Goal: Task Accomplishment & Management: Complete application form

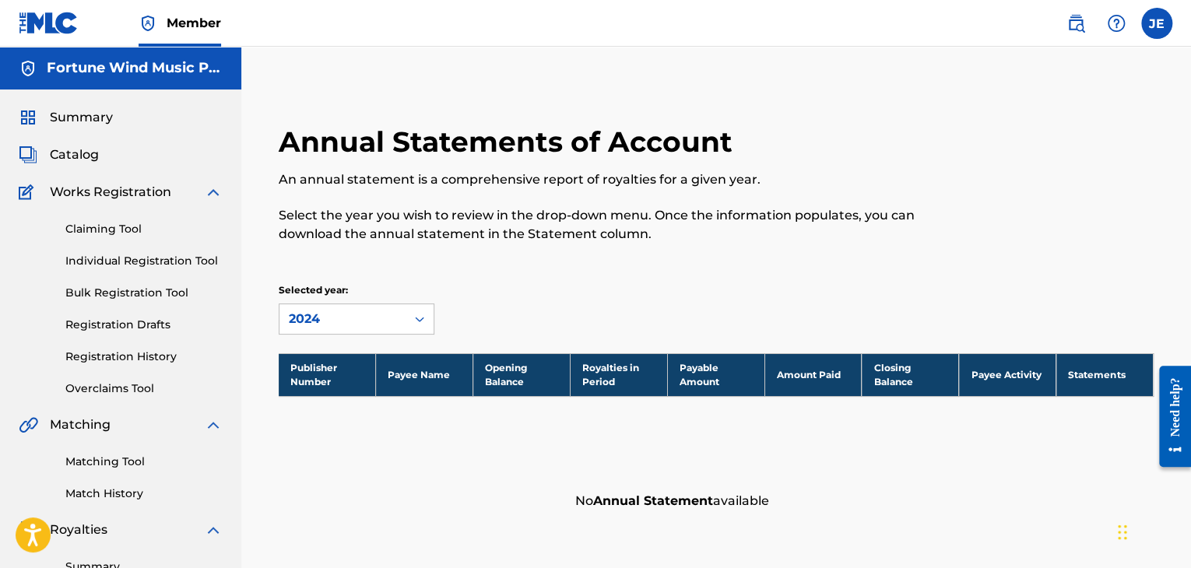
click at [72, 158] on span "Catalog" at bounding box center [74, 155] width 49 height 19
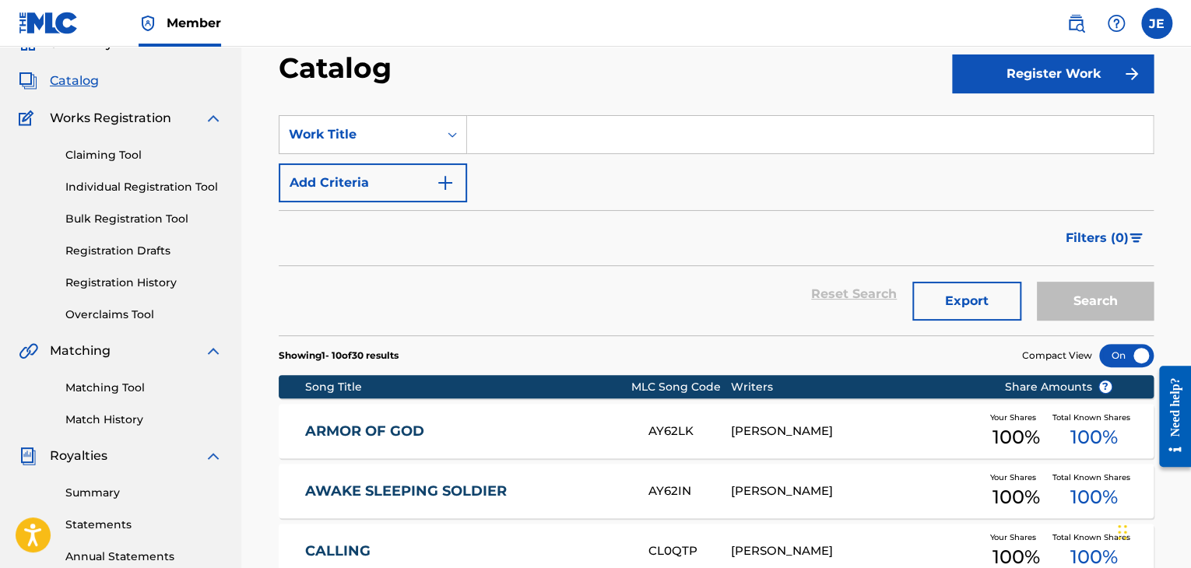
scroll to position [156, 0]
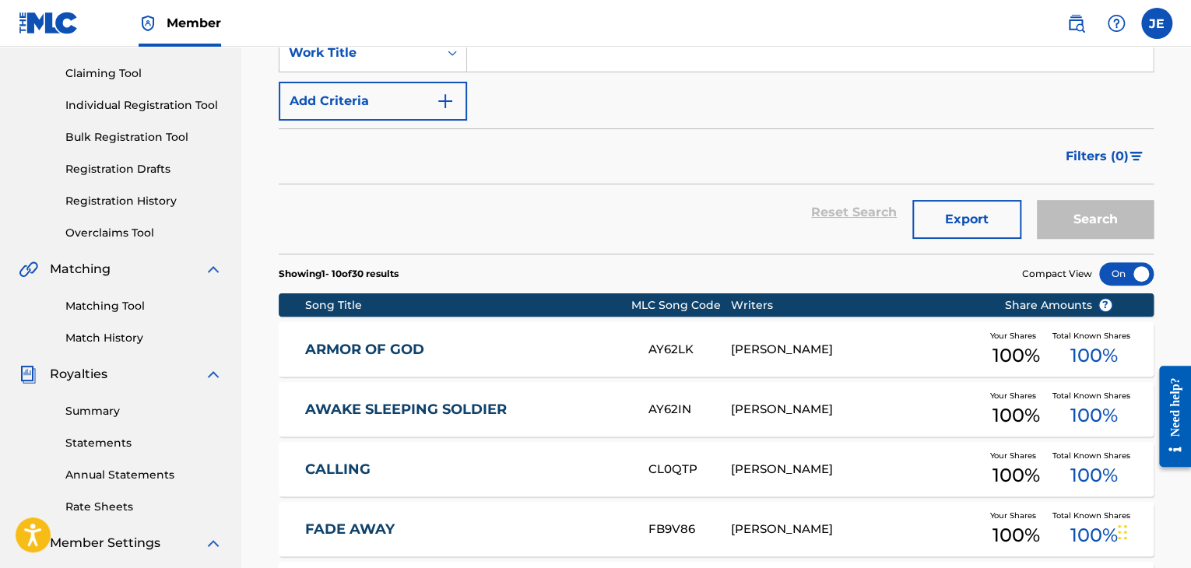
click at [623, 345] on link "ARMOR OF GOD" at bounding box center [466, 350] width 322 height 18
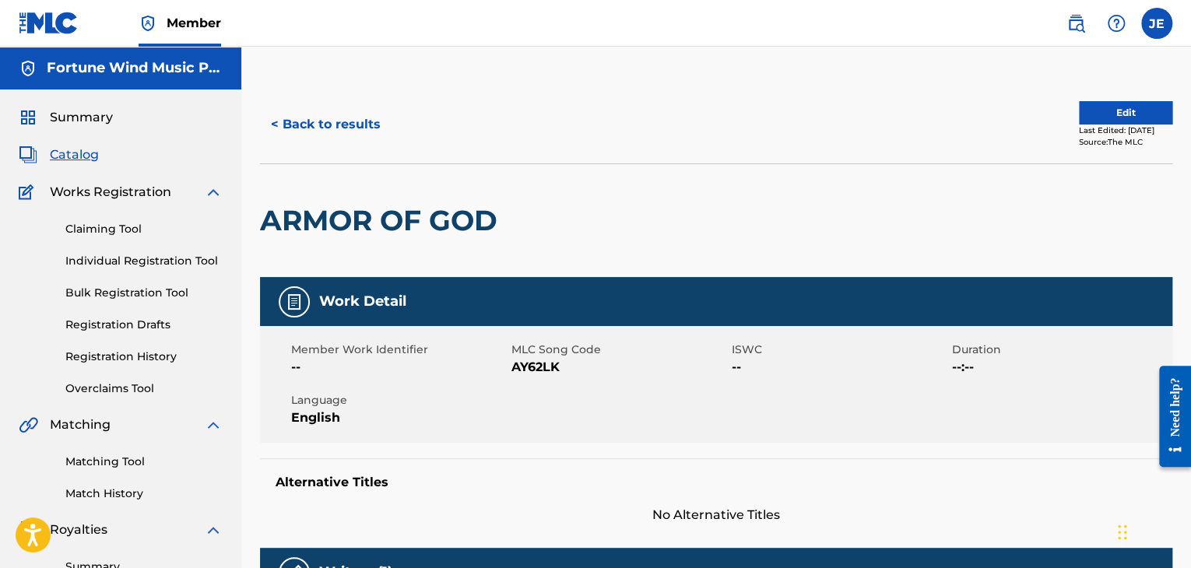
click at [1081, 117] on button "Edit" at bounding box center [1125, 112] width 93 height 23
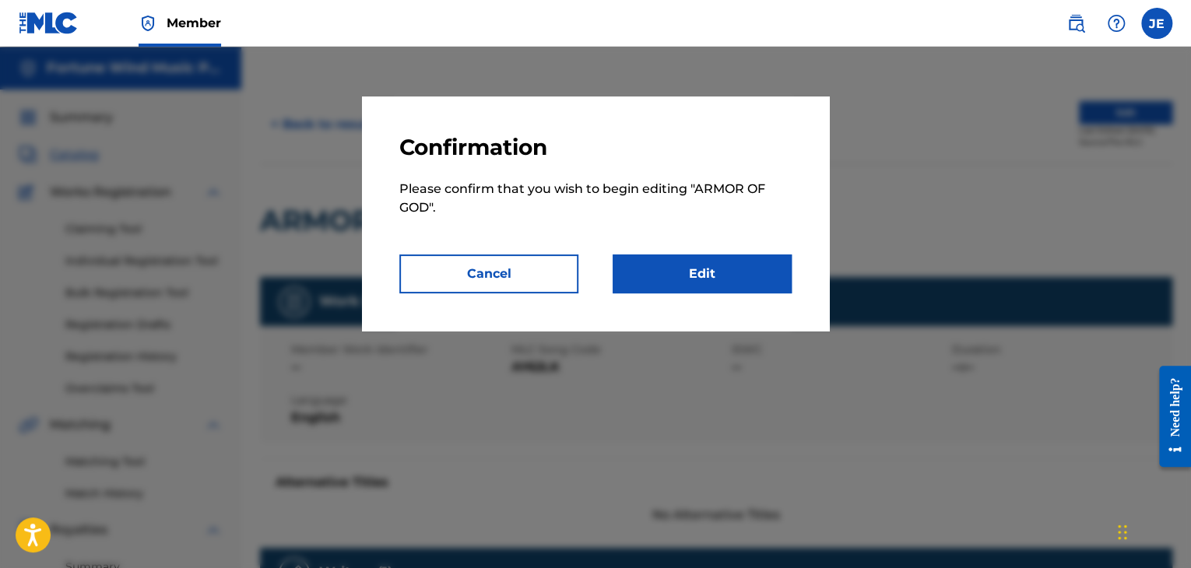
click at [663, 269] on link "Edit" at bounding box center [702, 274] width 179 height 39
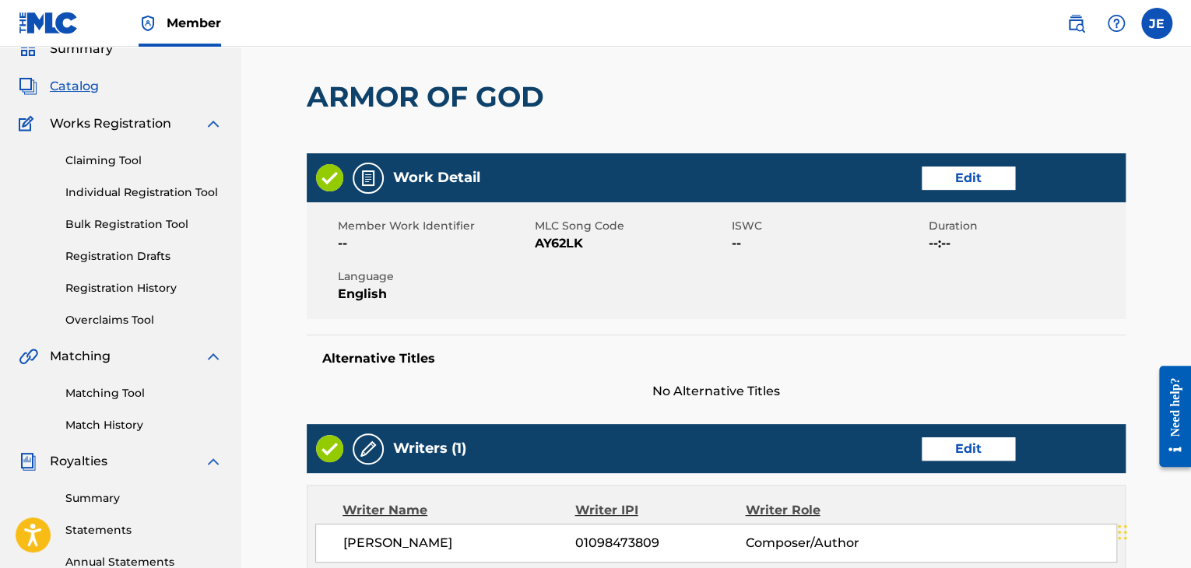
scroll to position [156, 0]
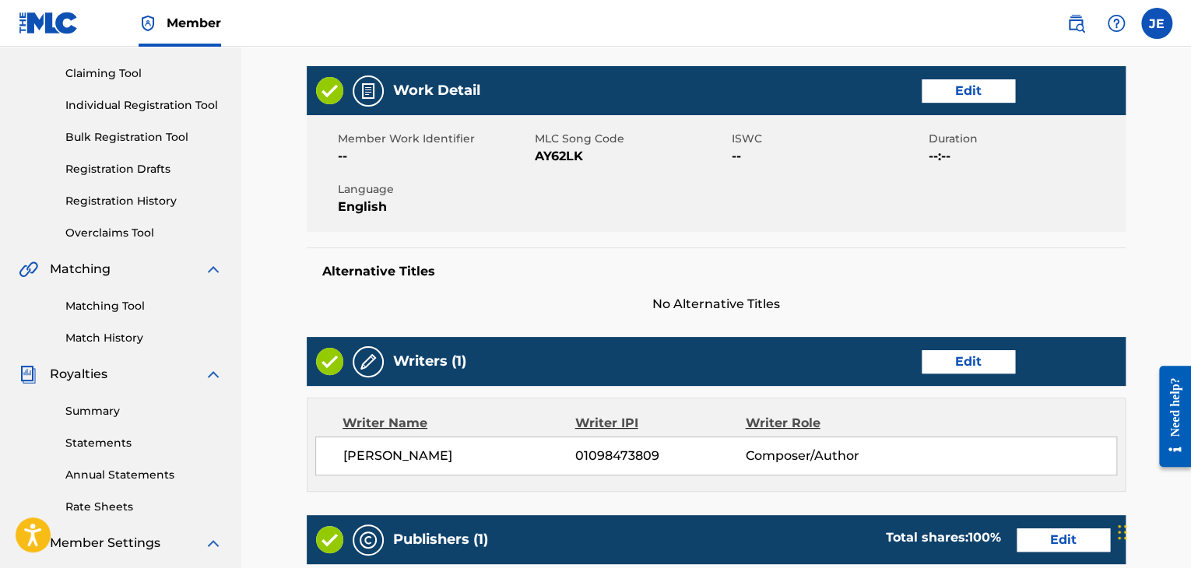
click at [968, 88] on link "Edit" at bounding box center [968, 90] width 93 height 23
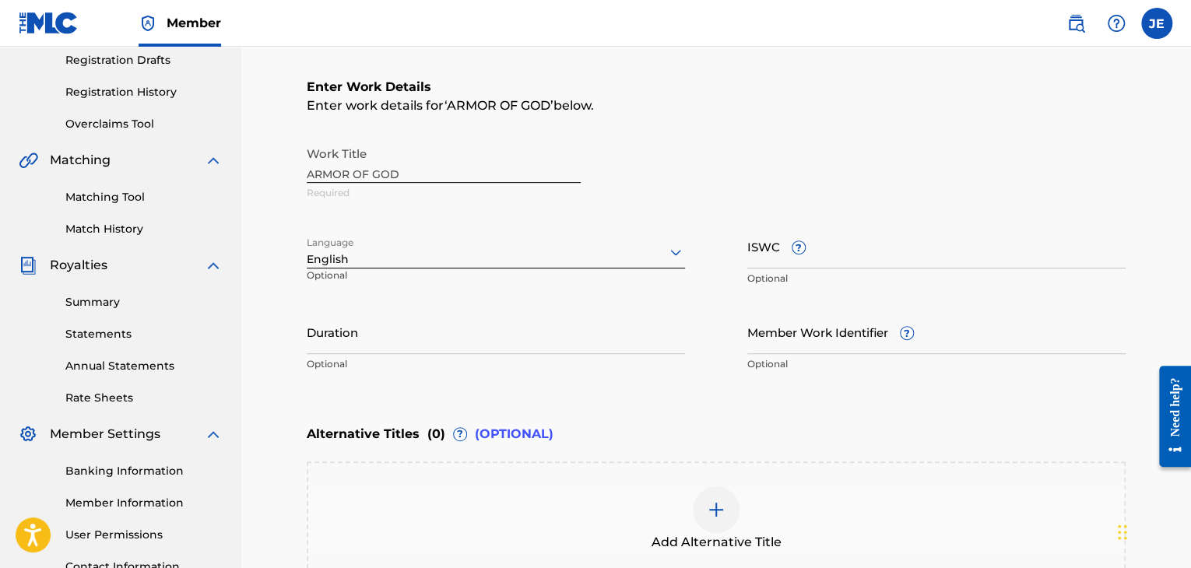
scroll to position [234, 0]
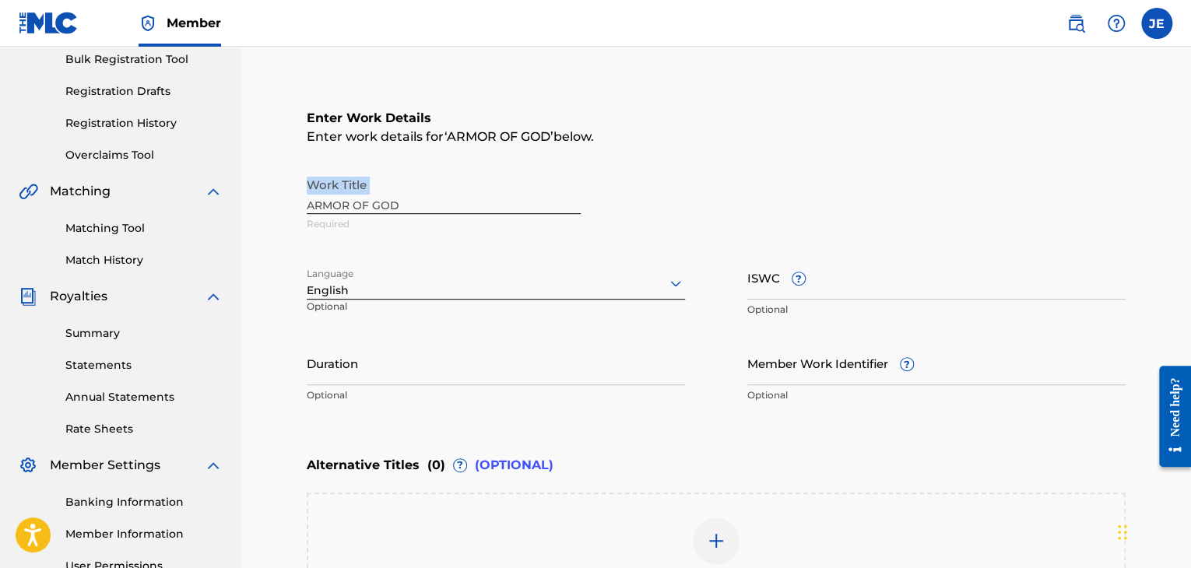
drag, startPoint x: 497, startPoint y: 199, endPoint x: 271, endPoint y: 209, distance: 226.8
click at [270, 209] on main "Catalog Enter Work Details Add Writers Add Publishers & Shares Add Recording Re…" at bounding box center [716, 288] width 912 height 873
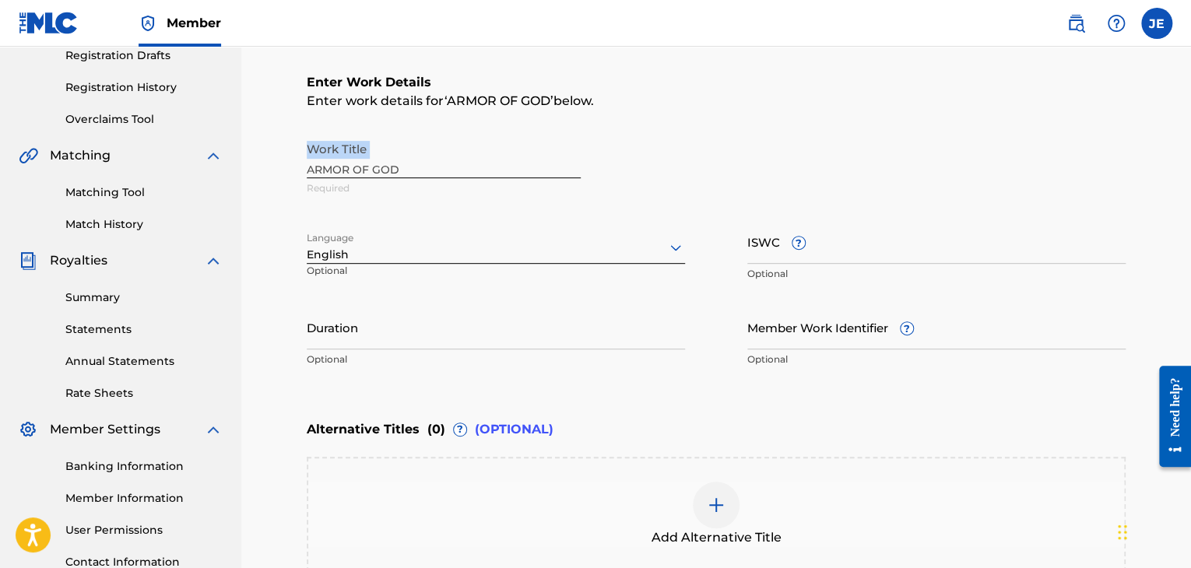
scroll to position [75, 0]
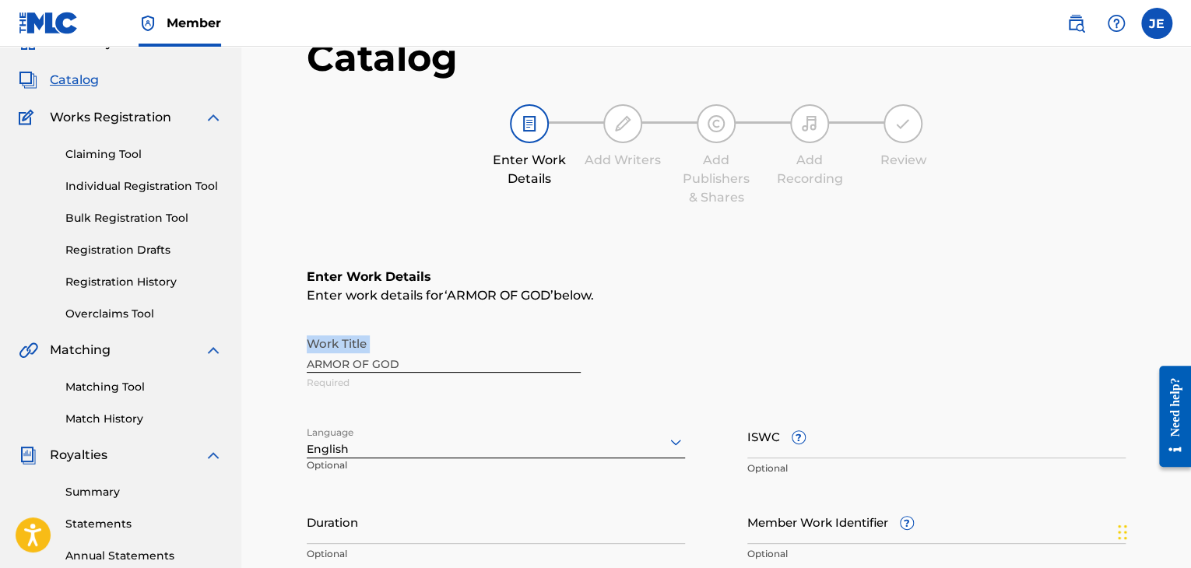
click at [413, 367] on div "Work Title ARMOR OF GOD Required" at bounding box center [716, 364] width 819 height 70
click at [401, 360] on div "Work Title ARMOR OF GOD Required" at bounding box center [716, 364] width 819 height 70
drag, startPoint x: 401, startPoint y: 360, endPoint x: 374, endPoint y: 360, distance: 27.2
click at [400, 360] on div "Work Title ARMOR OF GOD Required" at bounding box center [716, 364] width 819 height 70
click at [381, 359] on div "Work Title ARMOR OF GOD Required" at bounding box center [716, 364] width 819 height 70
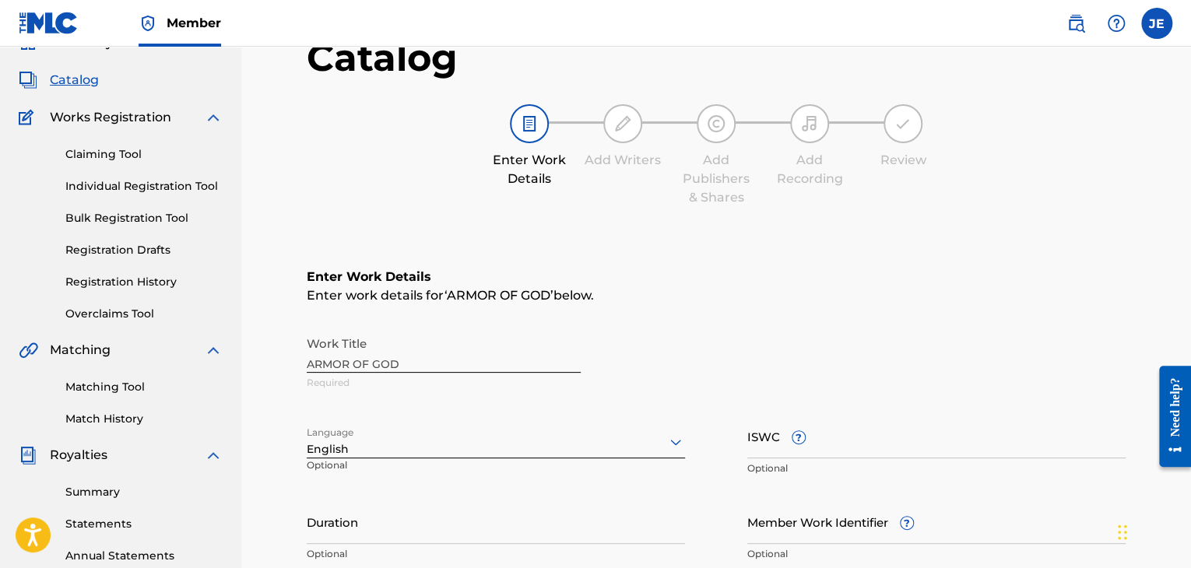
click at [371, 359] on div "Work Title ARMOR OF GOD Required" at bounding box center [716, 364] width 819 height 70
click at [405, 361] on div "Work Title ARMOR OF GOD Required" at bounding box center [716, 364] width 819 height 70
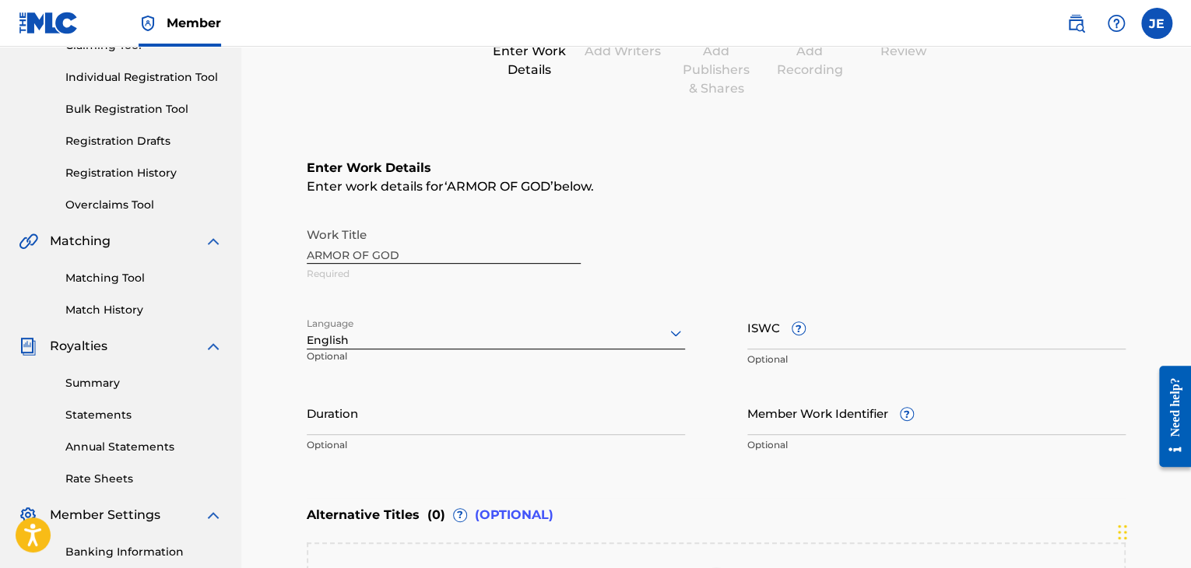
scroll to position [386, 0]
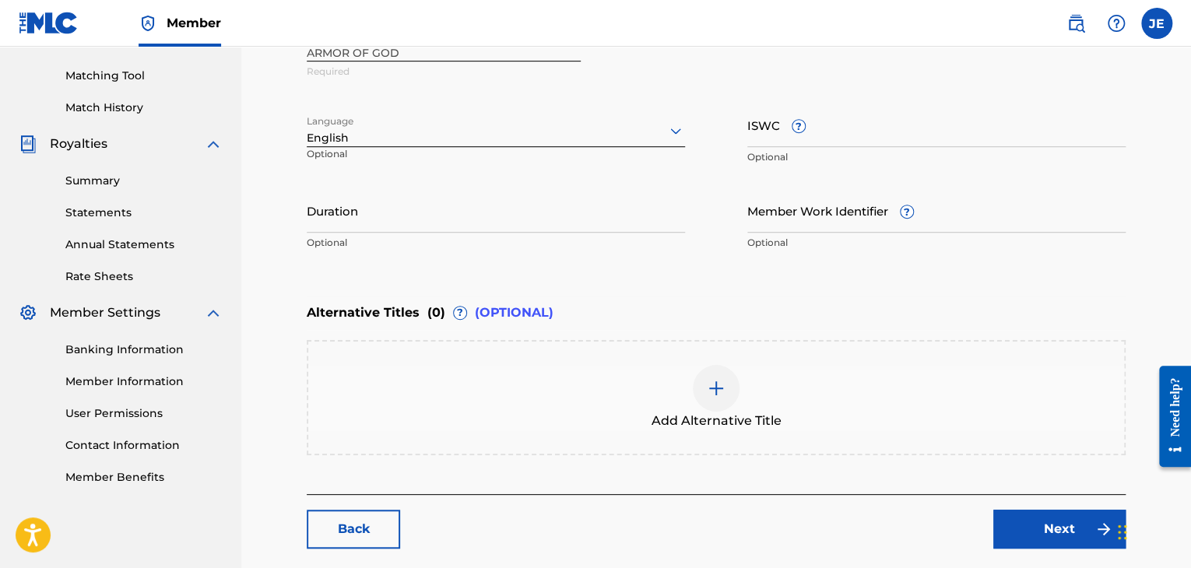
click at [712, 388] on img at bounding box center [716, 388] width 19 height 19
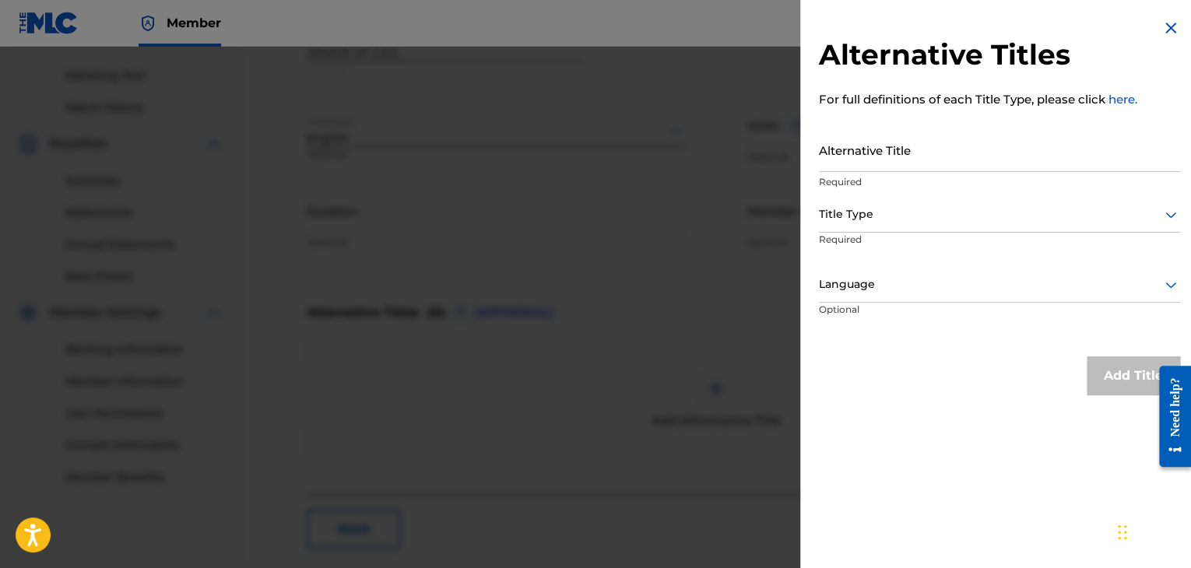
click at [1169, 27] on img at bounding box center [1171, 28] width 19 height 19
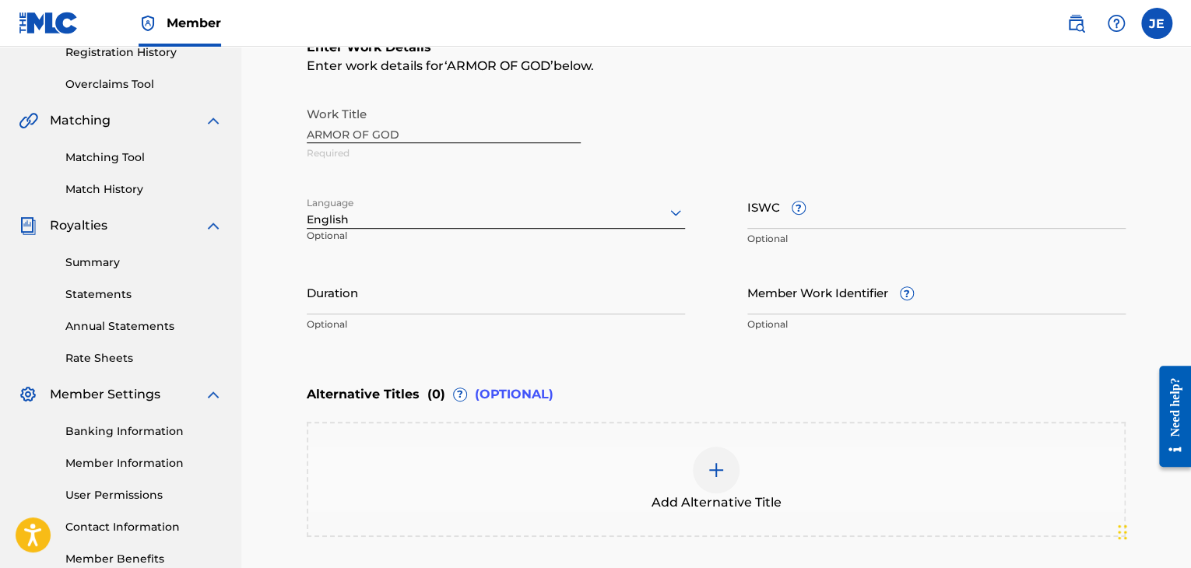
scroll to position [75, 0]
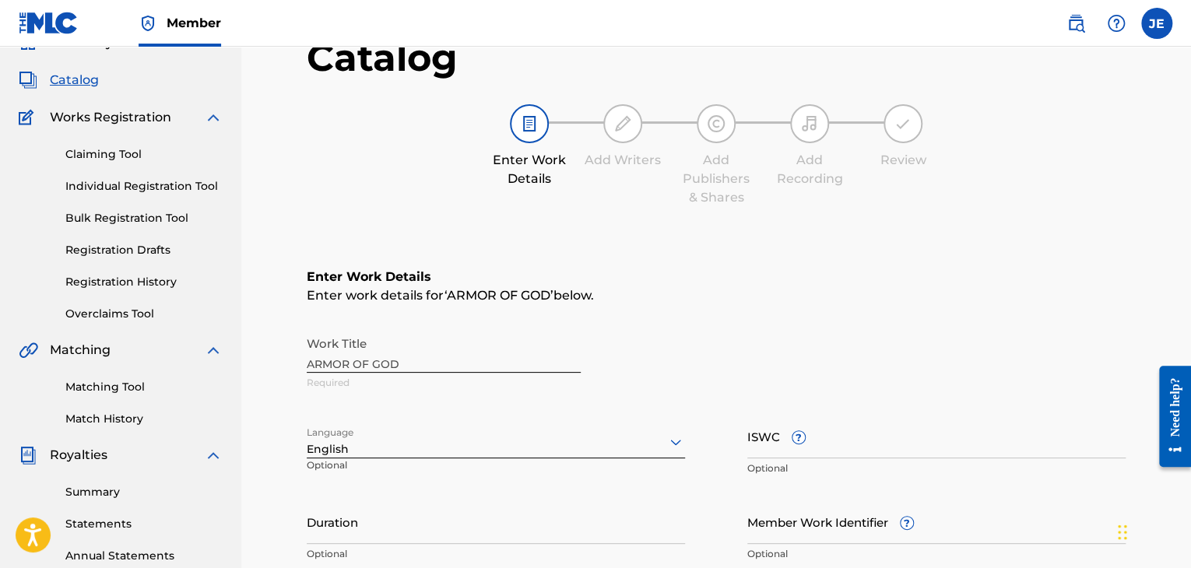
click at [426, 365] on div "Work Title ARMOR OF GOD Required" at bounding box center [716, 364] width 819 height 70
click at [401, 364] on div "Work Title ARMOR OF GOD Required" at bounding box center [716, 364] width 819 height 70
drag, startPoint x: 395, startPoint y: 362, endPoint x: 385, endPoint y: 362, distance: 10.9
click at [388, 362] on div "Work Title ARMOR OF GOD Required" at bounding box center [716, 364] width 819 height 70
click at [367, 359] on div "Work Title ARMOR OF GOD Required" at bounding box center [716, 364] width 819 height 70
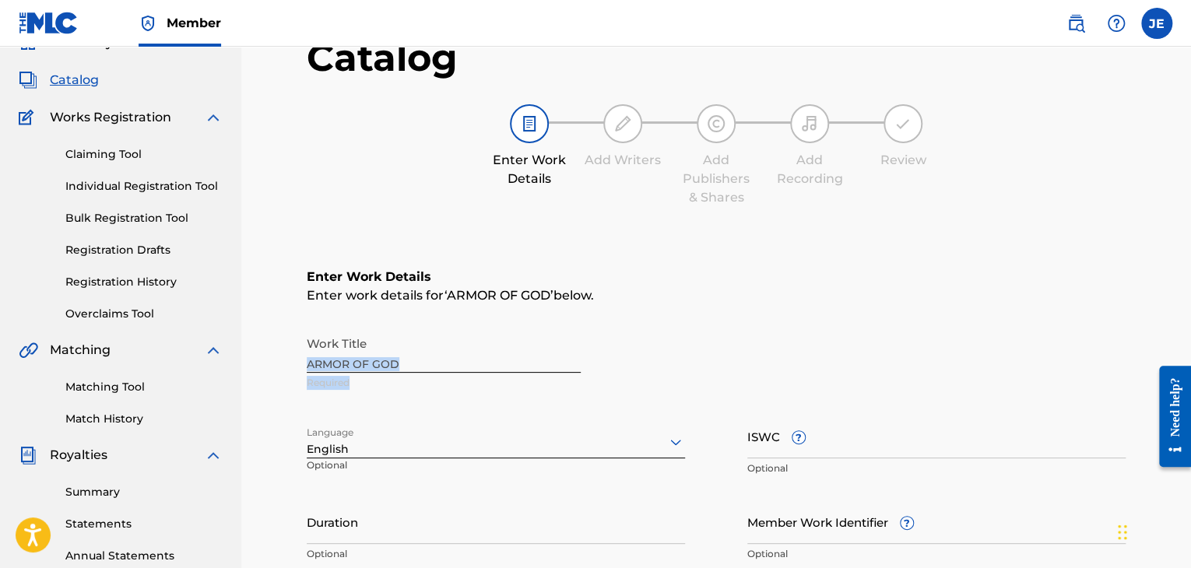
click at [367, 359] on div "Work Title ARMOR OF GOD Required" at bounding box center [716, 364] width 819 height 70
drag, startPoint x: 367, startPoint y: 359, endPoint x: 413, endPoint y: 341, distance: 49.3
click at [367, 360] on div "Work Title ARMOR OF GOD Required" at bounding box center [716, 364] width 819 height 70
click at [826, 202] on div "Enter Work Details Add Writers Add Publishers & Shares Add Recording Review" at bounding box center [716, 155] width 819 height 103
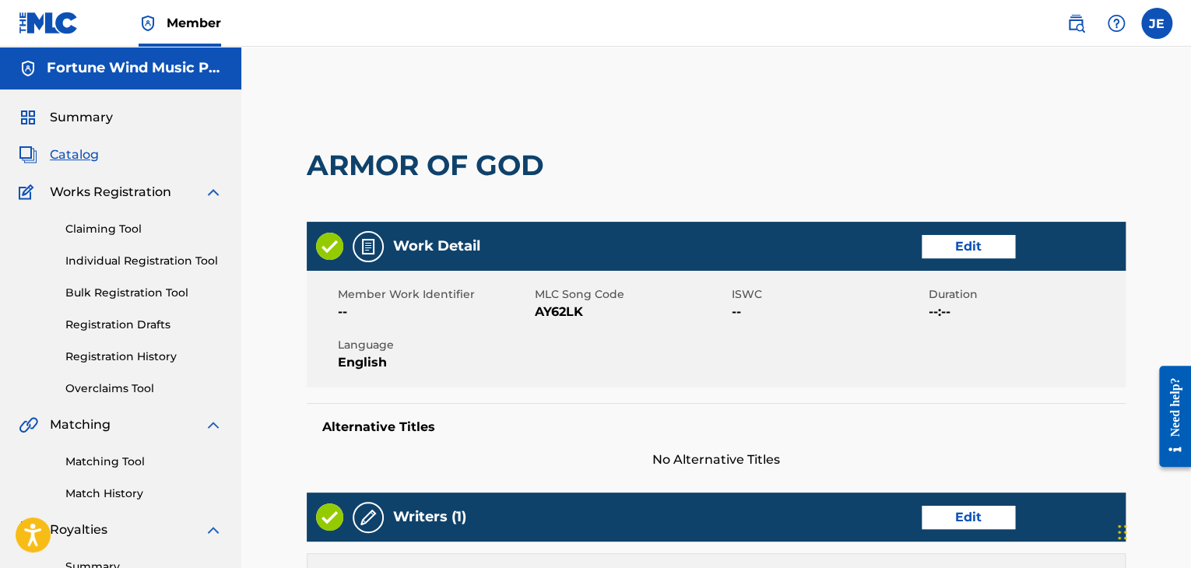
click at [85, 156] on span "Catalog" at bounding box center [74, 155] width 49 height 19
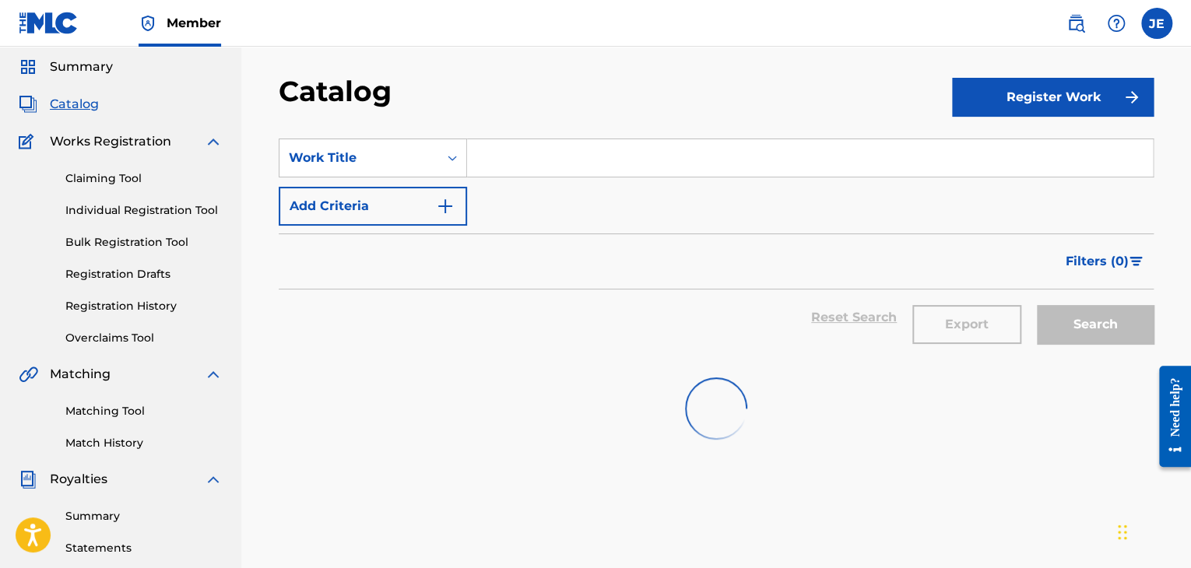
scroll to position [78, 0]
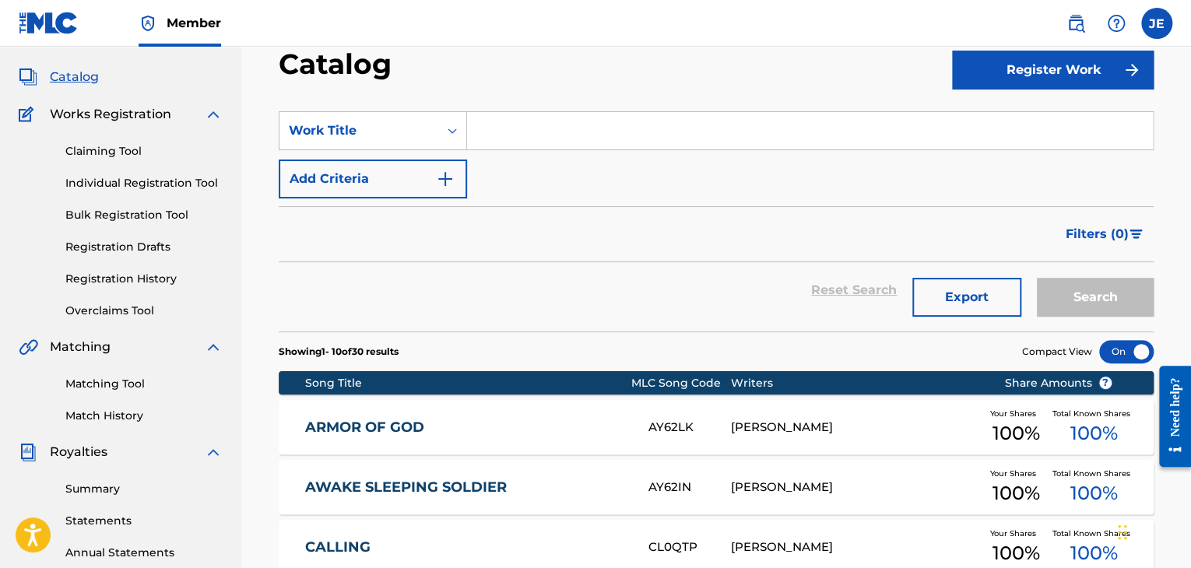
click at [1062, 76] on button "Register Work" at bounding box center [1053, 70] width 202 height 39
click at [992, 119] on link "Individual" at bounding box center [1053, 120] width 202 height 37
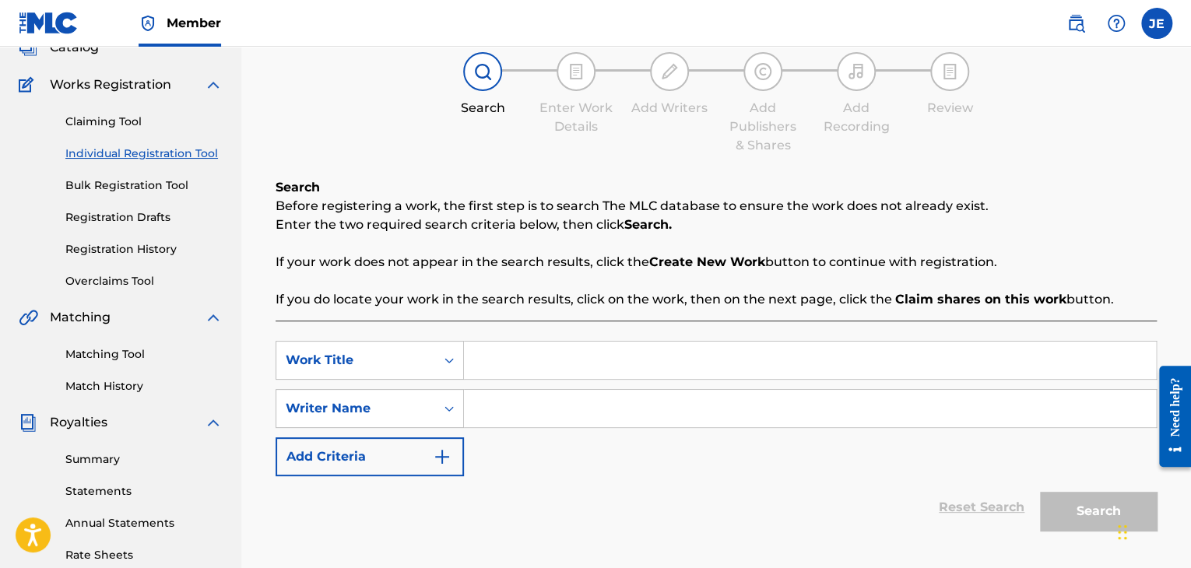
scroll to position [234, 0]
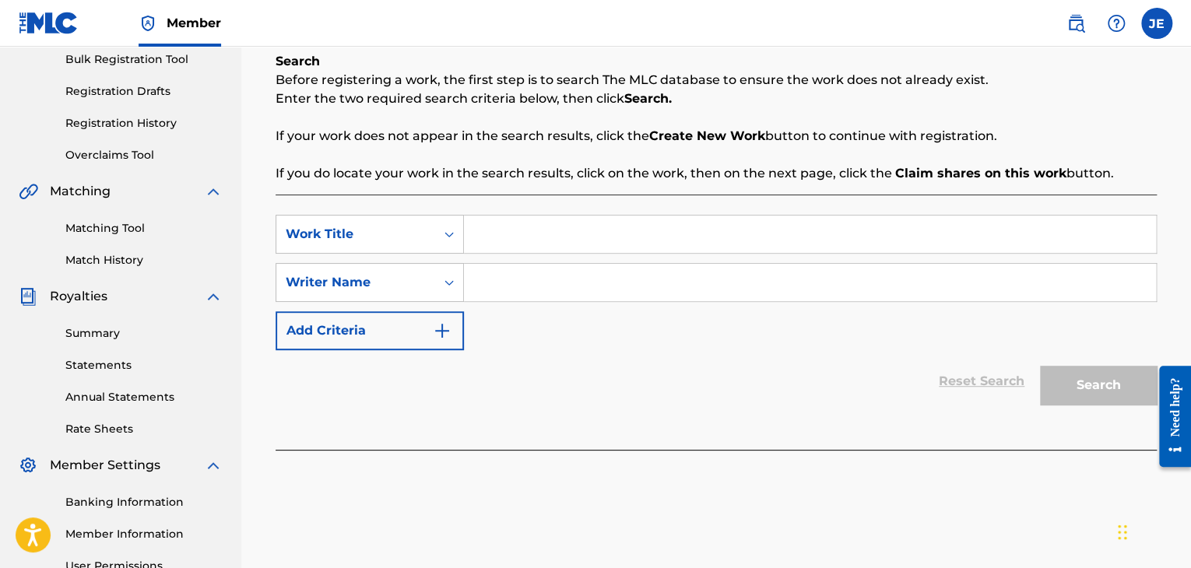
click at [576, 232] on input "Search Form" at bounding box center [810, 234] width 692 height 37
type input "F"
drag, startPoint x: 621, startPoint y: 234, endPoint x: 445, endPoint y: 222, distance: 176.4
click at [445, 223] on div "SearchWithCriteriafb468223-7ef9-455e-a035-35435e4dea8b Work Title [PERSON_NAME]…" at bounding box center [716, 234] width 881 height 39
type input "WHATEVER (TO YOUR GLORY)"
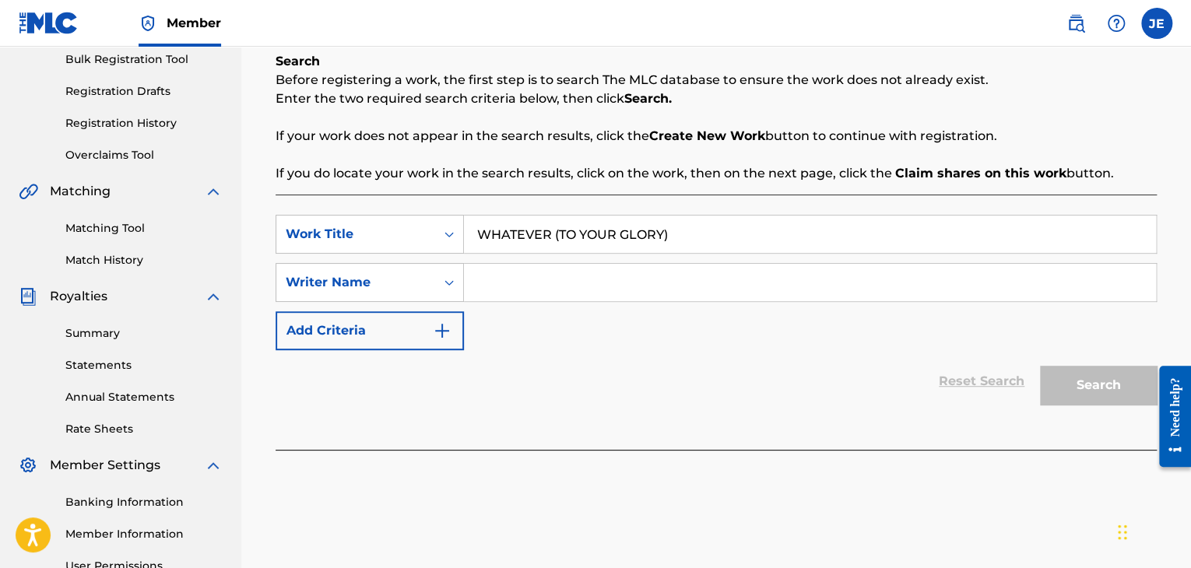
click at [554, 276] on input "Search Form" at bounding box center [810, 282] width 692 height 37
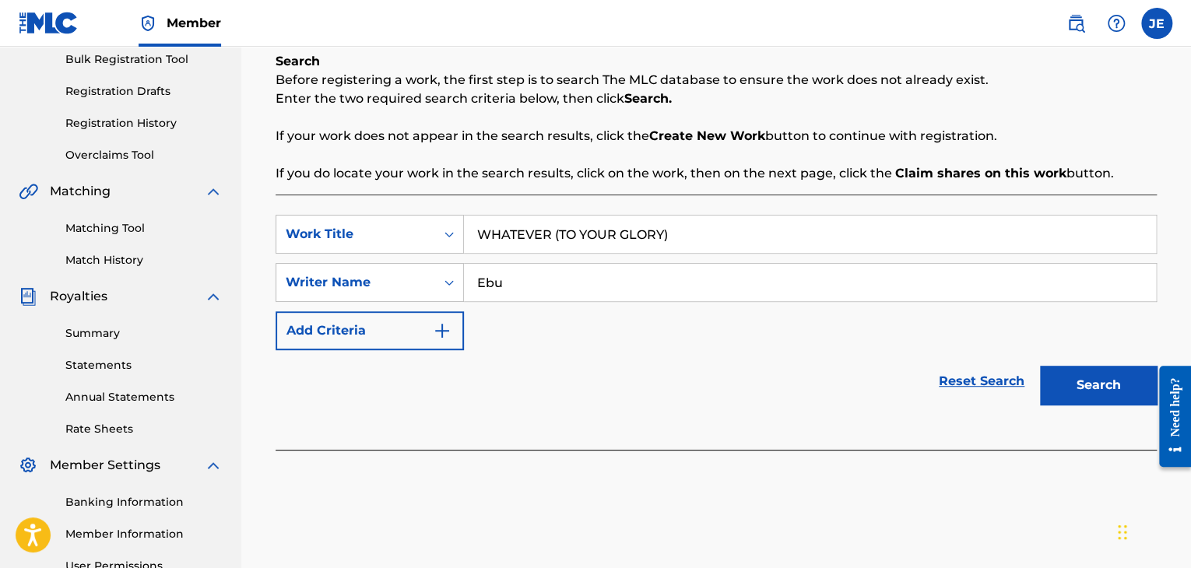
type input "[PERSON_NAME]"
click at [1090, 368] on button "Search" at bounding box center [1098, 385] width 117 height 39
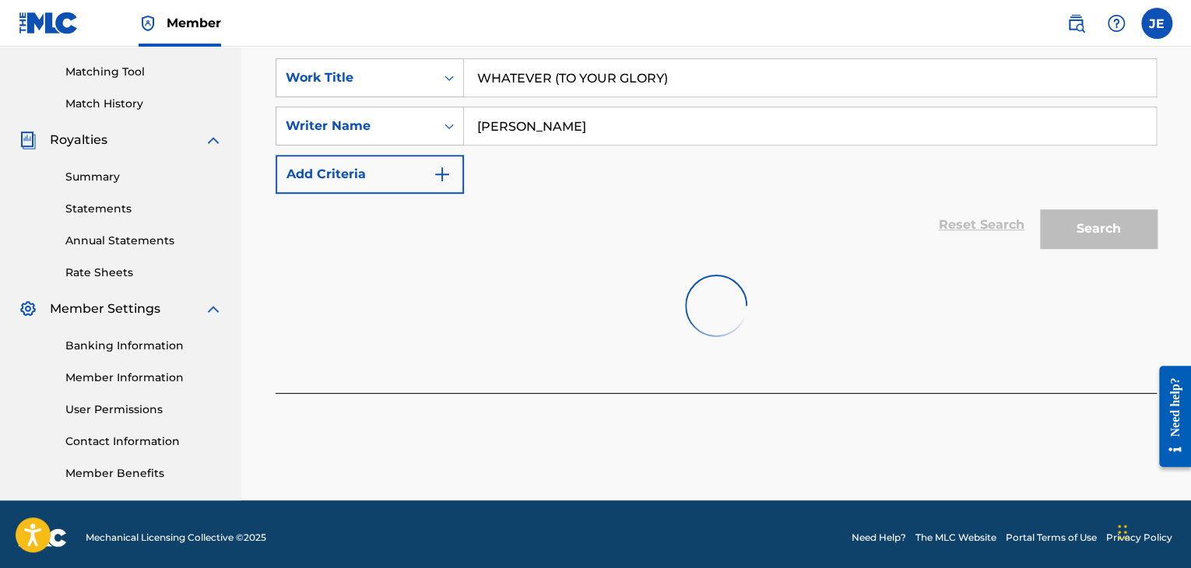
scroll to position [397, 0]
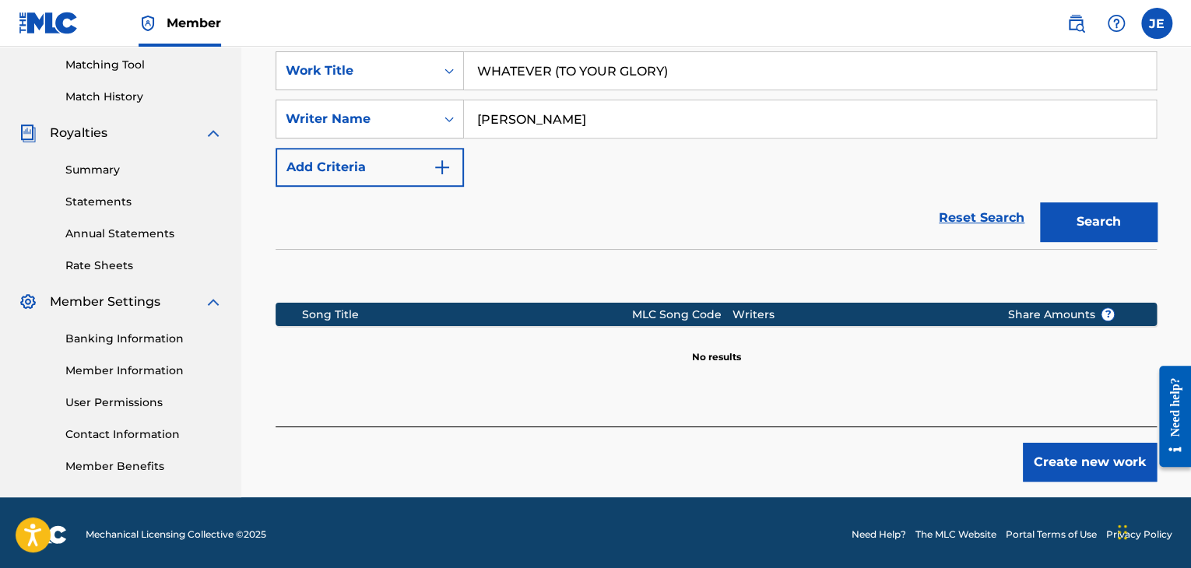
click at [1096, 459] on button "Create new work" at bounding box center [1090, 462] width 134 height 39
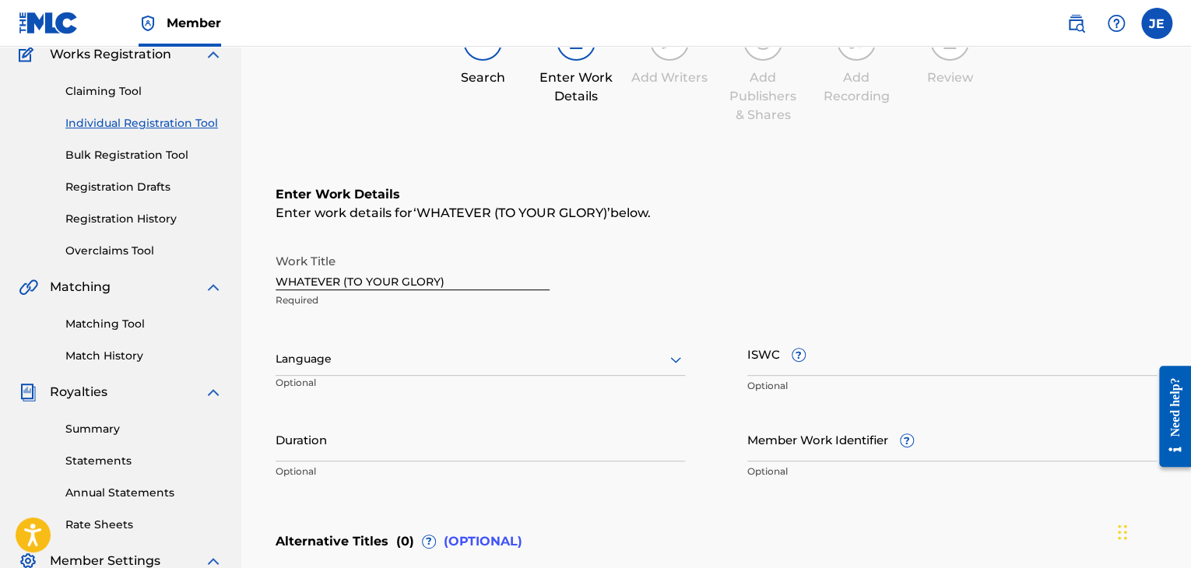
scroll to position [163, 0]
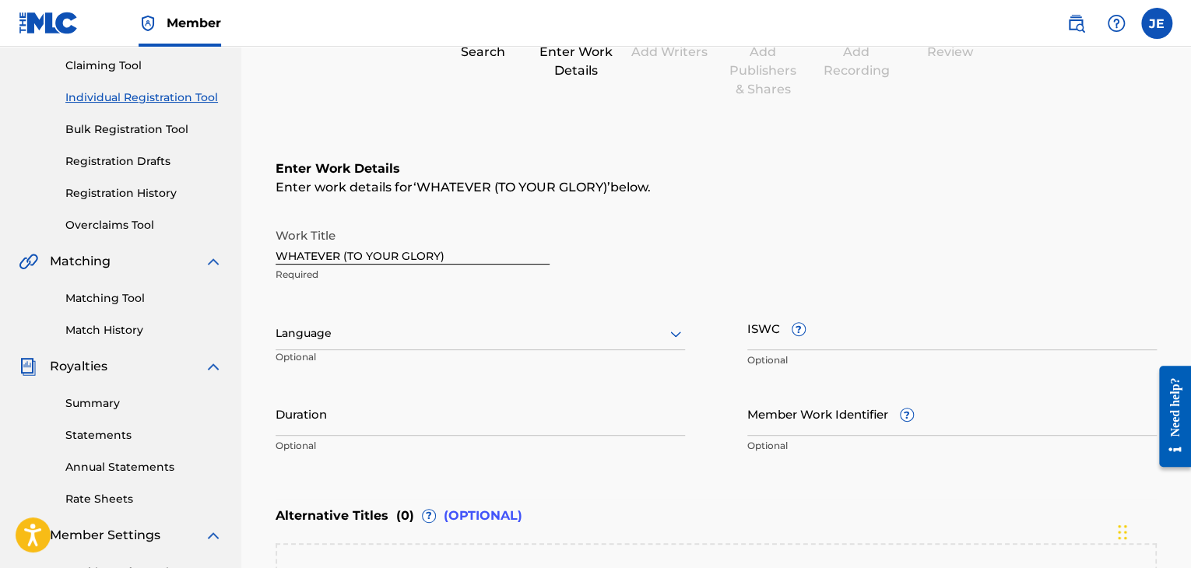
click at [496, 331] on div at bounding box center [481, 333] width 410 height 19
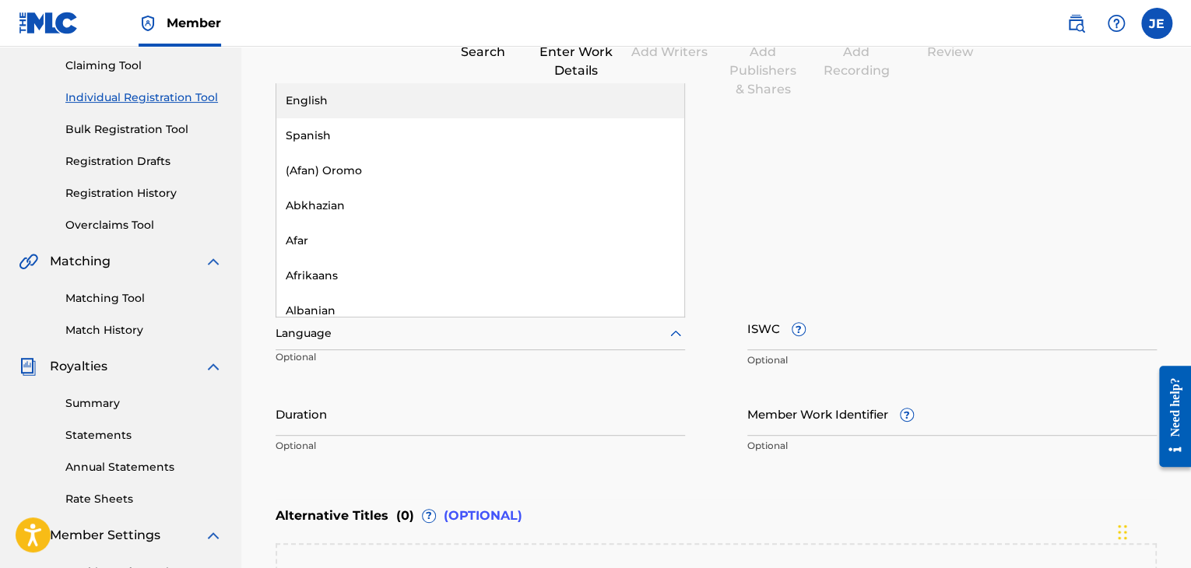
click at [355, 106] on div "English" at bounding box center [480, 100] width 408 height 35
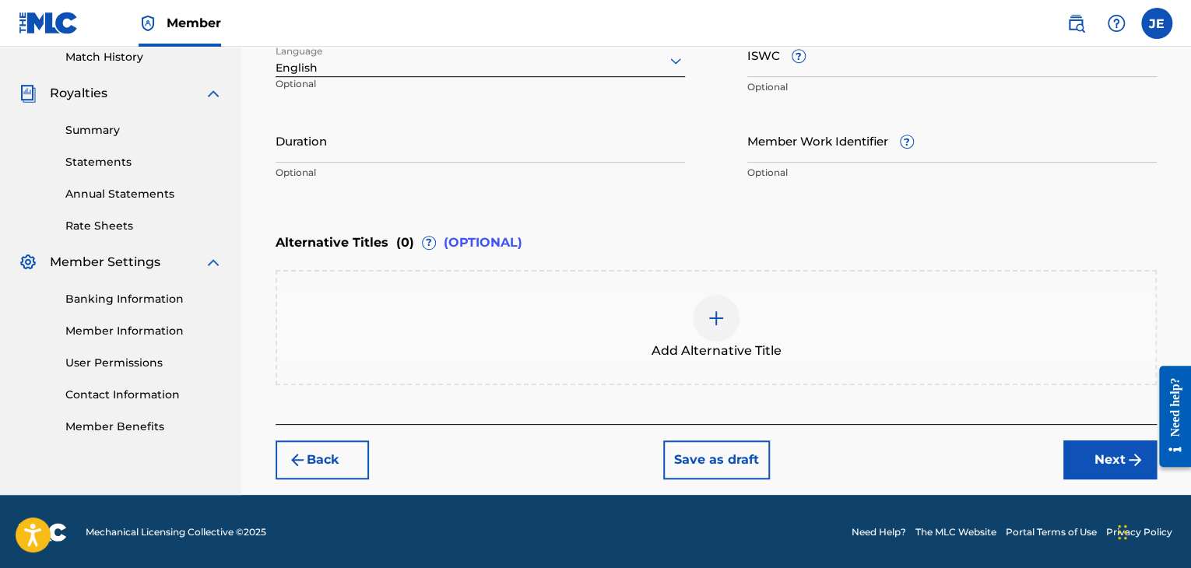
click at [1087, 461] on button "Next" at bounding box center [1109, 460] width 93 height 39
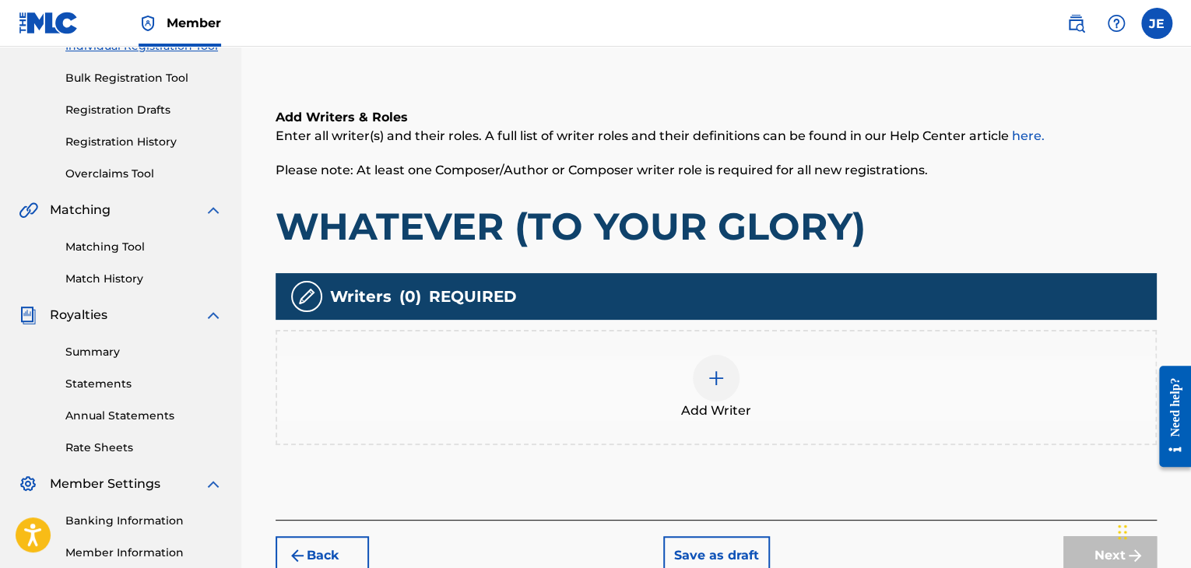
scroll to position [381, 0]
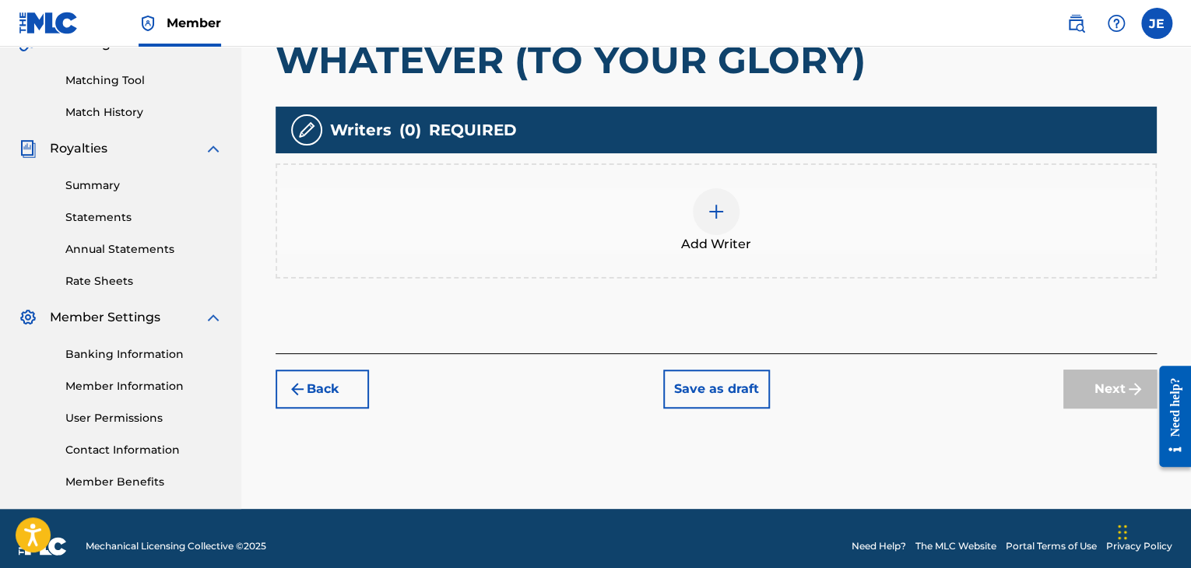
click at [739, 239] on span "Add Writer" at bounding box center [716, 244] width 70 height 19
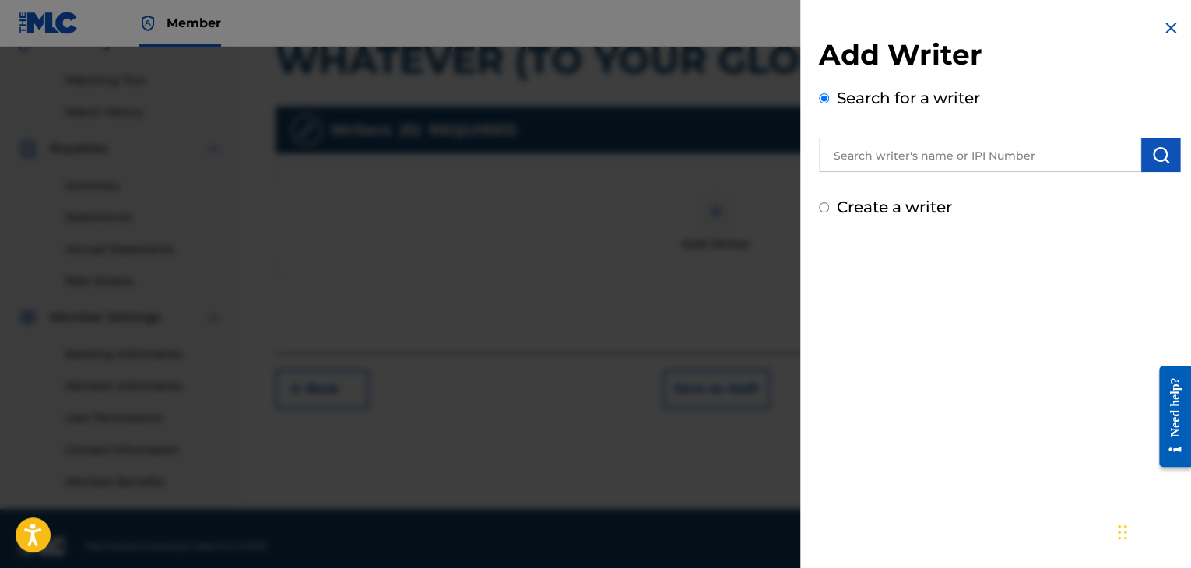
click at [875, 206] on label "Create a writer" at bounding box center [894, 207] width 115 height 19
radio input "true"
click at [829, 206] on input "Create a writer" at bounding box center [824, 207] width 10 height 10
radio input "false"
radio input "true"
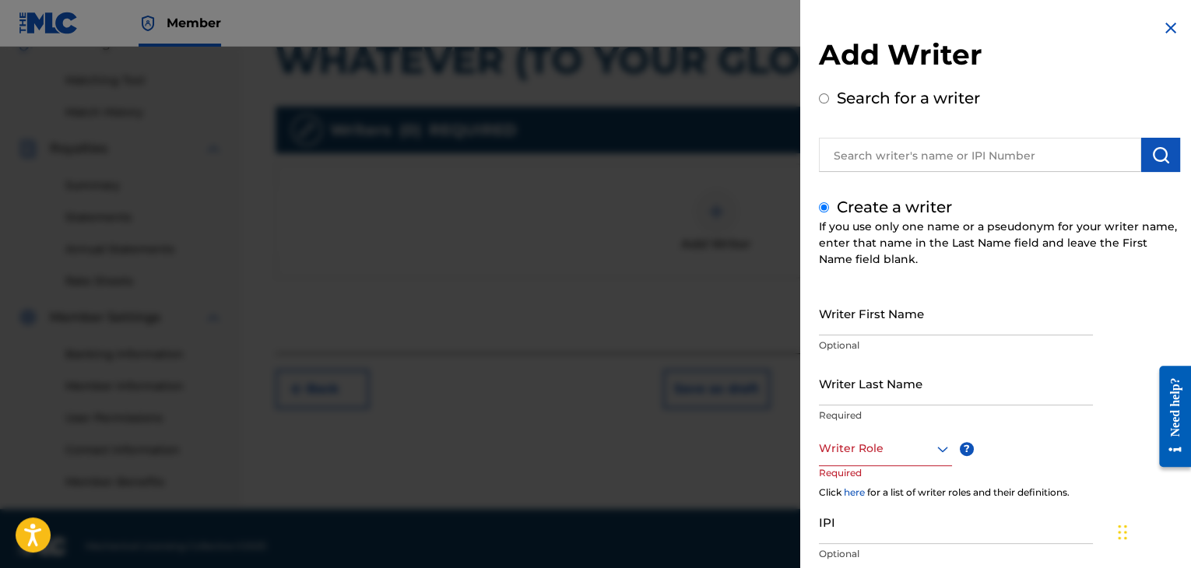
click at [885, 318] on input "Writer First Name" at bounding box center [956, 313] width 274 height 44
type input "[PERSON_NAME]"
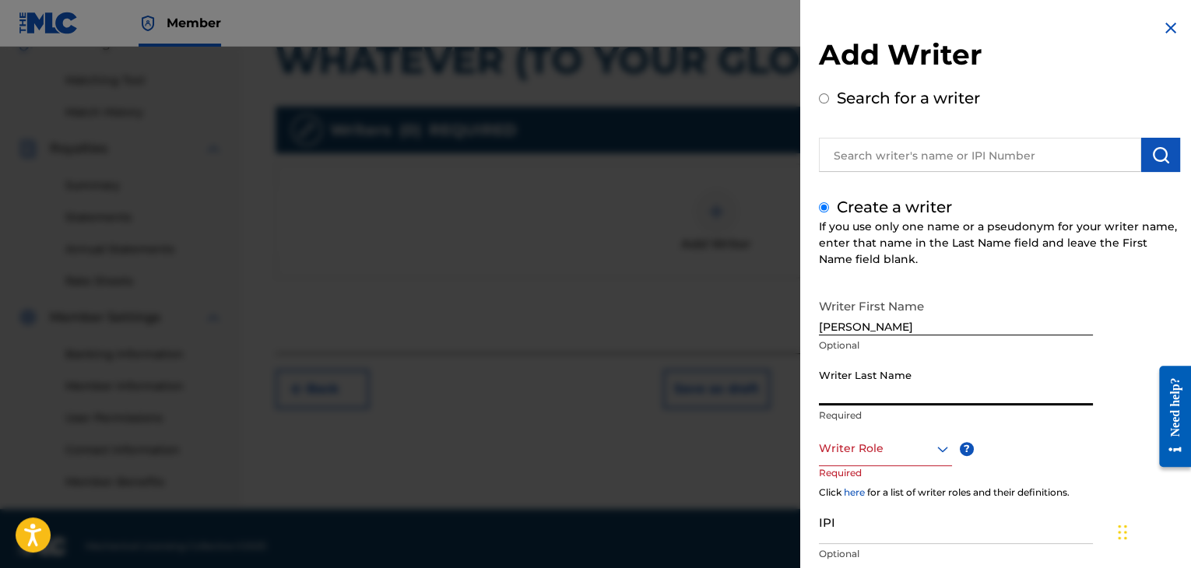
type input "i"
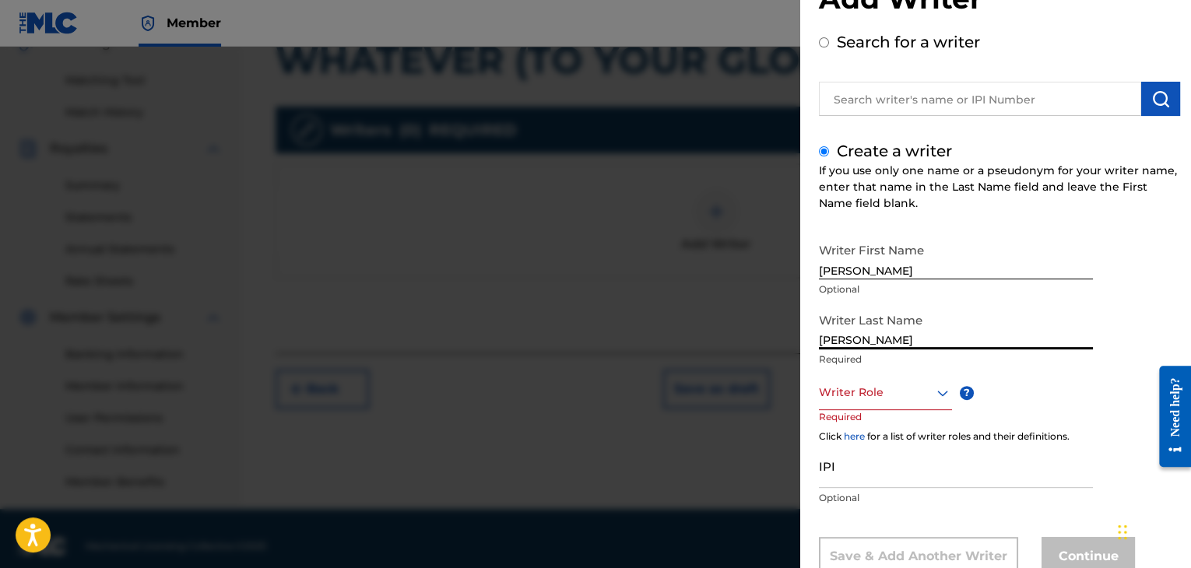
scroll to position [106, 0]
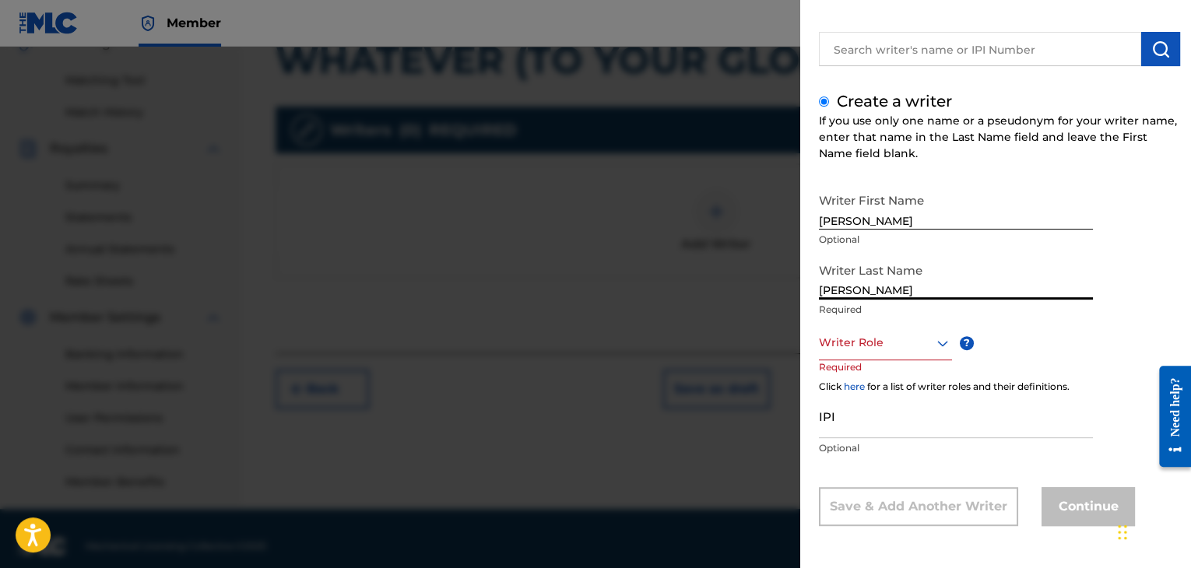
type input "[PERSON_NAME]"
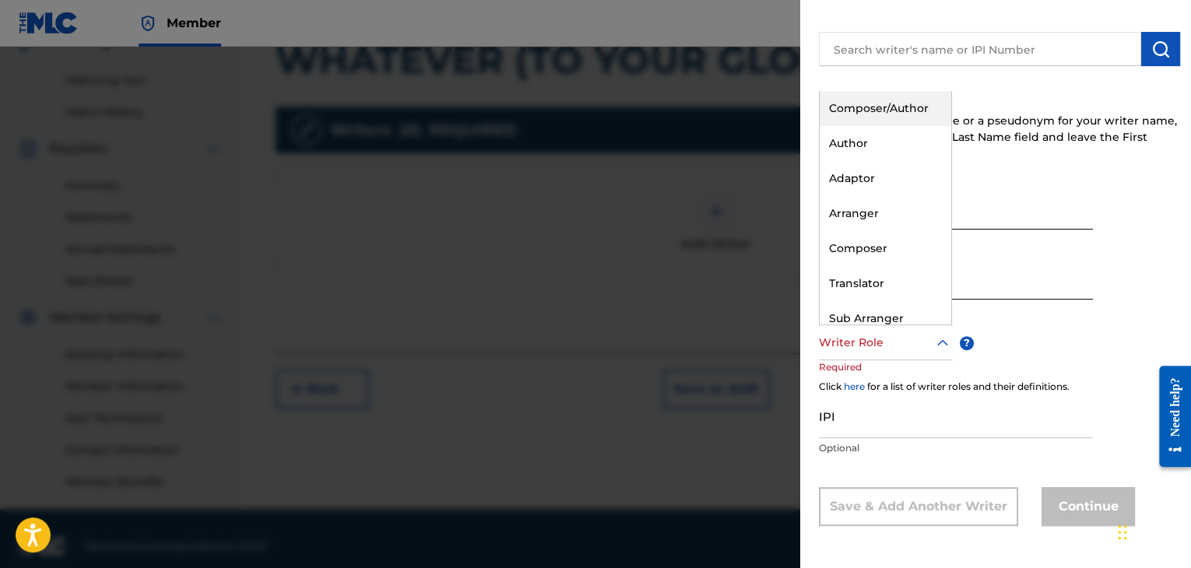
drag, startPoint x: 866, startPoint y: 343, endPoint x: 866, endPoint y: 332, distance: 11.7
click at [866, 338] on div at bounding box center [885, 342] width 133 height 19
click at [870, 113] on div "Composer/Author" at bounding box center [886, 108] width 132 height 35
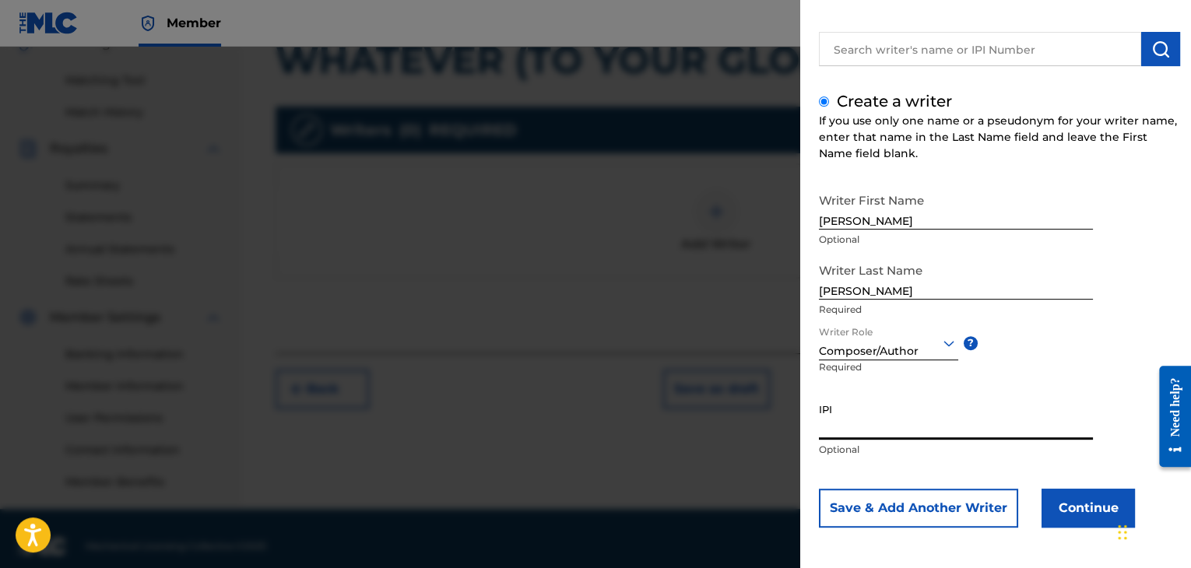
click at [866, 423] on input "IPI" at bounding box center [956, 417] width 274 height 44
paste input "1098473809"
type input "1098473809"
click at [1072, 503] on button "Continue" at bounding box center [1088, 508] width 93 height 39
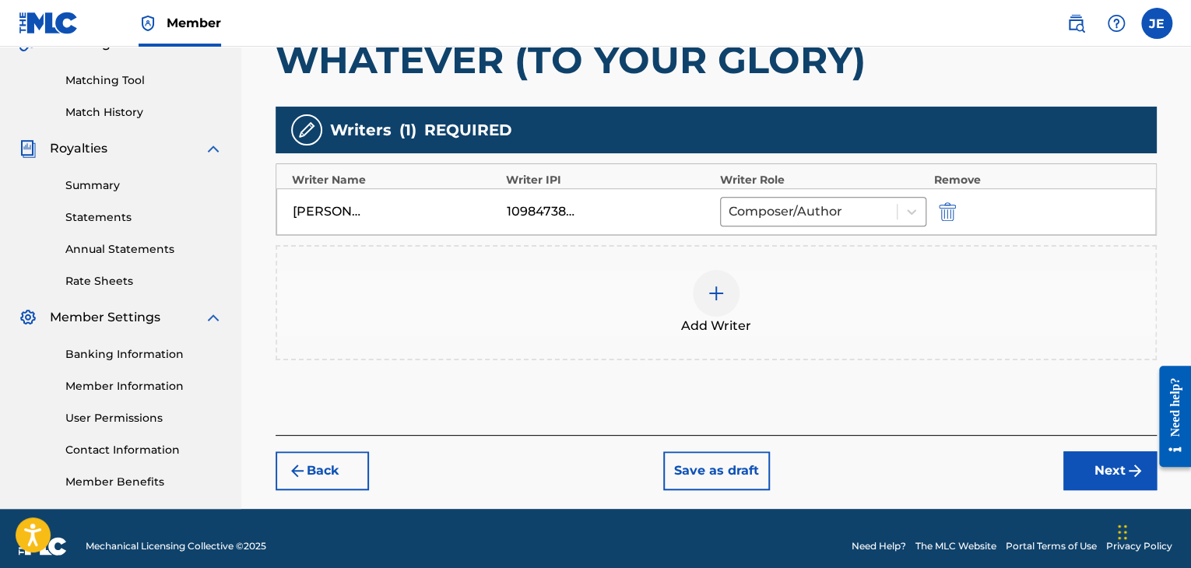
click at [1102, 452] on button "Next" at bounding box center [1109, 471] width 93 height 39
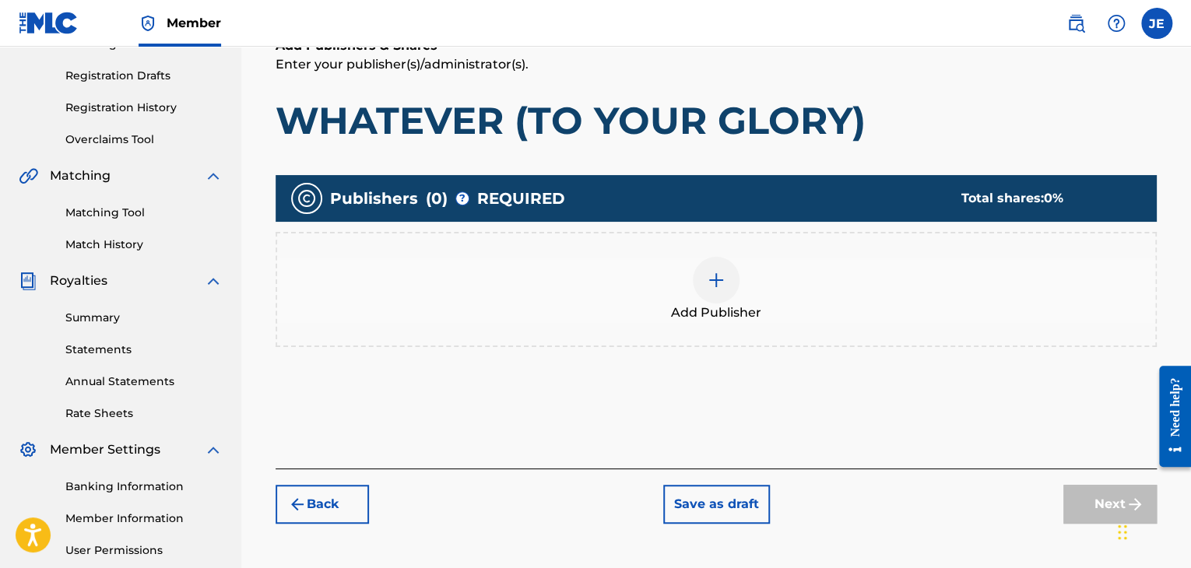
scroll to position [304, 0]
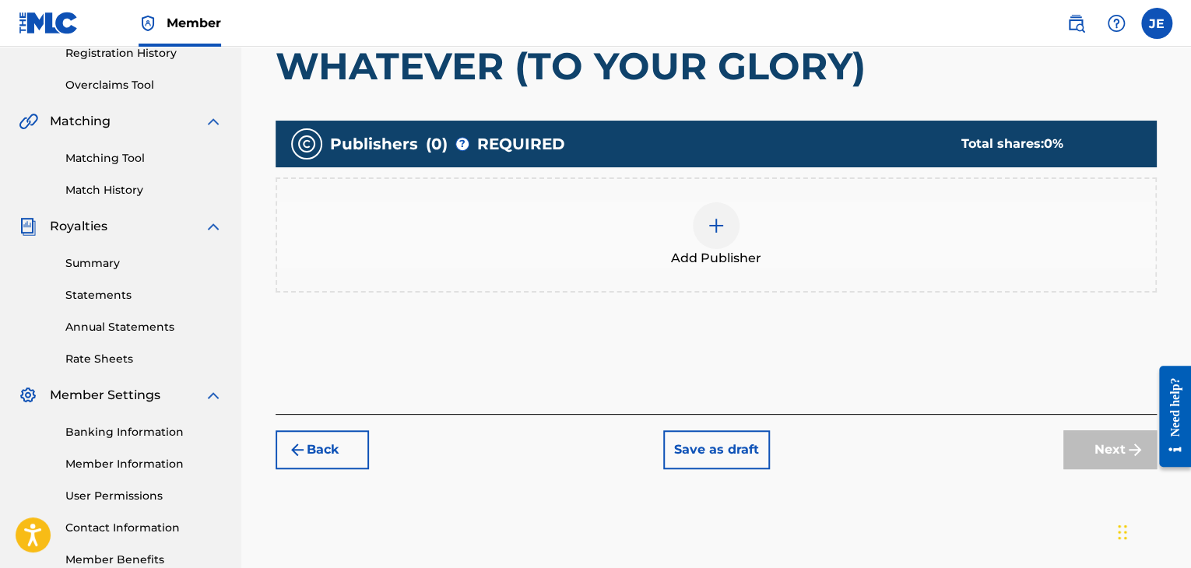
click at [723, 243] on div at bounding box center [716, 225] width 47 height 47
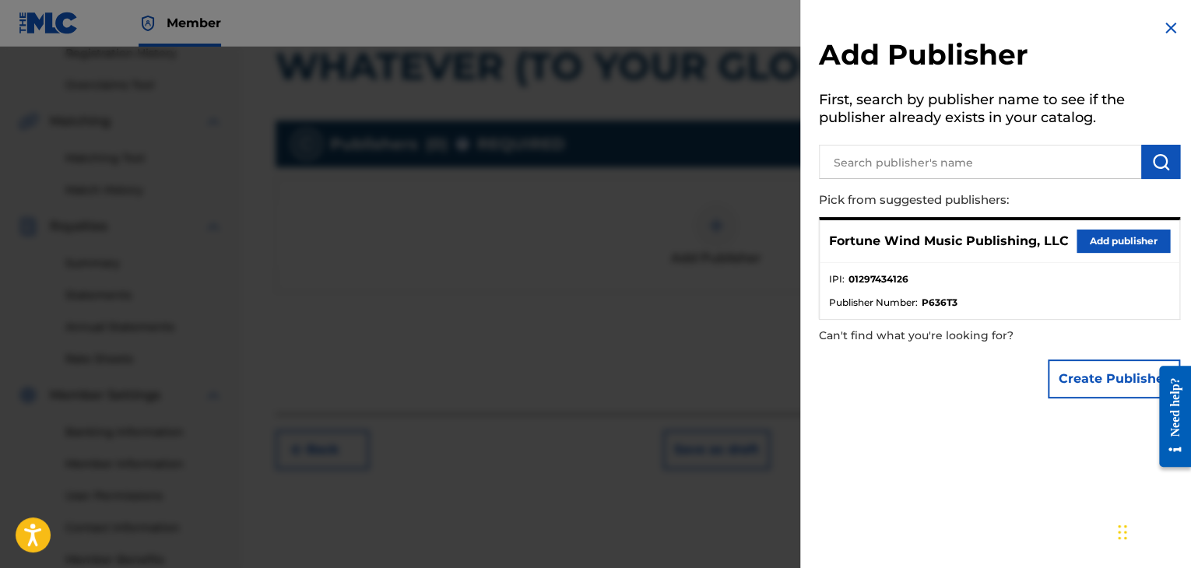
click at [1096, 245] on button "Add publisher" at bounding box center [1123, 241] width 93 height 23
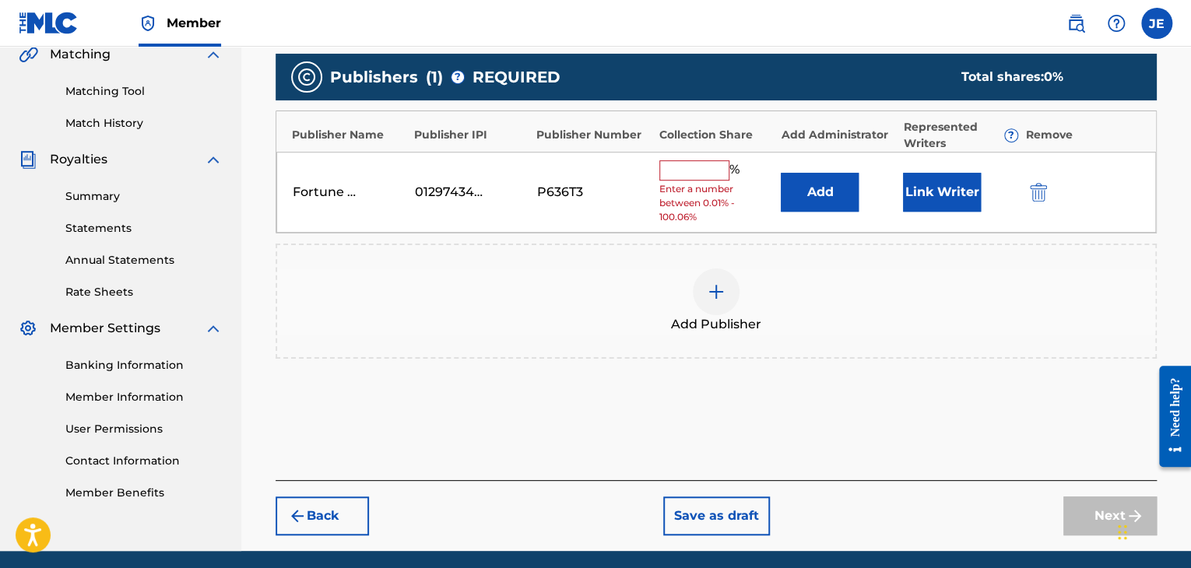
scroll to position [427, 0]
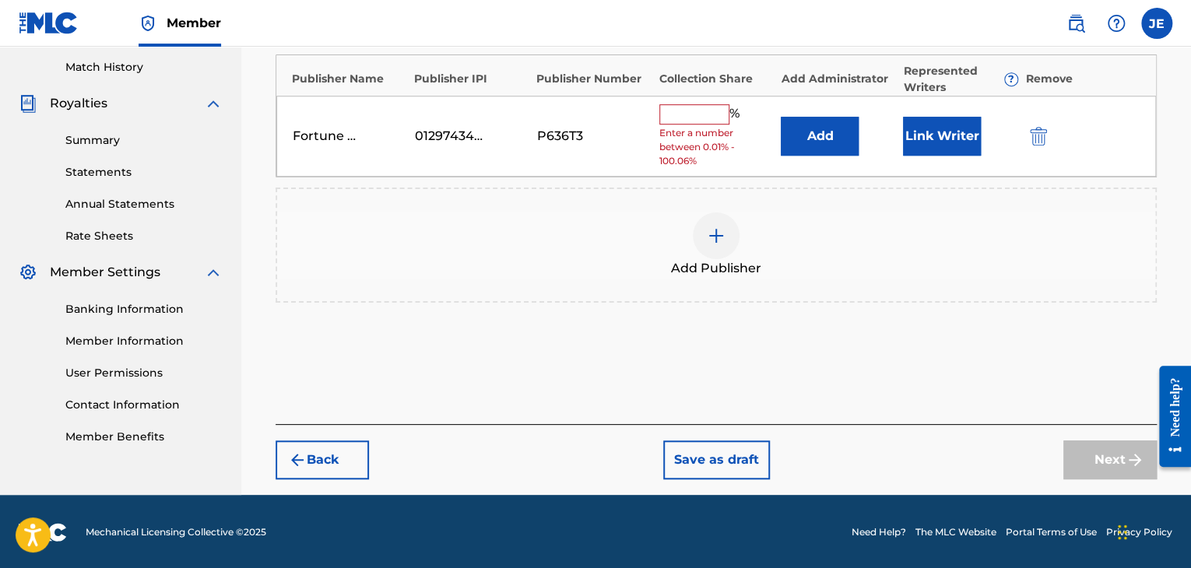
click at [697, 113] on input "text" at bounding box center [694, 114] width 70 height 20
type input "100"
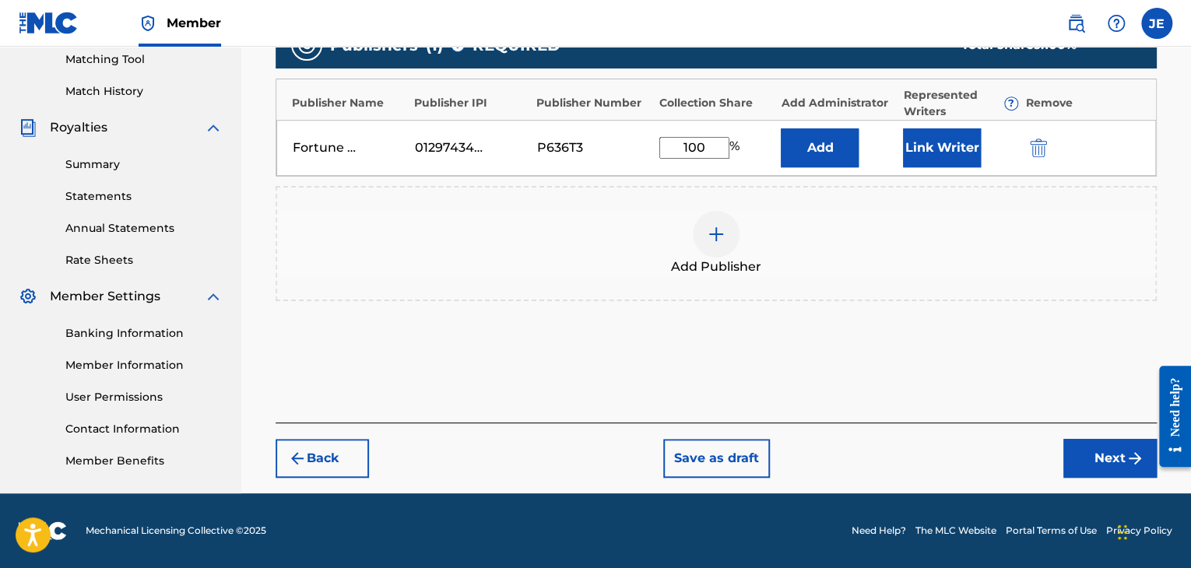
scroll to position [402, 0]
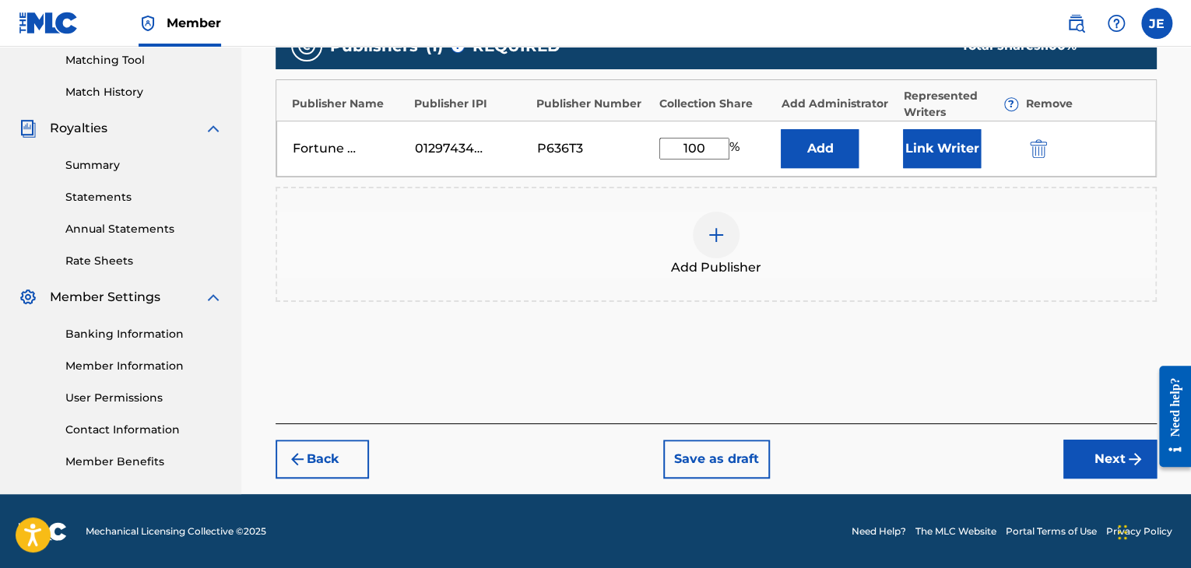
click at [1098, 453] on button "Next" at bounding box center [1109, 459] width 93 height 39
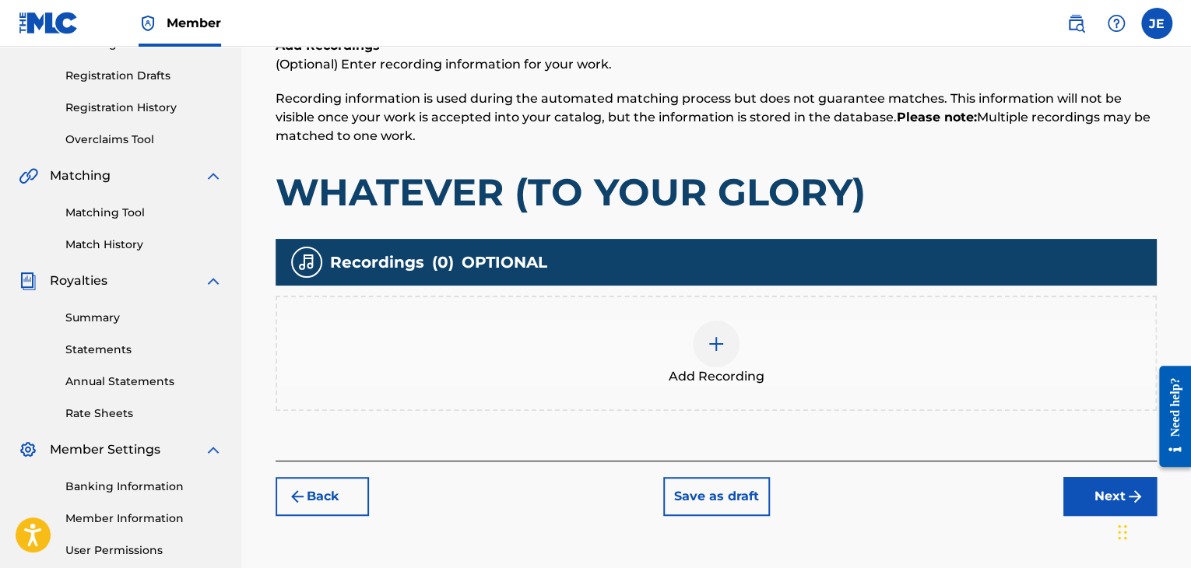
scroll to position [381, 0]
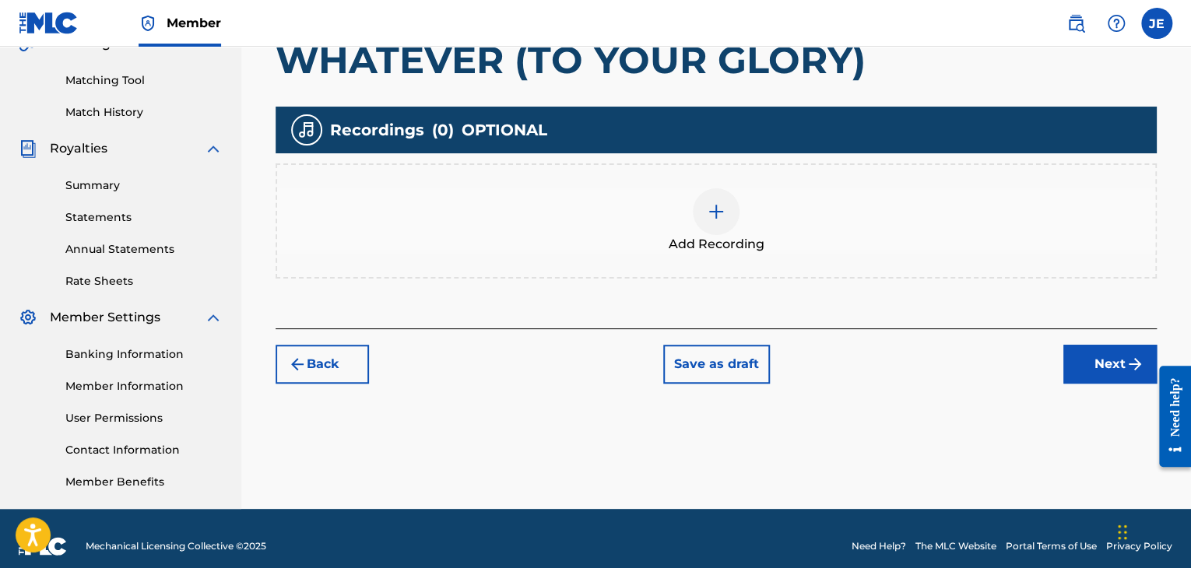
click at [702, 215] on div at bounding box center [716, 211] width 47 height 47
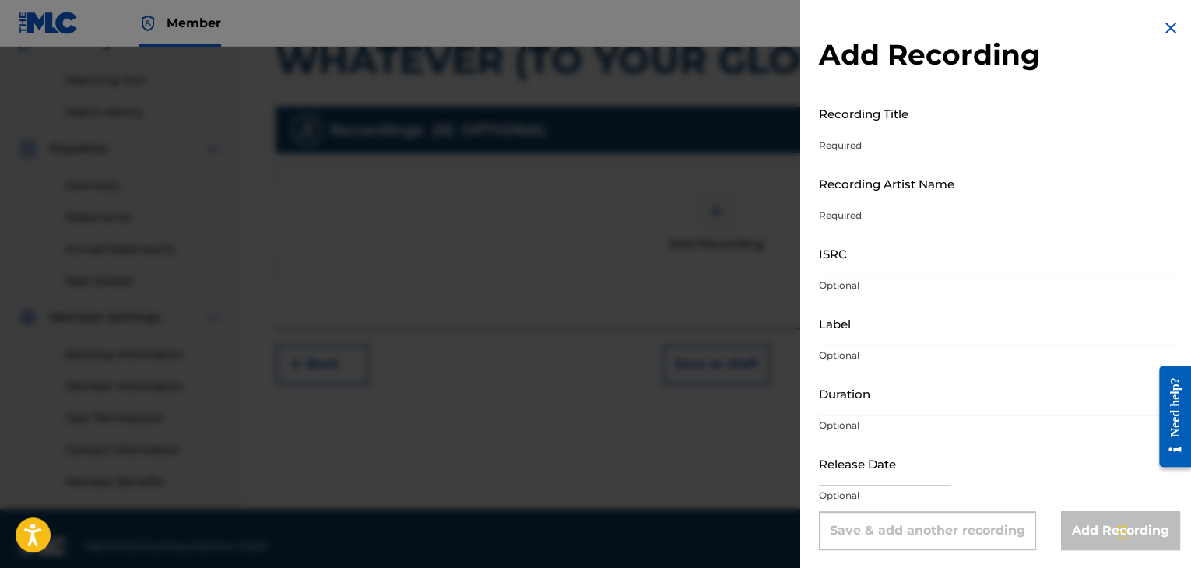
click at [878, 129] on input "Recording Title" at bounding box center [999, 113] width 361 height 44
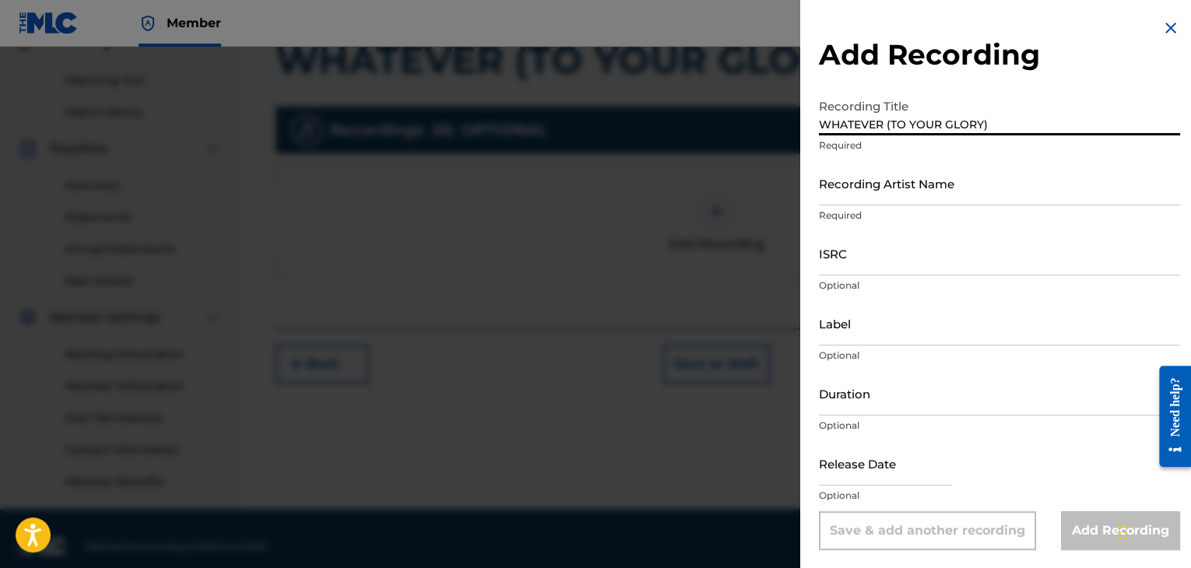
type input "WHATEVER (TO YOUR GLORY)"
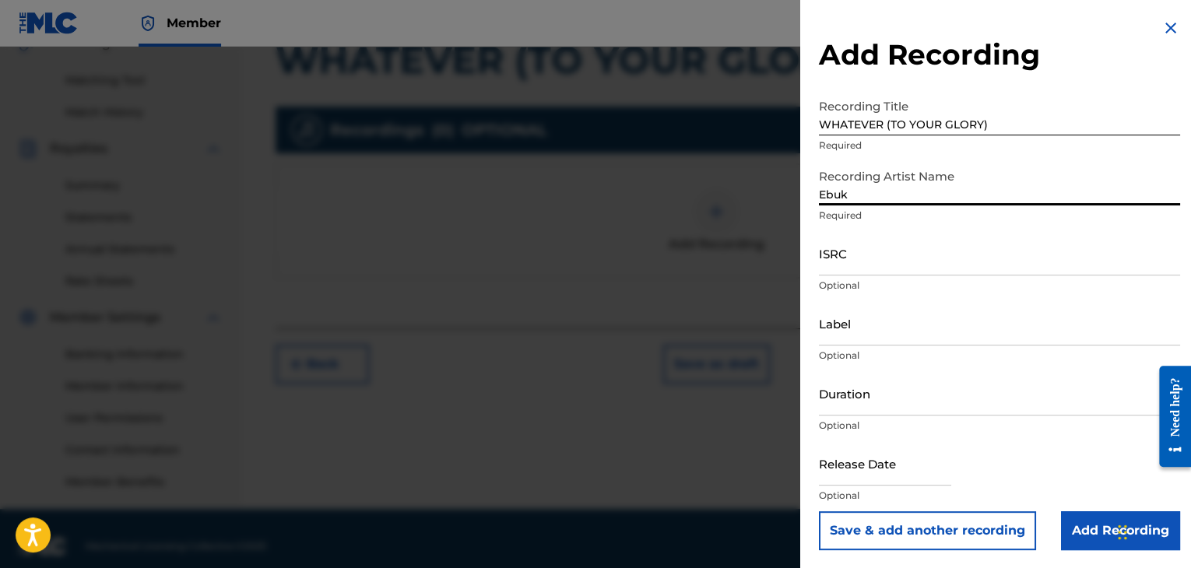
type input "Ebuka Songs"
click at [854, 277] on div "ISRC Optional" at bounding box center [999, 266] width 361 height 70
click at [853, 272] on input "ISRC" at bounding box center [999, 253] width 361 height 44
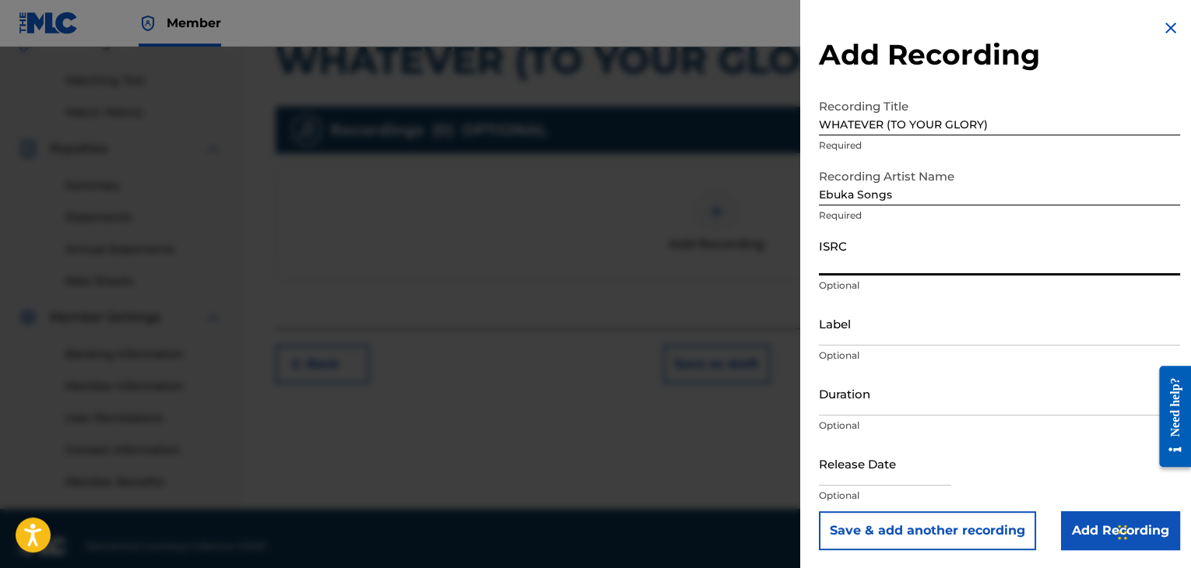
paste input "QZWV32584609"
type input "QZWV32584609"
click at [861, 336] on input "Label" at bounding box center [999, 323] width 361 height 44
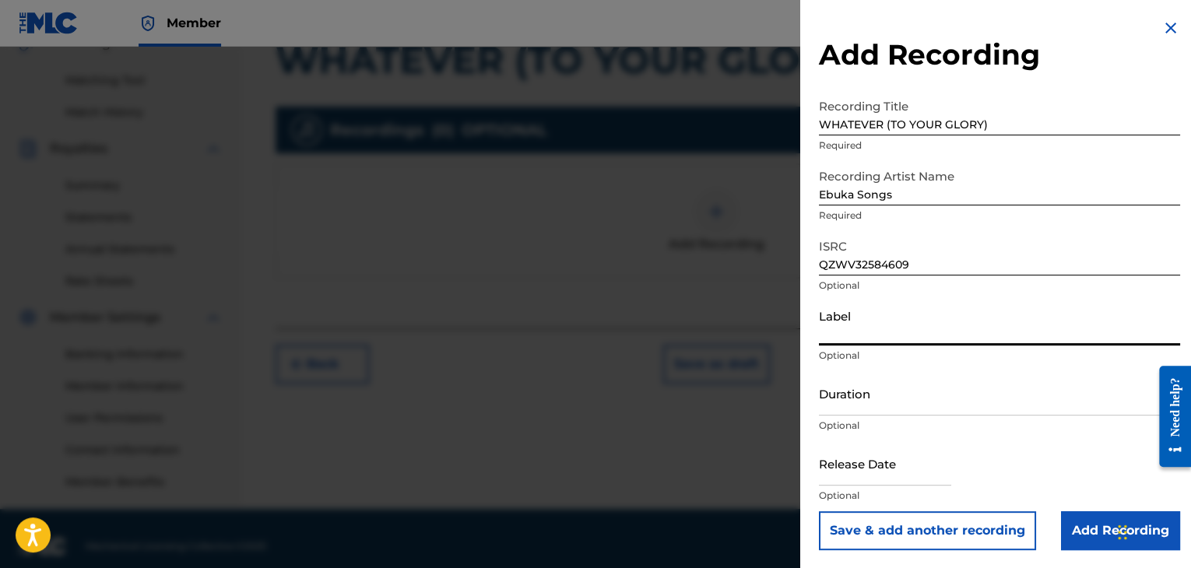
type input "Tribe Of Ebuka Songs"
click at [923, 415] on input "Duration" at bounding box center [999, 393] width 361 height 44
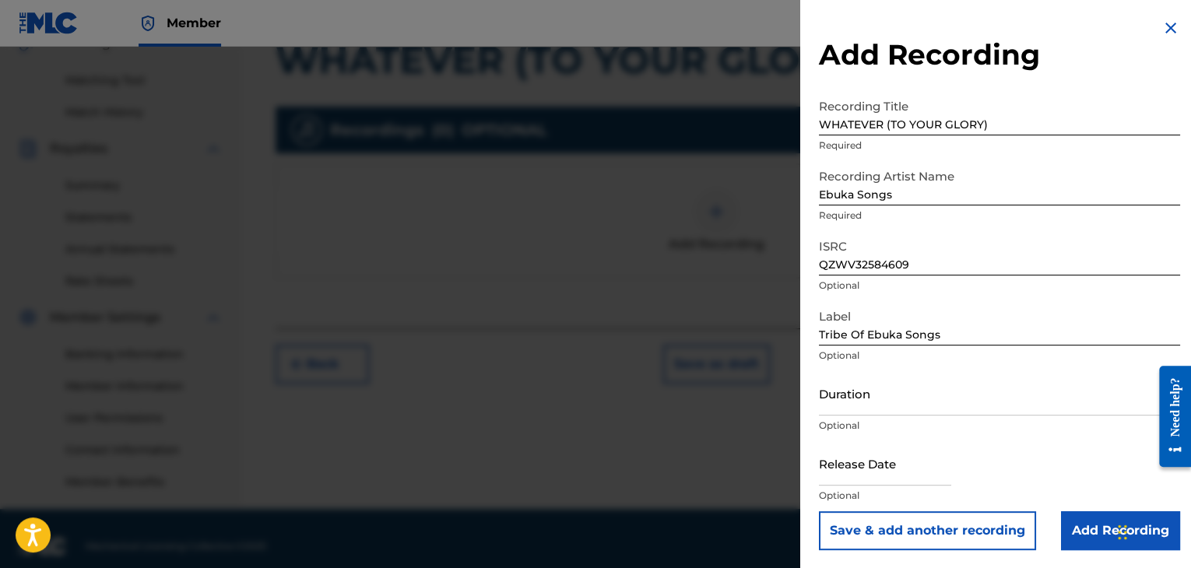
click at [884, 470] on input "text" at bounding box center [885, 463] width 132 height 44
select select "7"
select select "2025"
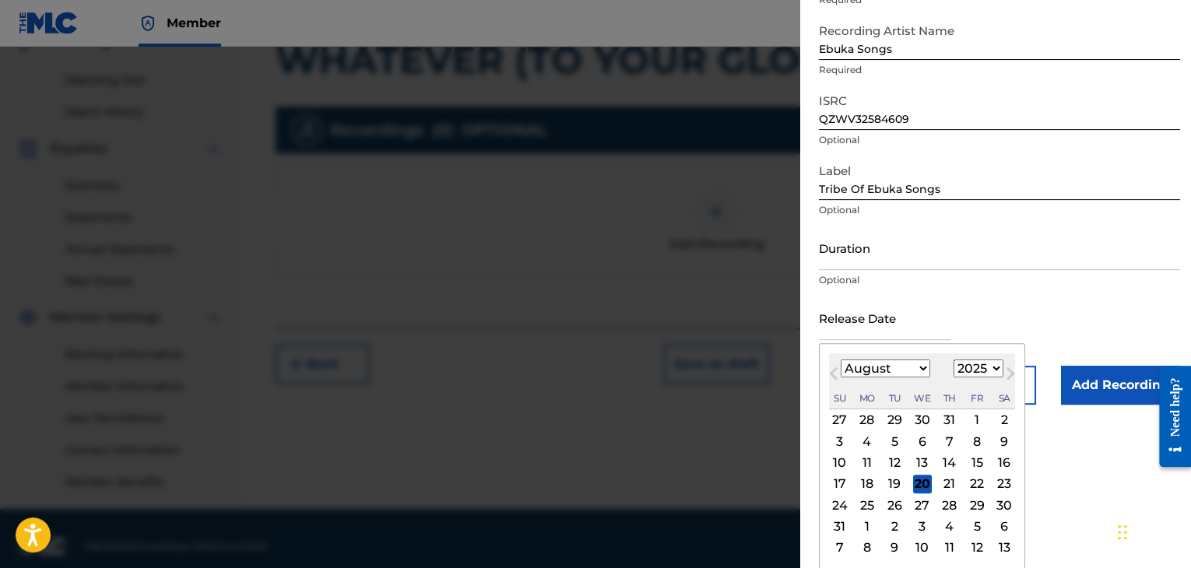
click at [979, 421] on div "1" at bounding box center [977, 420] width 19 height 19
type input "[DATE]"
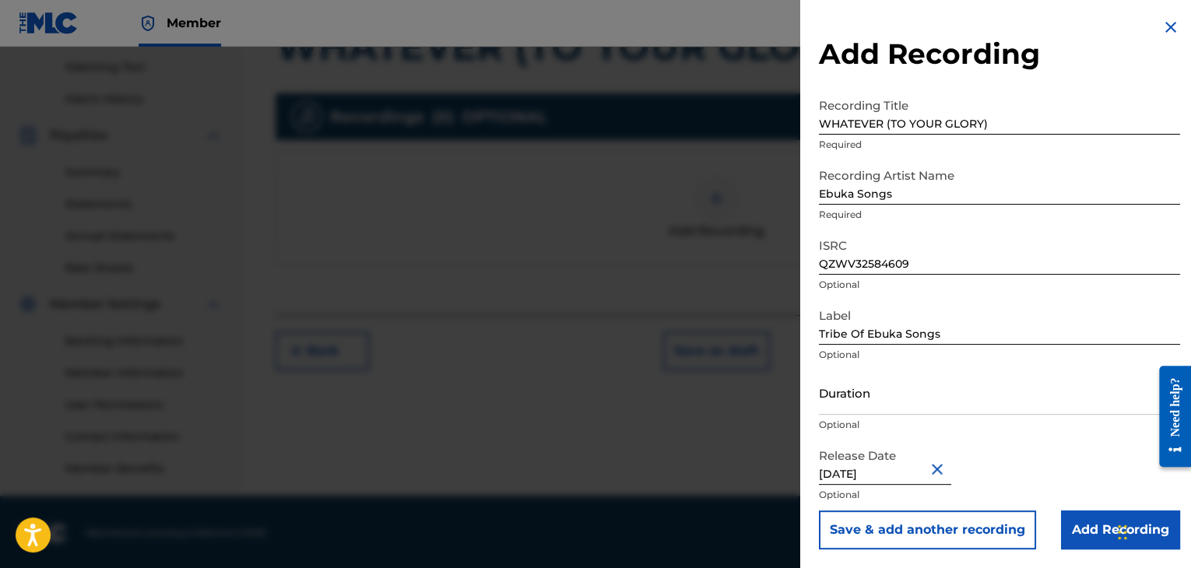
scroll to position [397, 0]
click at [1087, 515] on input "Add Recording" at bounding box center [1120, 530] width 119 height 39
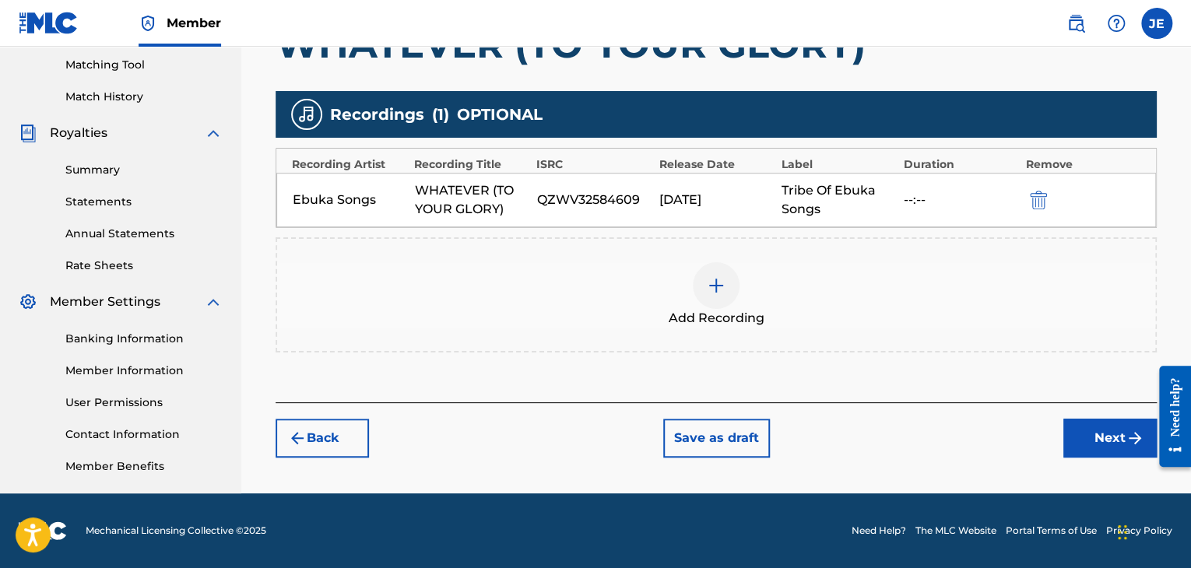
click at [1088, 429] on button "Next" at bounding box center [1109, 438] width 93 height 39
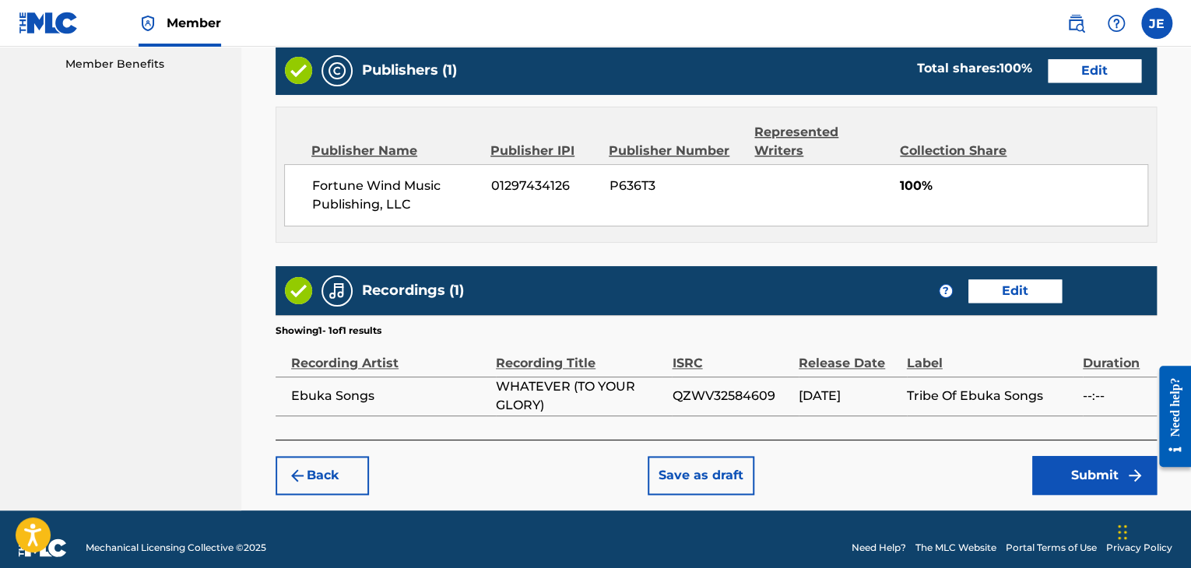
scroll to position [815, 0]
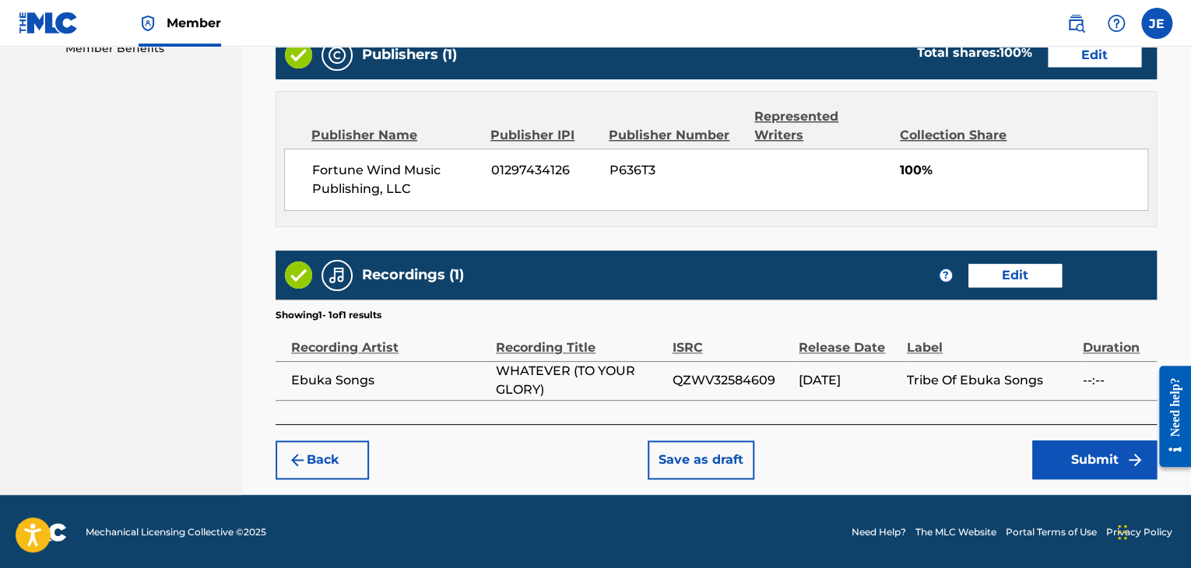
click at [1081, 462] on button "Submit" at bounding box center [1094, 460] width 125 height 39
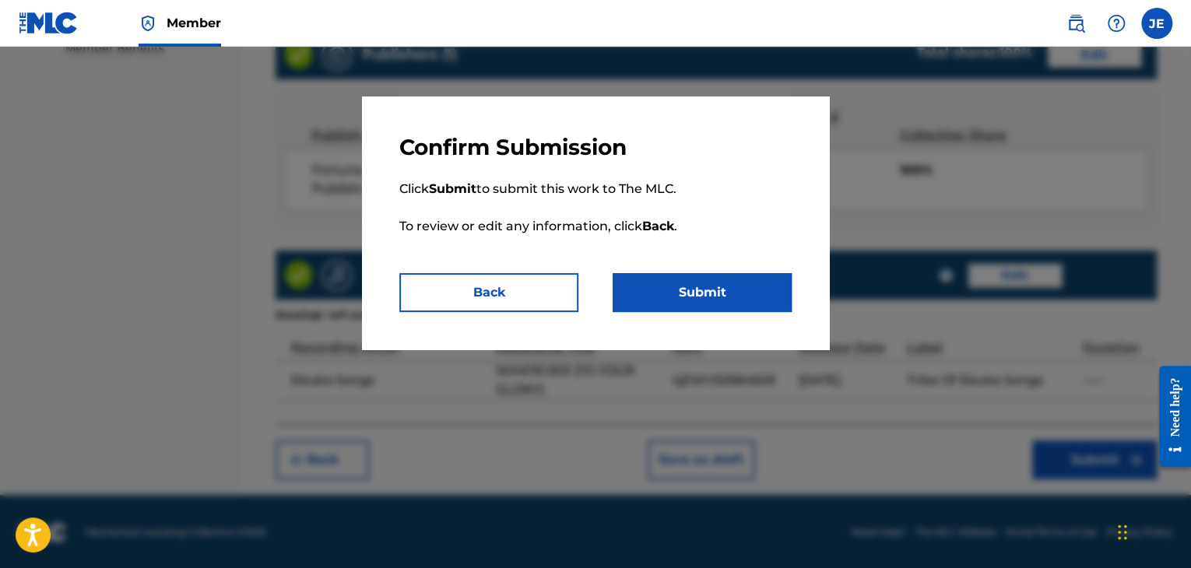
click at [744, 287] on button "Submit" at bounding box center [702, 292] width 179 height 39
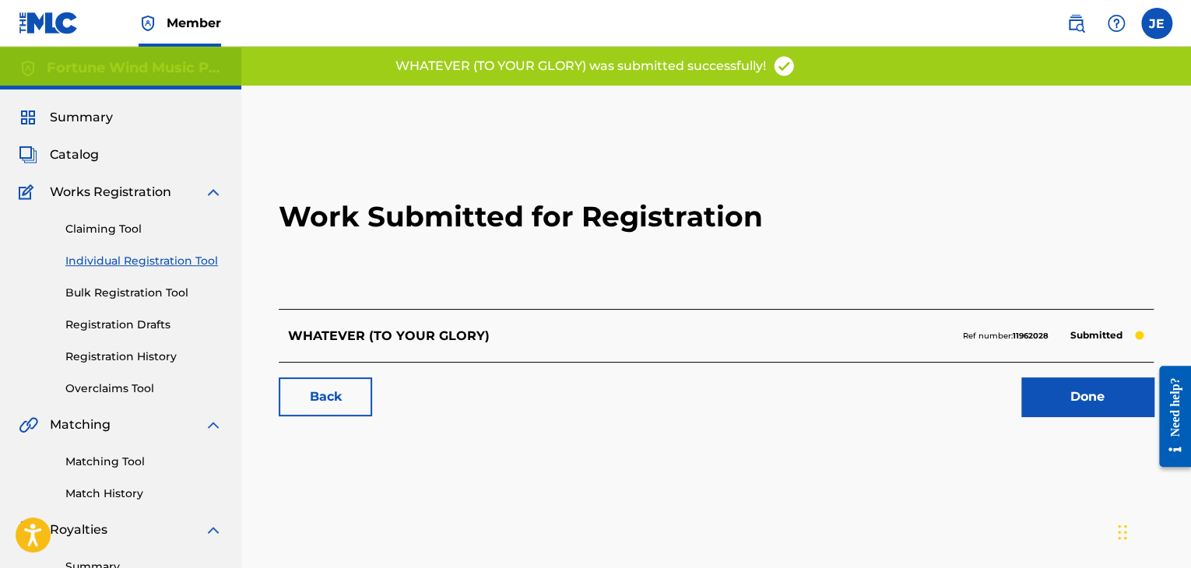
click at [77, 153] on span "Catalog" at bounding box center [74, 155] width 49 height 19
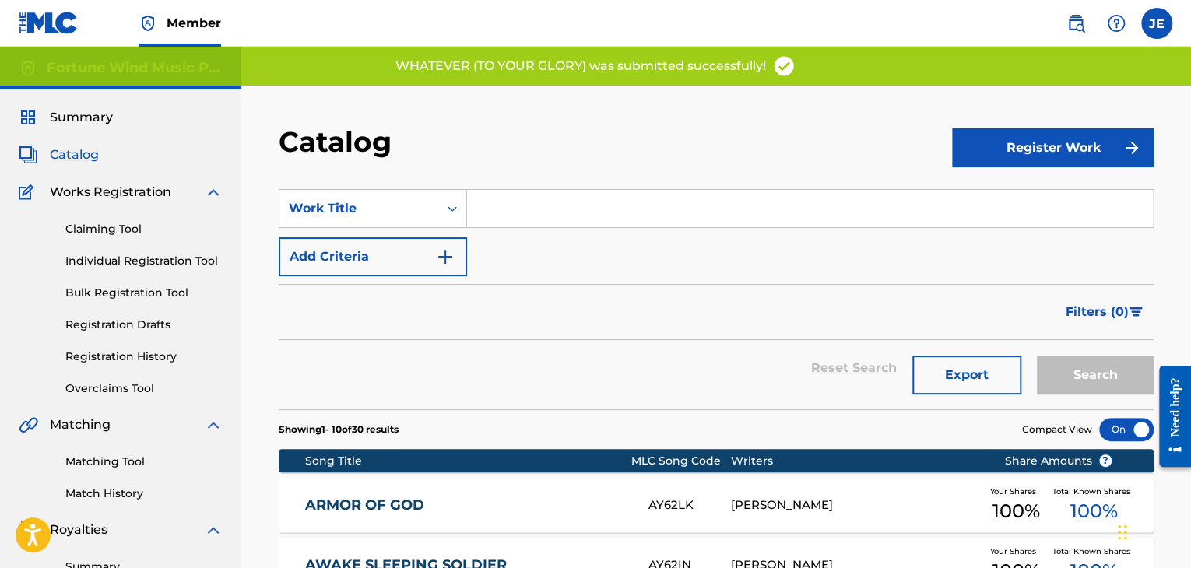
click at [1046, 133] on button "Register Work" at bounding box center [1053, 147] width 202 height 39
click at [1028, 199] on link "Individual" at bounding box center [1053, 198] width 202 height 37
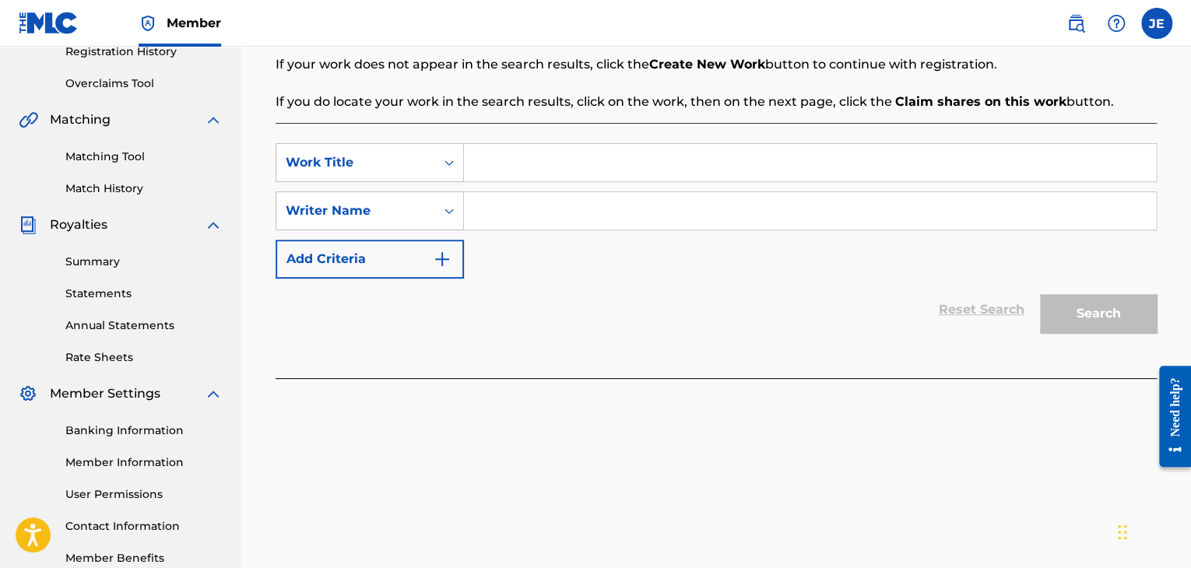
scroll to position [311, 0]
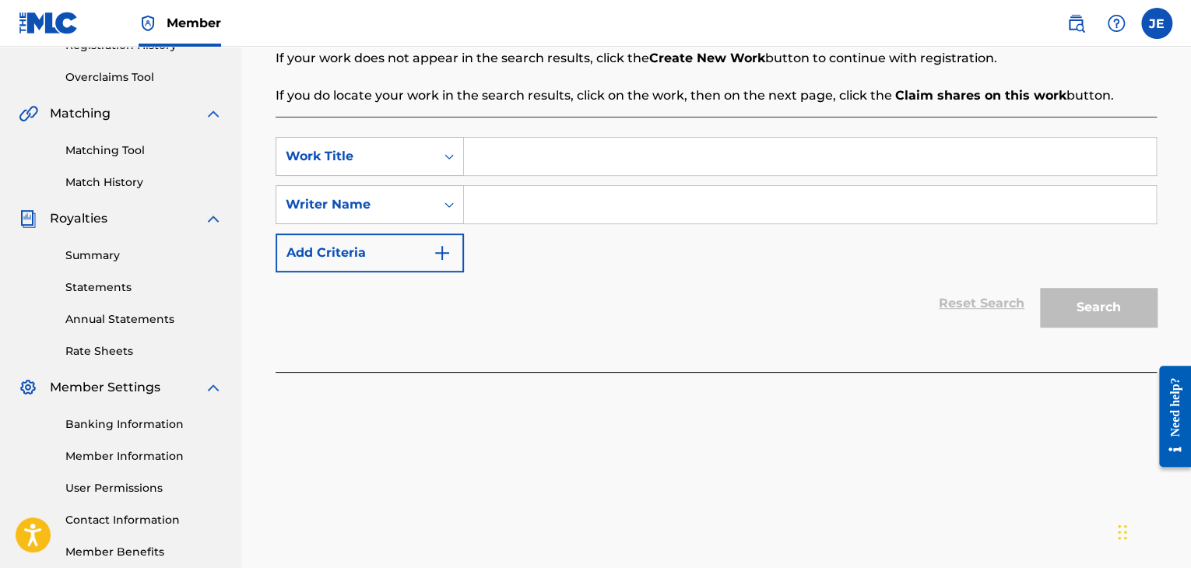
click at [557, 165] on input "Search Form" at bounding box center [810, 156] width 692 height 37
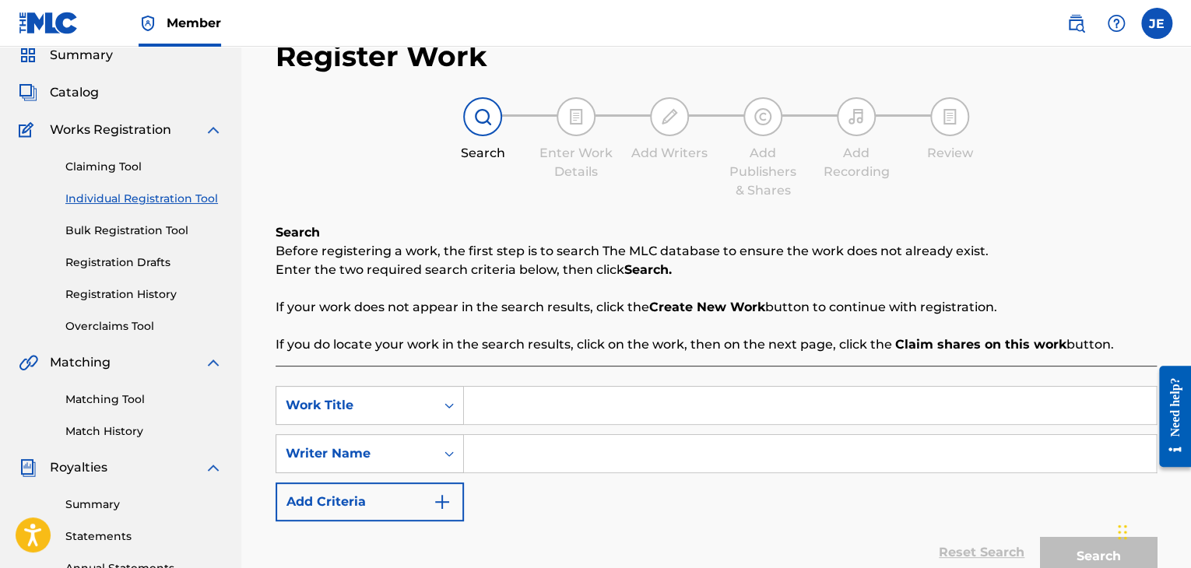
scroll to position [156, 0]
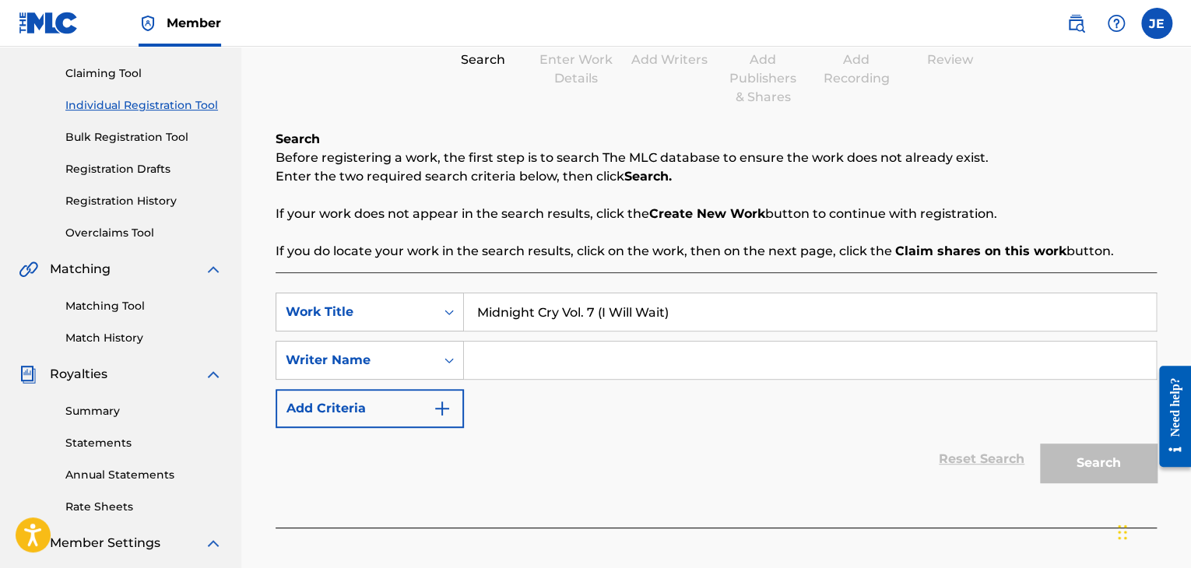
click at [560, 315] on input "Midnight Cry Vol. 7 (I Will Wait)" at bounding box center [810, 312] width 692 height 37
type input "Midnight Cry, Vol. 7 (I Will Wait)"
click at [638, 372] on input "Search Form" at bounding box center [810, 360] width 692 height 37
type input "[PERSON_NAME]"
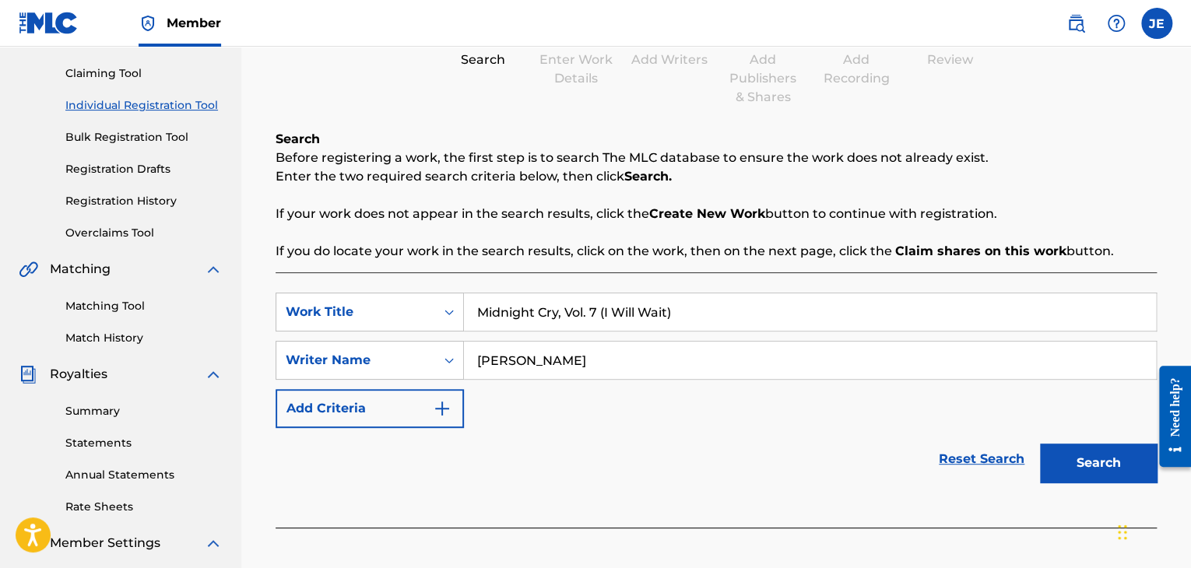
click at [1106, 477] on button "Search" at bounding box center [1098, 463] width 117 height 39
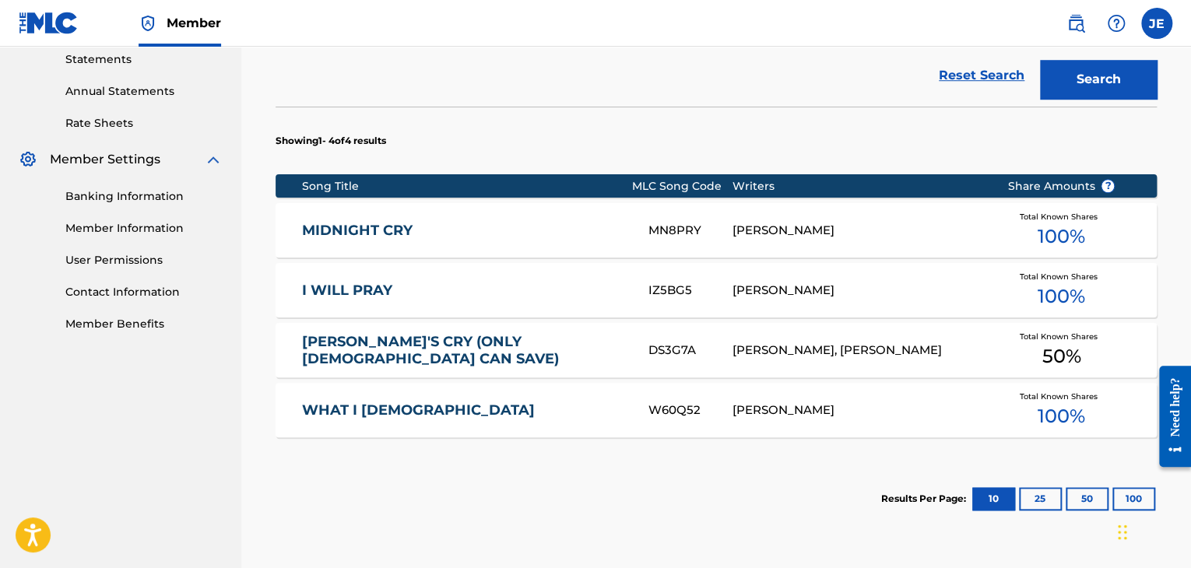
scroll to position [553, 0]
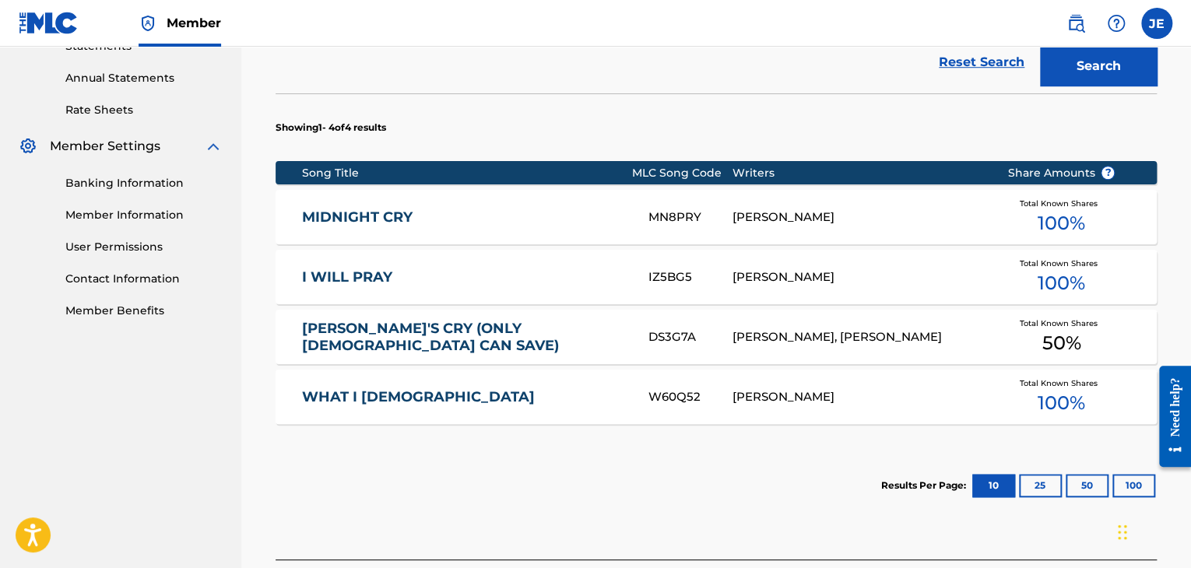
click at [796, 223] on div "[PERSON_NAME]" at bounding box center [858, 218] width 251 height 18
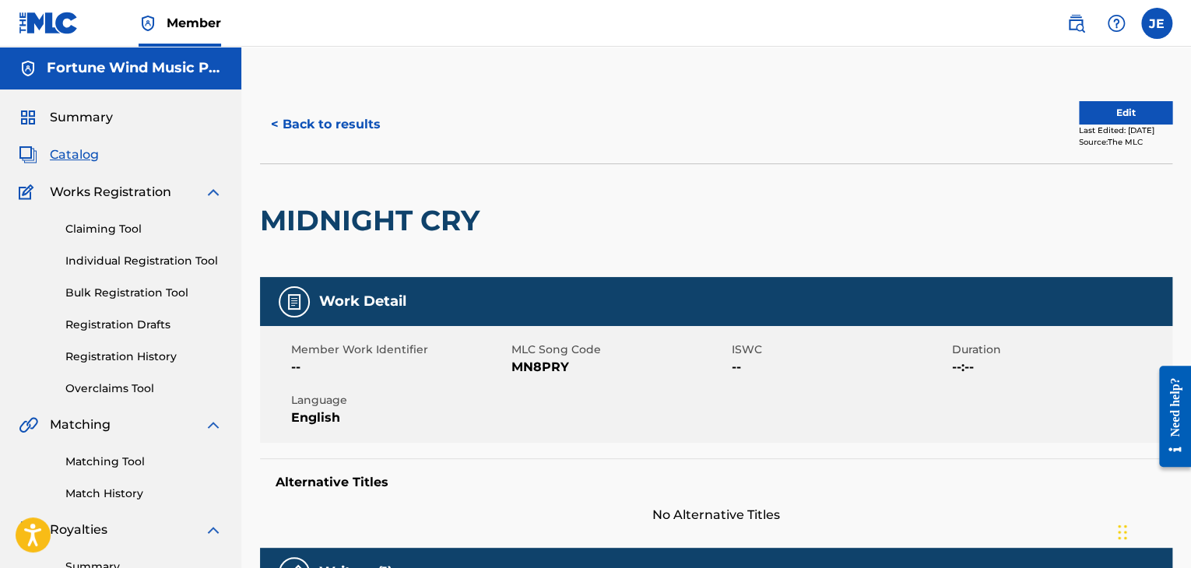
click at [1145, 101] on button "Edit" at bounding box center [1125, 112] width 93 height 23
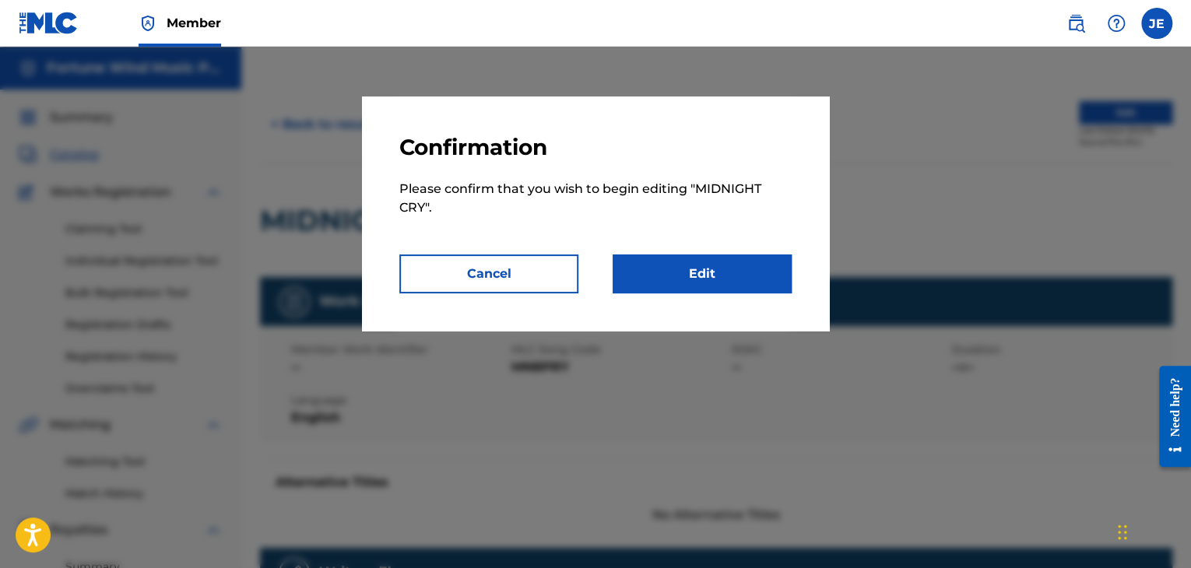
click at [679, 278] on link "Edit" at bounding box center [702, 274] width 179 height 39
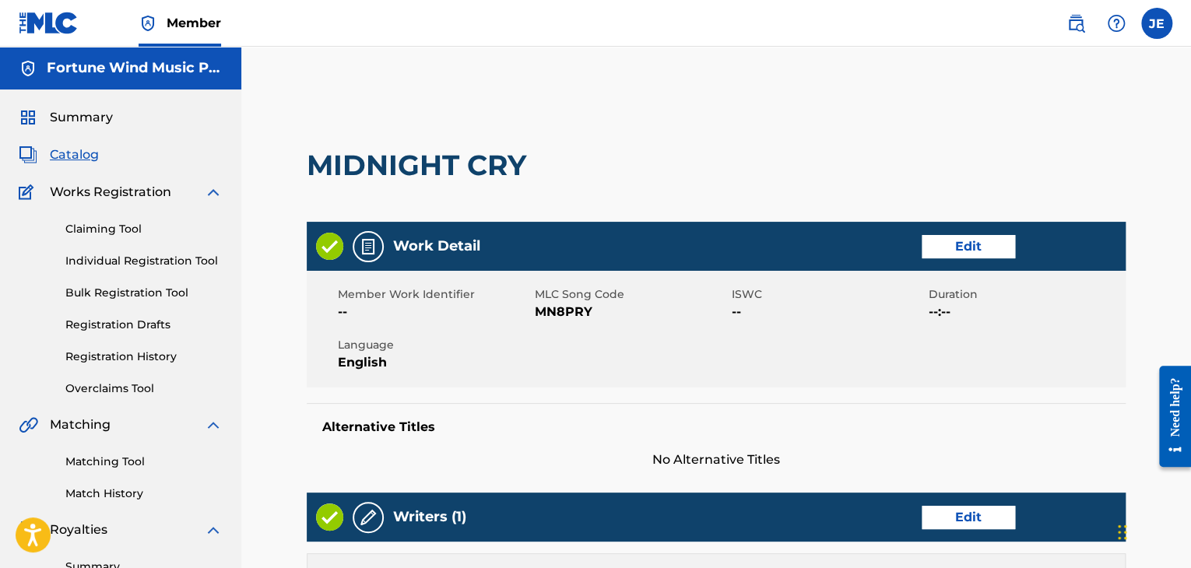
click at [954, 239] on link "Edit" at bounding box center [968, 246] width 93 height 23
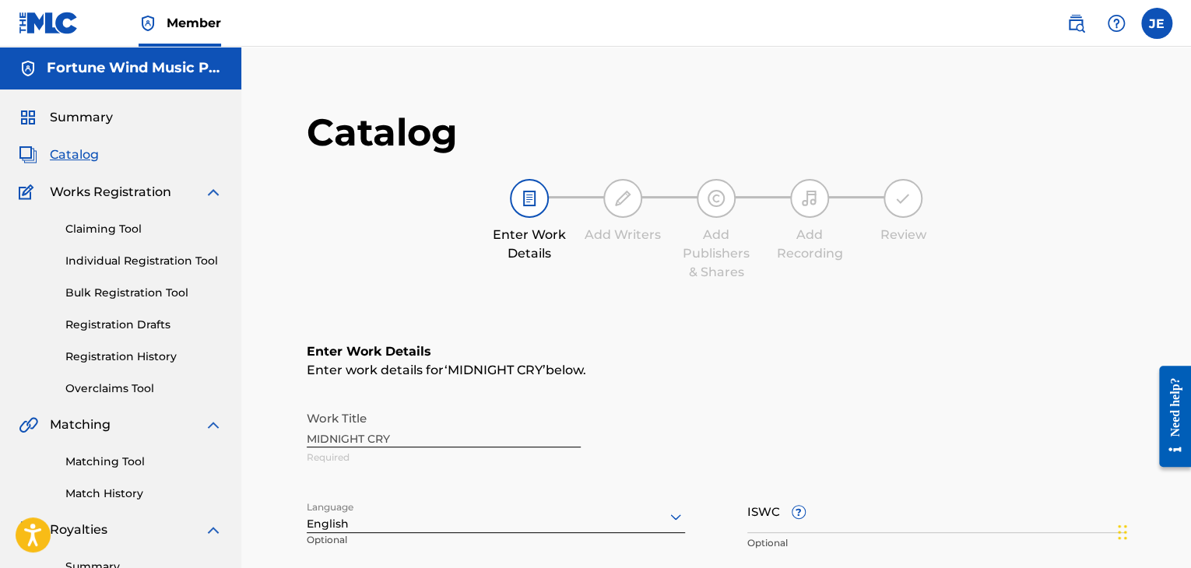
click at [420, 430] on div "Work Title MIDNIGHT CRY Required" at bounding box center [716, 438] width 819 height 70
click at [399, 441] on div "Work Title MIDNIGHT CRY Required" at bounding box center [716, 438] width 819 height 70
click at [397, 443] on div "Work Title MIDNIGHT CRY Required" at bounding box center [716, 438] width 819 height 70
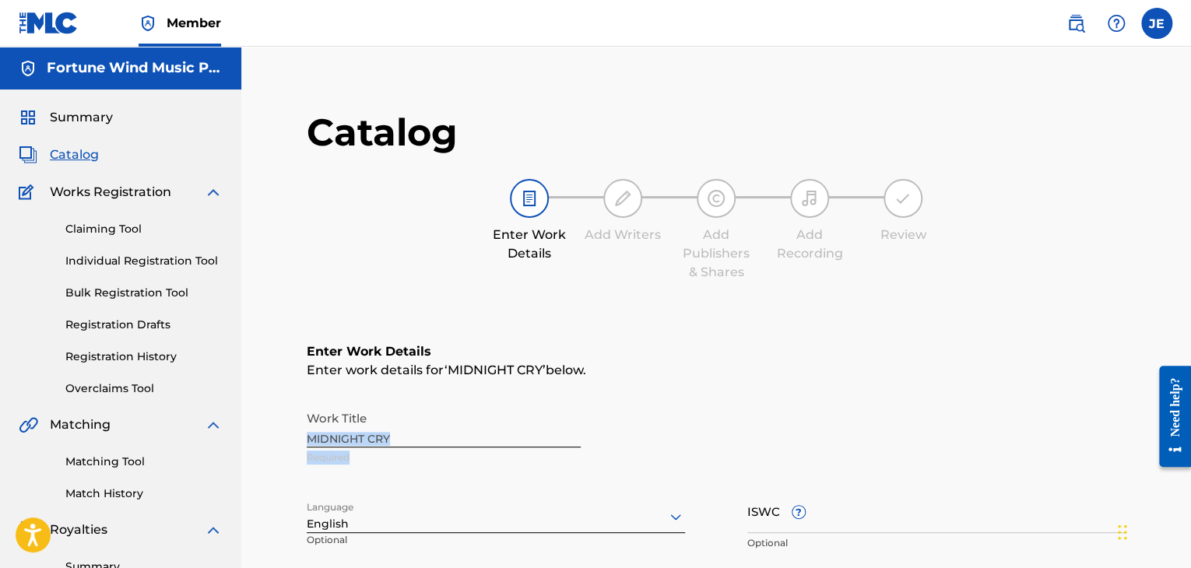
click at [395, 443] on div "Work Title MIDNIGHT CRY Required" at bounding box center [716, 438] width 819 height 70
click at [394, 443] on div "Work Title MIDNIGHT CRY Required" at bounding box center [716, 438] width 819 height 70
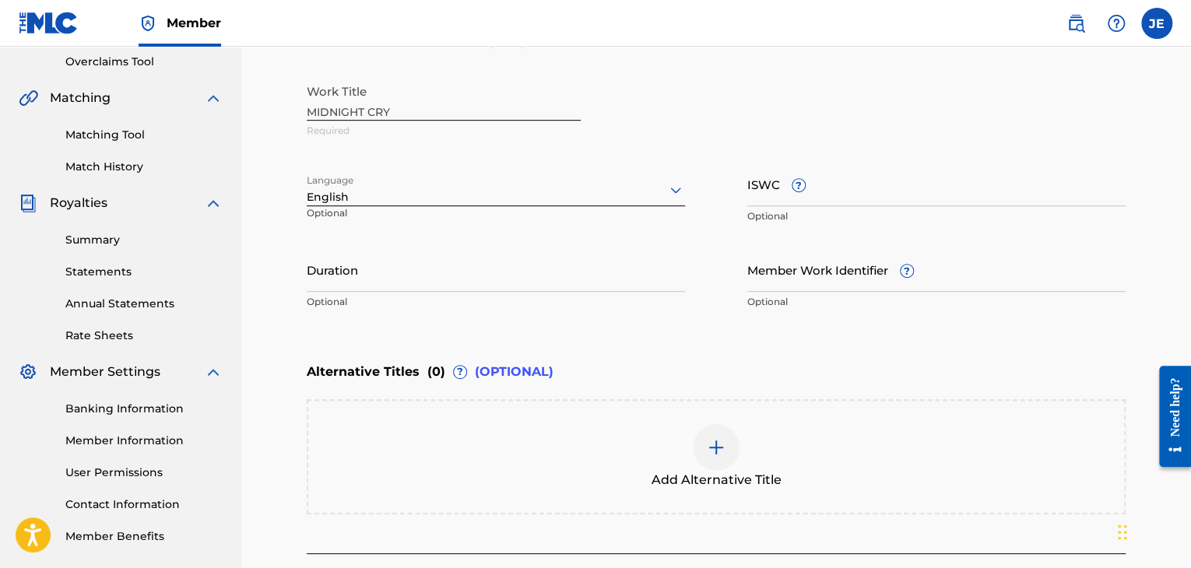
scroll to position [230, 0]
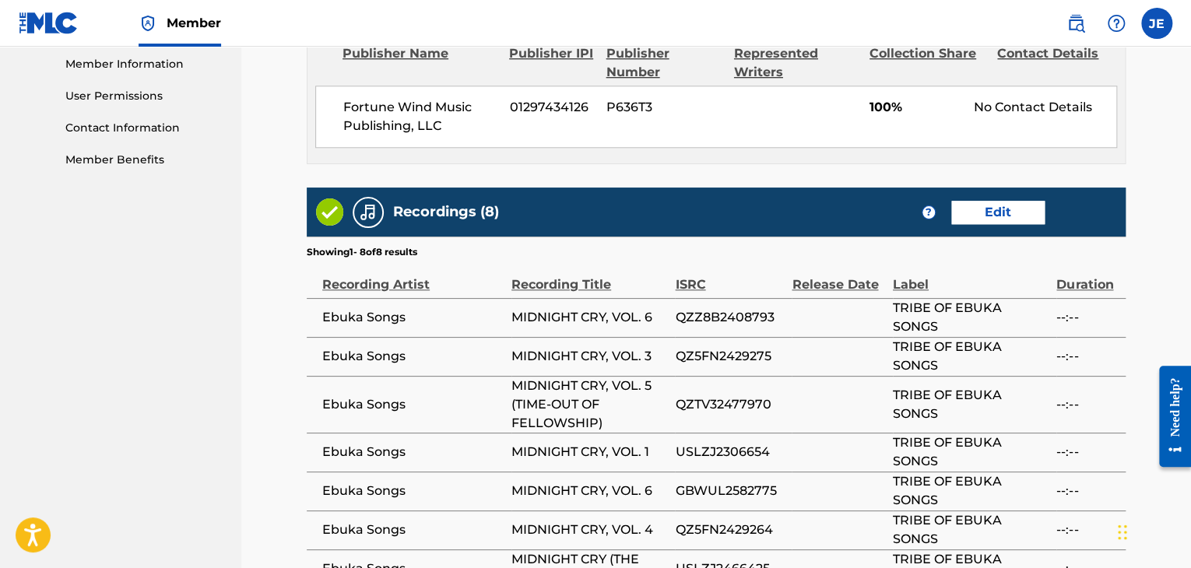
scroll to position [779, 0]
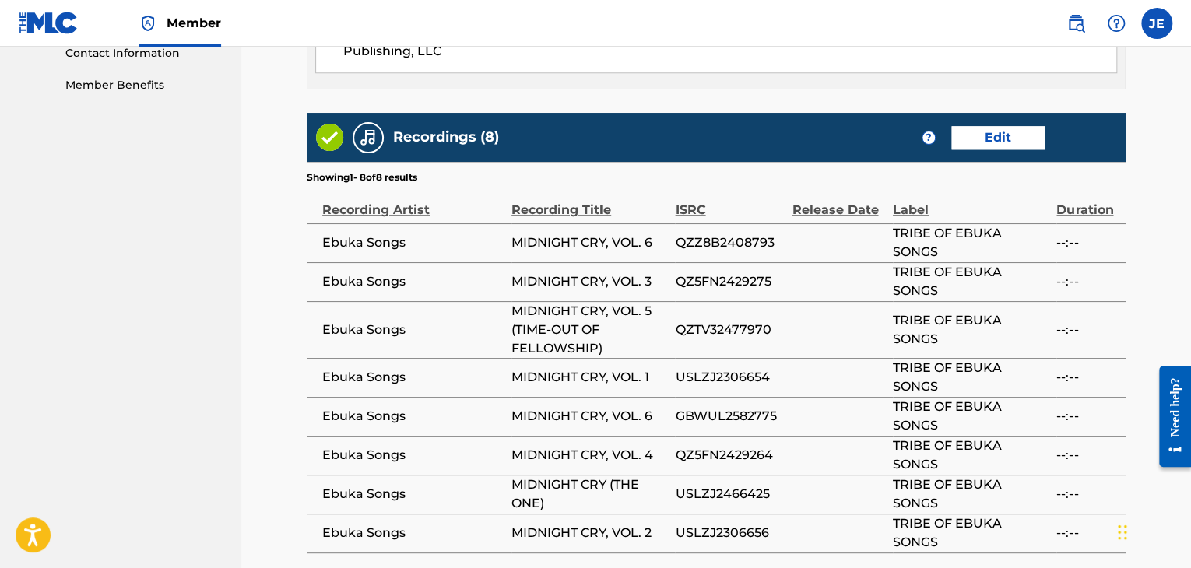
click at [981, 135] on link "Edit" at bounding box center [997, 137] width 93 height 23
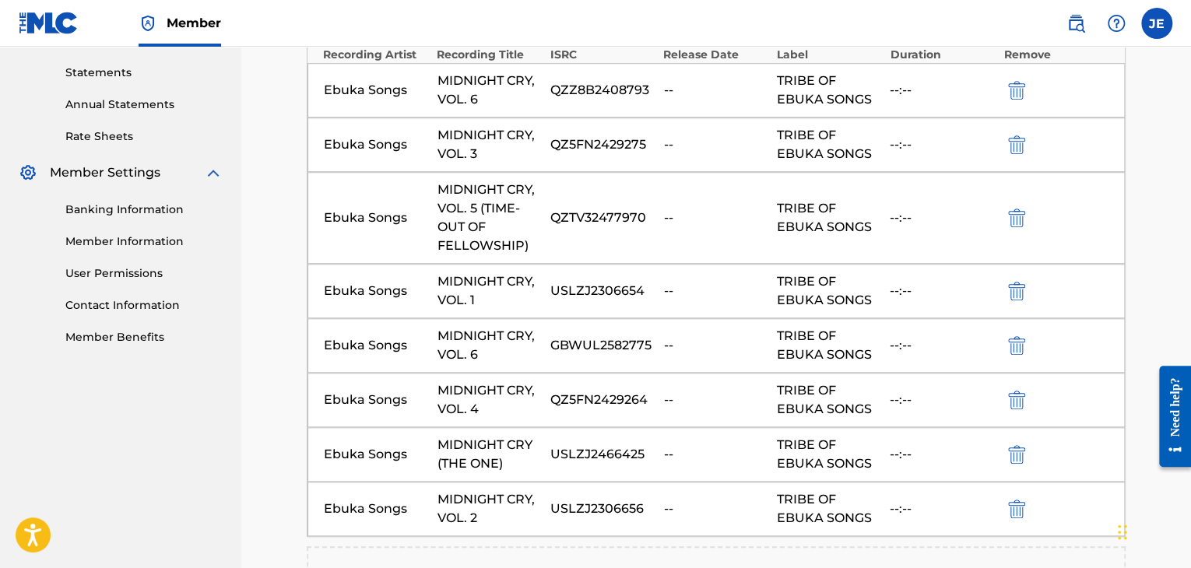
scroll to position [545, 0]
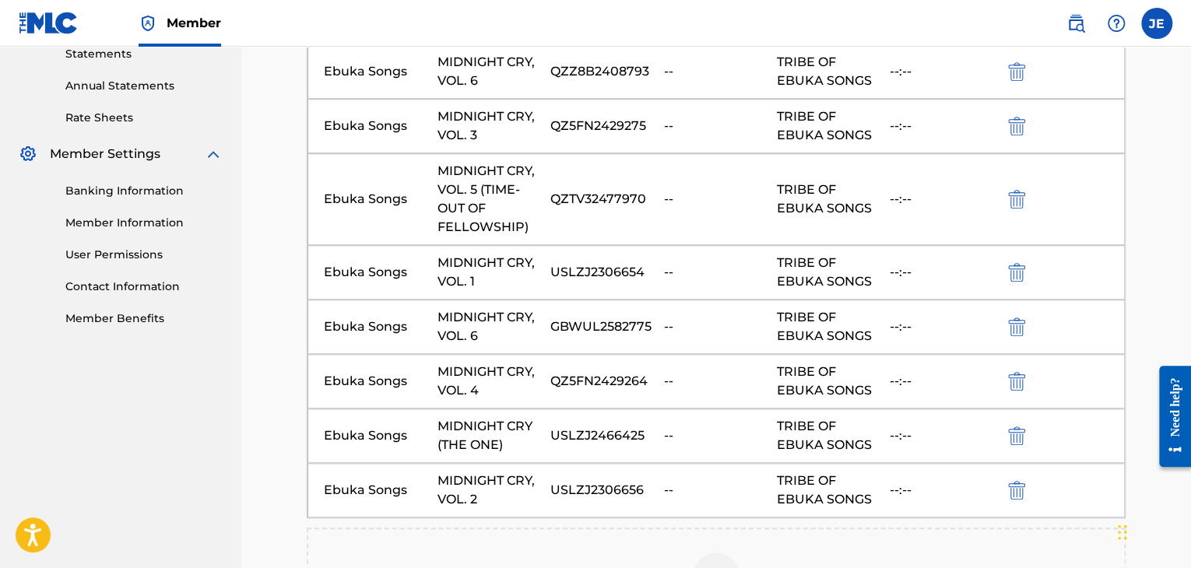
click at [1015, 328] on img "submit" at bounding box center [1016, 327] width 17 height 19
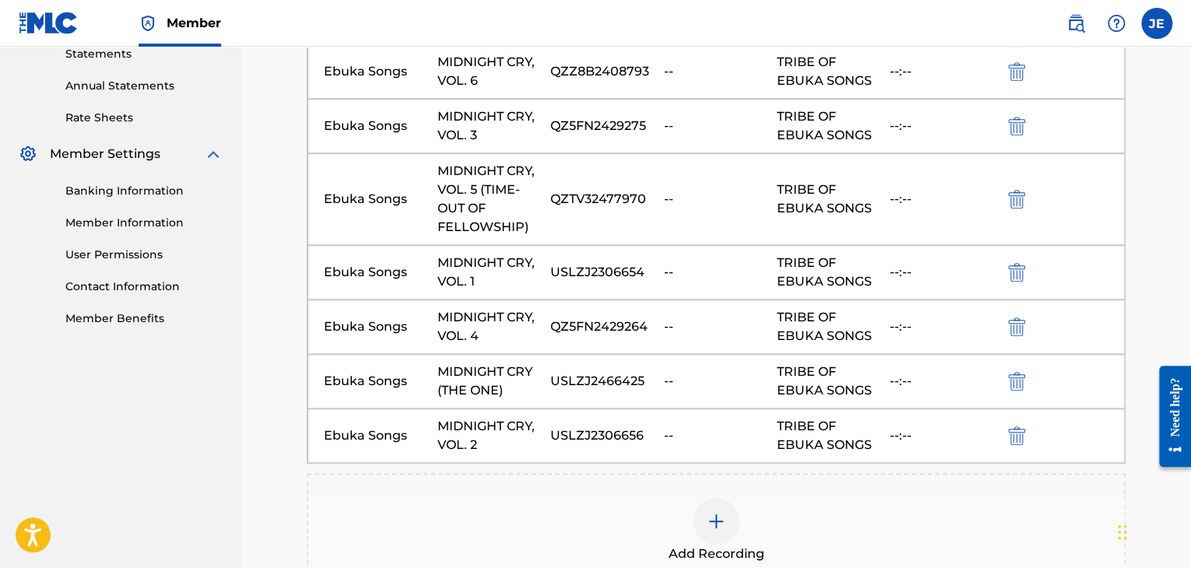
click at [1016, 328] on img "submit" at bounding box center [1016, 327] width 17 height 19
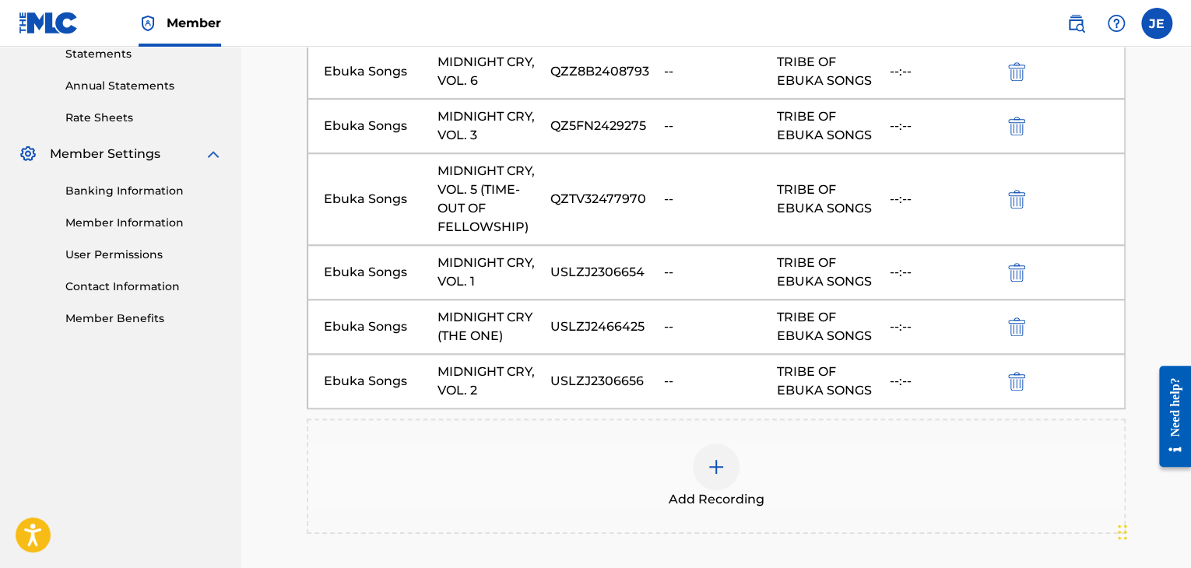
click at [1021, 378] on img "submit" at bounding box center [1016, 381] width 17 height 19
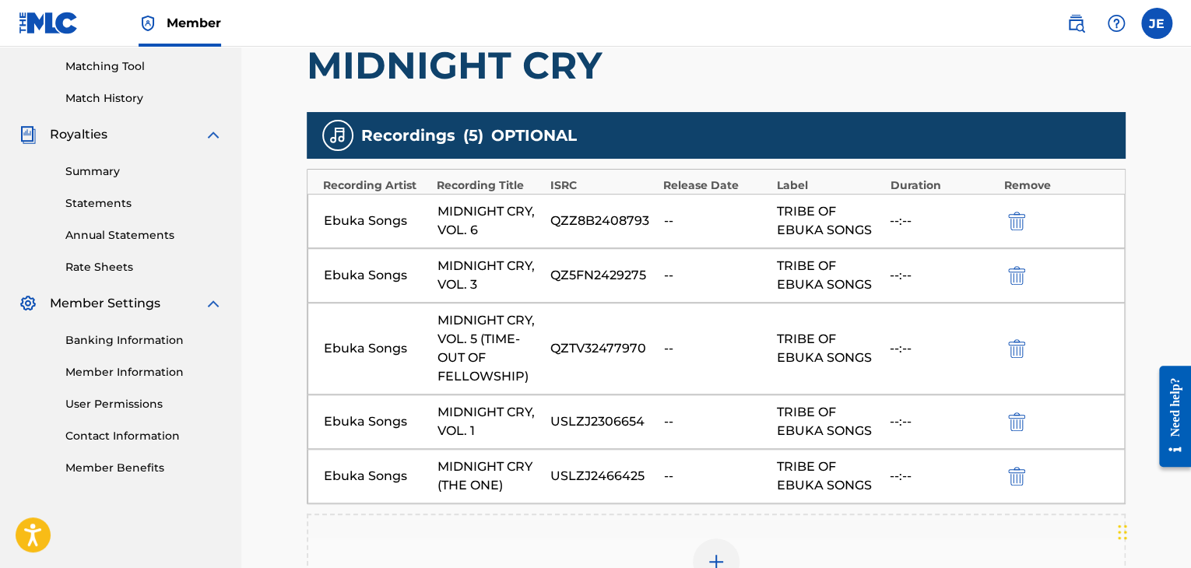
scroll to position [389, 0]
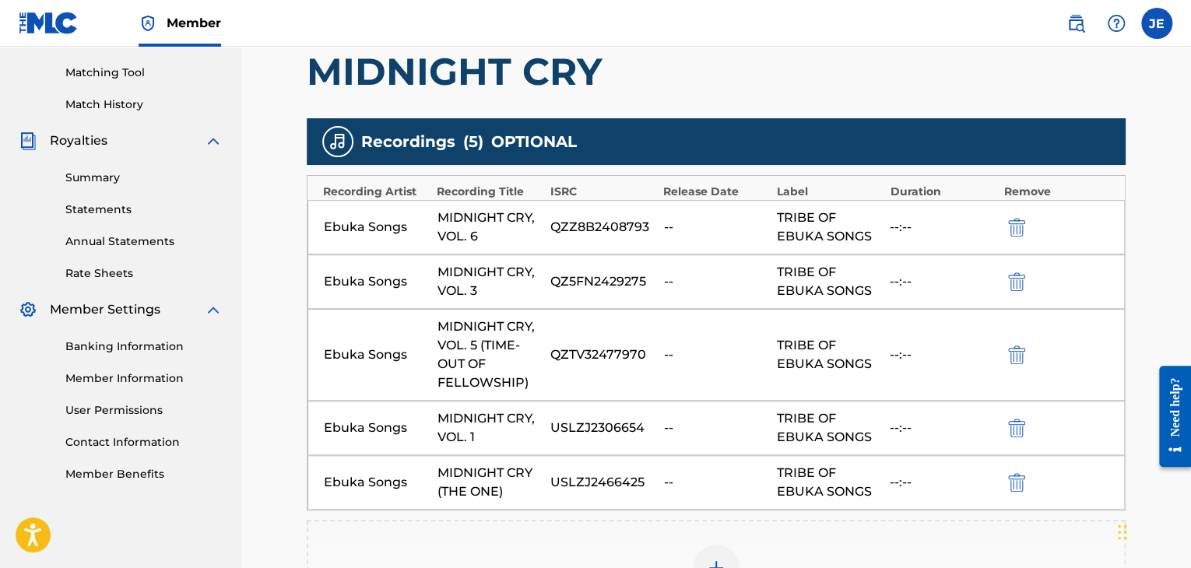
click at [1020, 350] on img "submit" at bounding box center [1016, 355] width 17 height 19
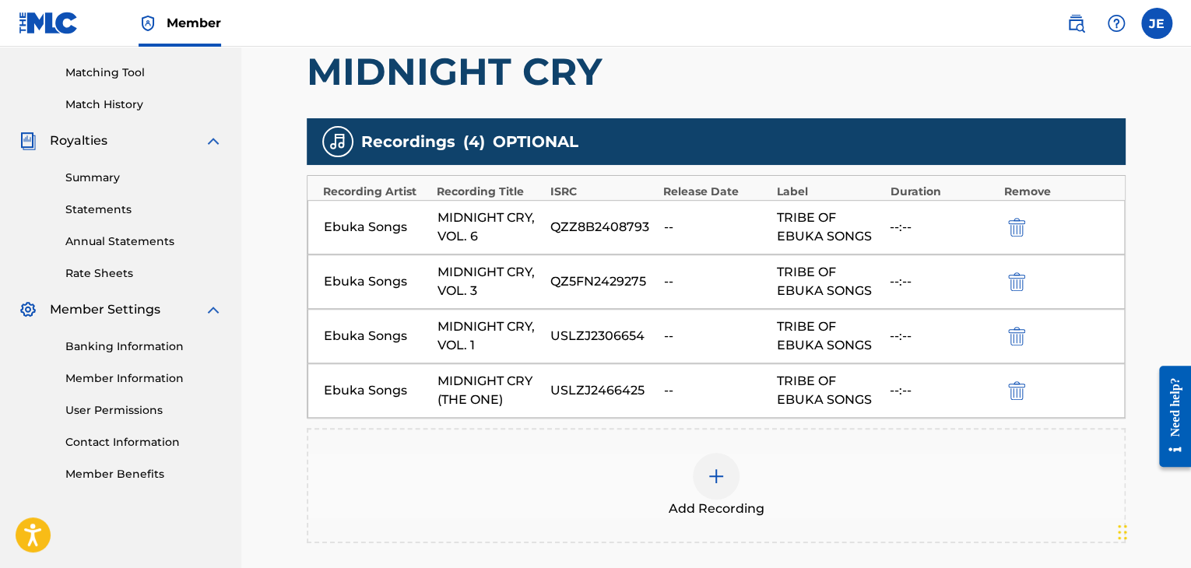
click at [1012, 282] on img "submit" at bounding box center [1016, 281] width 17 height 19
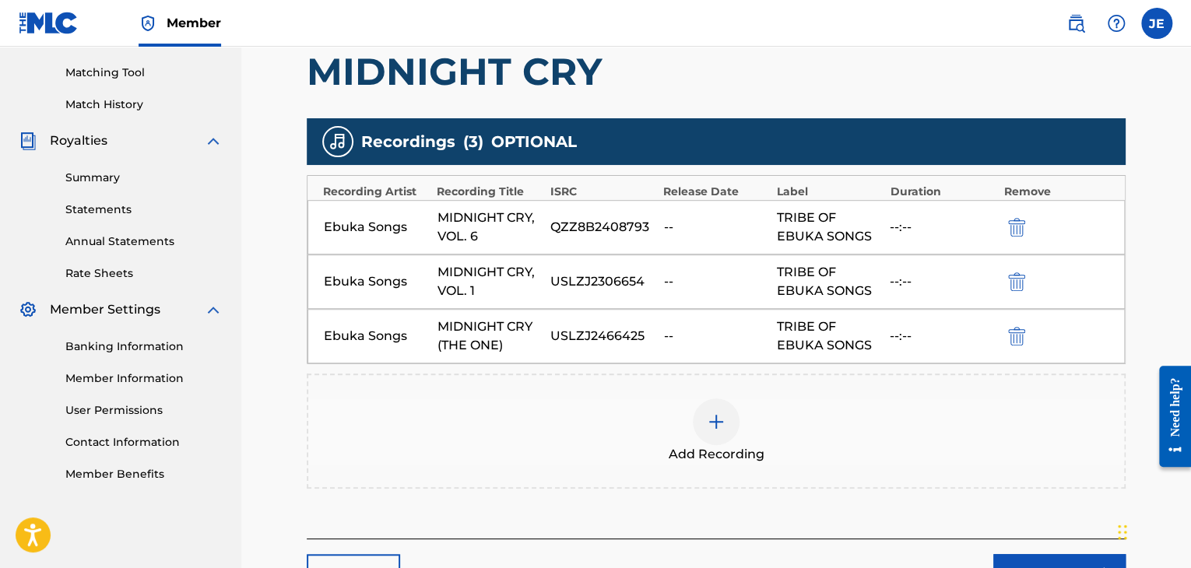
click at [999, 213] on div "Ebuka Songs MIDNIGHT CRY, VOL. 6 QZZ8B2408793 -- TRIBE OF EBUKA SONGS --:--" at bounding box center [716, 227] width 817 height 54
click at [1002, 219] on div "Ebuka Songs MIDNIGHT CRY, VOL. 6 QZZ8B2408793 -- TRIBE OF EBUKA SONGS --:--" at bounding box center [716, 227] width 817 height 54
click at [1022, 228] on img "submit" at bounding box center [1016, 227] width 17 height 19
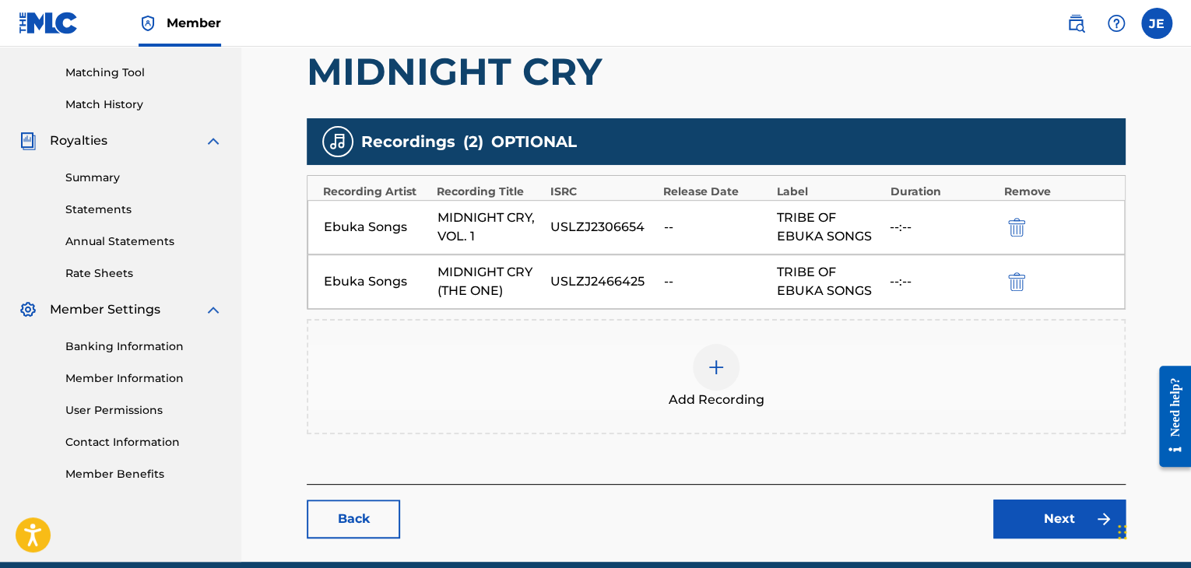
click at [1017, 224] on img "submit" at bounding box center [1016, 227] width 17 height 19
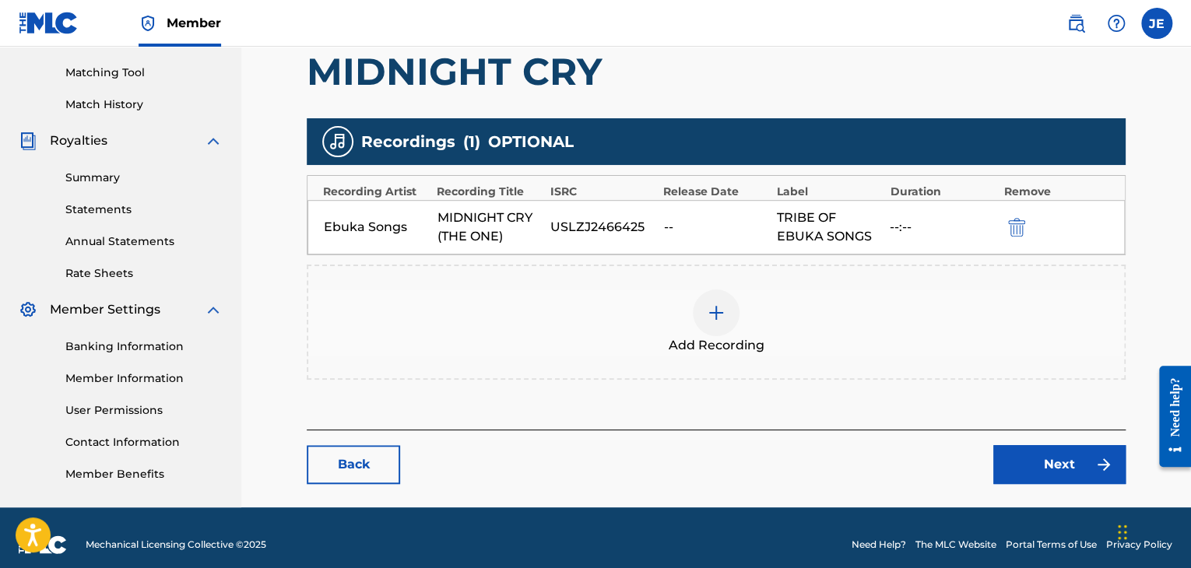
click at [1077, 466] on link "Next" at bounding box center [1059, 464] width 132 height 39
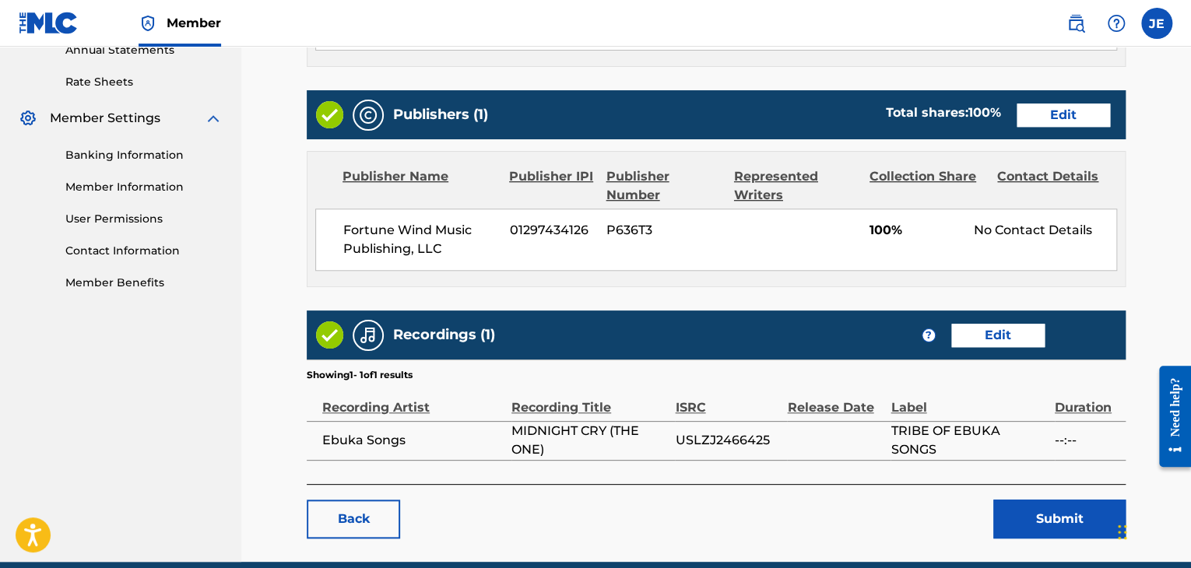
scroll to position [623, 0]
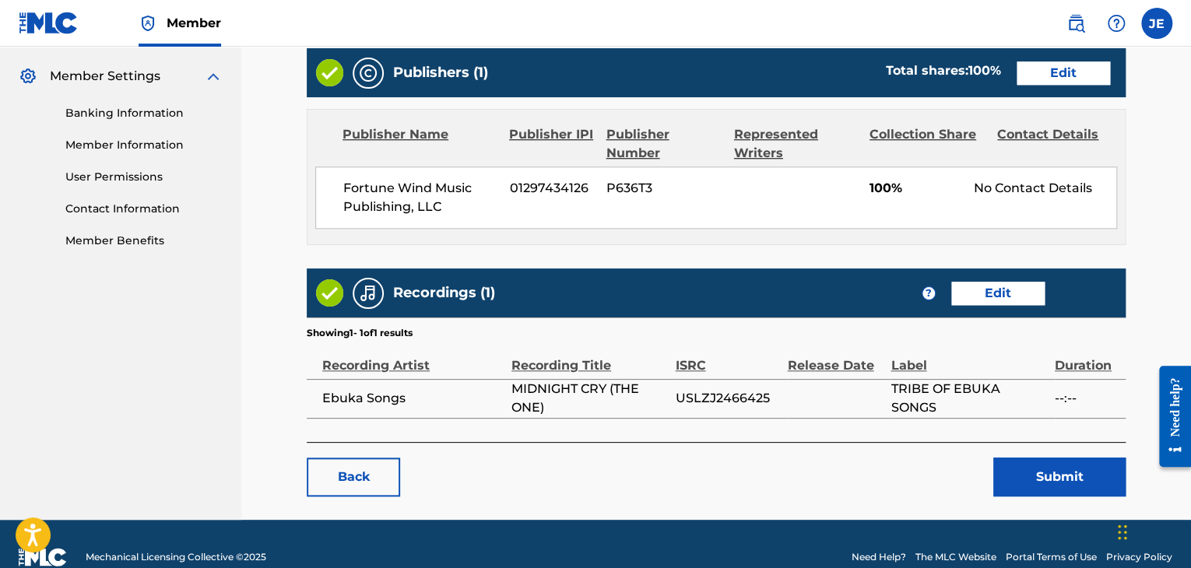
click at [1032, 471] on button "Submit" at bounding box center [1059, 477] width 132 height 39
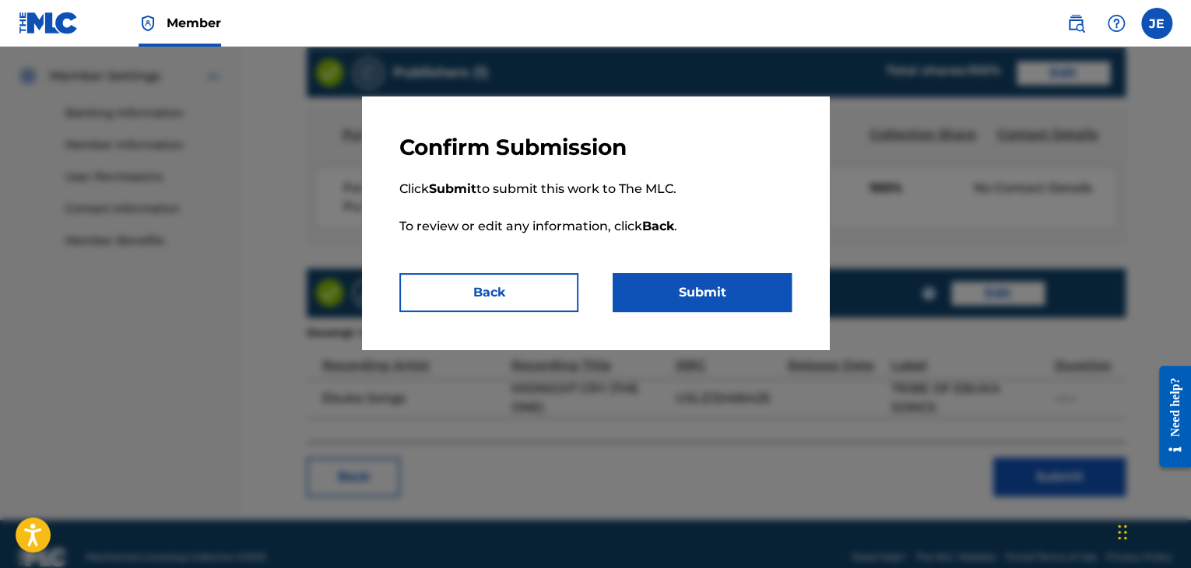
click at [741, 304] on button "Submit" at bounding box center [702, 292] width 179 height 39
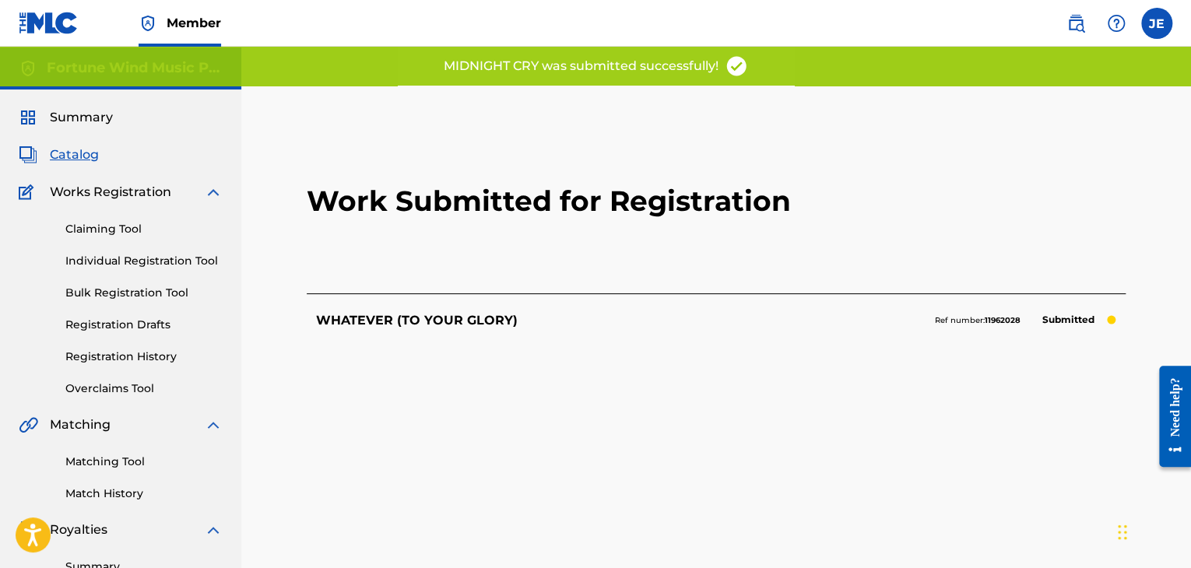
click at [73, 155] on span "Catalog" at bounding box center [74, 155] width 49 height 19
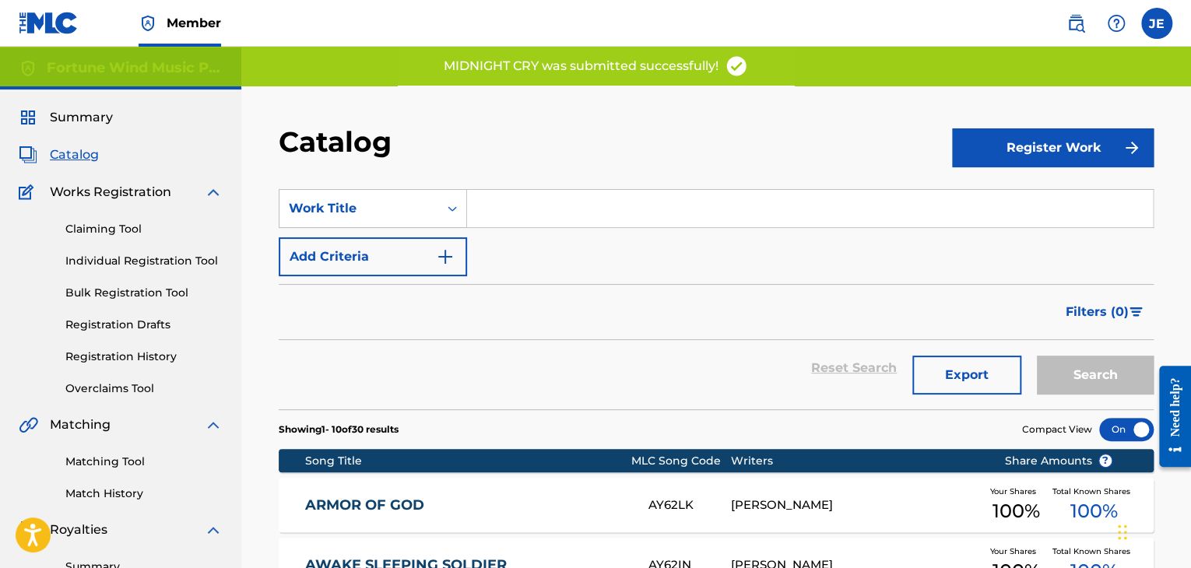
click at [1009, 132] on button "Register Work" at bounding box center [1053, 147] width 202 height 39
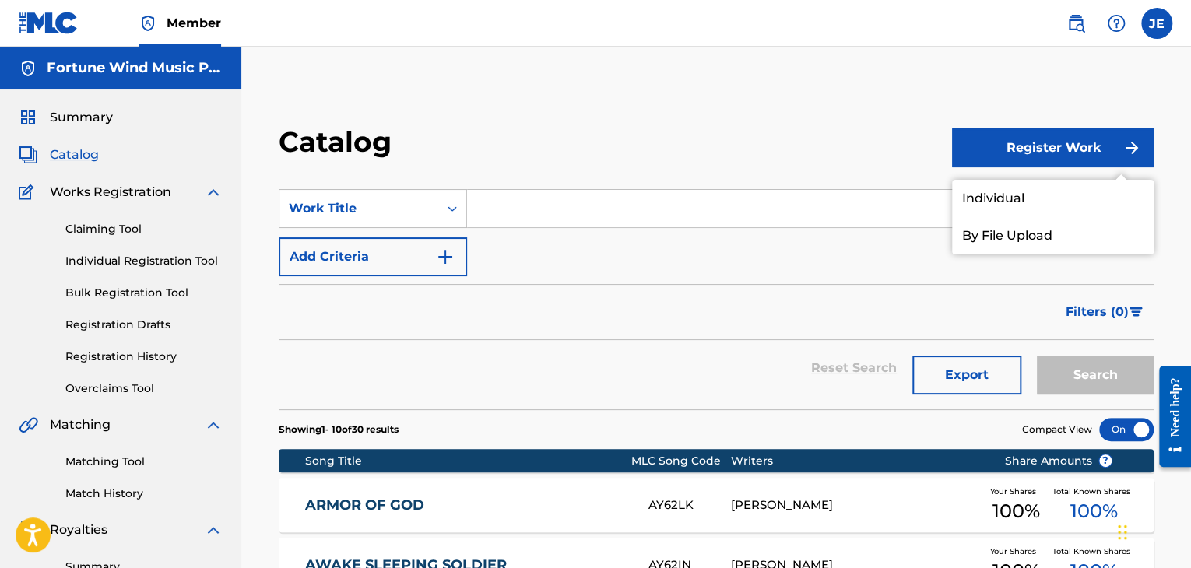
click at [1002, 195] on link "Individual" at bounding box center [1053, 198] width 202 height 37
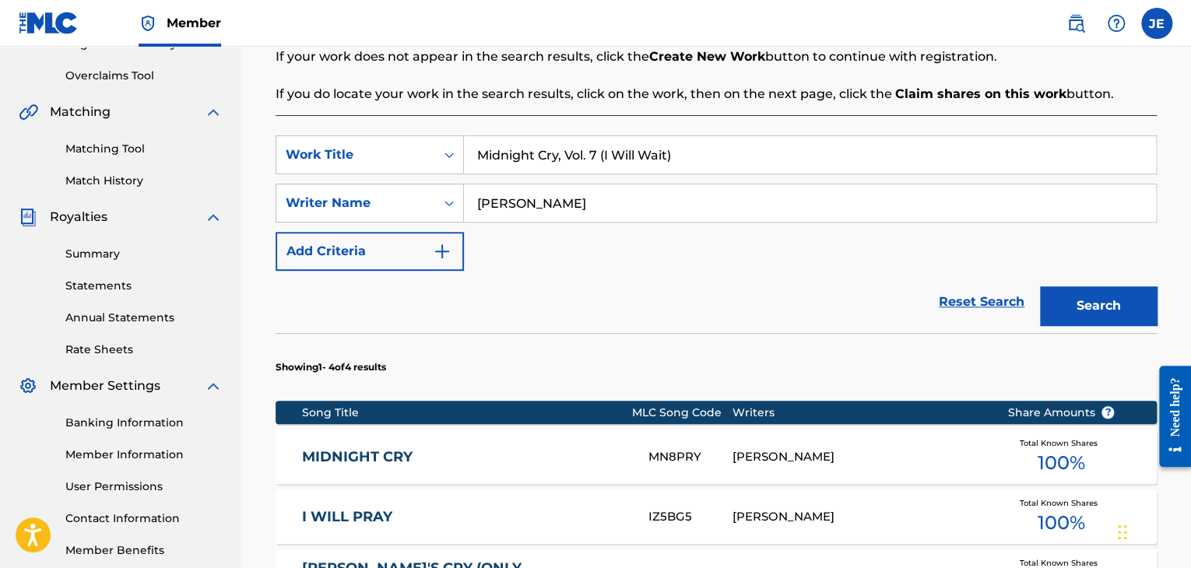
scroll to position [389, 0]
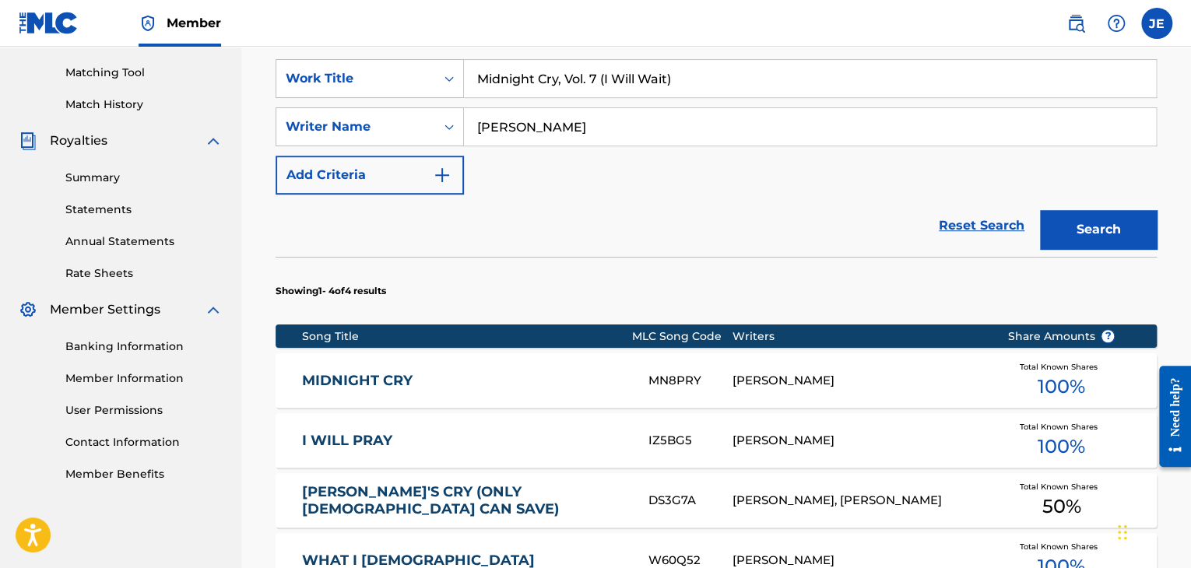
click at [1079, 234] on button "Search" at bounding box center [1098, 229] width 117 height 39
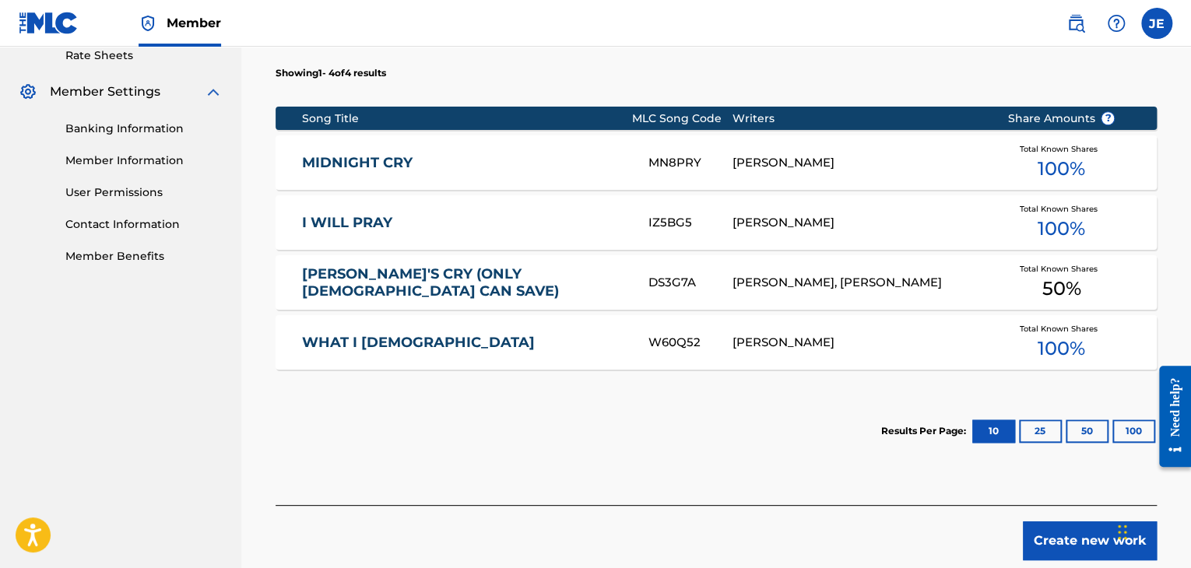
scroll to position [689, 0]
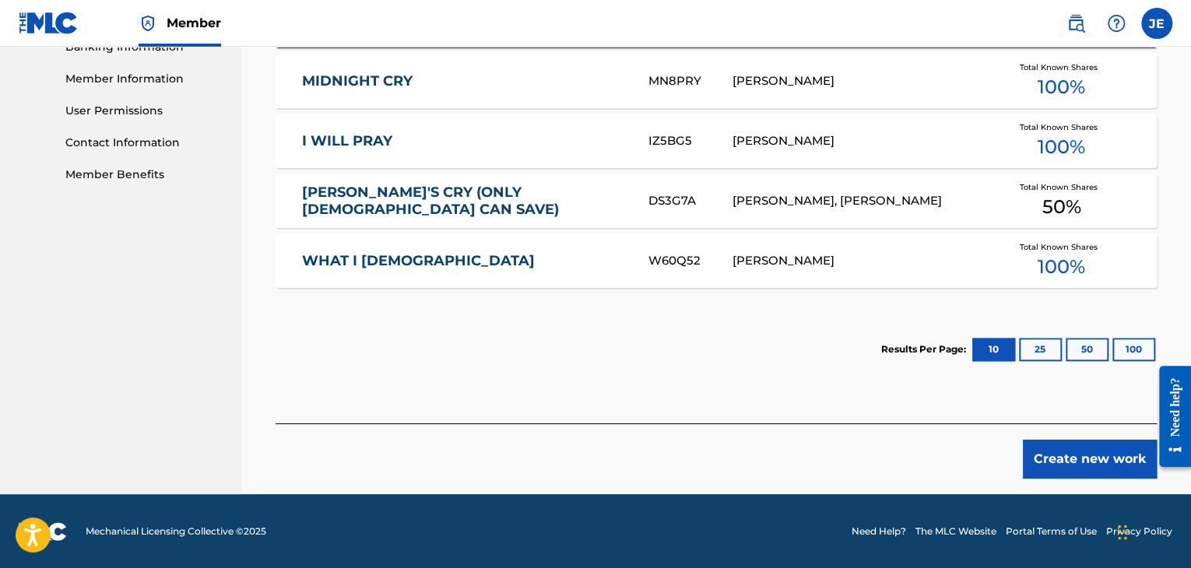
click at [1053, 444] on button "Create new work" at bounding box center [1090, 459] width 134 height 39
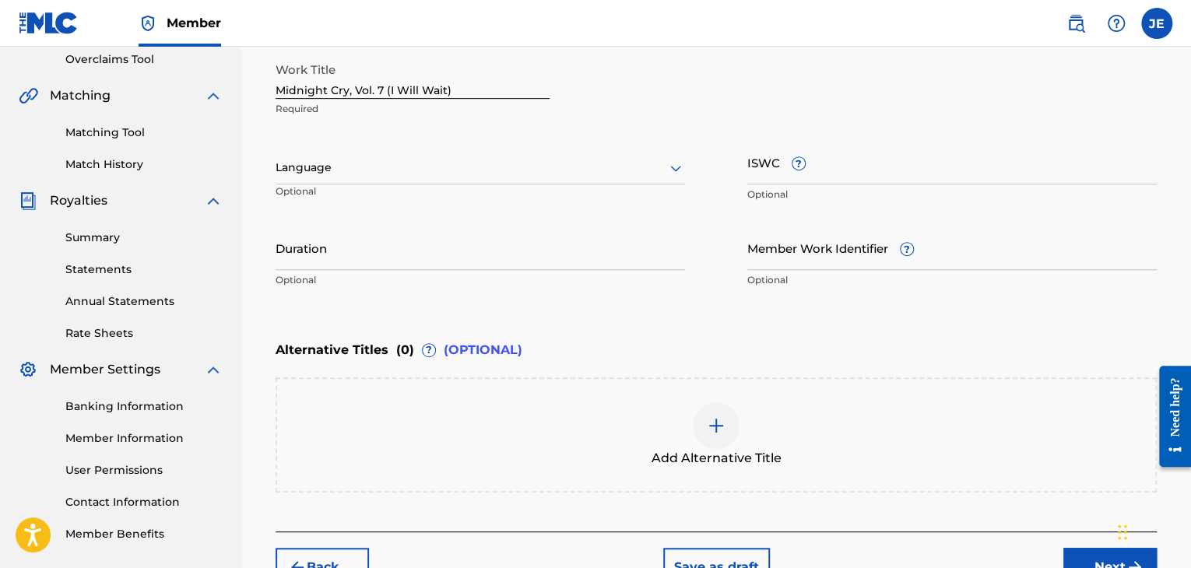
scroll to position [203, 0]
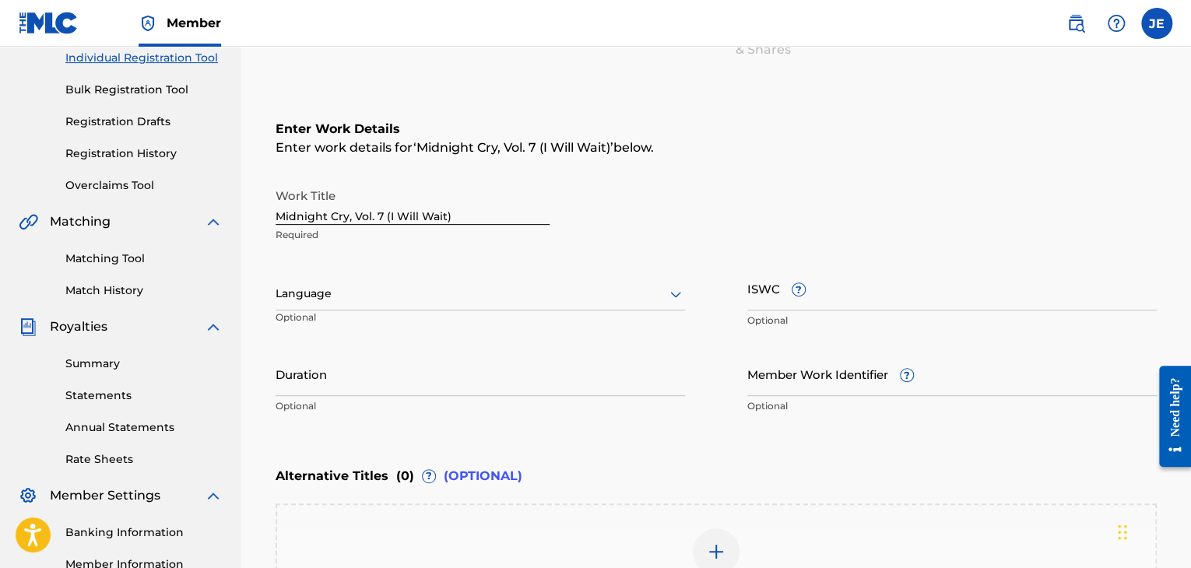
click at [543, 292] on div at bounding box center [481, 293] width 410 height 19
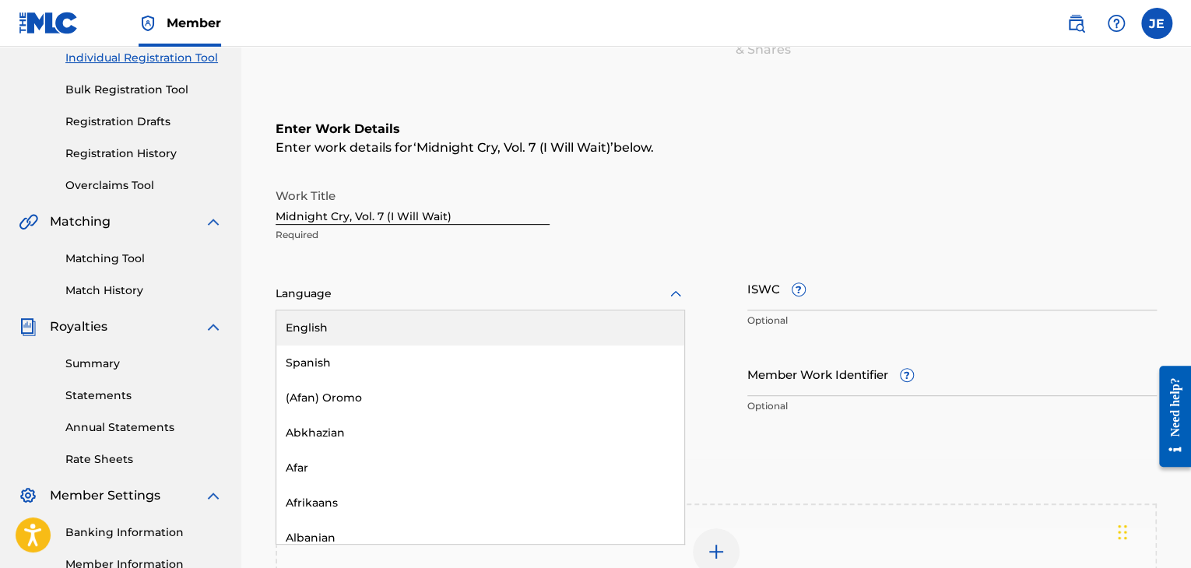
click at [465, 334] on div "English" at bounding box center [480, 328] width 408 height 35
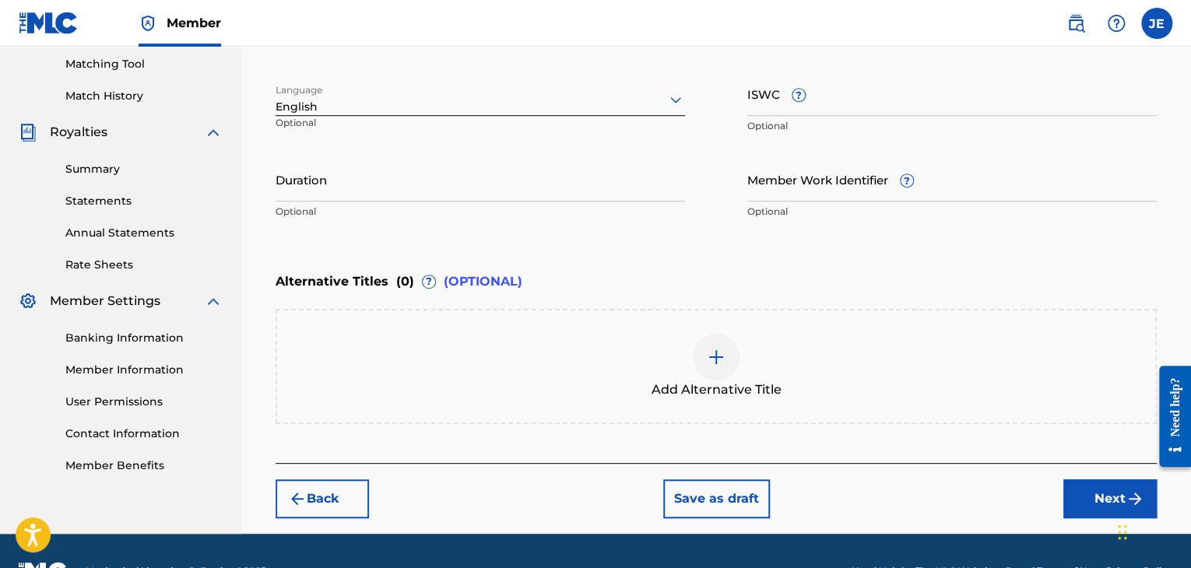
scroll to position [437, 0]
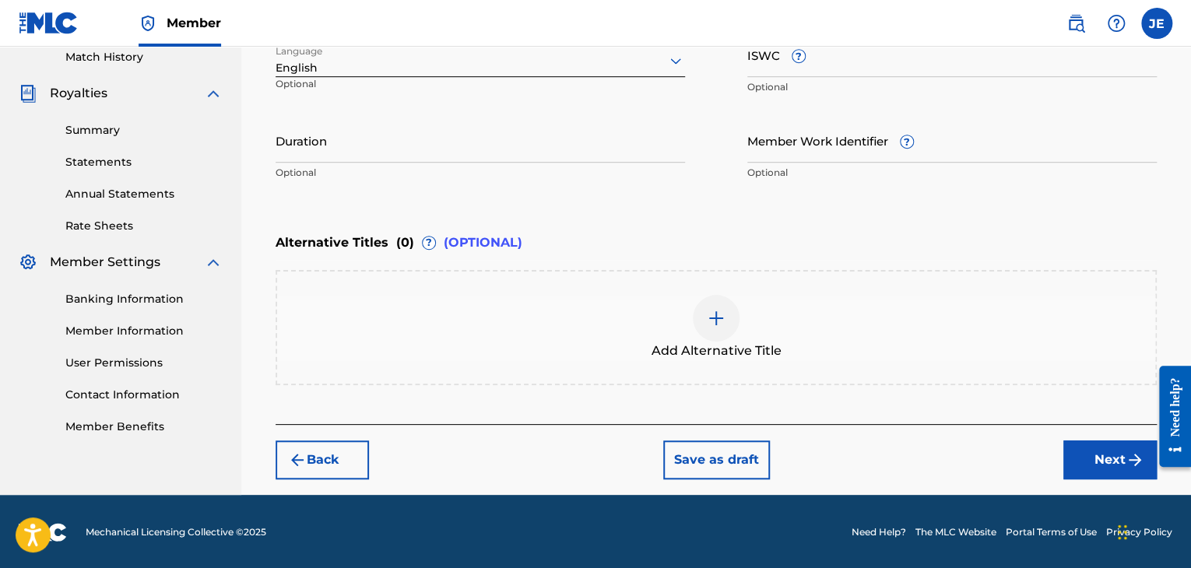
click at [1087, 452] on button "Next" at bounding box center [1109, 460] width 93 height 39
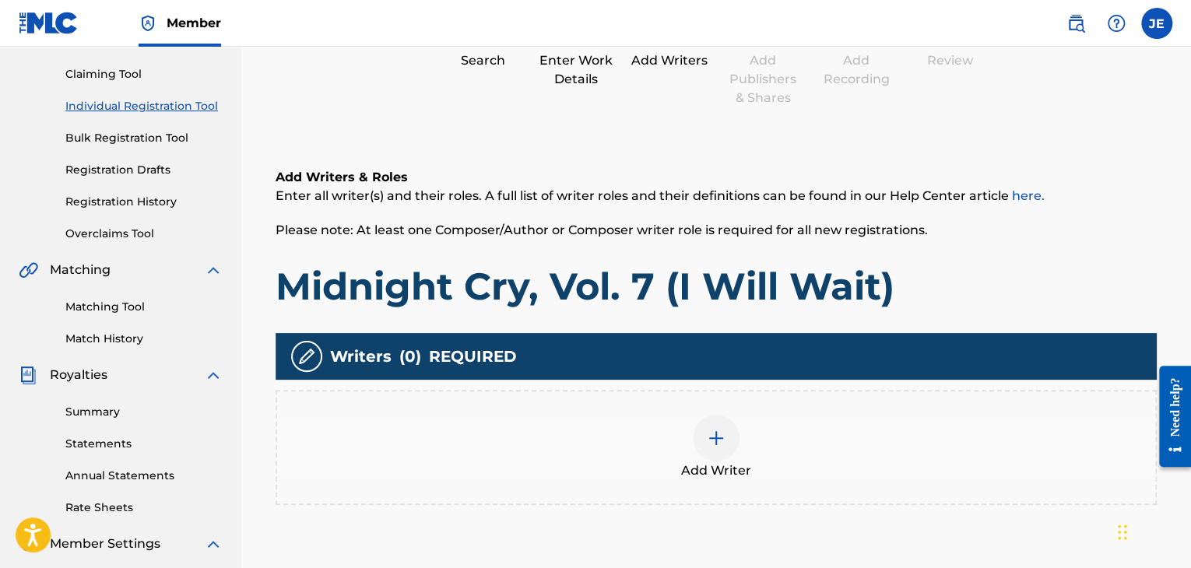
scroll to position [304, 0]
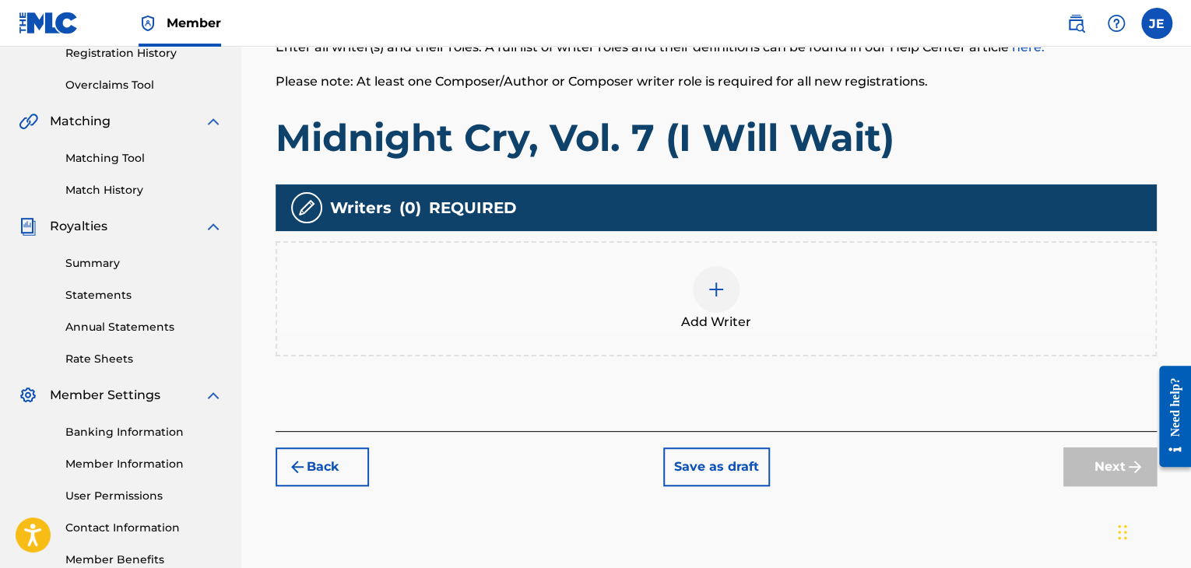
click at [712, 300] on div at bounding box center [716, 289] width 47 height 47
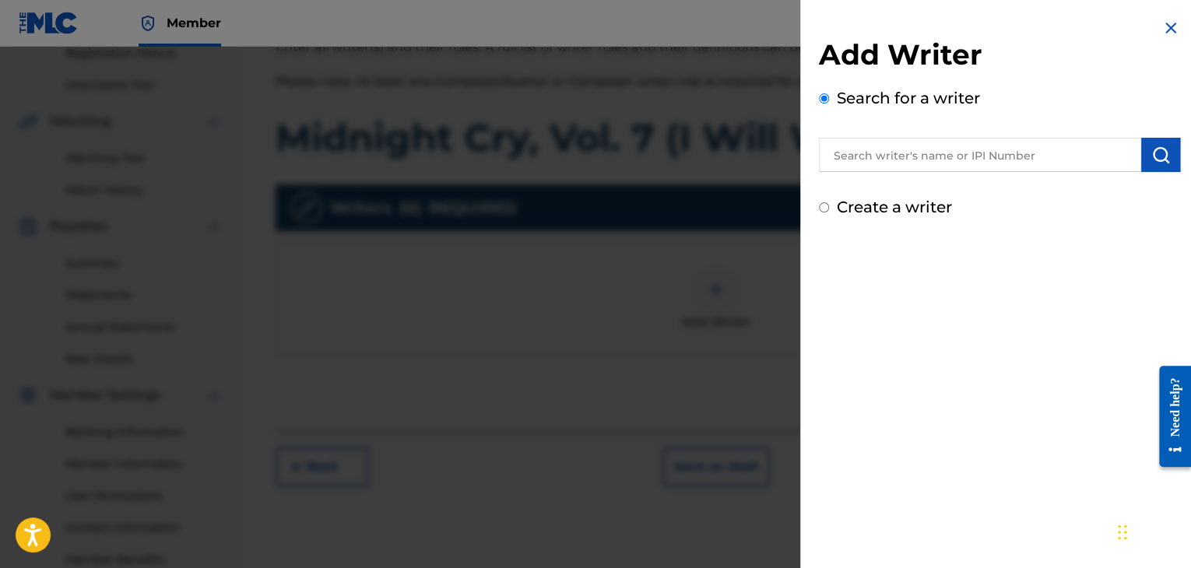
click at [867, 219] on div "Add Writer Search for a writer Create a writer" at bounding box center [999, 118] width 399 height 237
click at [861, 211] on label "Create a writer" at bounding box center [894, 207] width 115 height 19
radio input "true"
click at [829, 211] on input "Create a writer" at bounding box center [824, 207] width 10 height 10
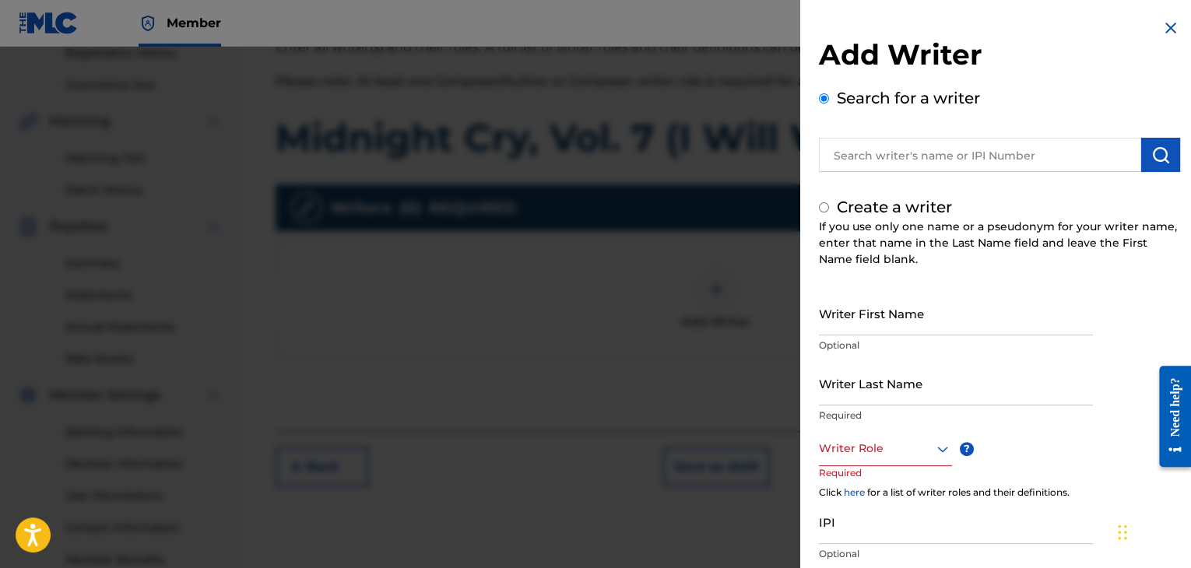
radio input "false"
radio input "true"
click at [867, 322] on input "Writer First Name" at bounding box center [956, 313] width 274 height 44
type input "Ebuka"
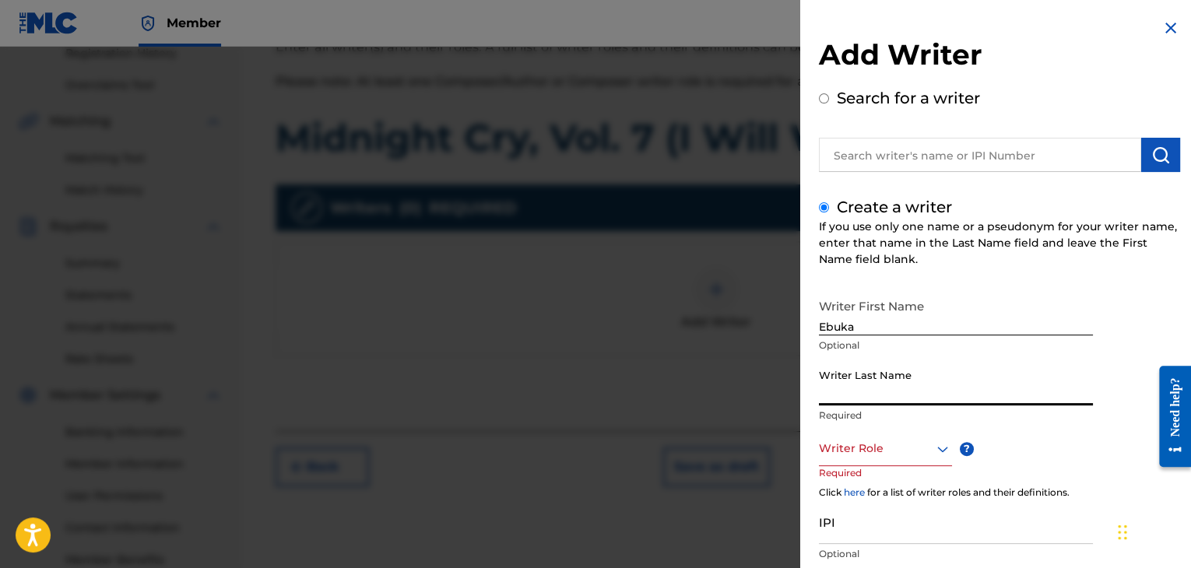
click at [891, 380] on input "Writer Last Name" at bounding box center [956, 383] width 274 height 44
type input "[PERSON_NAME]"
click at [895, 445] on div at bounding box center [885, 448] width 133 height 19
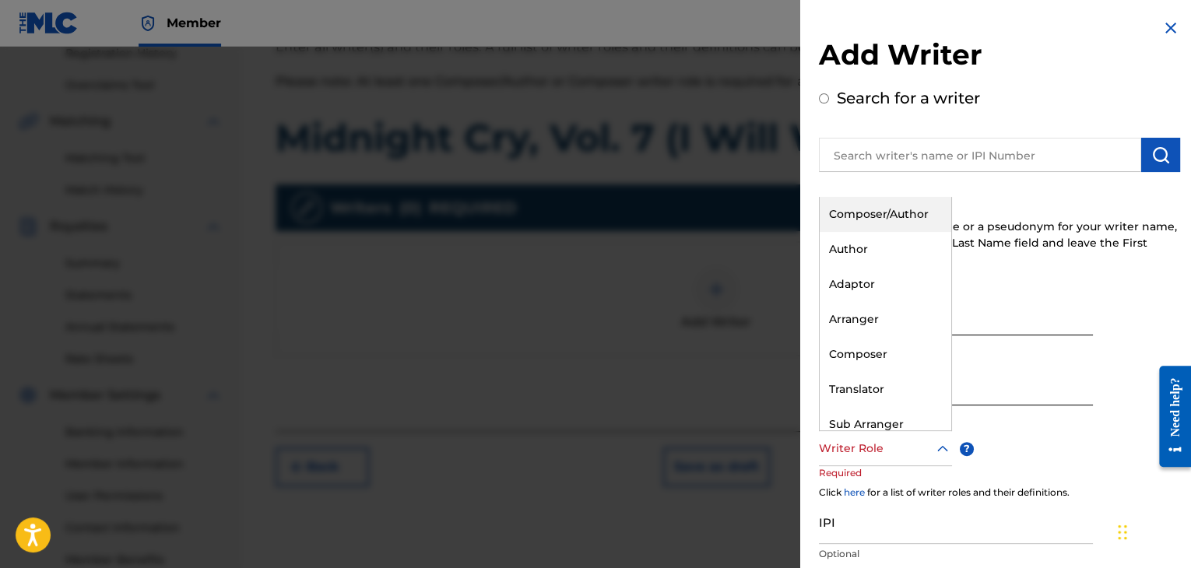
click at [903, 224] on div "Composer/Author" at bounding box center [886, 214] width 132 height 35
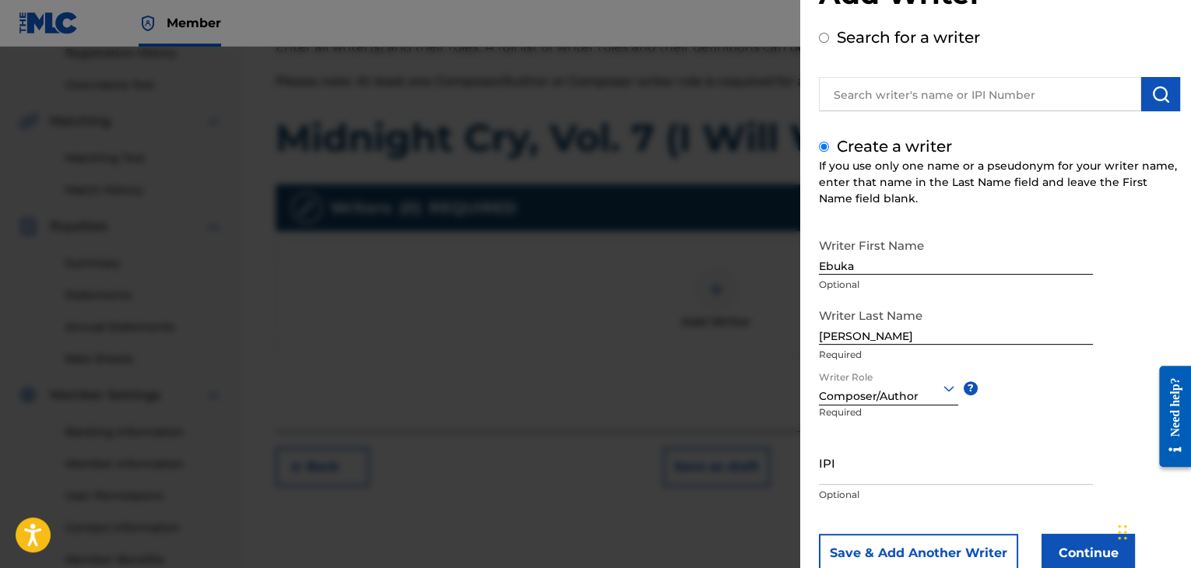
scroll to position [107, 0]
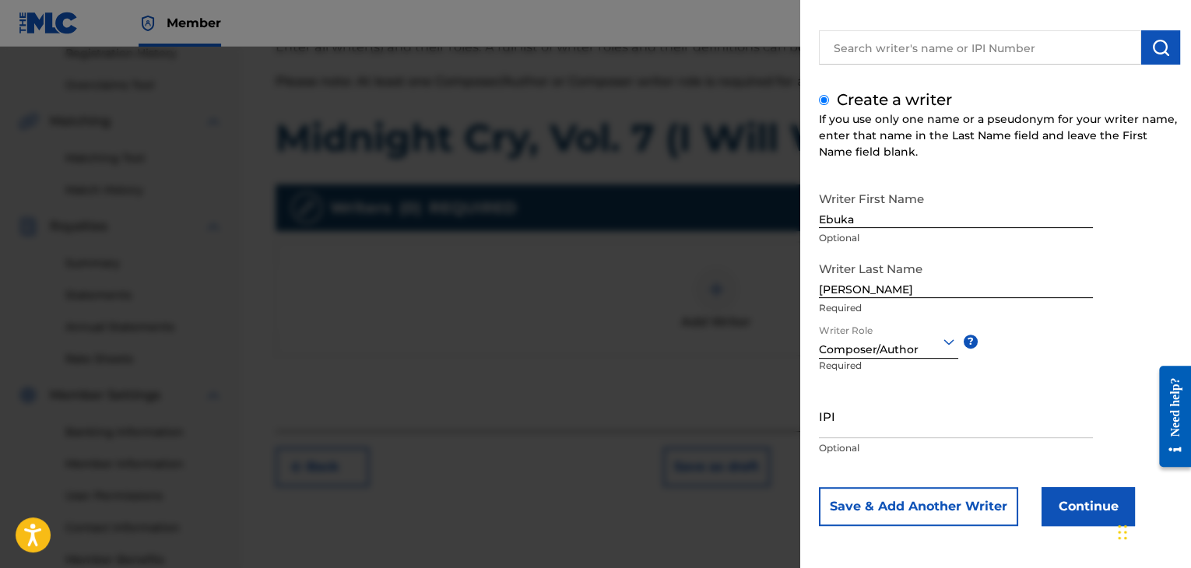
click at [884, 433] on input "IPI" at bounding box center [956, 416] width 274 height 44
paste input "1098473809"
type input "1098473809"
click at [1065, 499] on button "Continue" at bounding box center [1088, 506] width 93 height 39
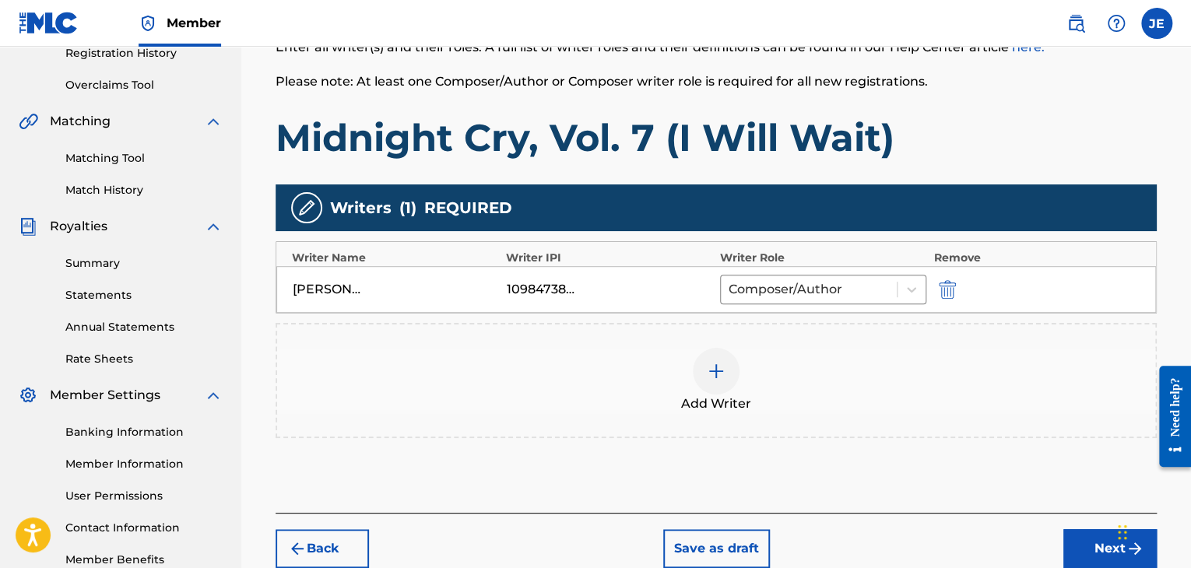
click at [1095, 536] on button "Next" at bounding box center [1109, 548] width 93 height 39
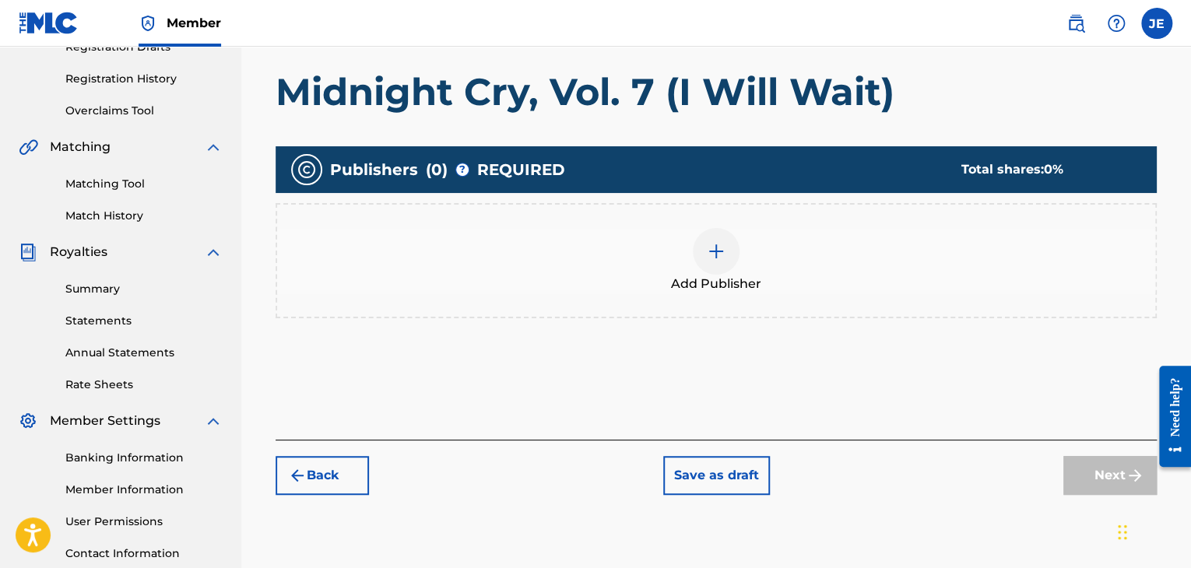
scroll to position [304, 0]
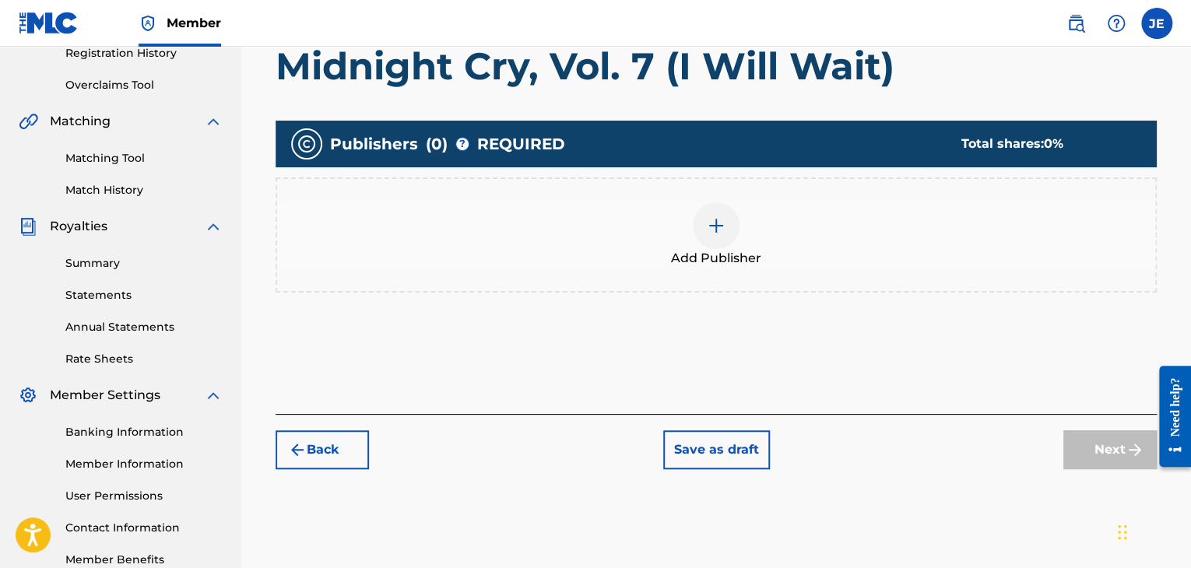
click at [732, 251] on span "Add Publisher" at bounding box center [716, 258] width 90 height 19
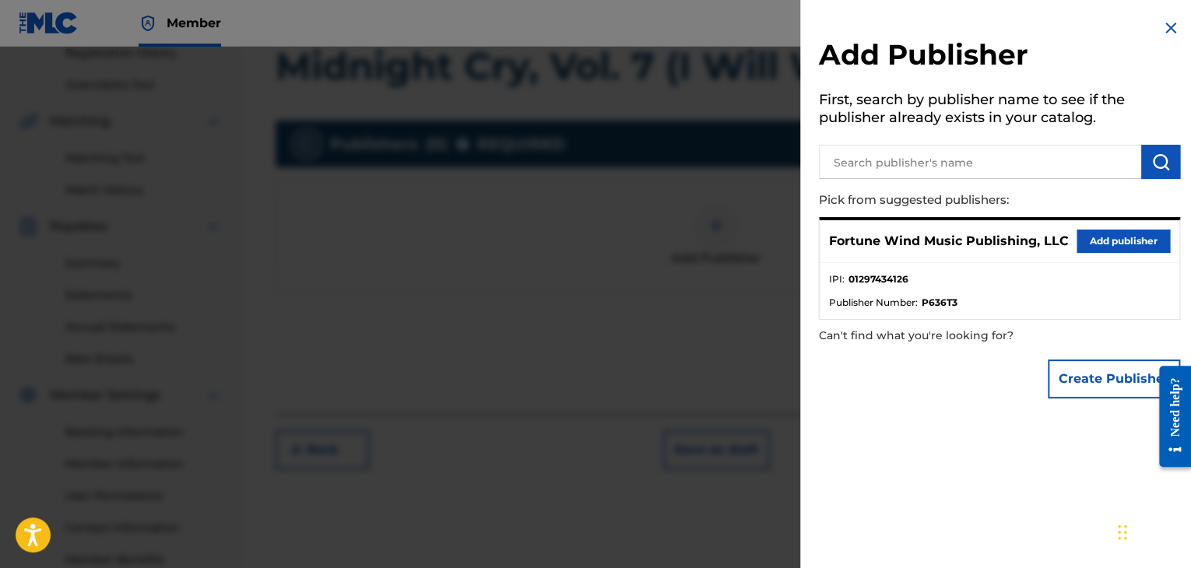
click at [1093, 248] on button "Add publisher" at bounding box center [1123, 241] width 93 height 23
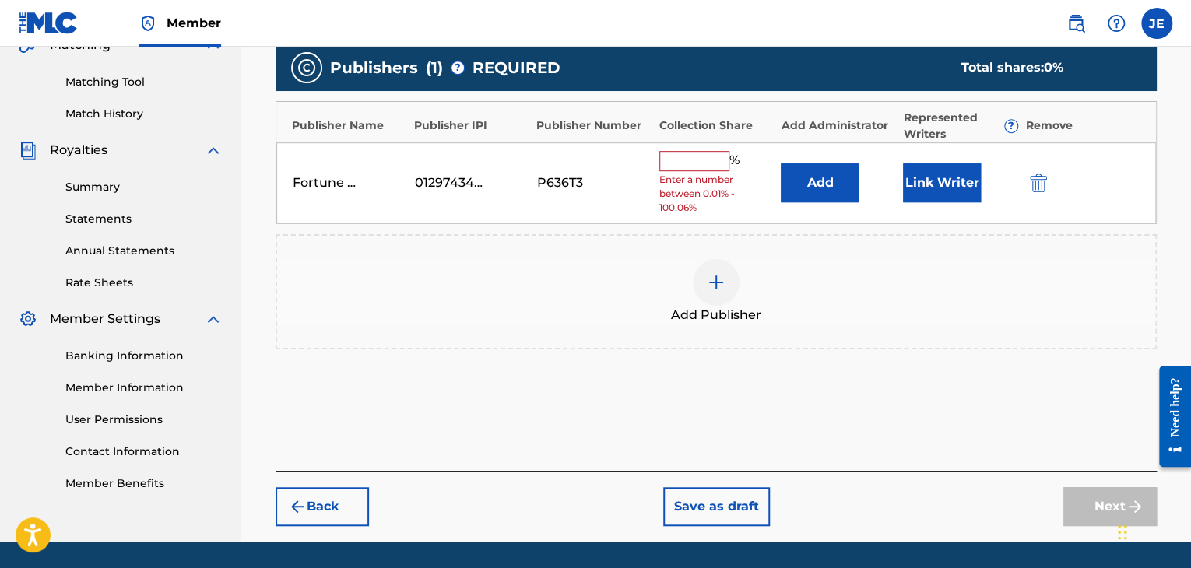
scroll to position [427, 0]
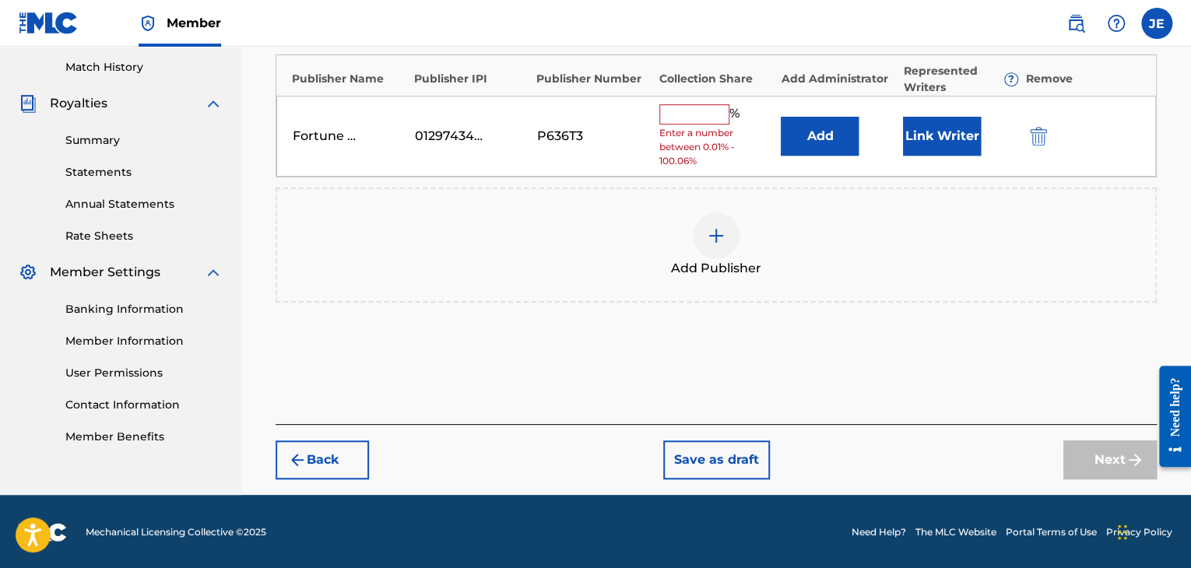
drag, startPoint x: 688, startPoint y: 117, endPoint x: 695, endPoint y: 123, distance: 9.4
click at [688, 117] on input "text" at bounding box center [694, 114] width 70 height 20
type input "100"
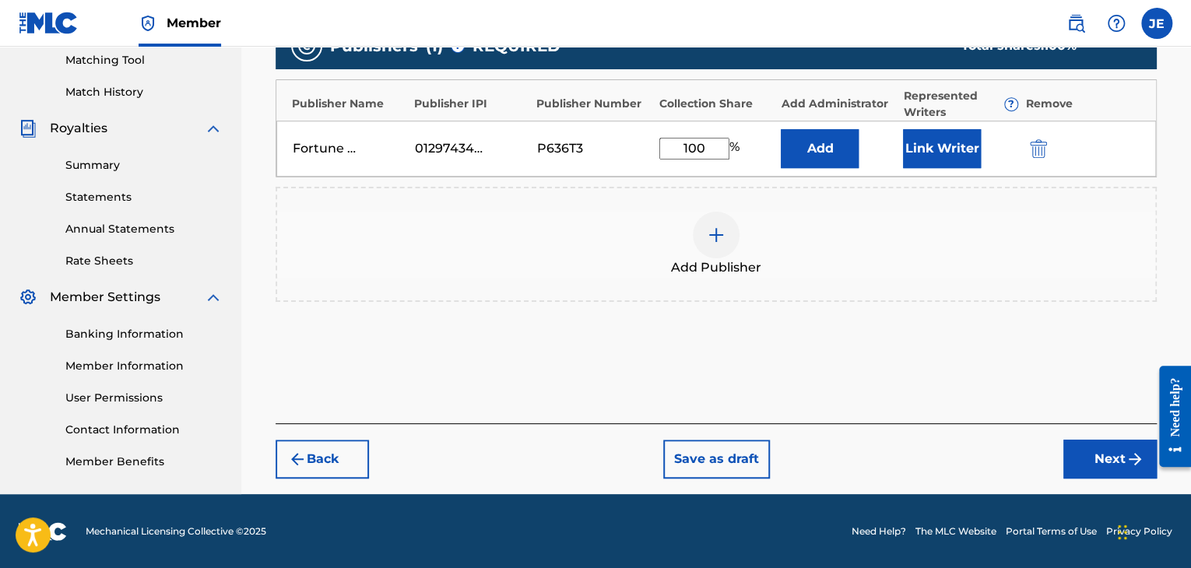
click at [1091, 465] on button "Next" at bounding box center [1109, 459] width 93 height 39
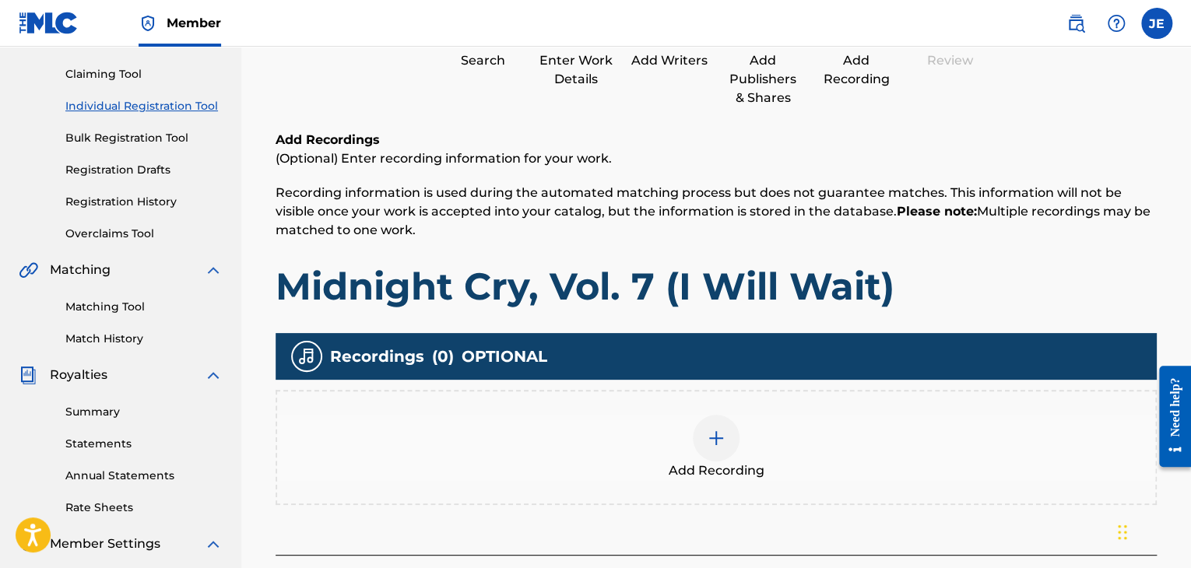
scroll to position [156, 0]
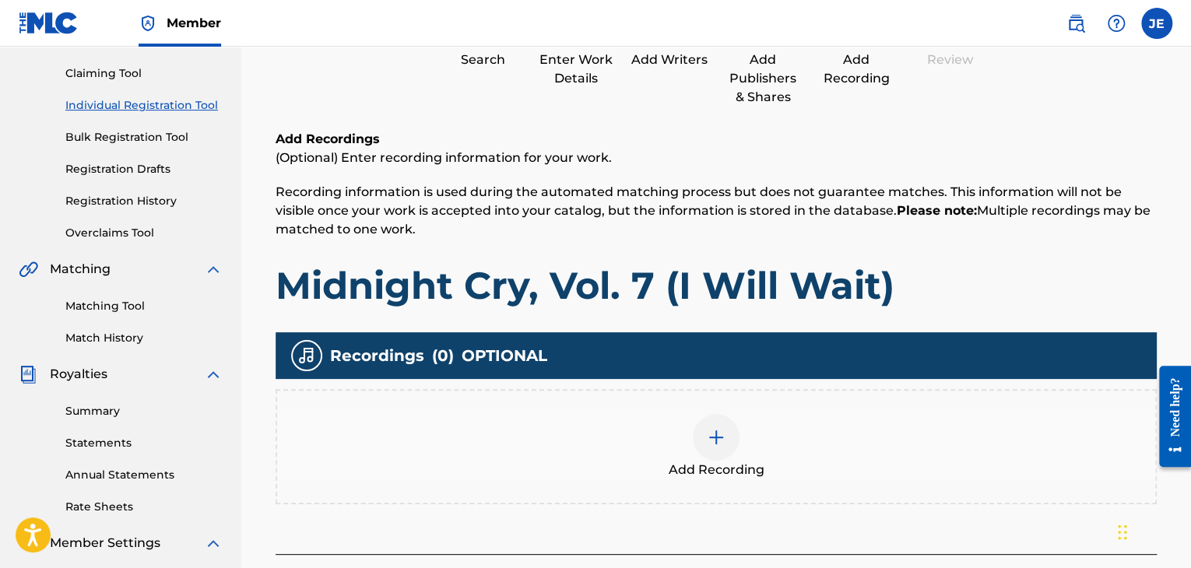
click at [726, 434] on div at bounding box center [716, 437] width 47 height 47
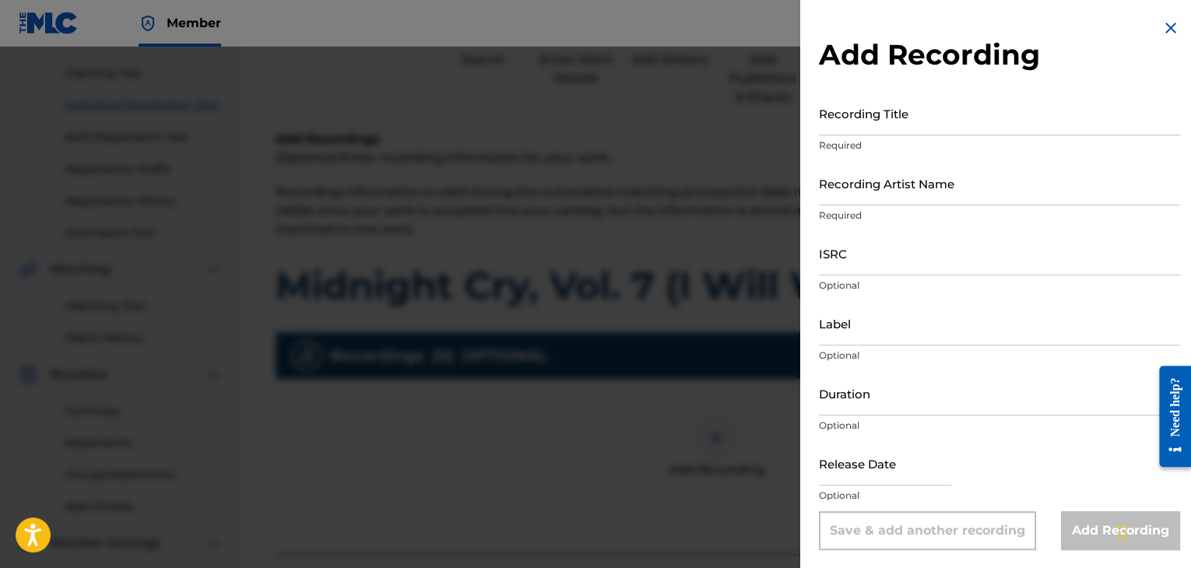
click at [866, 133] on input "Recording Title" at bounding box center [999, 113] width 361 height 44
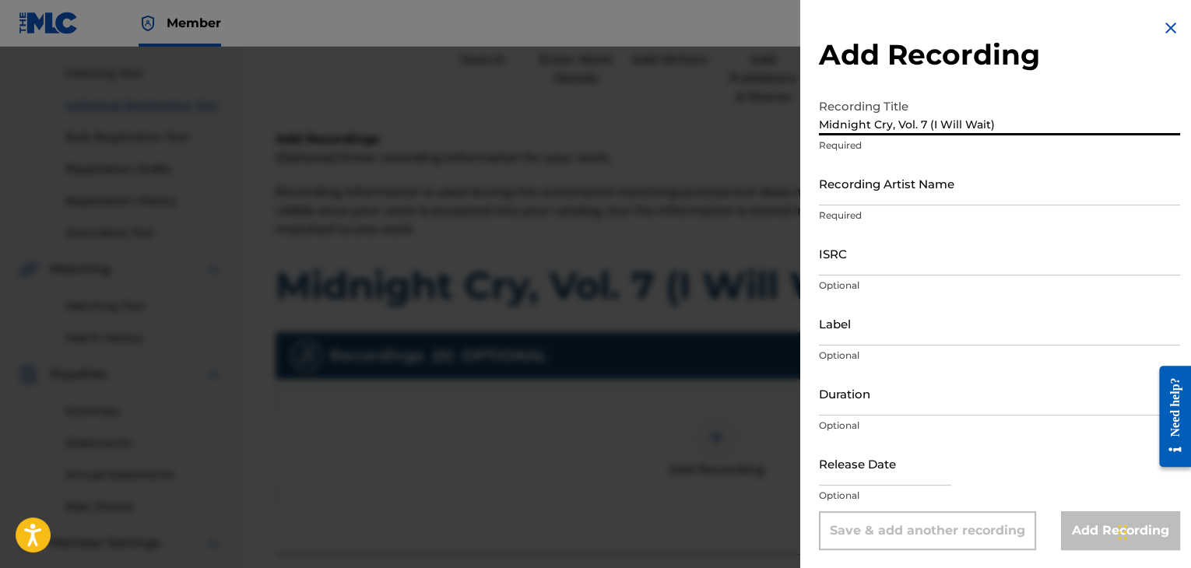
type input "Midnight Cry, Vol. 7 (I Will Wait)"
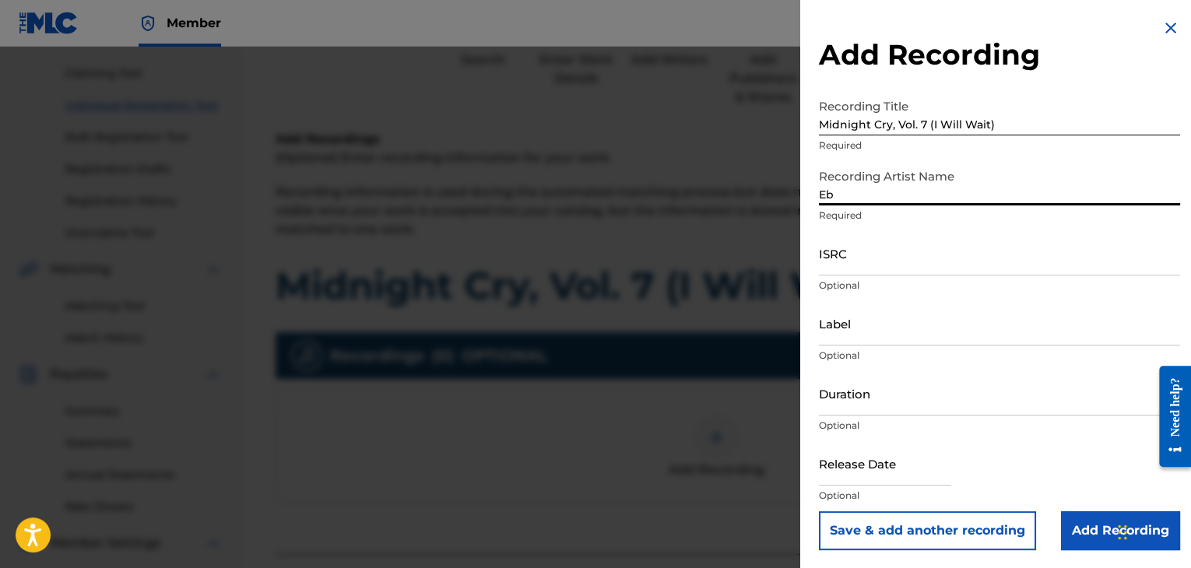
type input "Ebuka Songs"
click at [881, 262] on input "ISRC" at bounding box center [999, 253] width 361 height 44
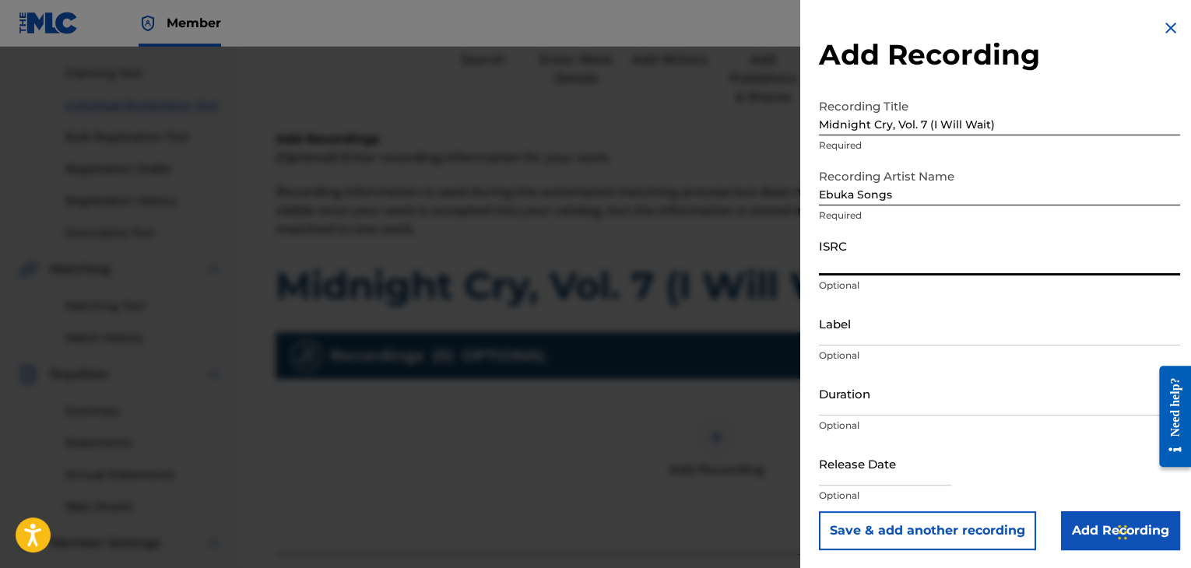
paste input "QZWDD2503228"
type input "QZWDD2503228"
click at [854, 326] on input "Label" at bounding box center [999, 323] width 361 height 44
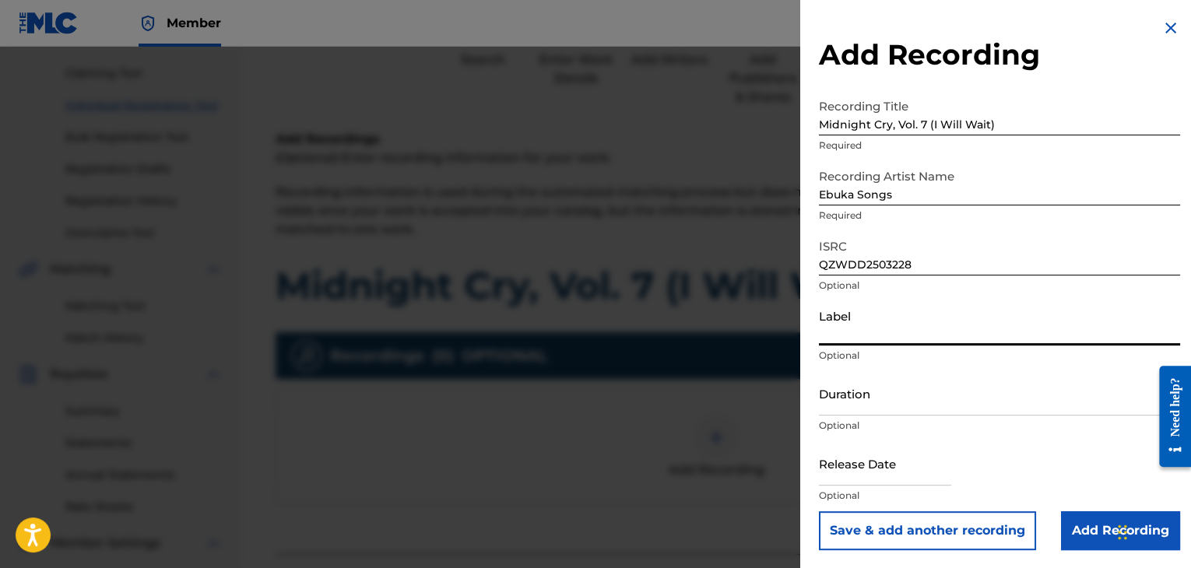
type input "Tribe Of Ebuka Songs"
click at [871, 409] on input "Duration" at bounding box center [999, 393] width 361 height 44
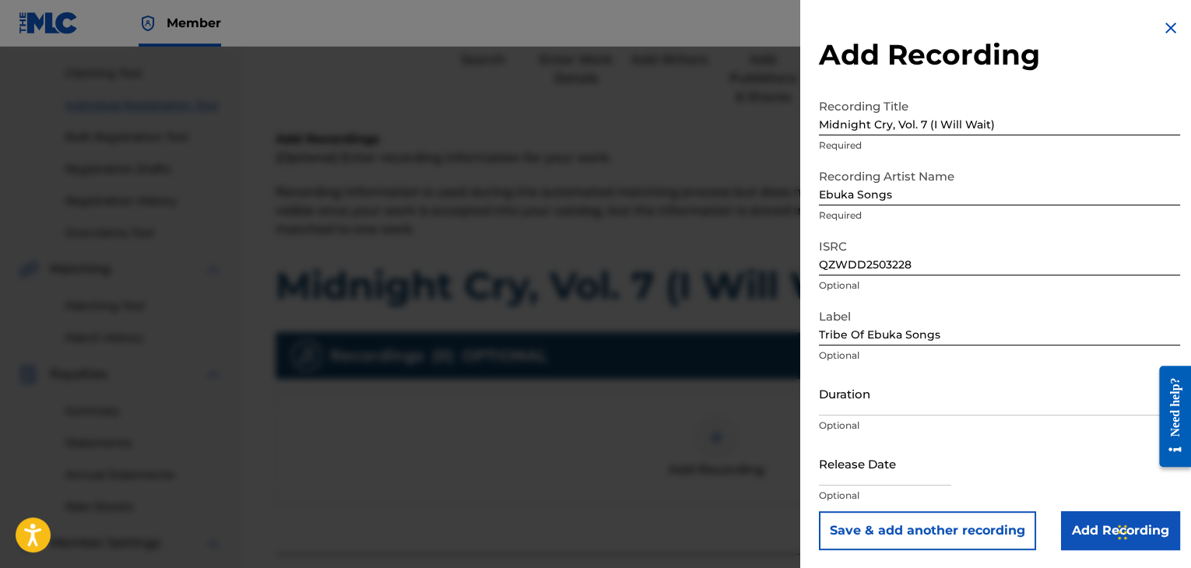
drag, startPoint x: 875, startPoint y: 471, endPoint x: 881, endPoint y: 393, distance: 78.1
click at [875, 471] on input "text" at bounding box center [885, 463] width 132 height 44
select select "7"
select select "2025"
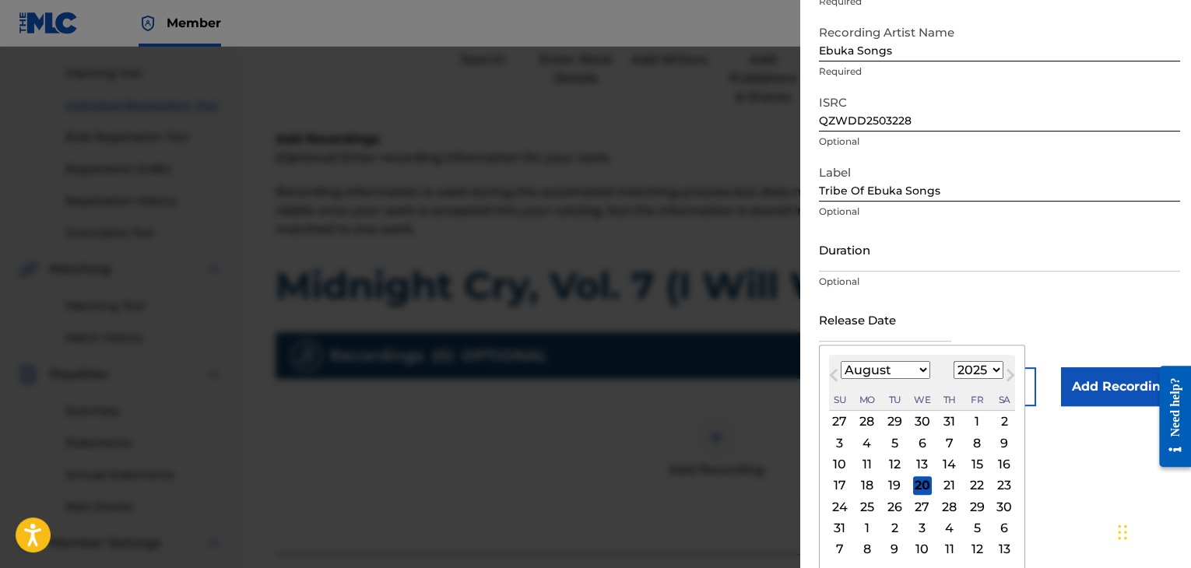
scroll to position [146, 0]
click at [835, 377] on span "Previous Month" at bounding box center [835, 375] width 0 height 23
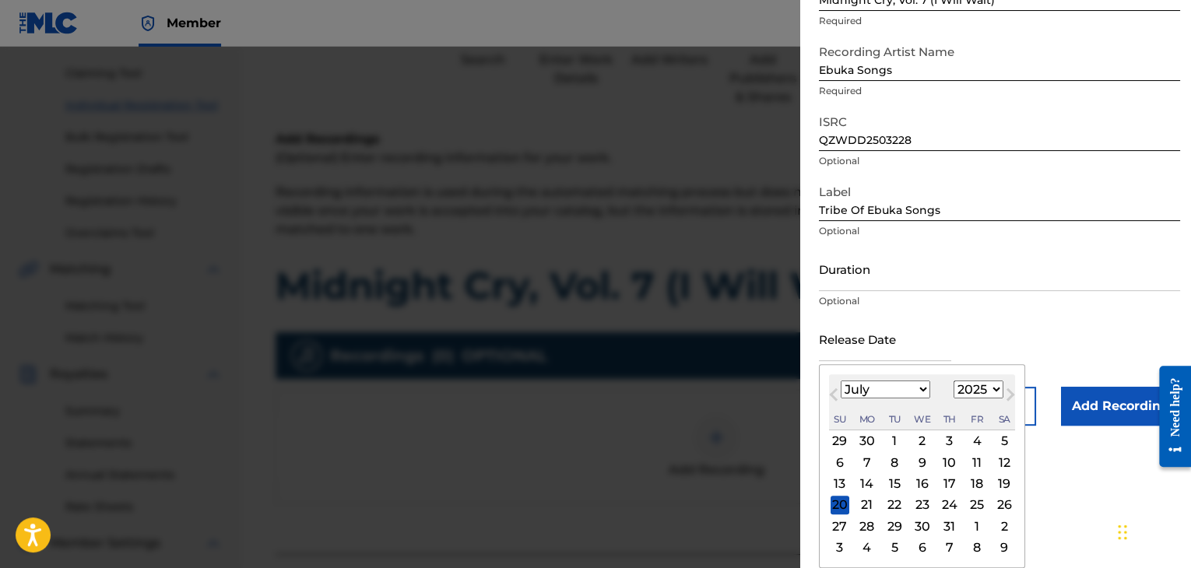
click at [825, 368] on div "[DATE] Previous Month Next Month July [DATE] February March April May June July…" at bounding box center [922, 466] width 206 height 204
click at [835, 389] on span "Previous Month" at bounding box center [835, 396] width 0 height 23
select select "5"
click at [974, 445] on div "6" at bounding box center [977, 441] width 19 height 19
type input "[DATE]"
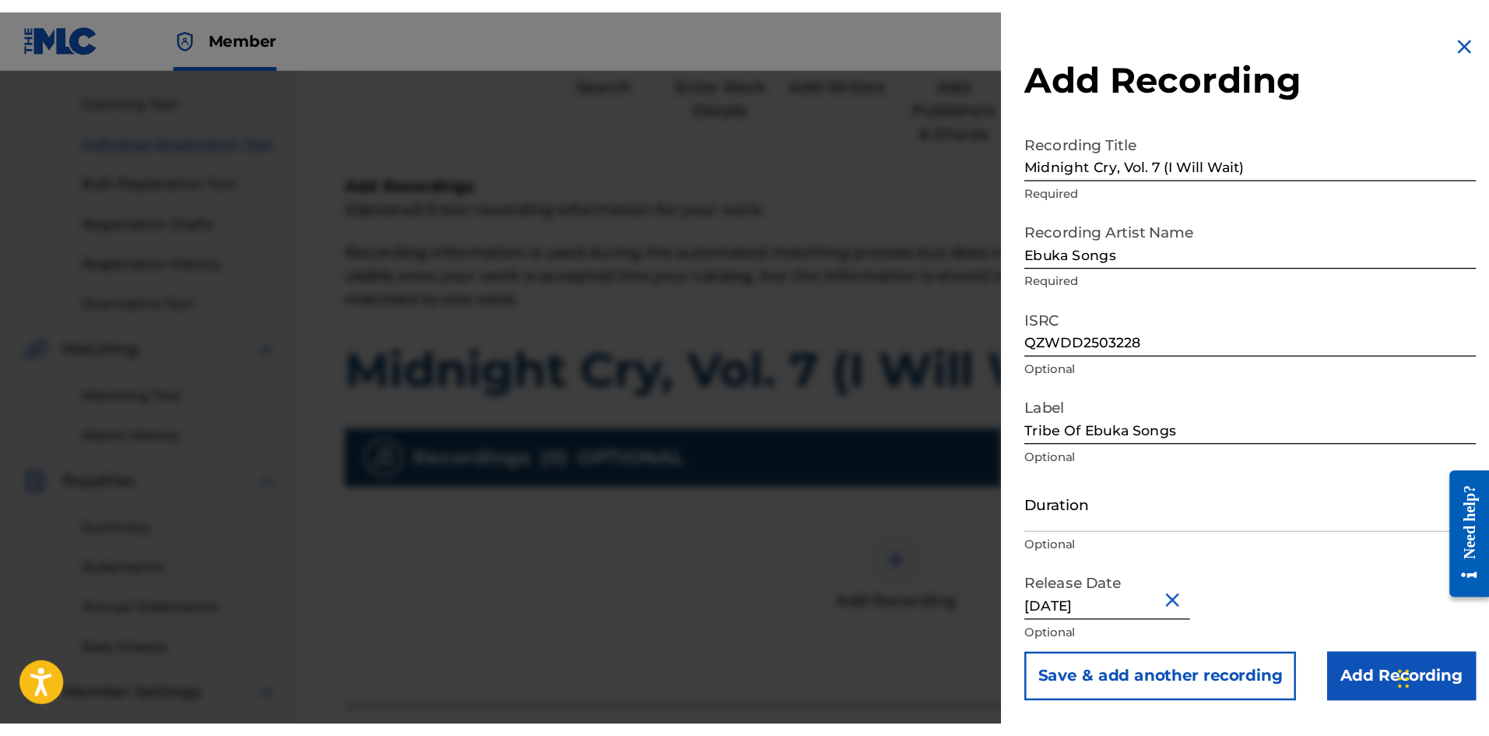
scroll to position [1, 0]
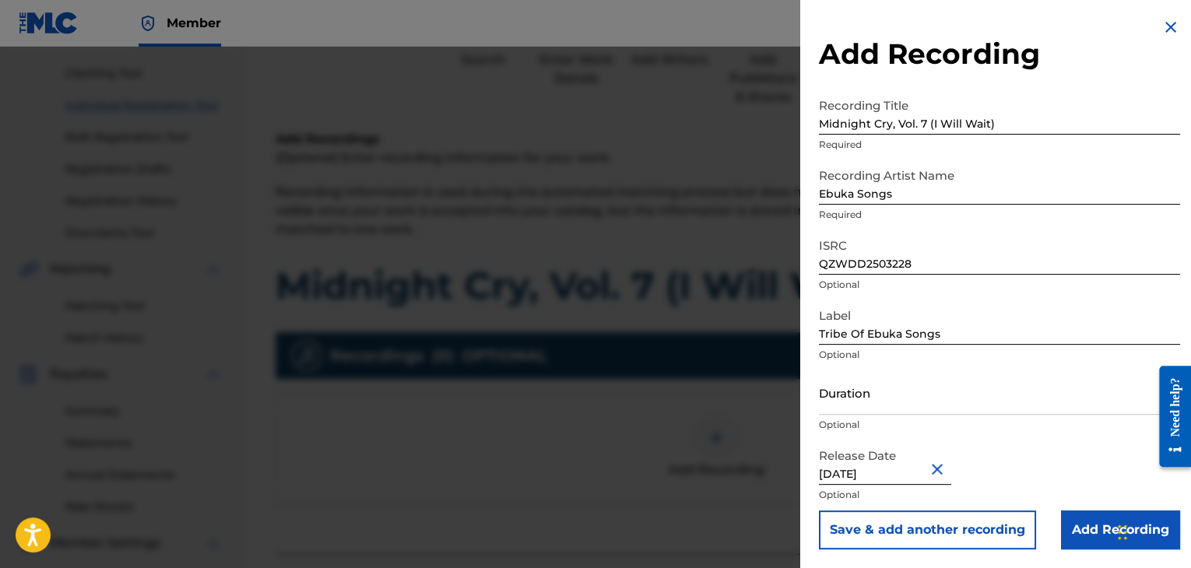
click at [1085, 525] on input "Add Recording" at bounding box center [1120, 530] width 119 height 39
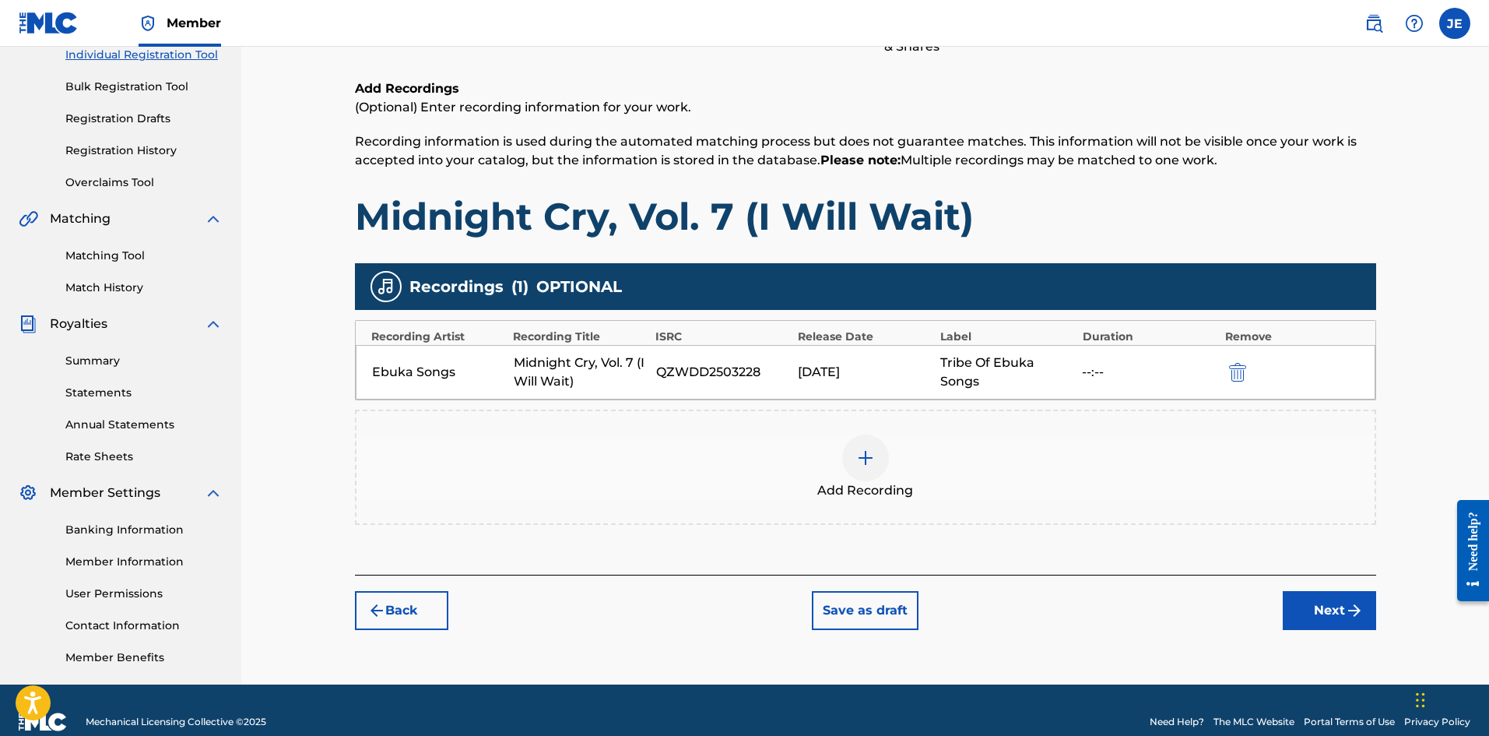
scroll to position [230, 0]
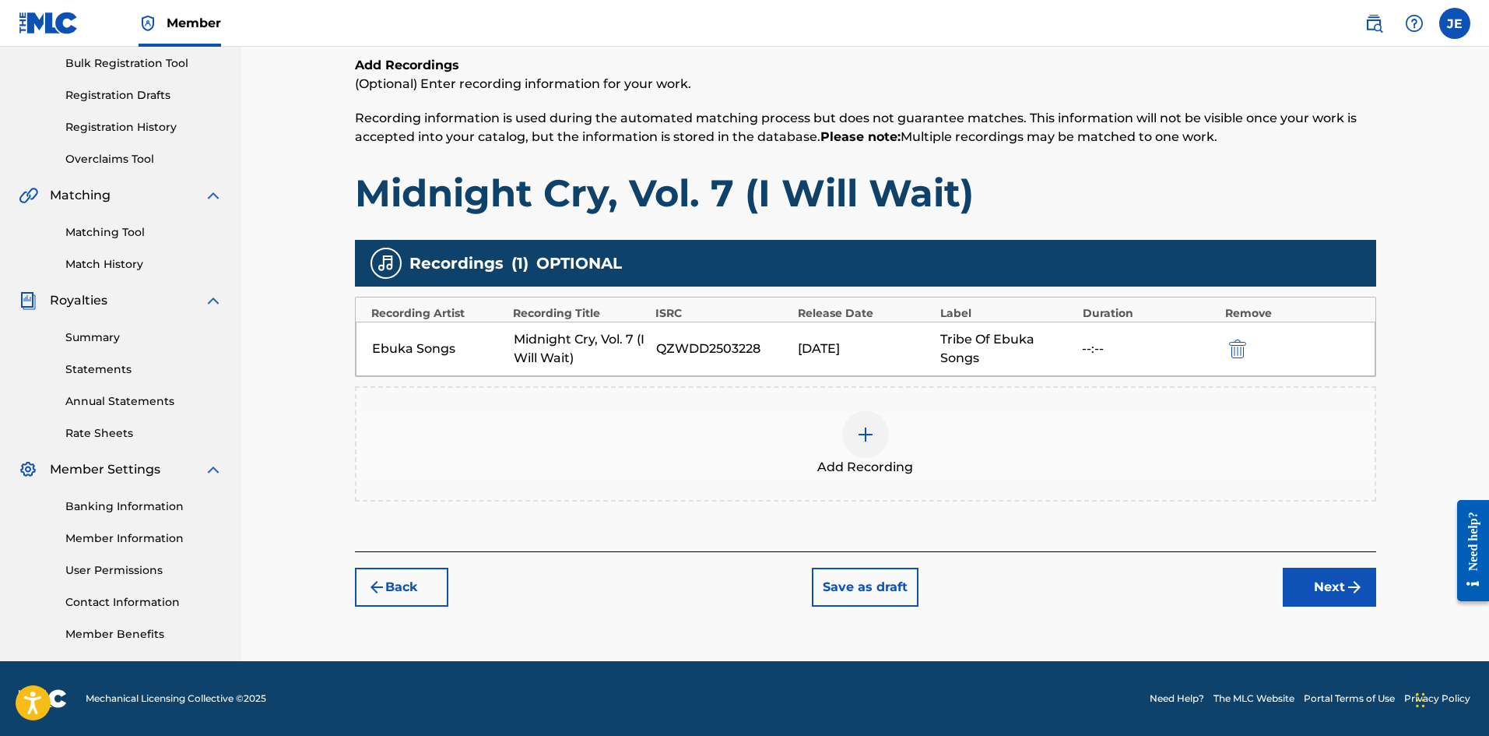
click at [1190, 568] on button "Next" at bounding box center [1329, 587] width 93 height 39
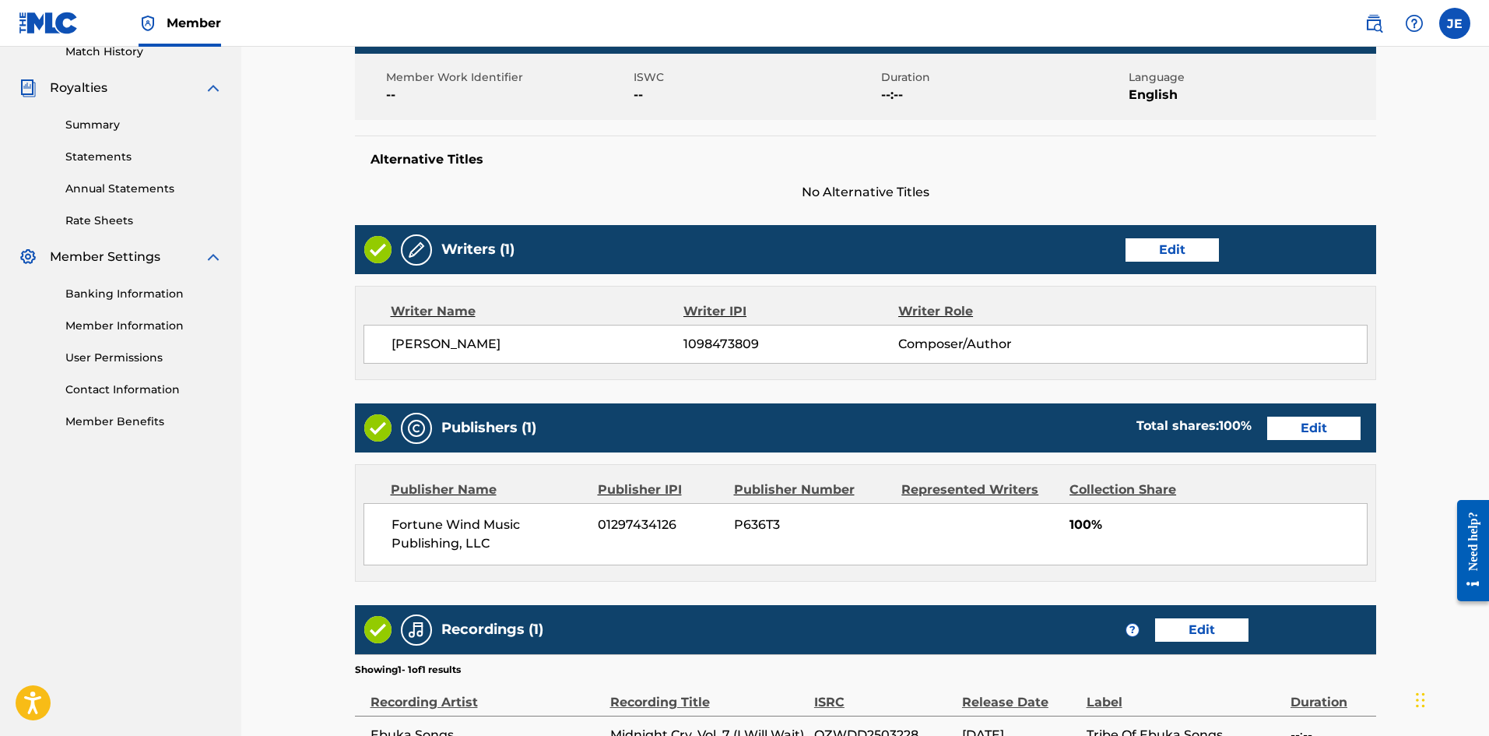
scroll to position [615, 0]
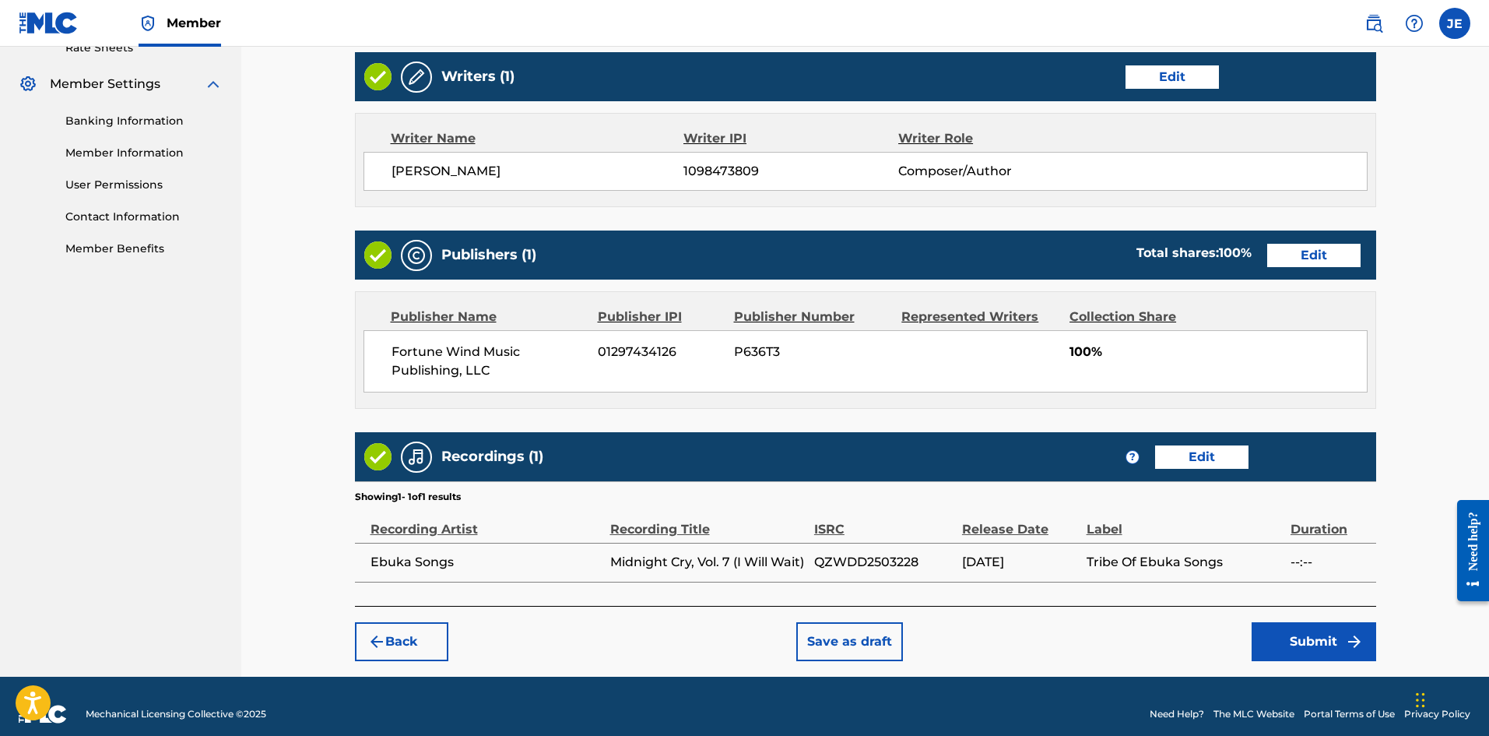
click at [1190, 568] on button "Submit" at bounding box center [1314, 641] width 125 height 39
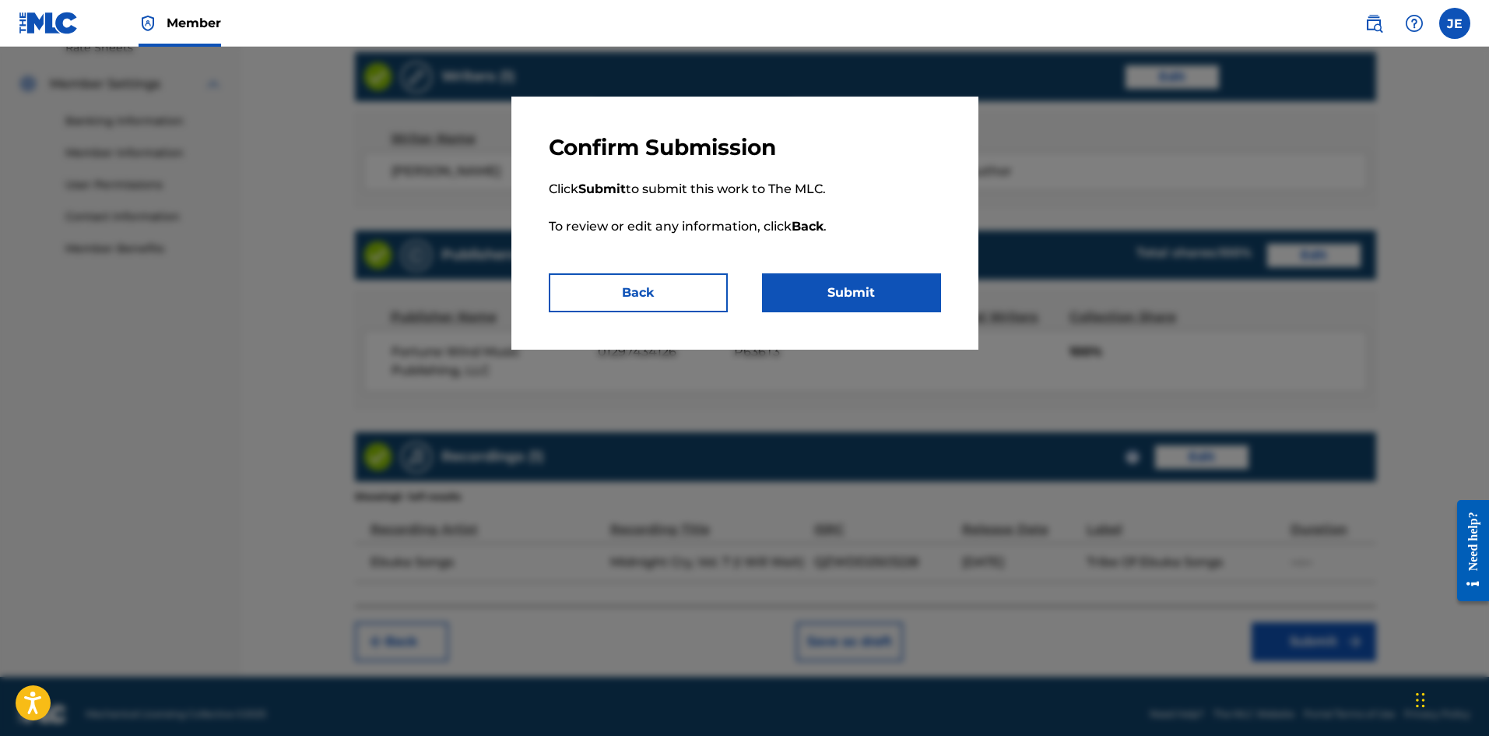
drag, startPoint x: 1314, startPoint y: 630, endPoint x: 883, endPoint y: 298, distance: 544.1
click at [883, 298] on button "Submit" at bounding box center [851, 292] width 179 height 39
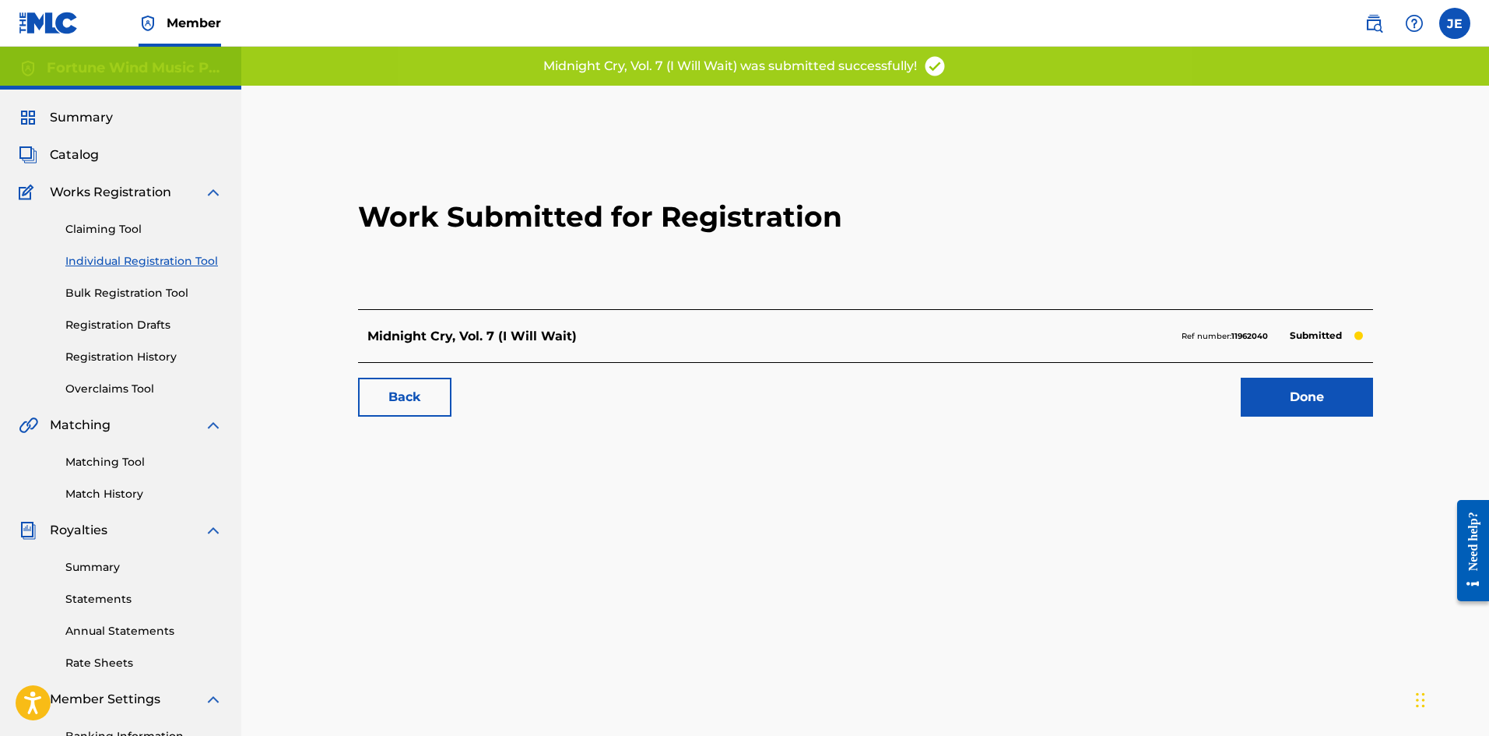
click at [71, 157] on span "Catalog" at bounding box center [74, 155] width 49 height 19
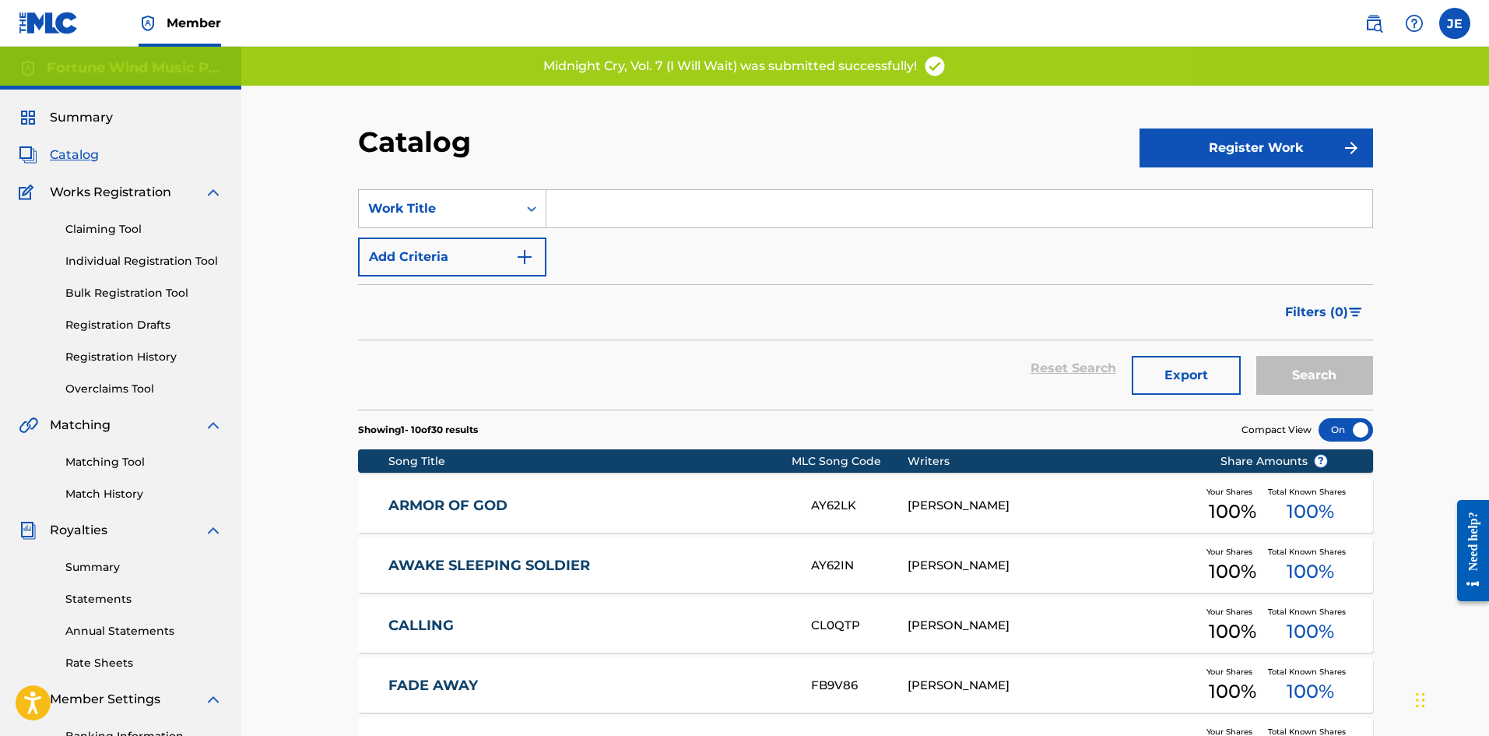
click at [1190, 149] on button "Register Work" at bounding box center [1257, 147] width 234 height 39
click at [1160, 203] on link "Individual" at bounding box center [1257, 198] width 234 height 37
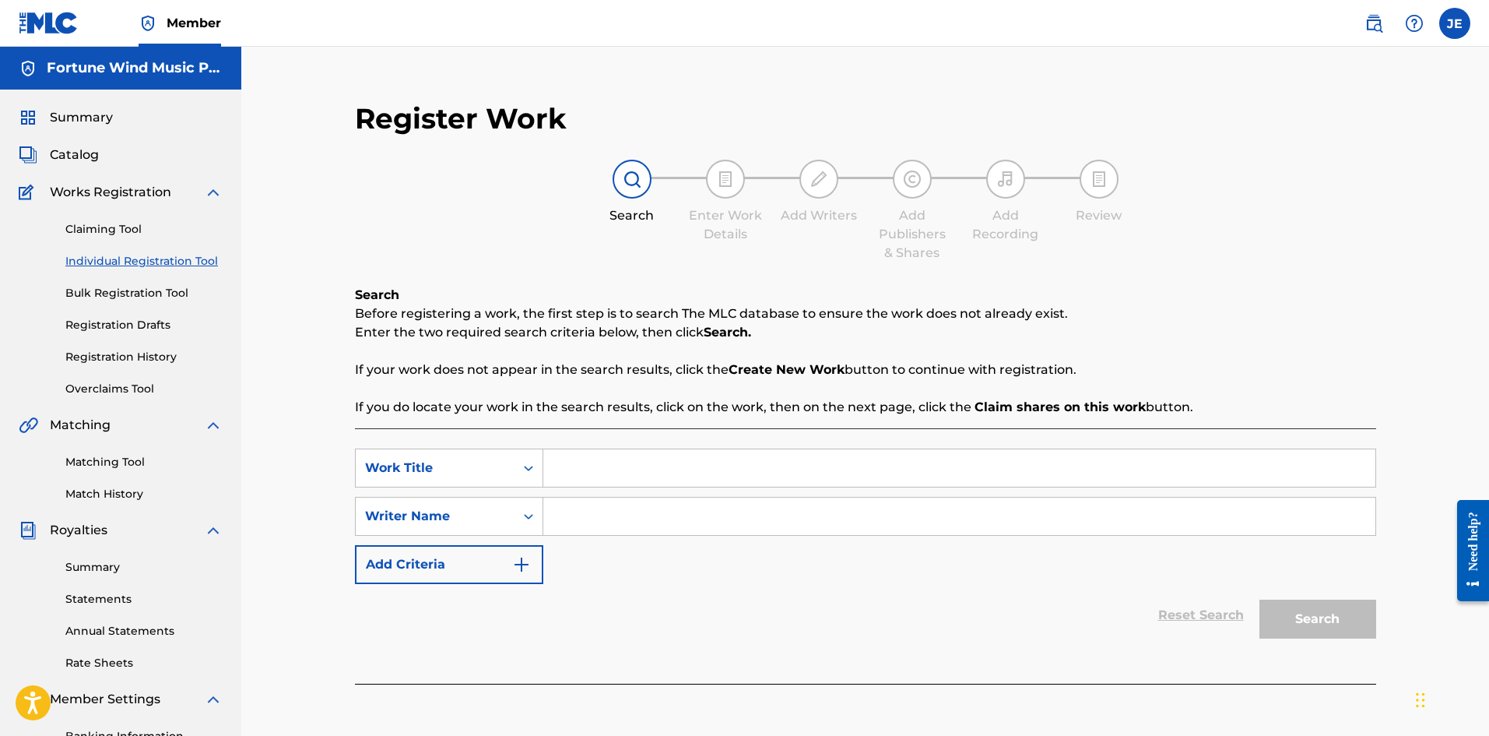
click at [628, 466] on input "Search Form" at bounding box center [959, 467] width 832 height 37
type input "Midnight Cry, Vol. 1"
click at [656, 501] on input "Search Form" at bounding box center [959, 515] width 832 height 37
type input "[PERSON_NAME]"
click at [1190, 568] on button "Search" at bounding box center [1318, 618] width 117 height 39
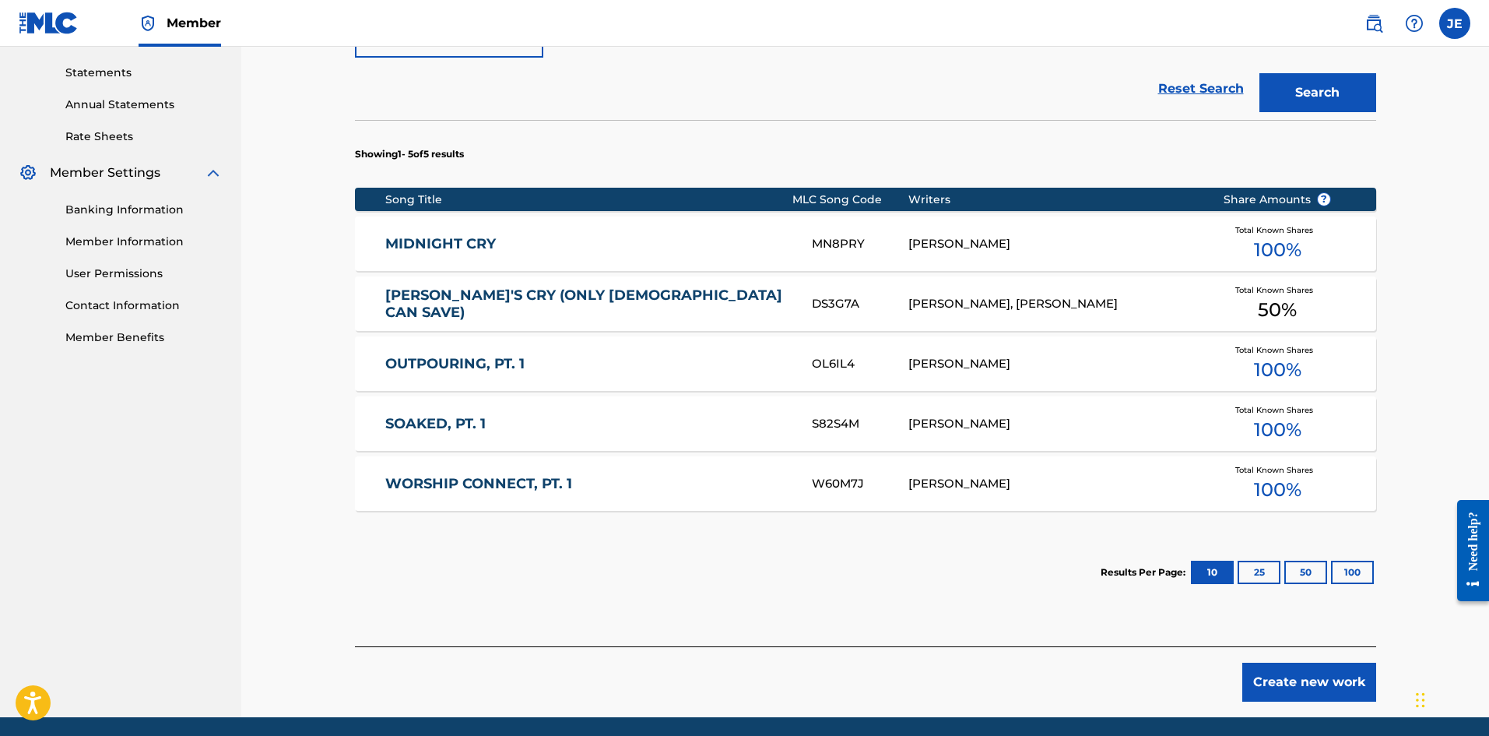
scroll to position [582, 0]
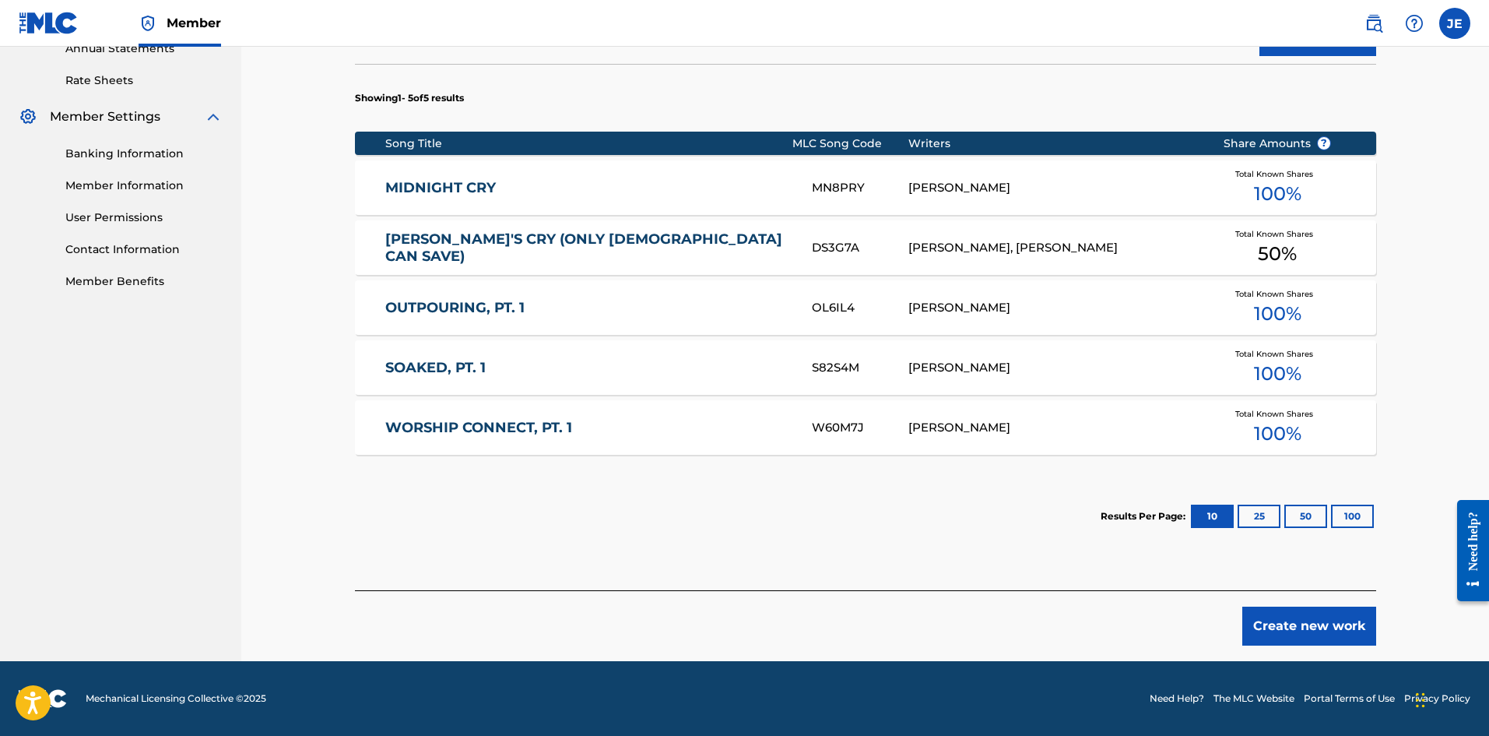
click at [1190, 568] on button "Create new work" at bounding box center [1310, 625] width 134 height 39
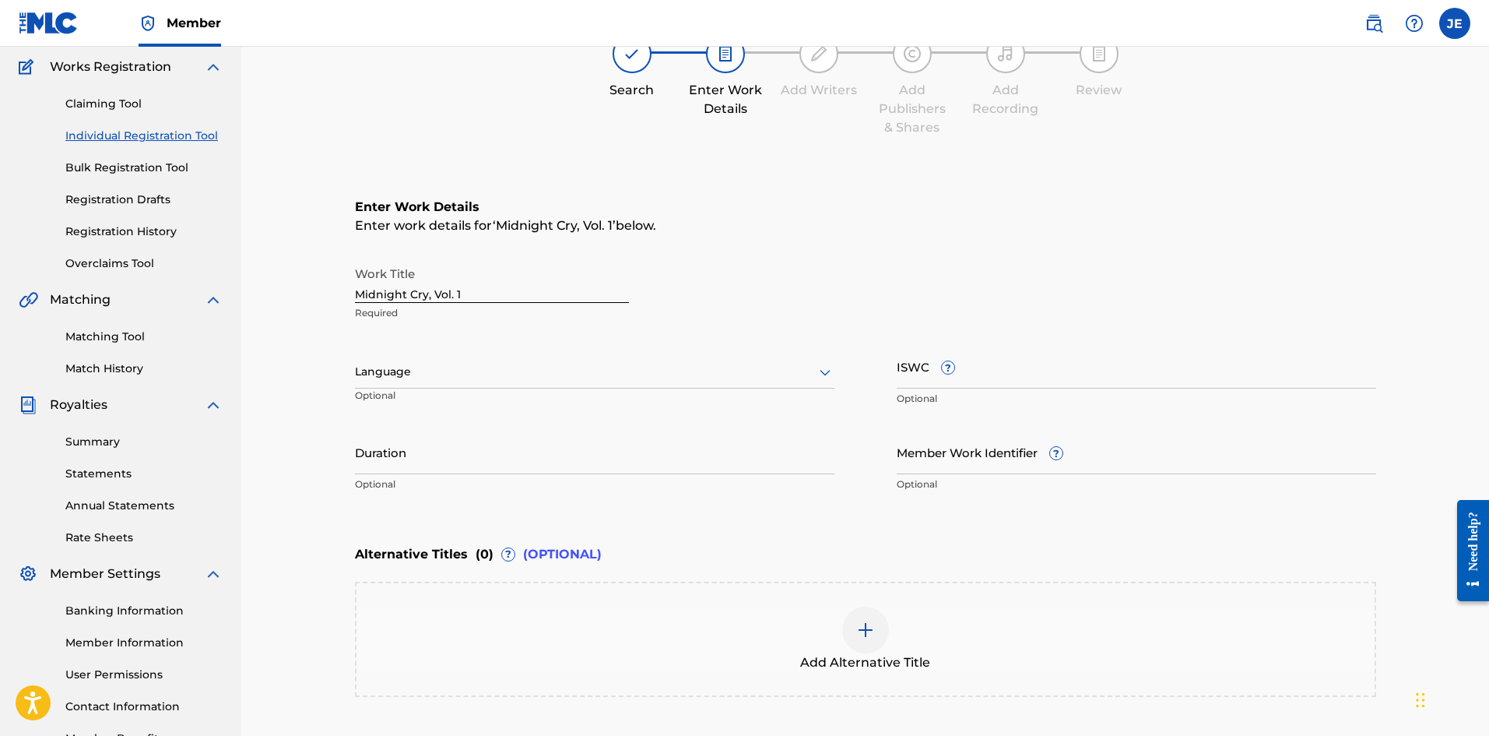
scroll to position [115, 0]
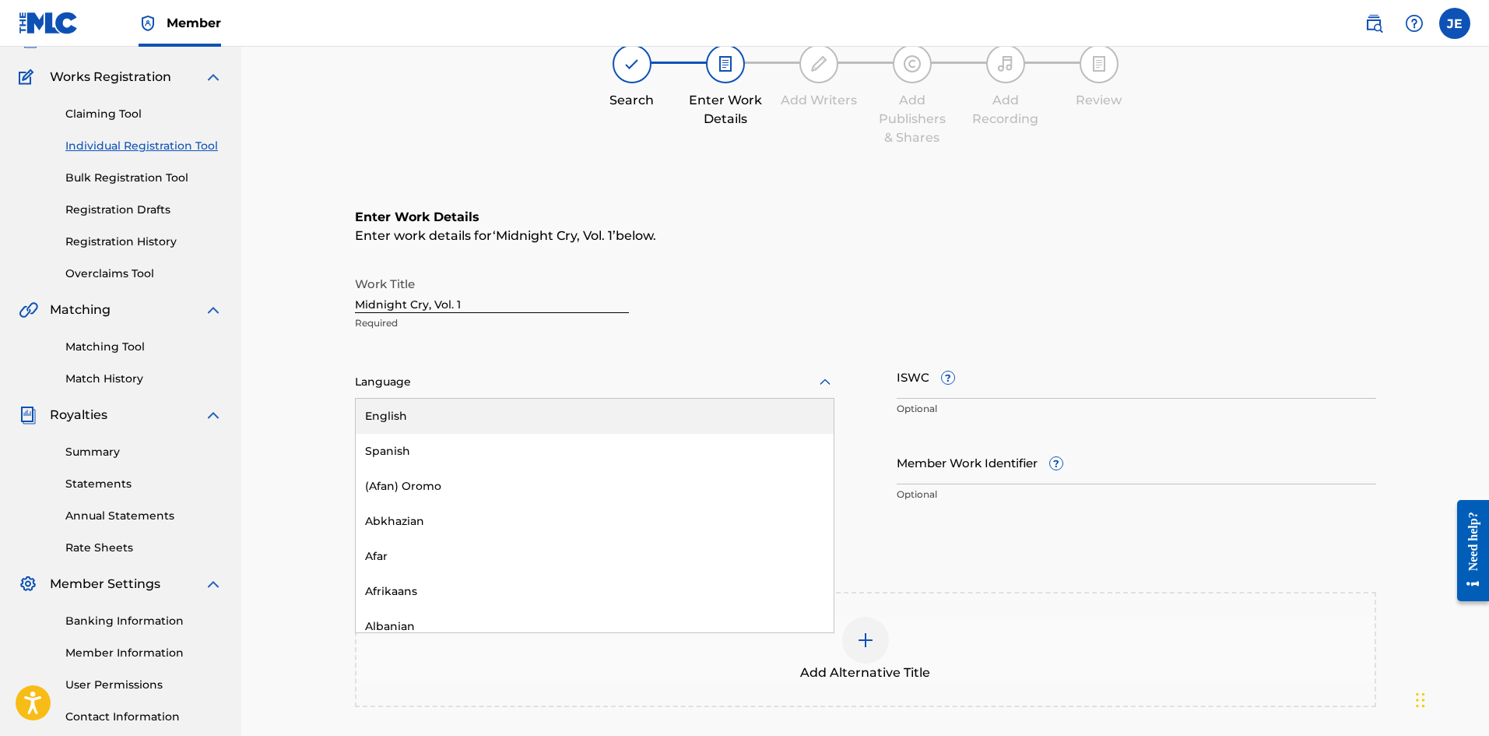
click at [515, 382] on div at bounding box center [595, 381] width 480 height 19
click at [496, 416] on div "English" at bounding box center [595, 416] width 478 height 35
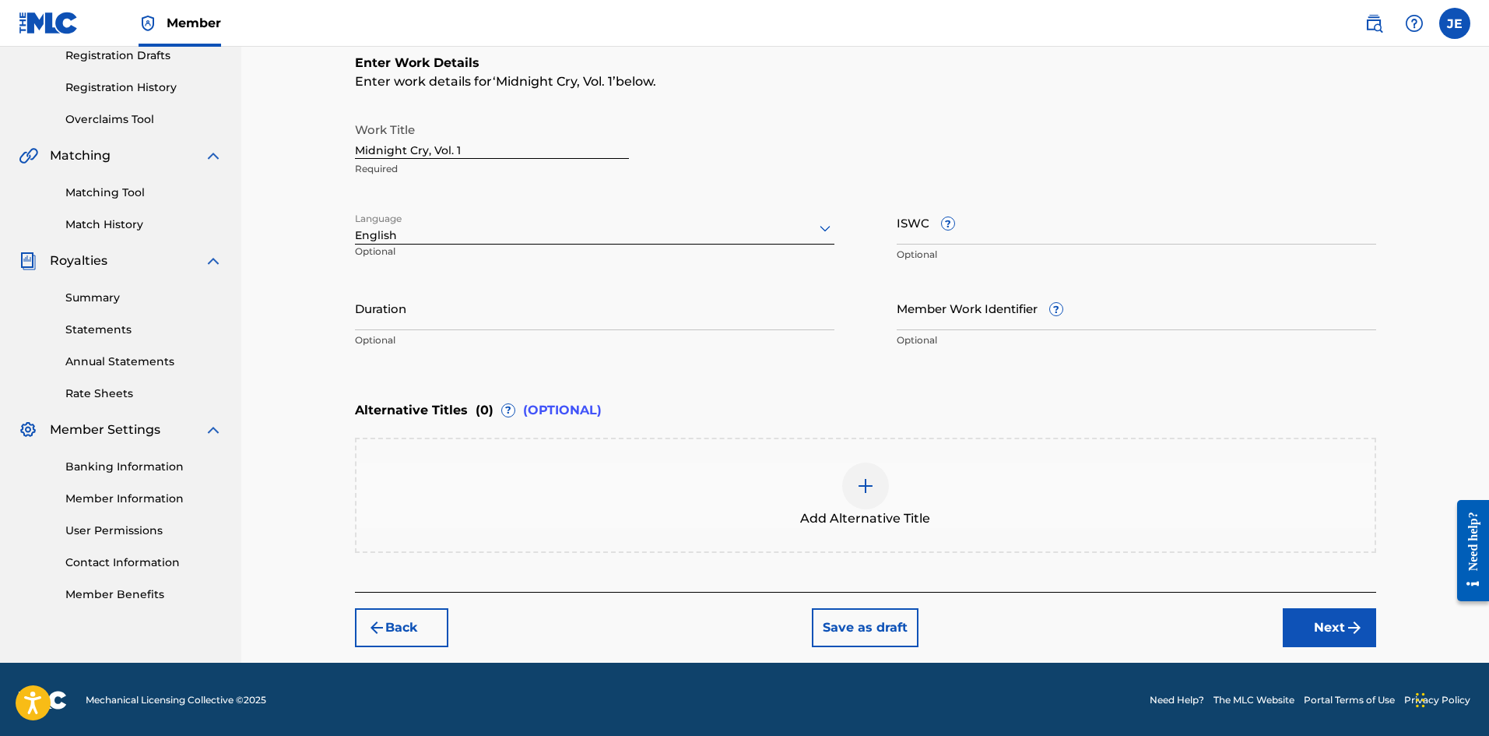
scroll to position [271, 0]
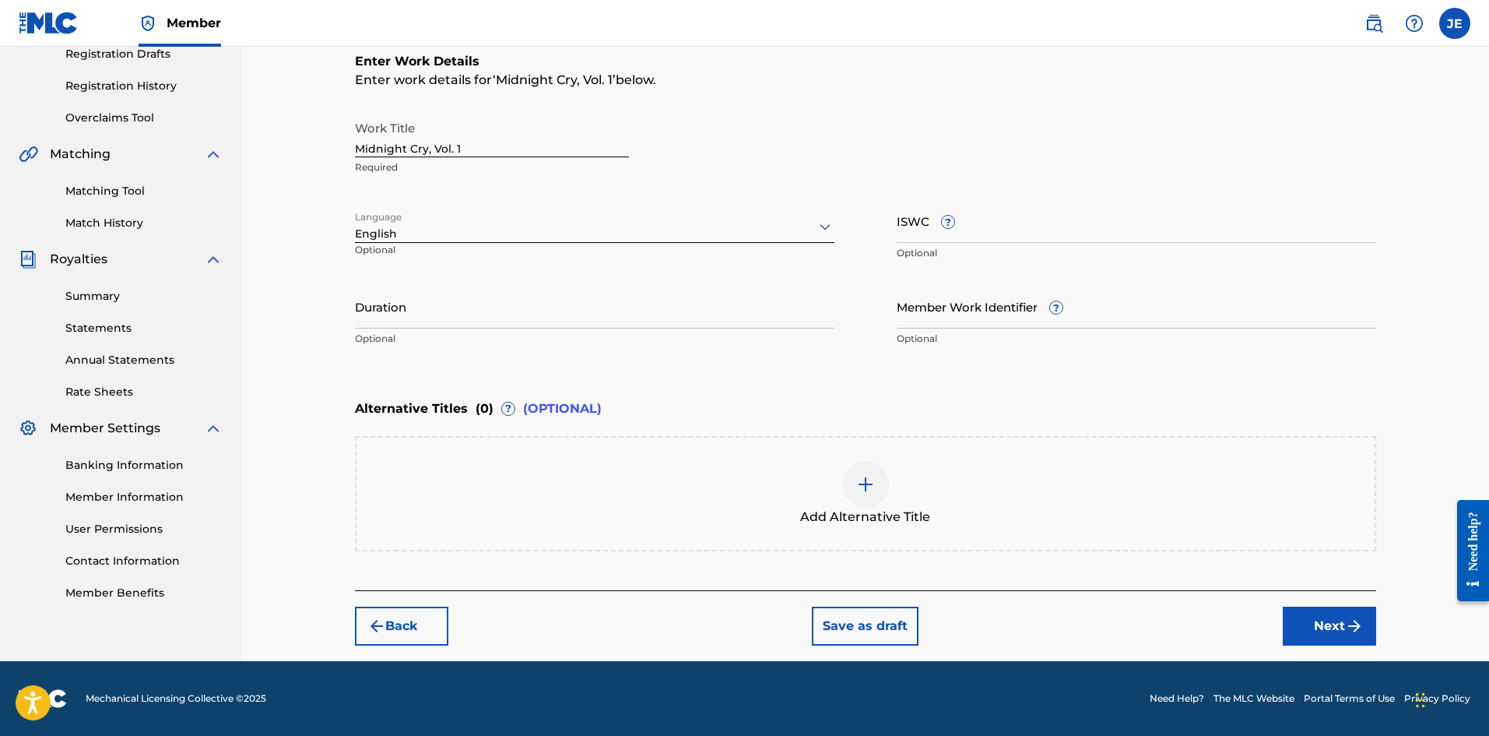
click at [573, 159] on div "Work Title Midnight Cry, Vol. 1 Required" at bounding box center [492, 148] width 274 height 70
click at [566, 149] on input "Midnight Cry, Vol. 1" at bounding box center [492, 135] width 274 height 44
type input "Midnight Cry, Vol.2"
click at [1050, 374] on div "Enter Work Details Enter work details for ‘ Midnight Cry, Vol.2 ’ below. Work T…" at bounding box center [865, 203] width 1021 height 377
click at [1190, 568] on button "Next" at bounding box center [1329, 625] width 93 height 39
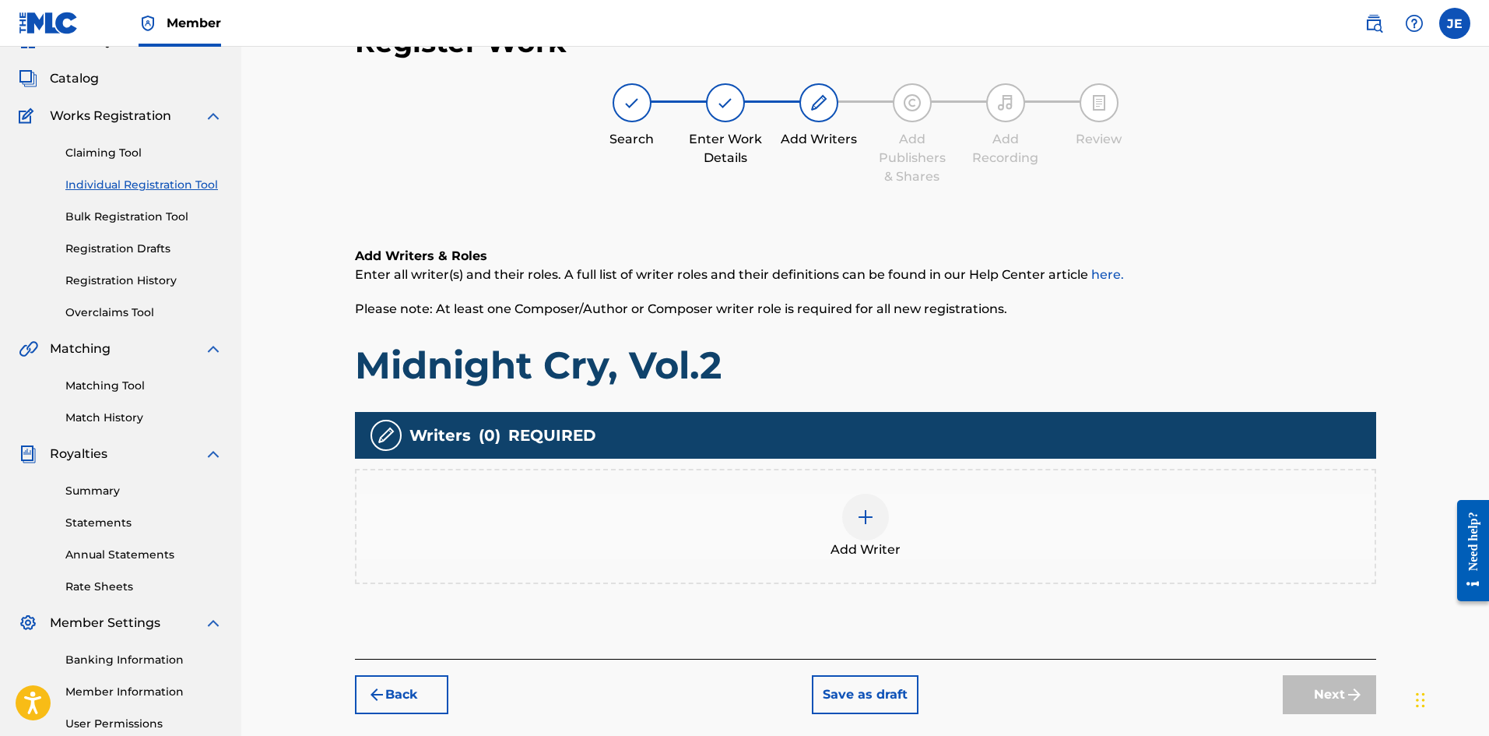
scroll to position [70, 0]
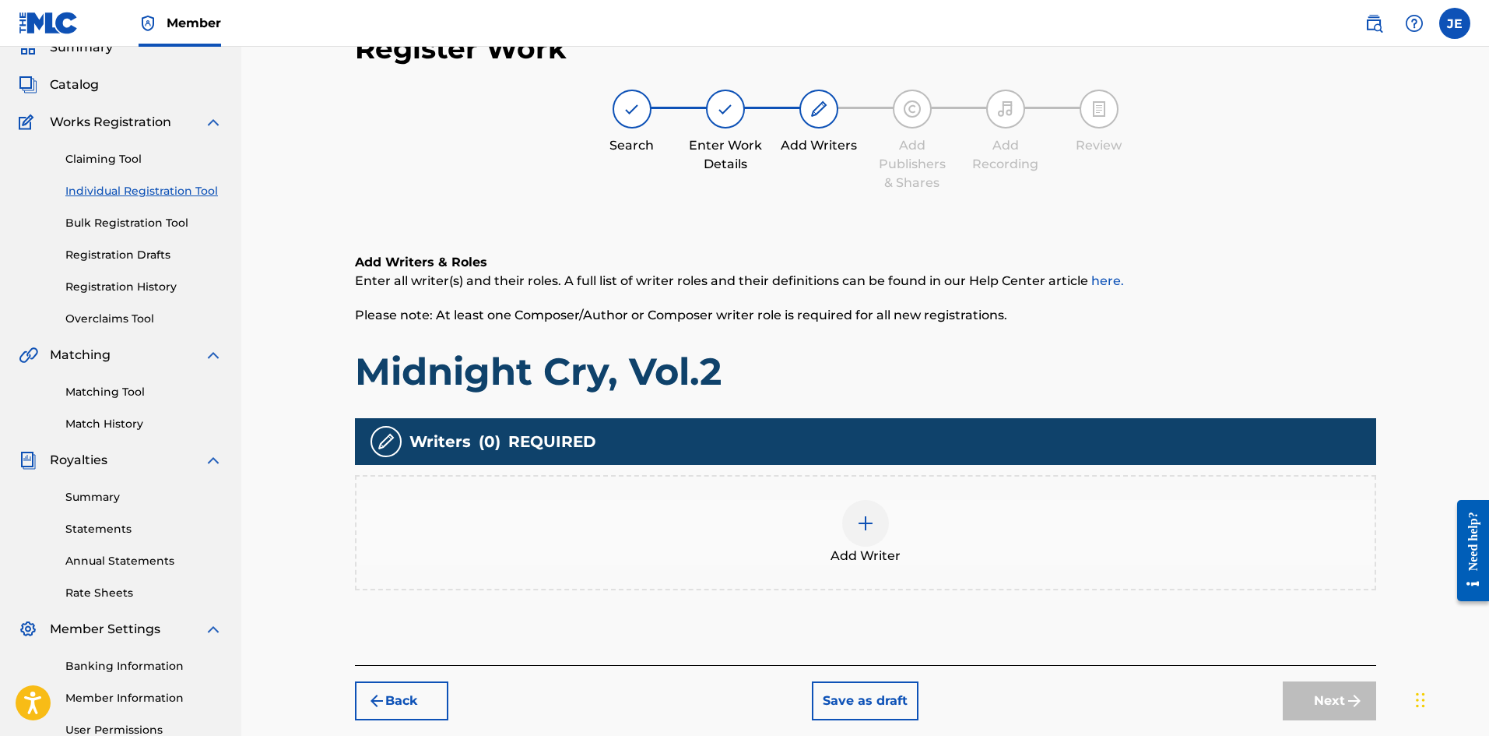
click at [956, 539] on div "Add Writer" at bounding box center [866, 532] width 1018 height 65
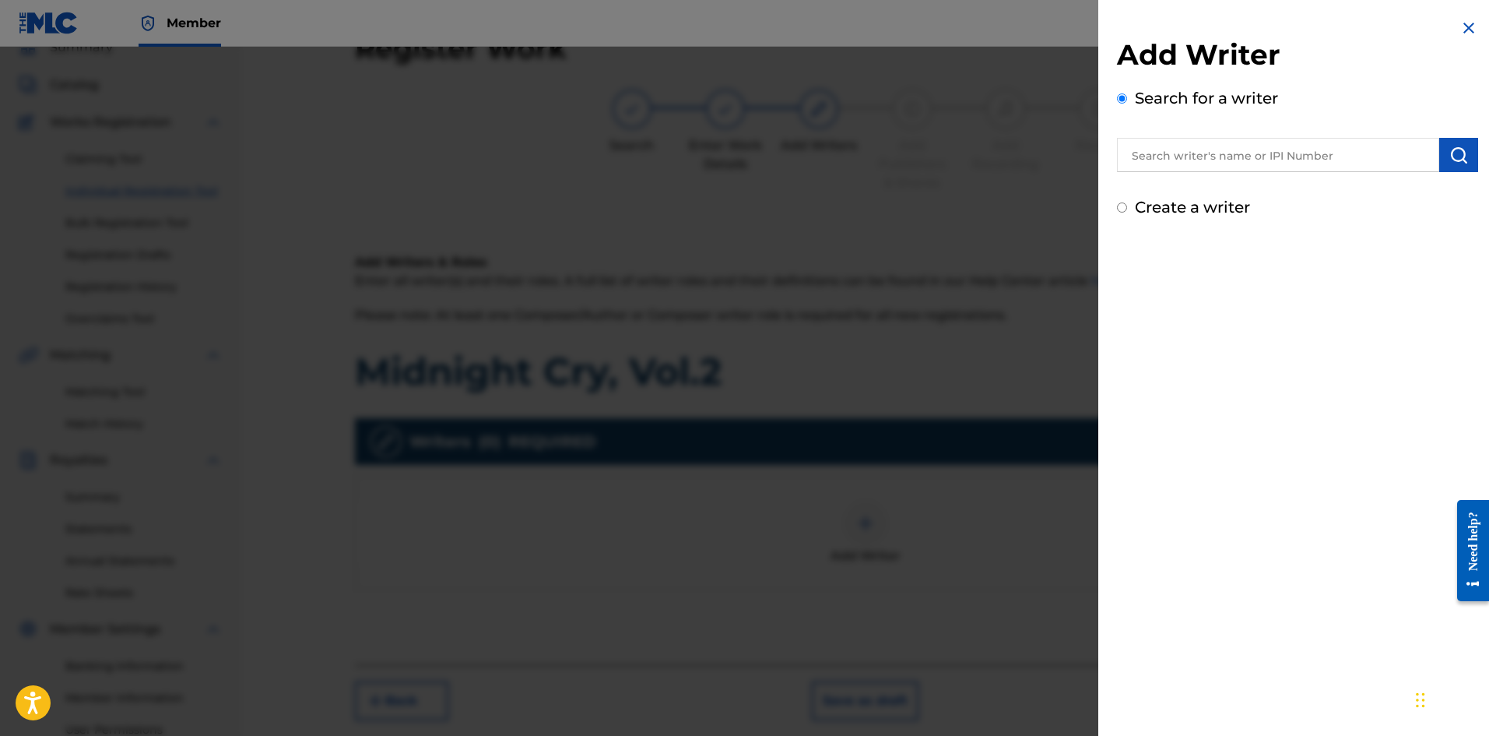
click at [1170, 206] on label "Create a writer" at bounding box center [1192, 207] width 115 height 19
radio input "true"
click at [1127, 206] on input "Create a writer" at bounding box center [1122, 207] width 10 height 10
radio input "false"
radio input "true"
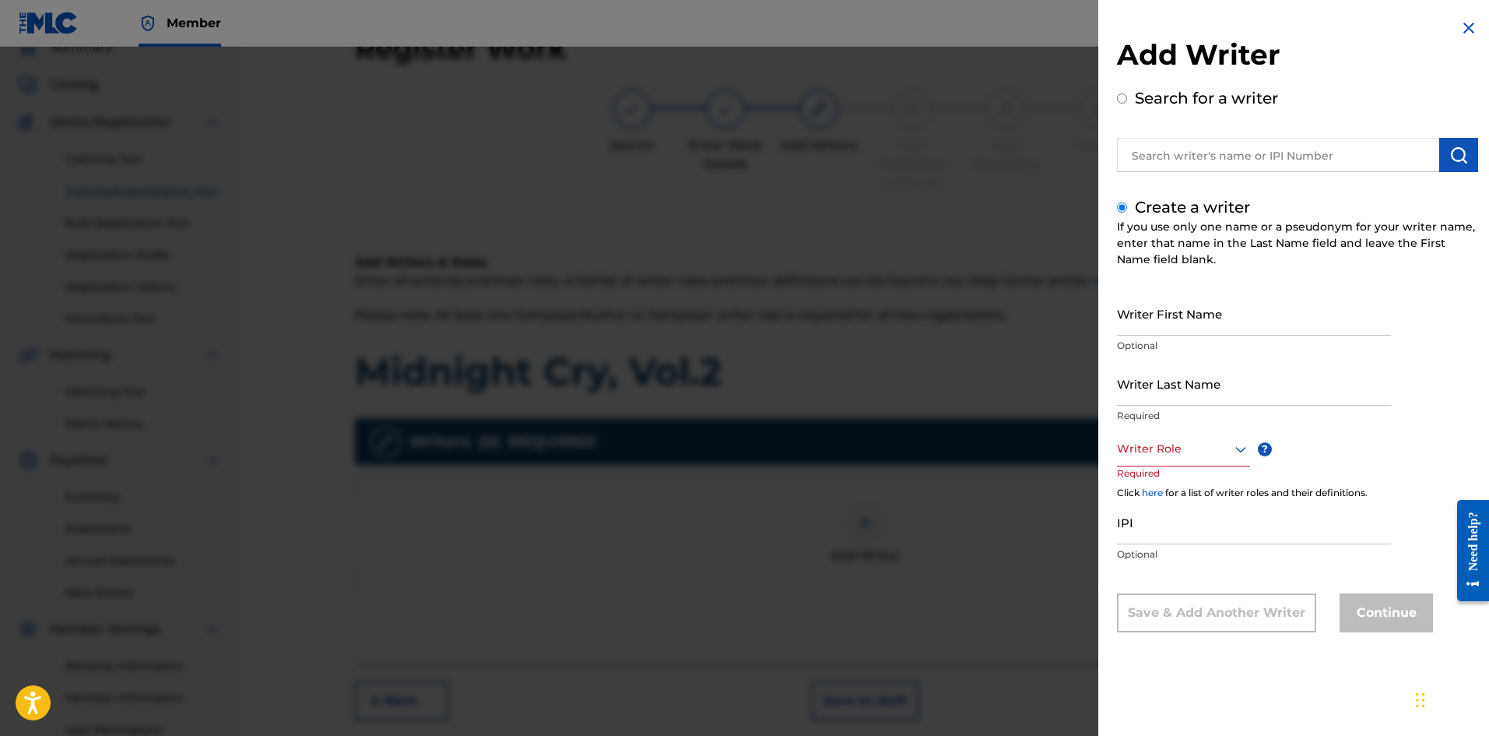
click at [1172, 294] on input "Writer First Name" at bounding box center [1254, 313] width 274 height 44
type input "[PERSON_NAME]"
click at [1183, 455] on div at bounding box center [1183, 448] width 133 height 19
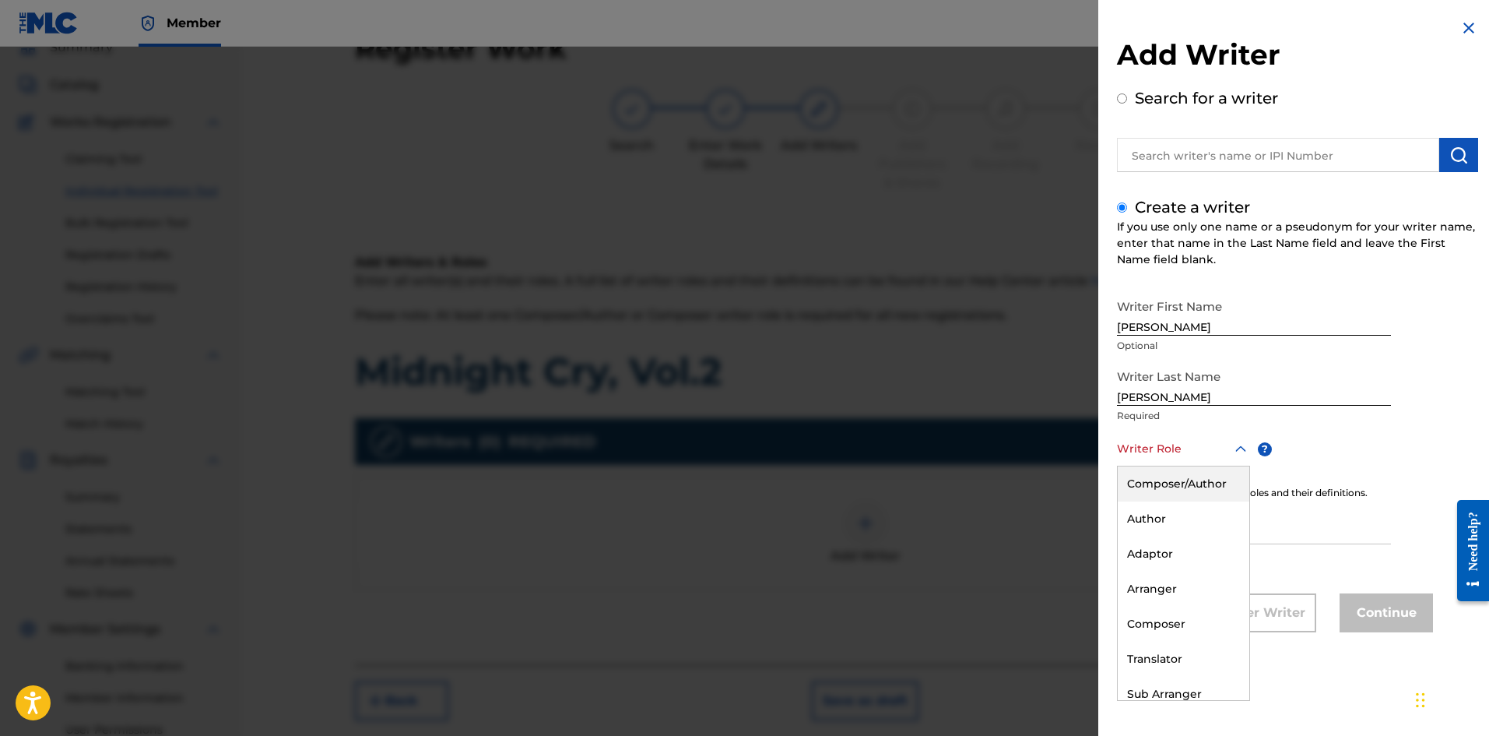
click at [1179, 480] on div "Composer/Author" at bounding box center [1184, 483] width 132 height 35
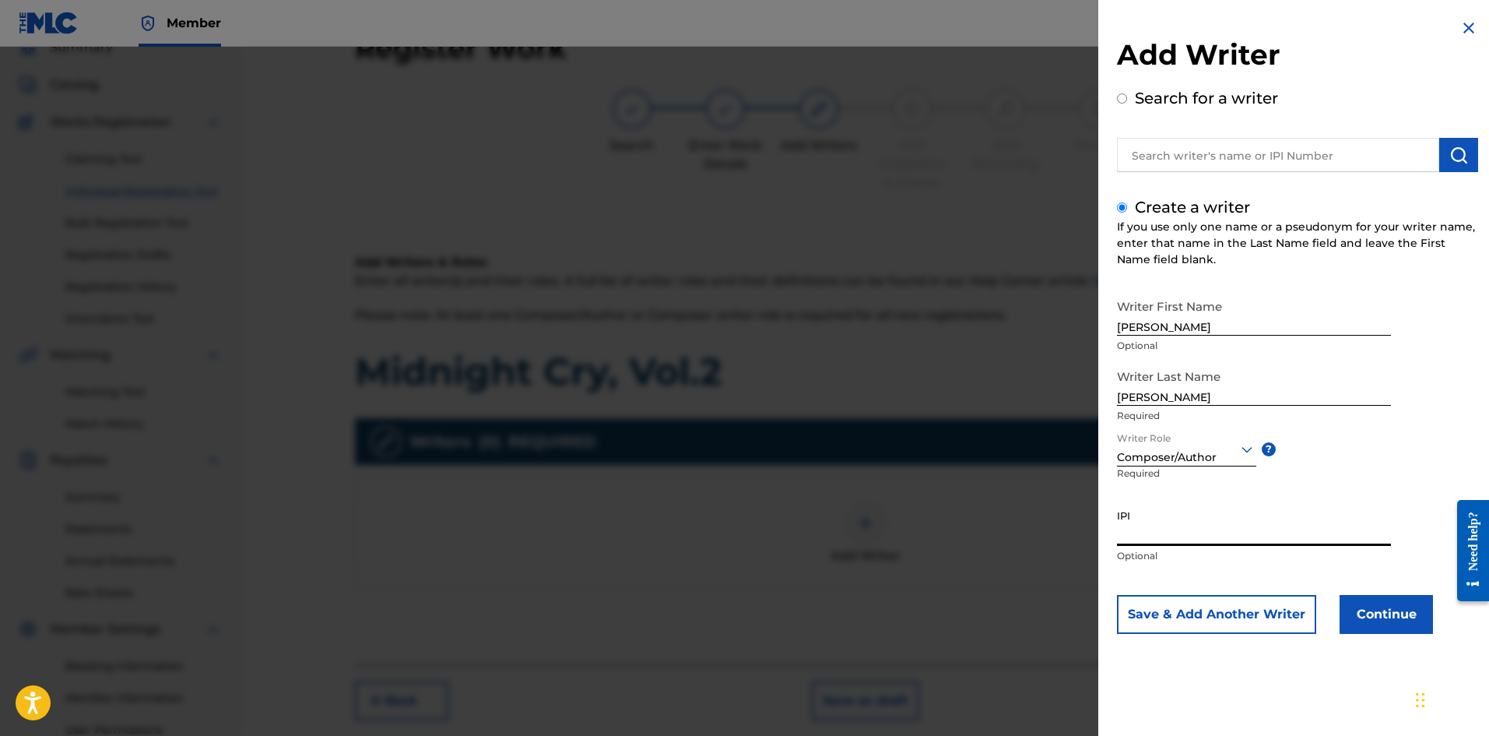
click at [1173, 533] on input "IPI" at bounding box center [1254, 523] width 274 height 44
click at [1190, 537] on input "IPI" at bounding box center [1254, 523] width 274 height 44
paste input "1098473809"
type input "1098473809"
click at [1190, 568] on button "Continue" at bounding box center [1386, 614] width 93 height 39
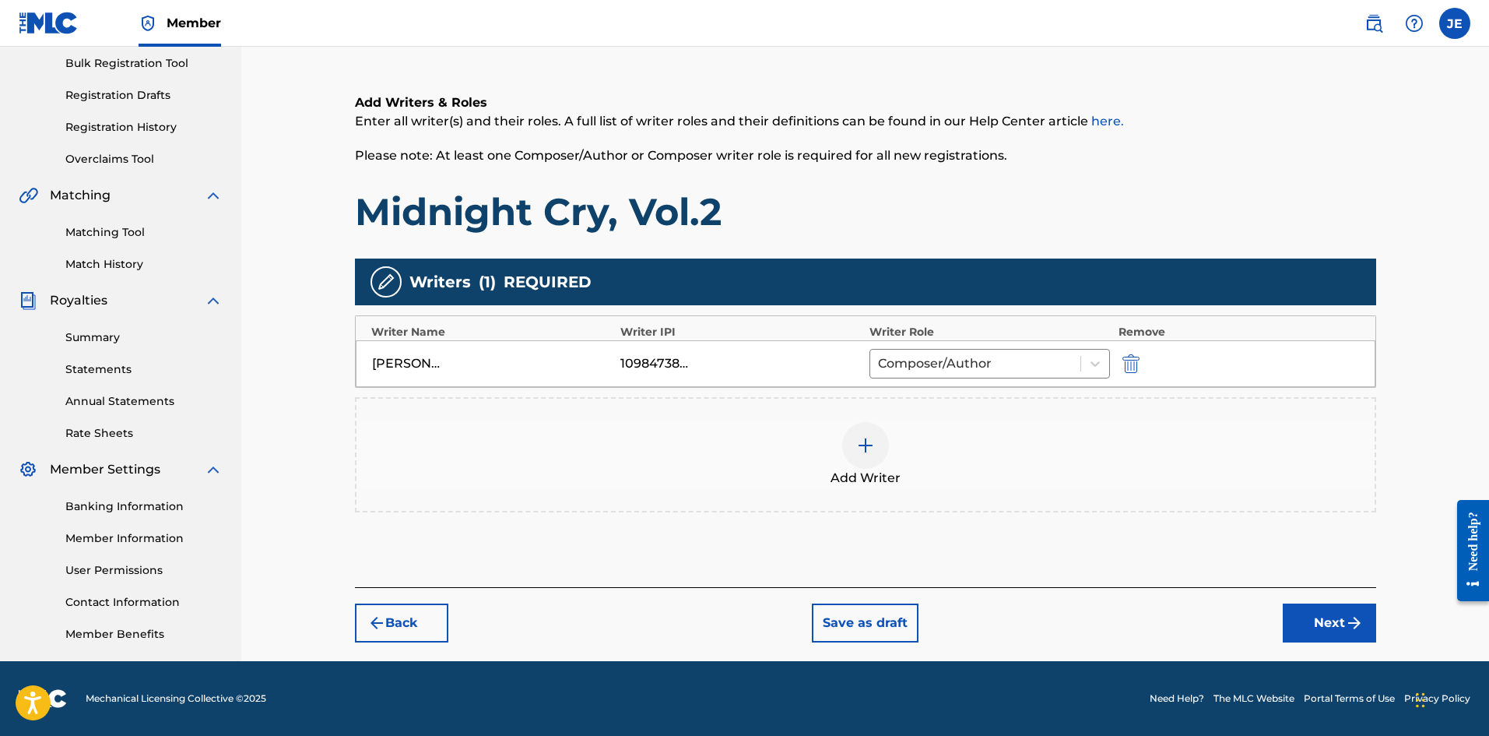
click at [1190, 568] on button "Next" at bounding box center [1329, 622] width 93 height 39
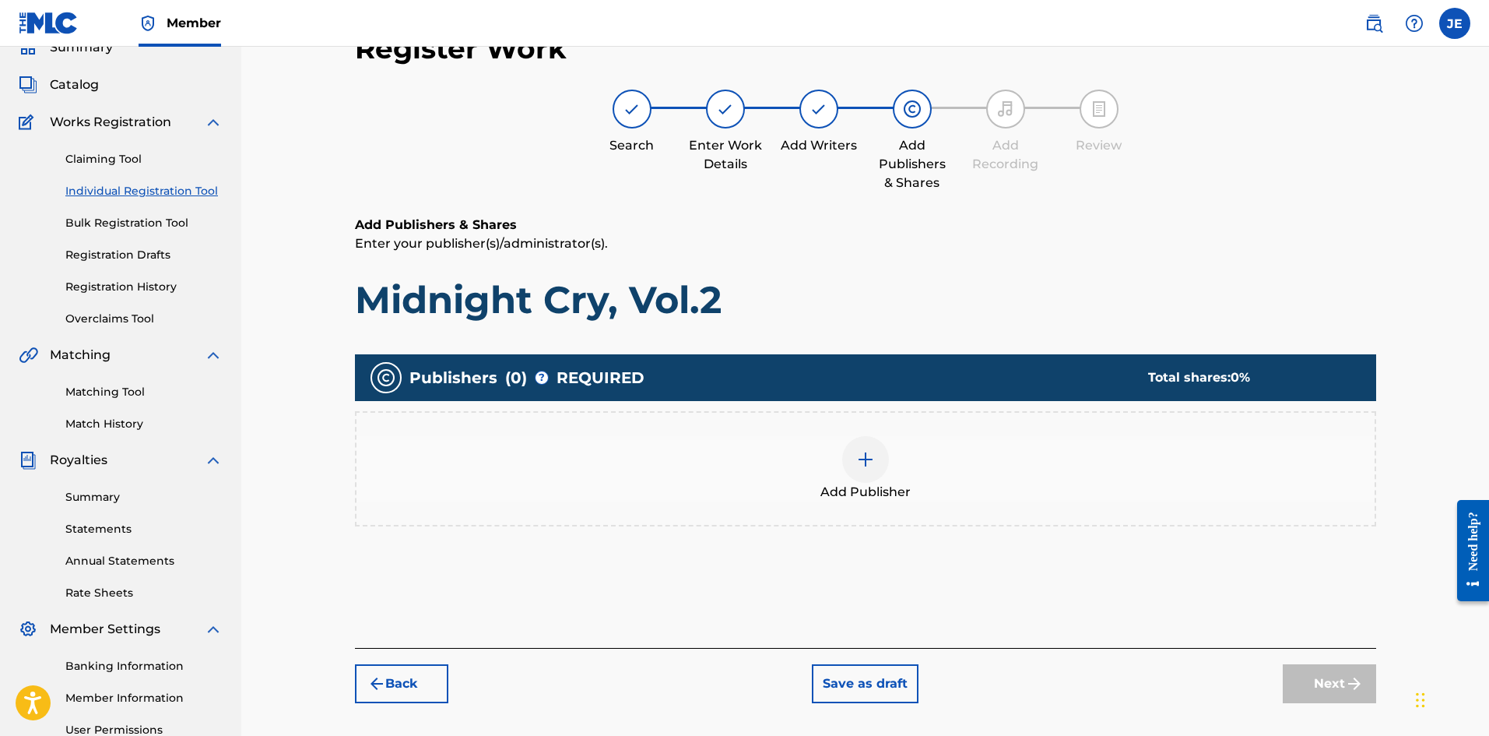
click at [884, 472] on div at bounding box center [865, 459] width 47 height 47
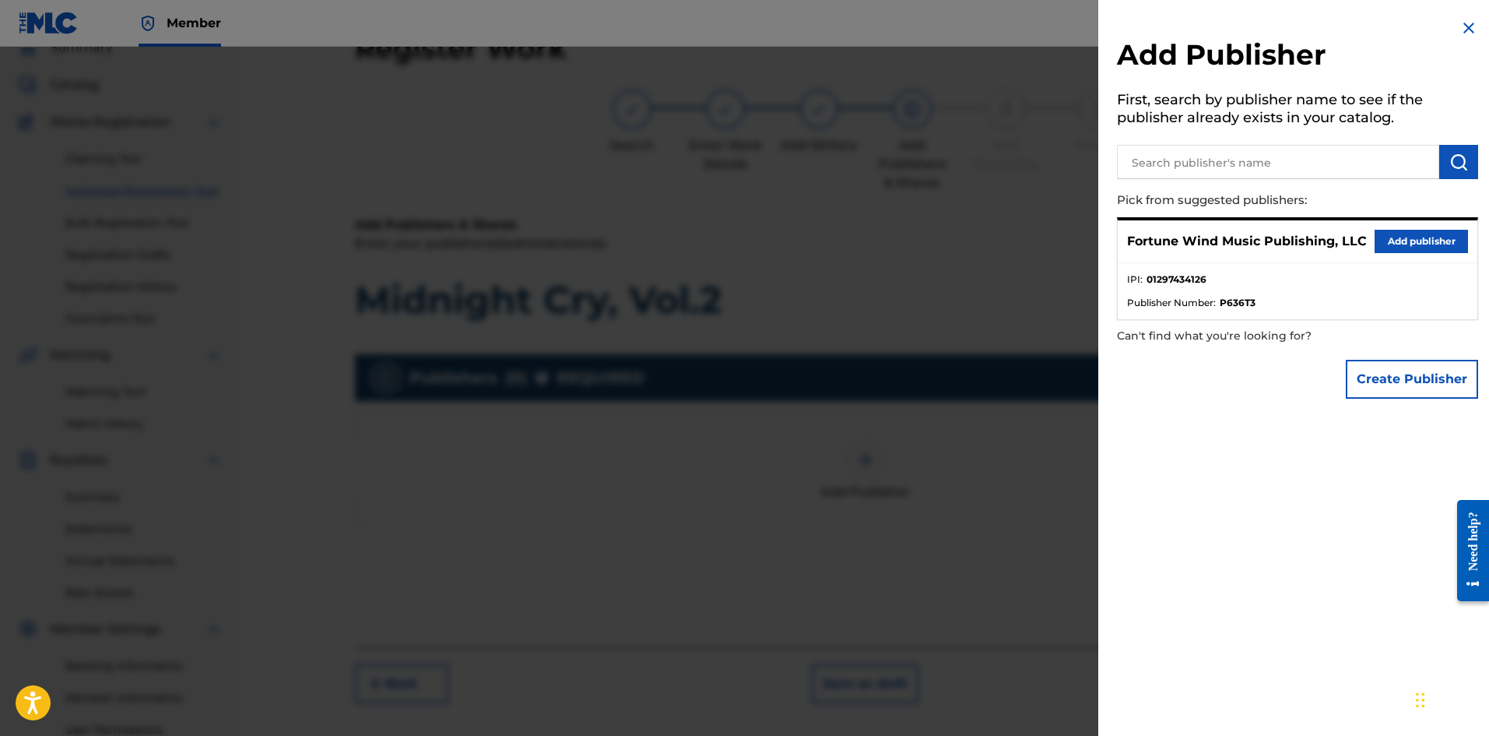
click at [1190, 244] on button "Add publisher" at bounding box center [1421, 241] width 93 height 23
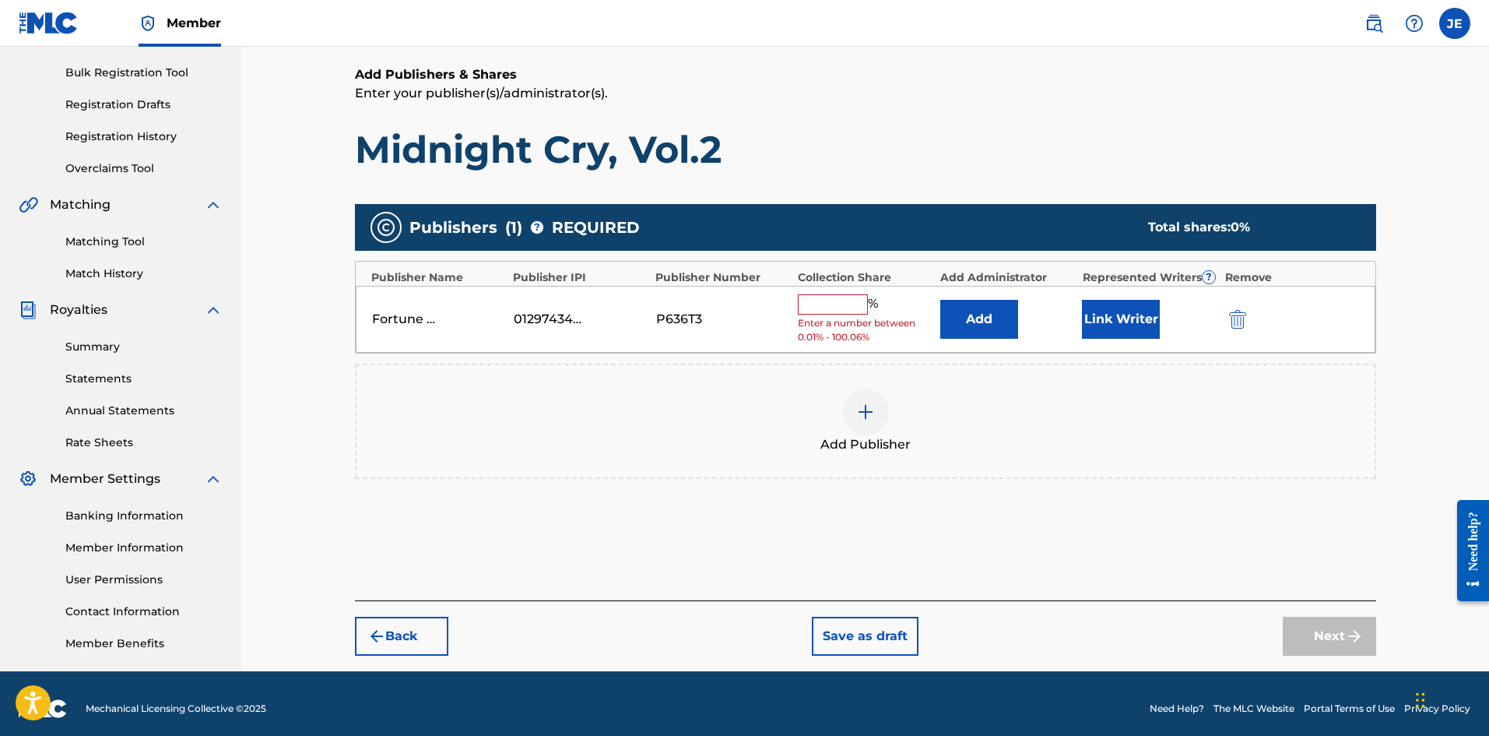
scroll to position [226, 0]
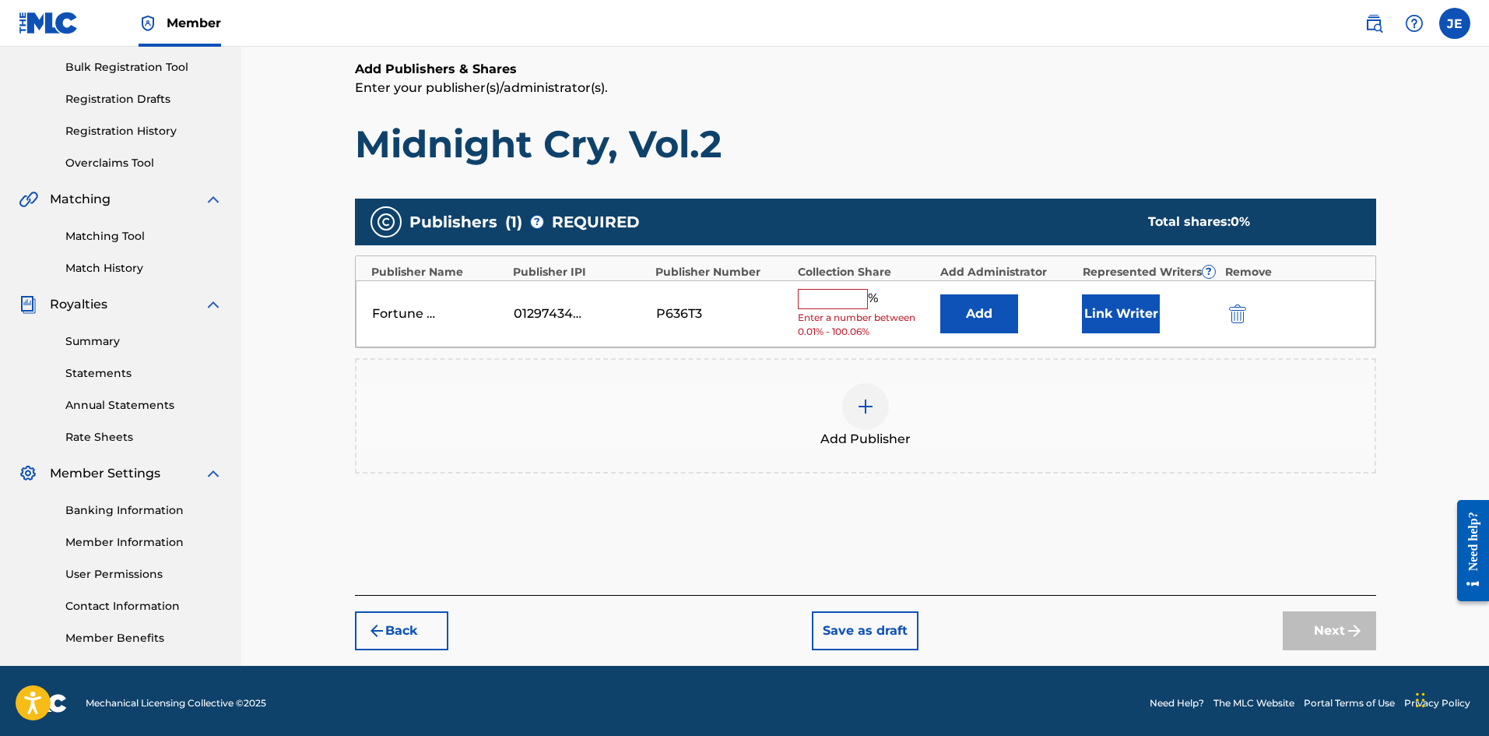
drag, startPoint x: 831, startPoint y: 303, endPoint x: 840, endPoint y: 309, distance: 10.6
click at [831, 303] on input "text" at bounding box center [833, 299] width 70 height 20
type input "100"
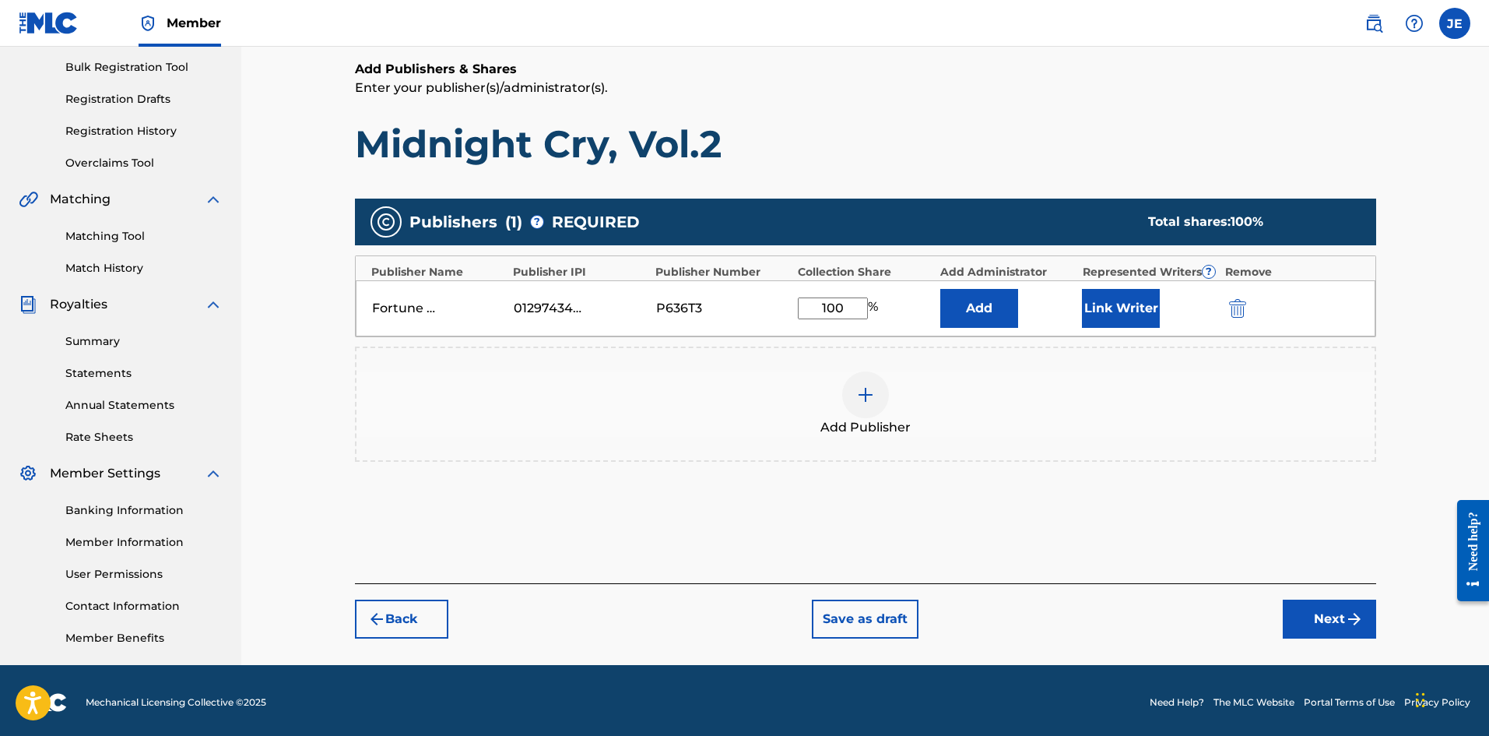
click at [1190, 568] on button "Next" at bounding box center [1329, 618] width 93 height 39
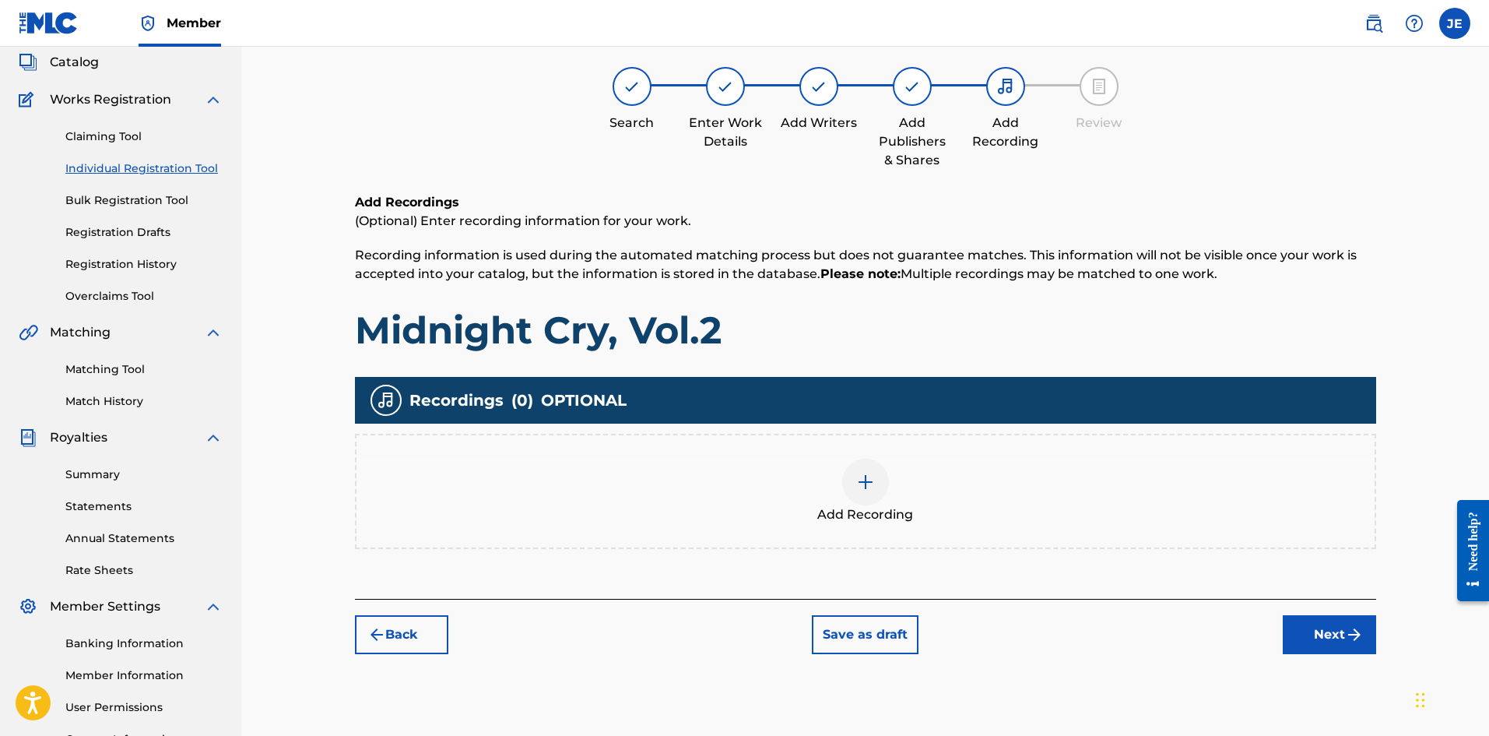
scroll to position [70, 0]
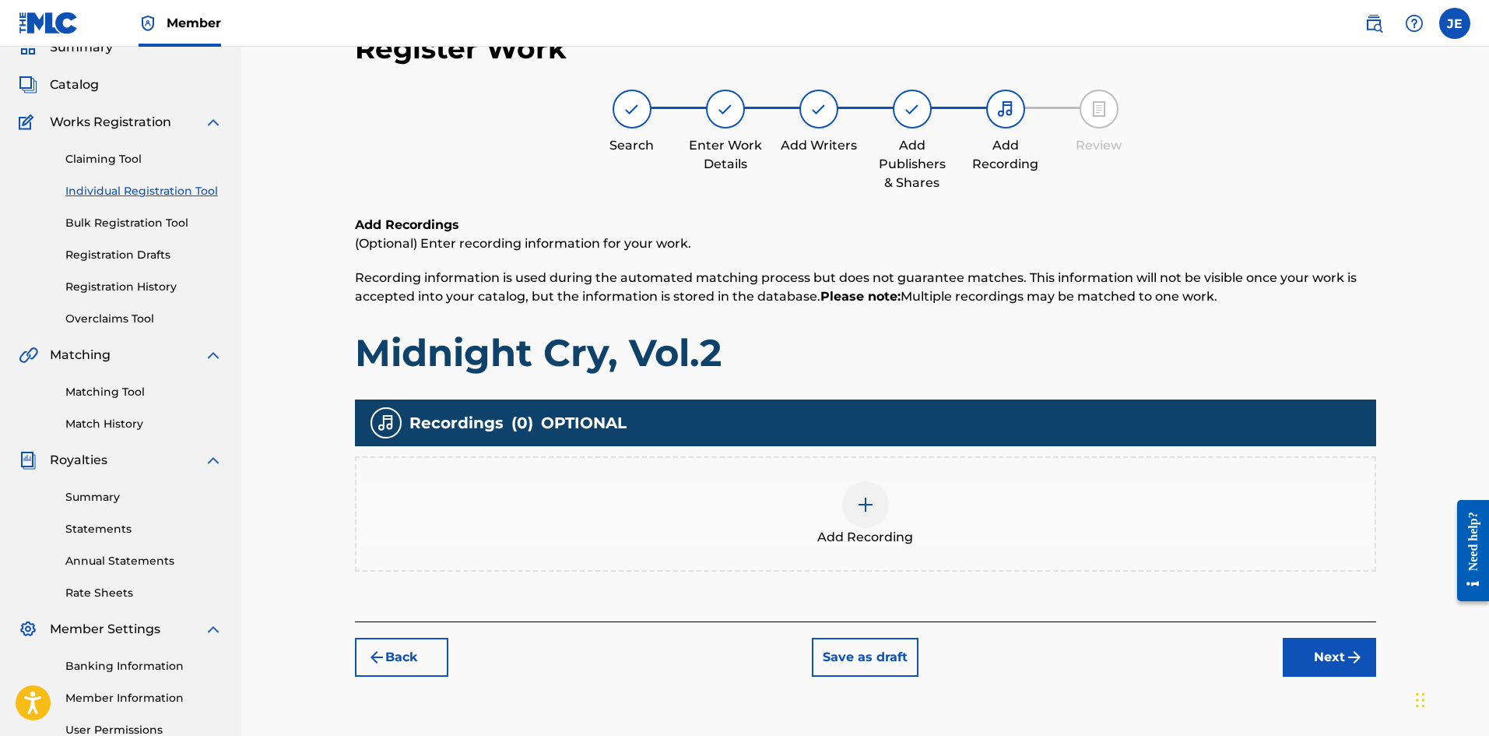
click at [927, 520] on div "Add Recording" at bounding box center [866, 513] width 1018 height 65
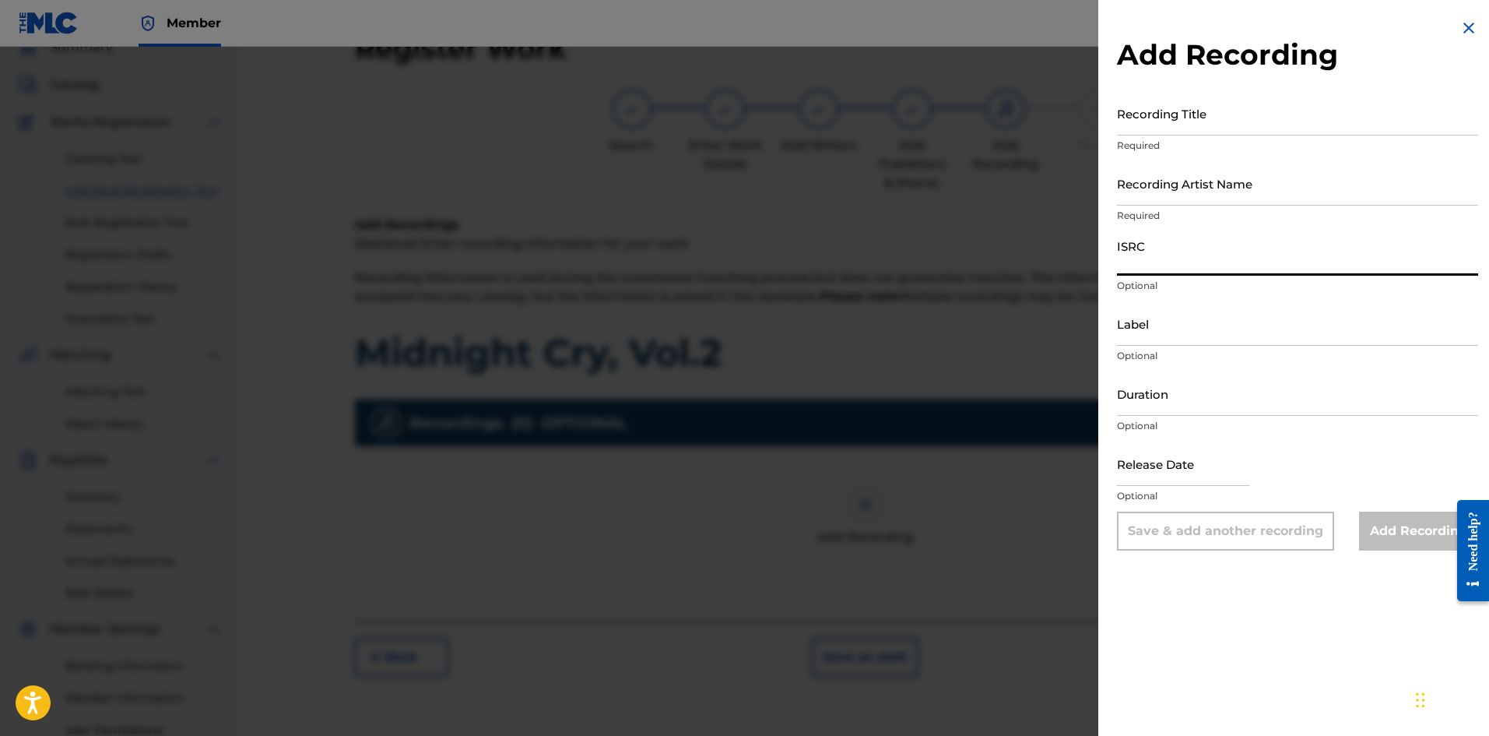
drag, startPoint x: 1158, startPoint y: 255, endPoint x: 1158, endPoint y: 263, distance: 8.6
click at [1158, 255] on input "ISRC" at bounding box center [1297, 253] width 361 height 44
paste input "USLZJ2306656"
type input "USLZJ2306656"
click at [1166, 185] on input "Recording Artist Name" at bounding box center [1297, 183] width 361 height 44
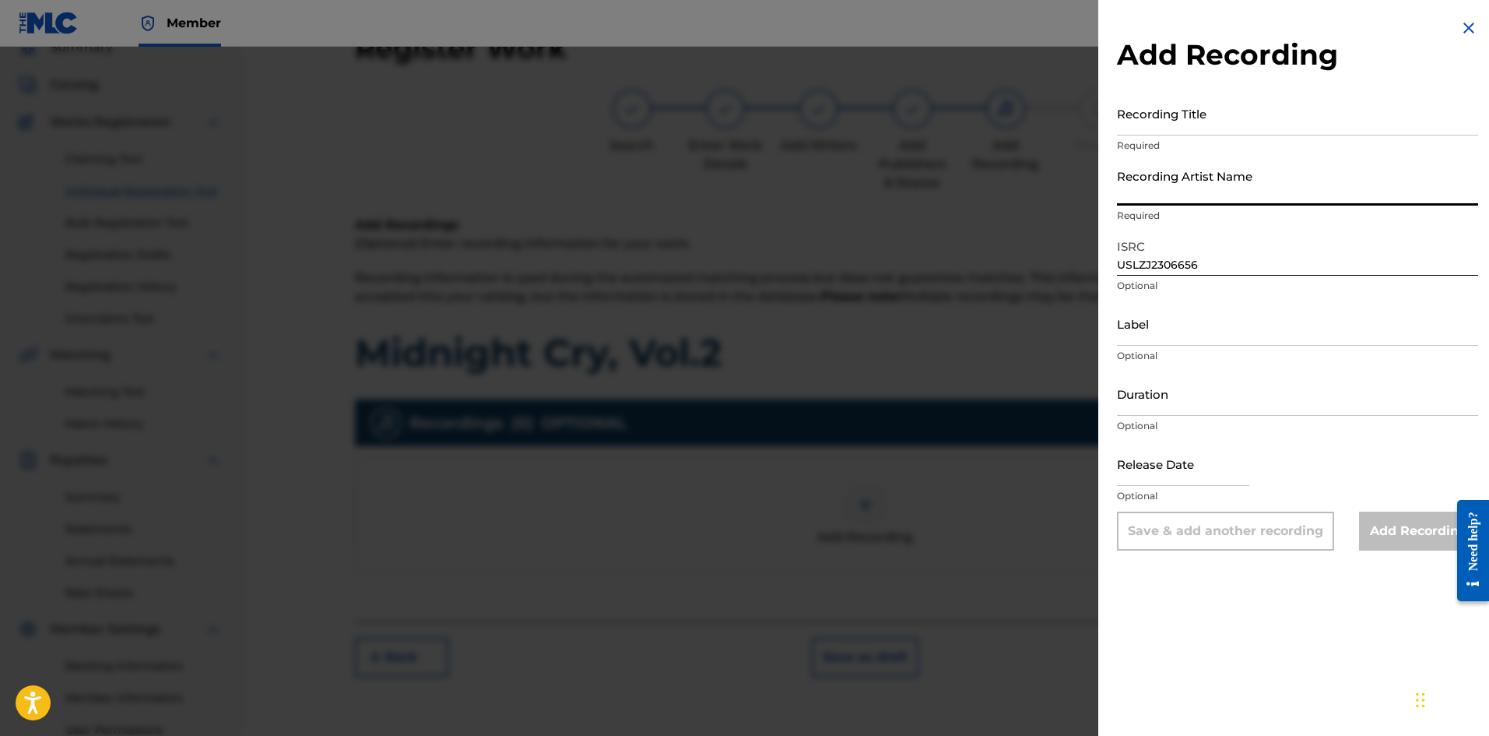
type input "Ebuka Songs"
click at [1169, 129] on input "Recording Title" at bounding box center [1297, 113] width 361 height 44
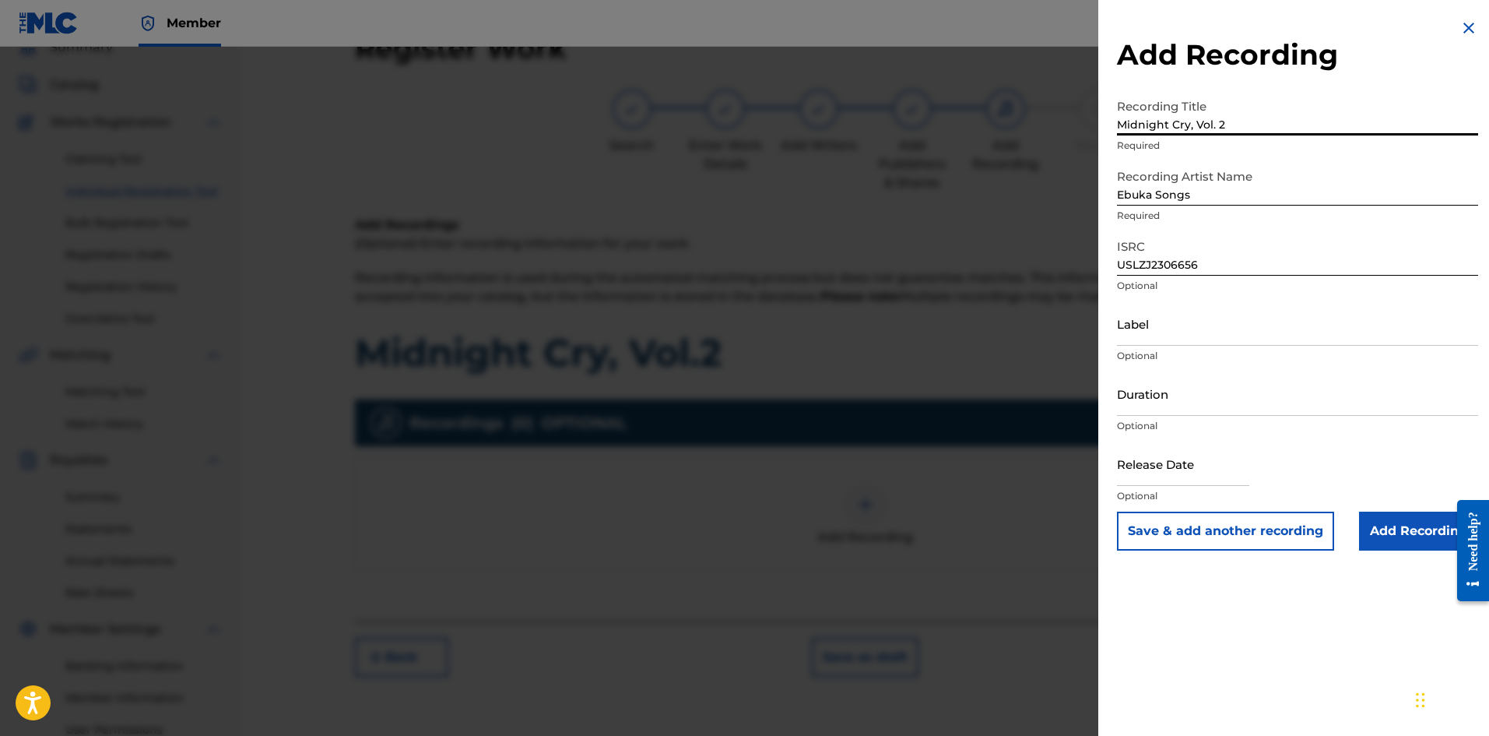
type input "Midnight Cry, Vol. 2"
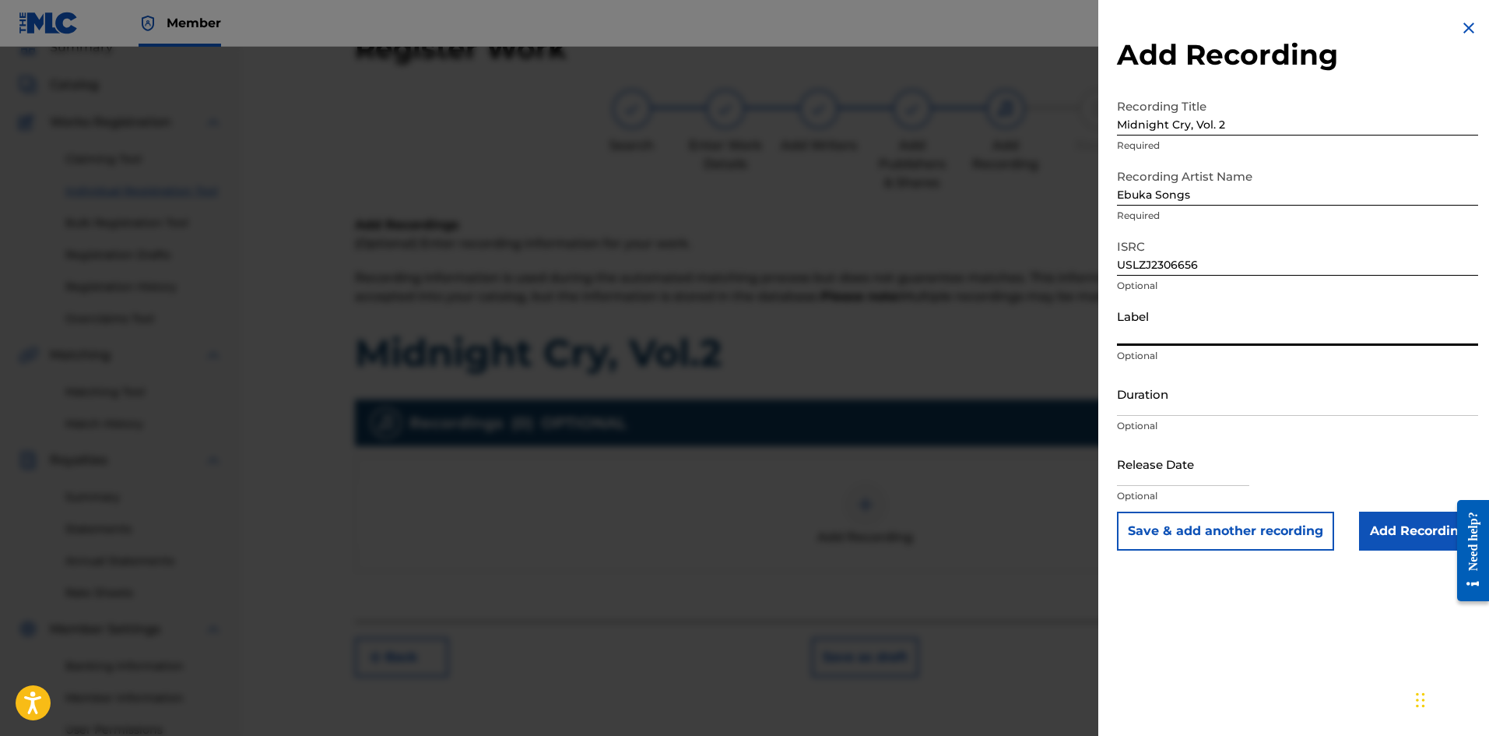
drag, startPoint x: 1233, startPoint y: 329, endPoint x: 1231, endPoint y: 343, distance: 15.0
click at [1190, 329] on input "Label" at bounding box center [1297, 323] width 361 height 44
type input "Tribe Of Ebuka Songs"
click at [1155, 474] on input "text" at bounding box center [1183, 463] width 132 height 44
select select "7"
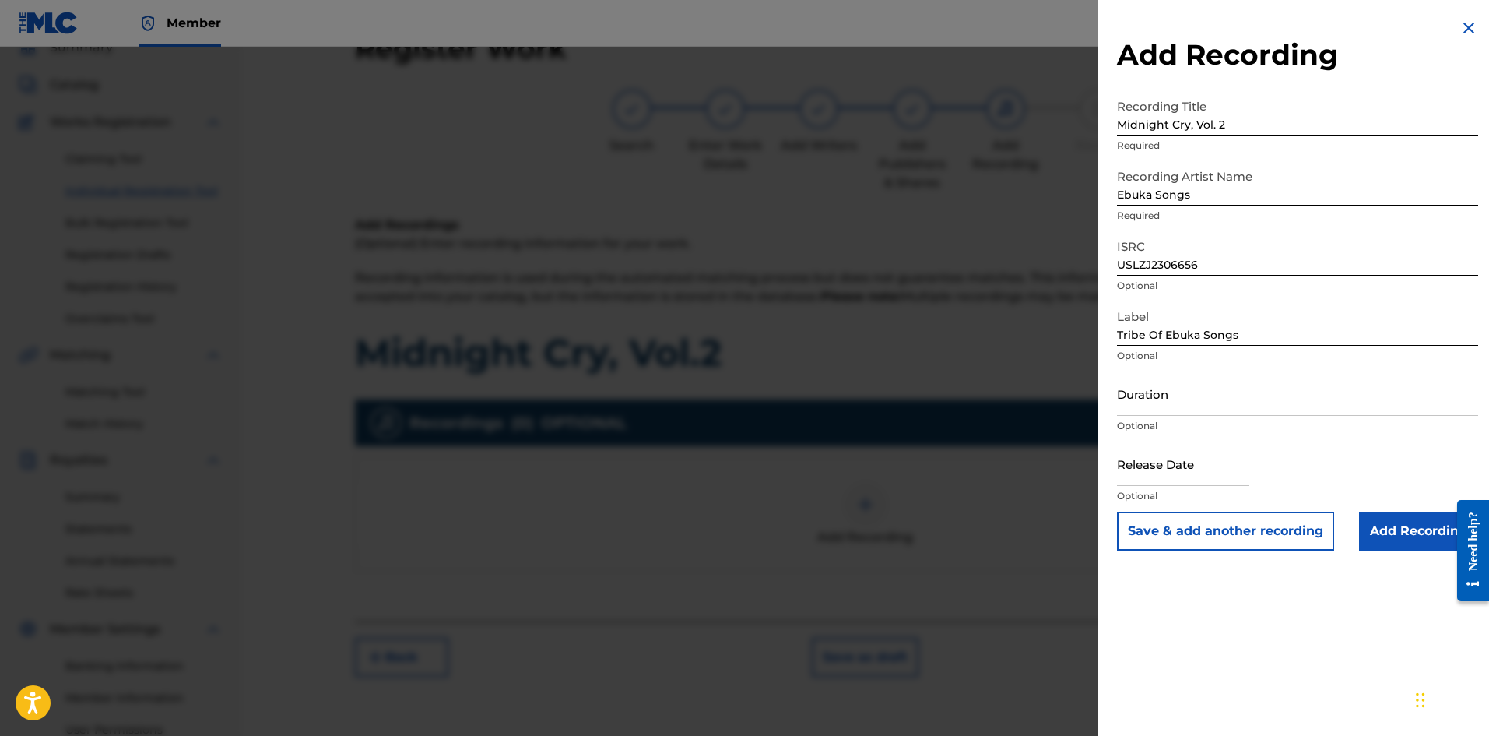
select select "2025"
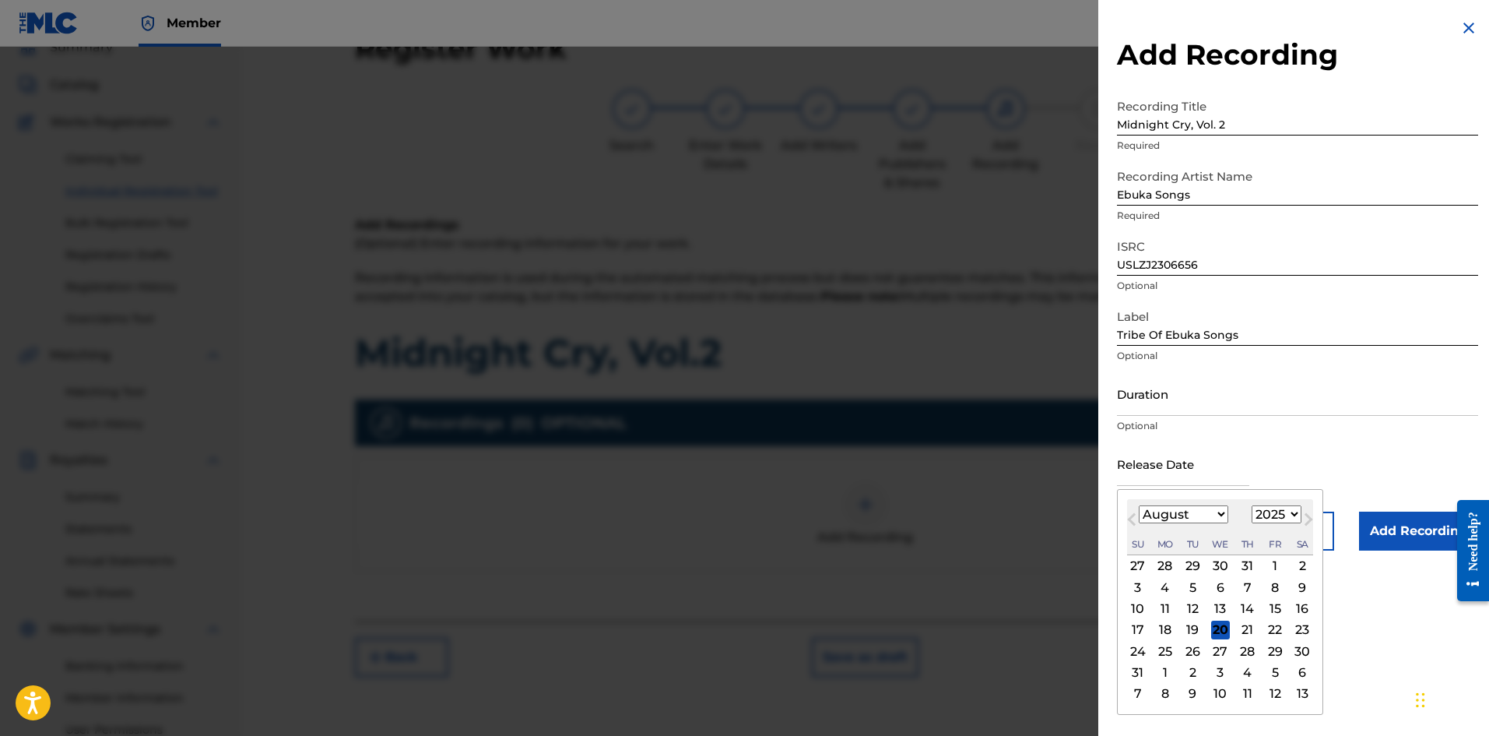
click at [1157, 512] on select "January February March April May June July August September October November De…" at bounding box center [1184, 514] width 90 height 18
select select "1"
click at [1139, 505] on select "January February March April May June July August September October November De…" at bounding box center [1184, 514] width 90 height 18
click at [1190, 514] on select "1900 1901 1902 1903 1904 1905 1906 1907 1908 1909 1910 1911 1912 1913 1914 1915…" at bounding box center [1277, 514] width 50 height 18
select select "2023"
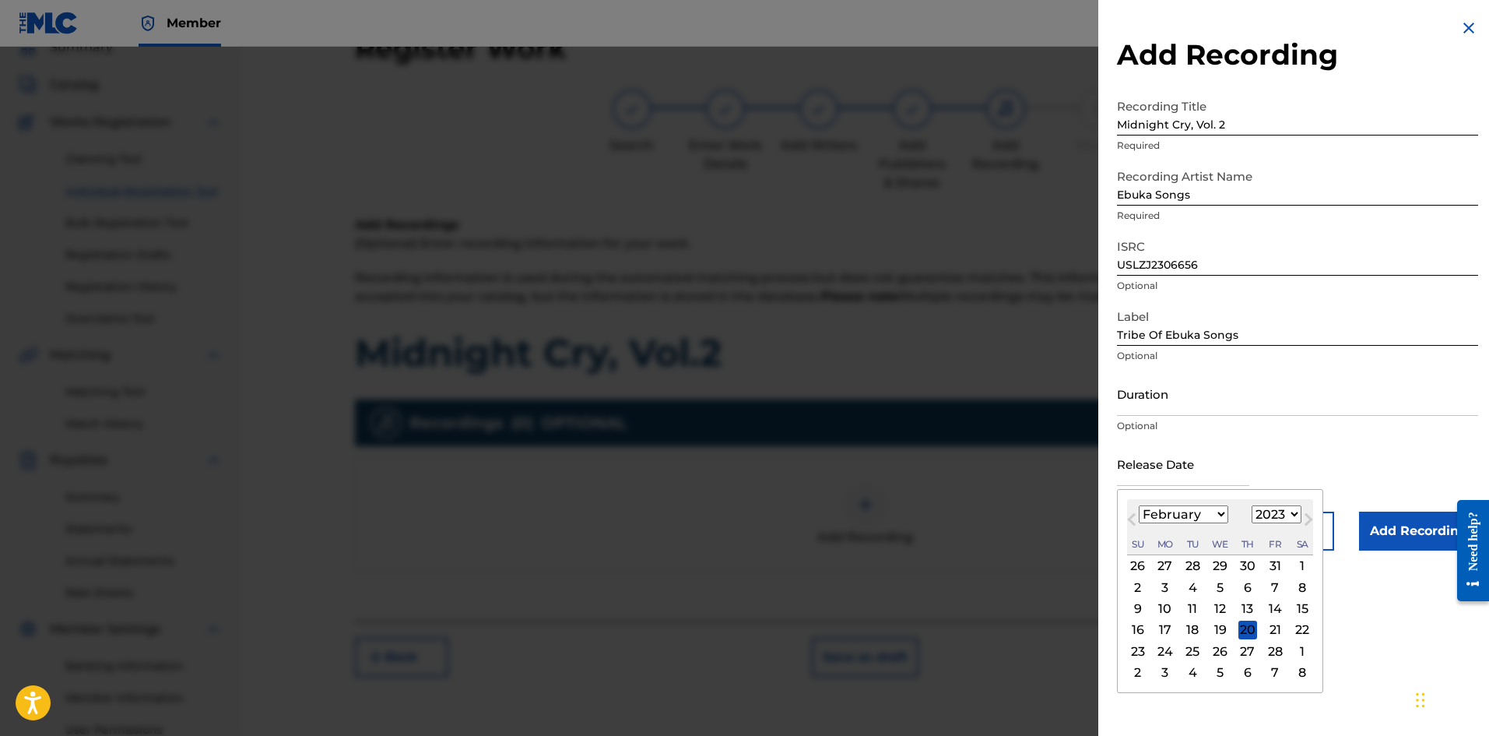
click at [1190, 505] on select "1900 1901 1902 1903 1904 1905 1906 1907 1908 1909 1910 1911 1912 1913 1914 1915…" at bounding box center [1277, 514] width 50 height 18
click at [1190, 568] on div "17" at bounding box center [1275, 608] width 19 height 19
type input "[DATE]"
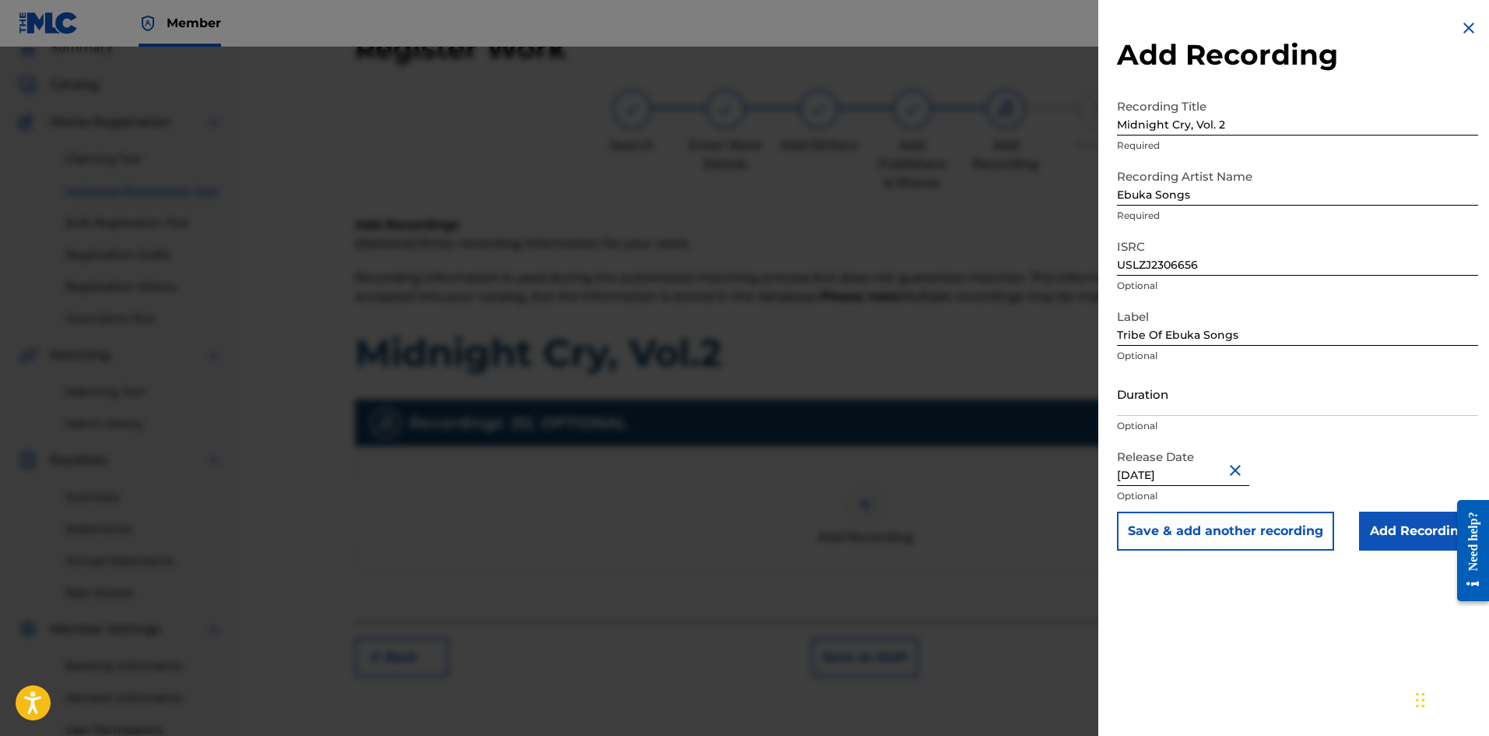
click at [1190, 528] on input "Add Recording" at bounding box center [1418, 530] width 119 height 39
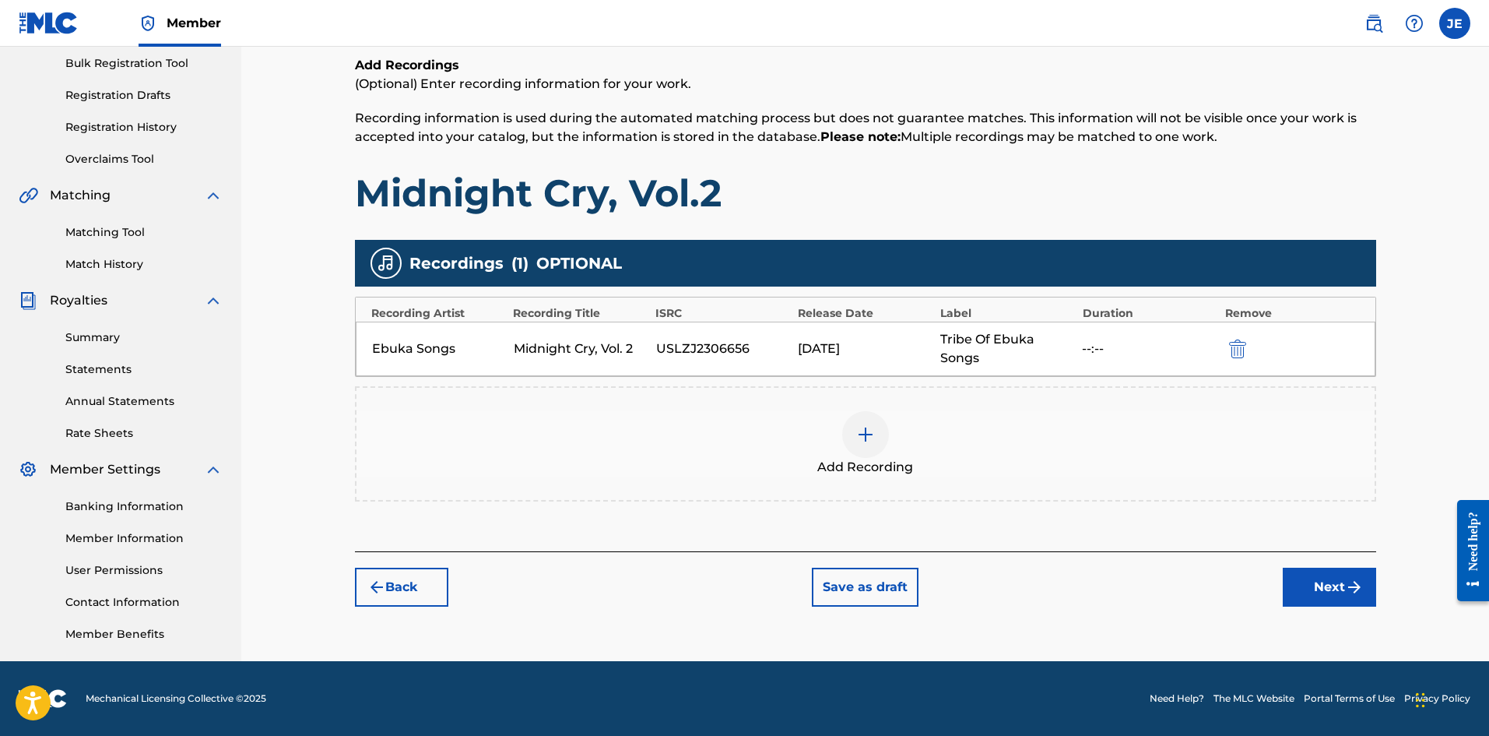
click at [1190, 568] on button "Next" at bounding box center [1329, 587] width 93 height 39
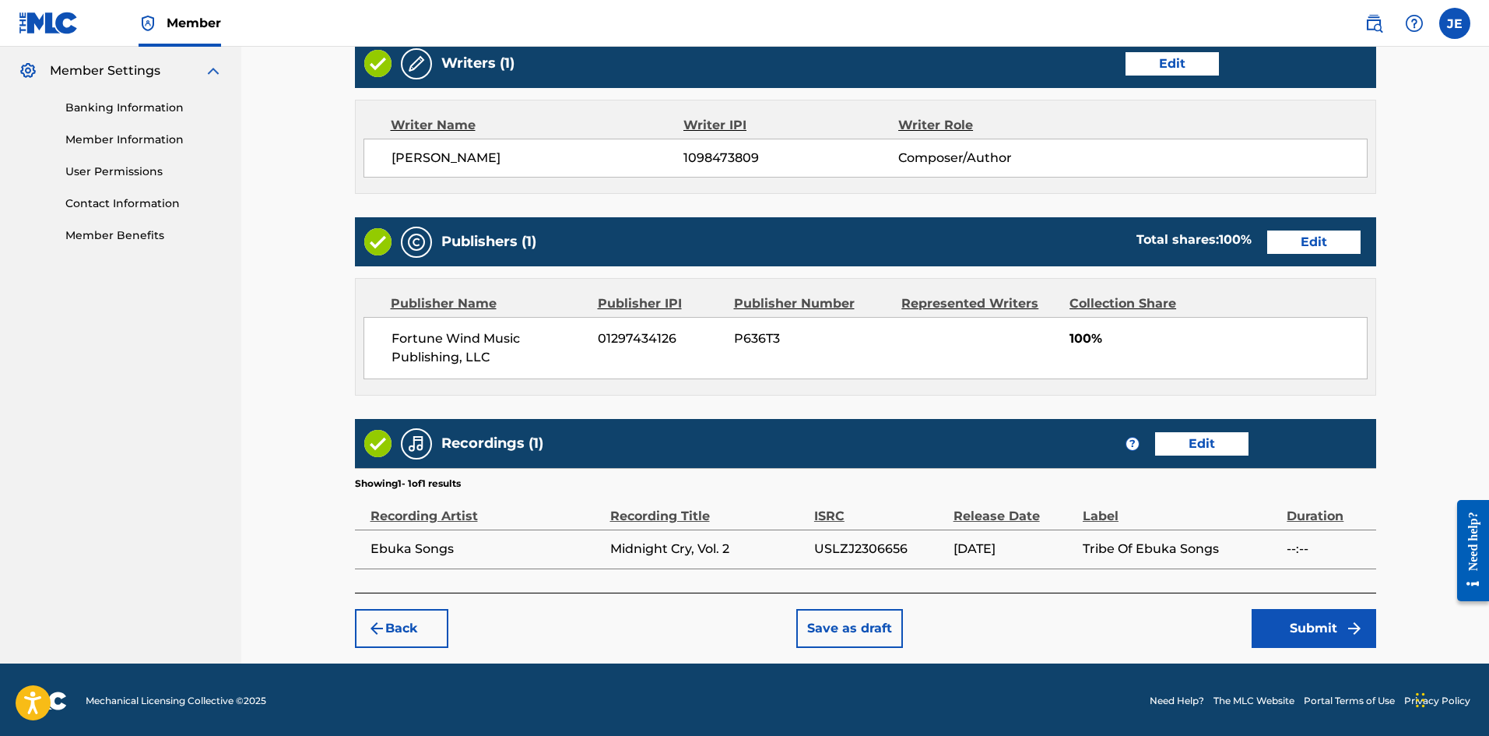
scroll to position [631, 0]
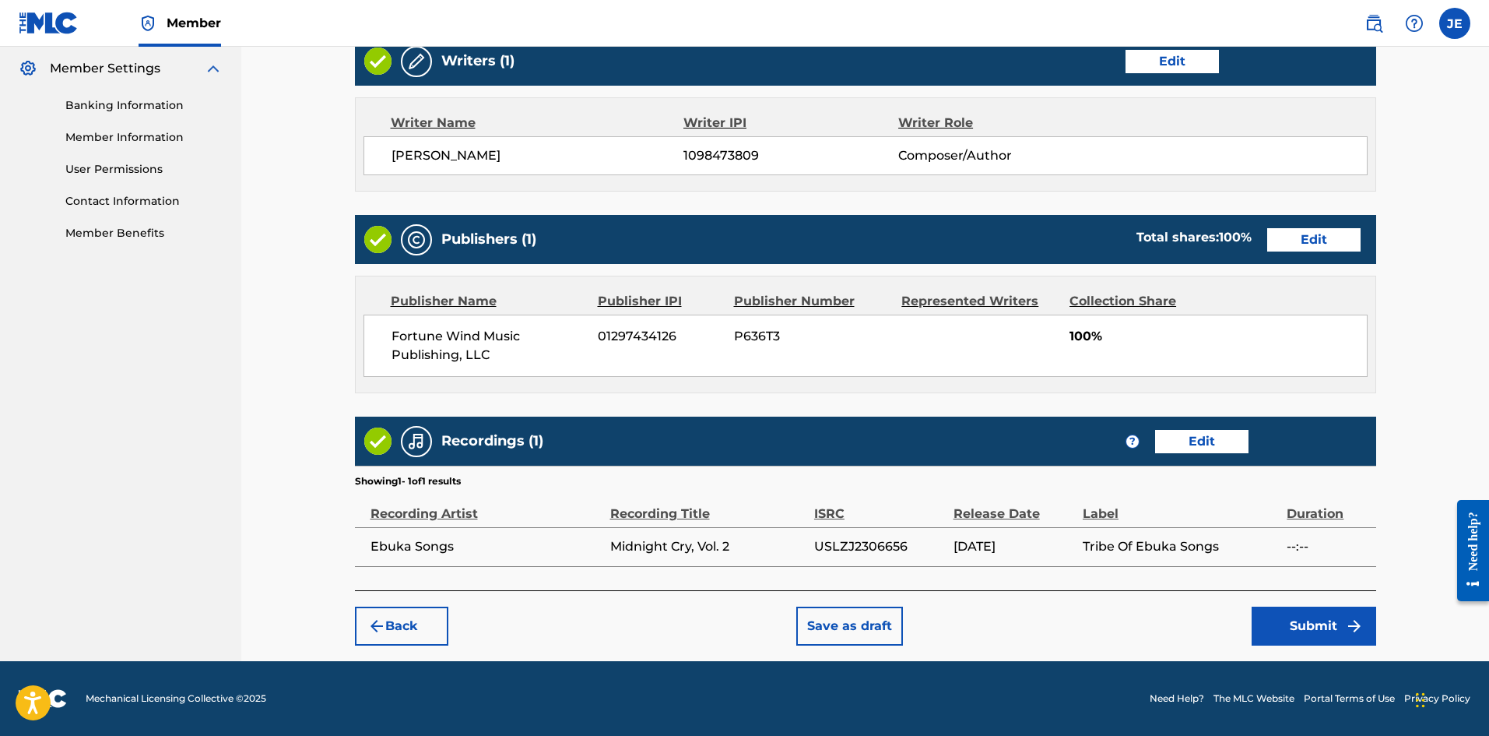
click at [1190, 568] on button "Submit" at bounding box center [1314, 625] width 125 height 39
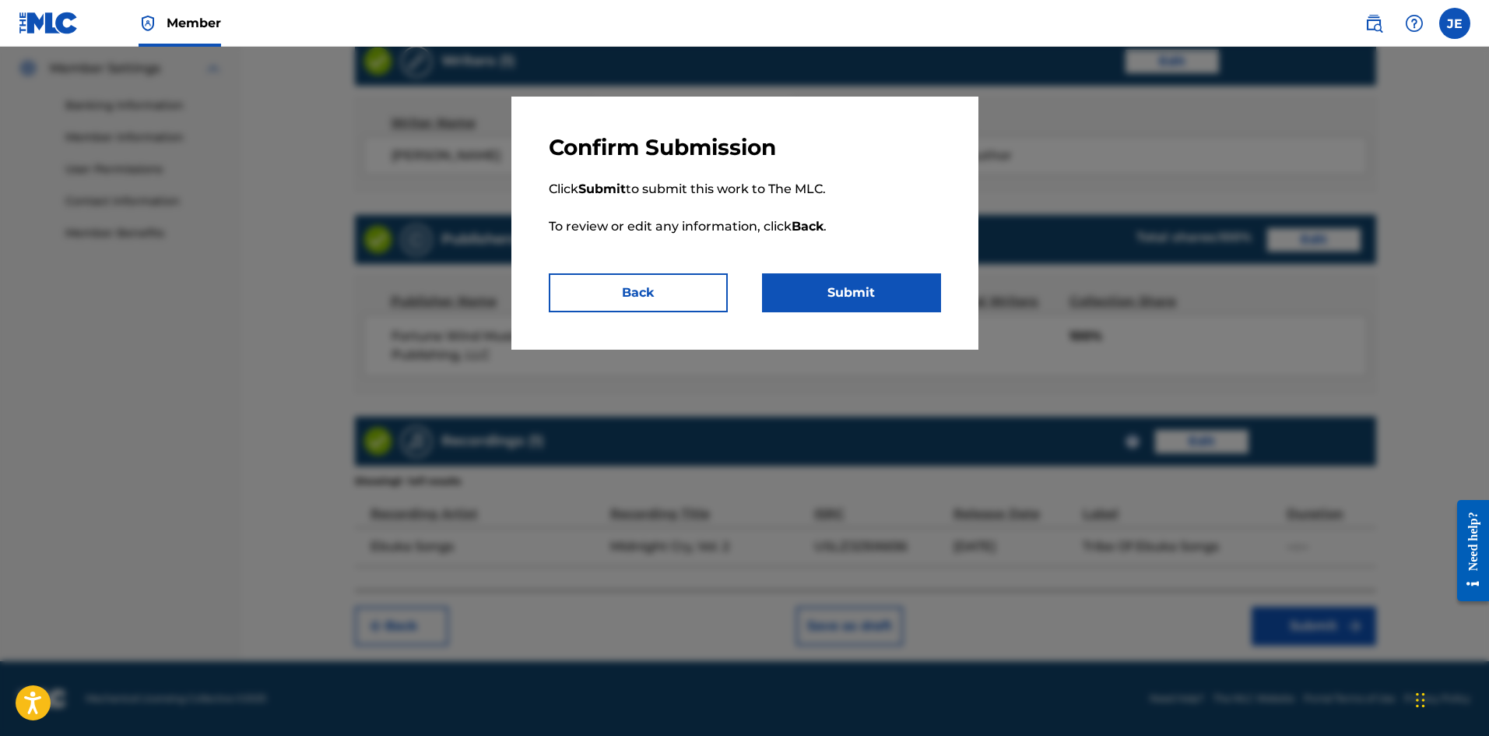
click at [879, 314] on div "Confirm Submission Click Submit to submit this work to The MLC. To review or ed…" at bounding box center [744, 223] width 467 height 253
click at [877, 300] on button "Submit" at bounding box center [851, 292] width 179 height 39
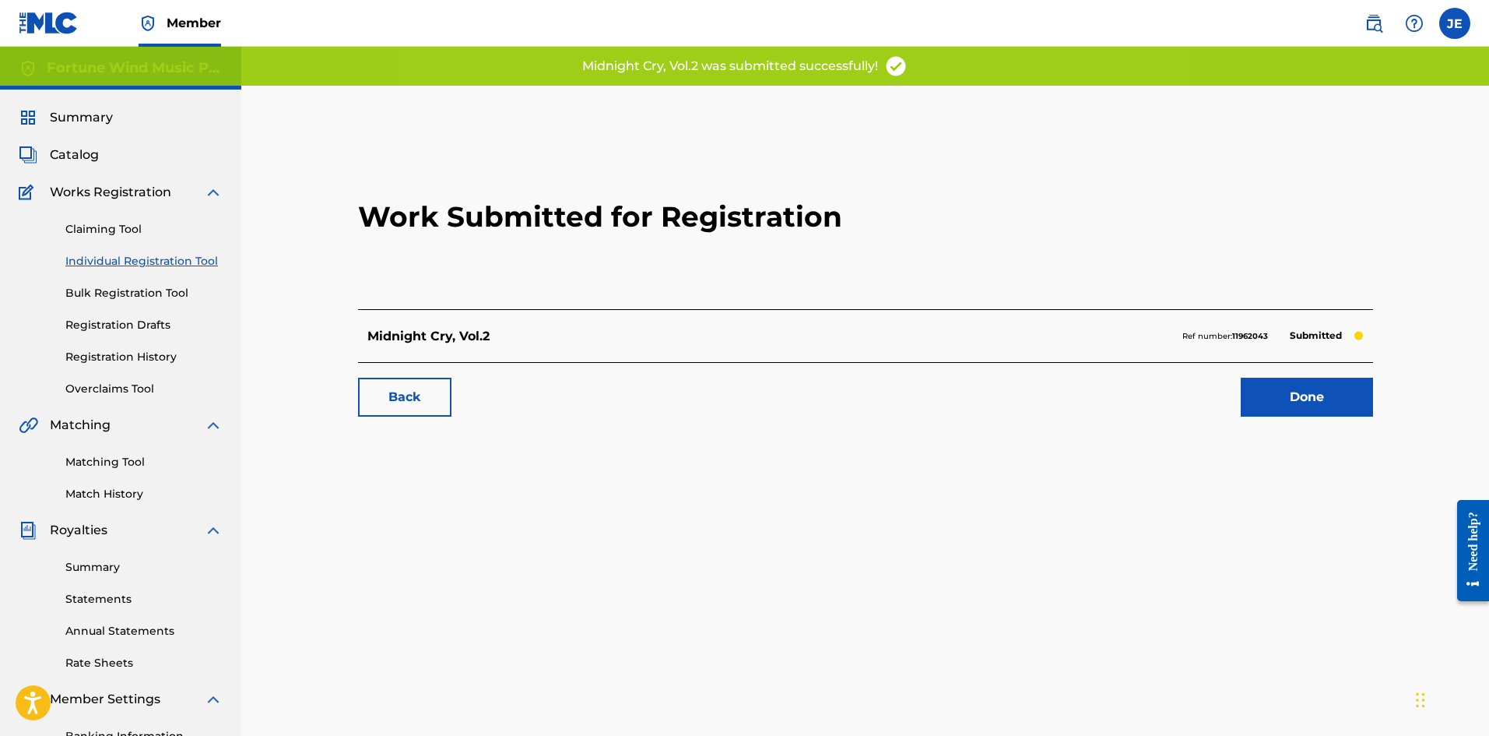
click at [88, 146] on span "Catalog" at bounding box center [74, 155] width 49 height 19
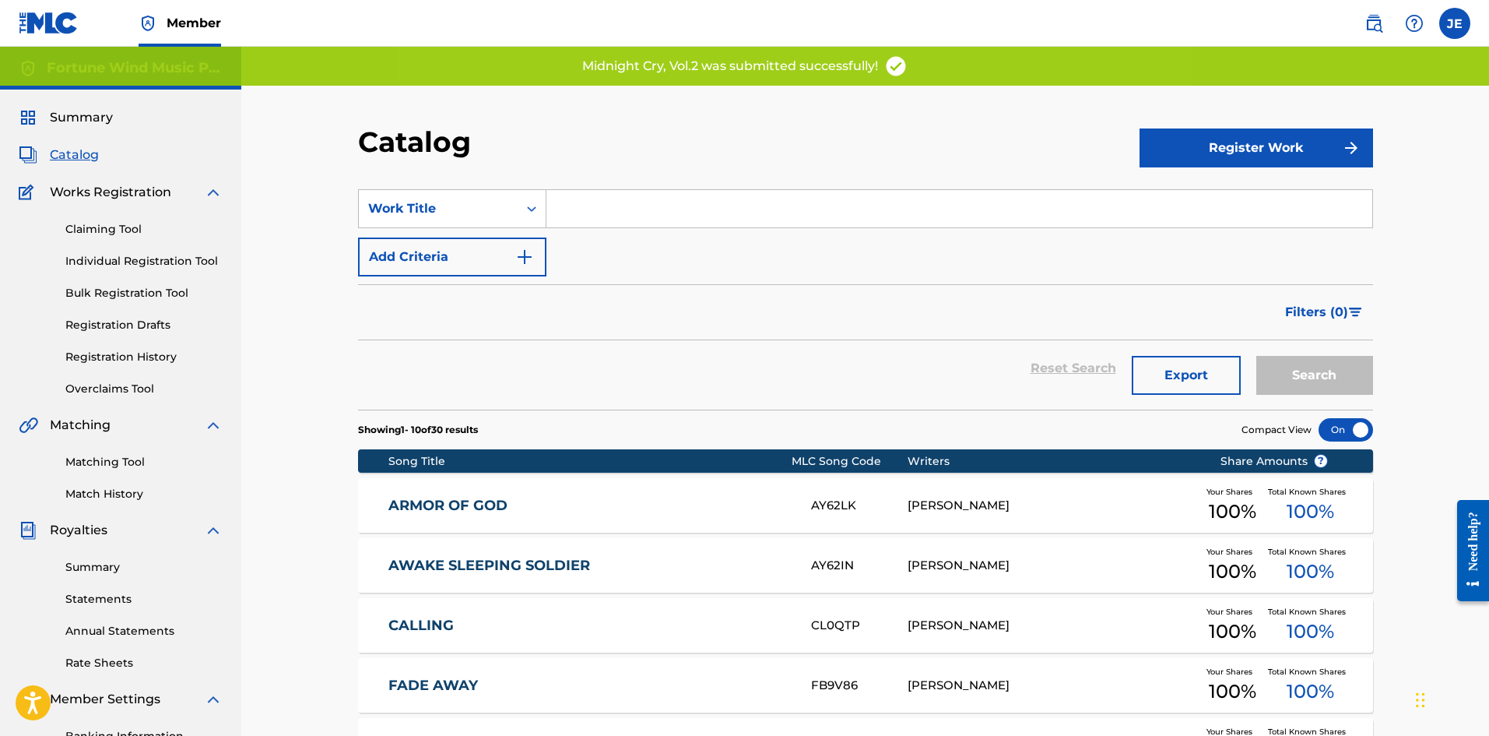
click at [628, 214] on input "Search Form" at bounding box center [960, 208] width 826 height 37
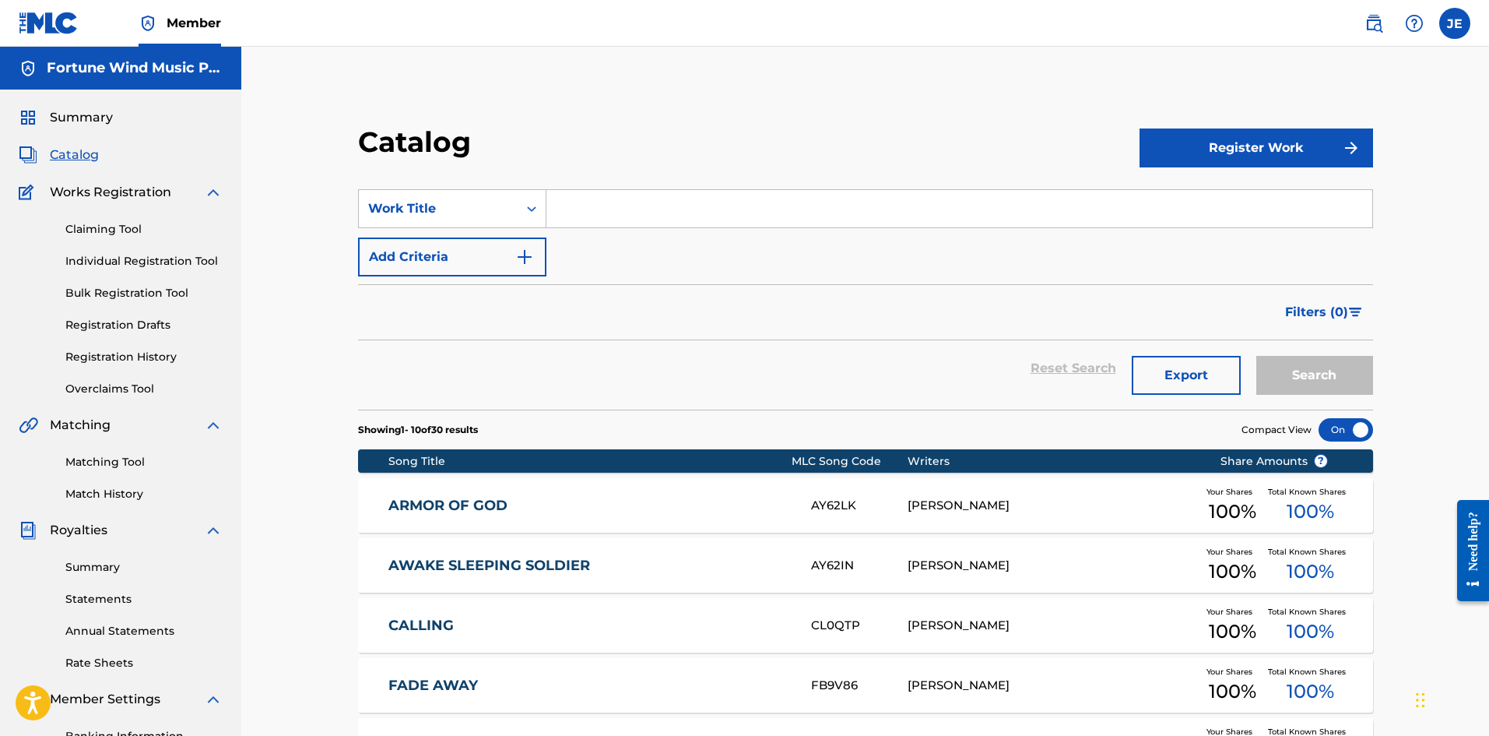
click at [1190, 132] on button "Register Work" at bounding box center [1257, 147] width 234 height 39
click at [1169, 198] on link "Individual" at bounding box center [1257, 198] width 234 height 37
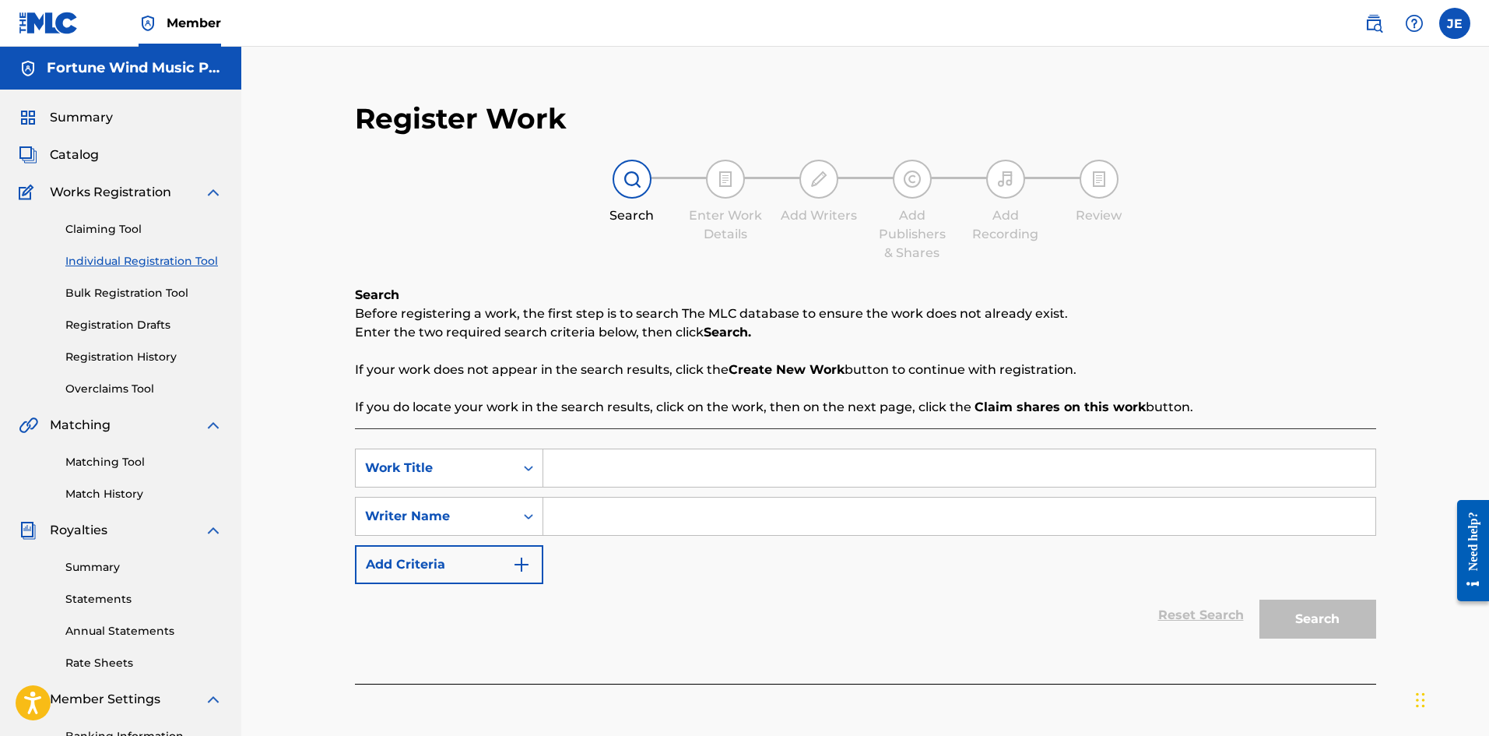
click at [687, 455] on input "Search Form" at bounding box center [959, 467] width 832 height 37
type input "Midnigt Cry, Vol. 3"
click at [682, 511] on input "Search Form" at bounding box center [959, 515] width 832 height 37
type input "[PERSON_NAME]"
click at [1190, 568] on button "Search" at bounding box center [1318, 618] width 117 height 39
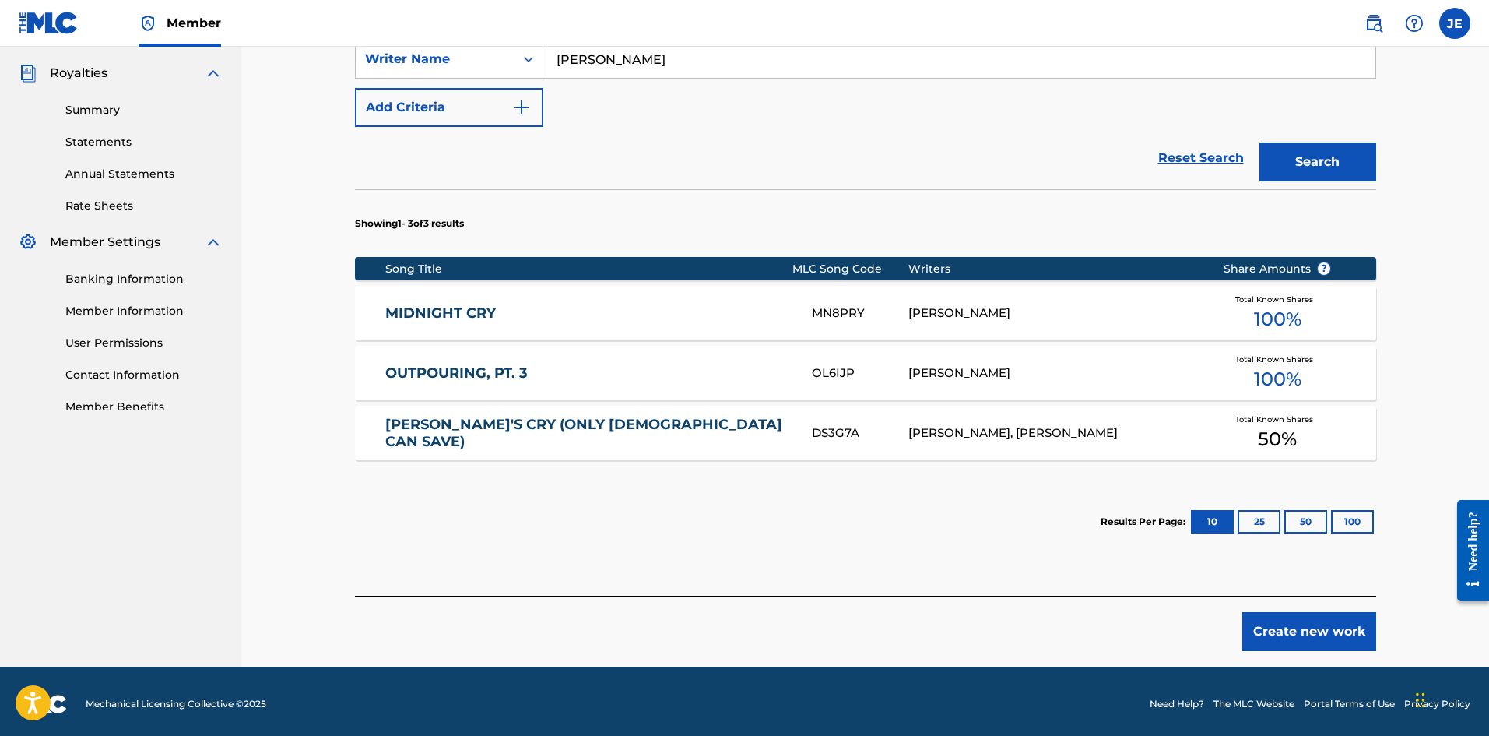
scroll to position [462, 0]
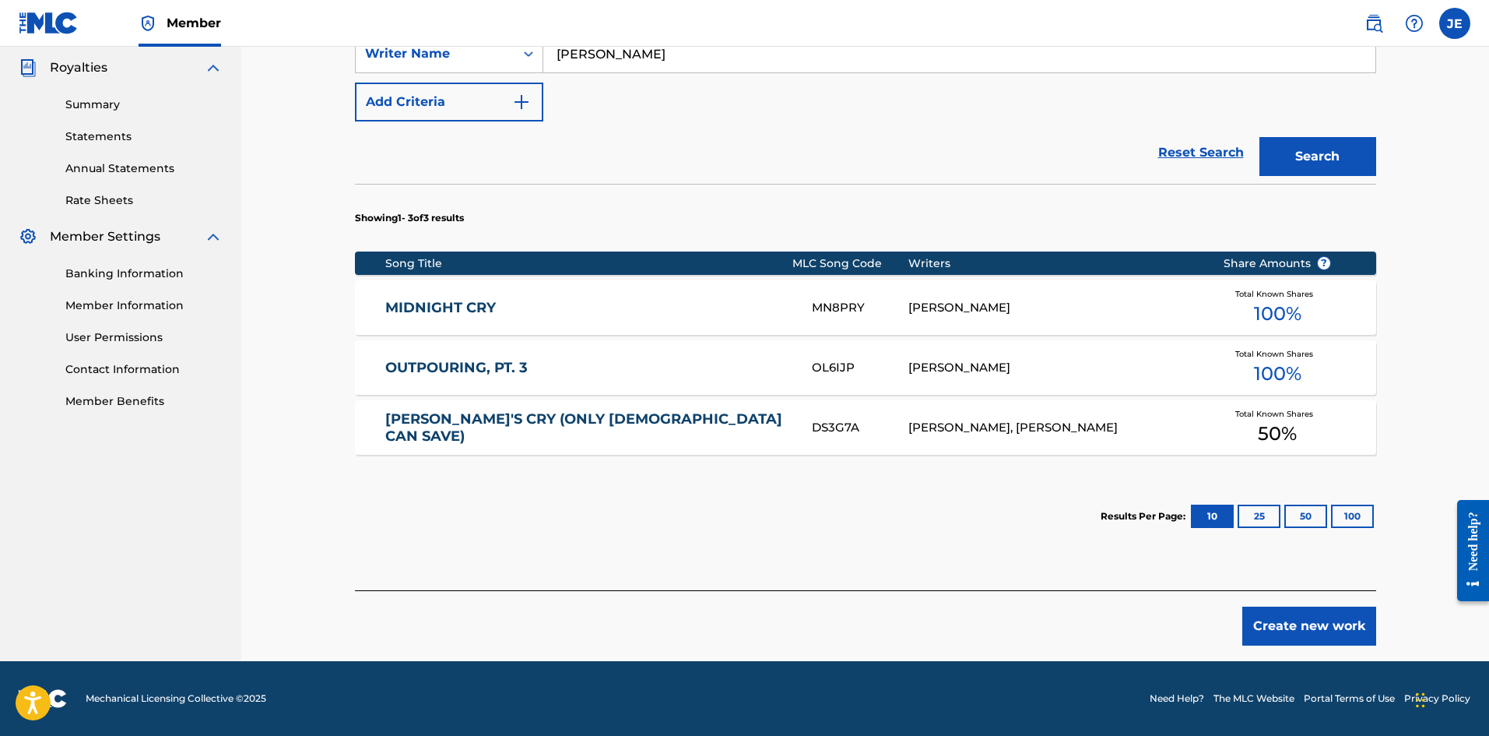
click at [1190, 568] on button "Create new work" at bounding box center [1310, 625] width 134 height 39
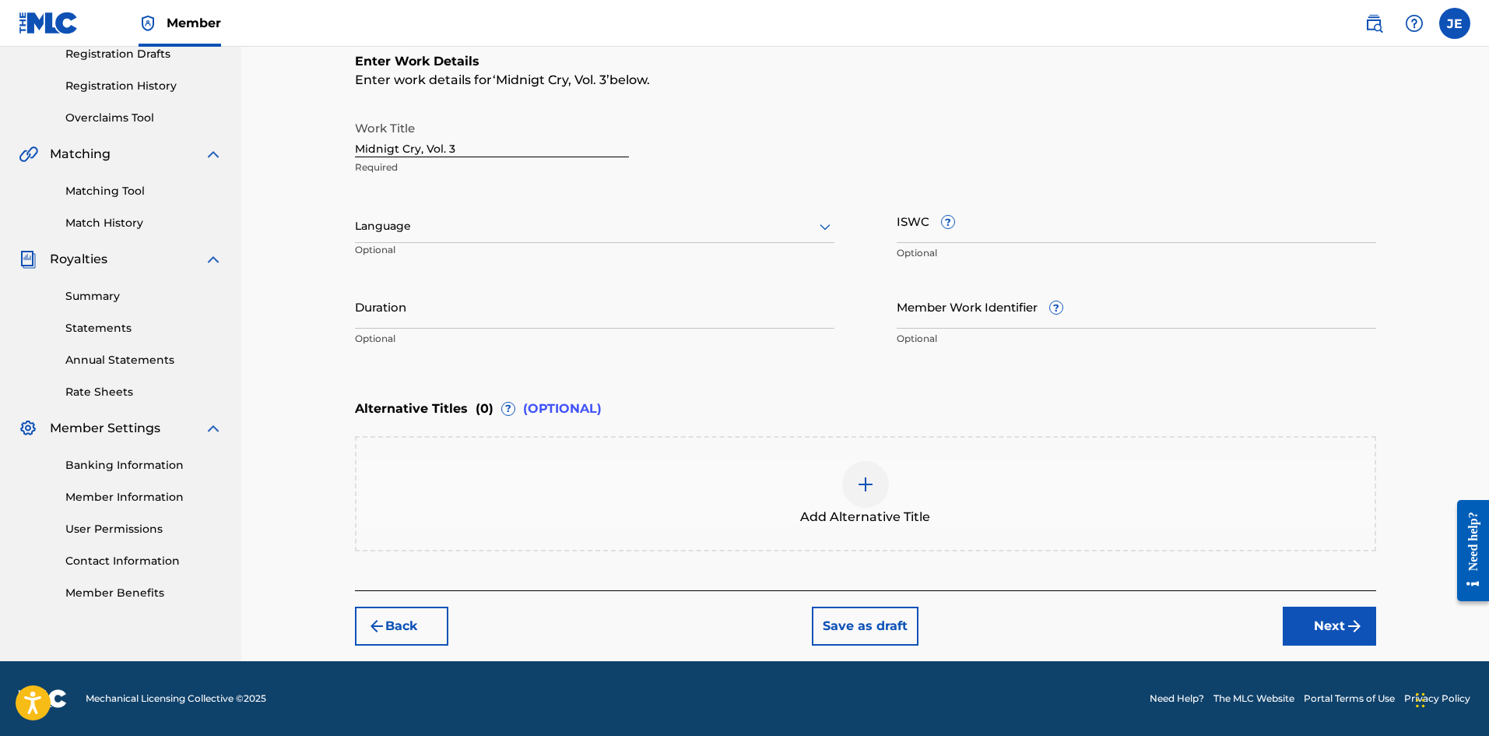
scroll to position [271, 0]
click at [491, 245] on p "Optional" at bounding box center [428, 256] width 146 height 26
click at [487, 238] on div "Language" at bounding box center [595, 226] width 480 height 33
click at [496, 272] on div "English" at bounding box center [595, 260] width 478 height 35
click at [1190, 568] on button "Next" at bounding box center [1329, 625] width 93 height 39
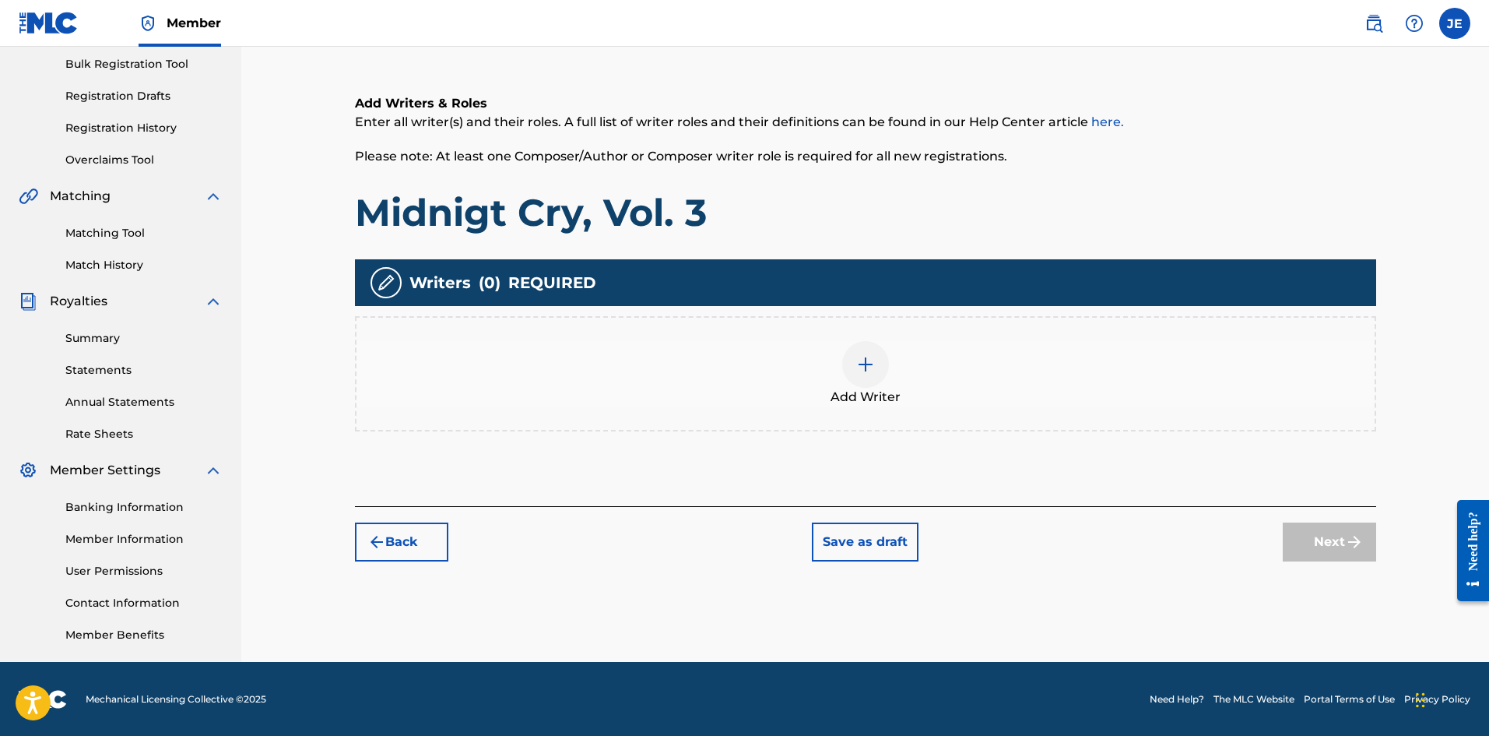
scroll to position [230, 0]
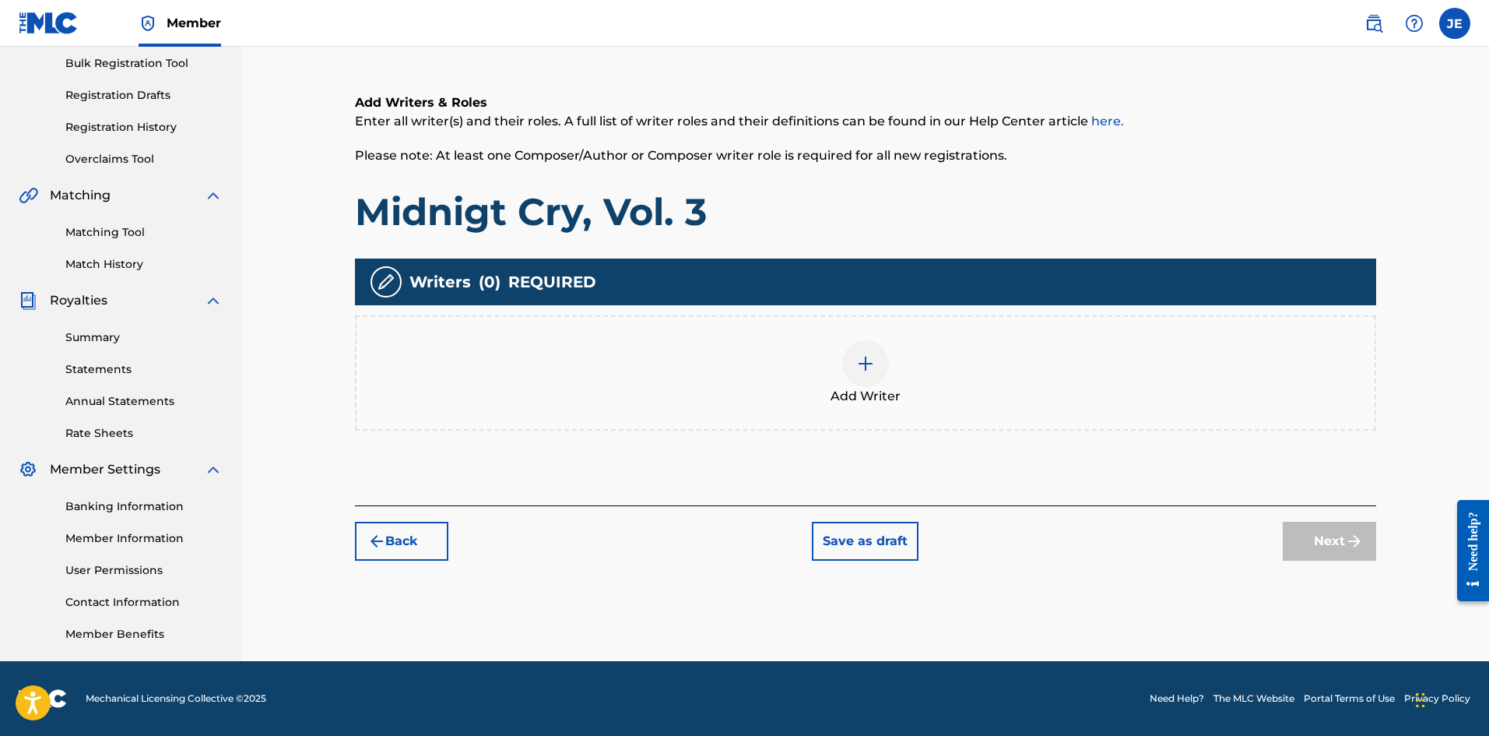
click at [873, 379] on div at bounding box center [865, 363] width 47 height 47
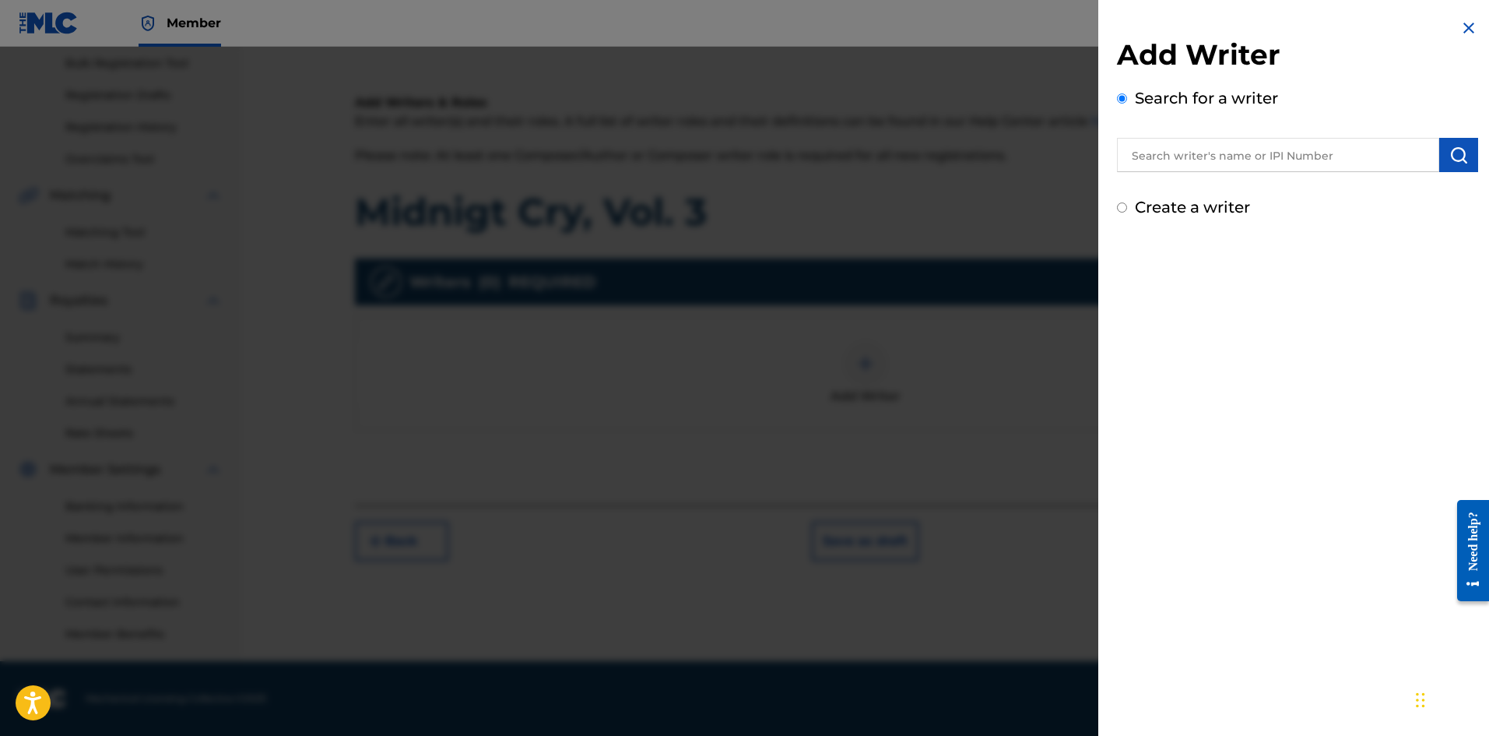
click at [1128, 210] on div "Create a writer" at bounding box center [1297, 206] width 361 height 23
click at [1126, 189] on div "Add Writer Search for a writer Create a writer" at bounding box center [1297, 127] width 361 height 181
click at [1190, 213] on label "Create a writer" at bounding box center [1192, 207] width 115 height 19
radio input "true"
click at [1127, 213] on input "Create a writer" at bounding box center [1122, 207] width 10 height 10
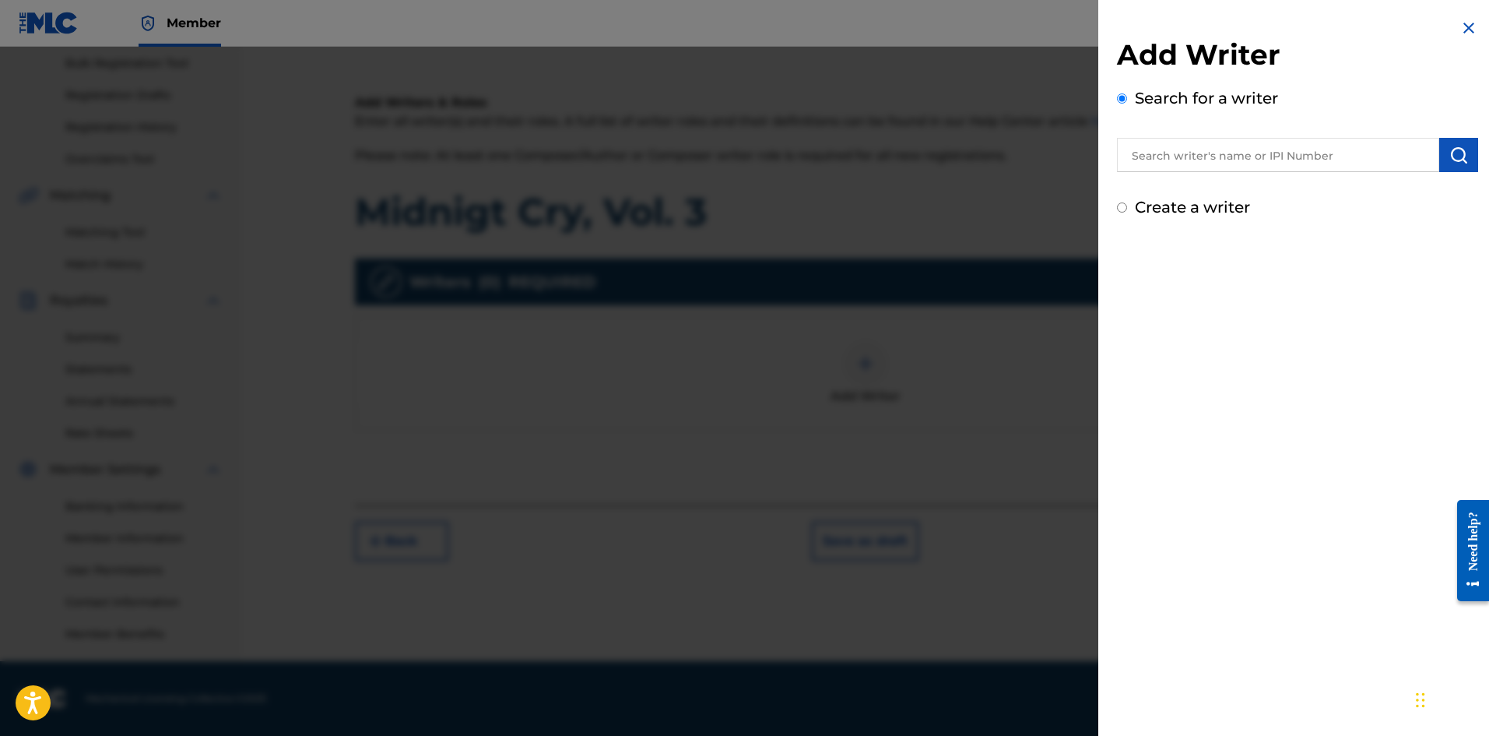
radio input "false"
radio input "true"
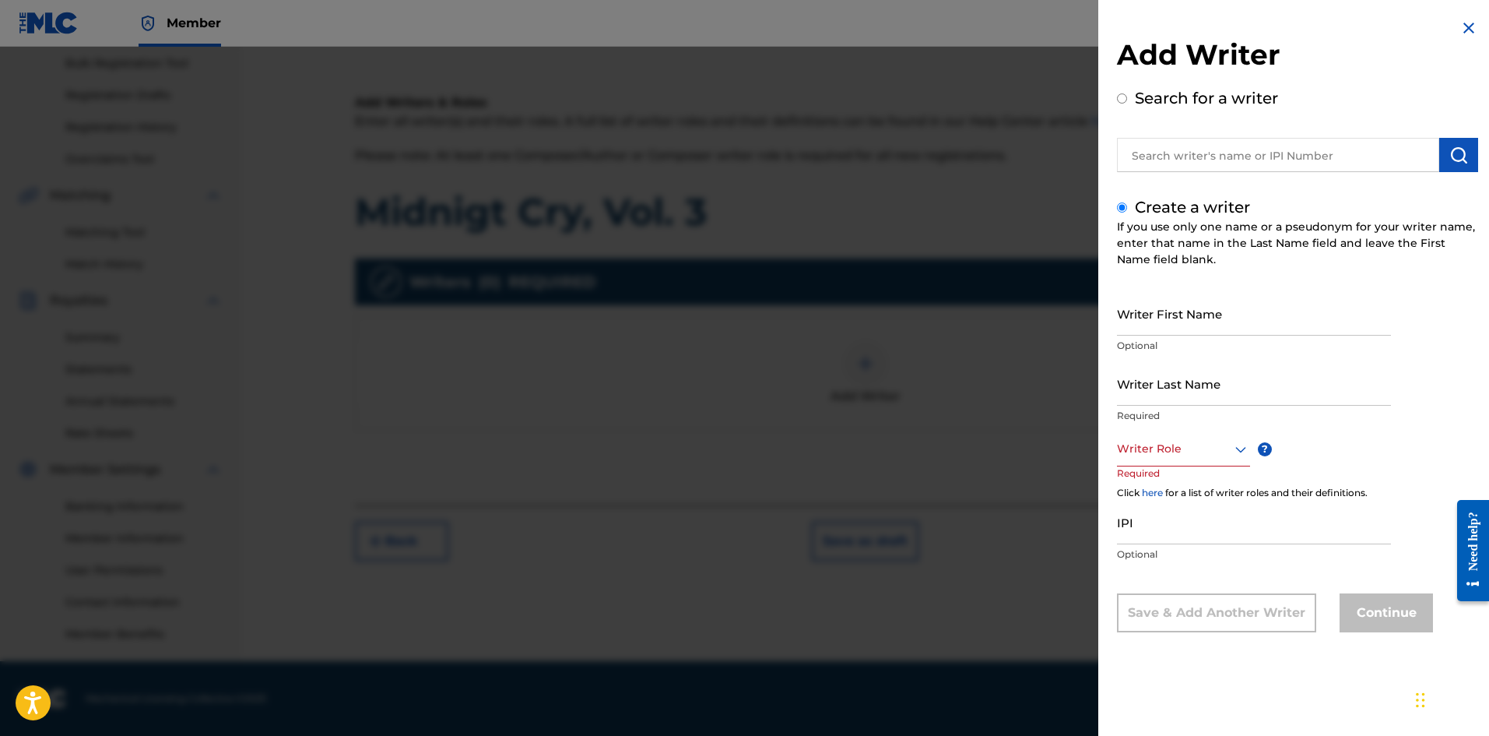
click at [1179, 528] on input "IPI" at bounding box center [1254, 522] width 274 height 44
paste input "1098473809"
type input "1098473809"
click at [1153, 452] on div at bounding box center [1183, 448] width 133 height 19
click at [1160, 476] on div "Composer/Author" at bounding box center [1184, 483] width 132 height 35
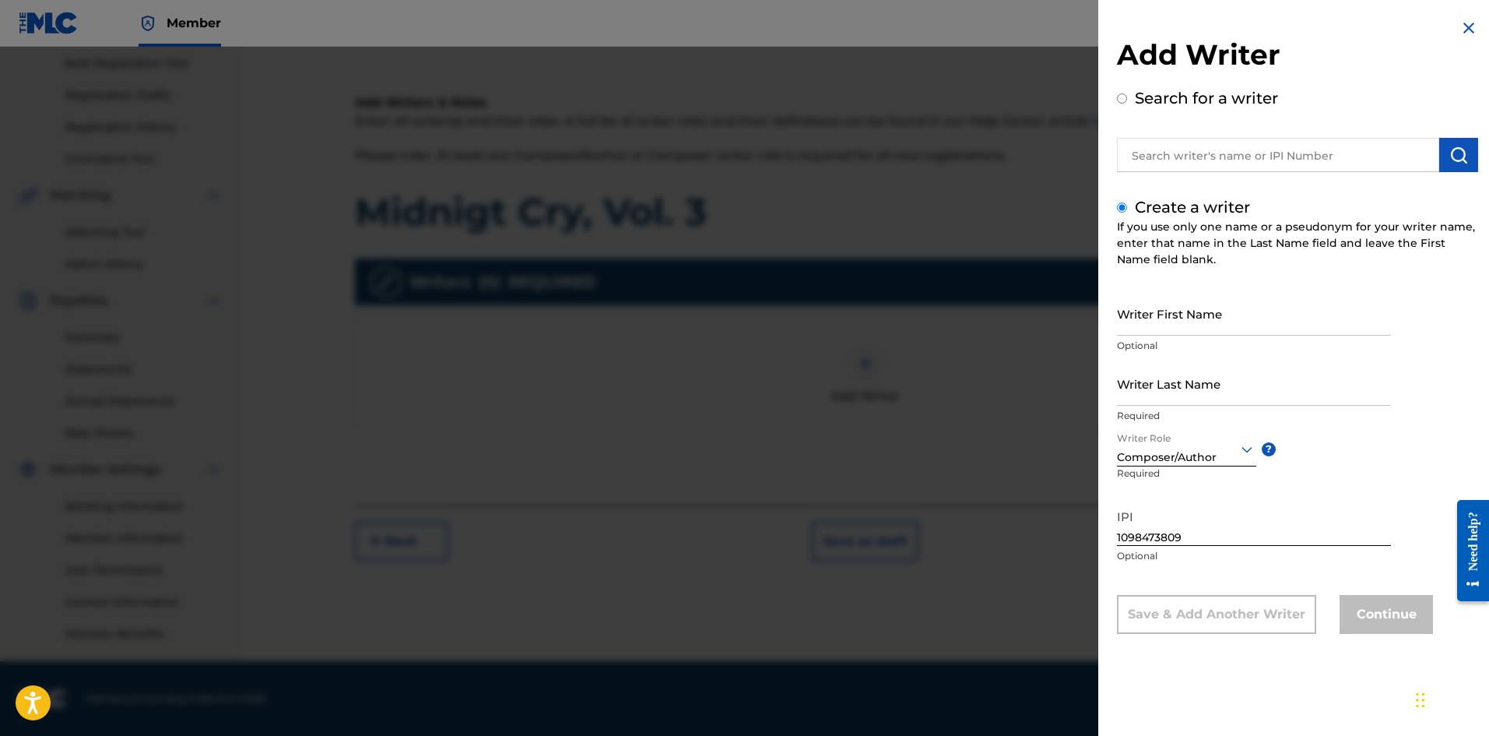
click at [1159, 302] on input "Writer First Name" at bounding box center [1254, 313] width 274 height 44
type input "[PERSON_NAME]"
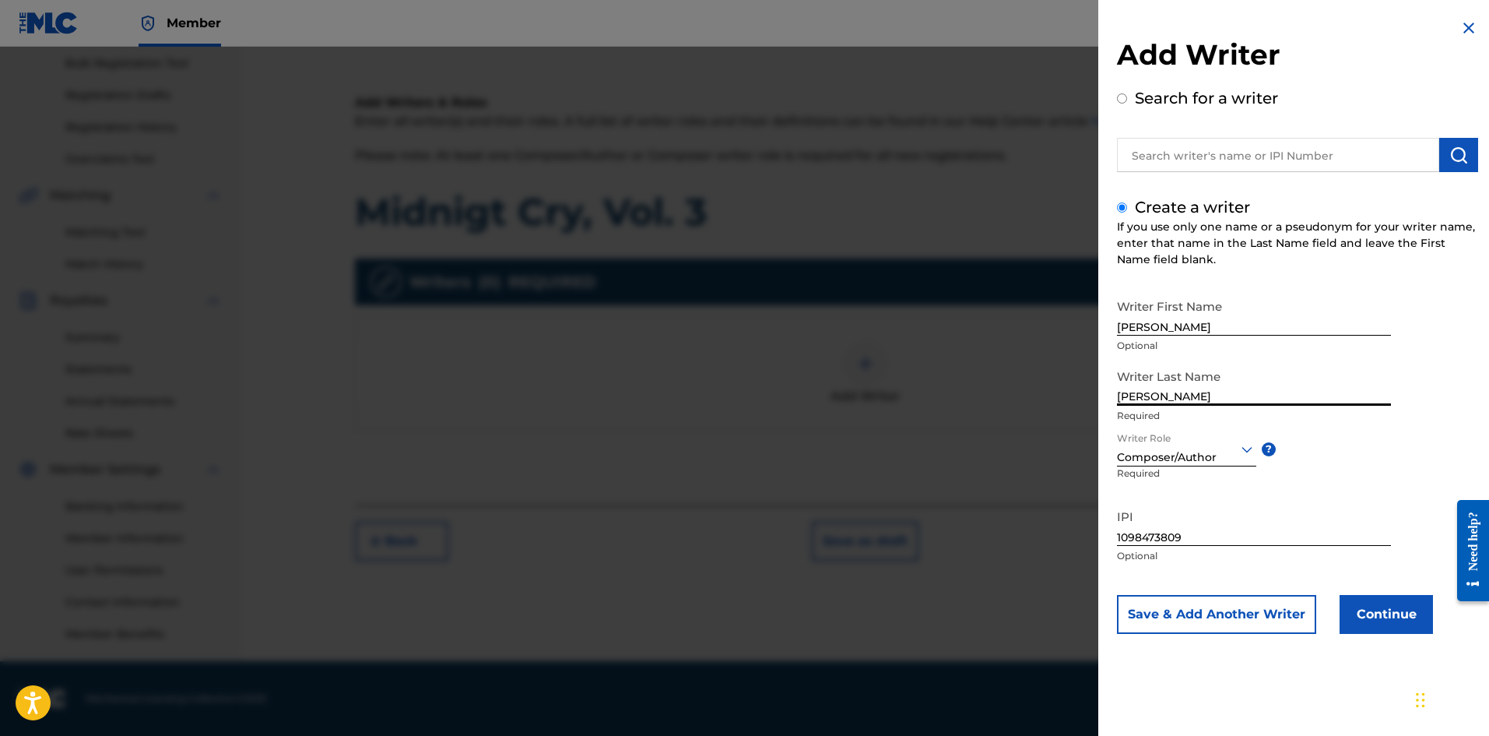
type input "[PERSON_NAME]"
click at [1190, 568] on div "Writer First Name [PERSON_NAME] Optional Writer Last Name [PERSON_NAME] Require…" at bounding box center [1297, 462] width 361 height 343
click at [1190, 568] on button "Continue" at bounding box center [1386, 614] width 93 height 39
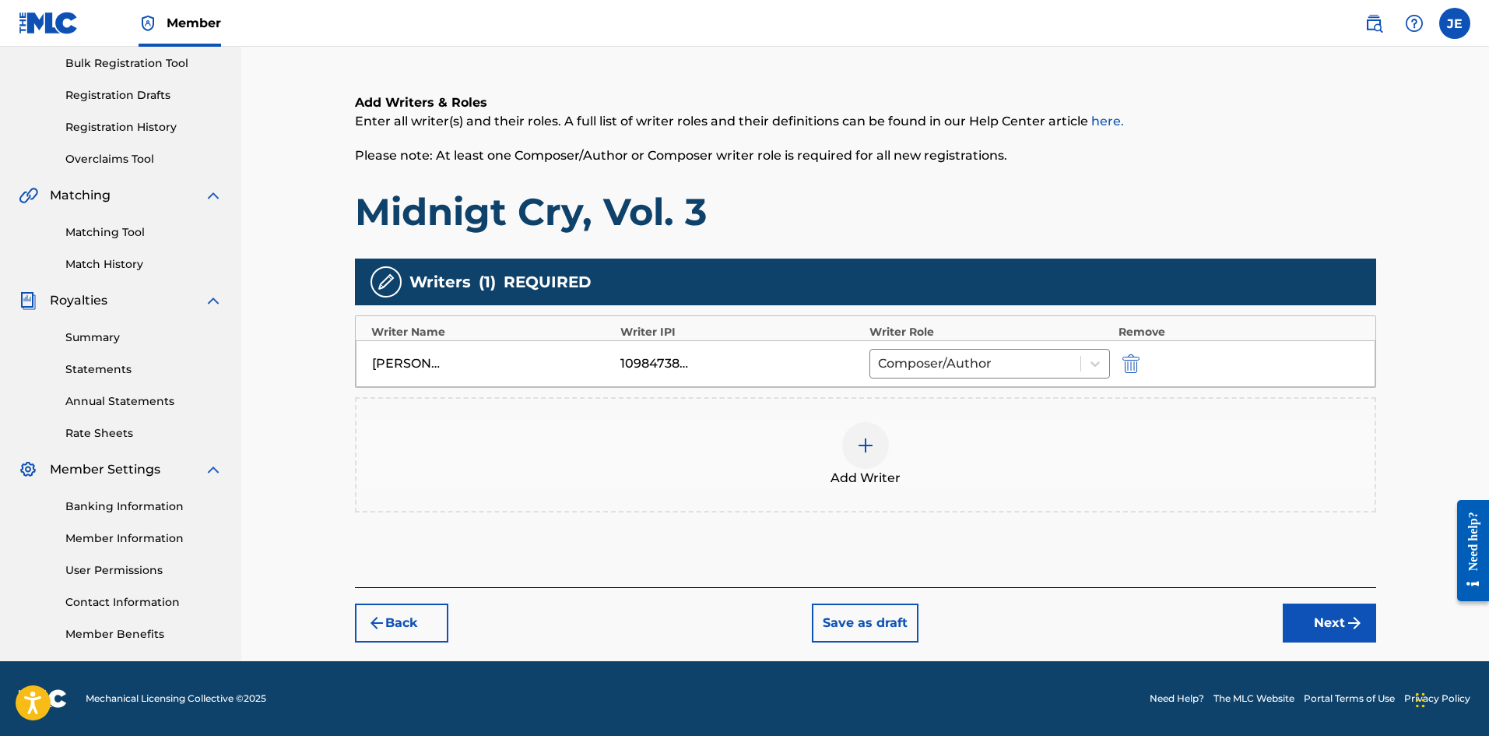
click at [1190, 568] on button "Next" at bounding box center [1329, 622] width 93 height 39
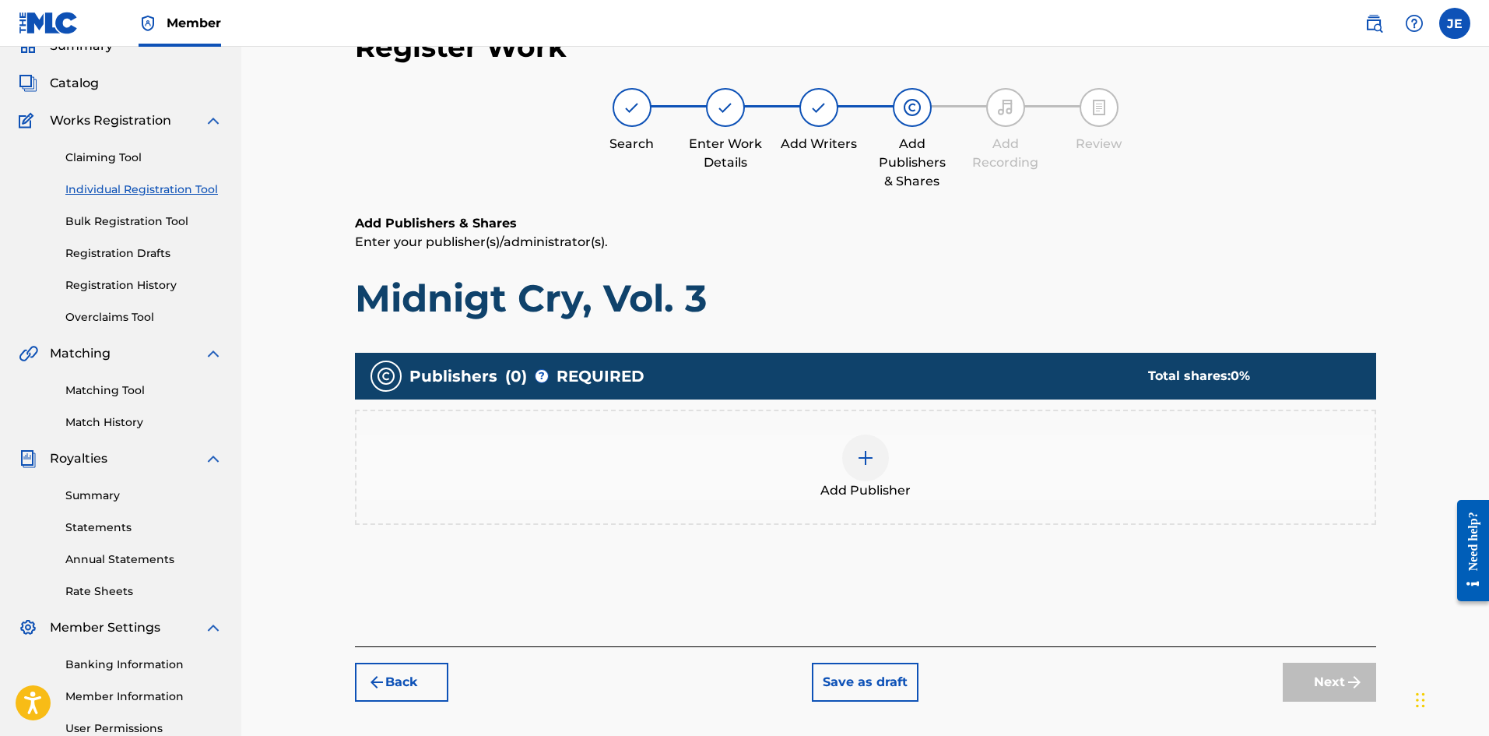
scroll to position [70, 0]
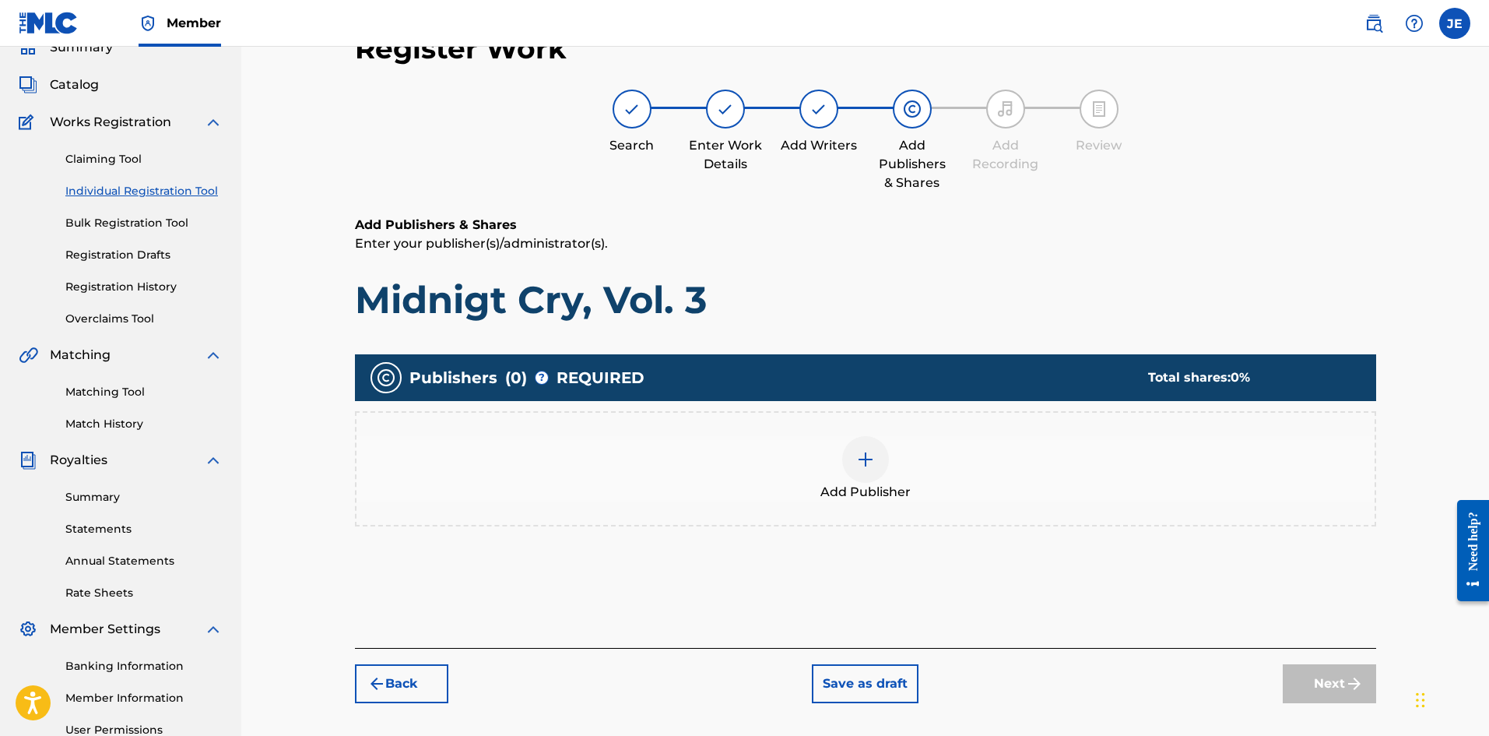
click at [861, 469] on div at bounding box center [865, 459] width 47 height 47
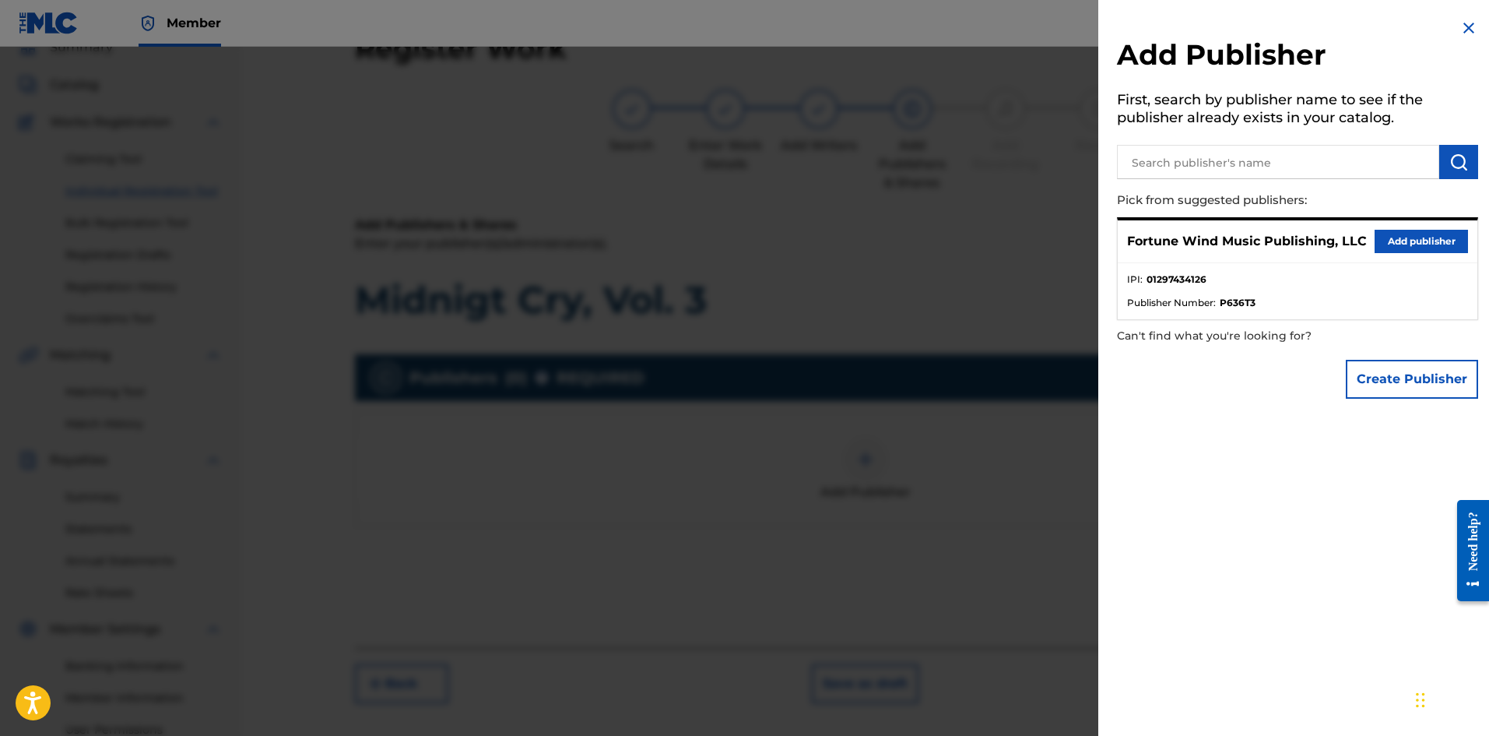
click at [1190, 237] on button "Add publisher" at bounding box center [1421, 241] width 93 height 23
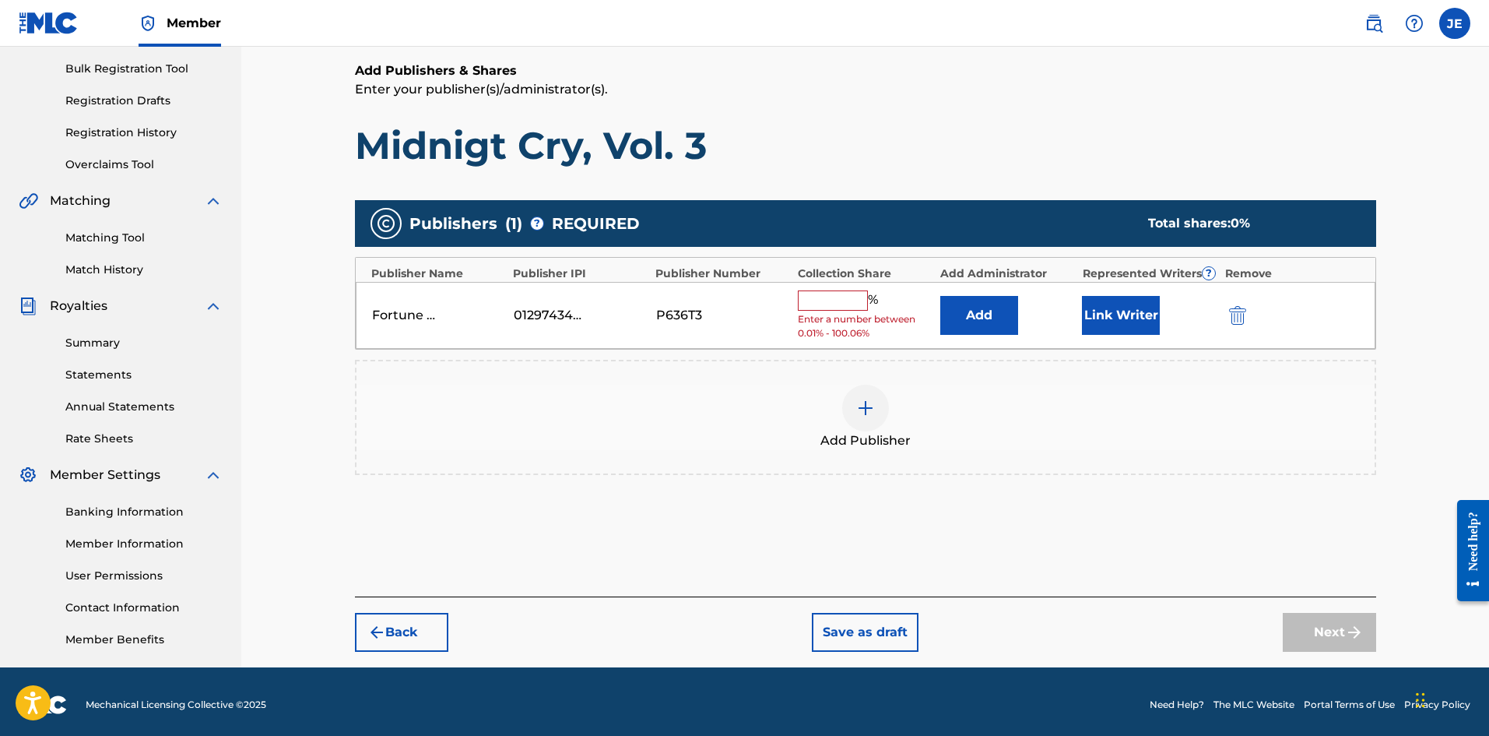
scroll to position [230, 0]
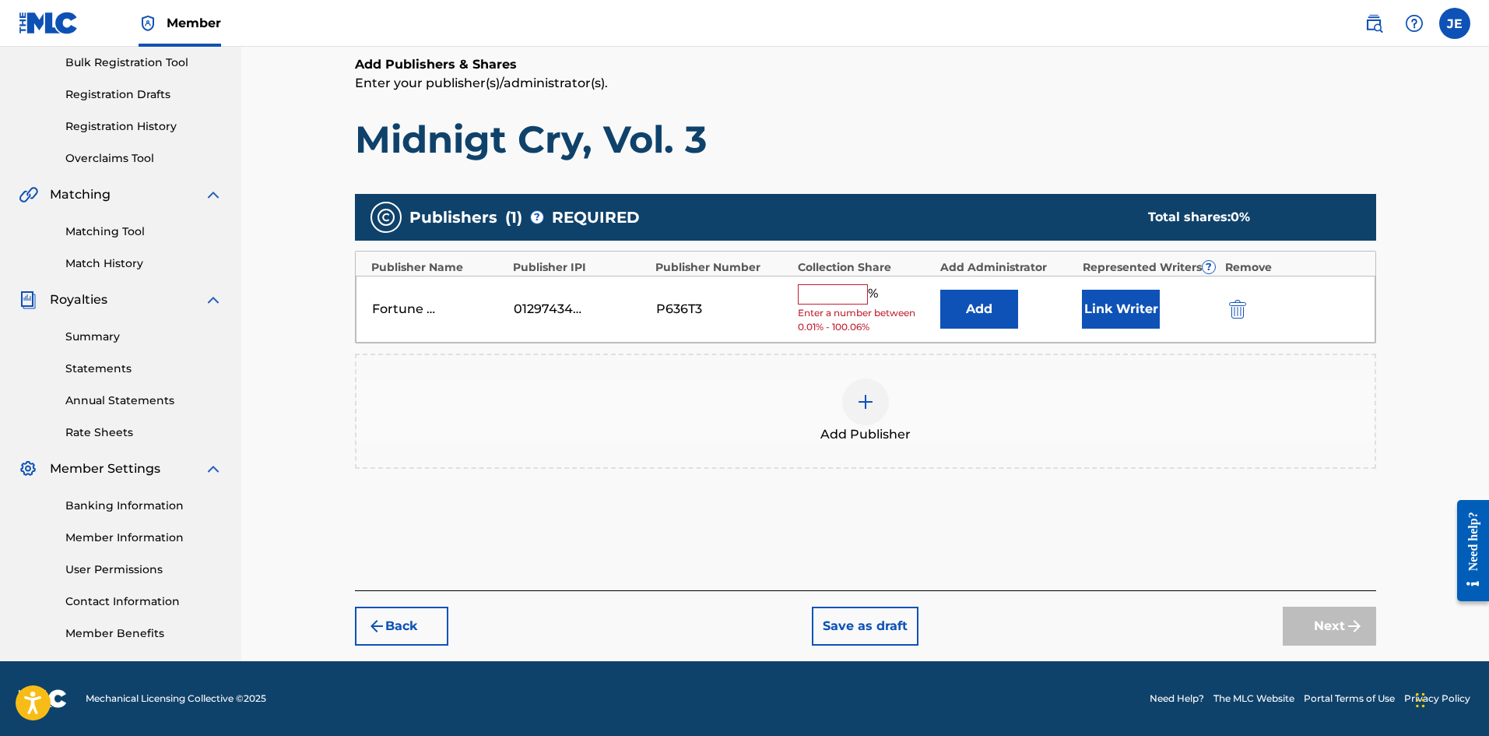
click at [838, 290] on input "text" at bounding box center [833, 294] width 70 height 20
type input "100"
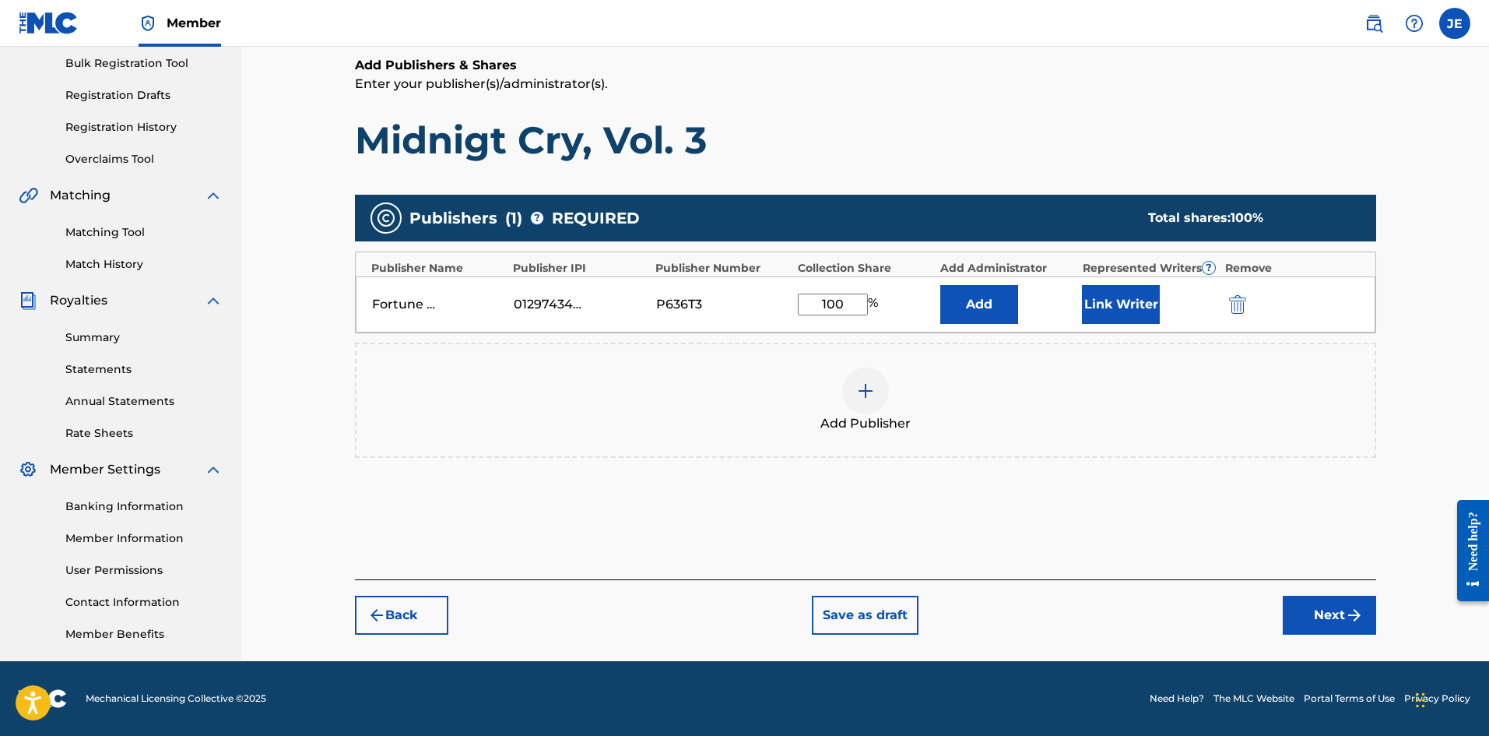
click at [1190, 568] on button "Next" at bounding box center [1329, 615] width 93 height 39
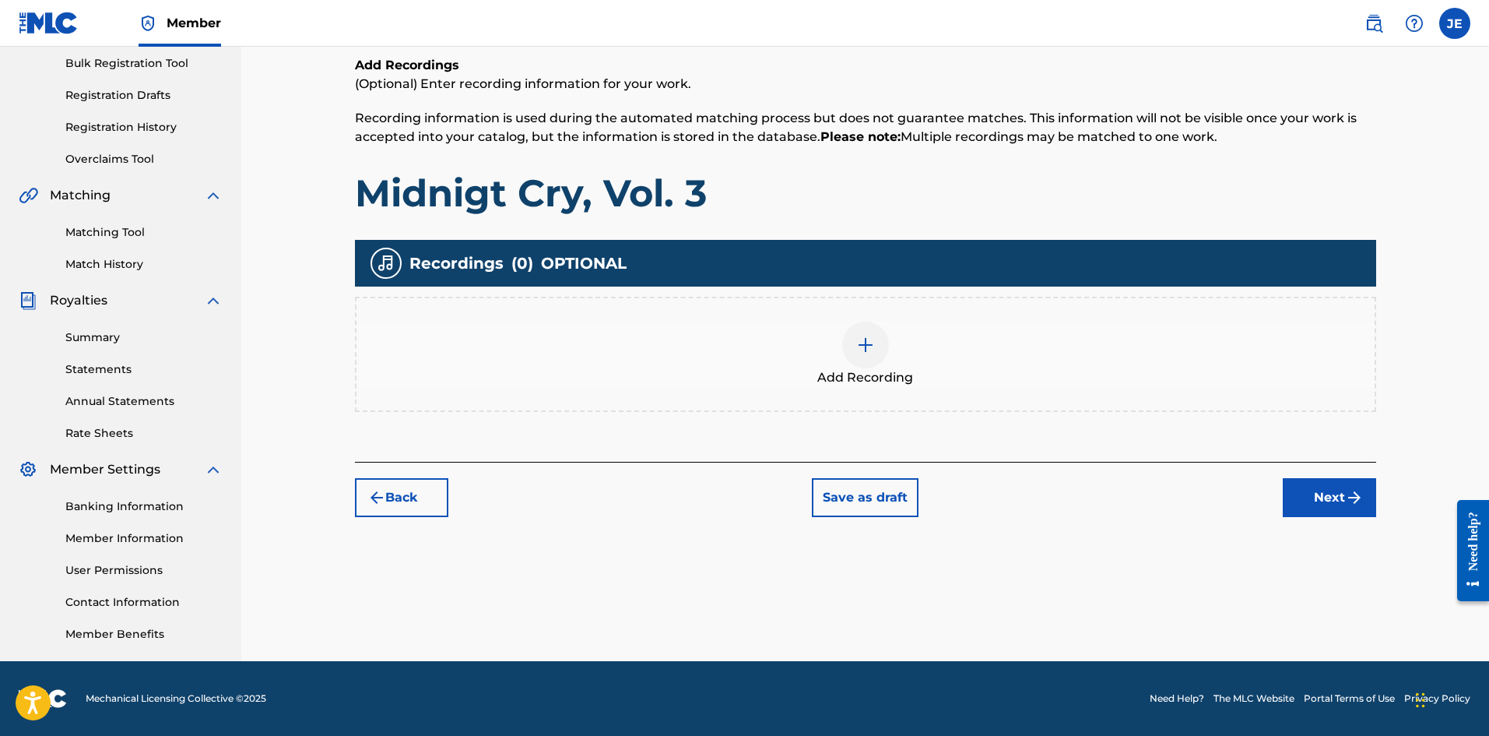
scroll to position [70, 0]
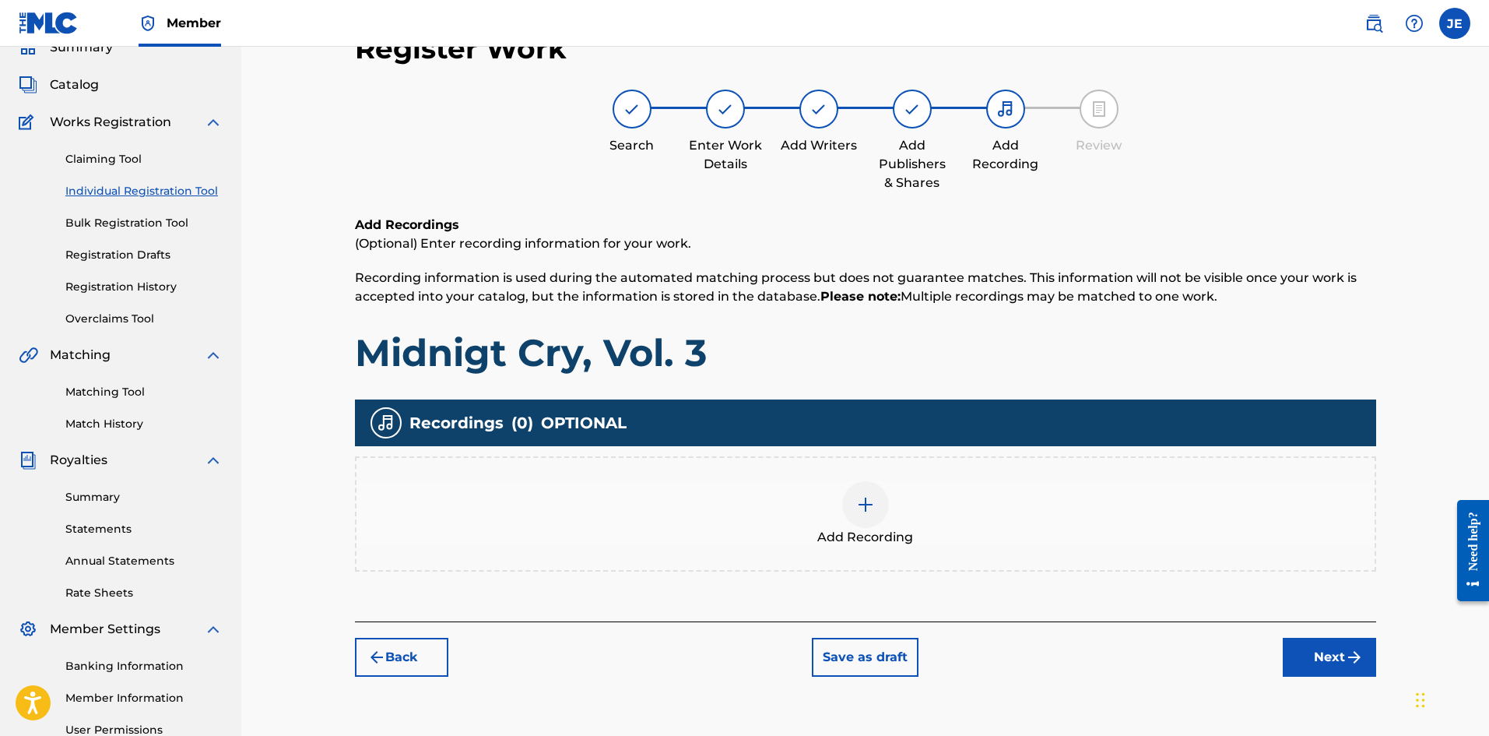
click at [878, 523] on div at bounding box center [865, 504] width 47 height 47
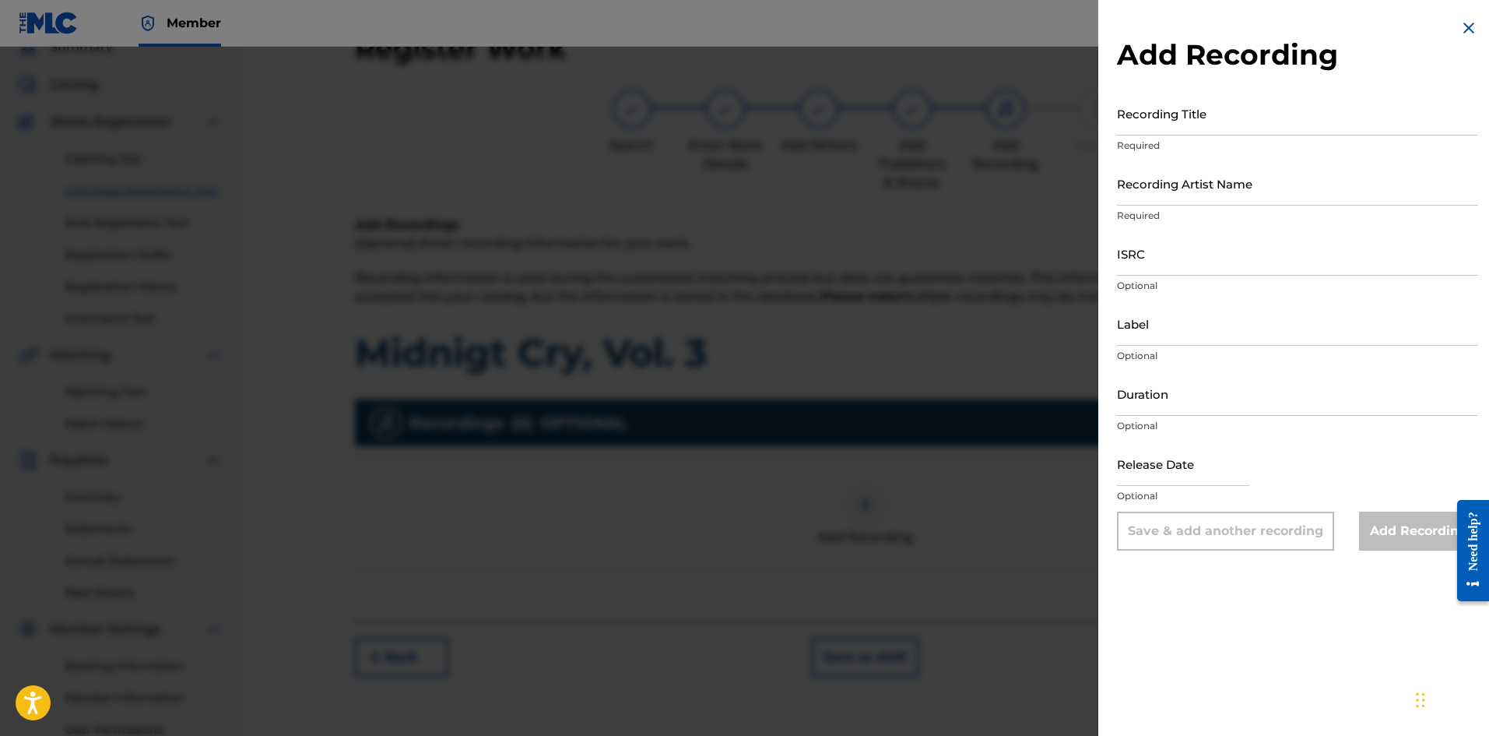
click at [1190, 128] on input "Recording Title" at bounding box center [1297, 113] width 361 height 44
click at [1190, 20] on img at bounding box center [1469, 28] width 19 height 19
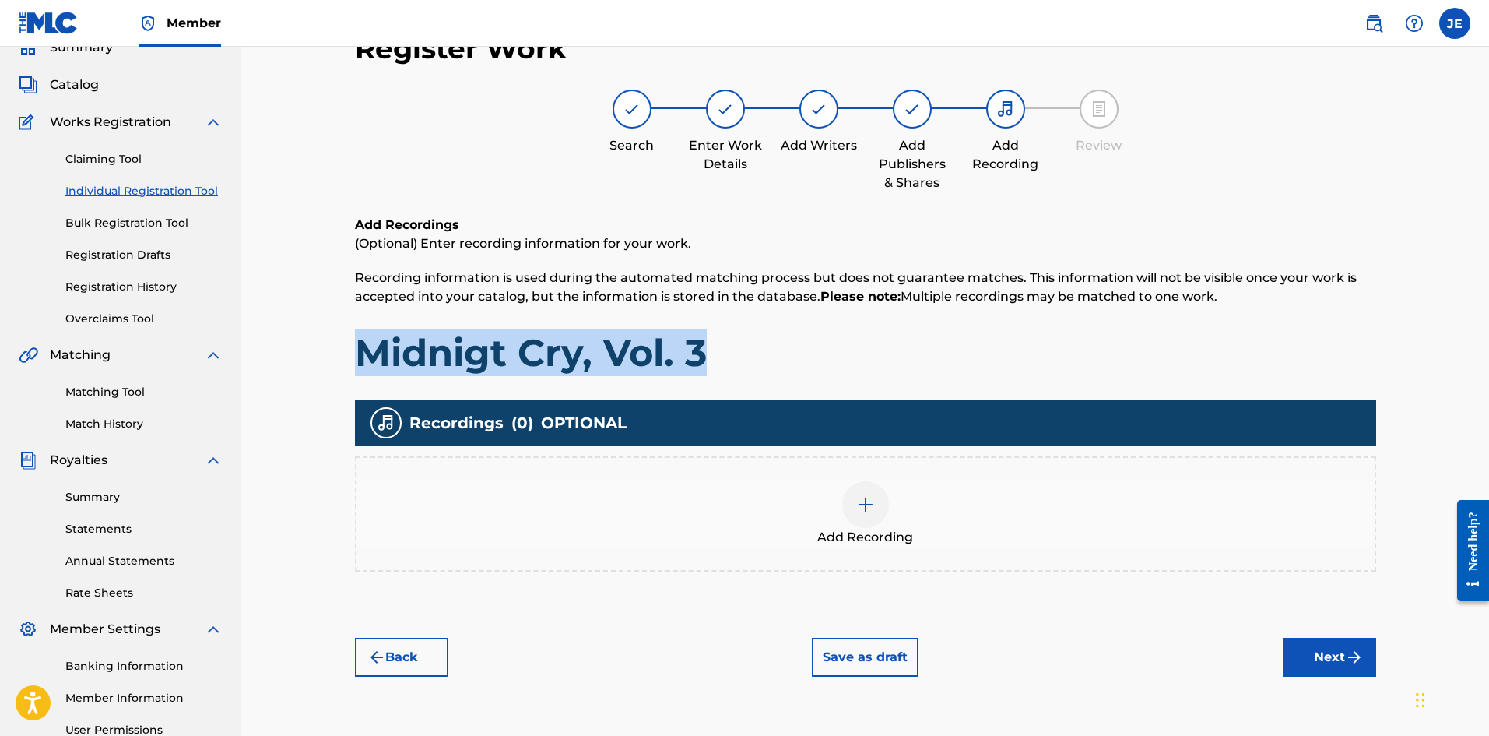
drag, startPoint x: 711, startPoint y: 366, endPoint x: 313, endPoint y: 364, distance: 397.8
click at [313, 364] on div "Register Work Search Enter Work Details Add Writers Add Publishers & Shares Add…" at bounding box center [865, 399] width 1248 height 844
copy h1 "Midnigt Cry, Vol. 3"
click at [427, 568] on button "Back" at bounding box center [401, 657] width 93 height 39
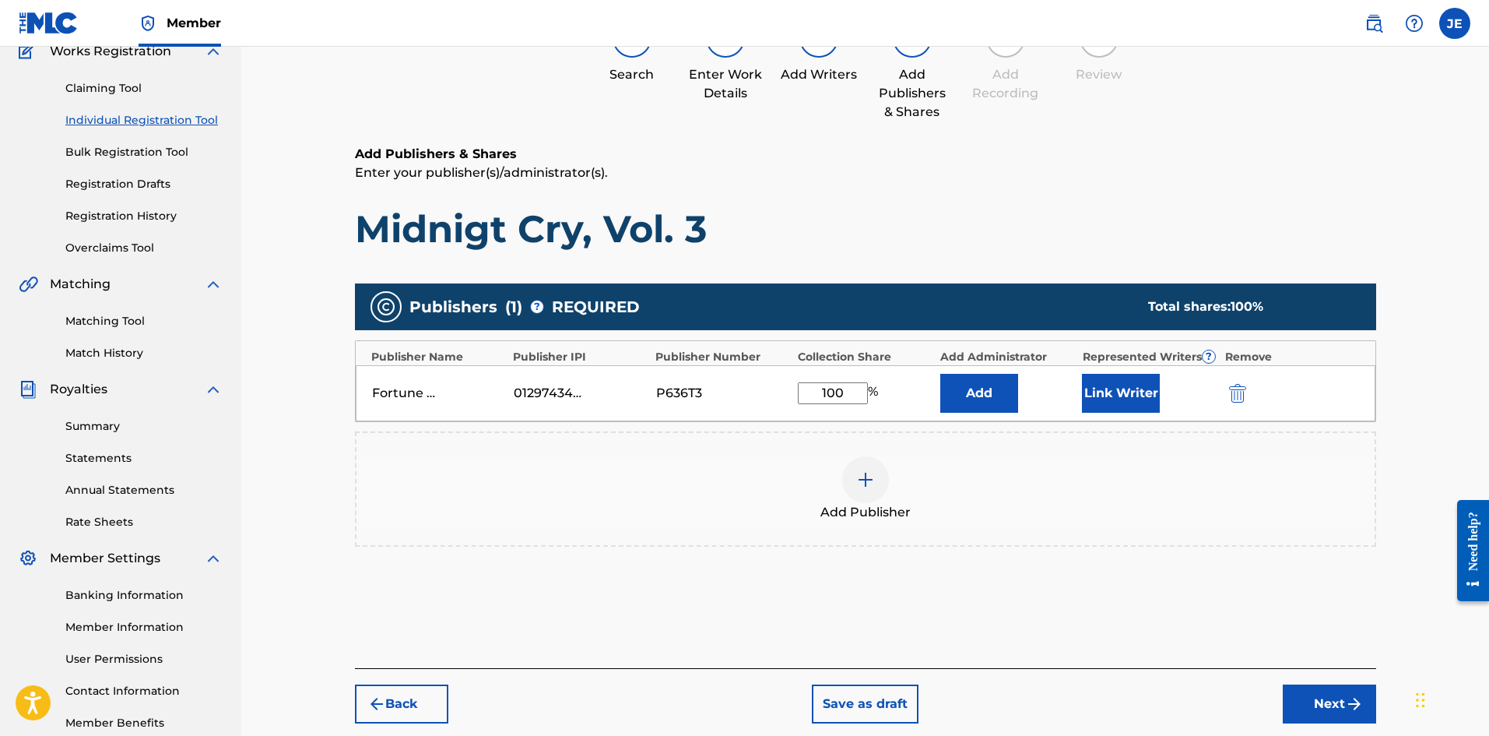
scroll to position [230, 0]
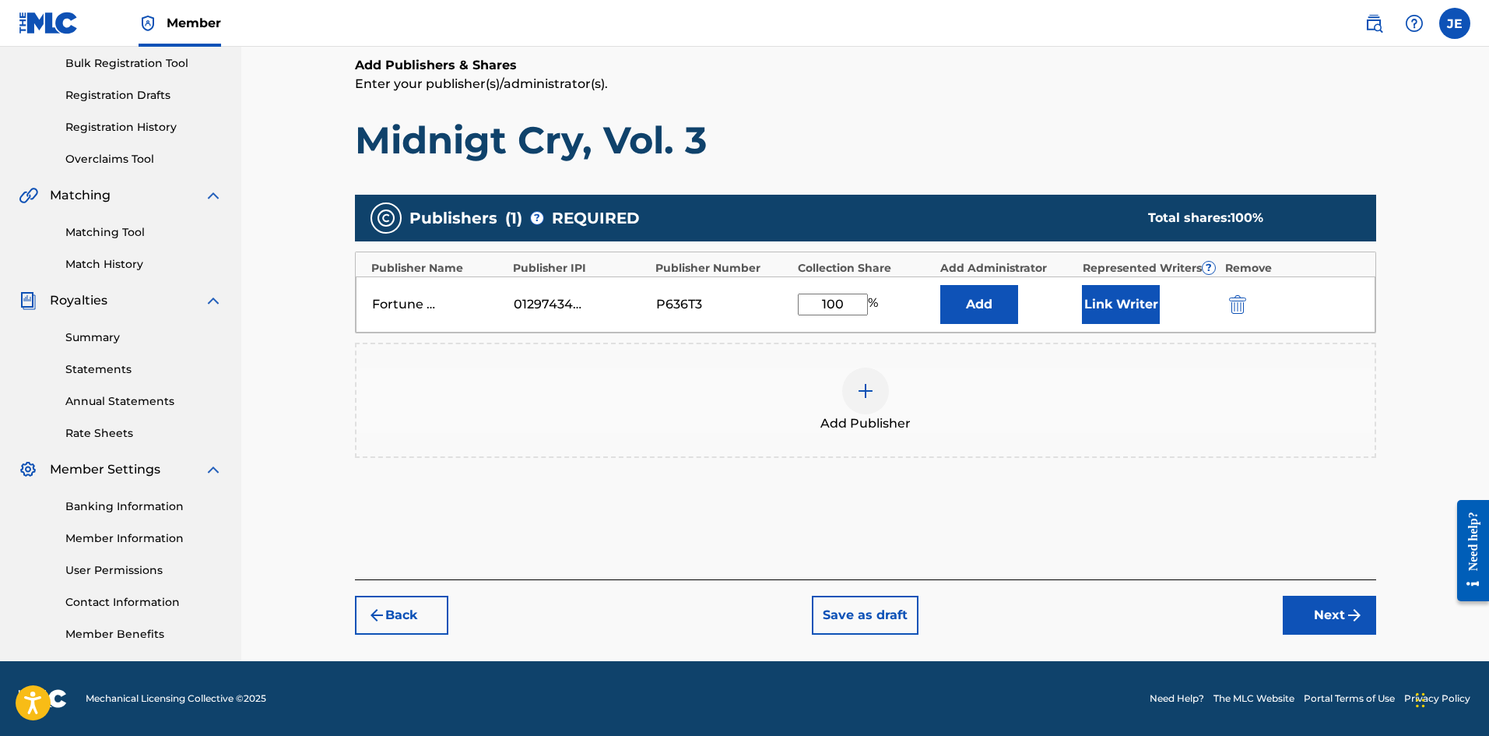
click at [431, 568] on button "Back" at bounding box center [401, 615] width 93 height 39
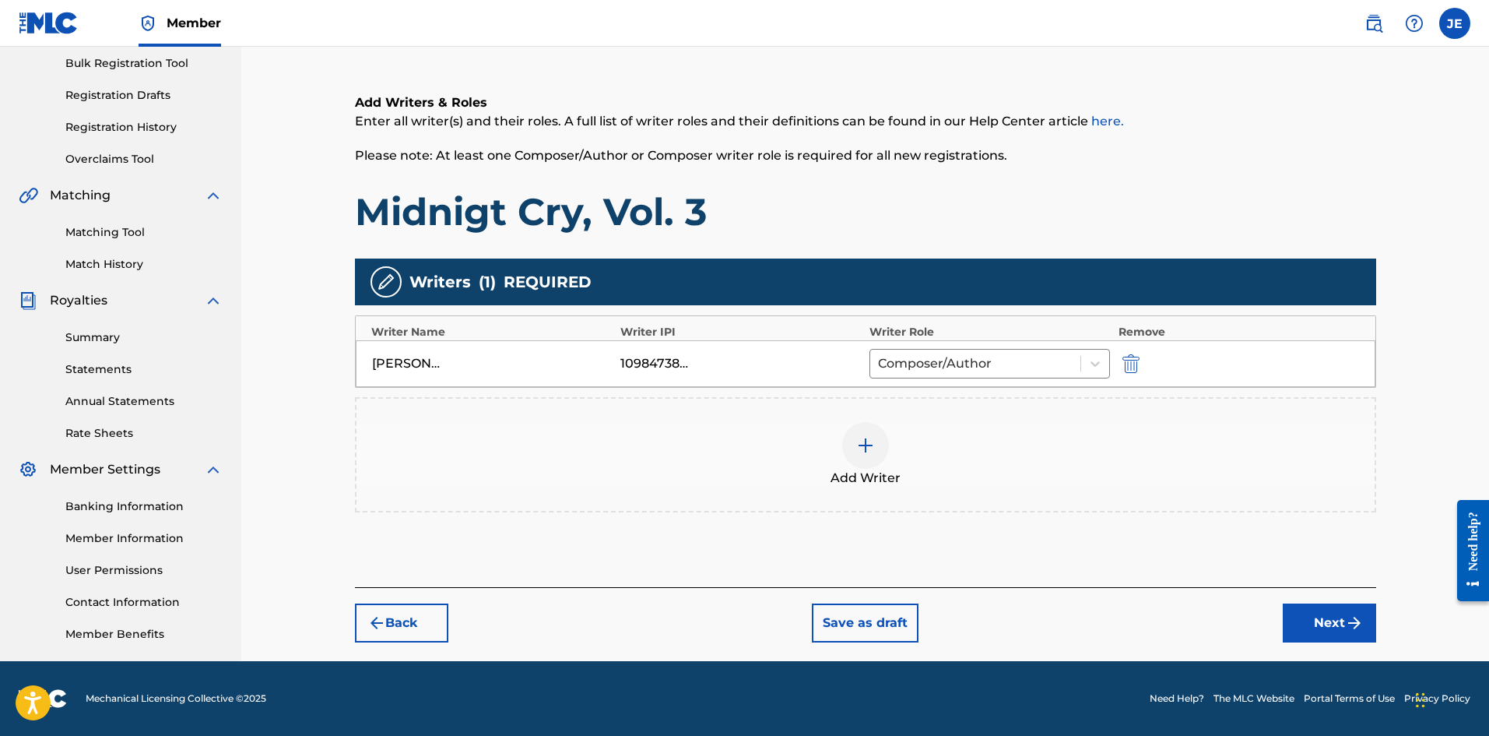
click at [424, 568] on button "Back" at bounding box center [401, 622] width 93 height 39
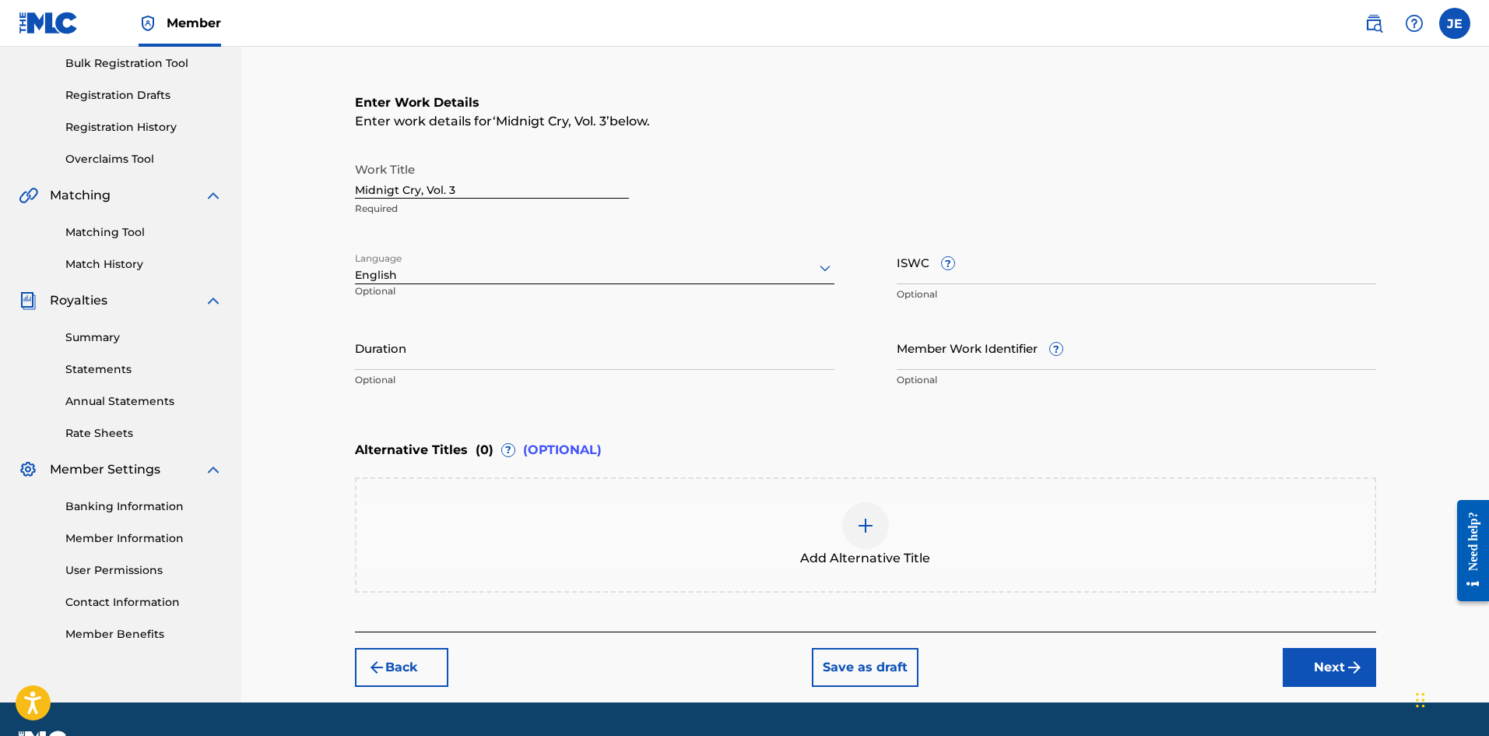
click at [395, 192] on input "Midnigt Cry, Vol. 3" at bounding box center [492, 176] width 274 height 44
type input "Midnight Cry, Vol. 3"
click at [765, 126] on div "Enter work details for ‘ Midnight Cry, Vol. 3 ’ below." at bounding box center [865, 121] width 1021 height 19
click at [1190, 568] on button "Next" at bounding box center [1329, 667] width 93 height 39
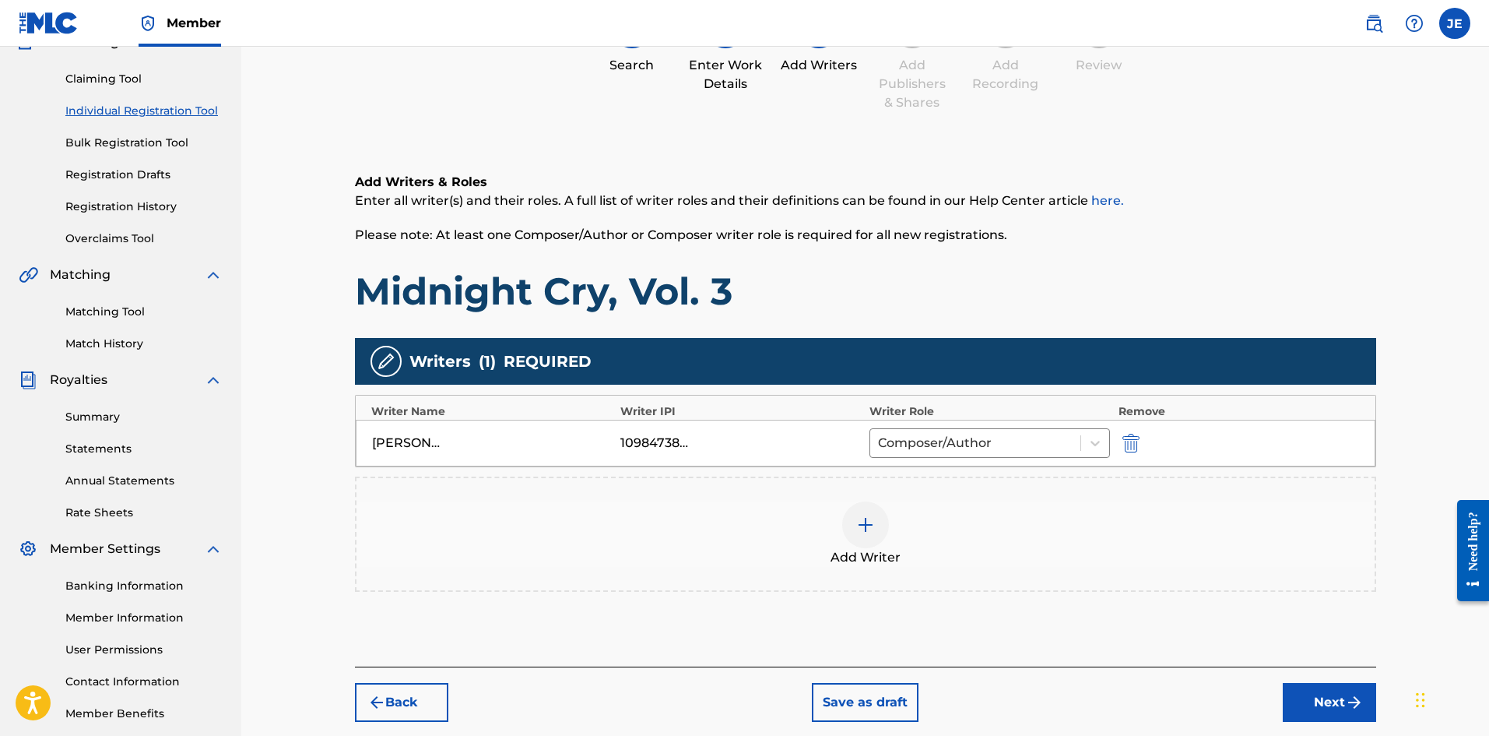
scroll to position [226, 0]
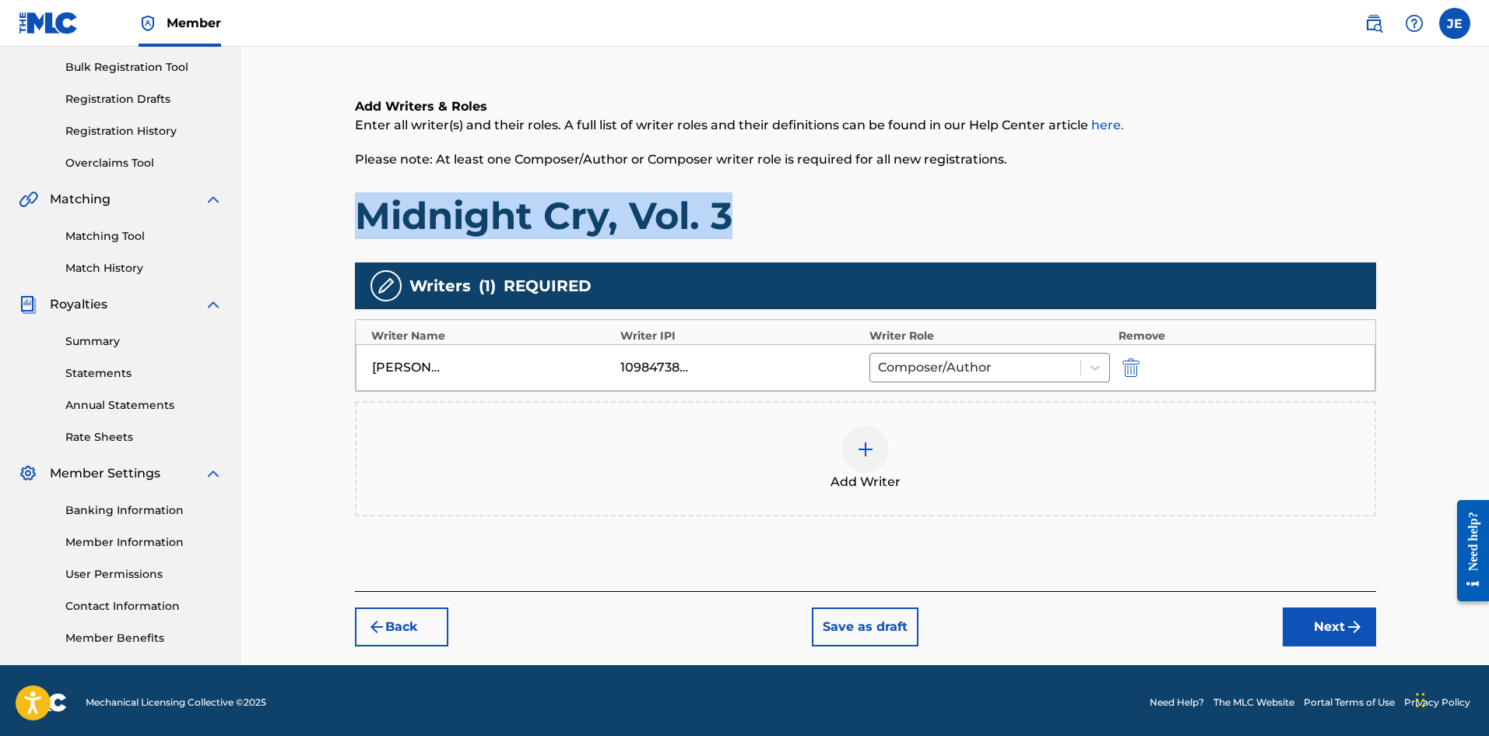
drag, startPoint x: 787, startPoint y: 203, endPoint x: 346, endPoint y: 220, distance: 441.0
click at [346, 220] on div "Register Work Search Enter Work Details Add Writers Add Publishers & Shares Add…" at bounding box center [865, 261] width 1053 height 802
copy h1 "Midnight Cry, Vol. 3"
click at [1190, 568] on button "Next" at bounding box center [1329, 626] width 93 height 39
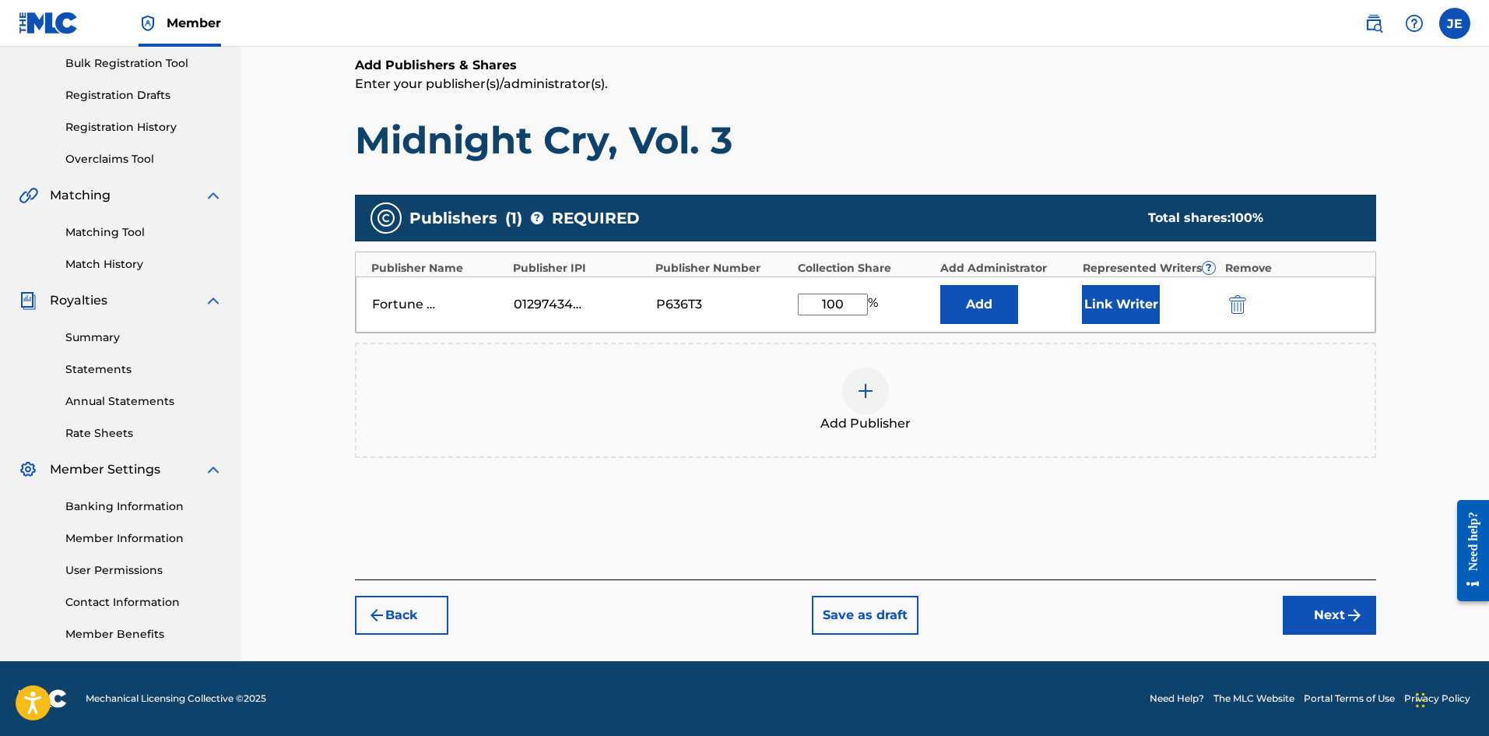
click at [1190, 568] on button "Next" at bounding box center [1329, 615] width 93 height 39
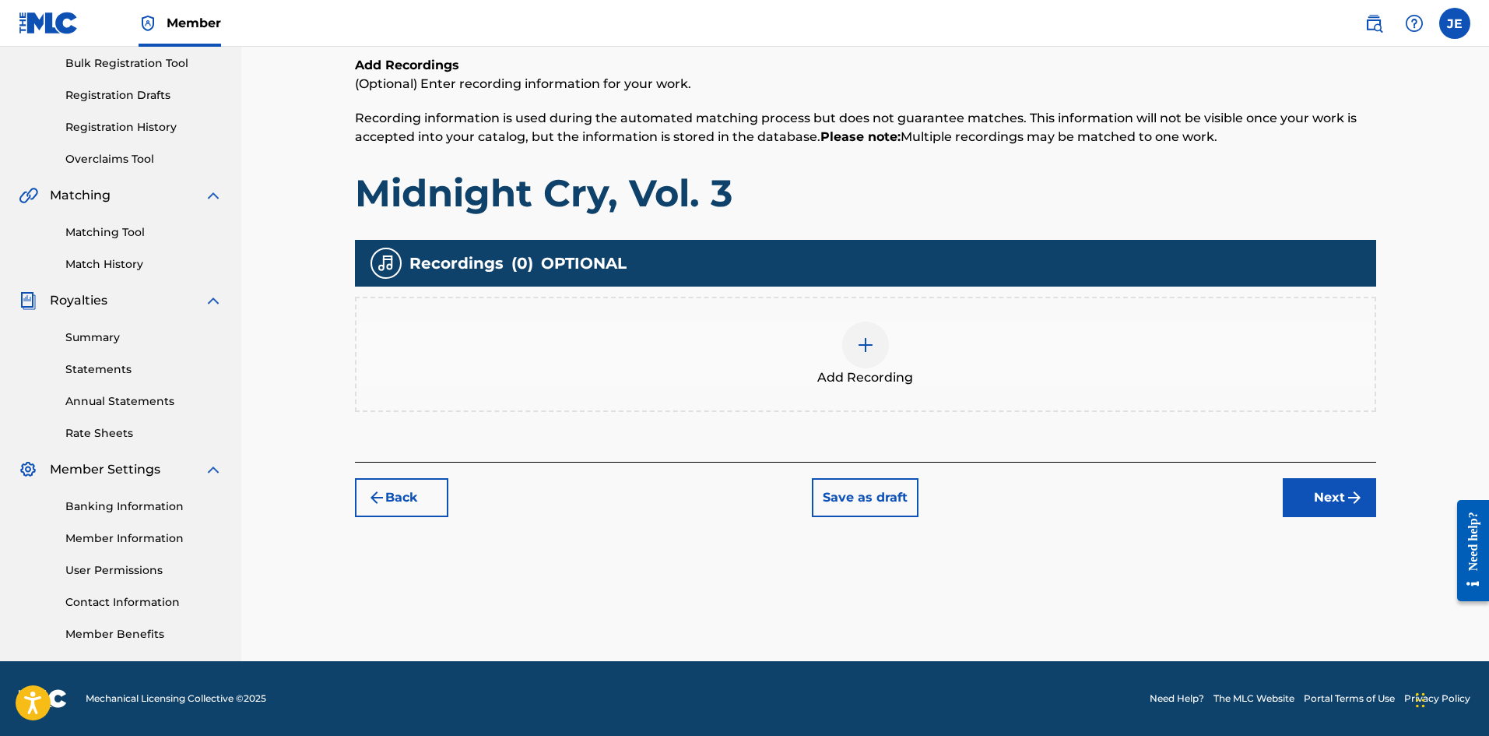
scroll to position [70, 0]
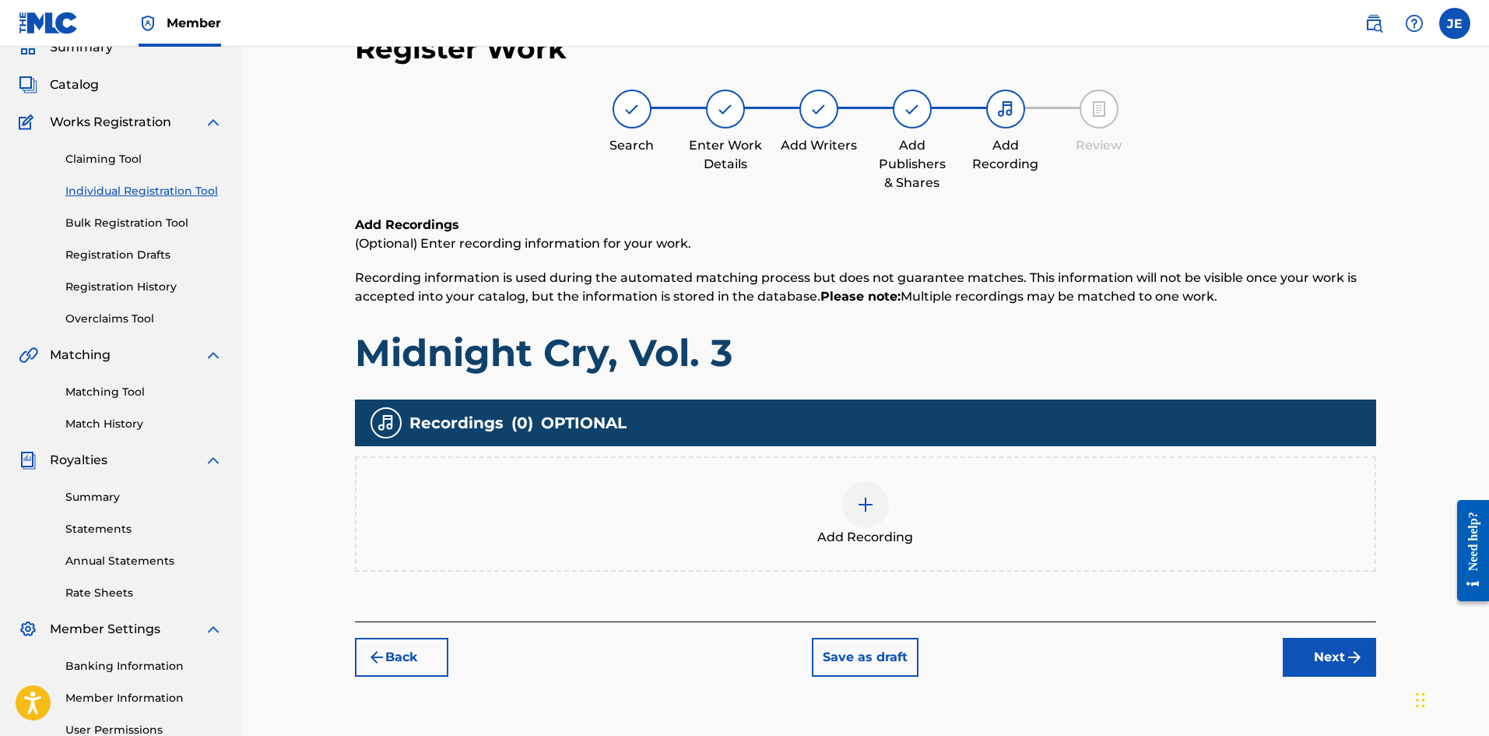
click at [898, 512] on div "Add Recording" at bounding box center [866, 513] width 1018 height 65
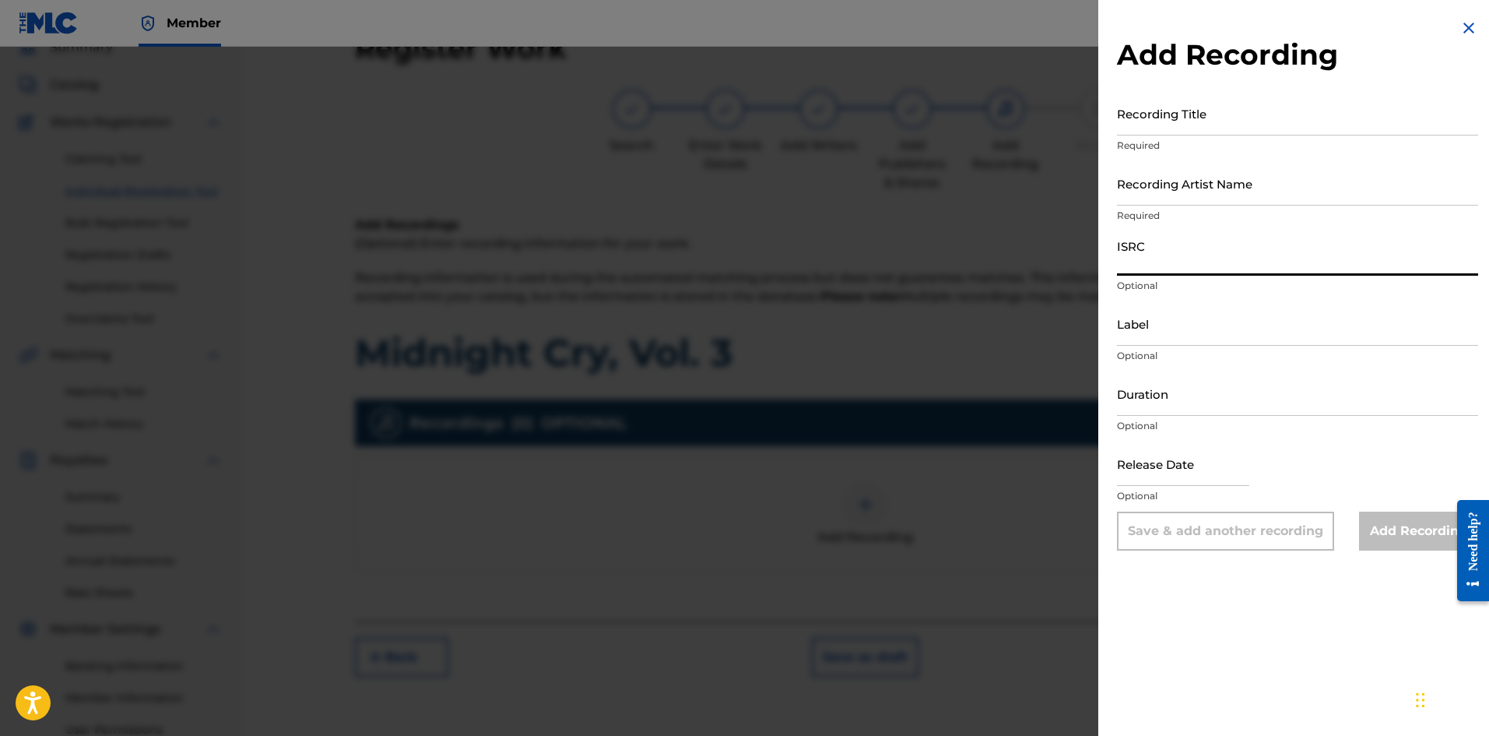
click at [1179, 264] on input "ISRC" at bounding box center [1297, 253] width 361 height 44
paste input "Midnight Cry, Vol. 3"
type input "Midnight Cry, Vol. 3"
click at [1162, 119] on input "Recording Title" at bounding box center [1297, 113] width 361 height 44
paste input "Midnight Cry, Vol. 3"
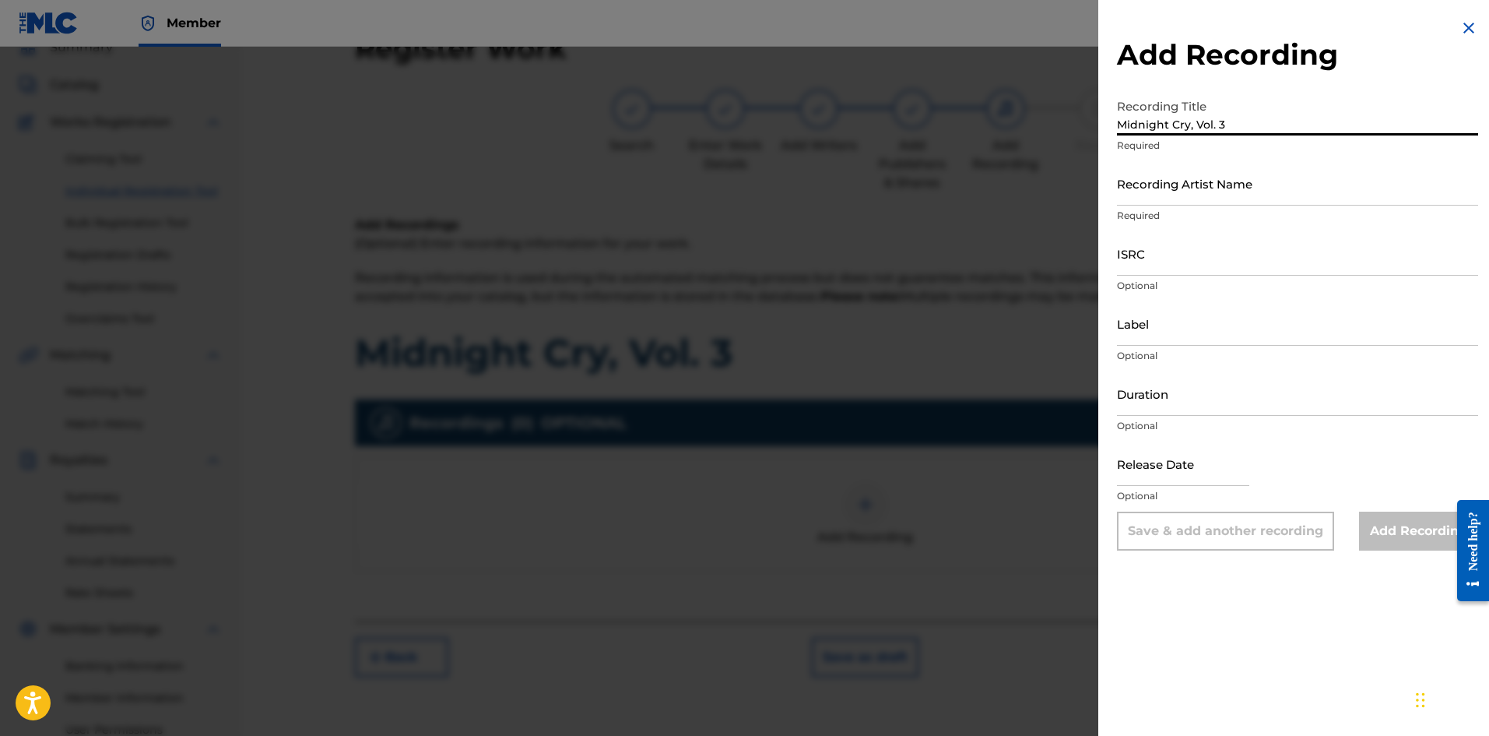
type input "Midnight Cry, Vol. 3"
click at [1182, 188] on input "Recording Artist Name" at bounding box center [1297, 183] width 361 height 44
type input "Ebuka Songs"
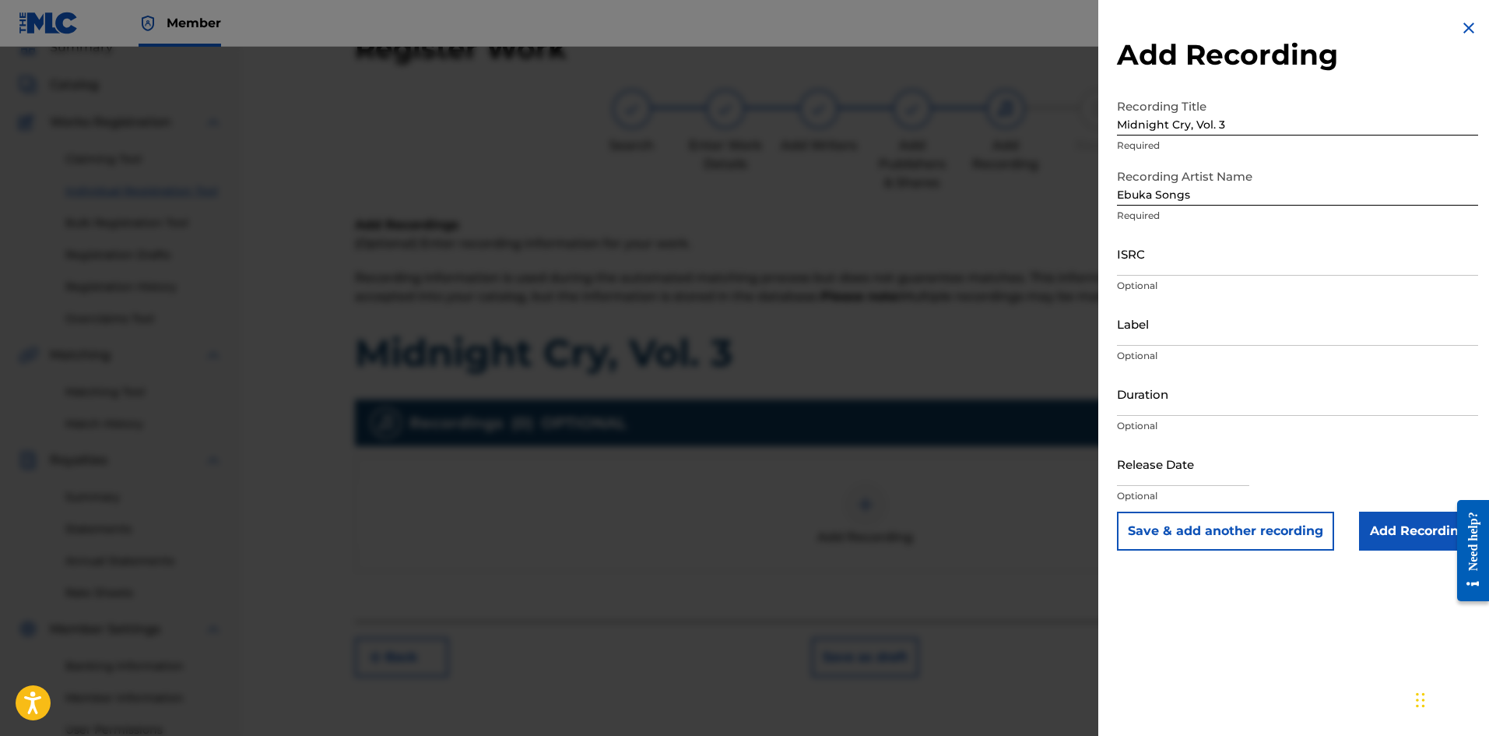
click at [1158, 278] on div "ISRC Optional" at bounding box center [1297, 266] width 361 height 70
drag, startPoint x: 1154, startPoint y: 266, endPoint x: 1155, endPoint y: 291, distance: 24.9
click at [1154, 266] on input "ISRC" at bounding box center [1297, 253] width 361 height 44
paste input "QZ5FN2429275"
type input "QZ5FN2429275"
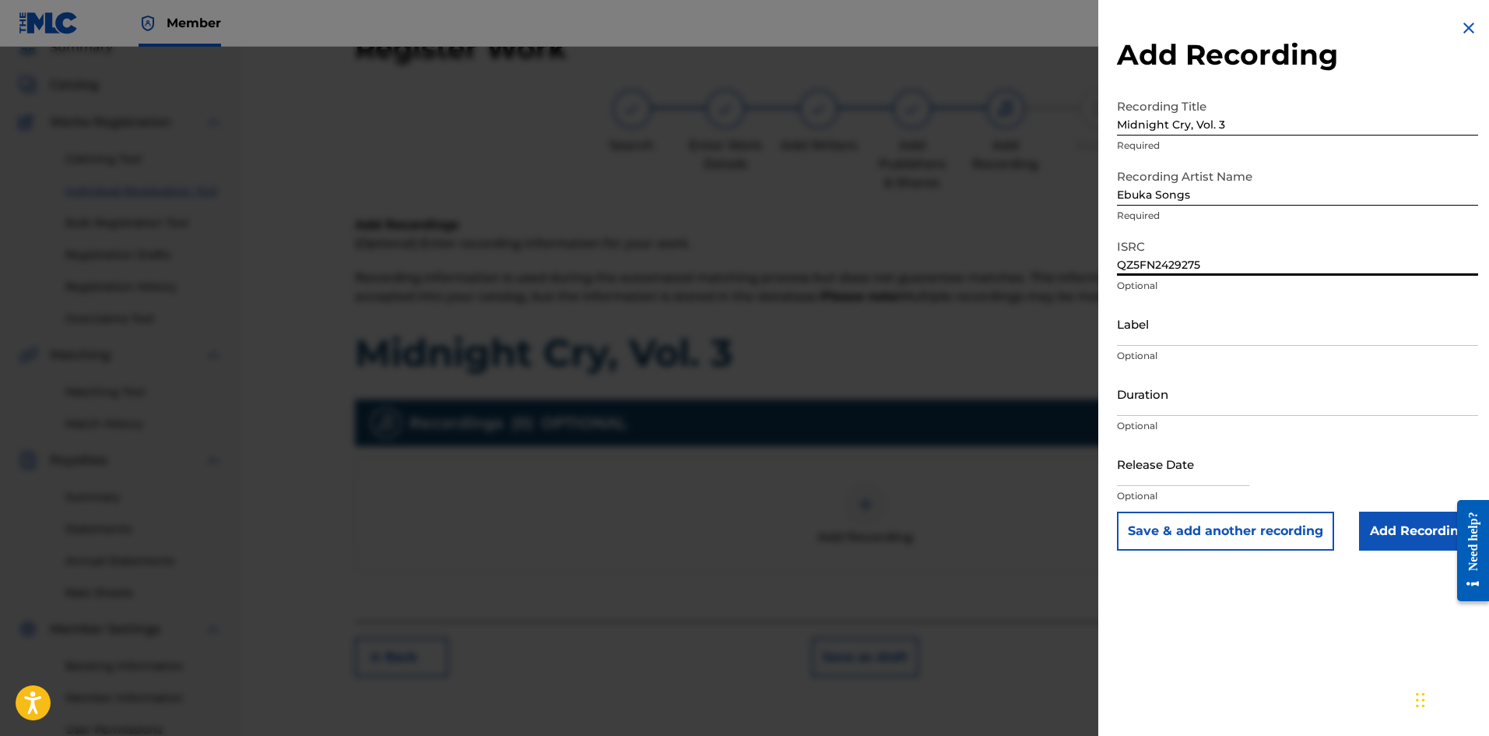
drag, startPoint x: 1151, startPoint y: 328, endPoint x: 1156, endPoint y: 340, distance: 13.6
click at [1151, 330] on input "Label" at bounding box center [1297, 323] width 361 height 44
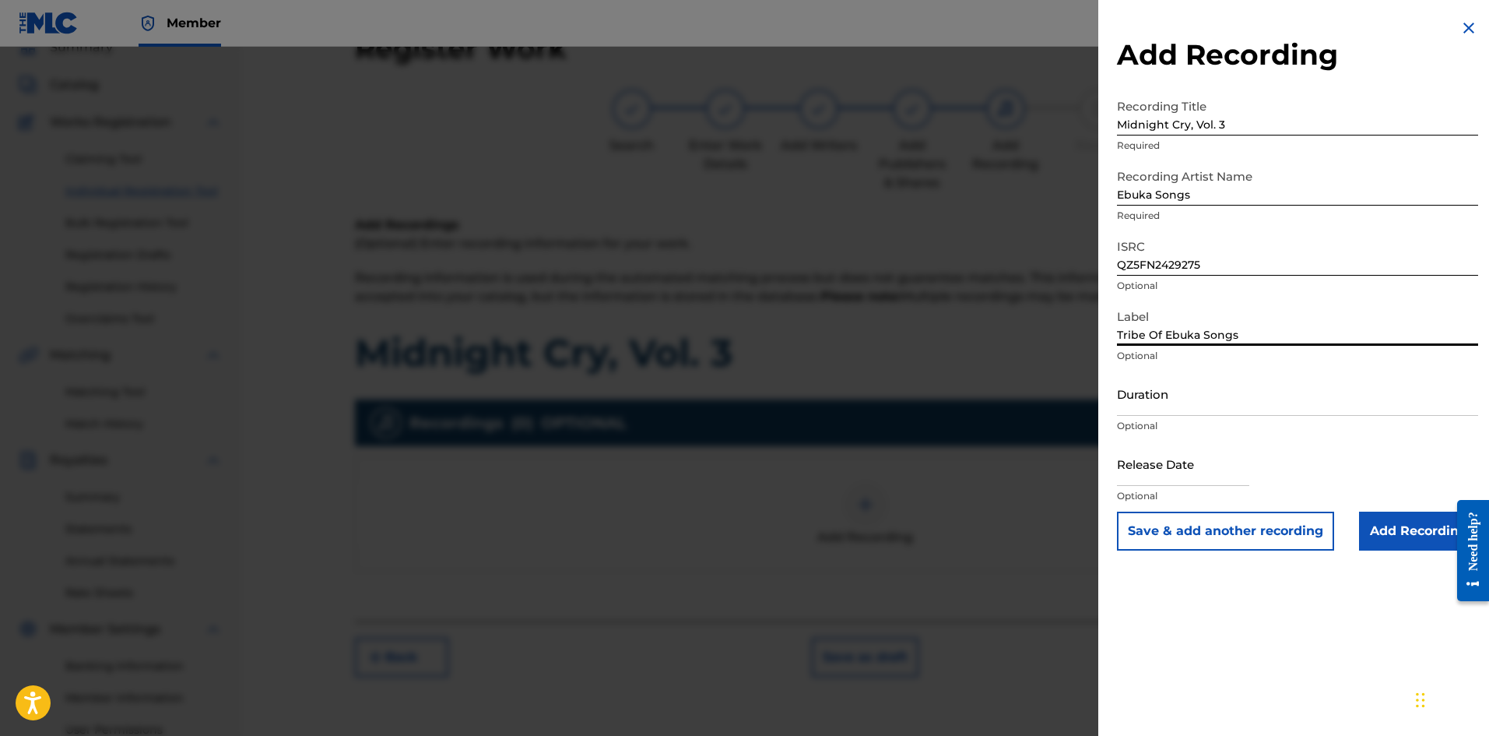
type input "Tribe Of Ebuka Songs"
click at [1166, 474] on input "text" at bounding box center [1183, 463] width 132 height 44
select select "7"
select select "2025"
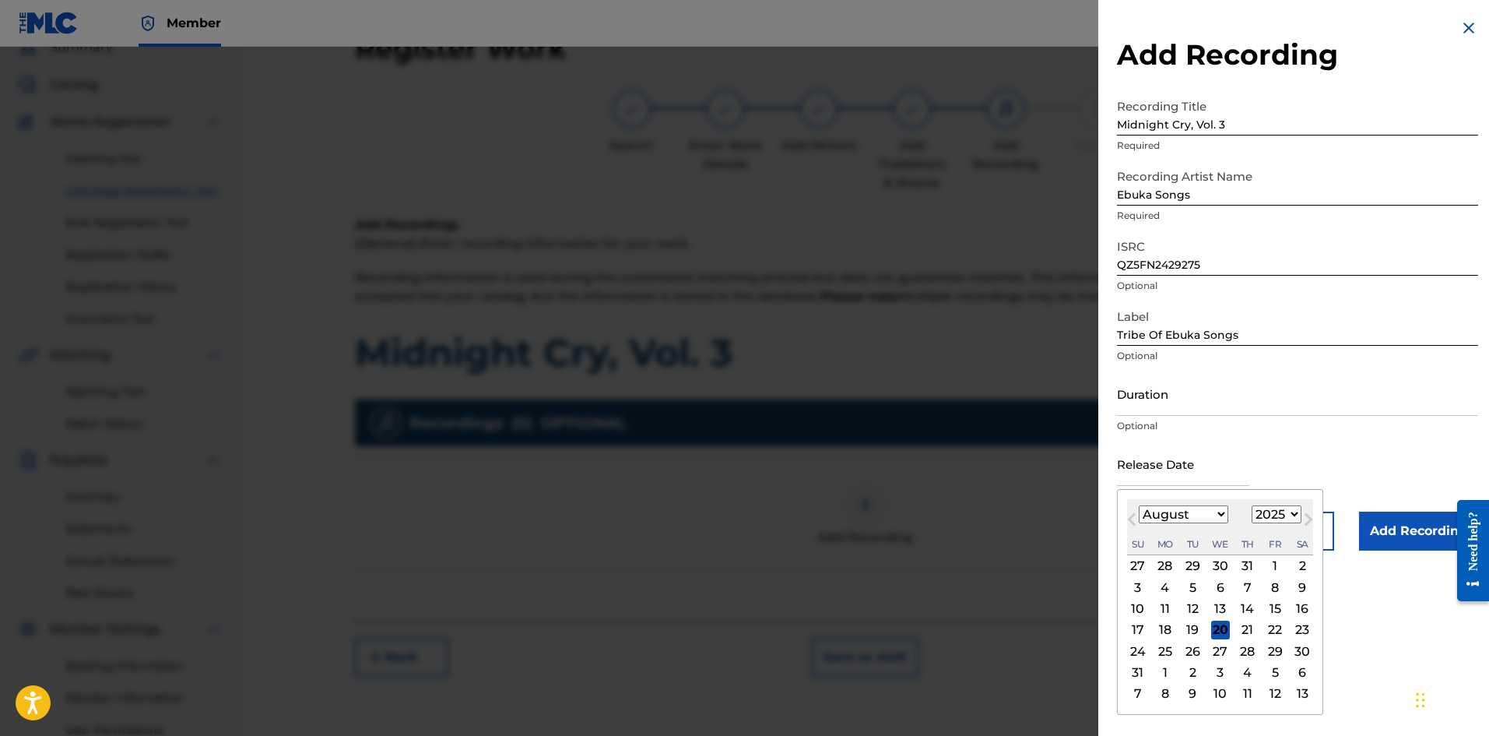
click at [1161, 513] on select "January February March April May June July August September October November De…" at bounding box center [1184, 514] width 90 height 18
select select "0"
click at [1139, 505] on select "January February March April May June July August September October November De…" at bounding box center [1184, 514] width 90 height 18
click at [1190, 514] on select "1900 1901 1902 1903 1904 1905 1906 1907 1908 1909 1910 1911 1912 1913 1914 1915…" at bounding box center [1277, 514] width 50 height 18
select select "2023"
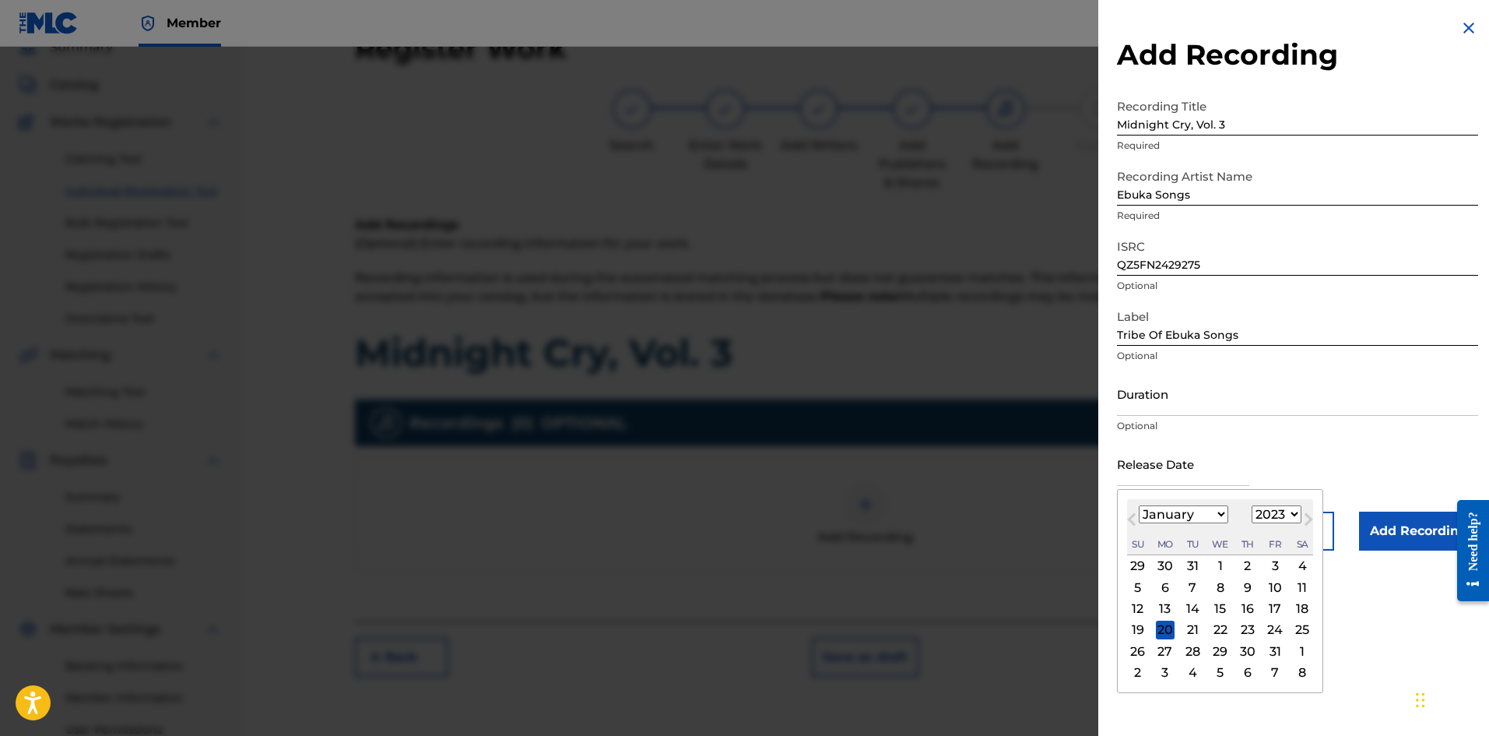
click at [1190, 505] on select "1900 1901 1902 1903 1904 1905 1906 1907 1908 1909 1910 1911 1912 1913 1914 1915…" at bounding box center [1277, 514] width 50 height 18
click at [1190, 568] on div "12" at bounding box center [1248, 587] width 19 height 19
type input "[DATE]"
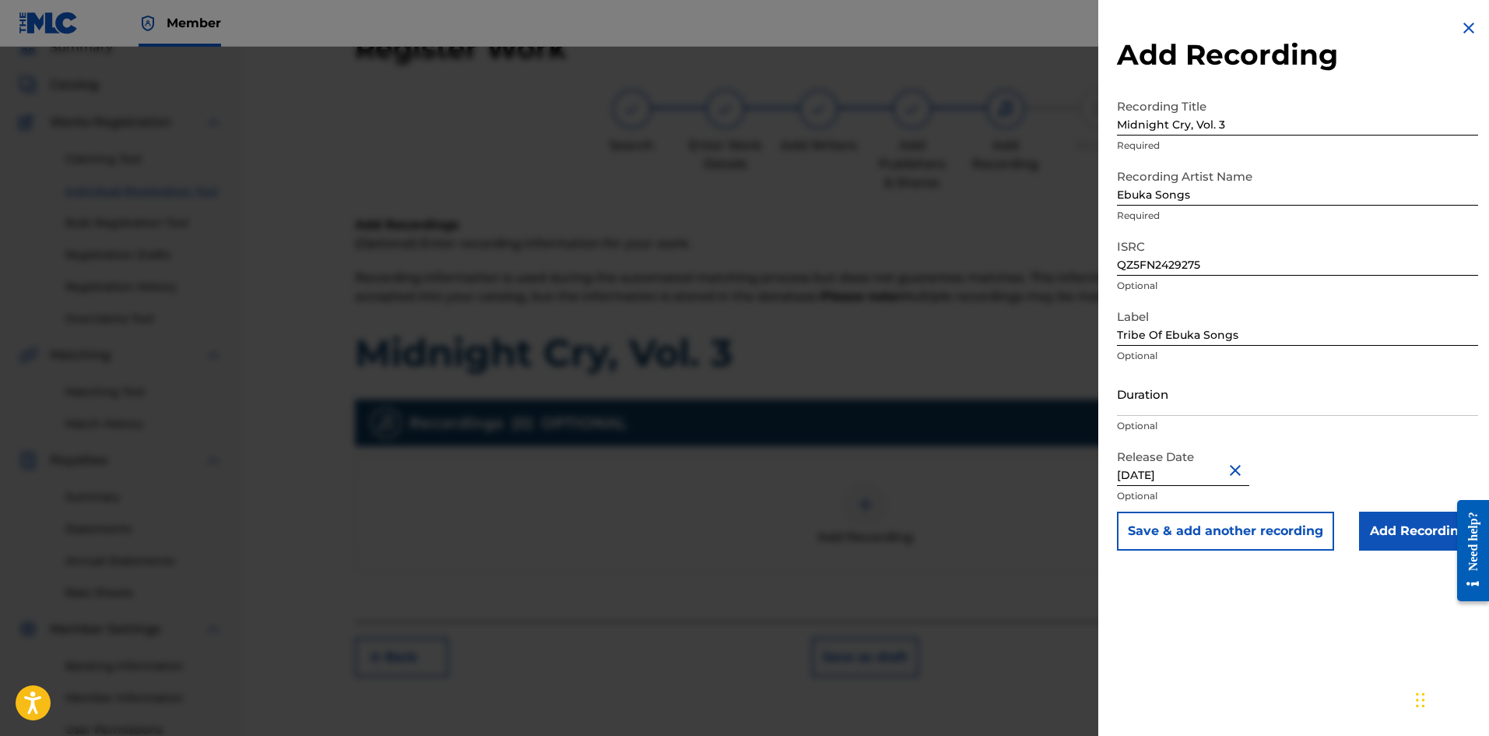
click at [1190, 522] on input "Add Recording" at bounding box center [1418, 530] width 119 height 39
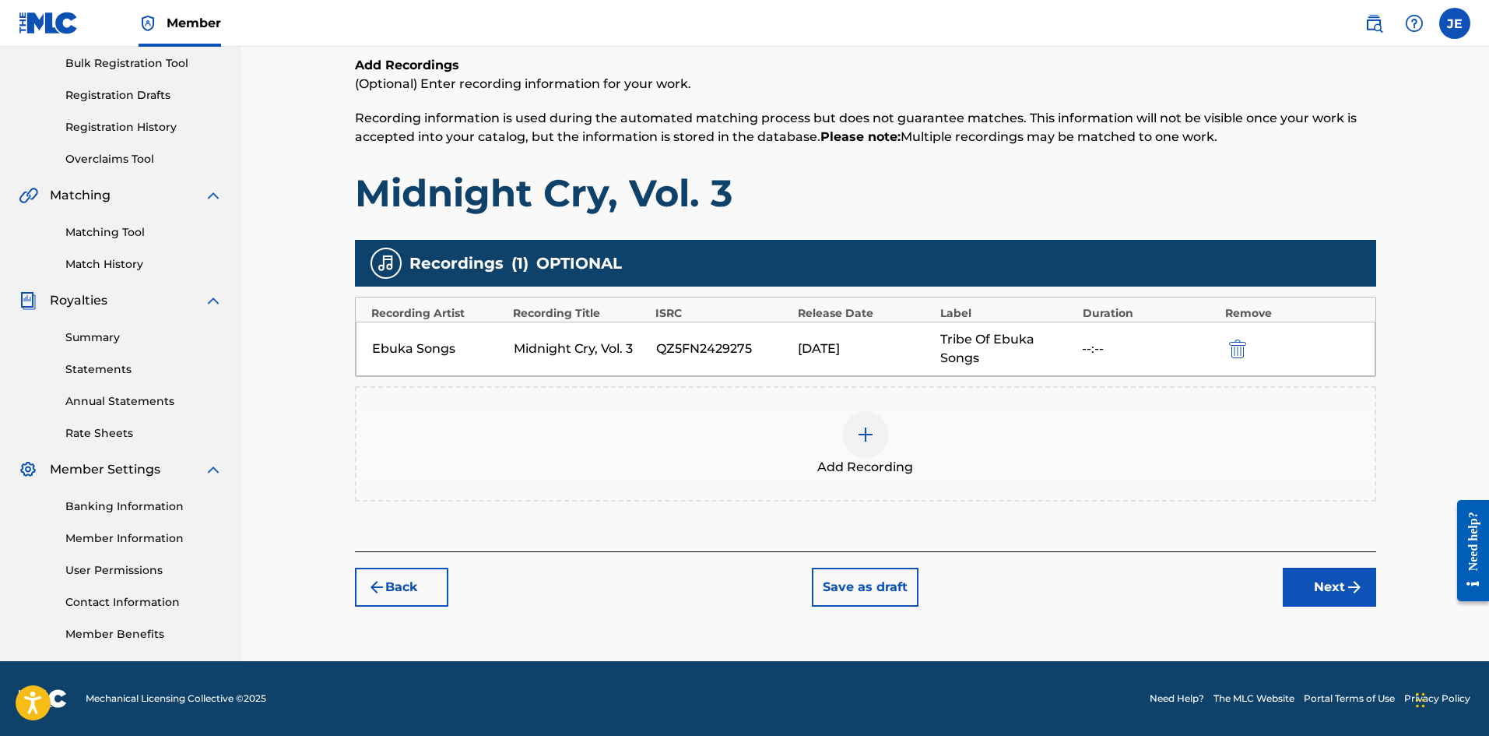
click at [1190, 568] on button "Next" at bounding box center [1329, 587] width 93 height 39
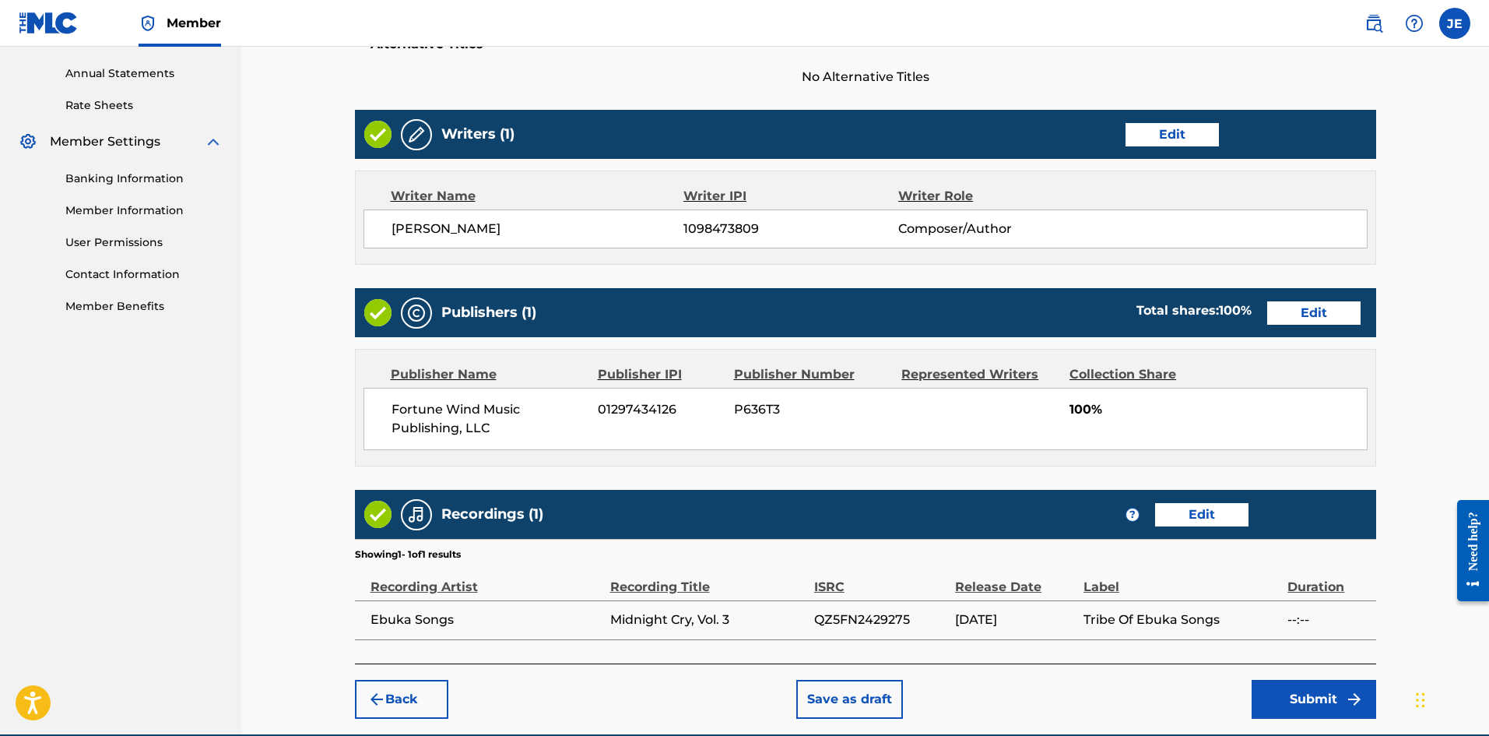
scroll to position [615, 0]
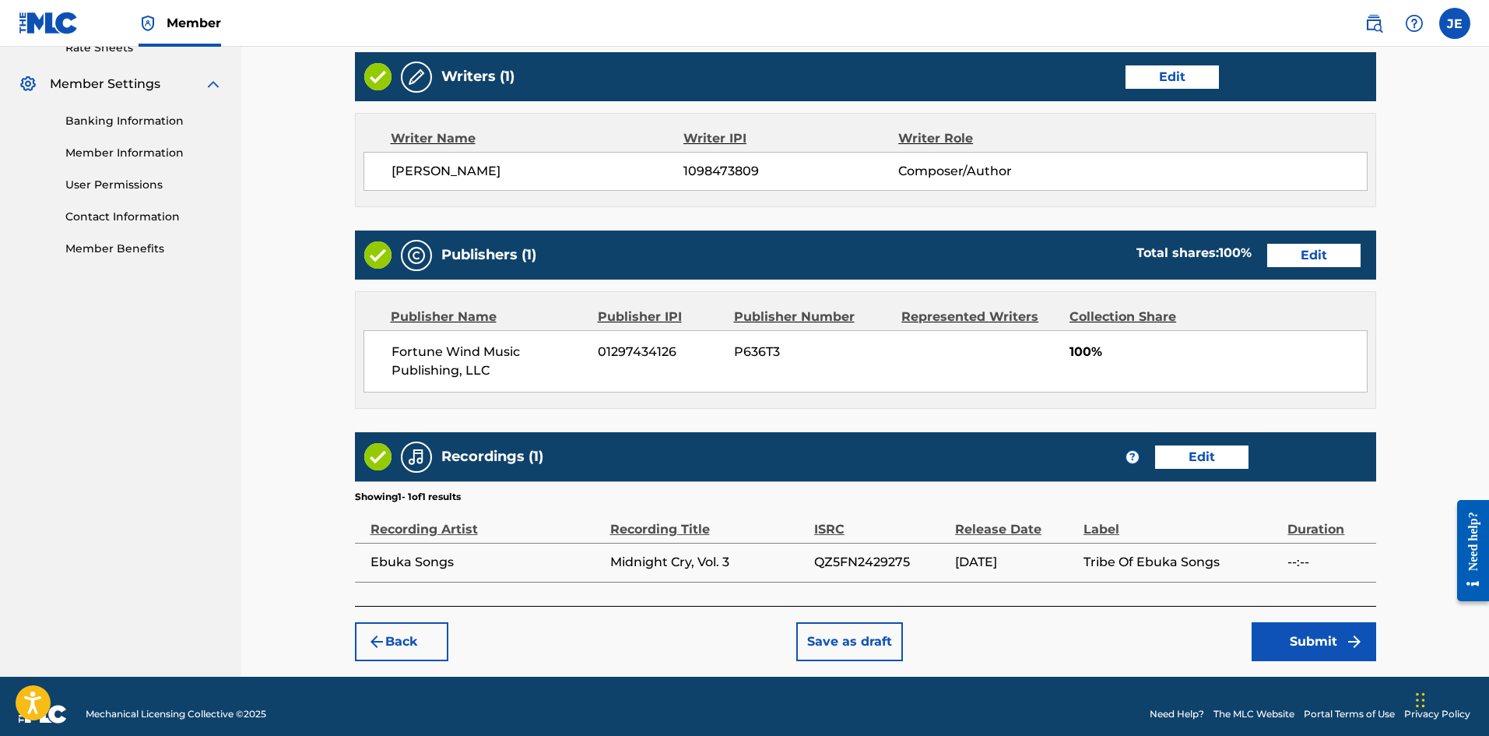
click at [1190, 568] on button "Submit" at bounding box center [1314, 641] width 125 height 39
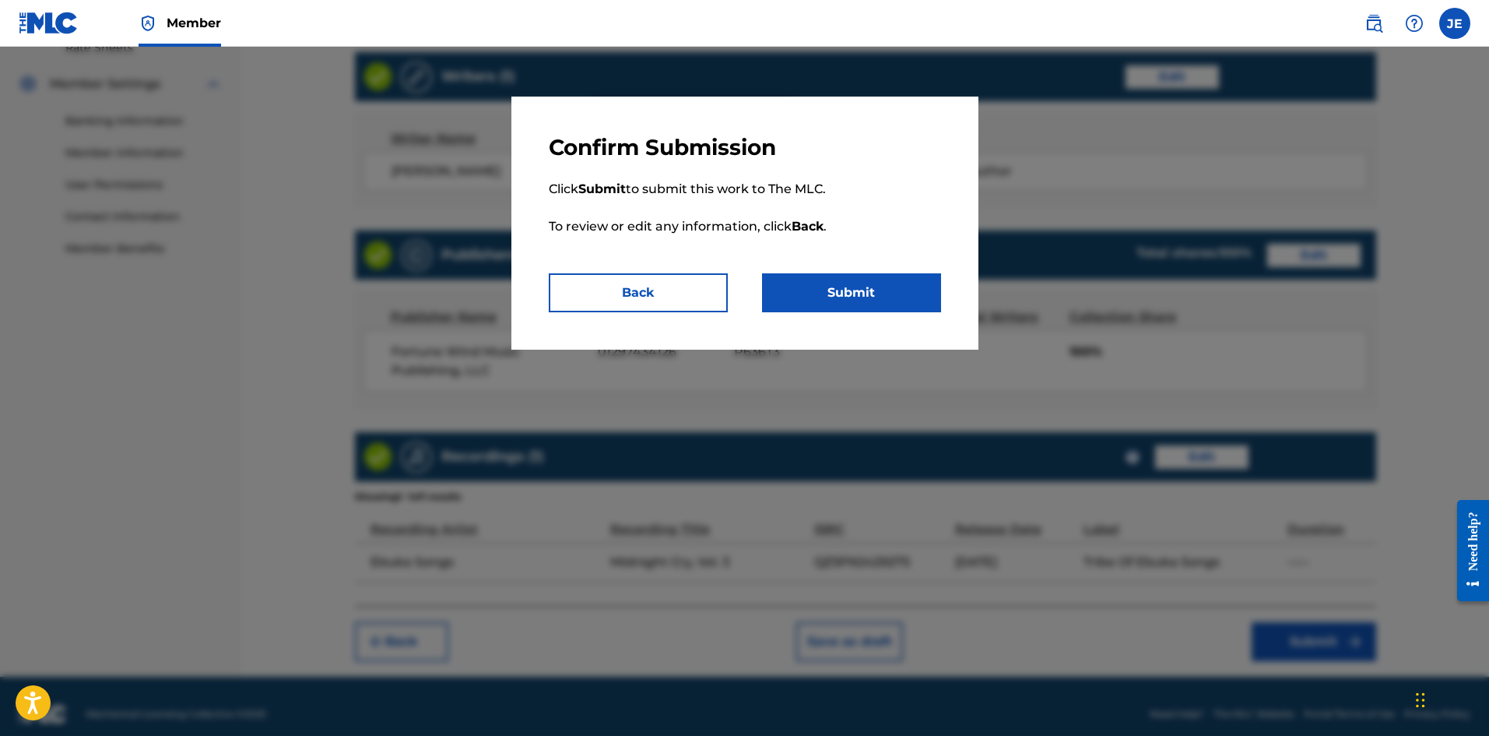
click at [871, 300] on button "Submit" at bounding box center [851, 292] width 179 height 39
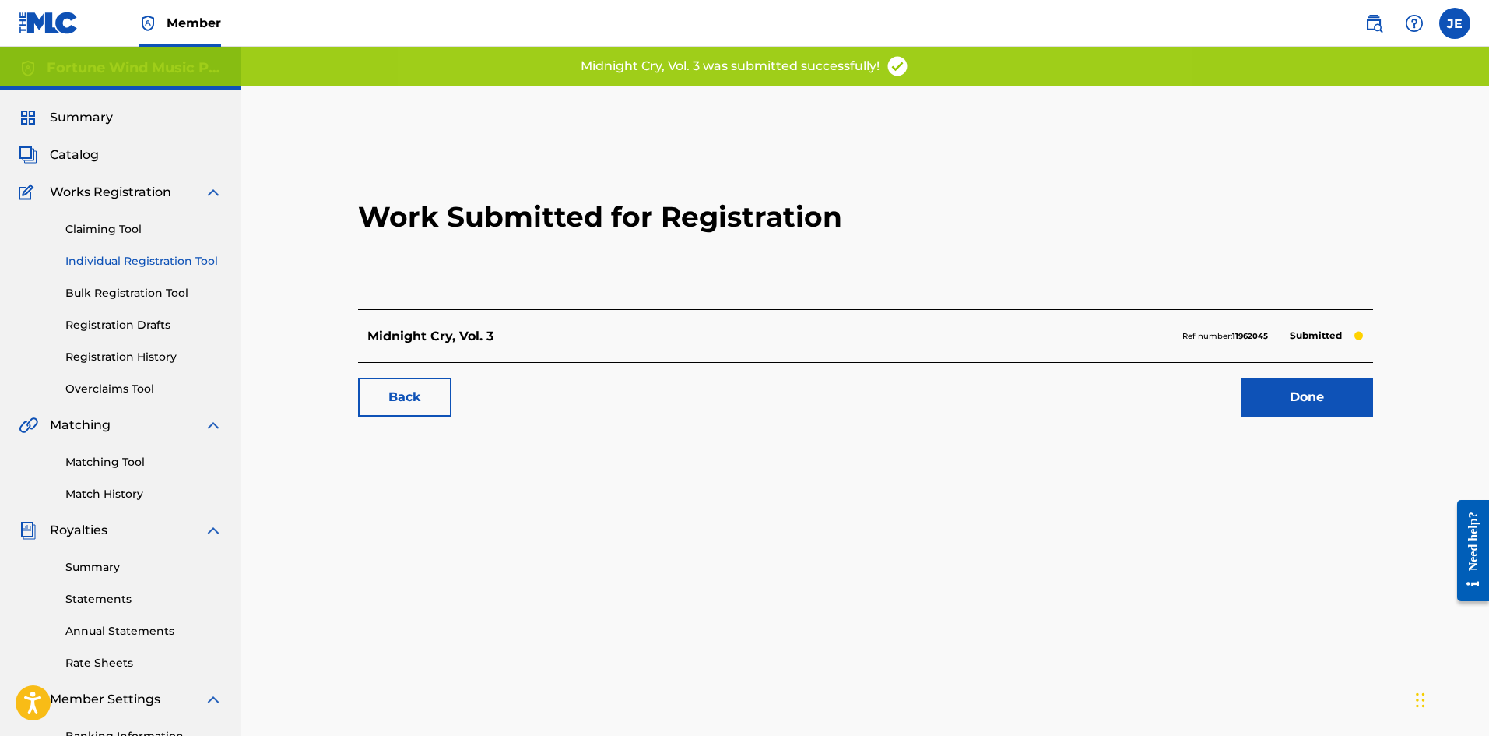
click at [1190, 388] on link "Done" at bounding box center [1307, 397] width 132 height 39
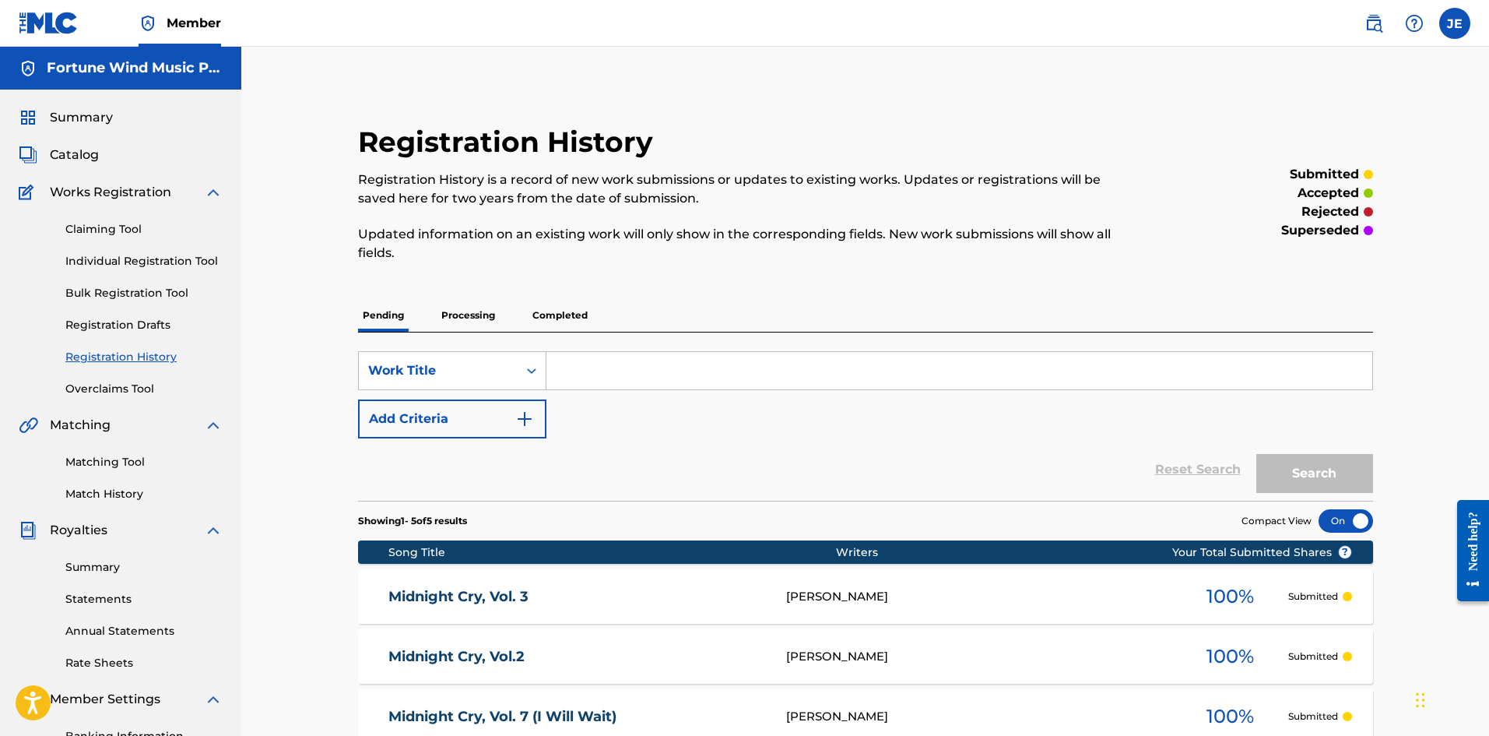
click at [52, 149] on span "Catalog" at bounding box center [74, 155] width 49 height 19
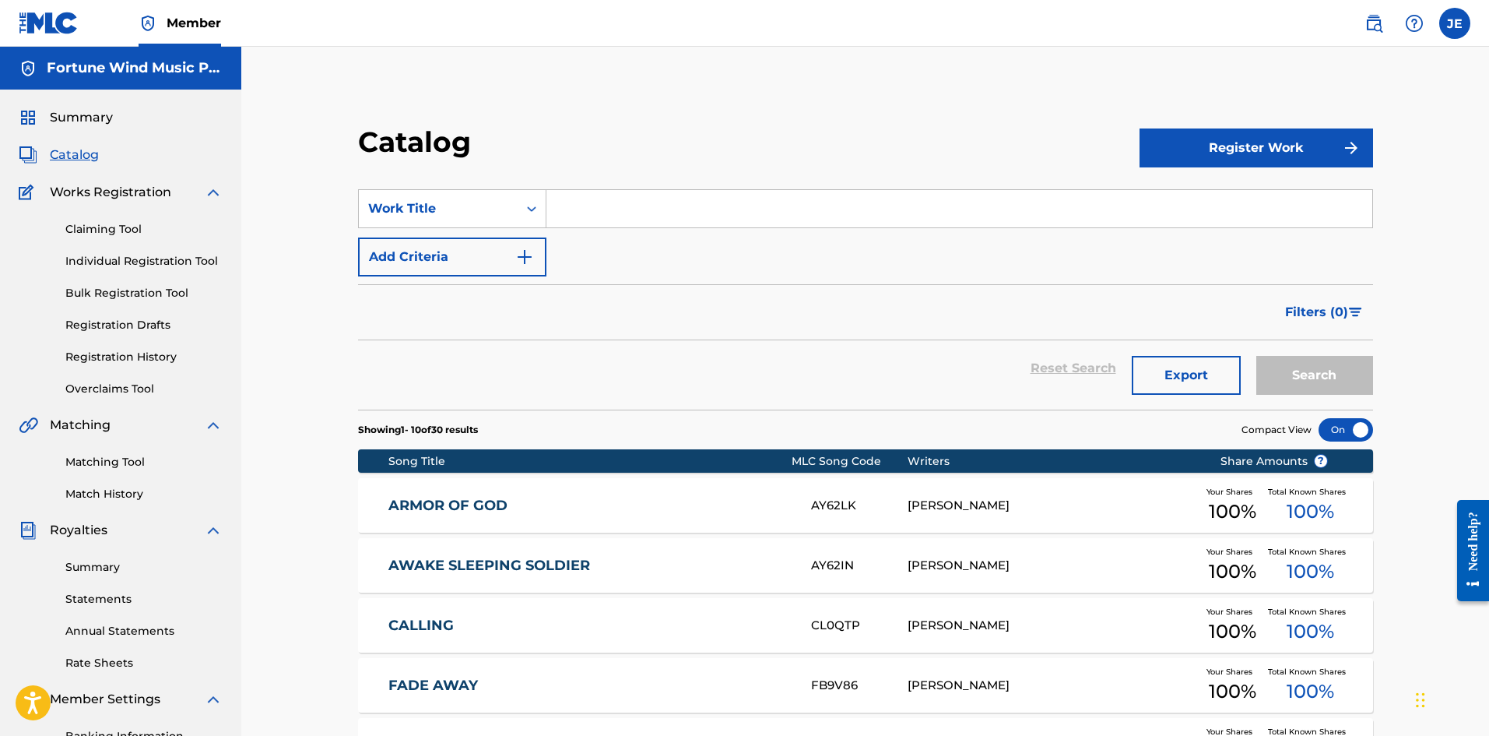
click at [1190, 154] on button "Register Work" at bounding box center [1257, 147] width 234 height 39
click at [1190, 209] on link "Individual" at bounding box center [1257, 198] width 234 height 37
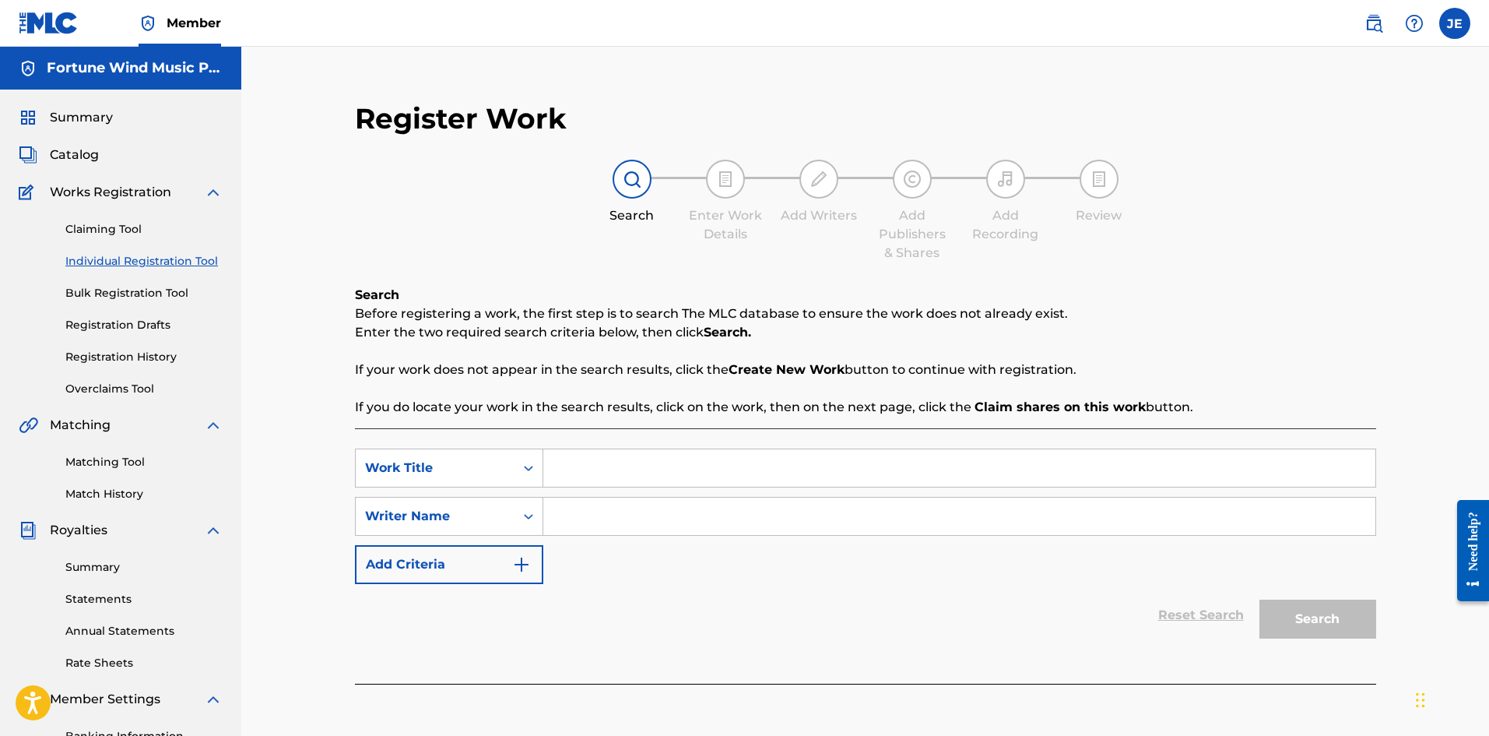
click at [601, 466] on input "Search Form" at bounding box center [959, 467] width 832 height 37
click at [611, 508] on span "night cry" at bounding box center [610, 502] width 57 height 15
click at [627, 471] on input "midnight cry" at bounding box center [959, 467] width 832 height 37
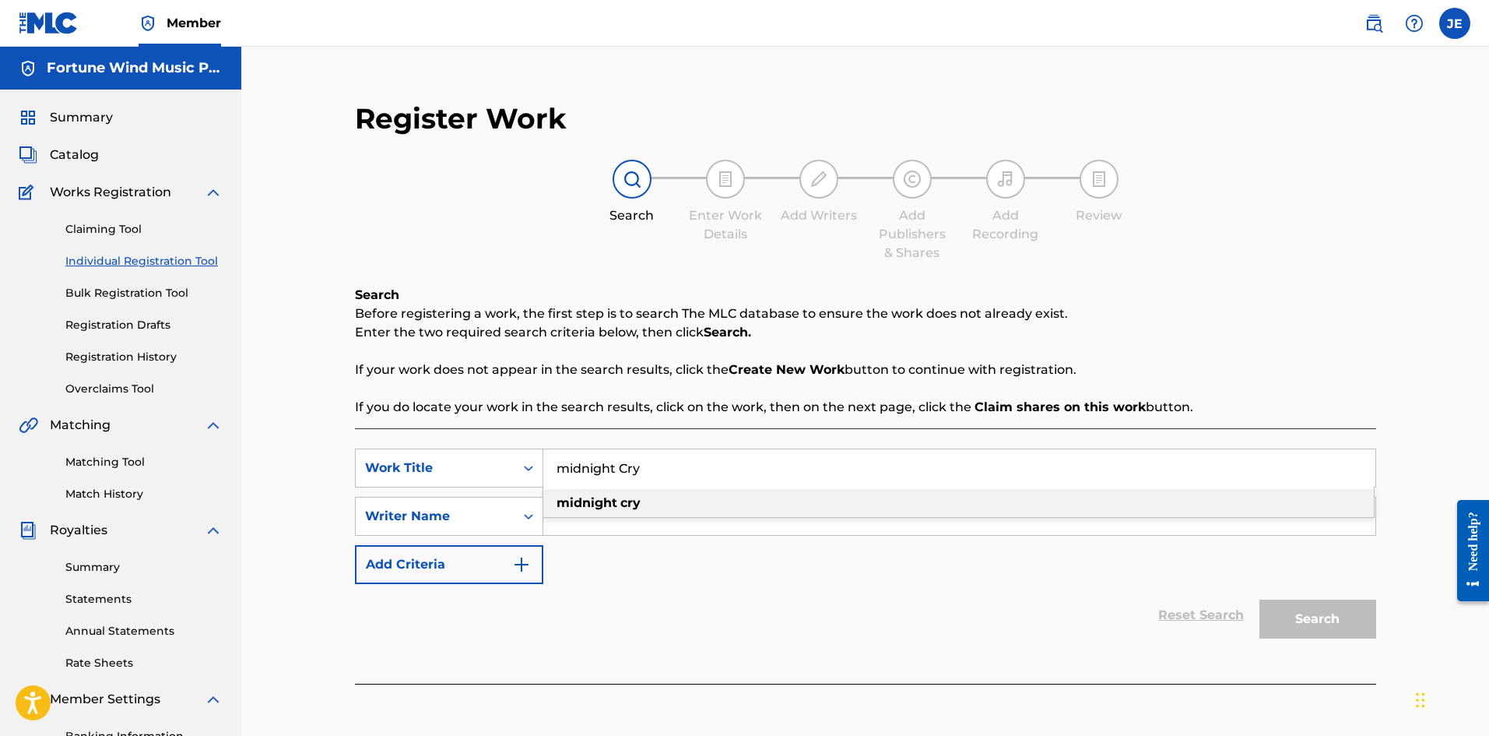
click at [568, 466] on input "midnight Cry" at bounding box center [959, 467] width 832 height 37
click at [671, 463] on input "Midnight Cry" at bounding box center [959, 467] width 832 height 37
type input "Midnight Cry, Vol. 4"
click at [681, 511] on input "Search Form" at bounding box center [959, 515] width 832 height 37
type input "[PERSON_NAME]"
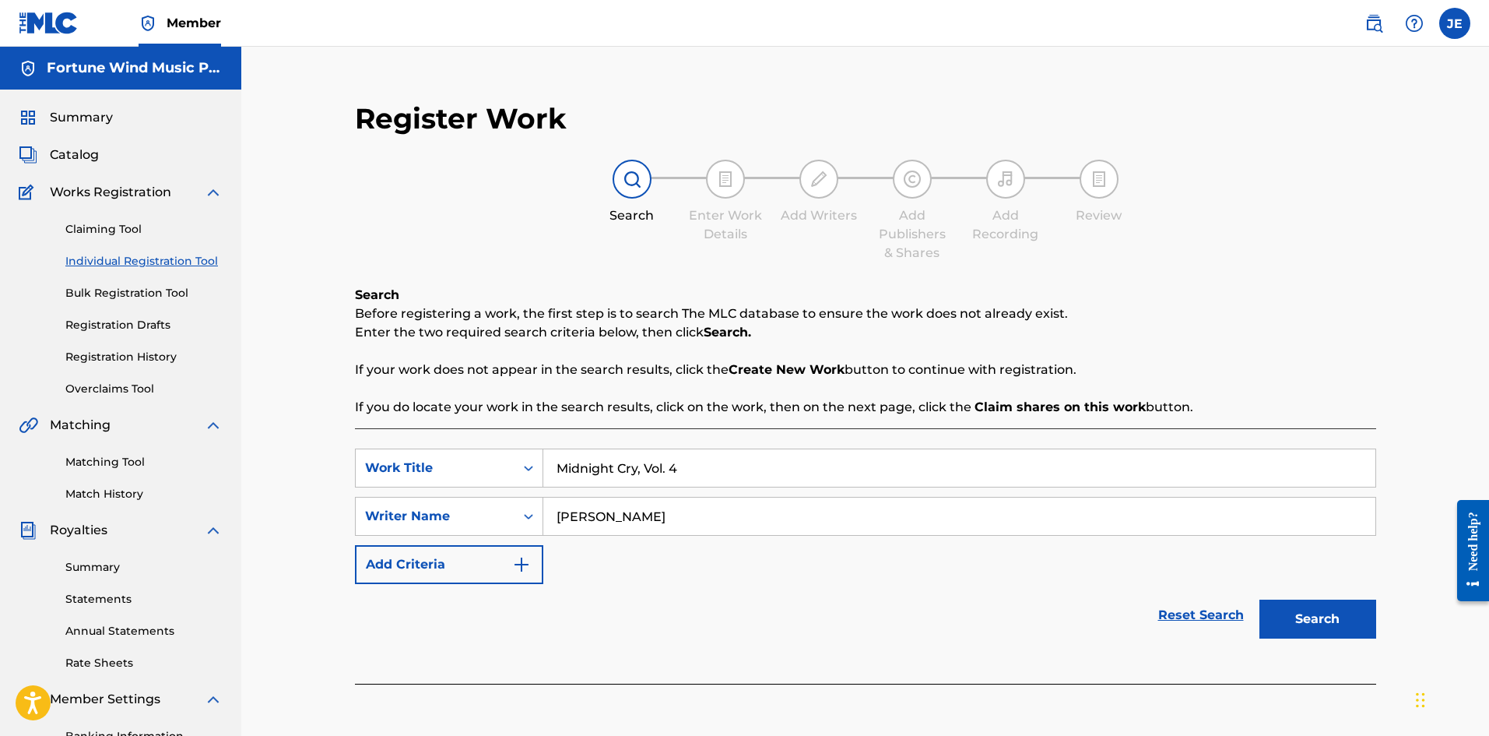
click at [1190, 568] on button "Search" at bounding box center [1318, 618] width 117 height 39
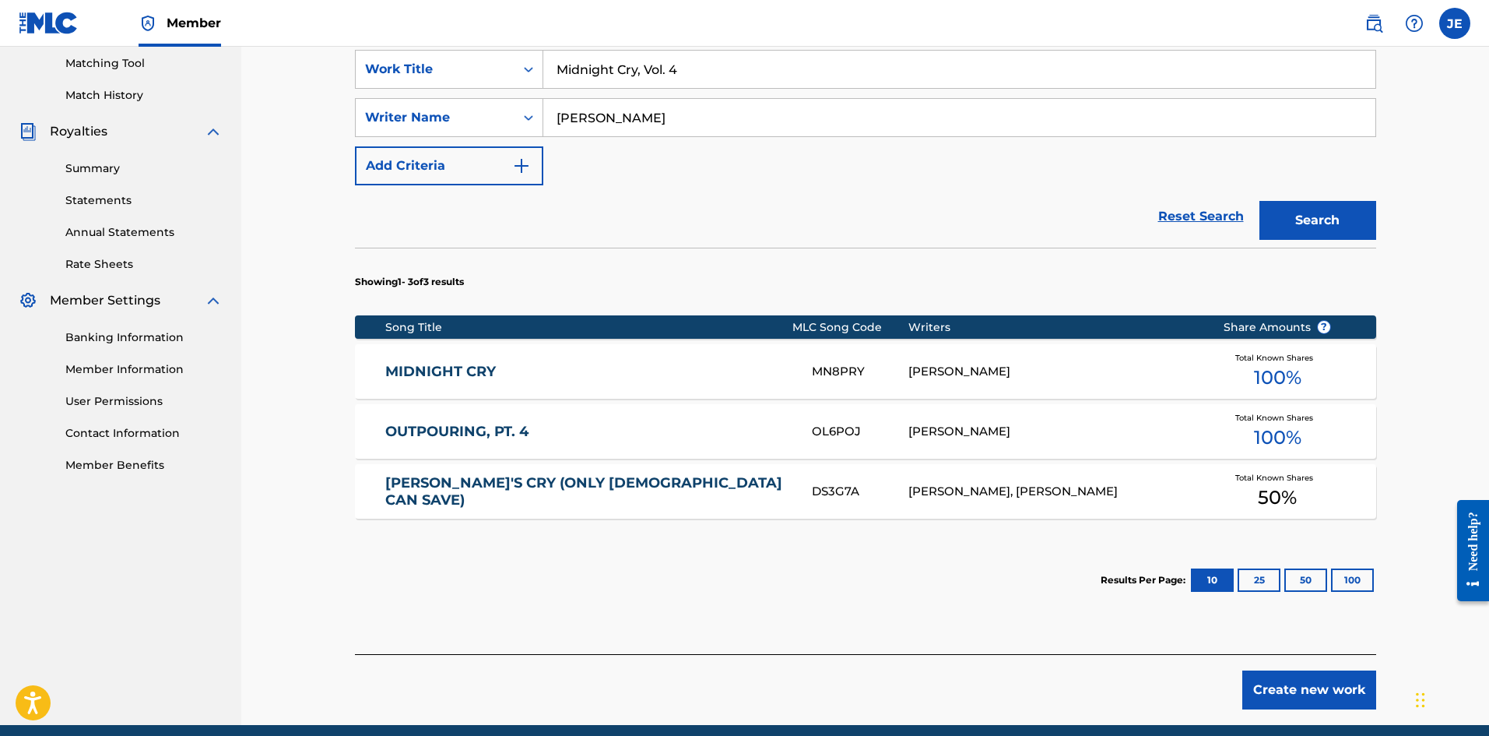
scroll to position [462, 0]
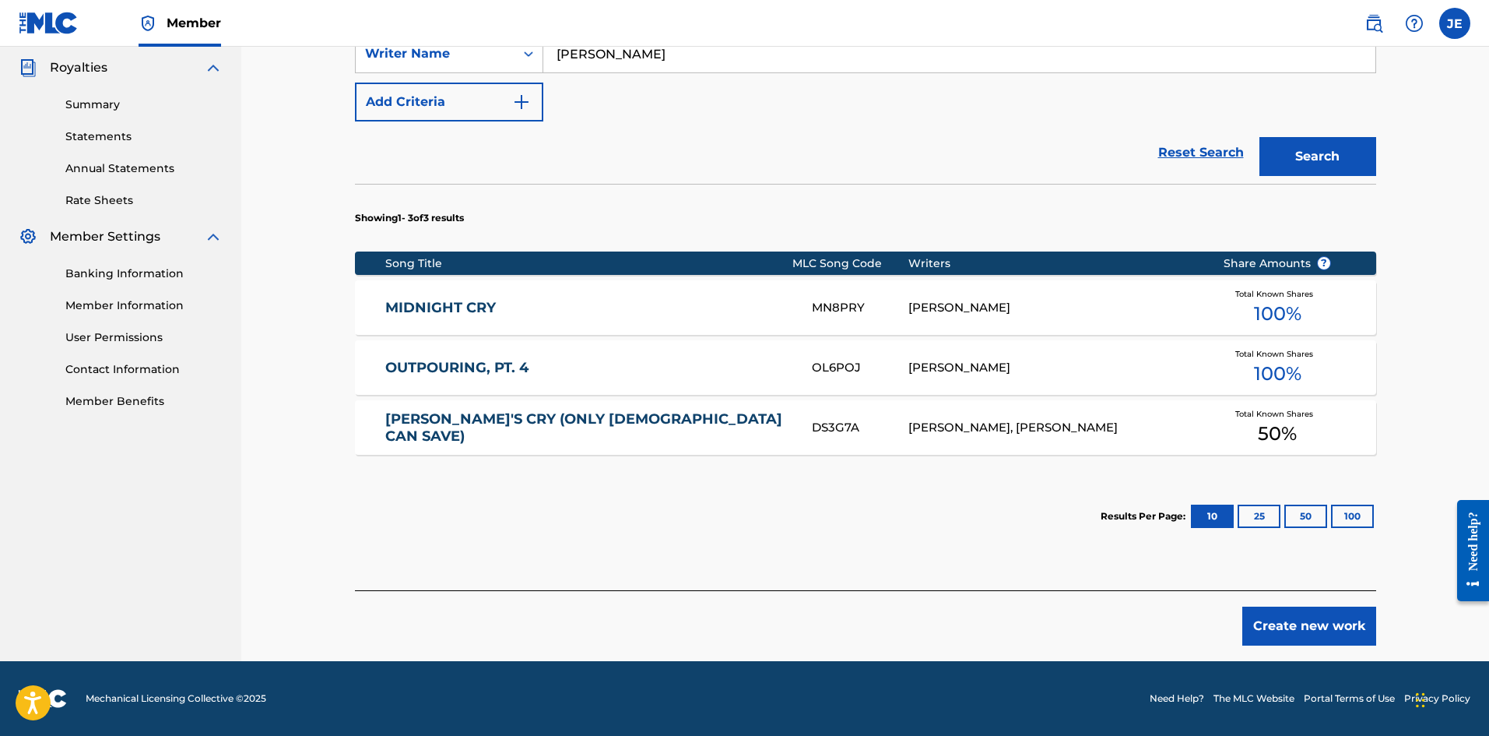
click at [1190, 568] on button "Create new work" at bounding box center [1310, 625] width 134 height 39
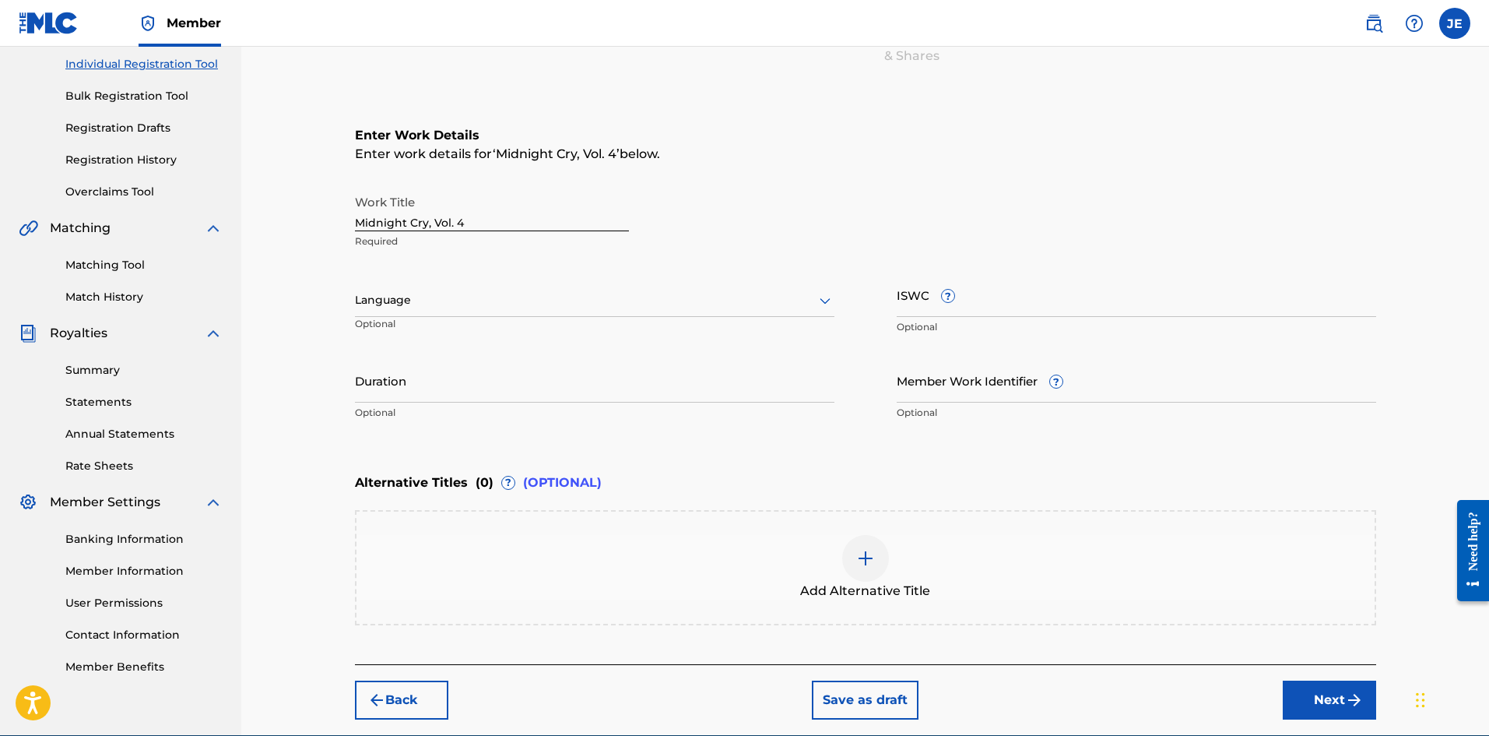
scroll to position [115, 0]
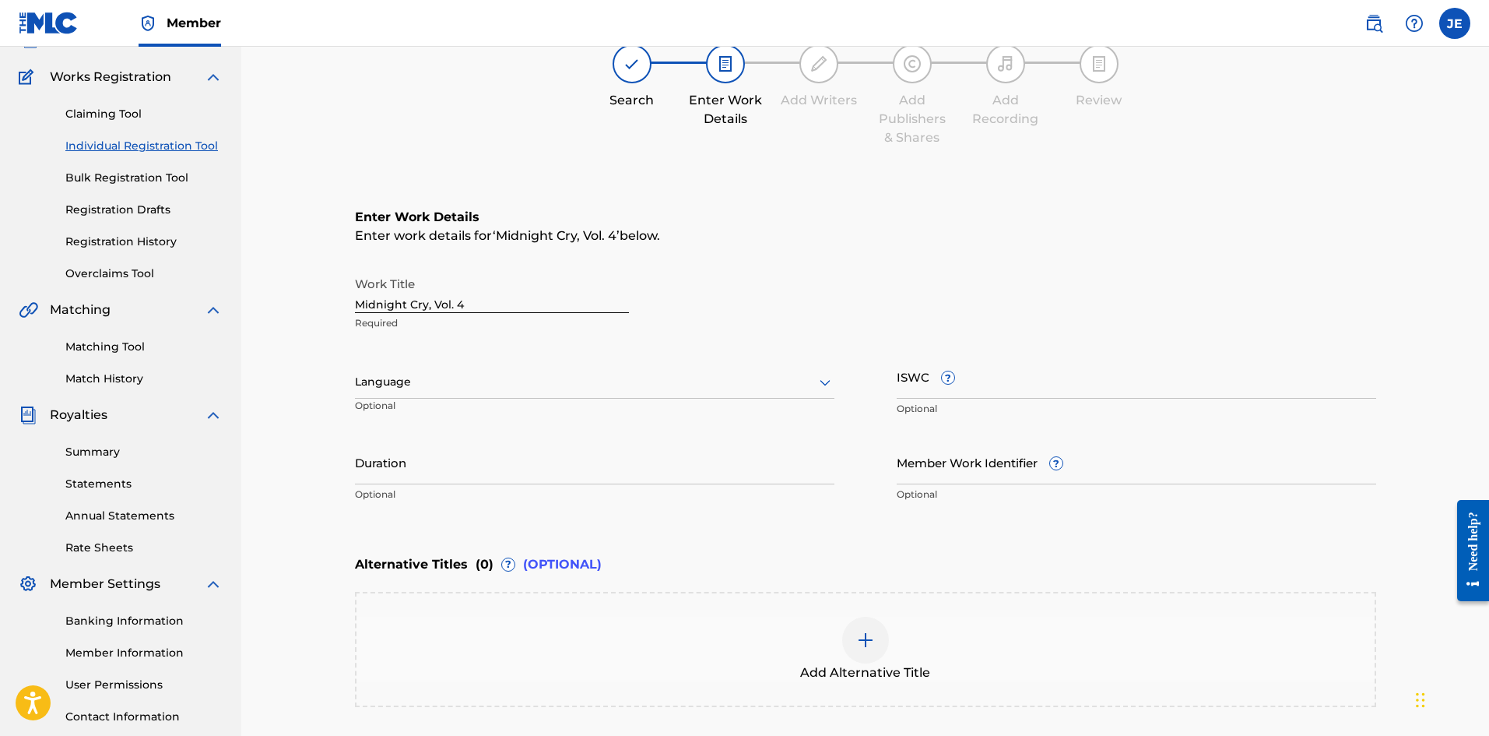
click at [543, 381] on div at bounding box center [595, 381] width 480 height 19
click at [519, 420] on div "English" at bounding box center [595, 416] width 478 height 35
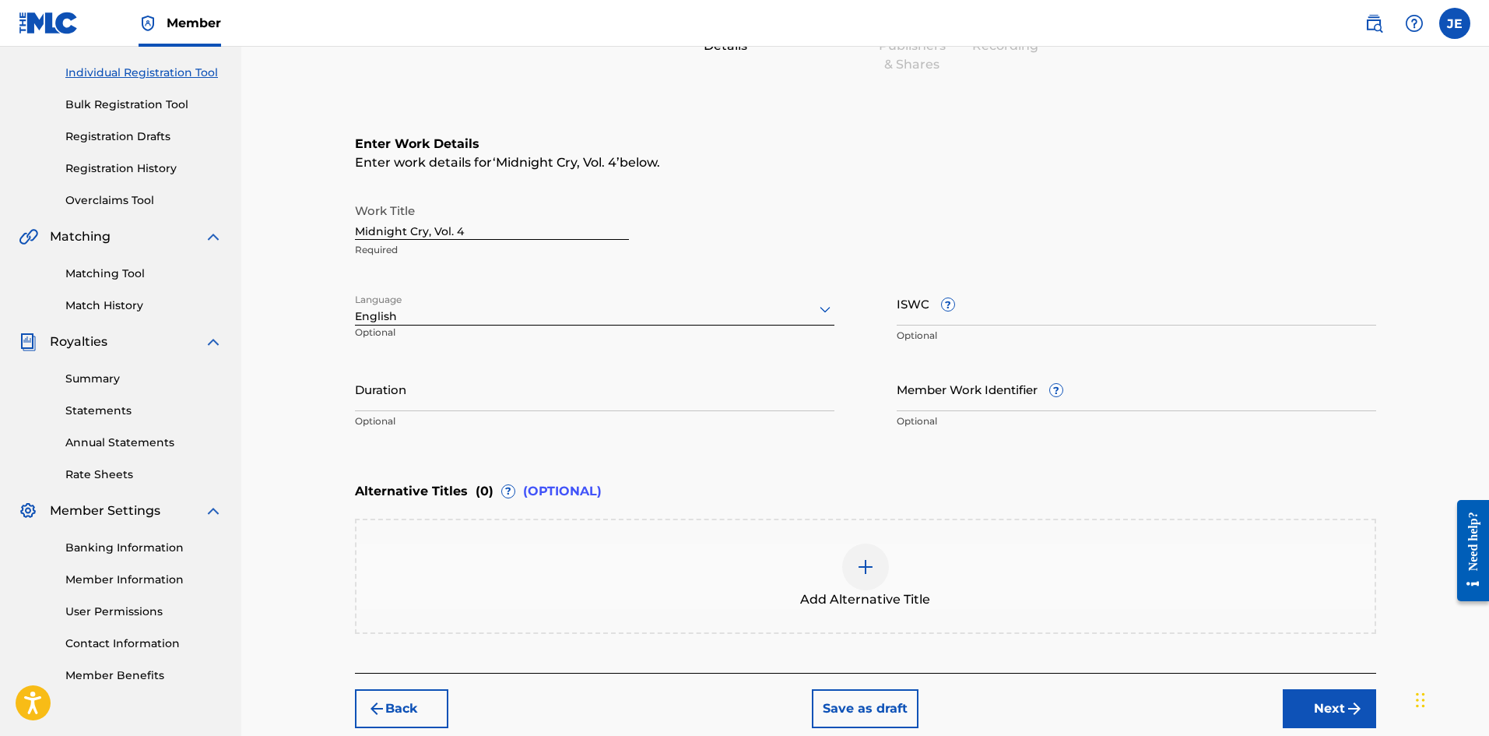
scroll to position [271, 0]
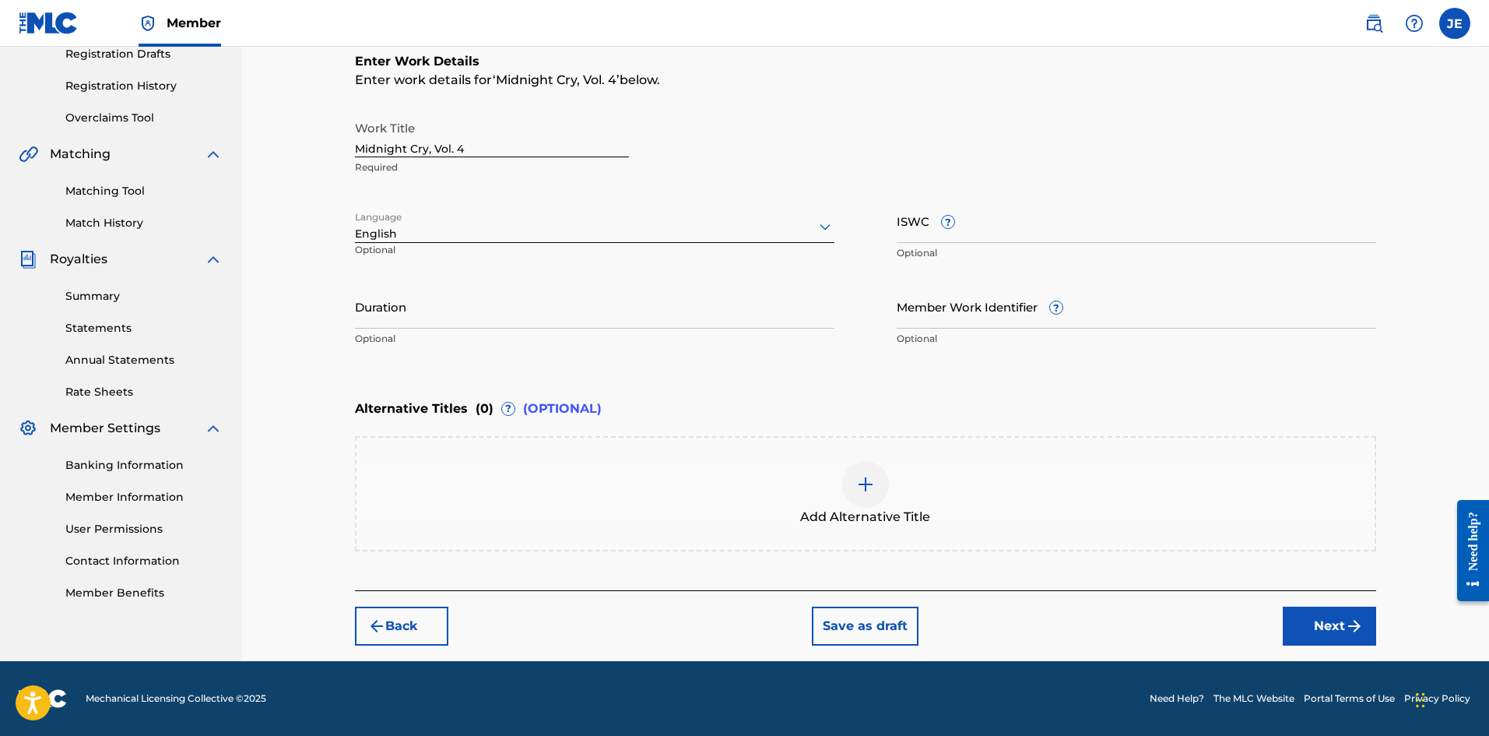
click at [1190, 568] on button "Next" at bounding box center [1329, 625] width 93 height 39
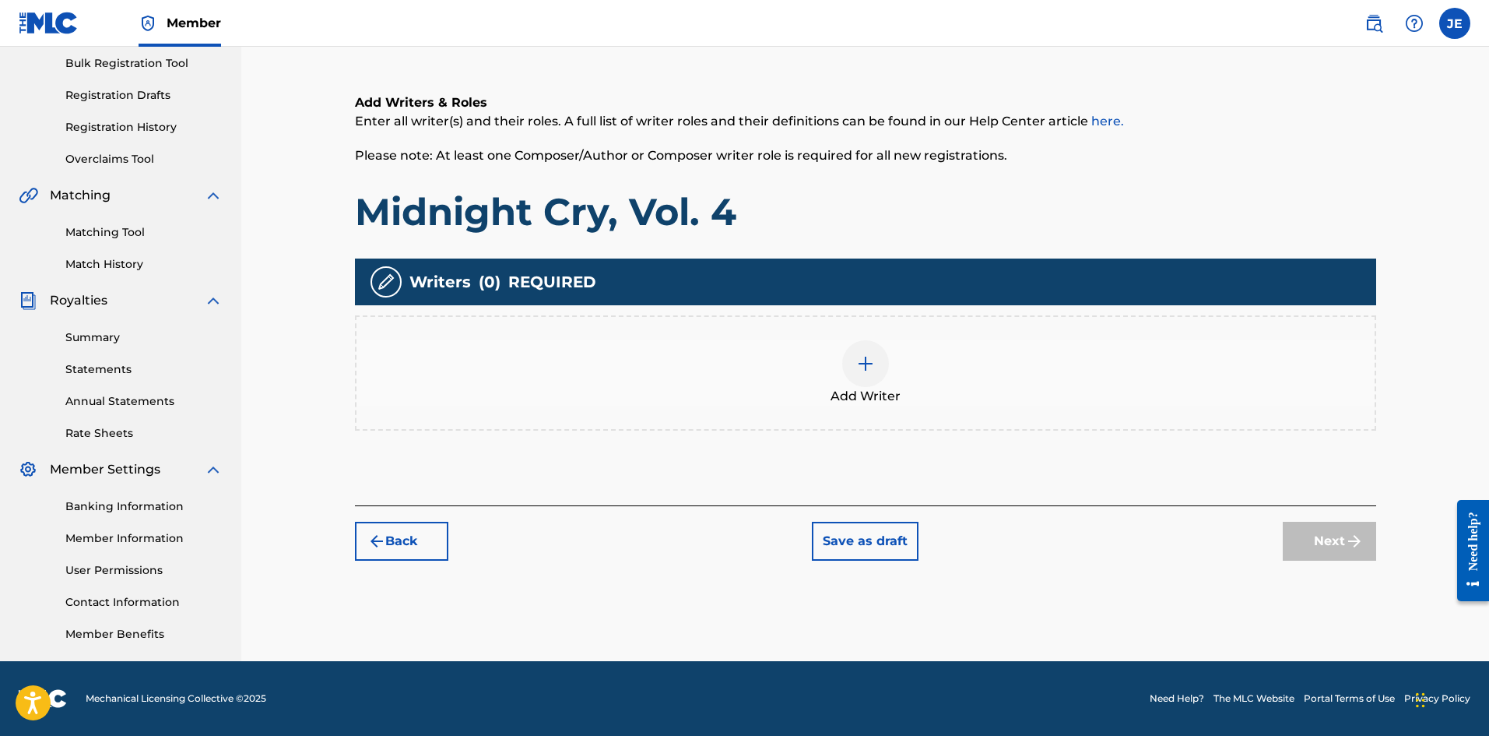
scroll to position [70, 0]
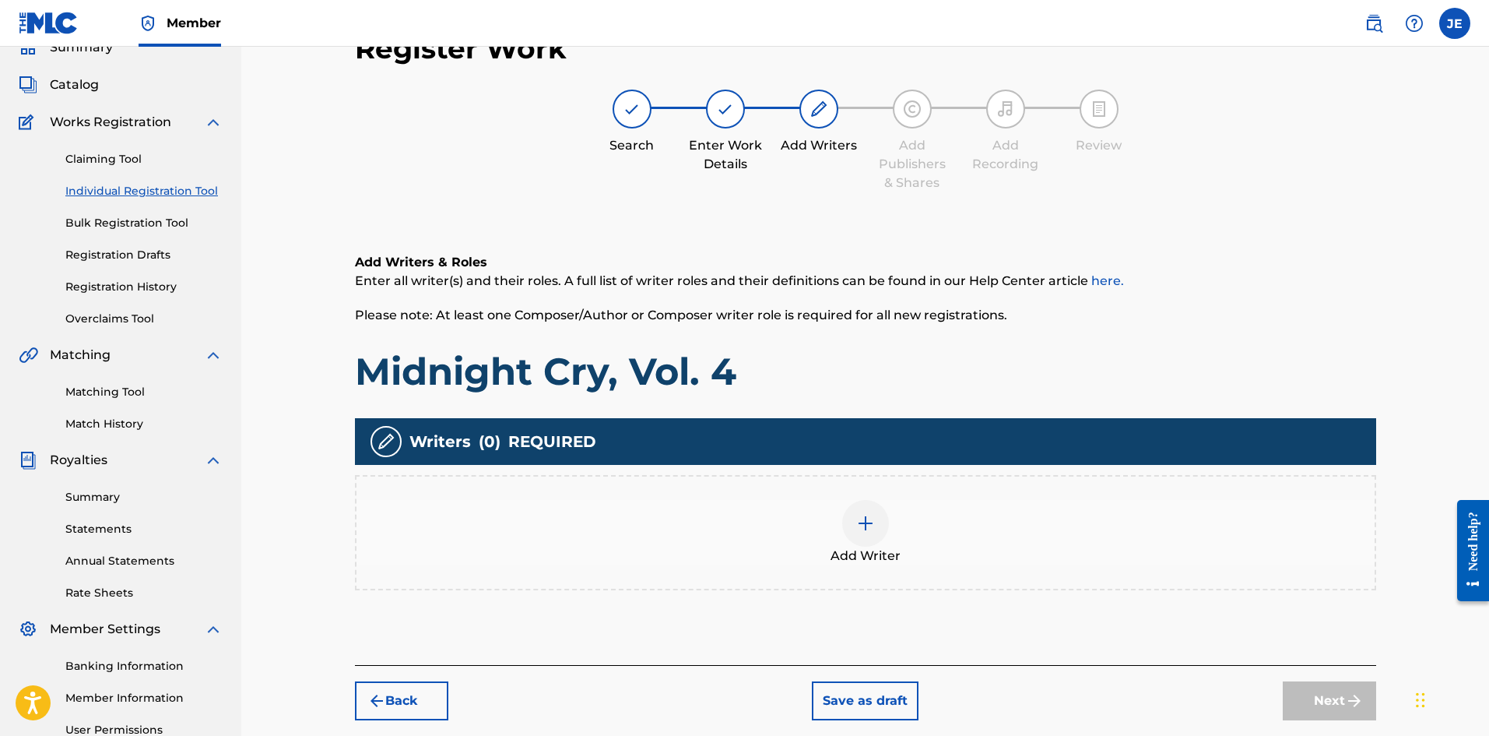
click at [859, 515] on img at bounding box center [865, 523] width 19 height 19
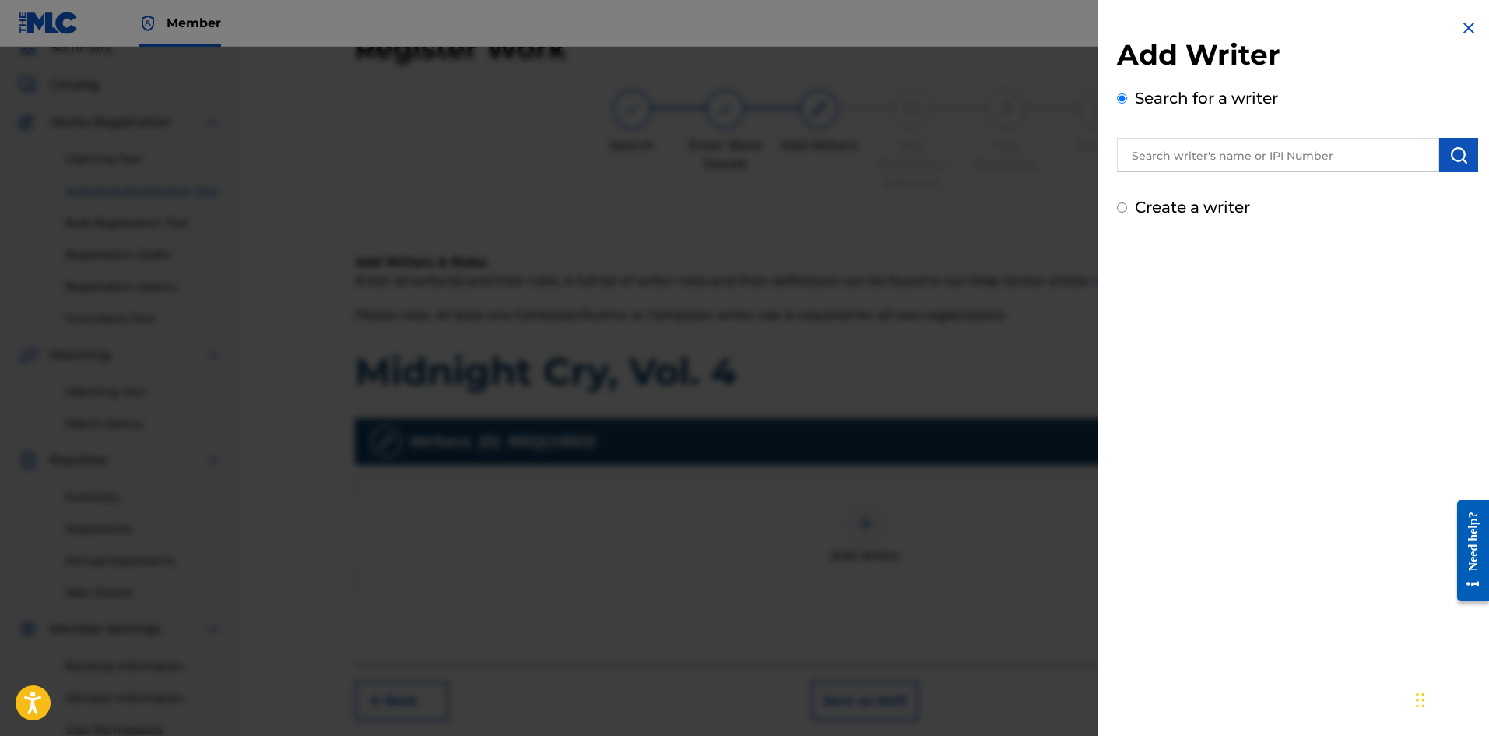
click at [1166, 211] on label "Create a writer" at bounding box center [1192, 207] width 115 height 19
radio input "true"
click at [1127, 211] on input "Create a writer" at bounding box center [1122, 207] width 10 height 10
radio input "false"
radio input "true"
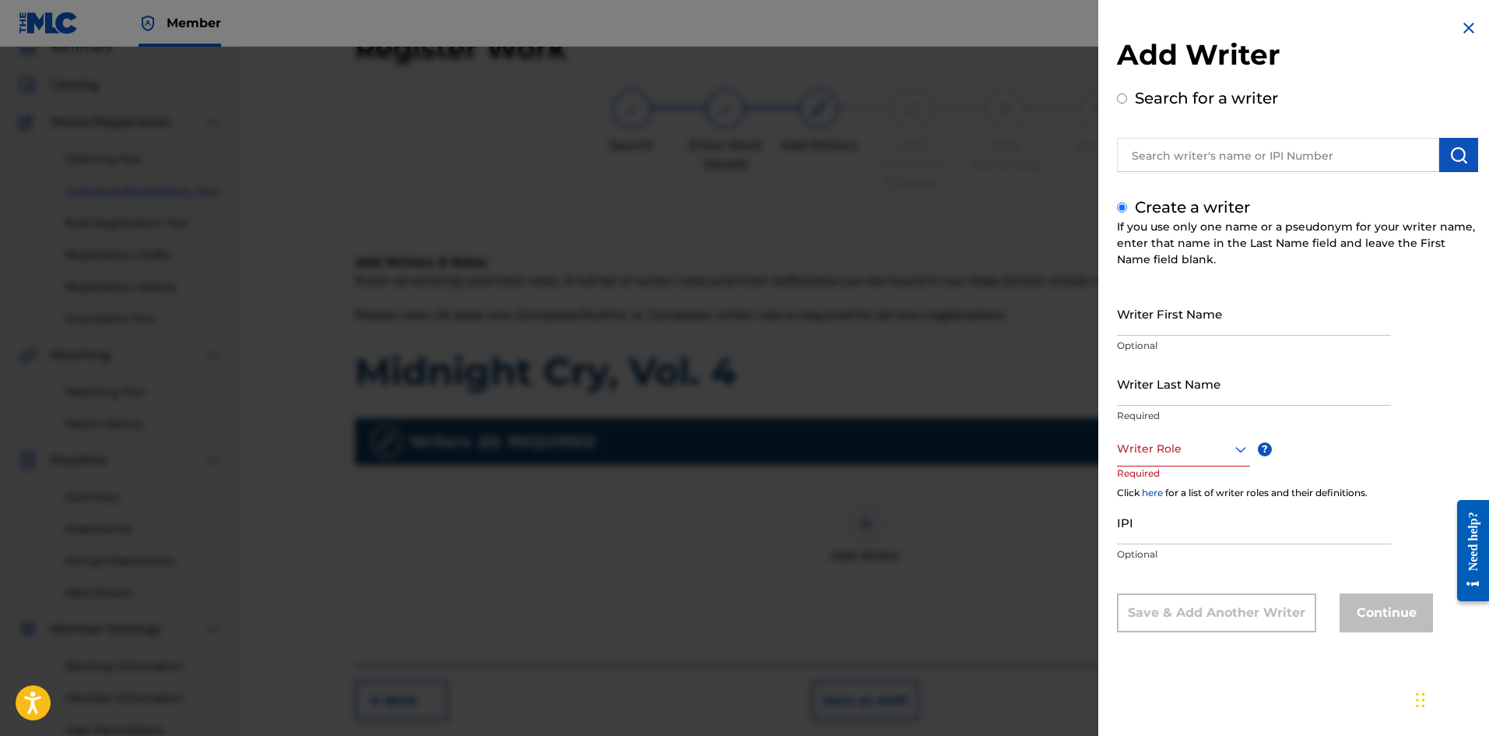
click at [1190, 326] on input "Writer First Name" at bounding box center [1254, 313] width 274 height 44
click at [1190, 519] on input "IPI" at bounding box center [1254, 522] width 274 height 44
paste input "1098473809"
type input "1098473809"
click at [1179, 460] on div "Writer Role" at bounding box center [1183, 448] width 133 height 35
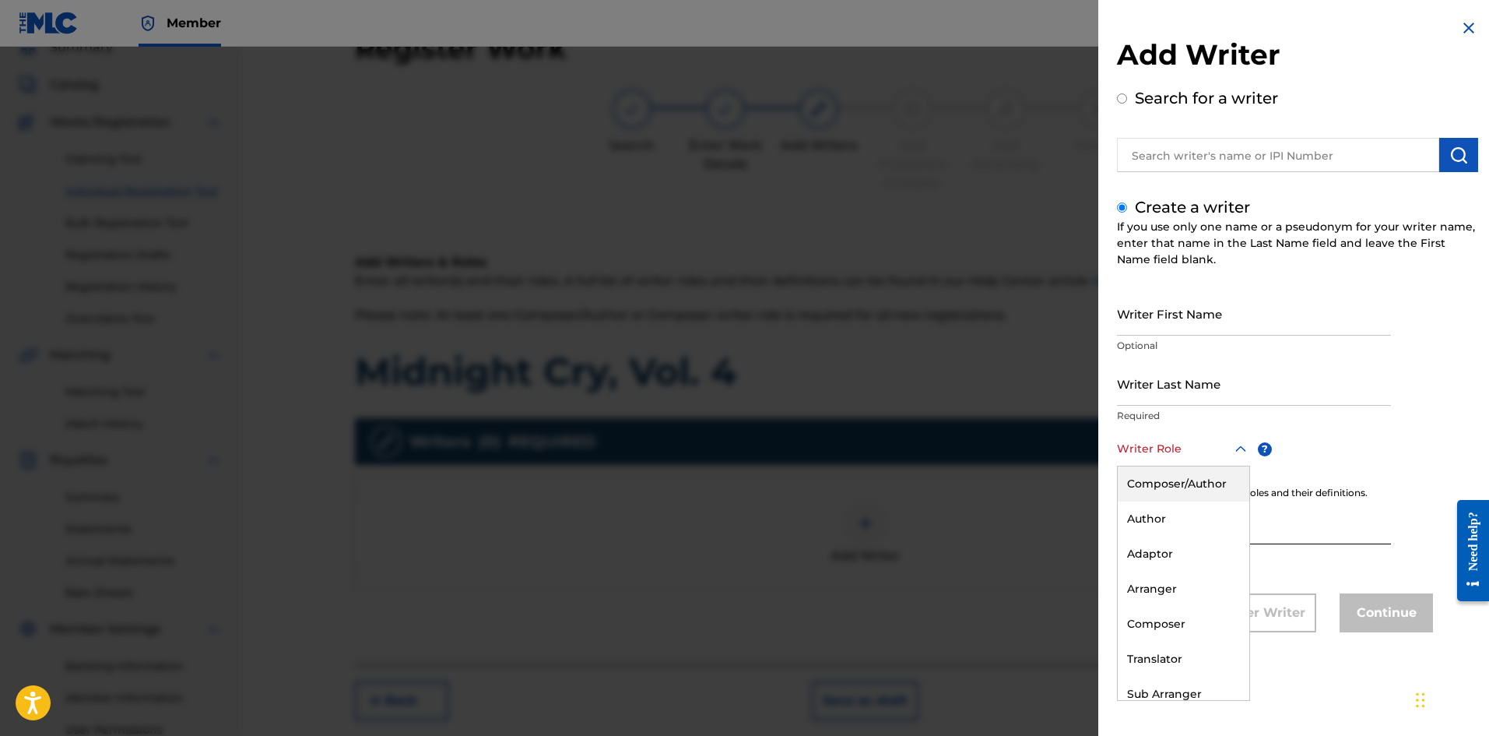
click at [1182, 483] on div "Composer/Author" at bounding box center [1184, 483] width 132 height 35
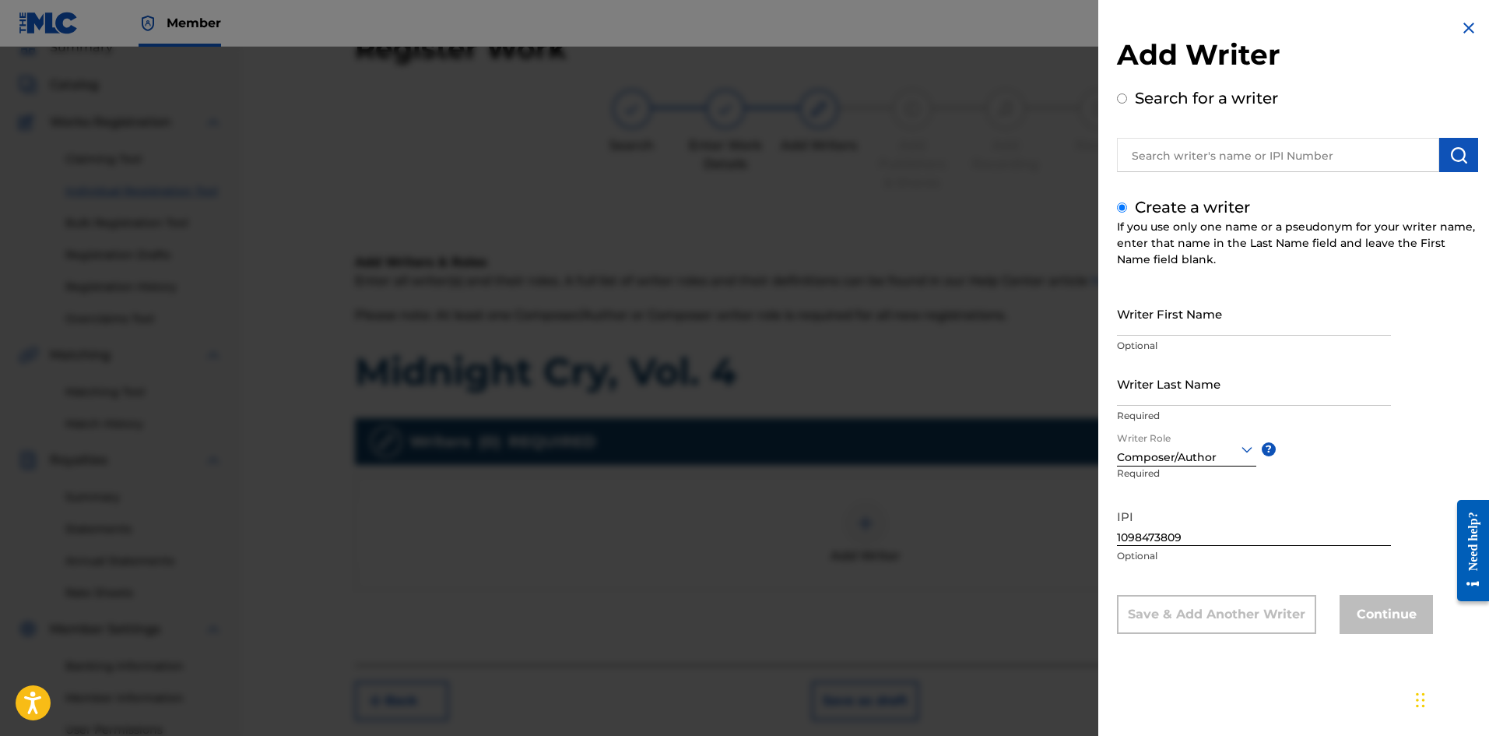
click at [1161, 303] on input "Writer First Name" at bounding box center [1254, 313] width 274 height 44
click at [1159, 322] on input "Writer First Name" at bounding box center [1254, 313] width 274 height 44
type input "[PERSON_NAME]"
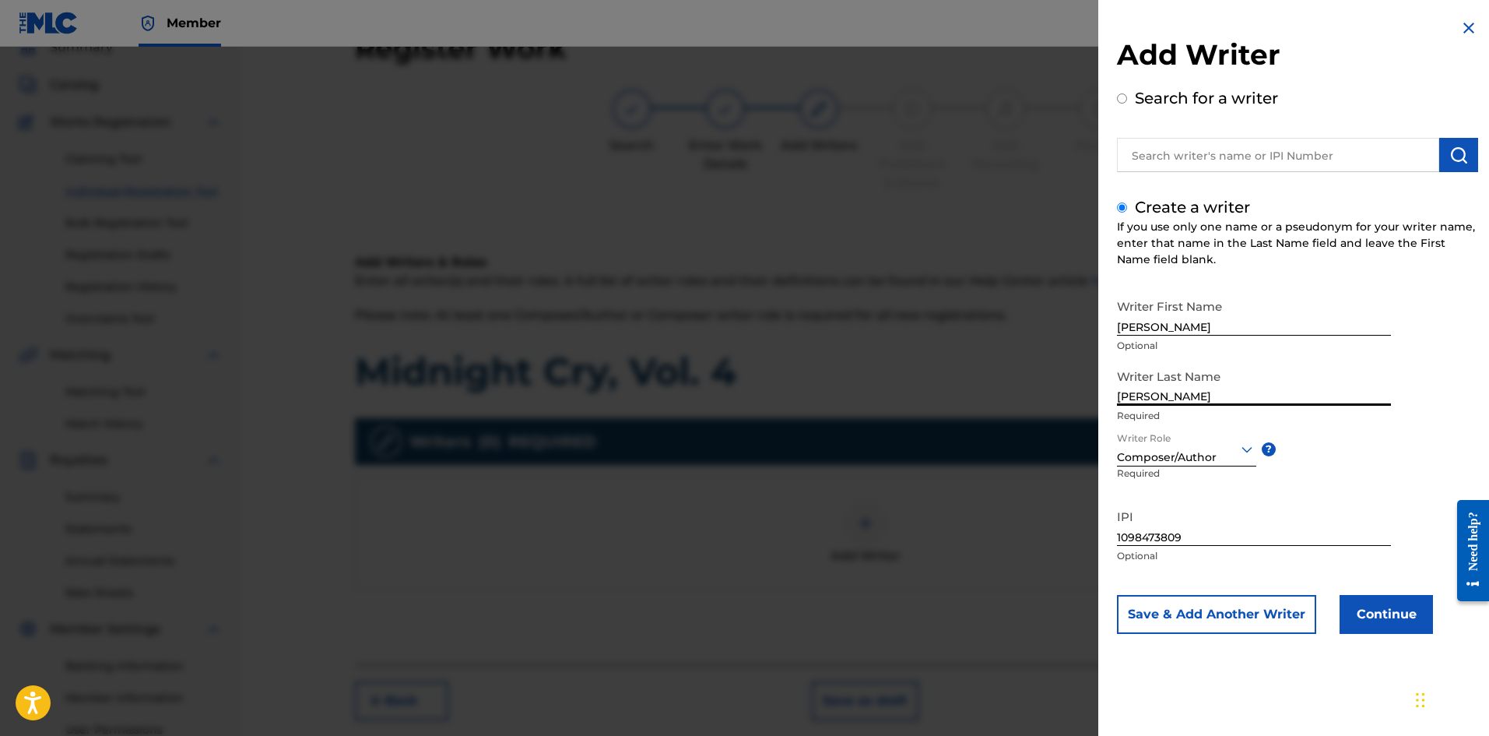
type input "[PERSON_NAME]"
click at [1190, 568] on button "Continue" at bounding box center [1386, 614] width 93 height 39
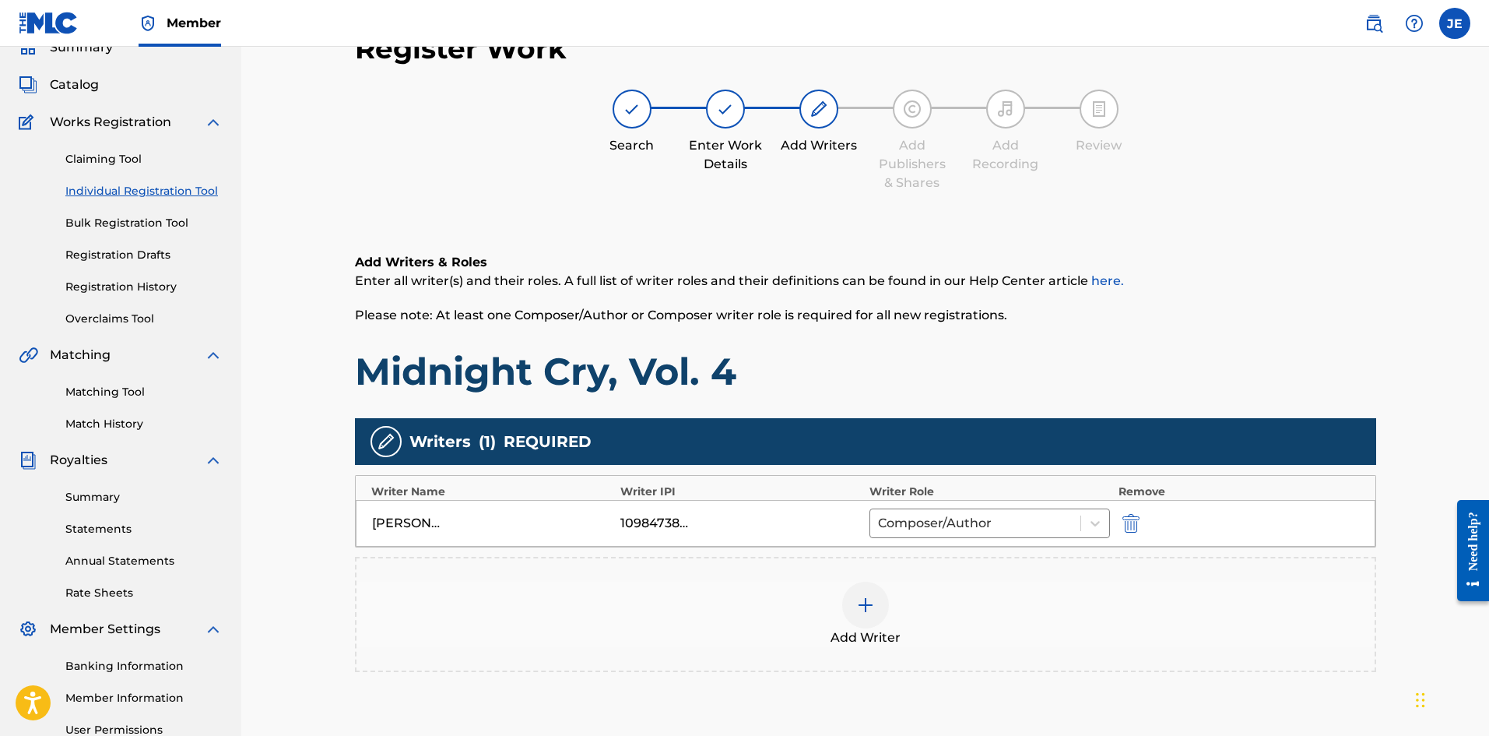
scroll to position [230, 0]
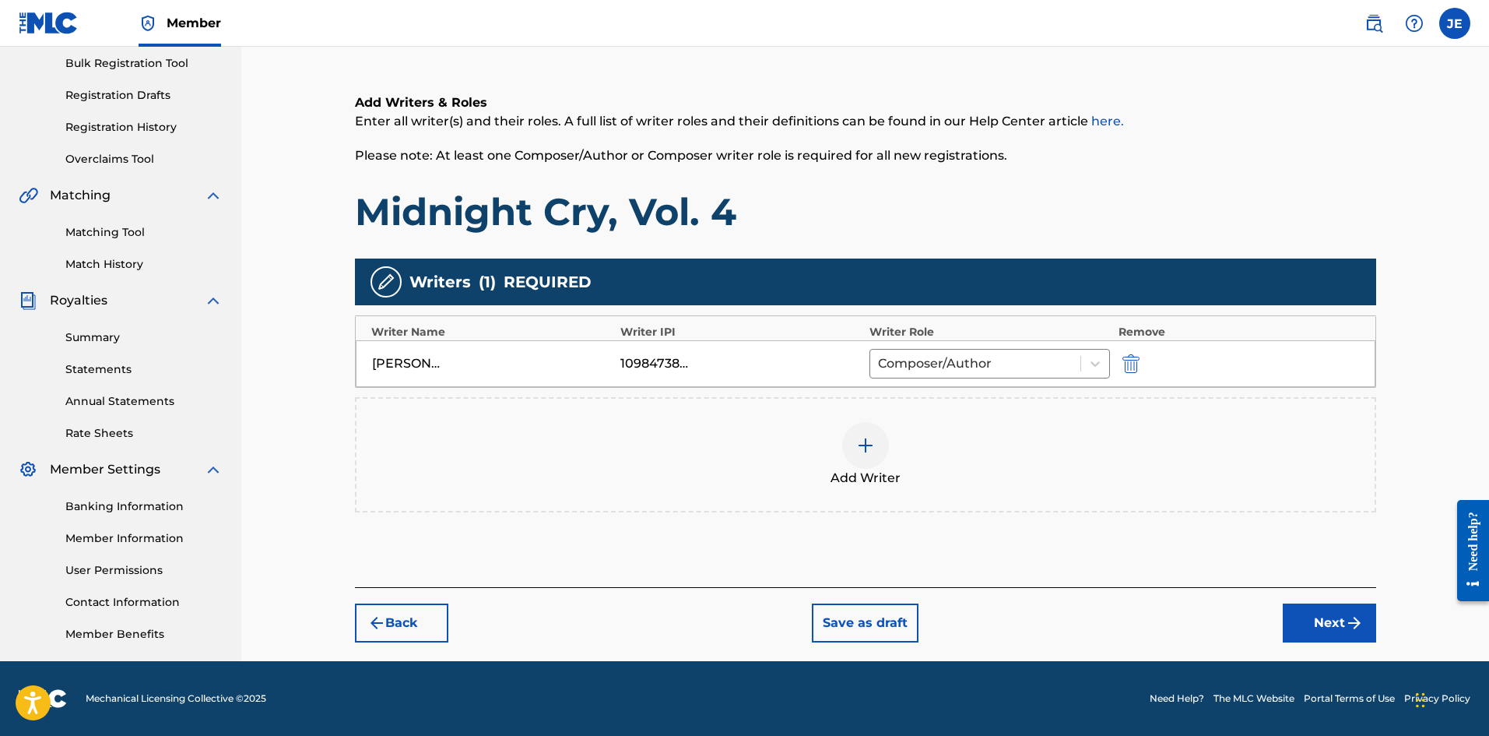
click at [1190, 568] on button "Next" at bounding box center [1329, 622] width 93 height 39
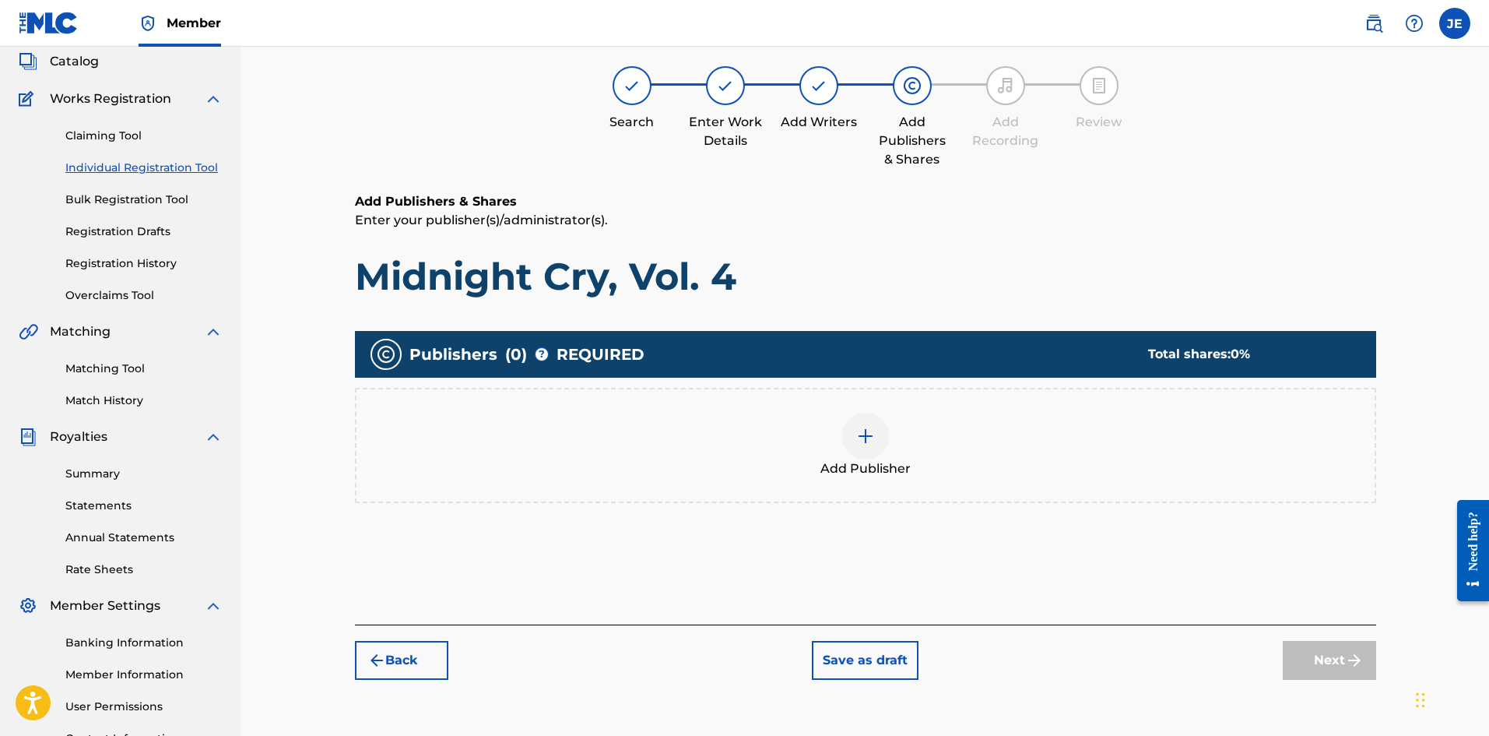
scroll to position [70, 0]
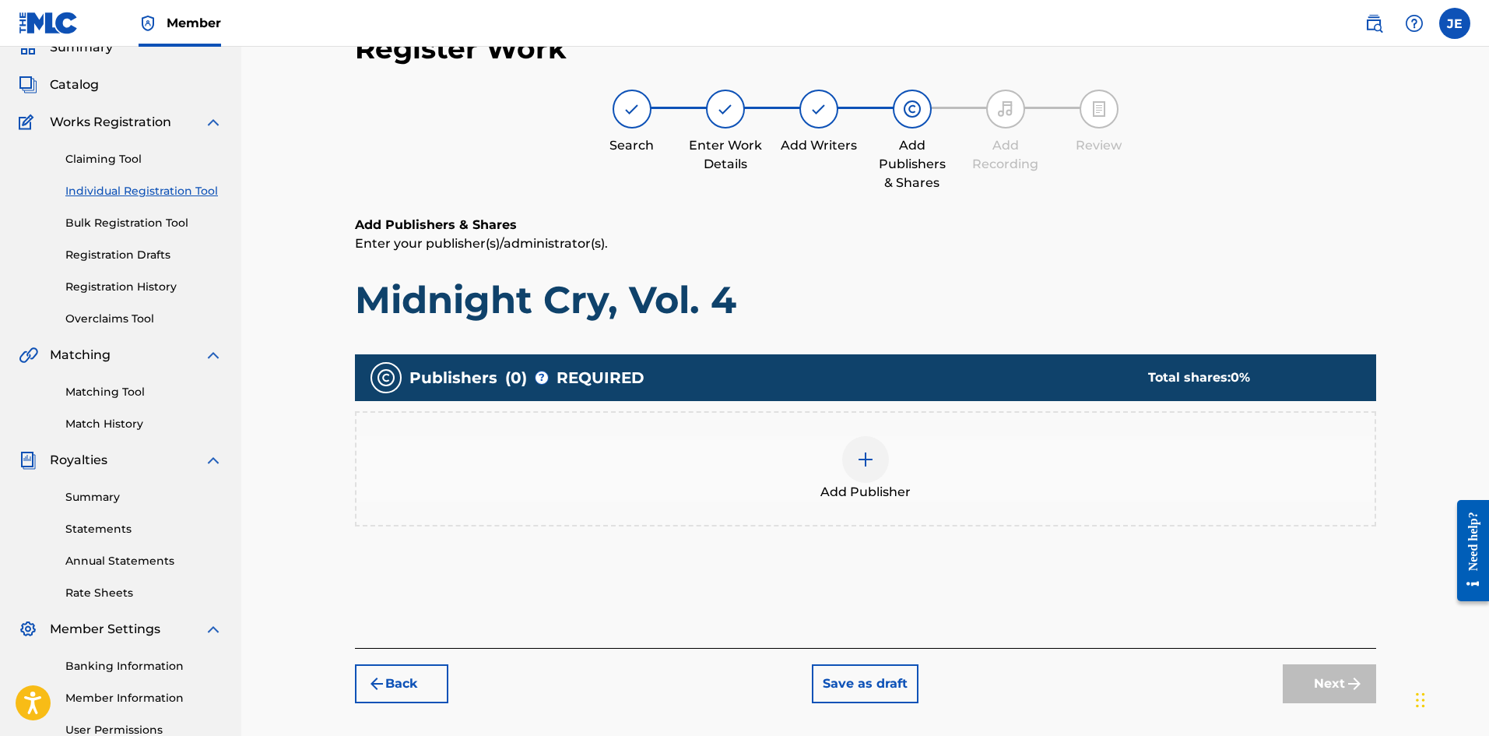
click at [877, 469] on div at bounding box center [865, 459] width 47 height 47
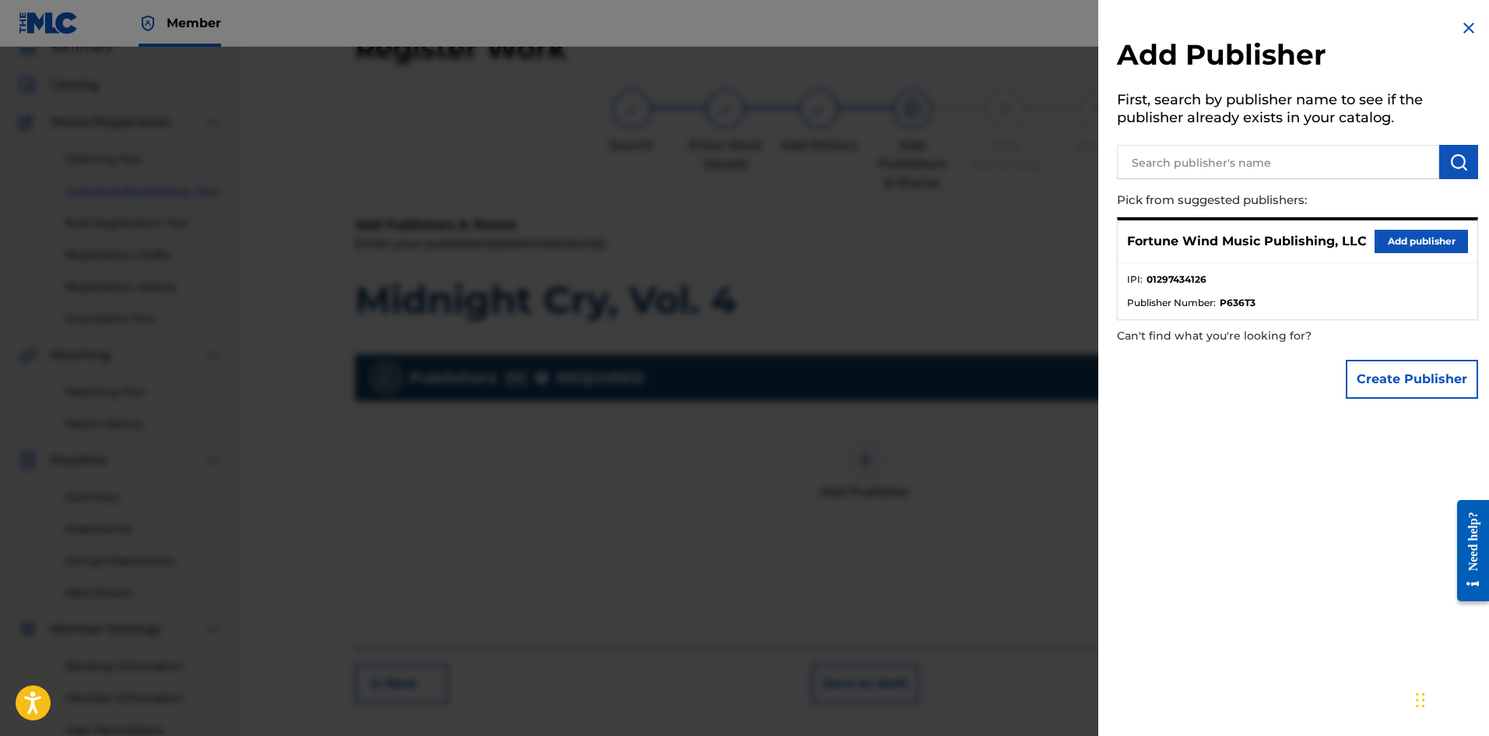
click at [1190, 241] on button "Add publisher" at bounding box center [1421, 241] width 93 height 23
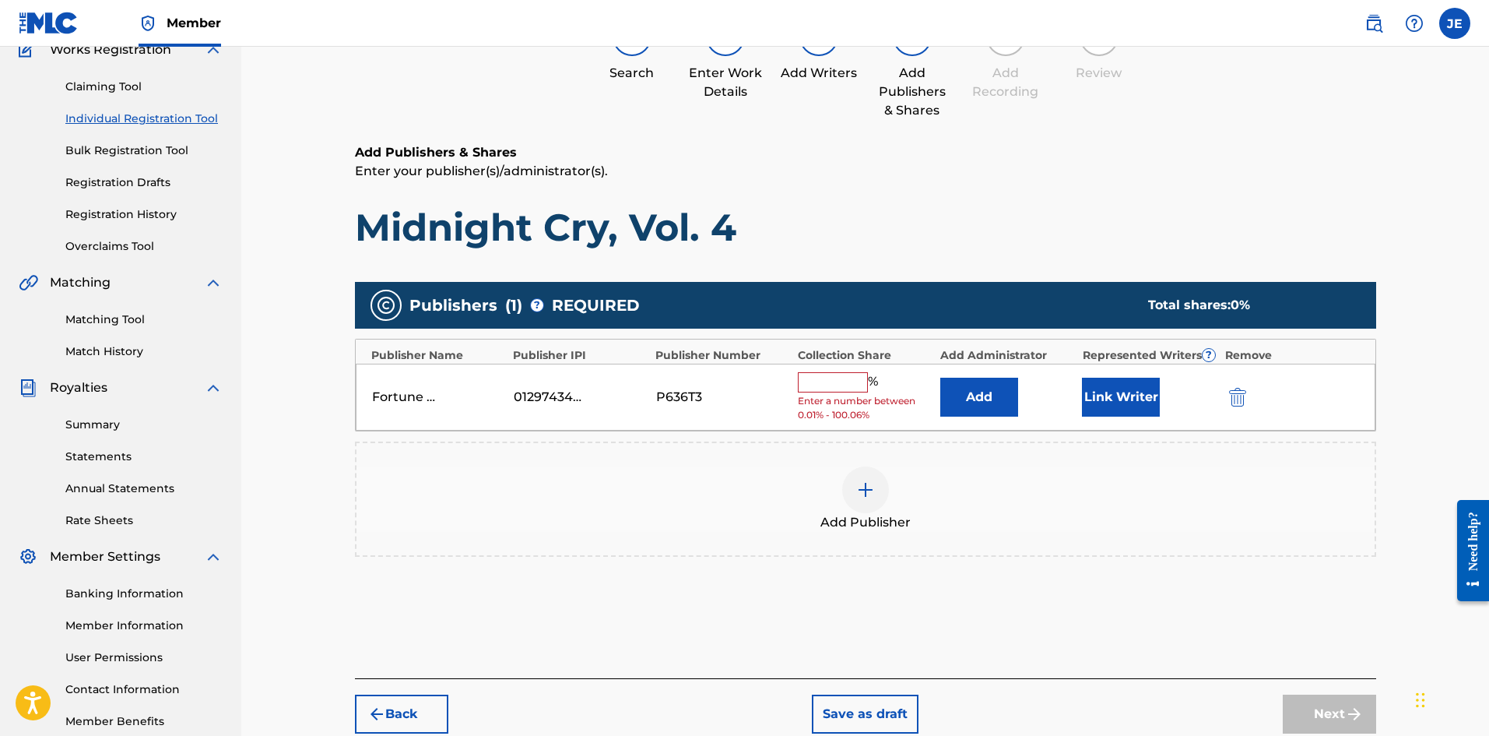
scroll to position [230, 0]
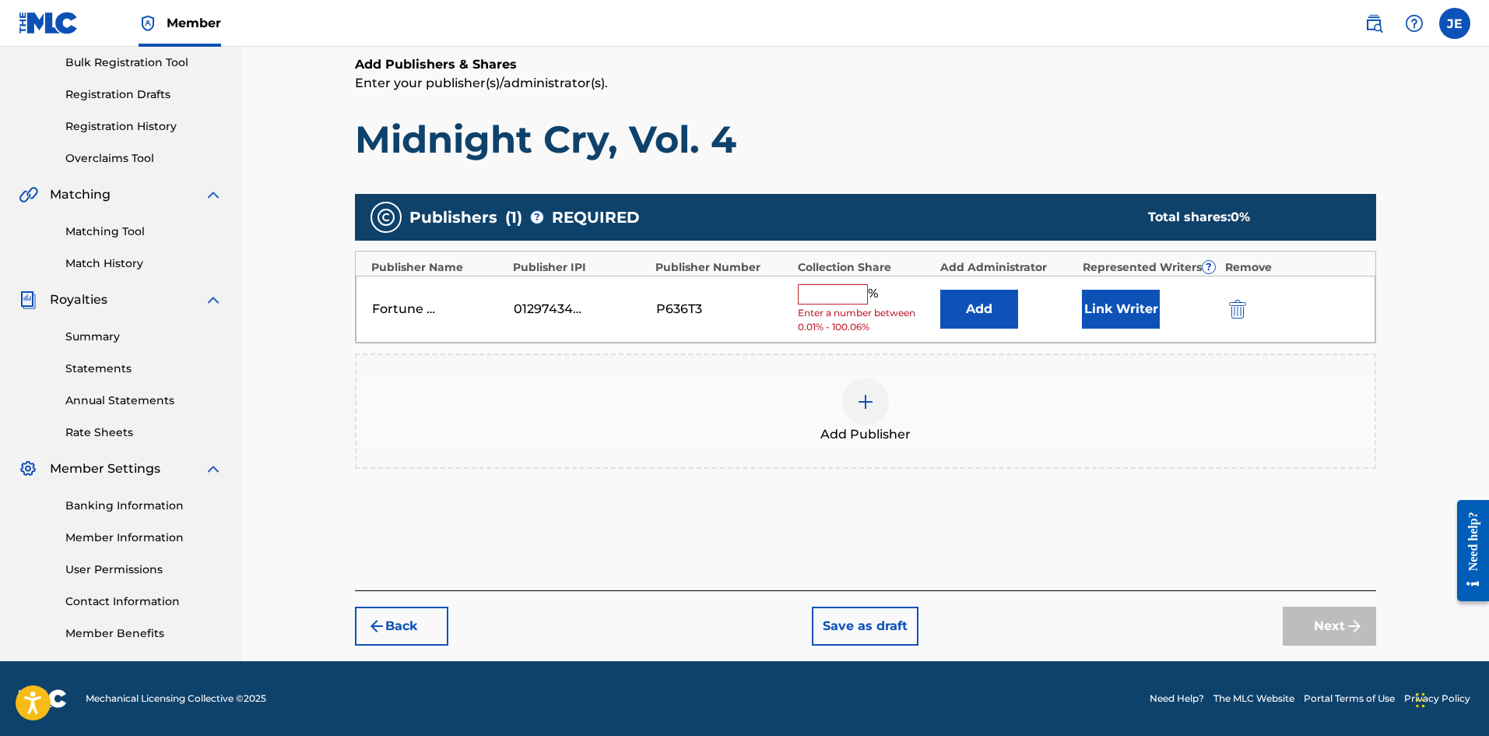
click at [824, 305] on div "% Enter a number between 0.01% - 100.06%" at bounding box center [865, 309] width 135 height 51
drag, startPoint x: 828, startPoint y: 294, endPoint x: 842, endPoint y: 300, distance: 14.6
click at [828, 294] on input "text" at bounding box center [833, 294] width 70 height 20
type input "100"
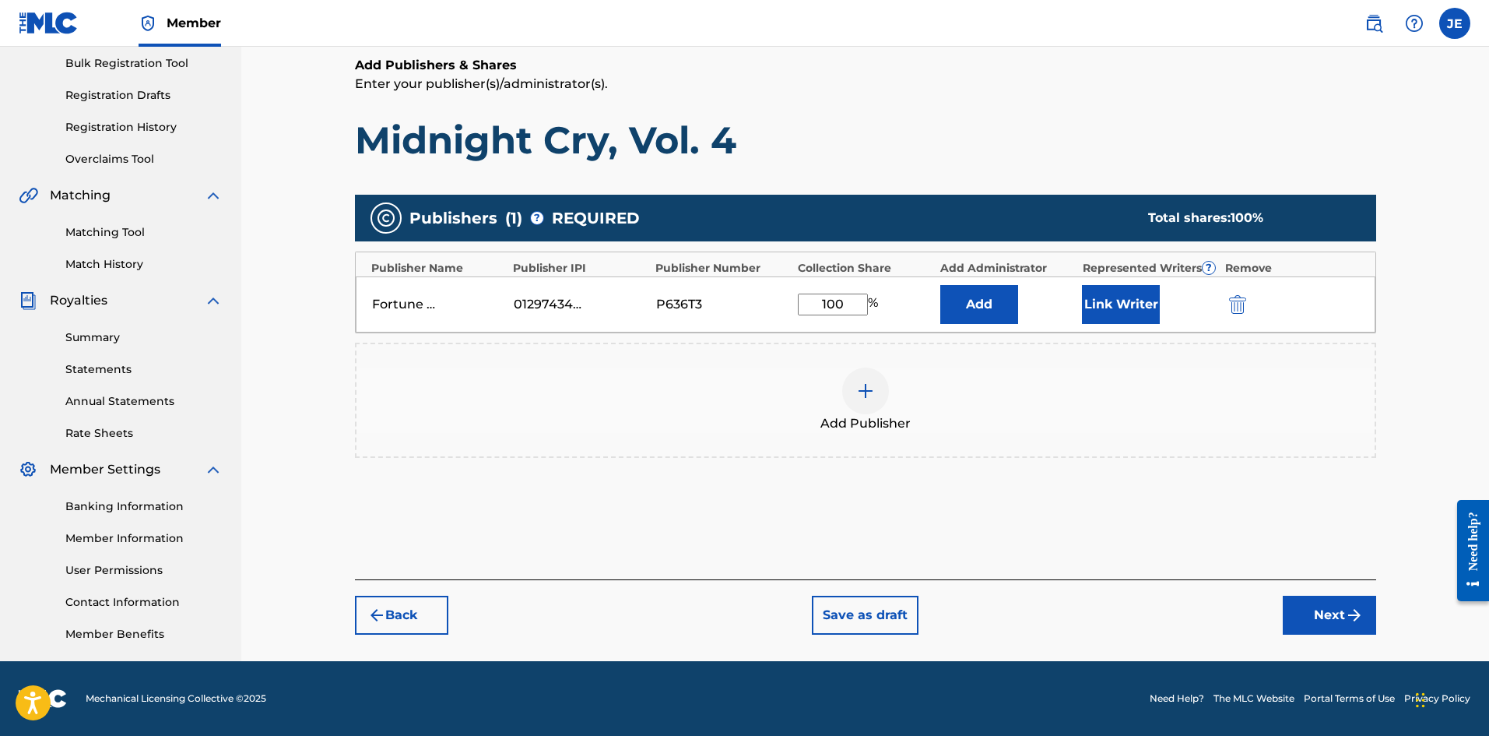
click at [1190, 568] on button "Next" at bounding box center [1329, 615] width 93 height 39
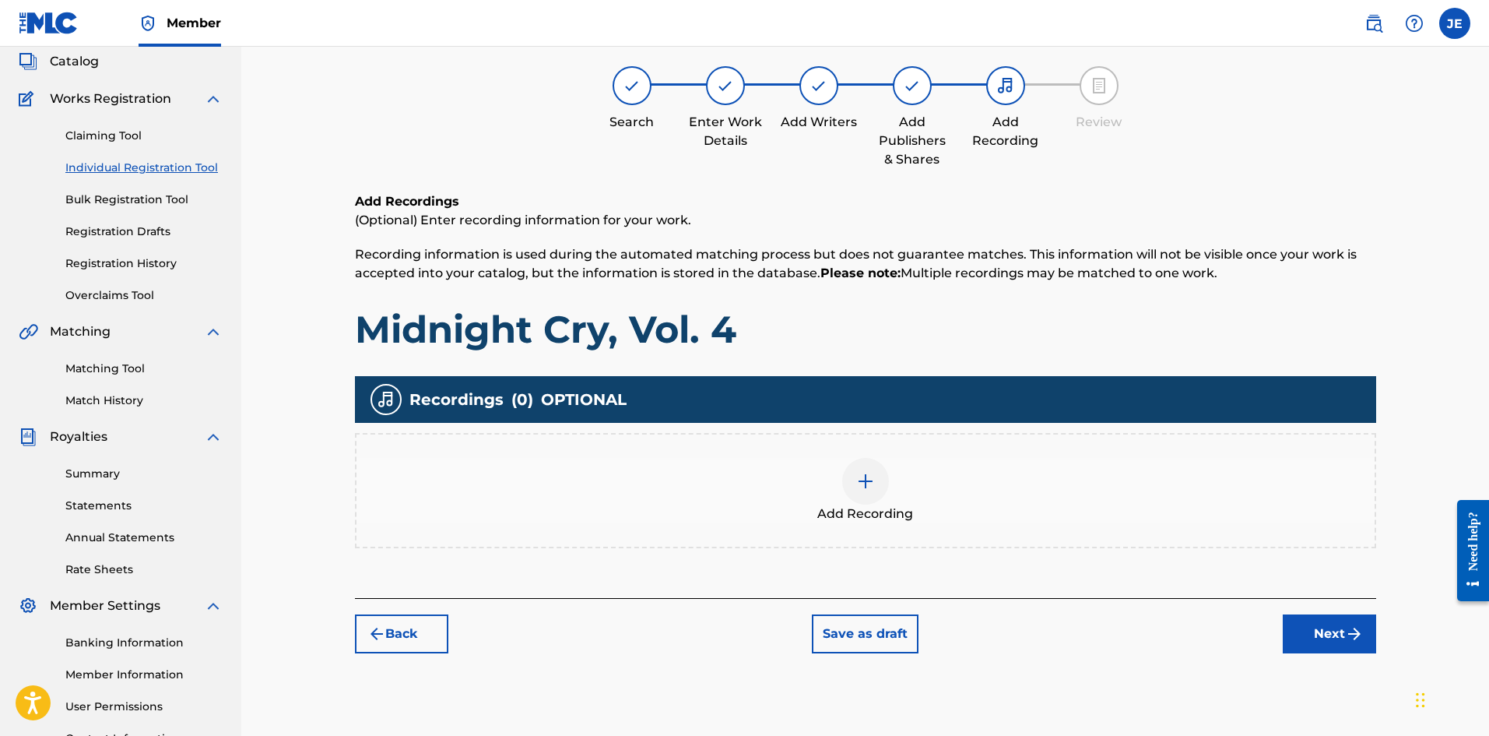
scroll to position [70, 0]
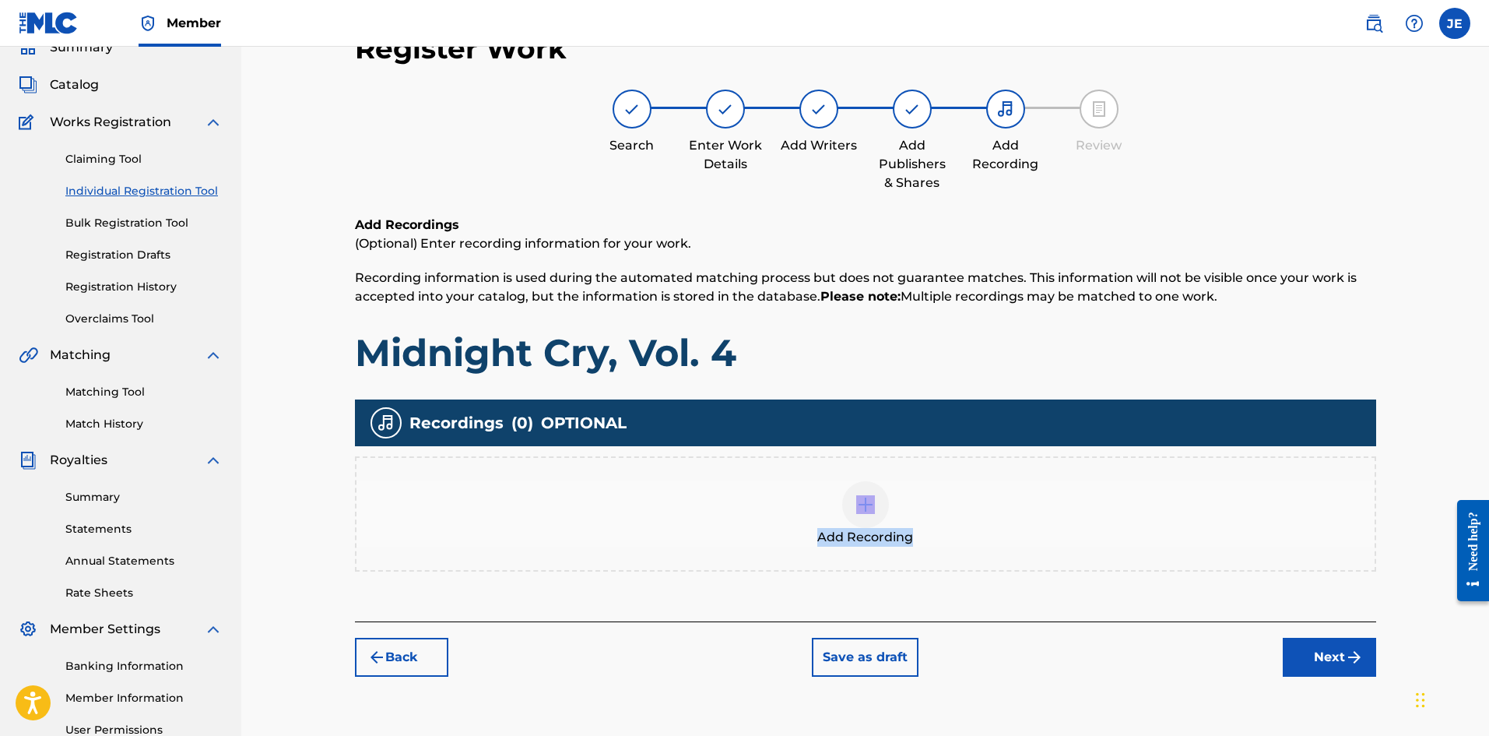
drag, startPoint x: 877, startPoint y: 508, endPoint x: 1047, endPoint y: 485, distance: 172.1
click at [1047, 485] on div "Add Recording" at bounding box center [866, 513] width 1018 height 65
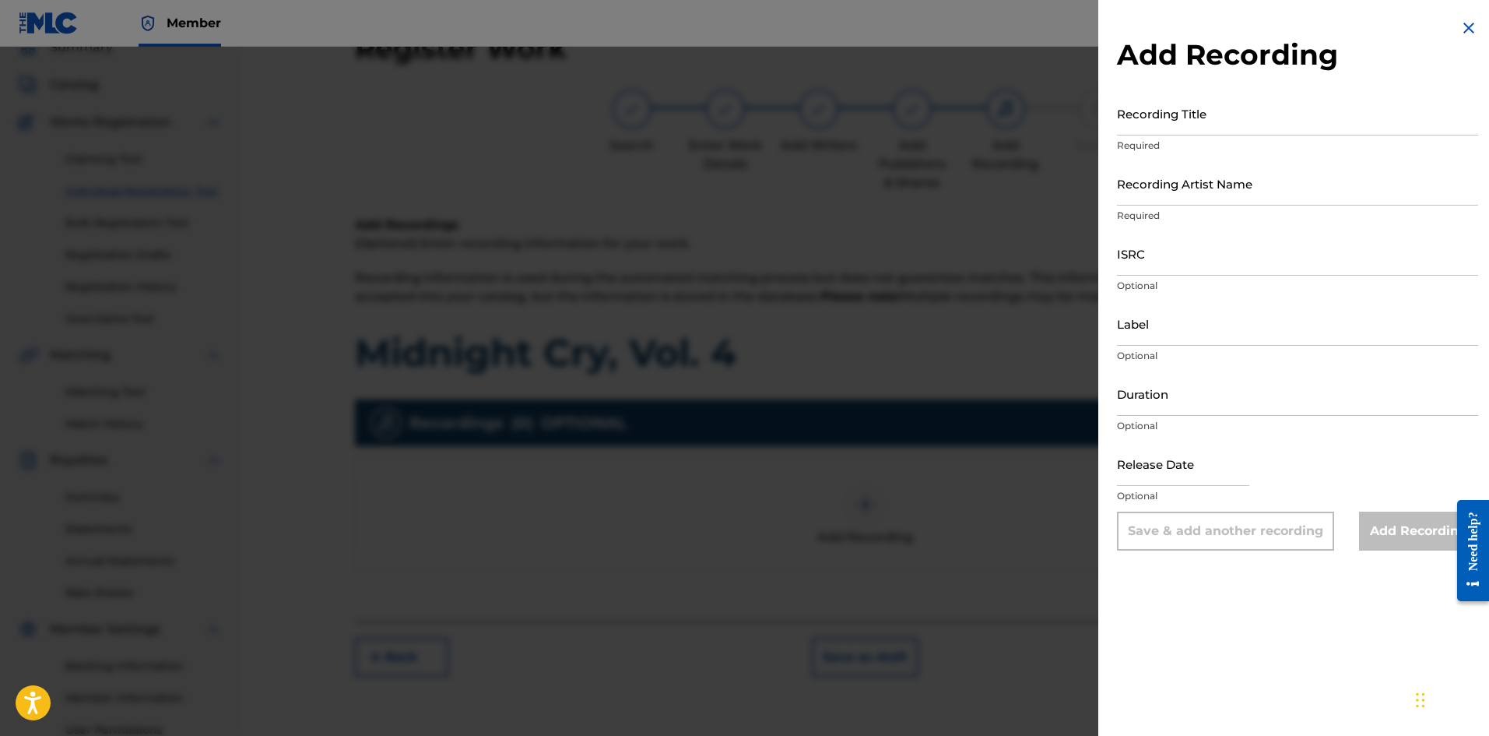
click at [822, 381] on div at bounding box center [744, 415] width 1489 height 736
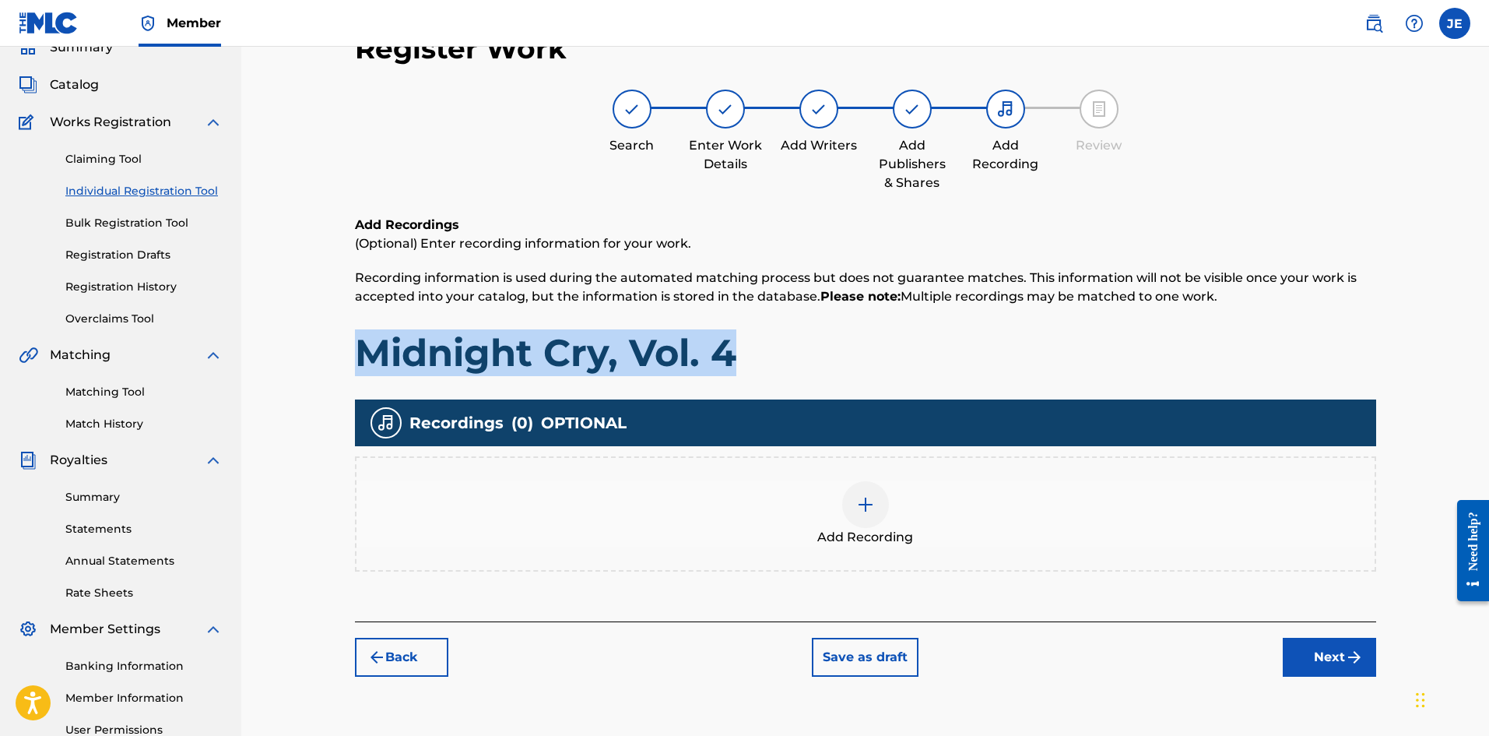
drag, startPoint x: 825, startPoint y: 354, endPoint x: 309, endPoint y: 322, distance: 517.1
click at [309, 324] on div "Register Work Search Enter Work Details Add Writers Add Publishers & Shares Add…" at bounding box center [865, 399] width 1248 height 844
copy h1 "Midnight Cry, Vol. 4"
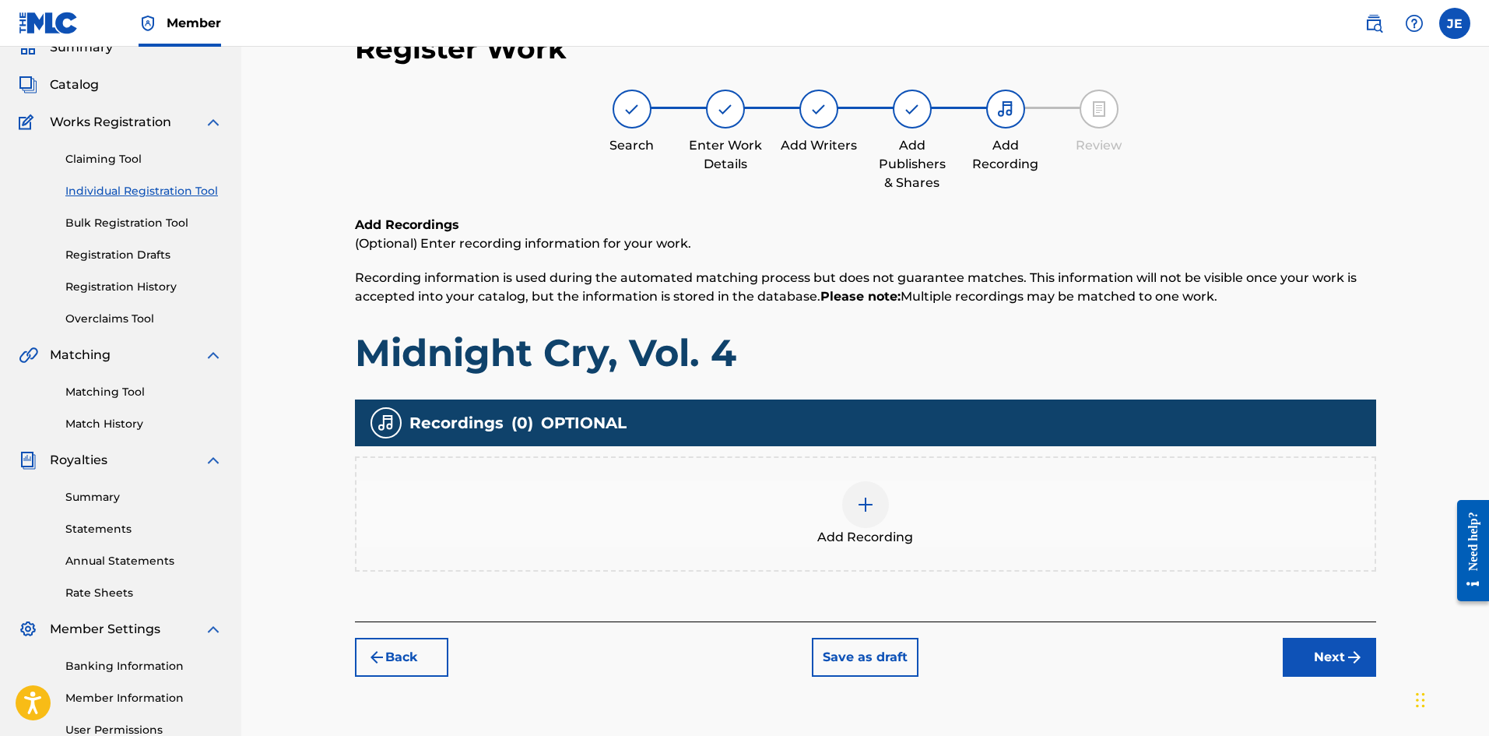
click at [889, 522] on div "Add Recording" at bounding box center [866, 513] width 1018 height 65
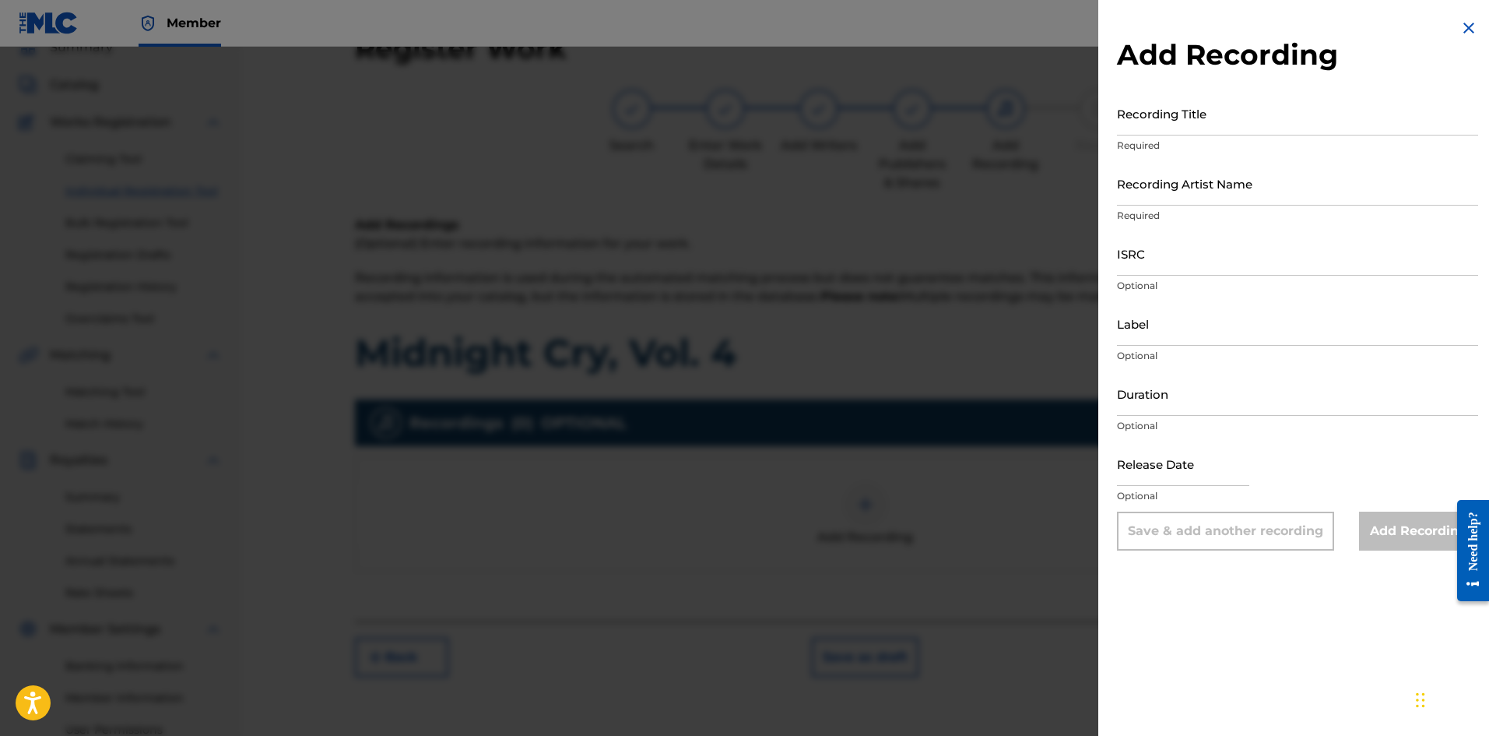
click at [1190, 125] on input "Recording Title" at bounding box center [1297, 113] width 361 height 44
paste input "Midnight Cry, Vol. 4"
type input "Midnight Cry, Vol. 4"
click at [1190, 188] on input "Recording Artist Name" at bounding box center [1297, 183] width 361 height 44
type input "Ebuka Songs"
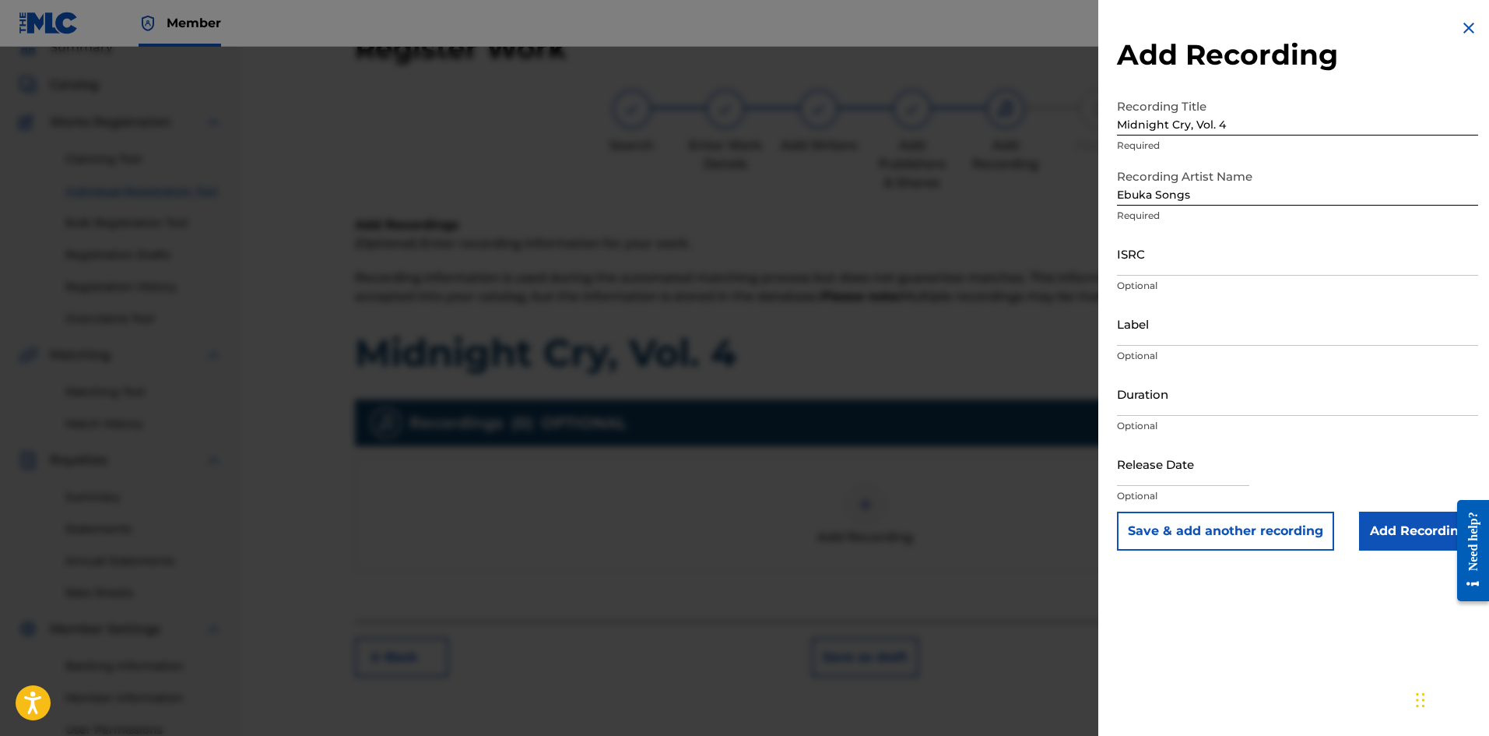
click at [1171, 256] on input "ISRC" at bounding box center [1297, 253] width 361 height 44
paste input "QZ5FN2429264"
type input "QZ5FN2429264"
click at [1155, 333] on input "Label" at bounding box center [1297, 323] width 361 height 44
type input "Tribe Of Ebuka Songs"
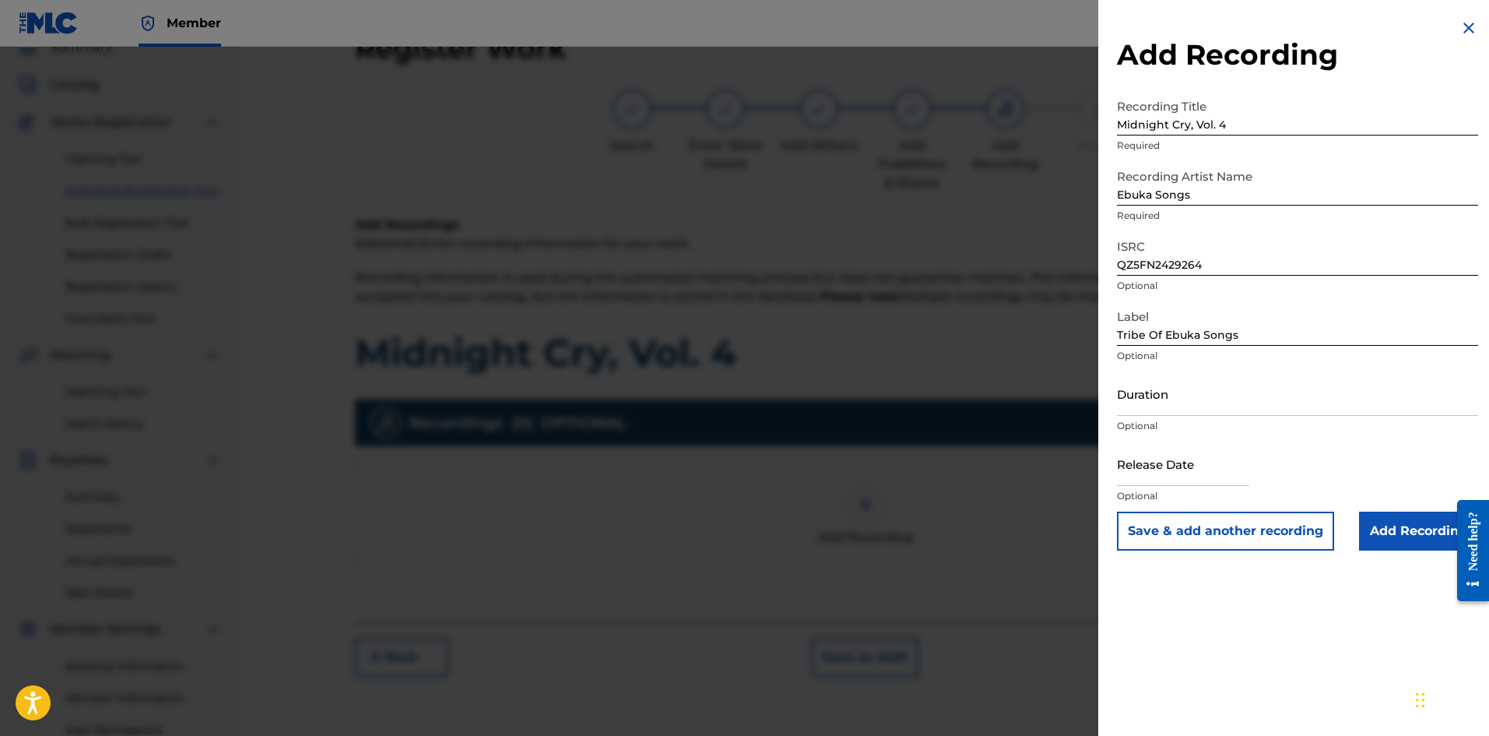
select select "7"
select select "2025"
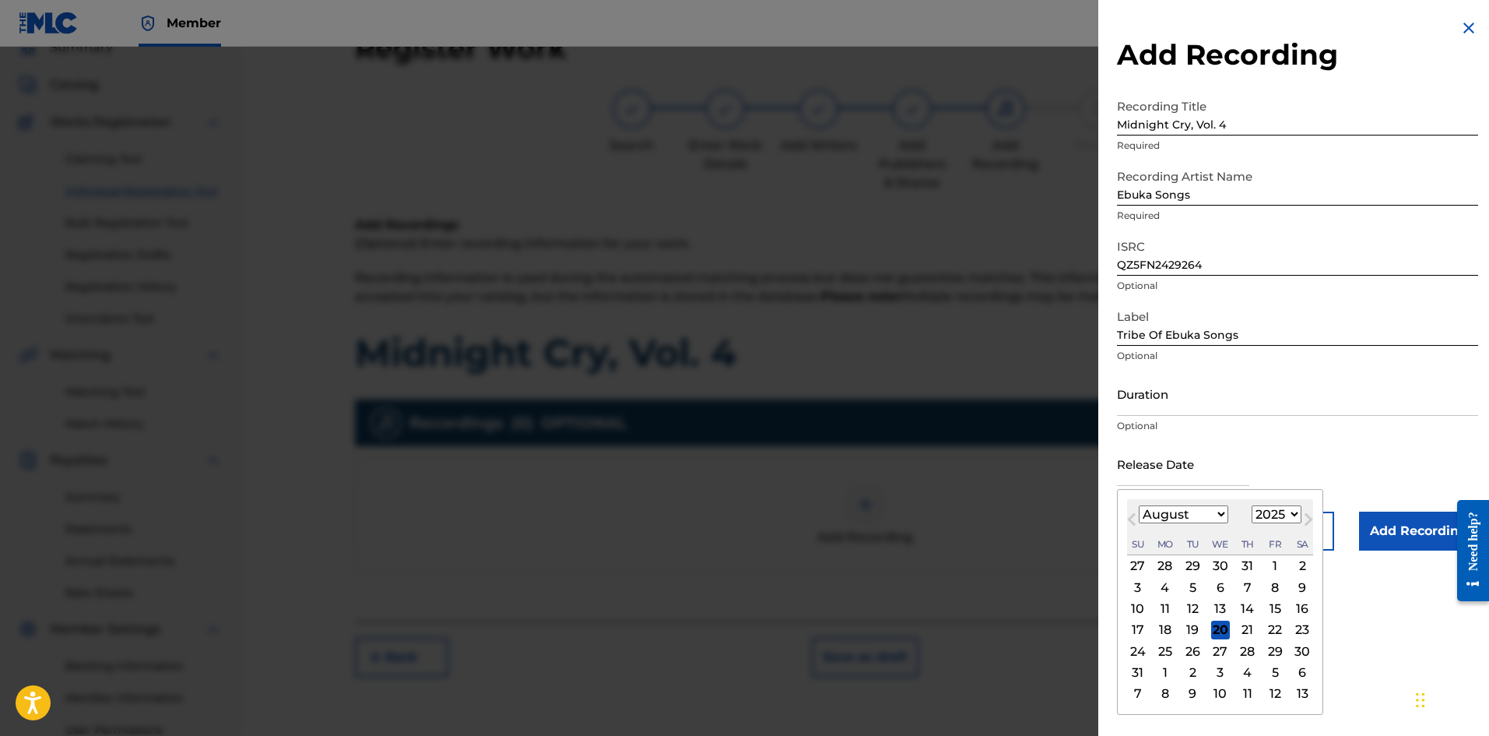
click at [1190, 473] on input "text" at bounding box center [1183, 463] width 132 height 44
click at [1158, 514] on select "January February March April May June July August September October November De…" at bounding box center [1184, 514] width 90 height 18
select select "0"
click at [1139, 505] on select "January February March April May June July August September October November De…" at bounding box center [1184, 514] width 90 height 18
drag, startPoint x: 1282, startPoint y: 517, endPoint x: 1280, endPoint y: 507, distance: 10.4
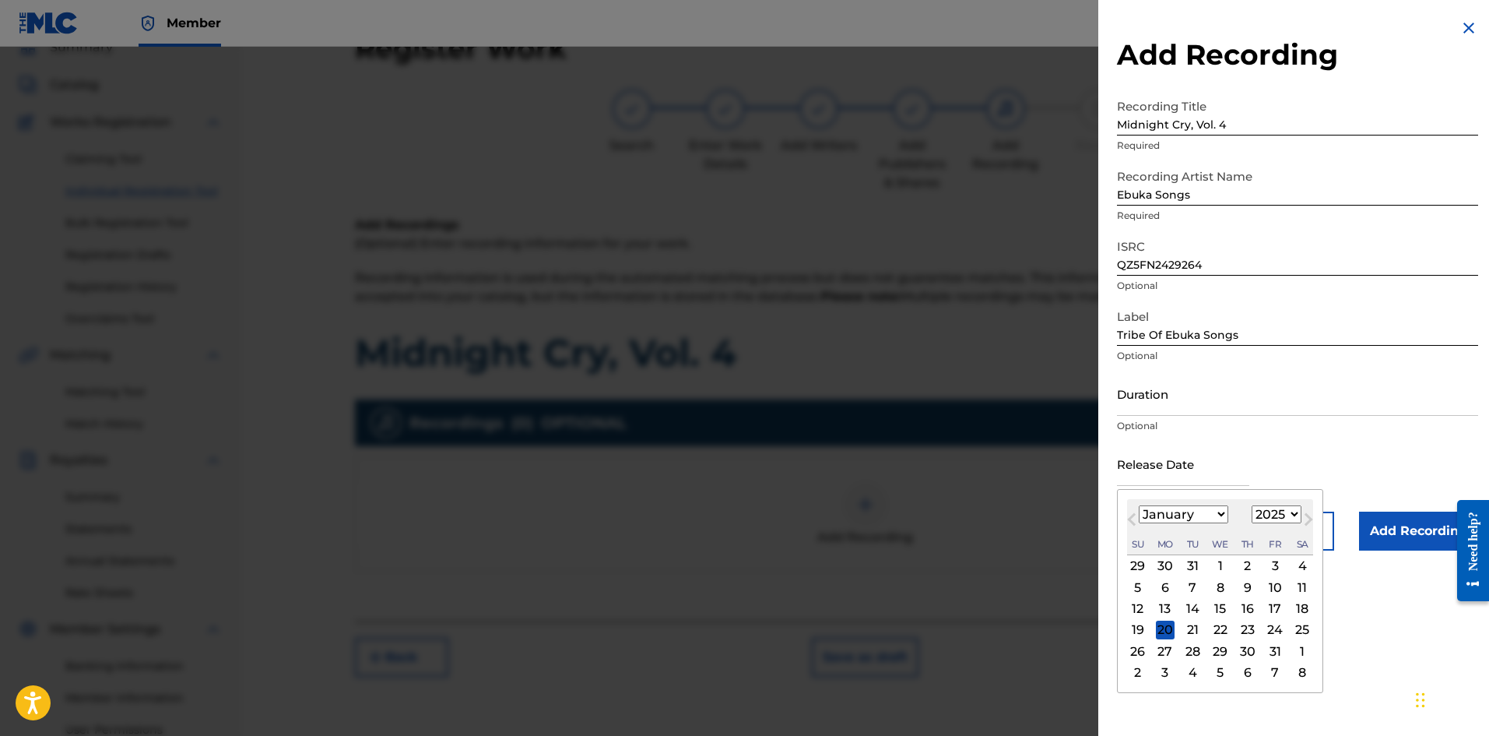
click at [1190, 517] on select "1900 1901 1902 1903 1904 1905 1906 1907 1908 1909 1910 1911 1912 1913 1914 1915…" at bounding box center [1277, 514] width 50 height 18
select select "2023"
click at [1190, 505] on select "1900 1901 1902 1903 1904 1905 1906 1907 1908 1909 1910 1911 1912 1913 1914 1915…" at bounding box center [1277, 514] width 50 height 18
click at [1190, 568] on div "26" at bounding box center [1248, 629] width 19 height 19
type input "[DATE]"
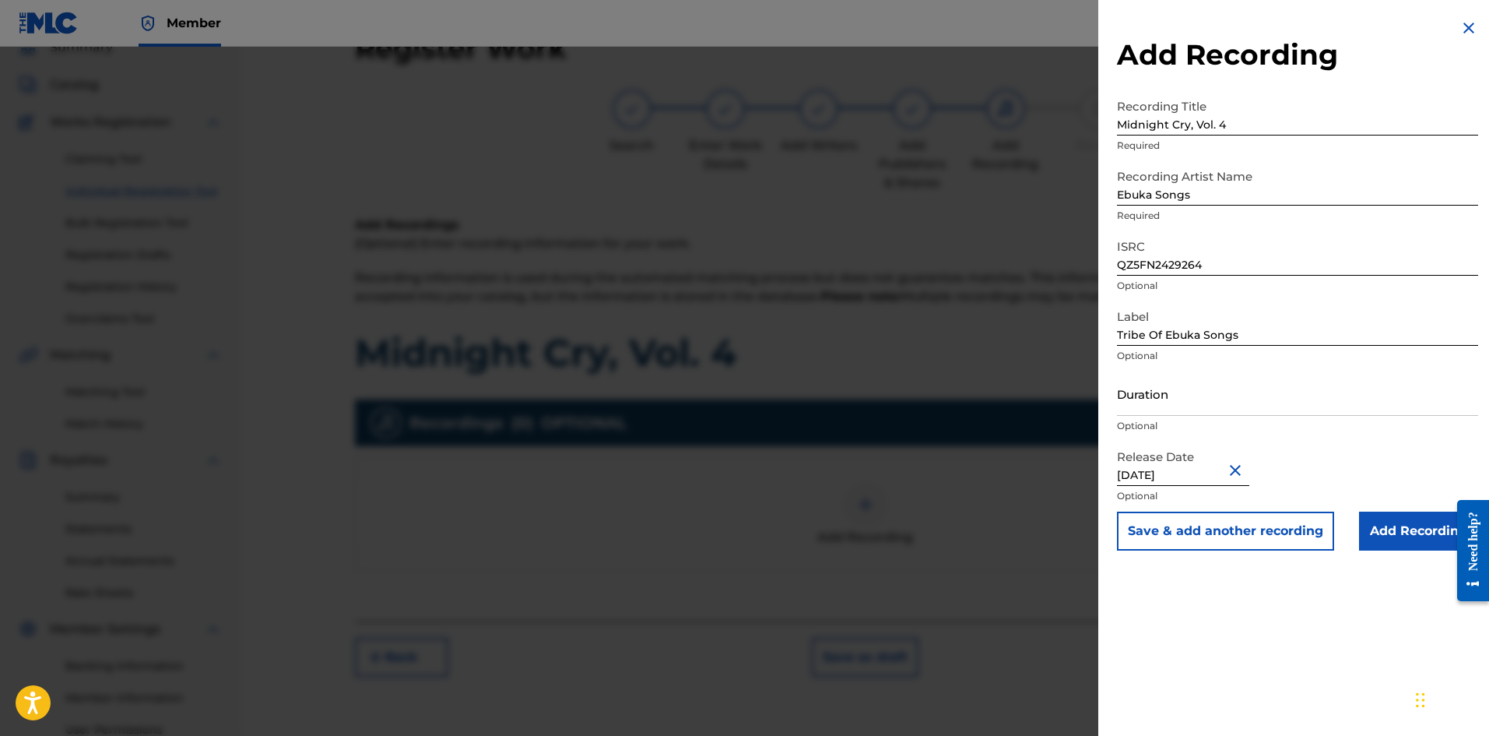
click at [1190, 523] on input "Add Recording" at bounding box center [1418, 530] width 119 height 39
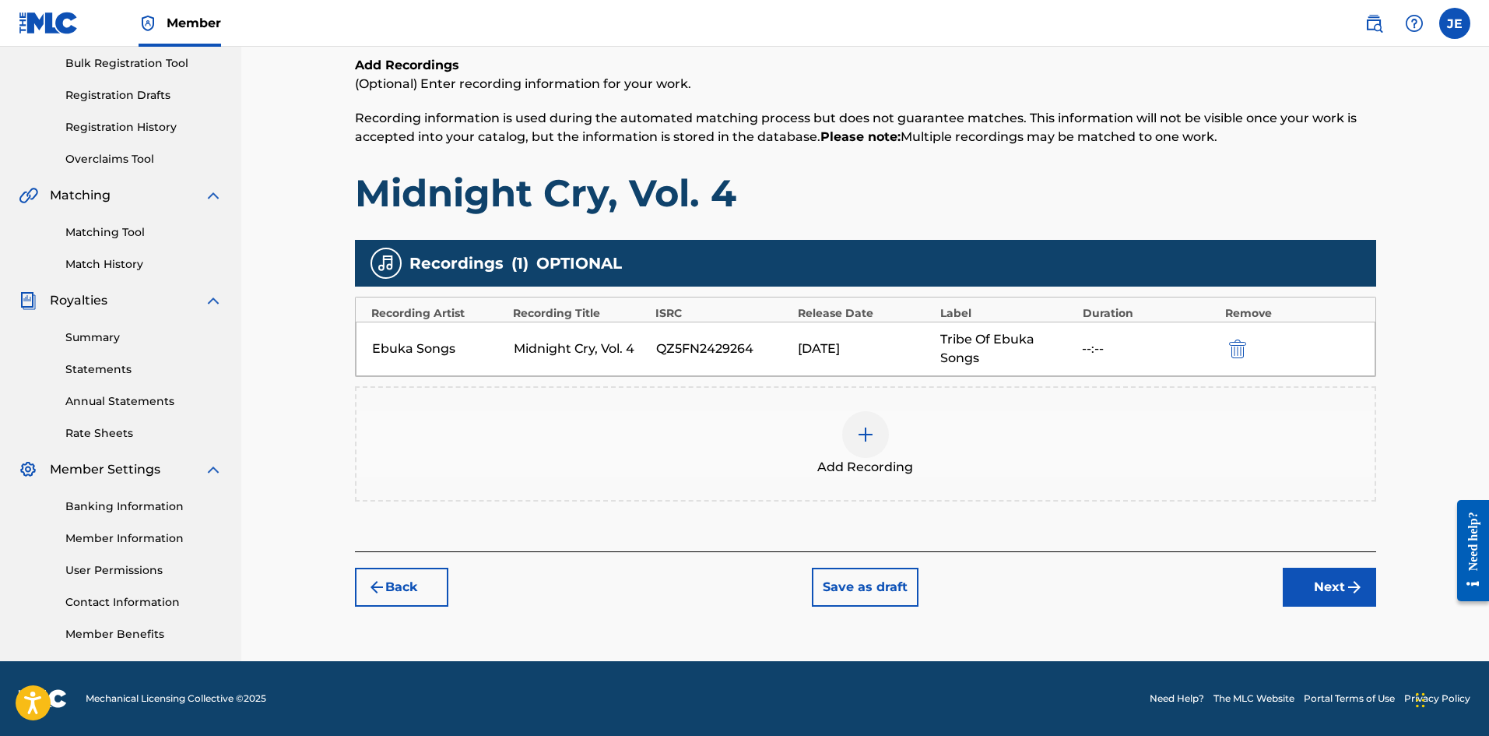
click at [1190, 568] on button "Next" at bounding box center [1329, 587] width 93 height 39
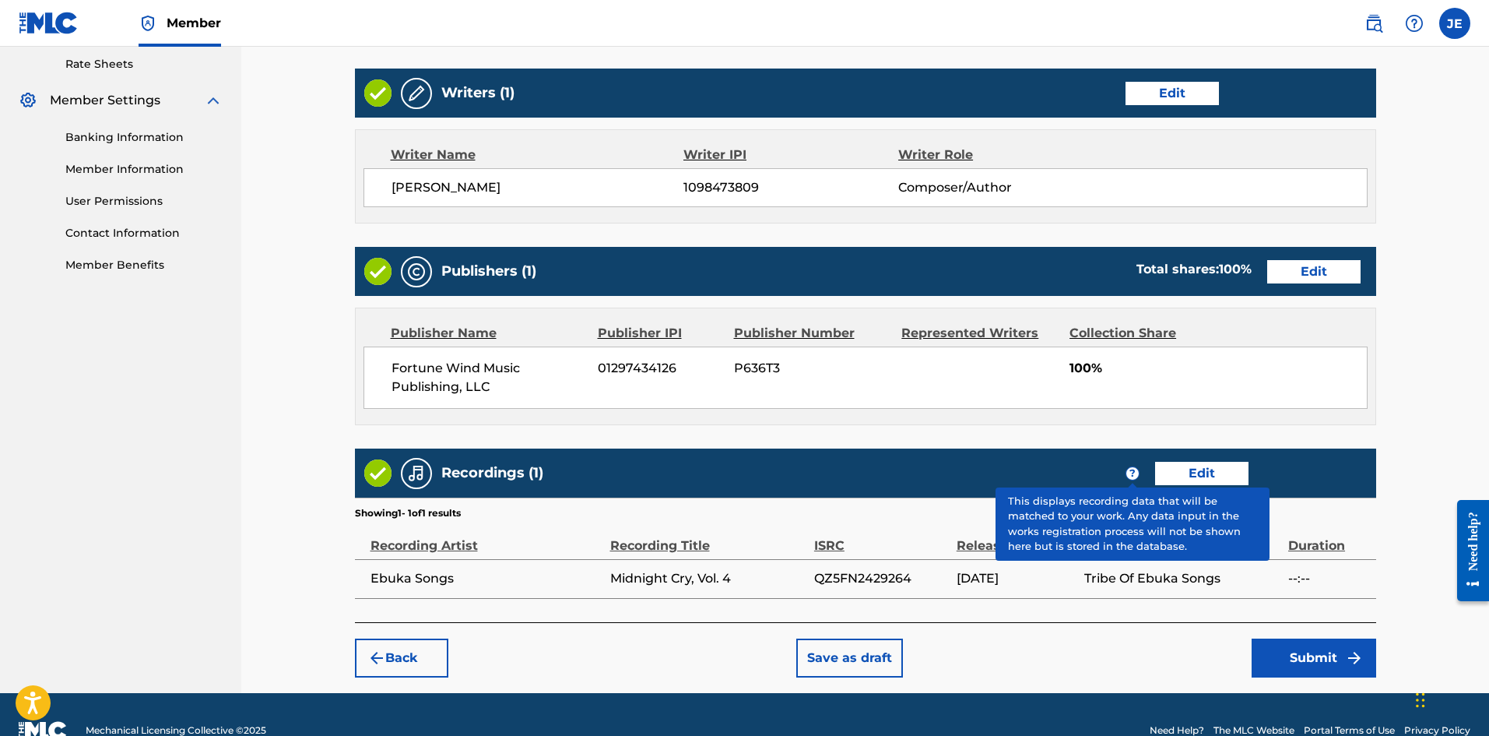
scroll to position [631, 0]
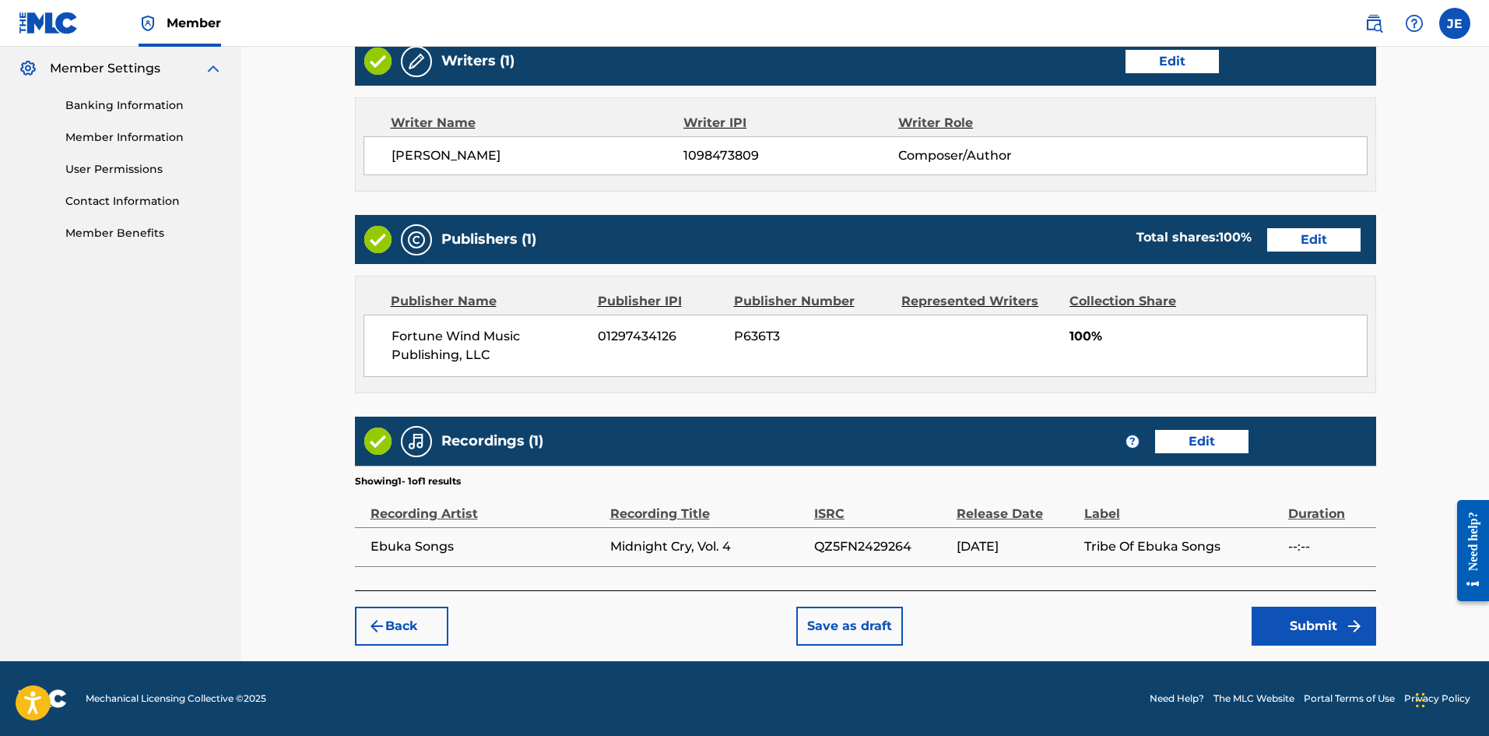
click at [1190, 568] on button "Submit" at bounding box center [1314, 625] width 125 height 39
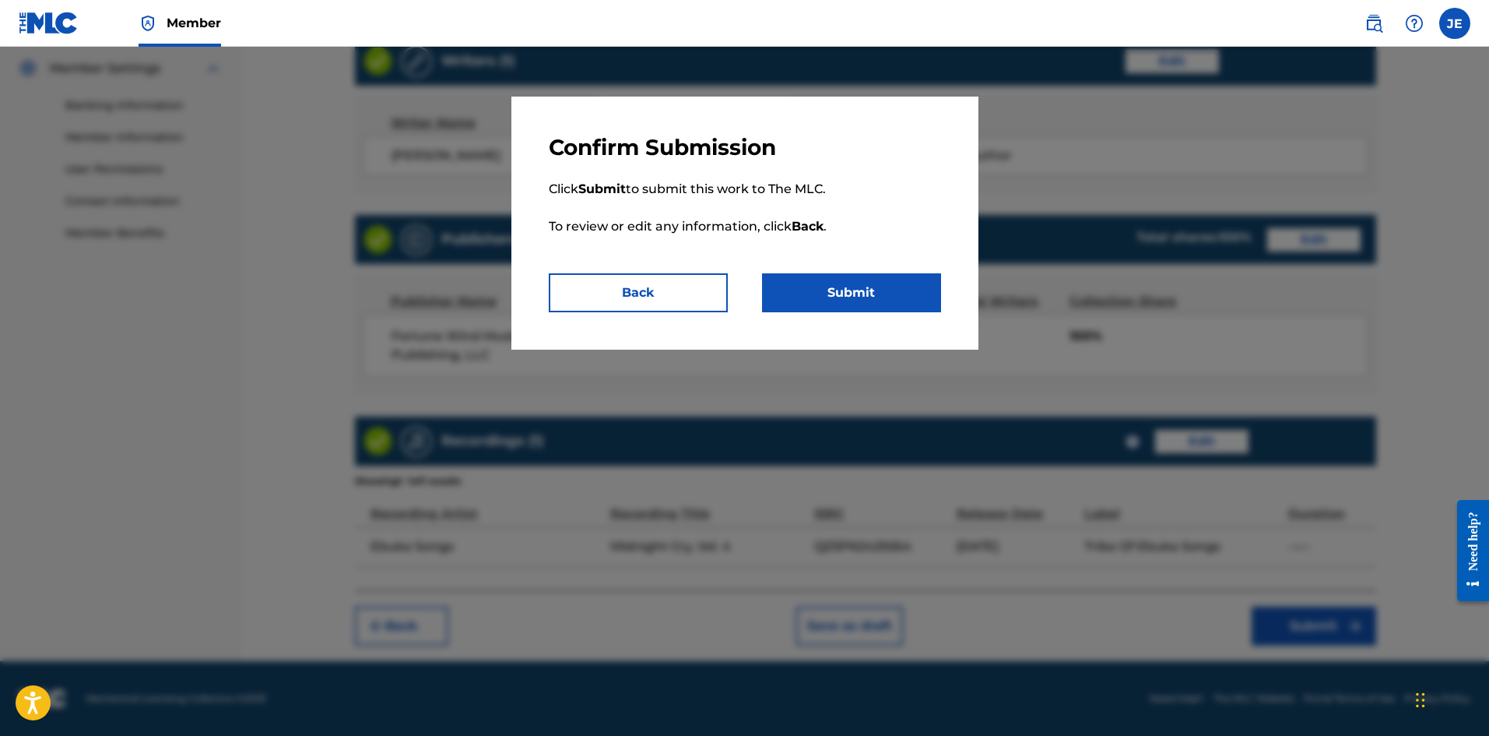
click at [897, 303] on button "Submit" at bounding box center [851, 292] width 179 height 39
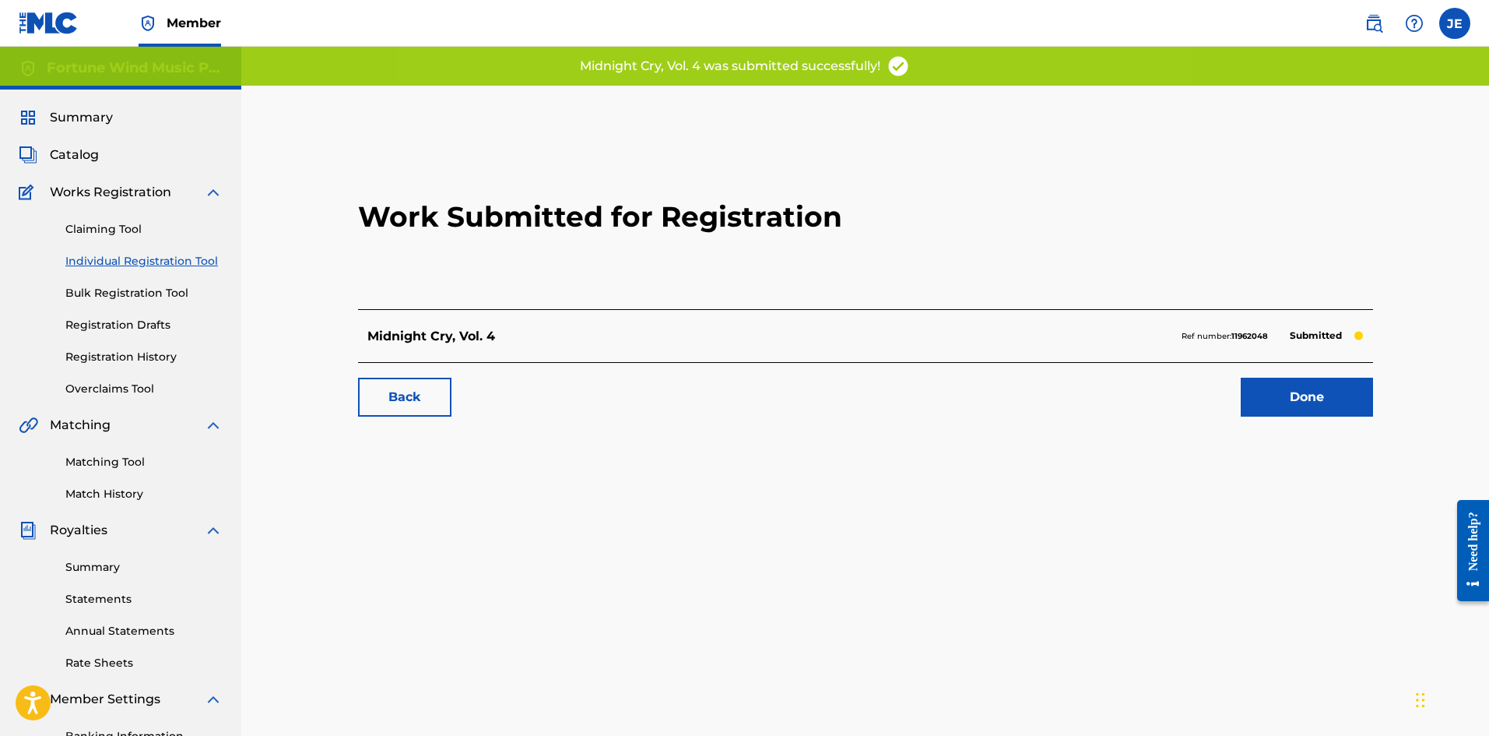
click at [83, 159] on span "Catalog" at bounding box center [74, 155] width 49 height 19
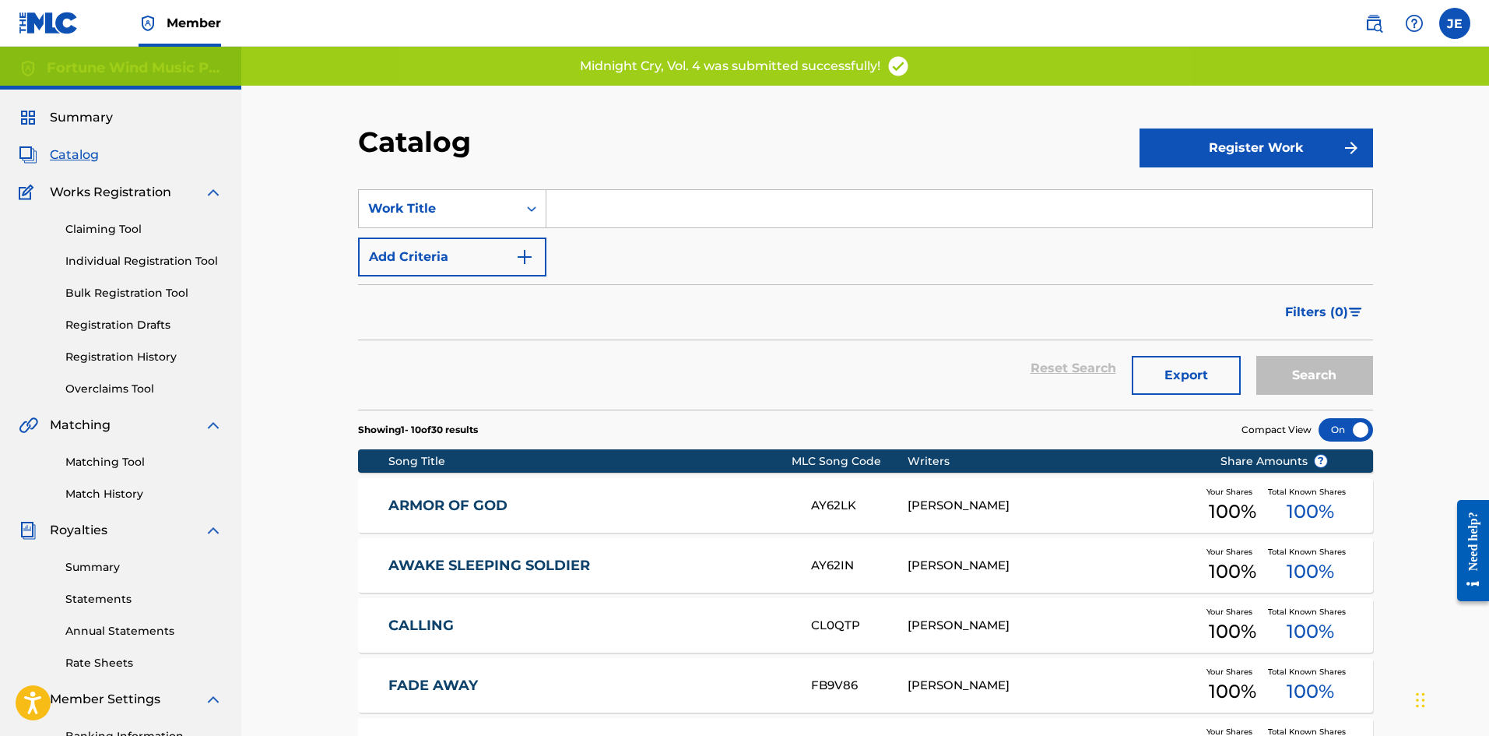
click at [1190, 152] on button "Register Work" at bounding box center [1257, 147] width 234 height 39
click at [1190, 203] on link "Individual" at bounding box center [1257, 198] width 234 height 37
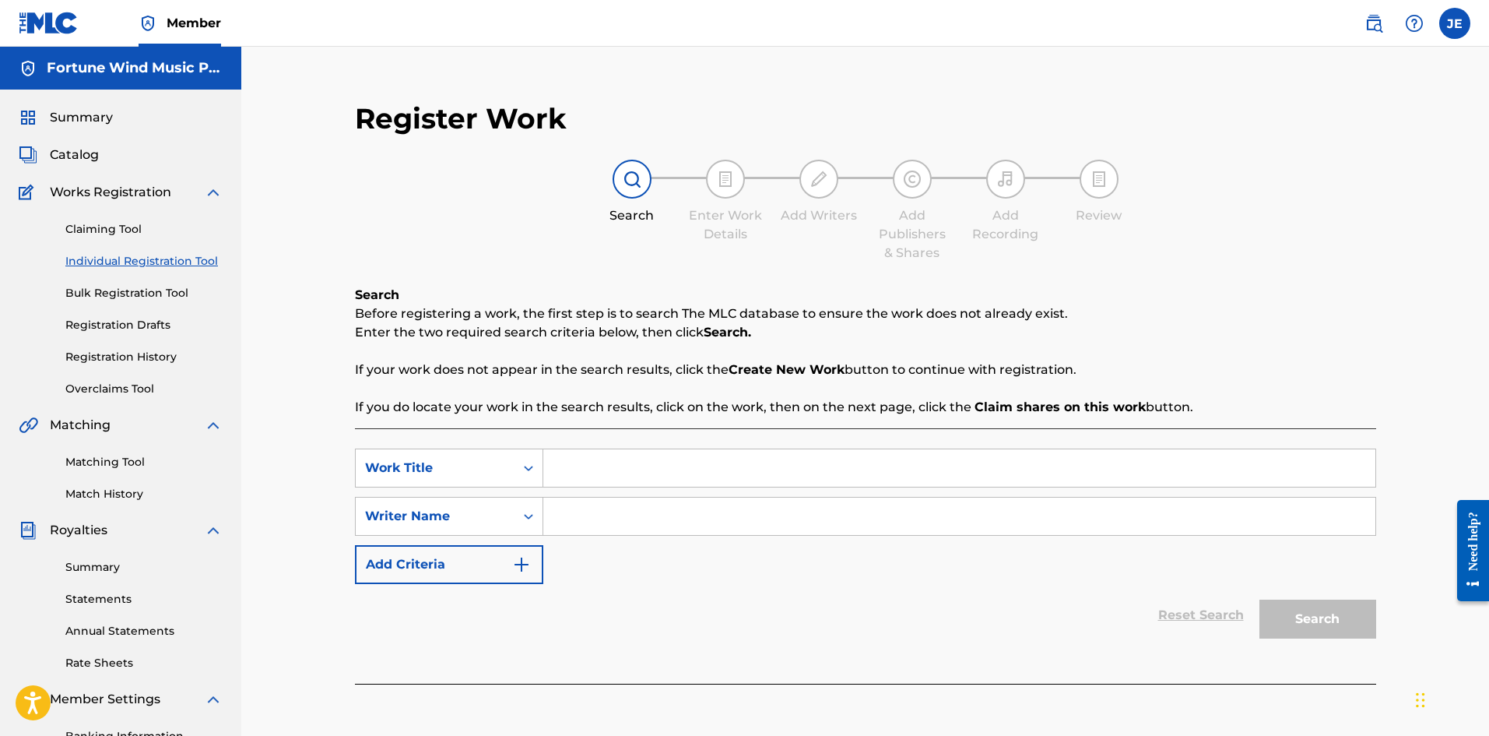
click at [659, 470] on input "Search Form" at bounding box center [959, 467] width 832 height 37
paste input "Midnight Cry, Vol. 5 (Time-Out Of Fellowship)"
type input "Midnight Cry, Vol. 5 (Time-Out Of Fellowship)"
click at [637, 532] on input "Search Form" at bounding box center [959, 515] width 832 height 37
click at [660, 526] on input "Search Form" at bounding box center [959, 515] width 832 height 37
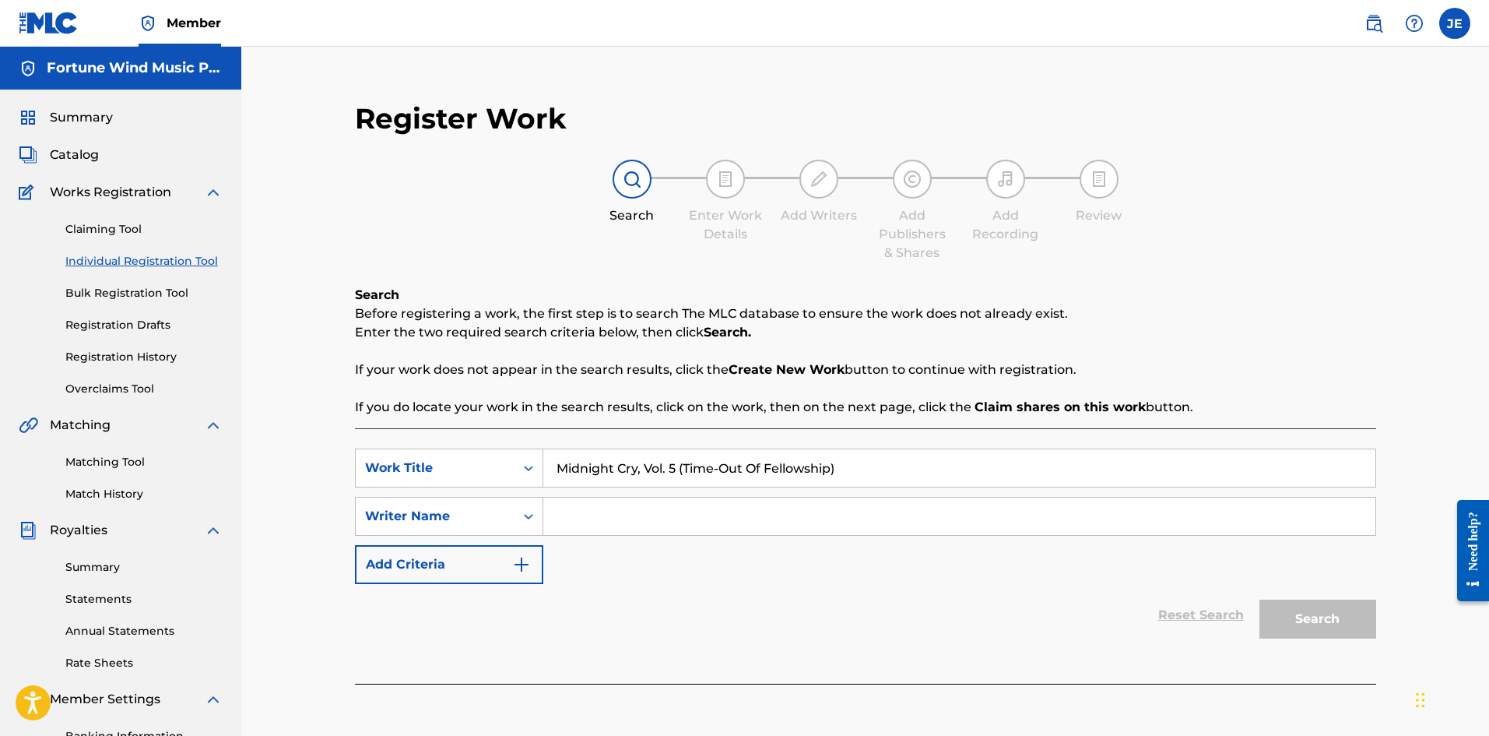
type input "[PERSON_NAME]"
click at [1190, 568] on button "Search" at bounding box center [1318, 618] width 117 height 39
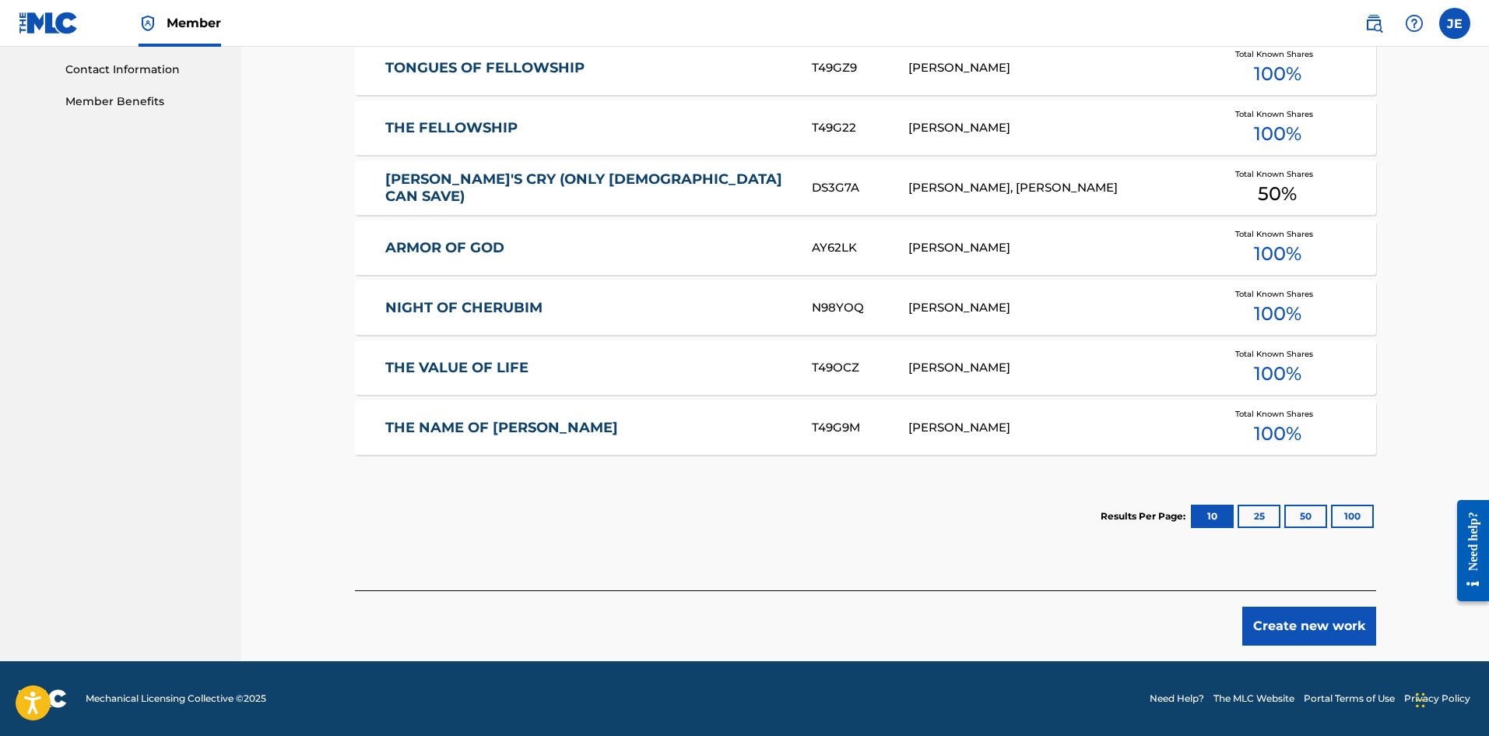
click at [1190, 568] on button "Create new work" at bounding box center [1310, 625] width 134 height 39
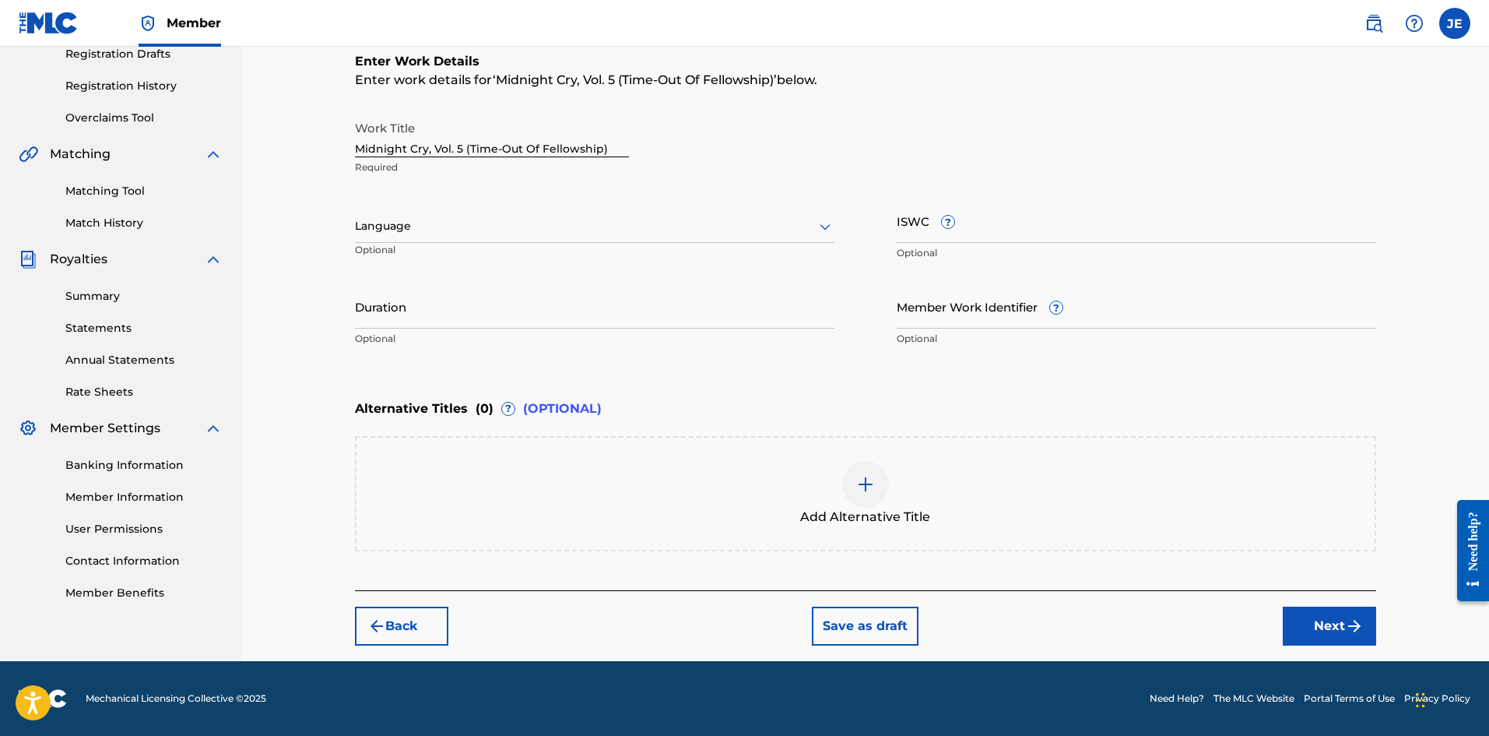
scroll to position [271, 0]
click at [499, 244] on p "Optional" at bounding box center [428, 256] width 146 height 26
click at [496, 233] on div at bounding box center [595, 225] width 480 height 19
click at [497, 259] on div "English" at bounding box center [595, 260] width 478 height 35
click at [1190, 568] on button "Next" at bounding box center [1329, 625] width 93 height 39
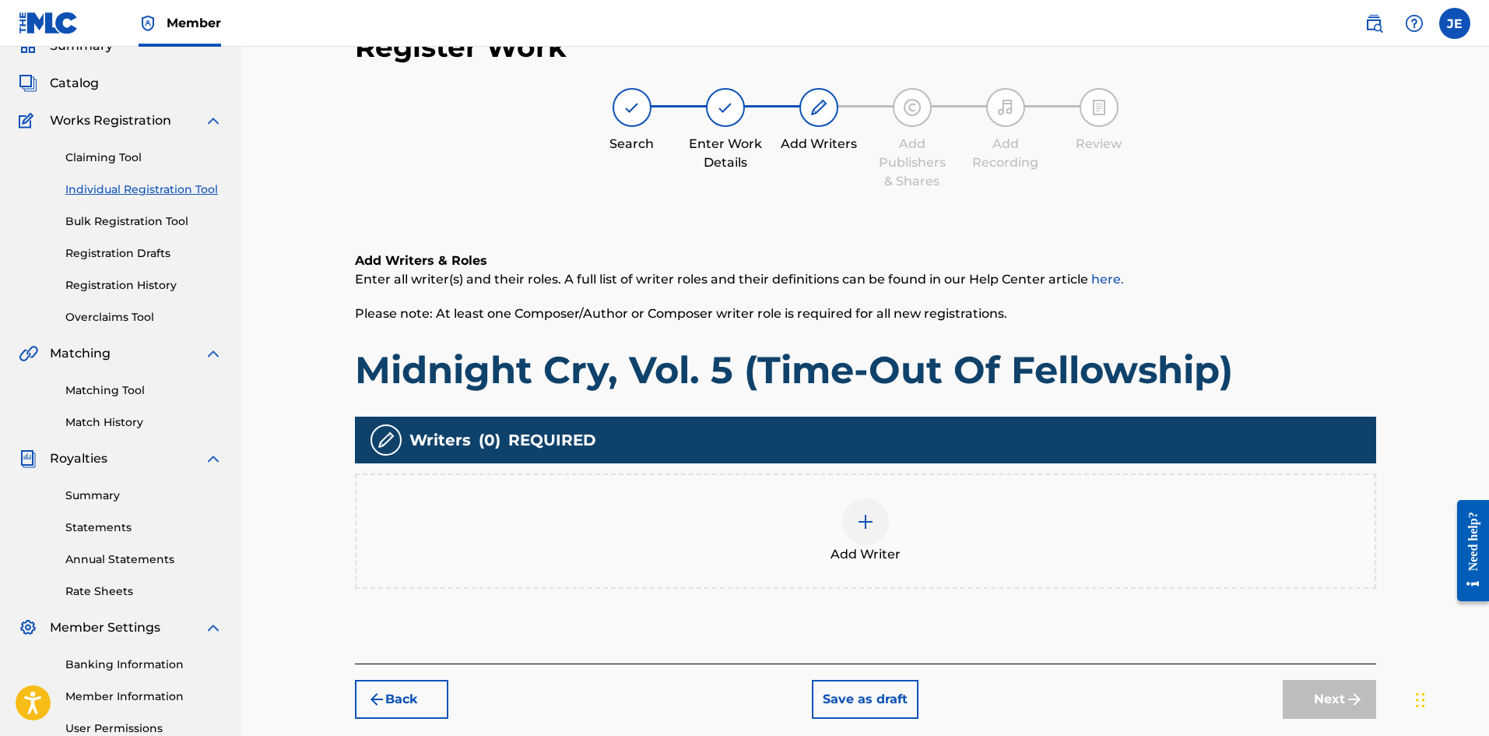
scroll to position [70, 0]
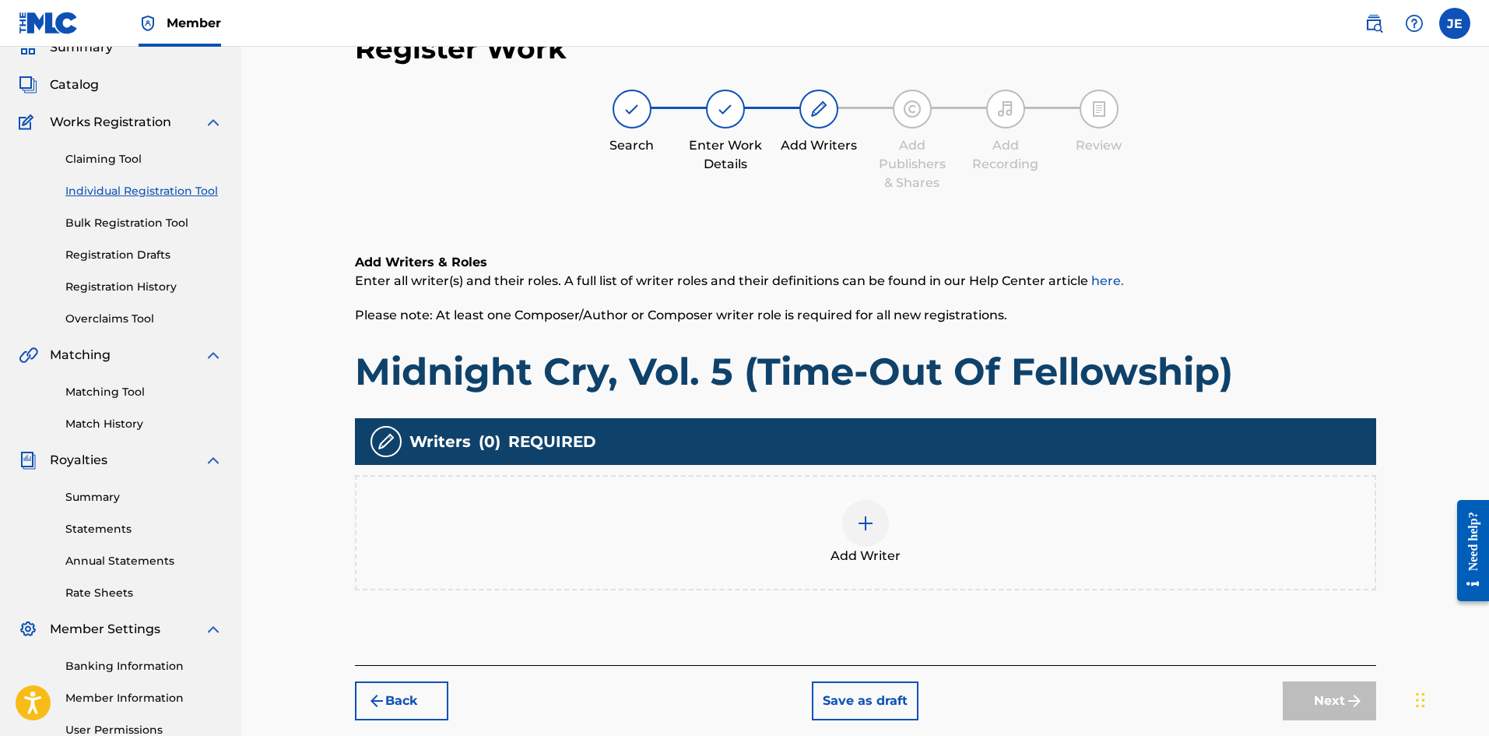
click at [878, 523] on div at bounding box center [865, 523] width 47 height 47
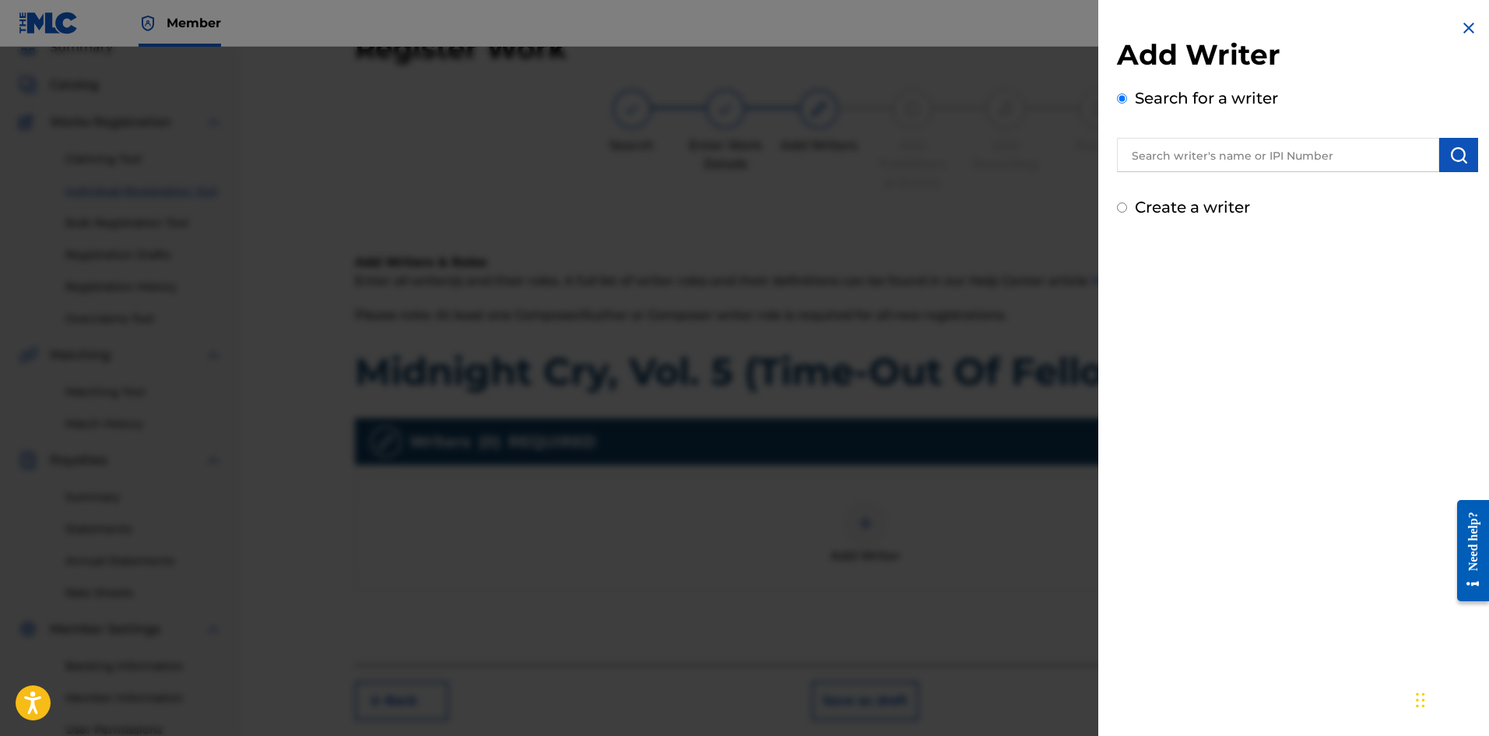
click at [1190, 205] on label "Create a writer" at bounding box center [1192, 207] width 115 height 19
radio input "true"
click at [1127, 205] on input "Create a writer" at bounding box center [1122, 207] width 10 height 10
radio input "false"
radio input "true"
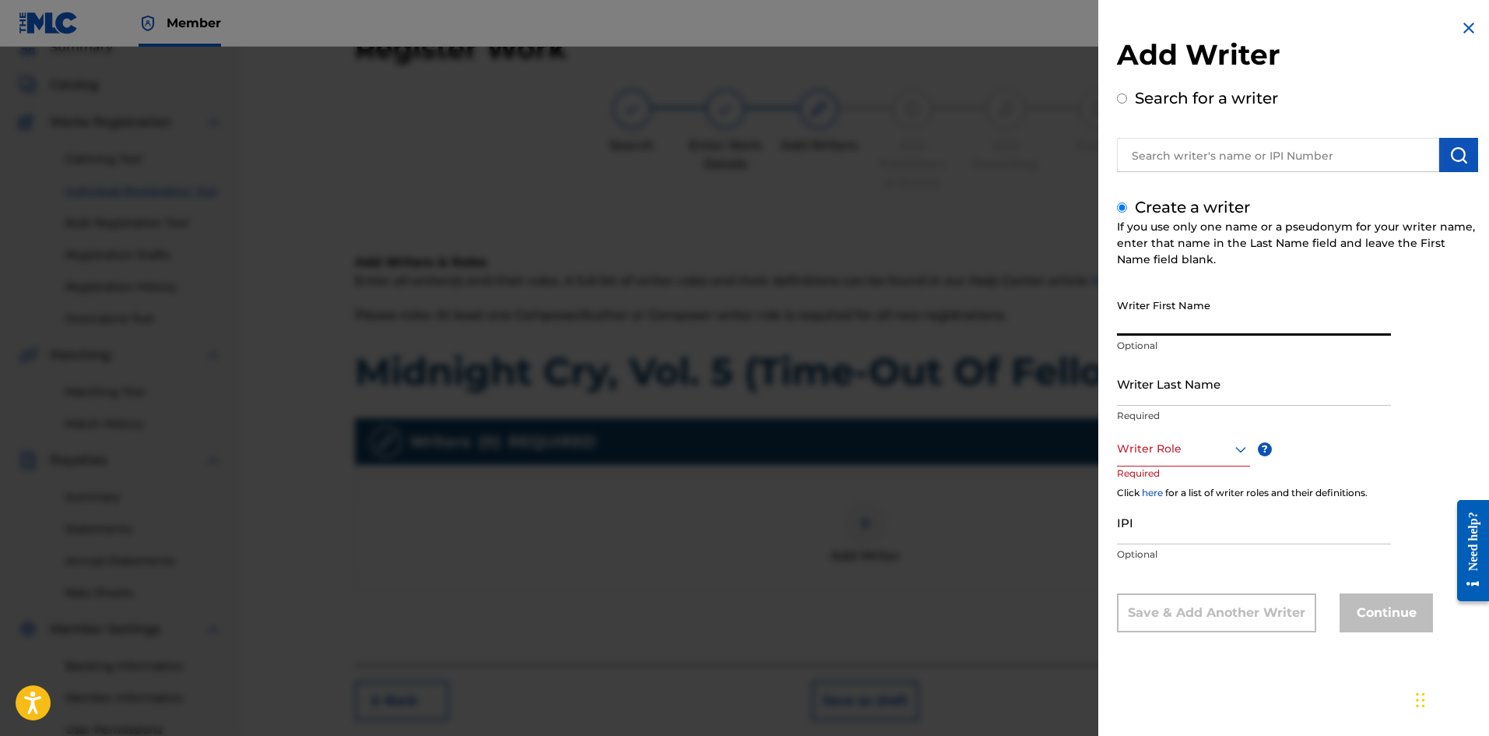
click at [1186, 309] on input "Writer First Name" at bounding box center [1254, 313] width 274 height 44
type input "[PERSON_NAME]"
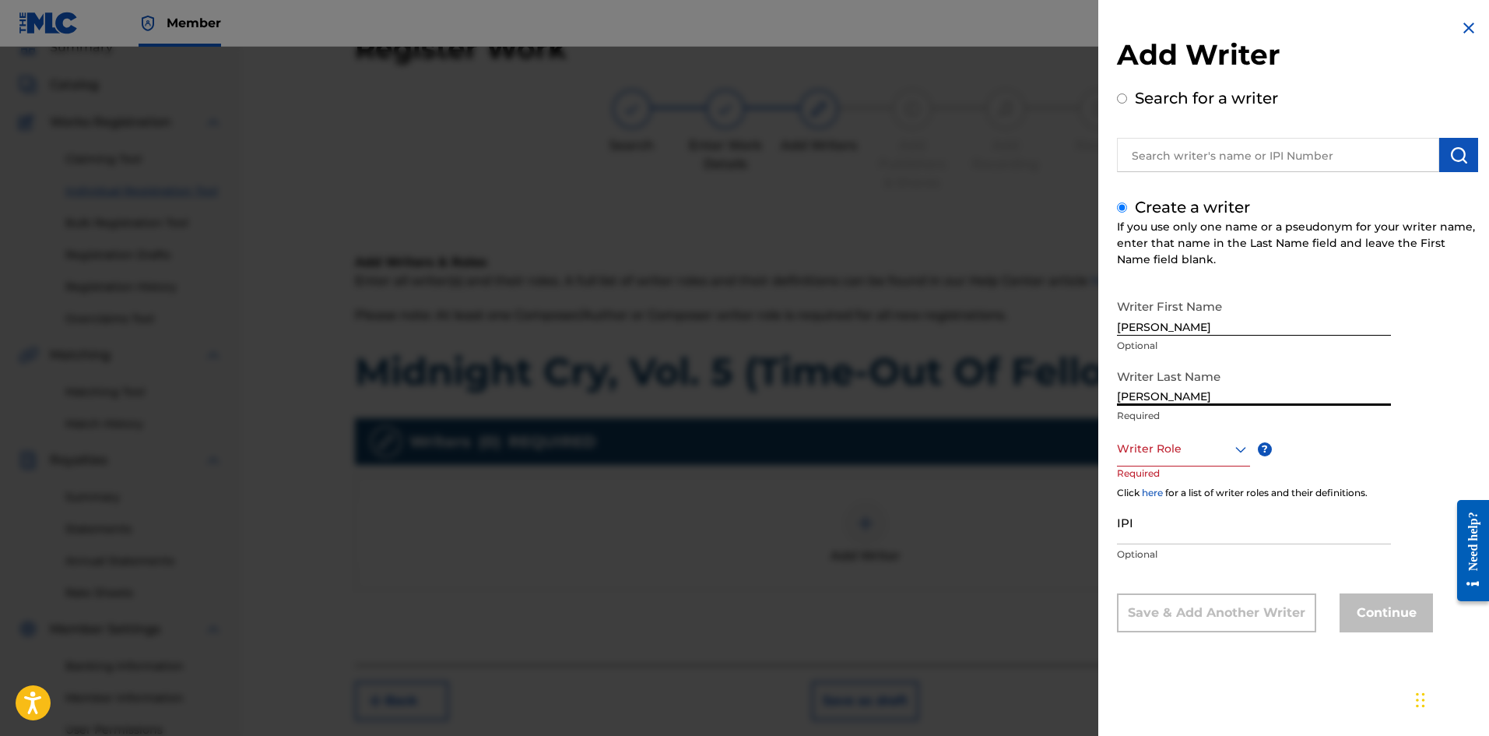
type input "[PERSON_NAME]"
click at [1190, 450] on icon at bounding box center [1241, 449] width 11 height 6
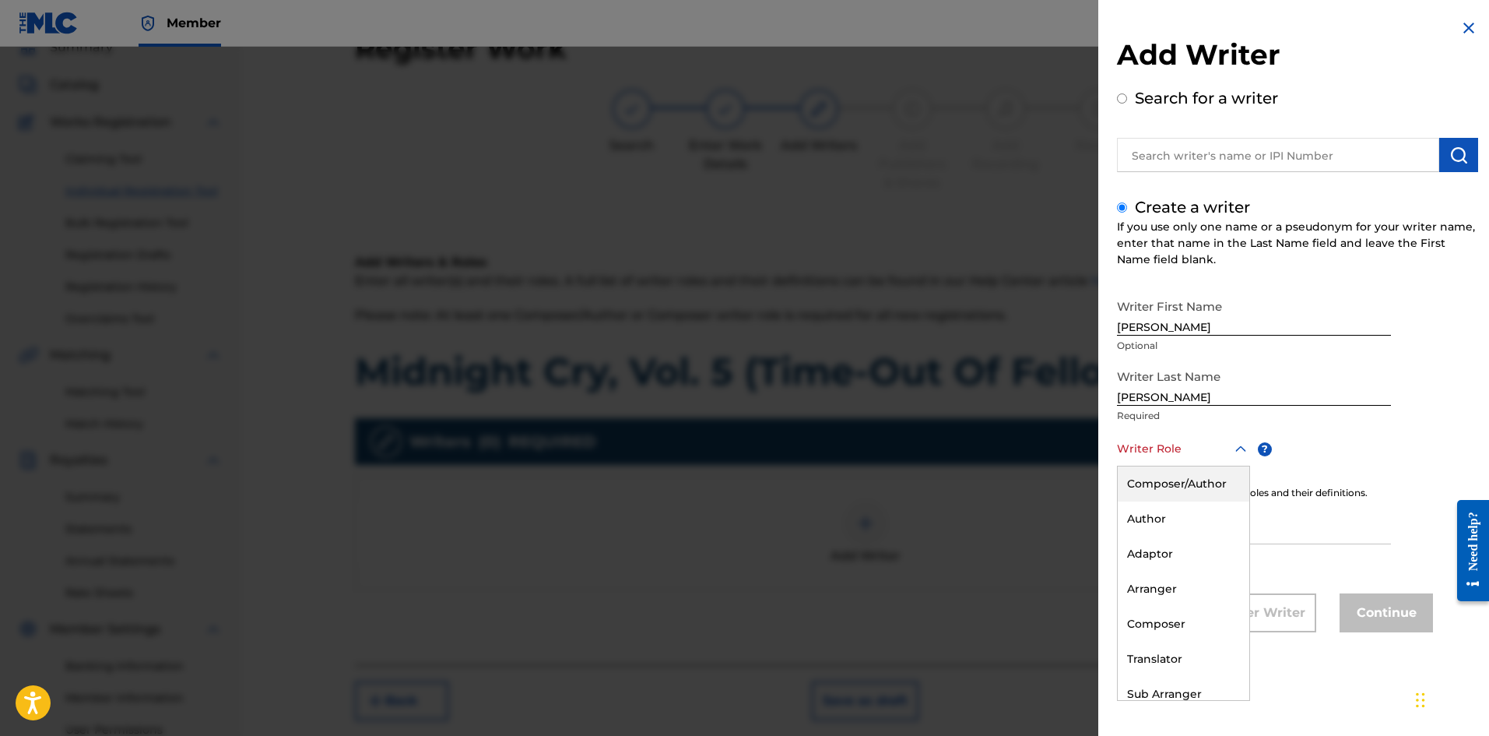
click at [1190, 473] on div "Composer/Author" at bounding box center [1184, 483] width 132 height 35
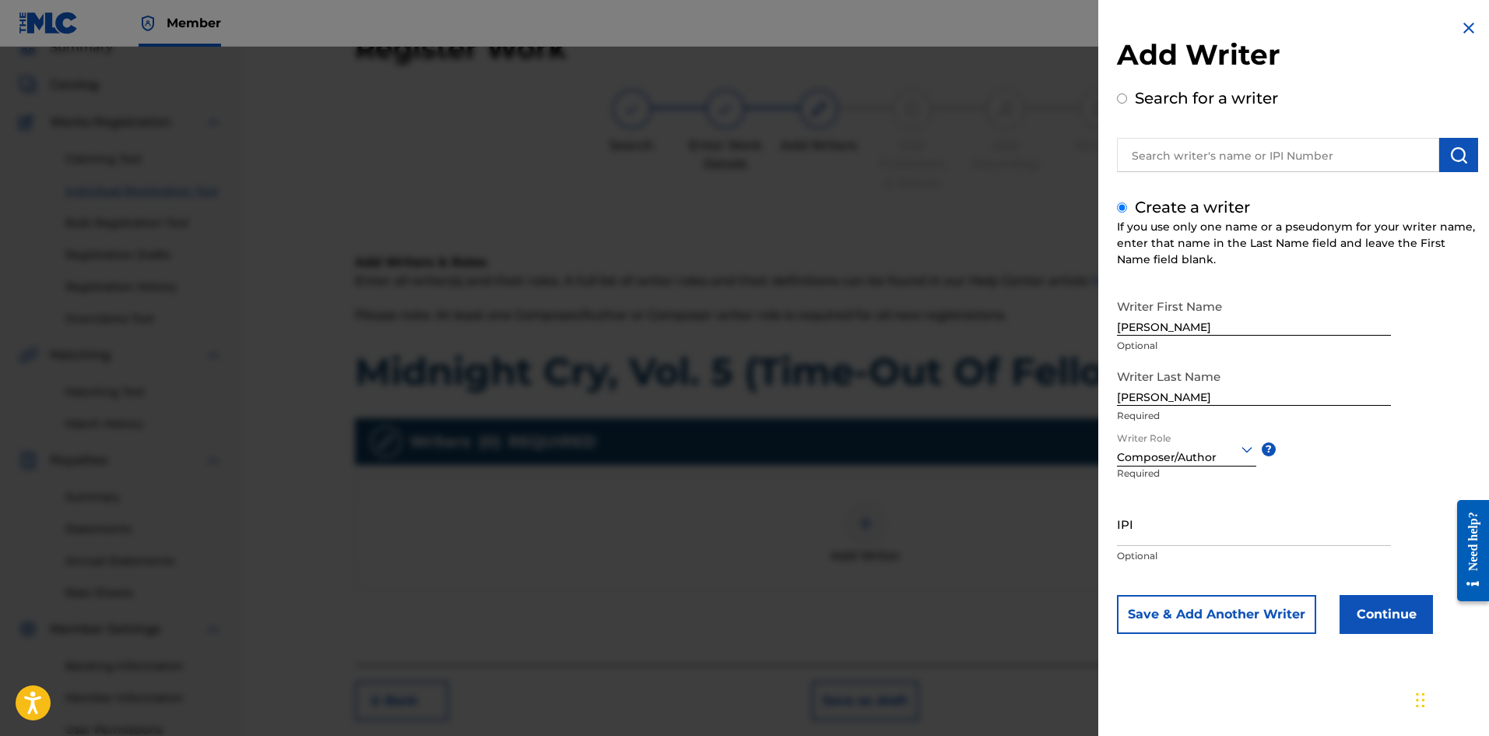
click at [1190, 541] on input "IPI" at bounding box center [1254, 523] width 274 height 44
paste input "1098473809"
type input "1098473809"
click at [1190, 568] on button "Continue" at bounding box center [1386, 614] width 93 height 39
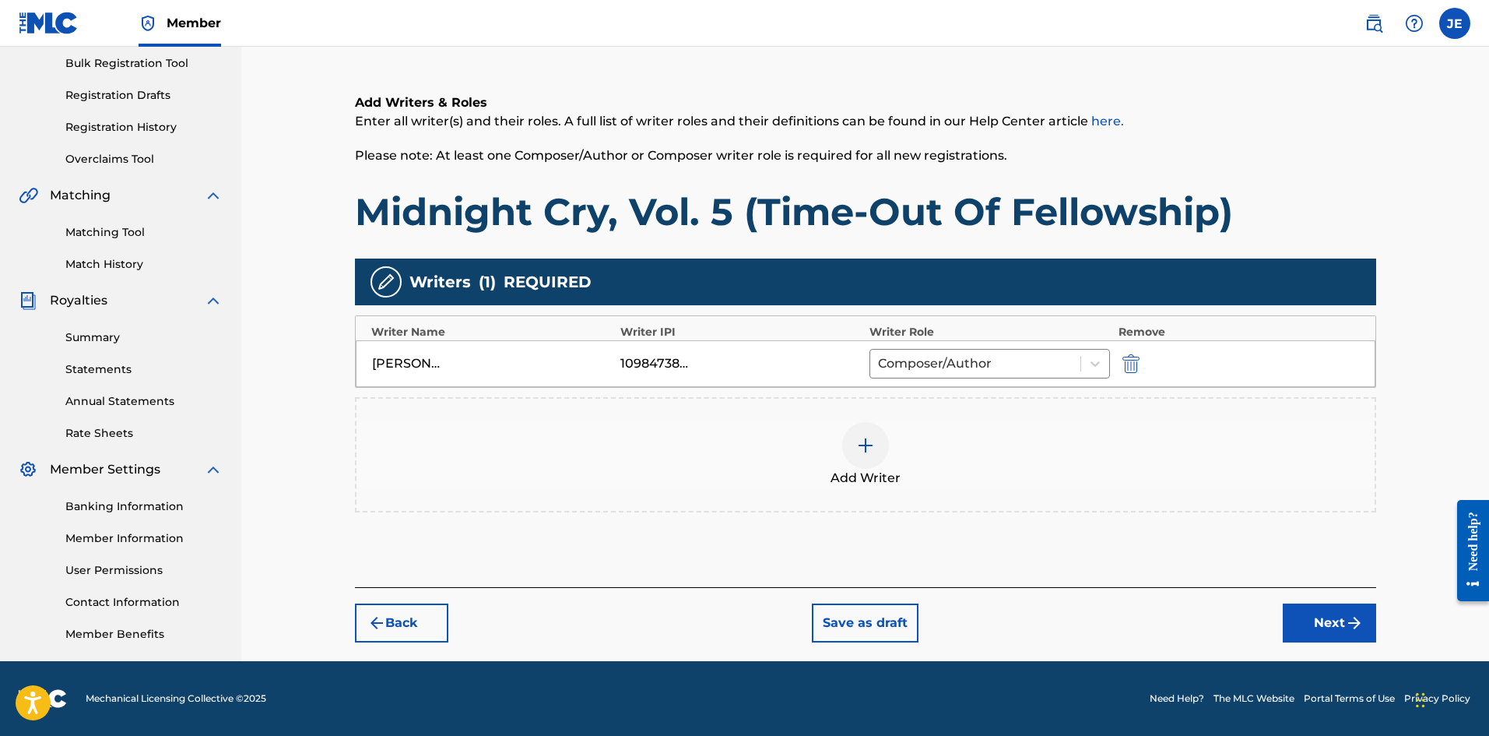
click at [1190, 568] on img "submit" at bounding box center [1354, 622] width 19 height 19
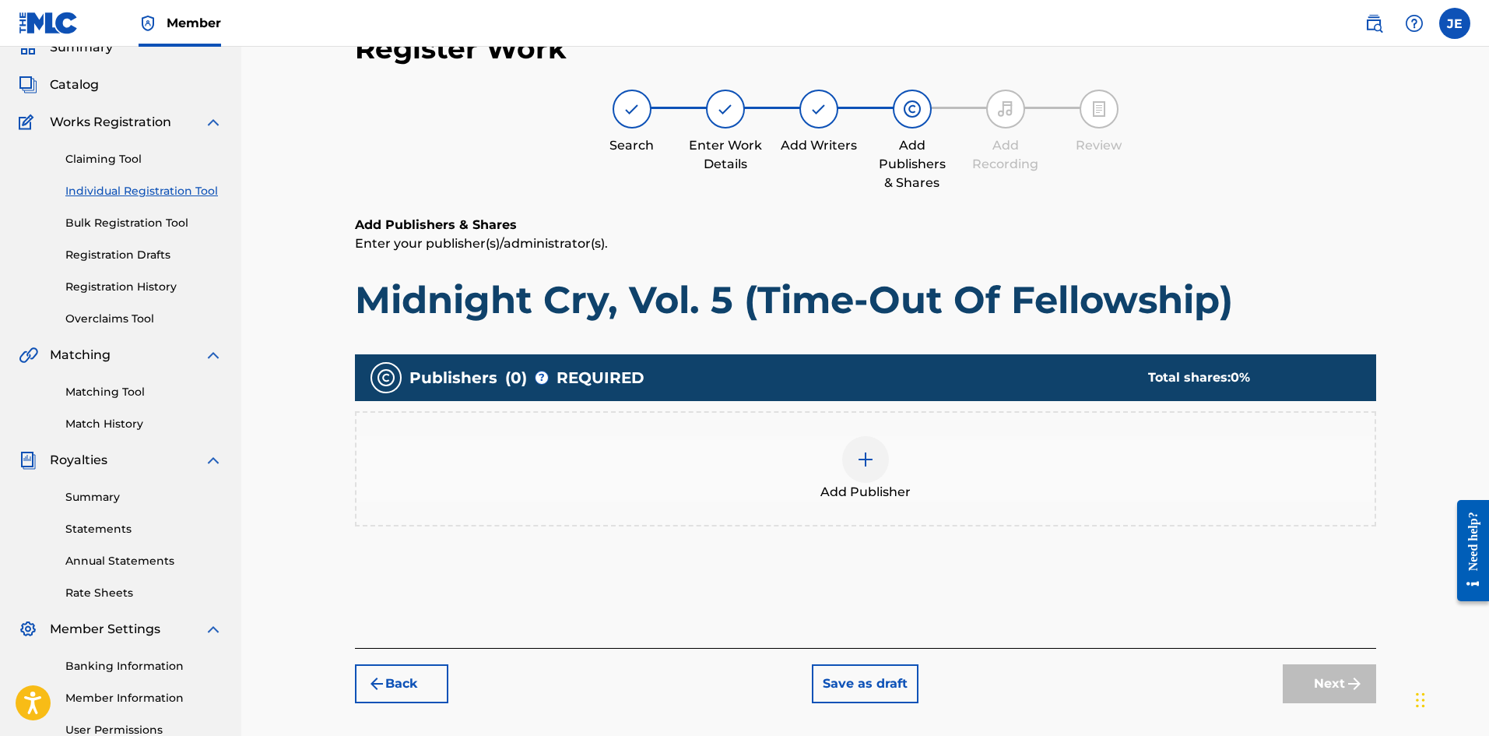
click at [898, 483] on span "Add Publisher" at bounding box center [866, 492] width 90 height 19
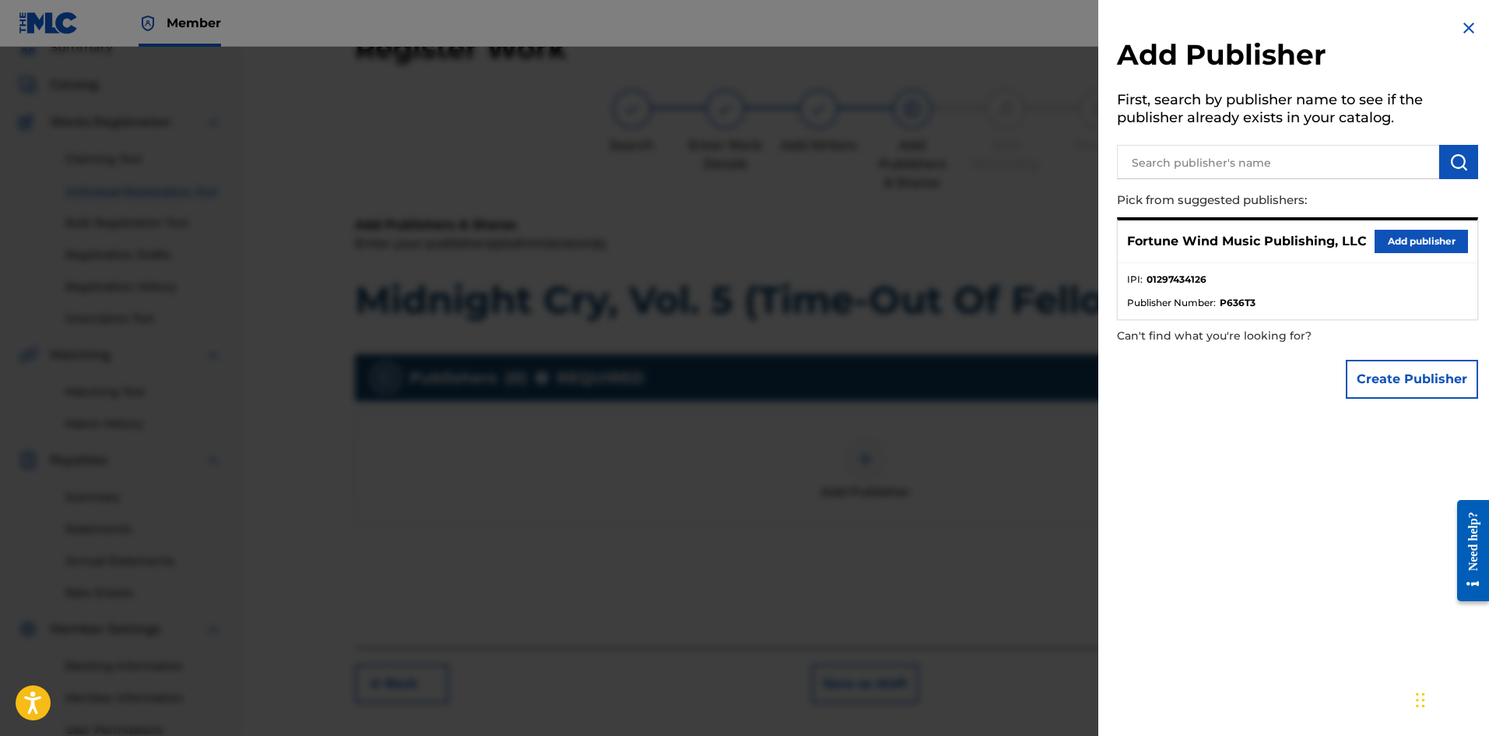
click at [1190, 244] on button "Add publisher" at bounding box center [1421, 241] width 93 height 23
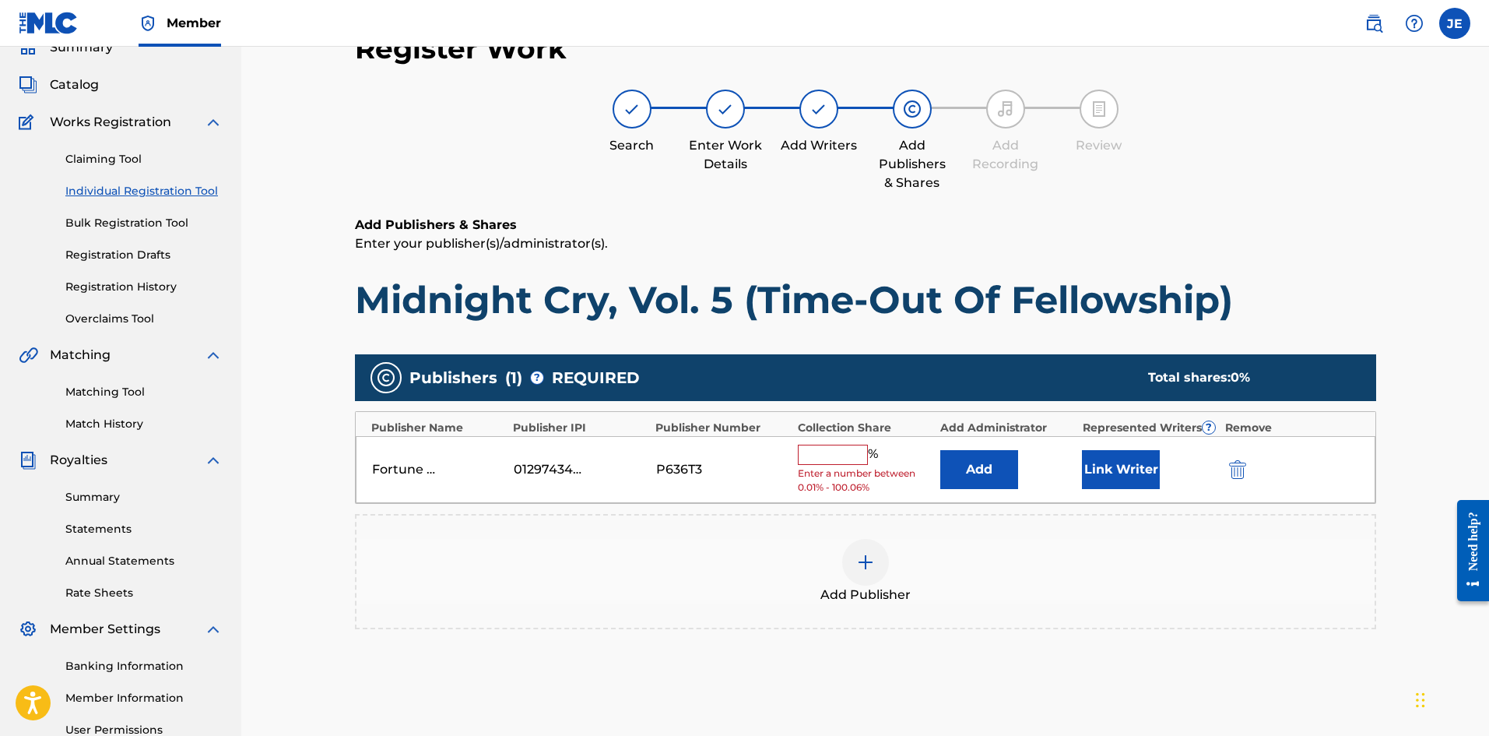
scroll to position [230, 0]
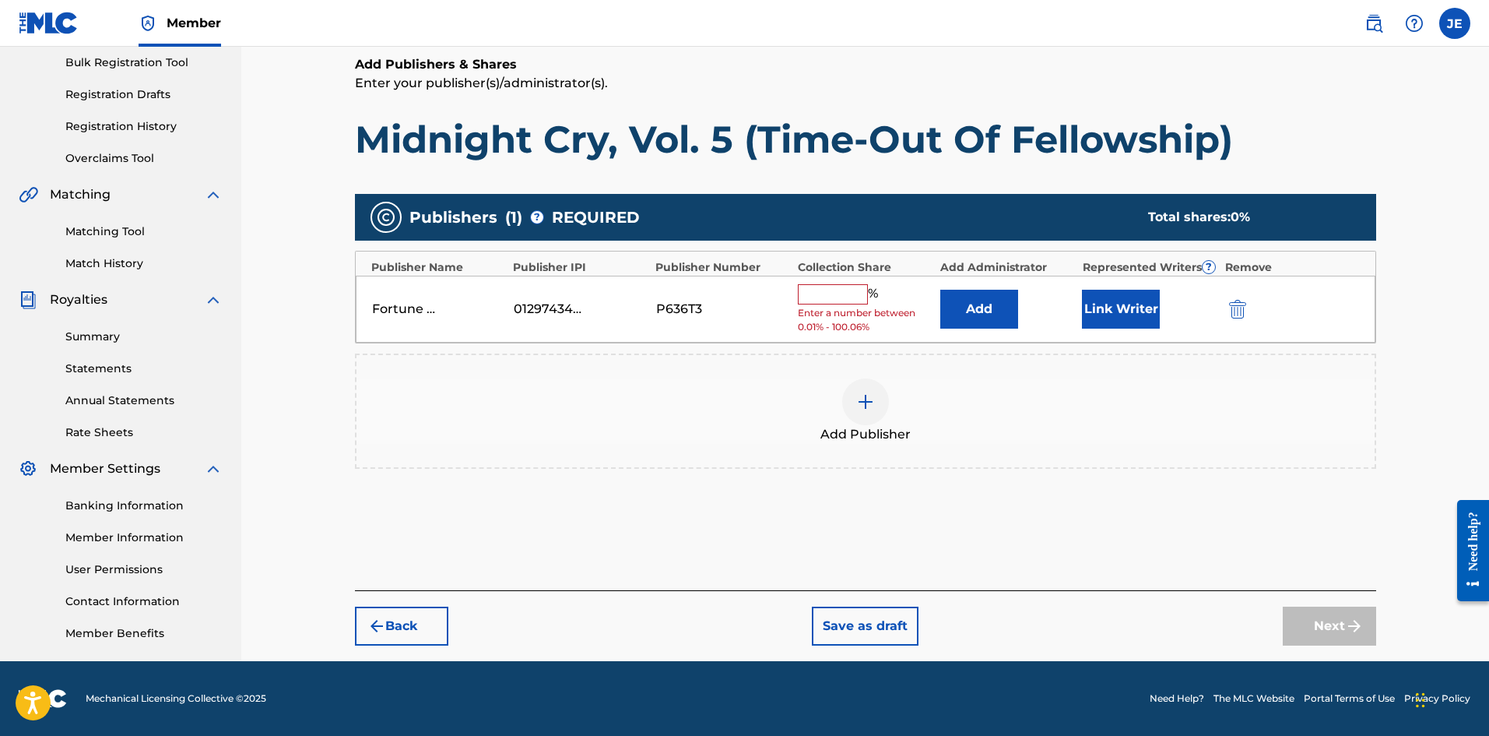
click at [849, 294] on input "text" at bounding box center [833, 294] width 70 height 20
type input "100"
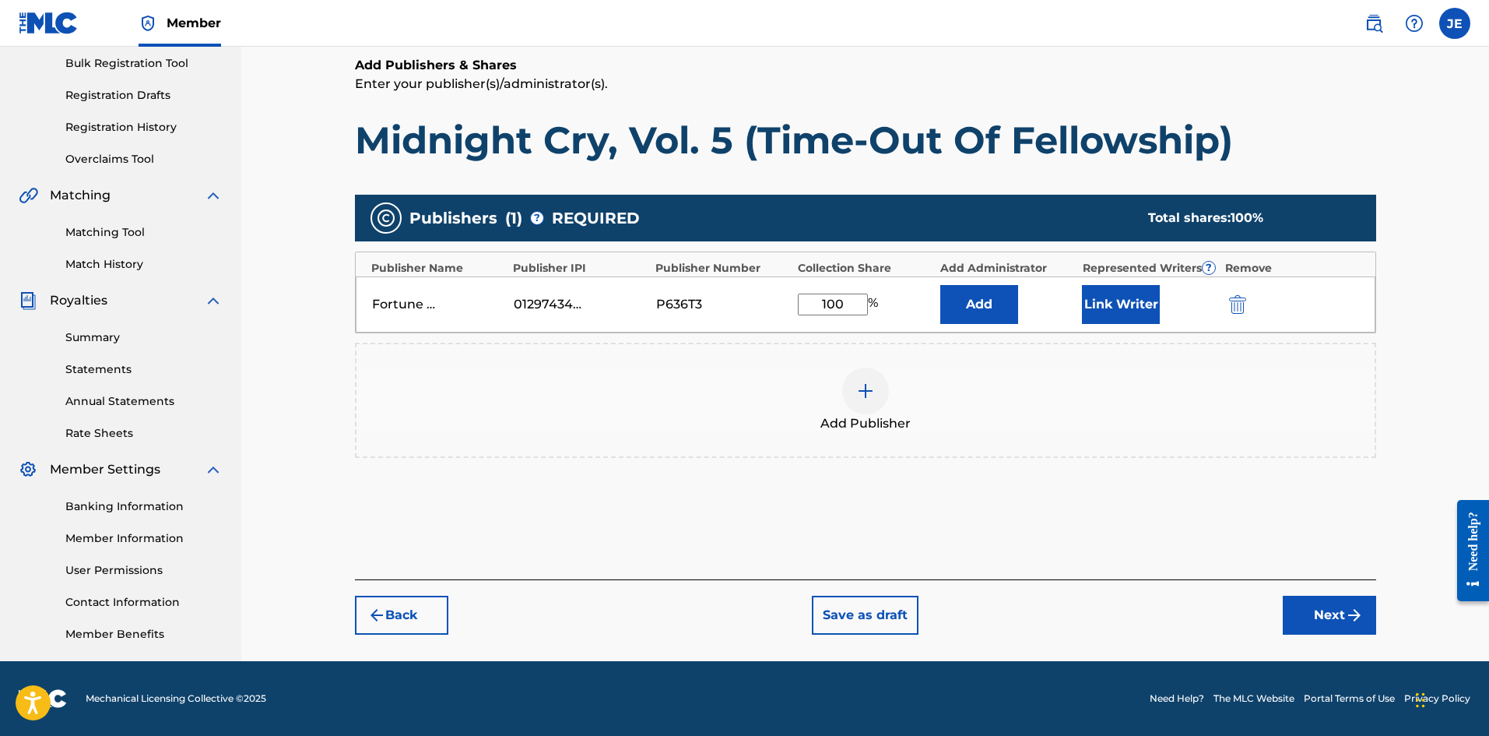
click at [1190, 568] on img "submit" at bounding box center [1354, 615] width 19 height 19
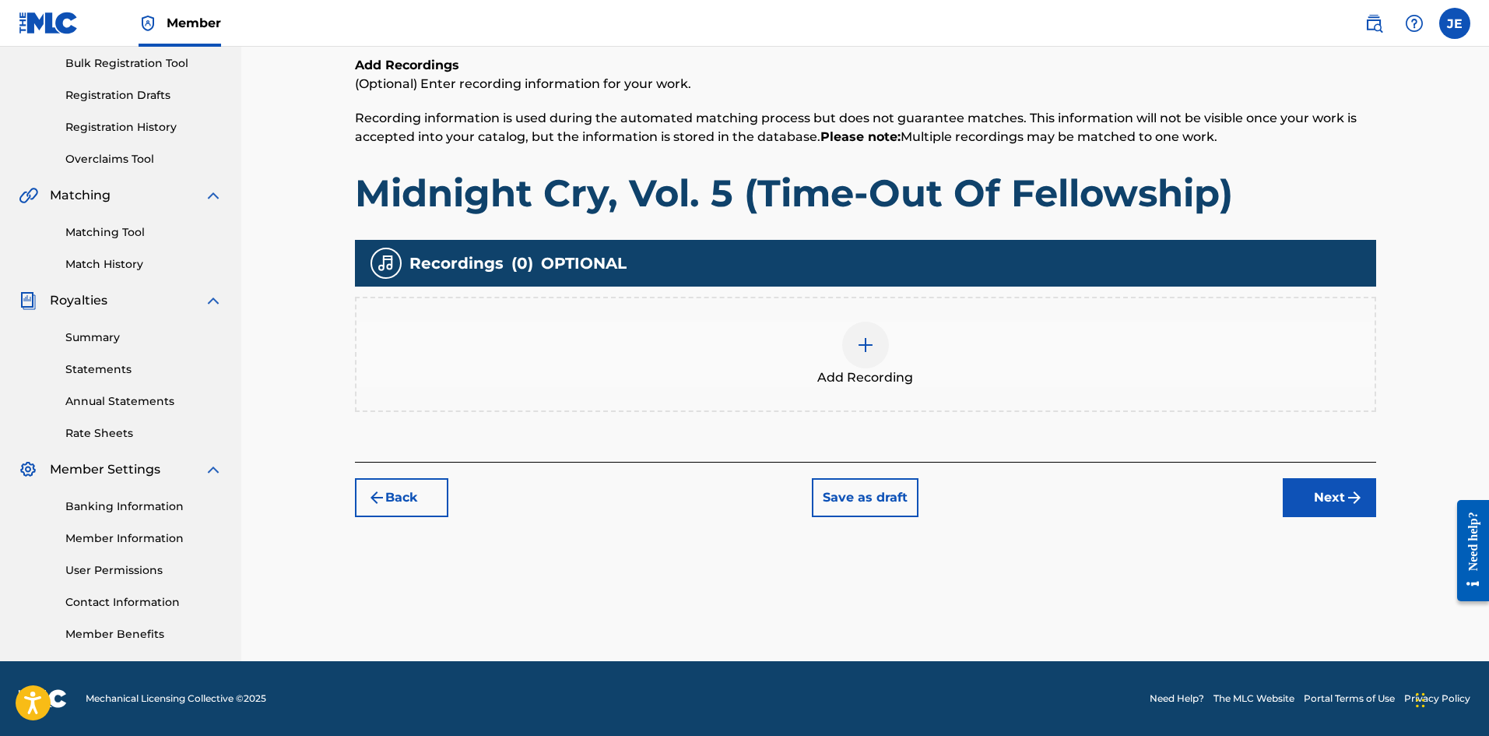
scroll to position [70, 0]
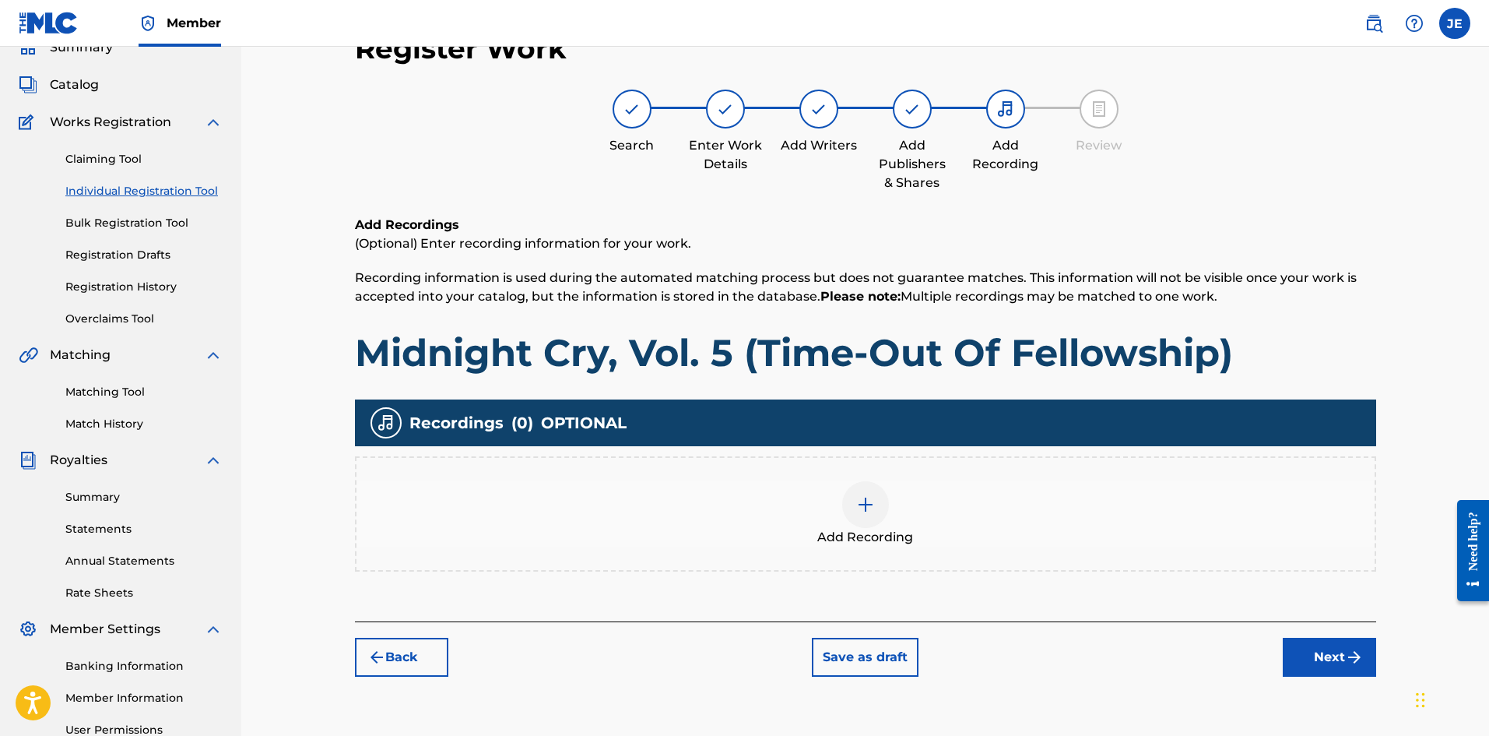
click at [870, 490] on div at bounding box center [865, 504] width 47 height 47
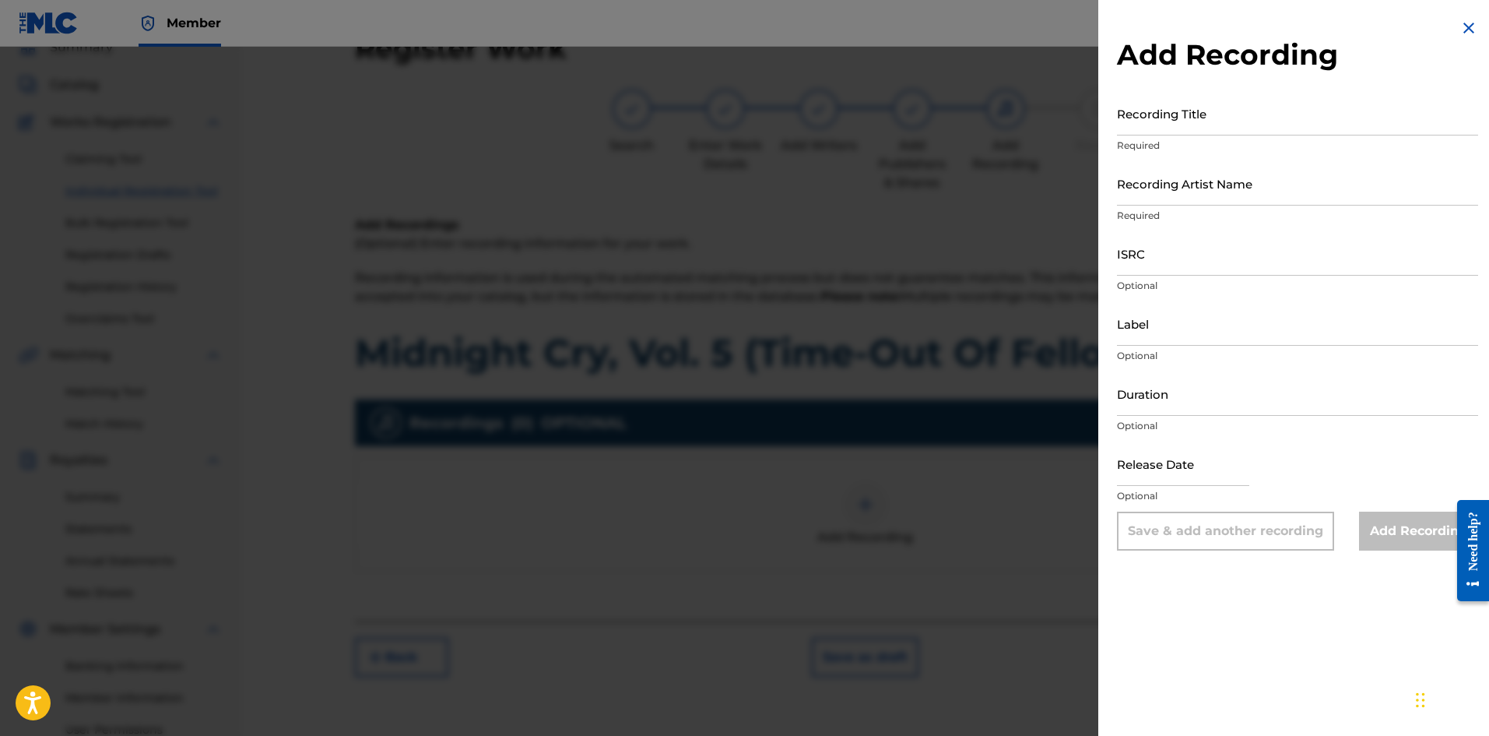
click at [1190, 31] on img at bounding box center [1469, 28] width 19 height 19
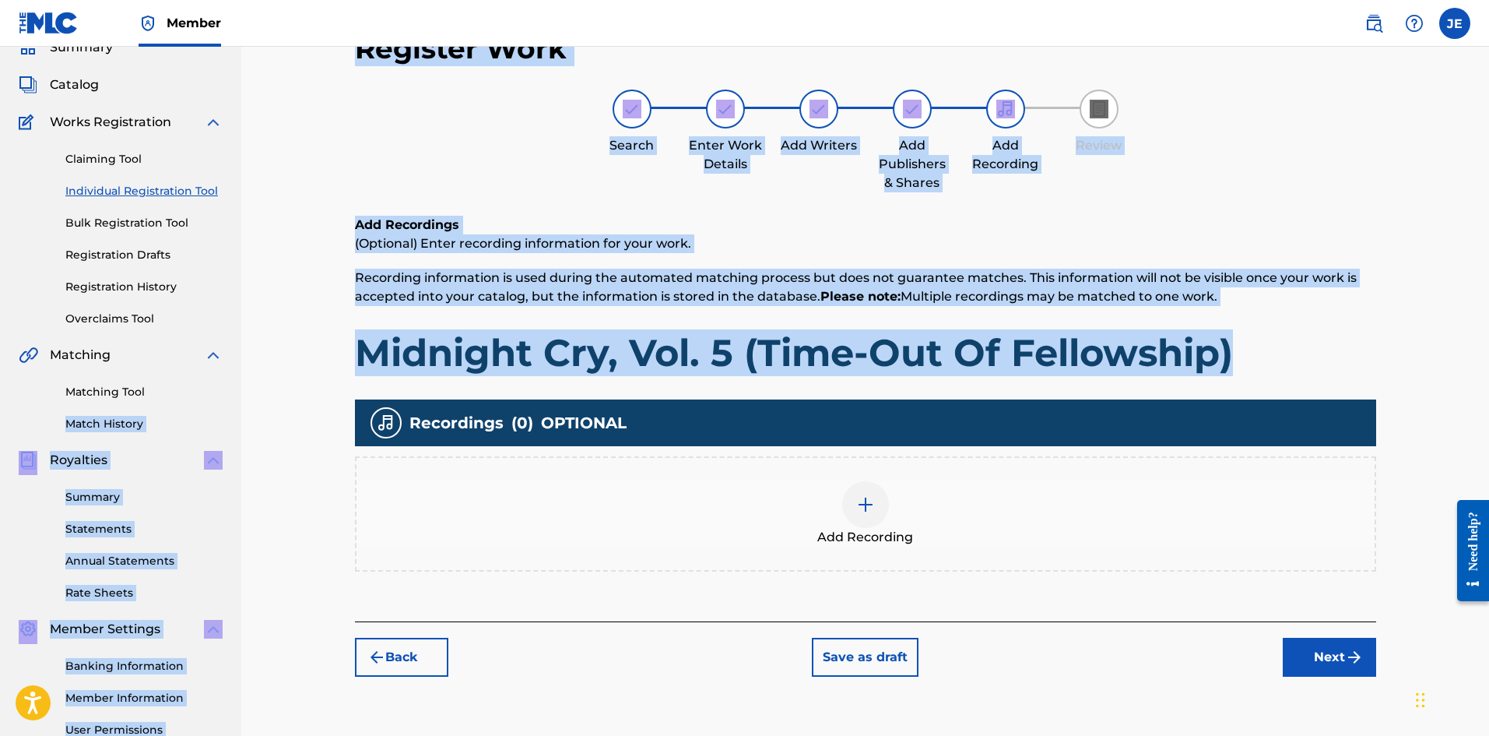
drag, startPoint x: 1246, startPoint y: 348, endPoint x: 331, endPoint y: 381, distance: 915.4
click at [220, 371] on main "Fortune Wind Music Publishing, LLC Summary Catalog Works Registration Claiming …" at bounding box center [744, 399] width 1489 height 844
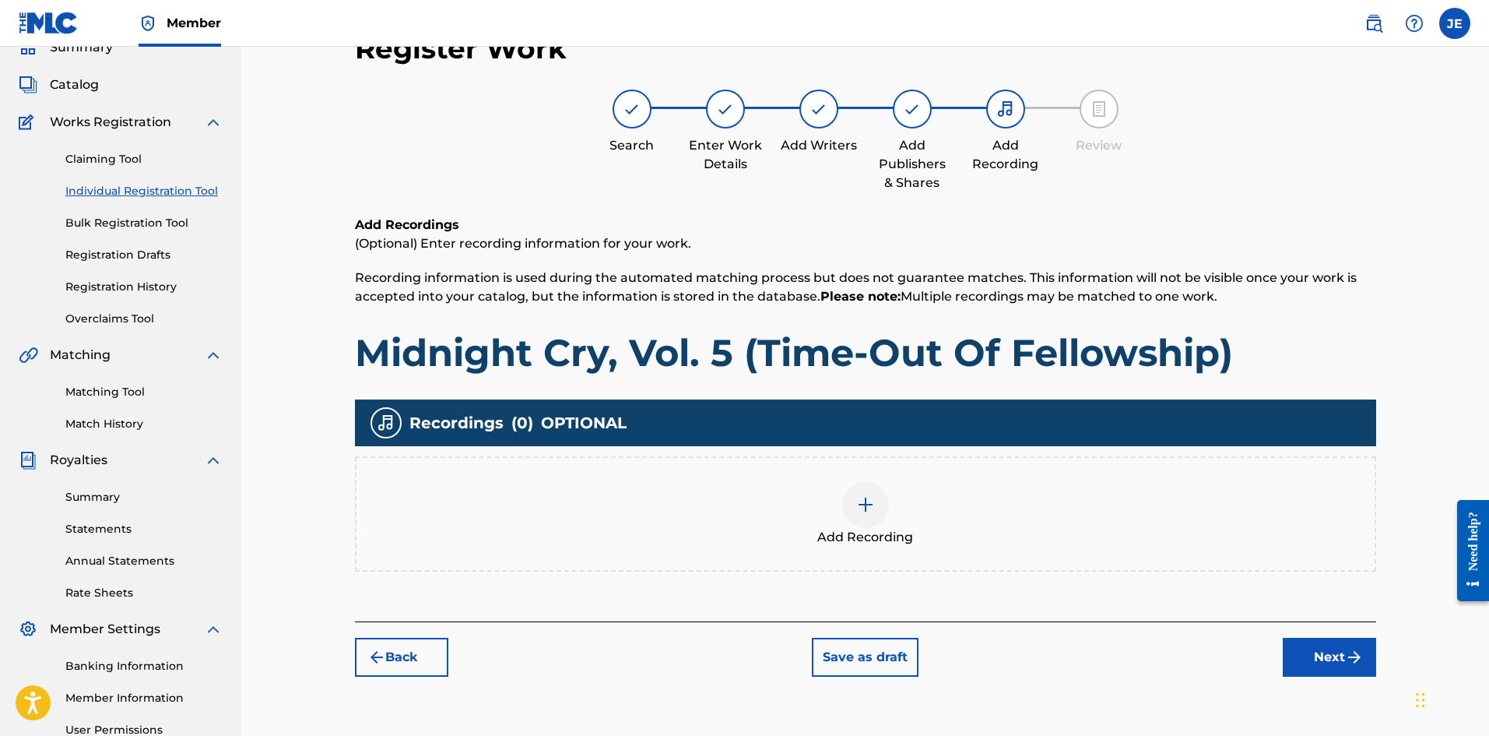
click at [417, 379] on div "Add Recordings (Optional) Enter recording information for your work. Recording …" at bounding box center [865, 419] width 1021 height 406
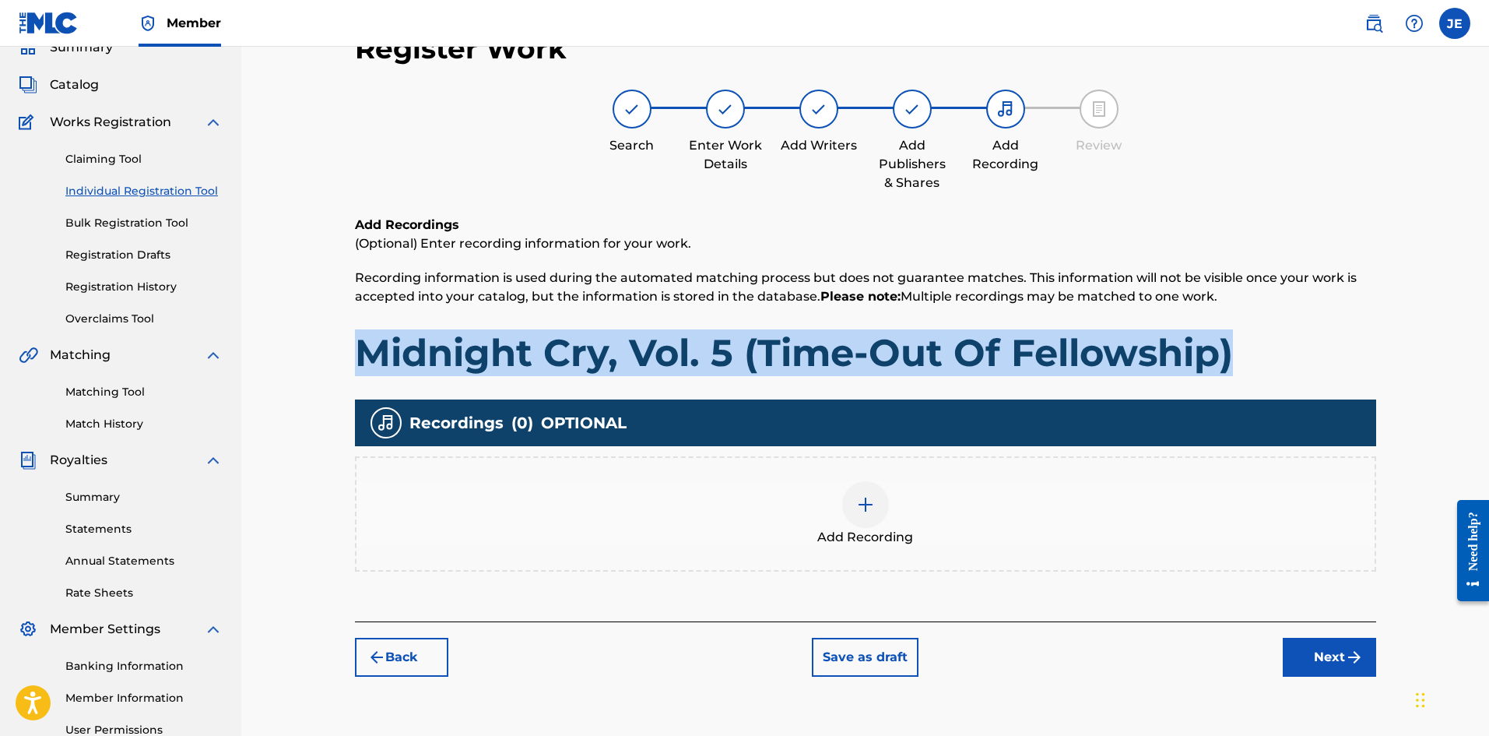
drag, startPoint x: 359, startPoint y: 359, endPoint x: 1305, endPoint y: 339, distance: 946.1
click at [1190, 339] on h1 "Midnight Cry, Vol. 5 (Time-Out Of Fellowship)" at bounding box center [865, 352] width 1021 height 47
copy h1 "Midnight Cry, Vol. 5 (Time-Out Of Fellowship)"
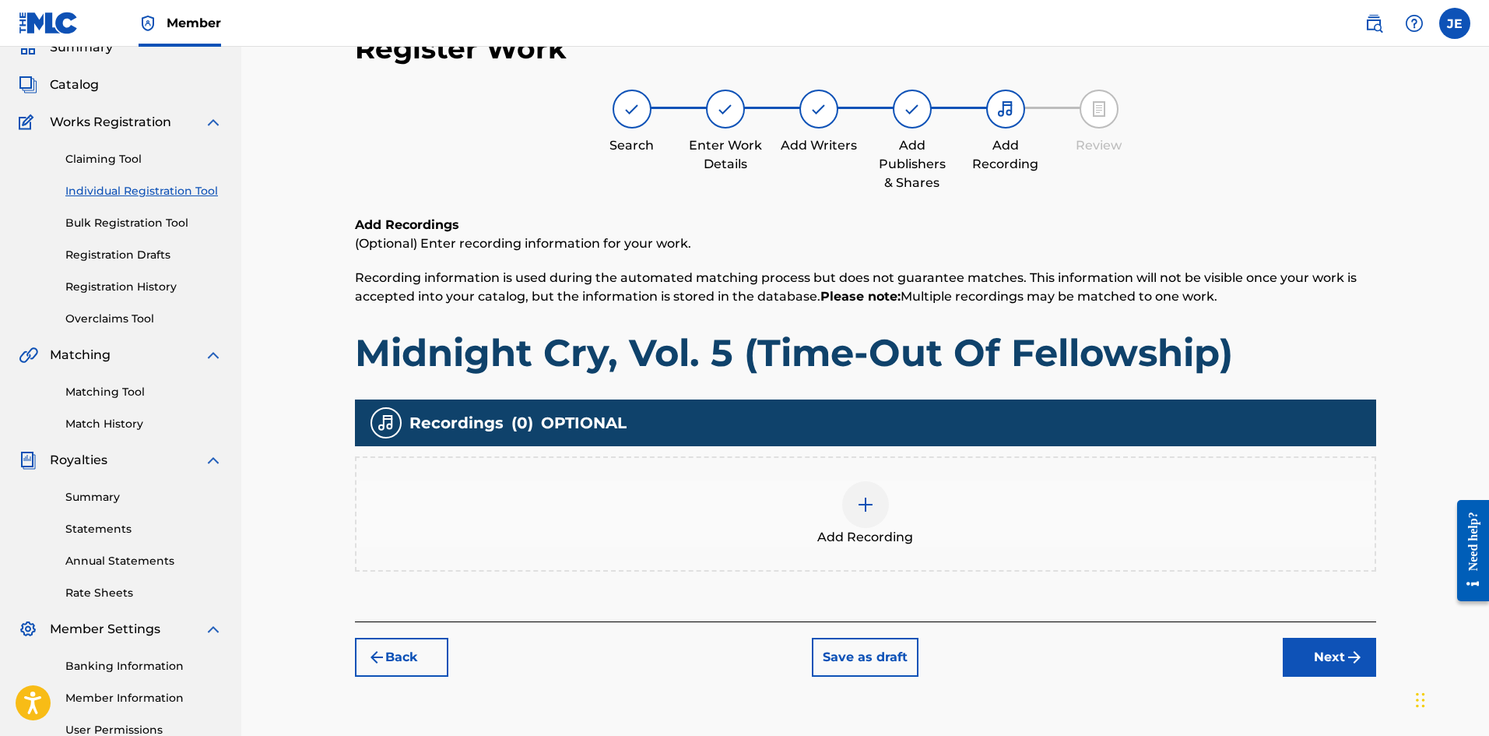
click at [1095, 484] on div "Add Recording" at bounding box center [866, 513] width 1018 height 65
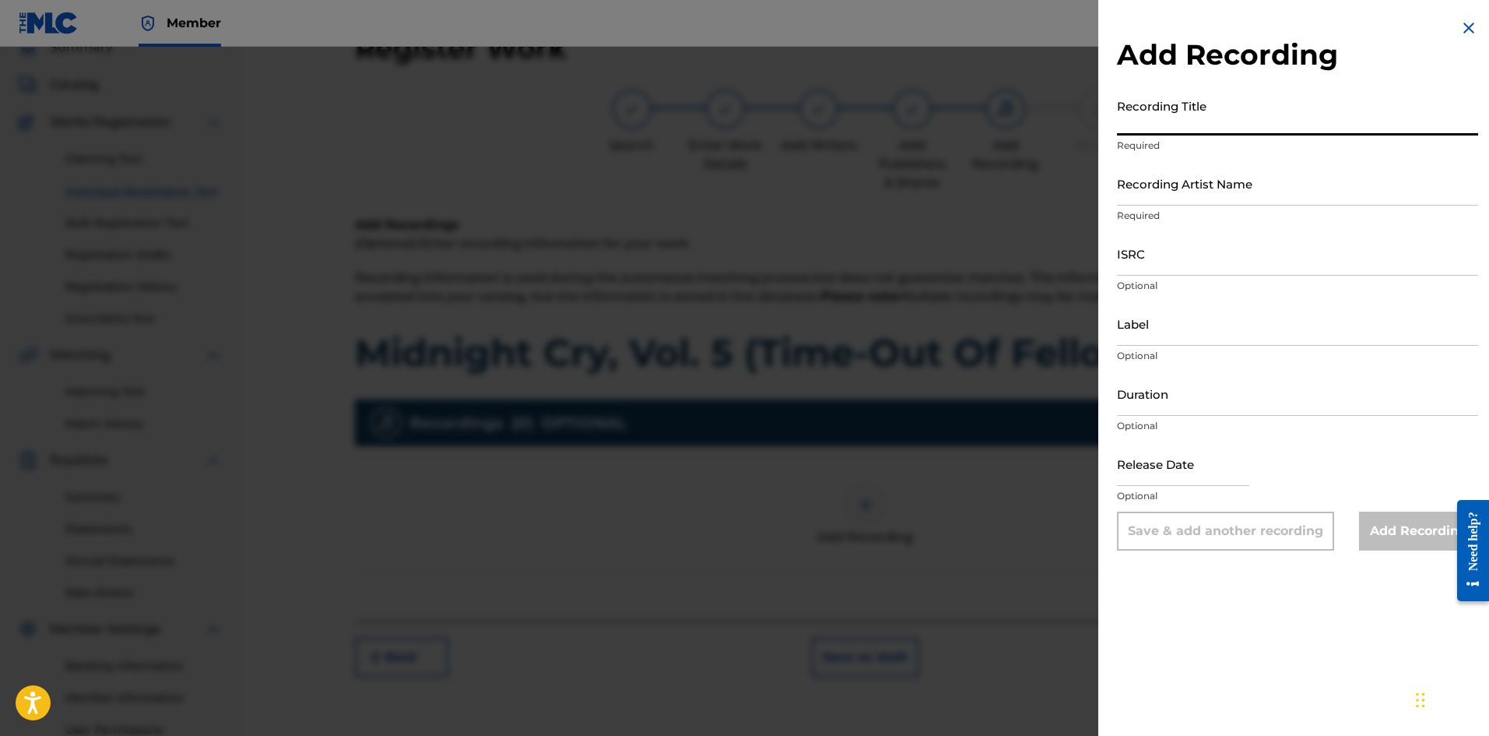
click at [1190, 132] on input "Recording Title" at bounding box center [1297, 113] width 361 height 44
paste input "Midnight Cry, Vol. 5 (Time-Out Of Fellowship)"
type input "Midnight Cry, Vol. 5 (Time-Out Of Fellowship)"
drag, startPoint x: 1228, startPoint y: 185, endPoint x: 1227, endPoint y: 194, distance: 8.6
click at [1190, 185] on input "Recording Artist Name" at bounding box center [1297, 183] width 361 height 44
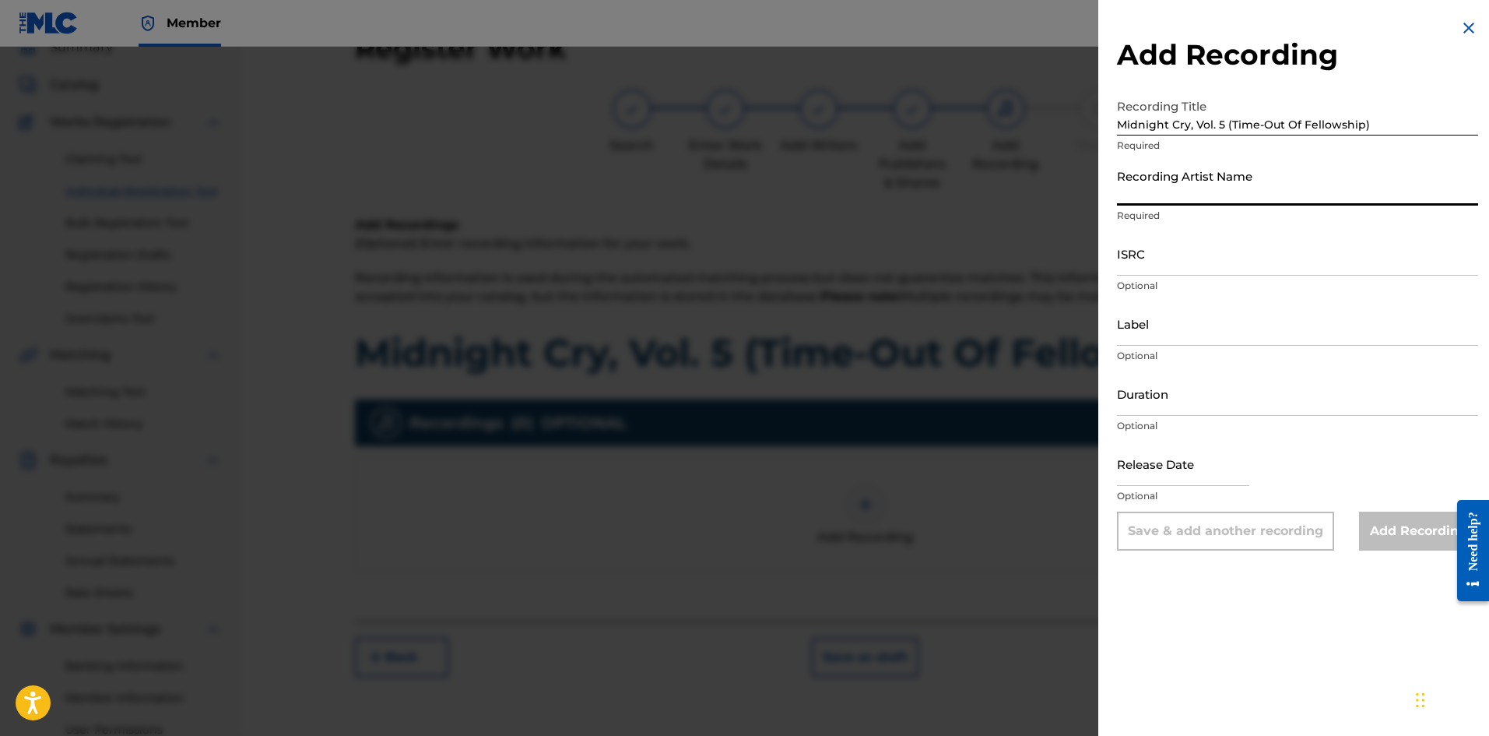
type input "Ebuka Songs"
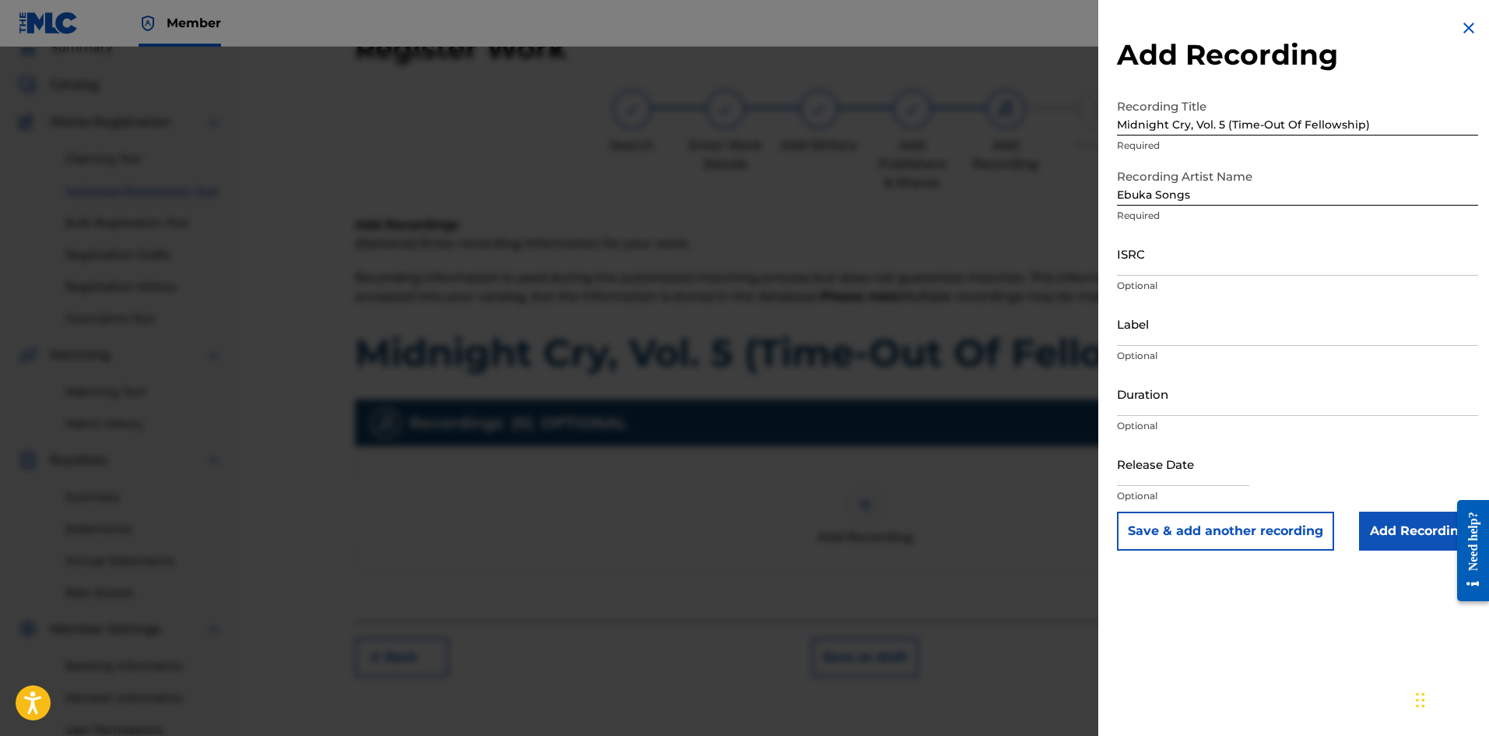
click at [1169, 267] on input "ISRC" at bounding box center [1297, 253] width 361 height 44
paste input "QZTV32477970"
type input "QZTV32477970"
click at [1161, 315] on input "Label" at bounding box center [1297, 323] width 361 height 44
type input "Tribe Of Ebuka Songs"
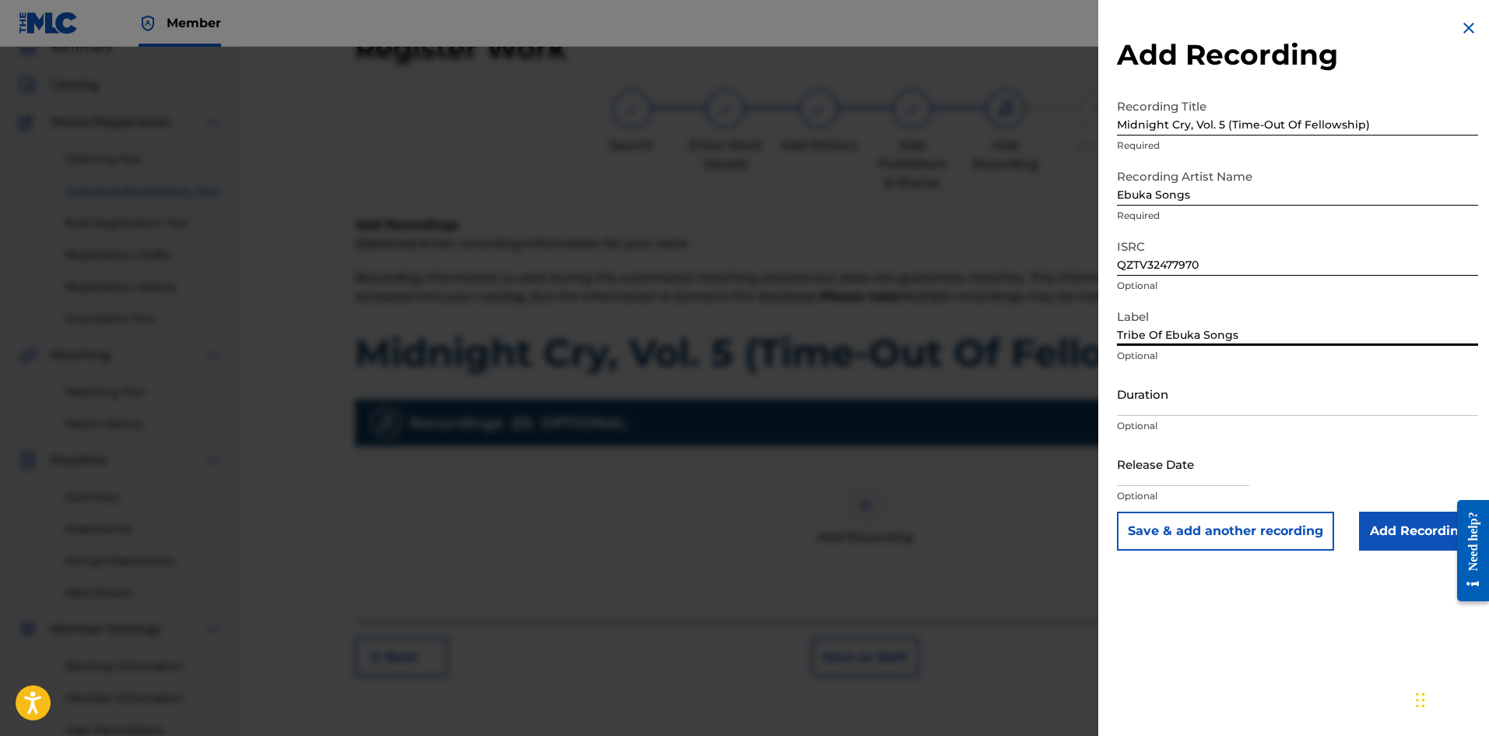
click at [1169, 466] on input "text" at bounding box center [1183, 463] width 132 height 44
select select "7"
select select "2025"
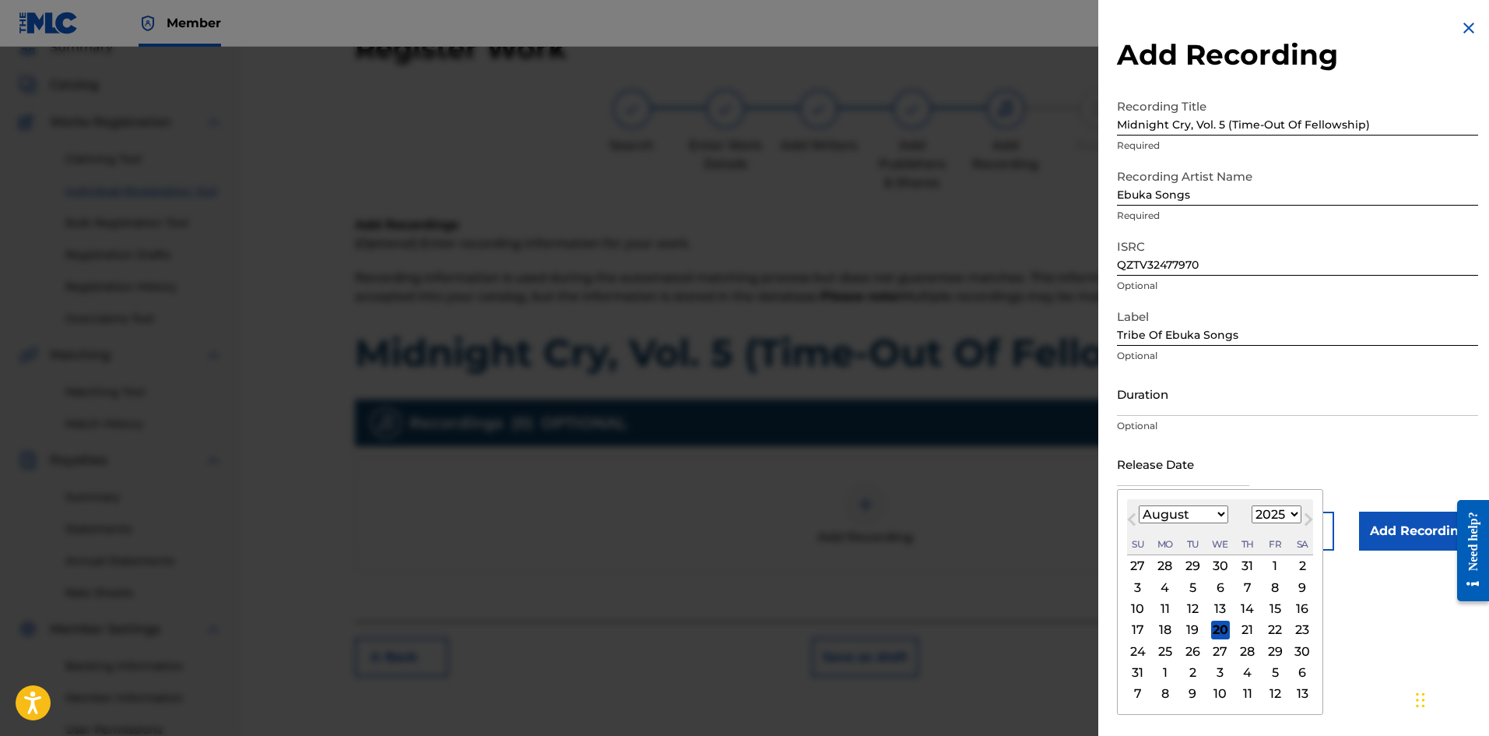
click at [1158, 512] on select "January February March April May June July August September October November De…" at bounding box center [1184, 514] width 90 height 18
select select "5"
click at [1139, 505] on select "January February March April May June July August September October November De…" at bounding box center [1184, 514] width 90 height 18
drag, startPoint x: 1281, startPoint y: 517, endPoint x: 1279, endPoint y: 509, distance: 8.1
click at [1190, 517] on select "1900 1901 1902 1903 1904 1905 1906 1907 1908 1909 1910 1911 1912 1913 1914 1915…" at bounding box center [1277, 514] width 50 height 18
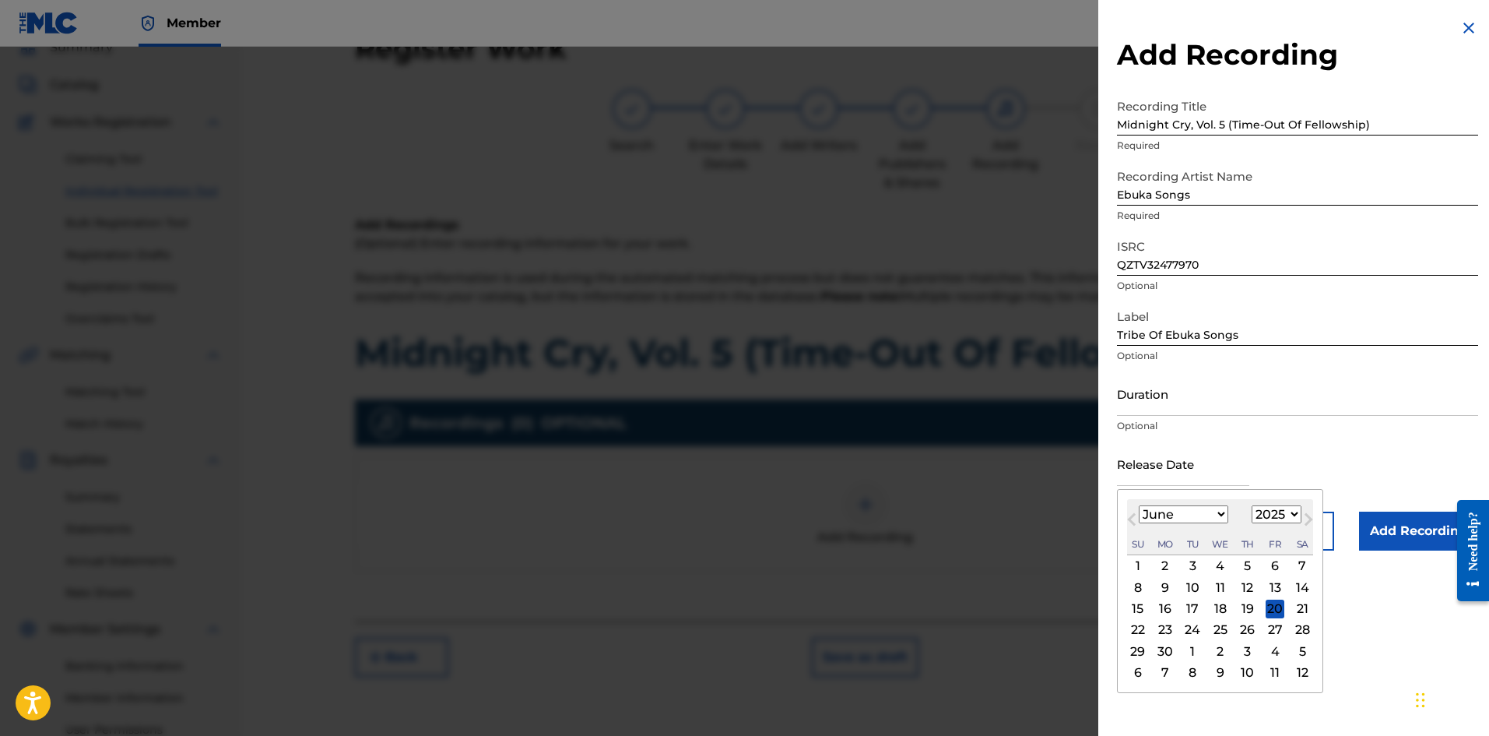
select select "2024"
click at [1190, 505] on select "1900 1901 1902 1903 1904 1905 1906 1907 1908 1909 1910 1911 1912 1913 1914 1915…" at bounding box center [1277, 514] width 50 height 18
click at [1190, 568] on div "1" at bounding box center [1302, 566] width 19 height 19
type input "[DATE]"
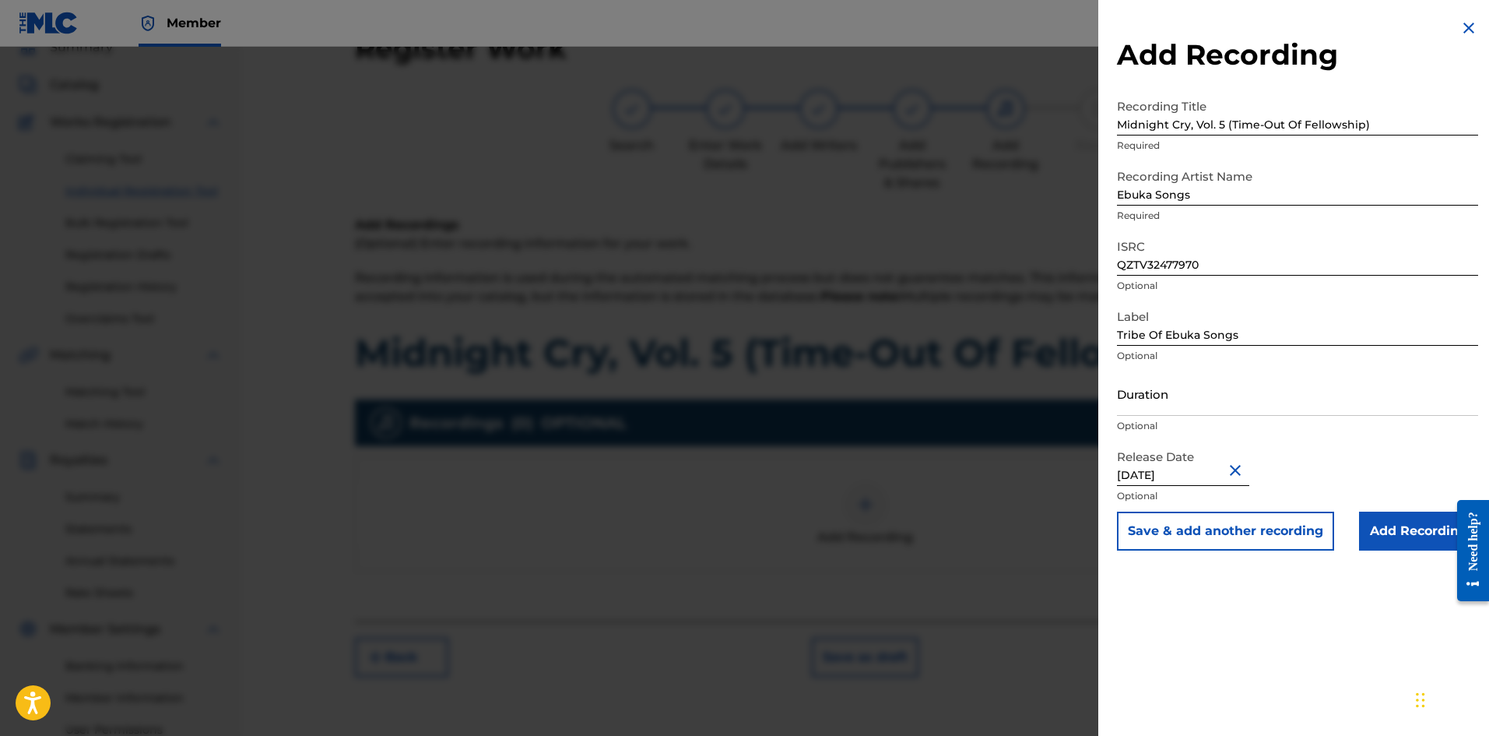
click at [1190, 524] on input "Add Recording" at bounding box center [1418, 530] width 119 height 39
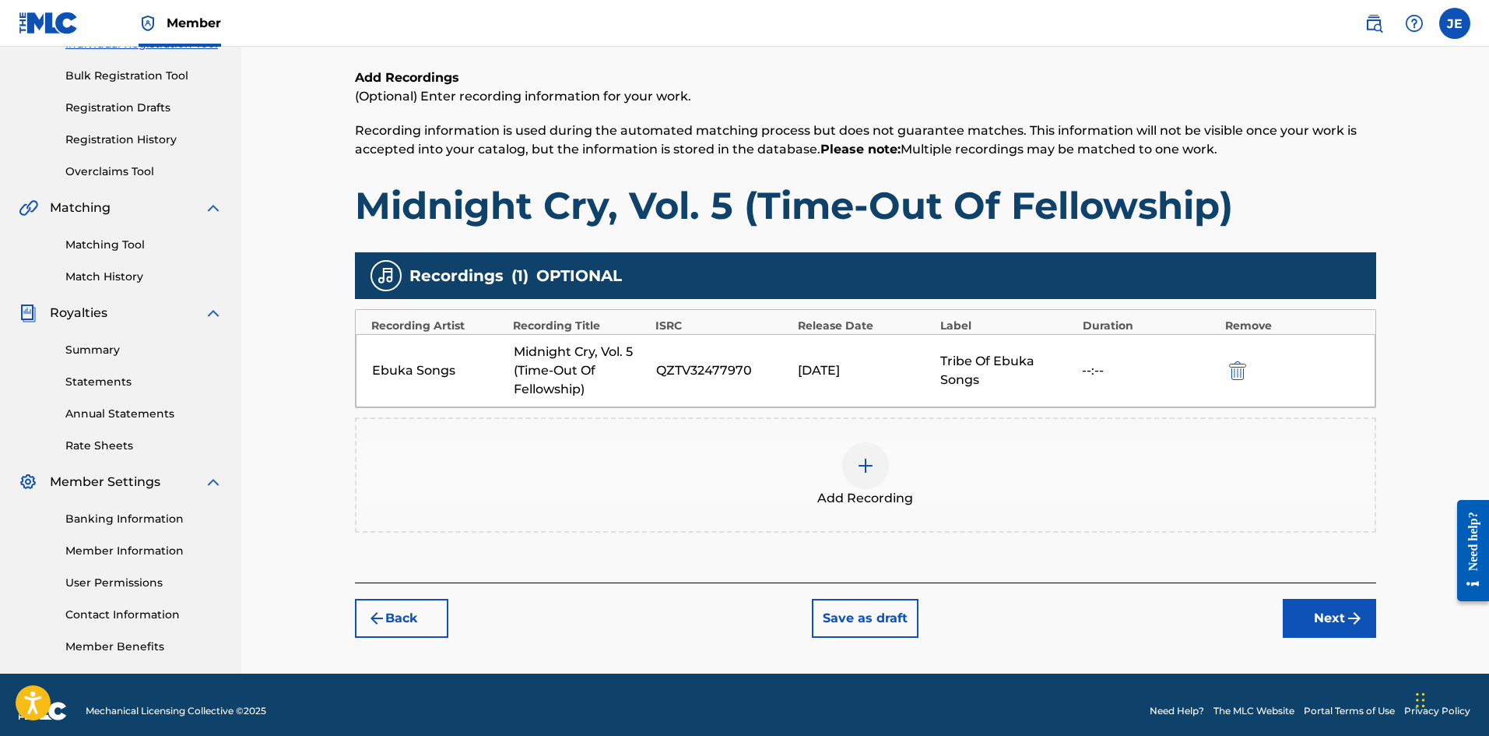
scroll to position [230, 0]
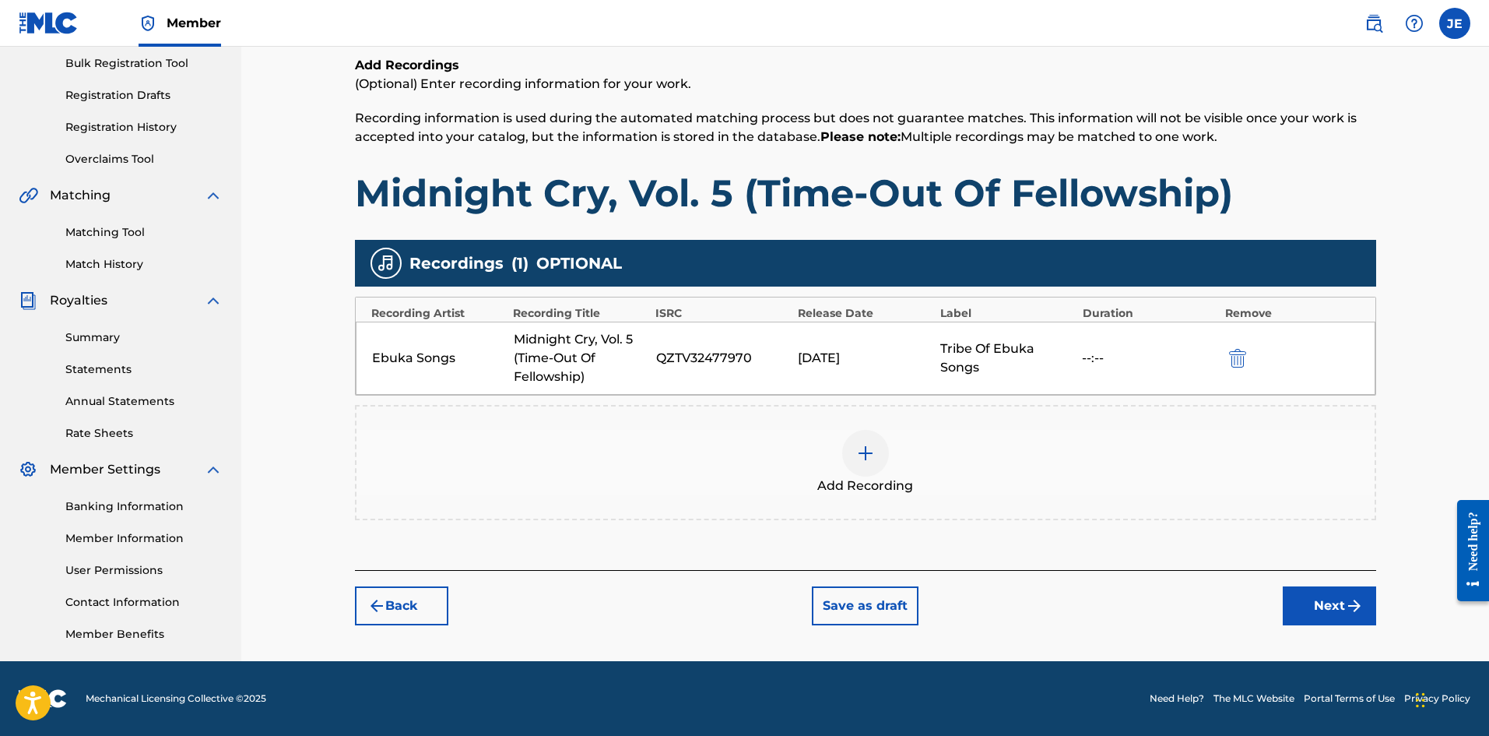
click at [1190, 568] on button "Next" at bounding box center [1329, 605] width 93 height 39
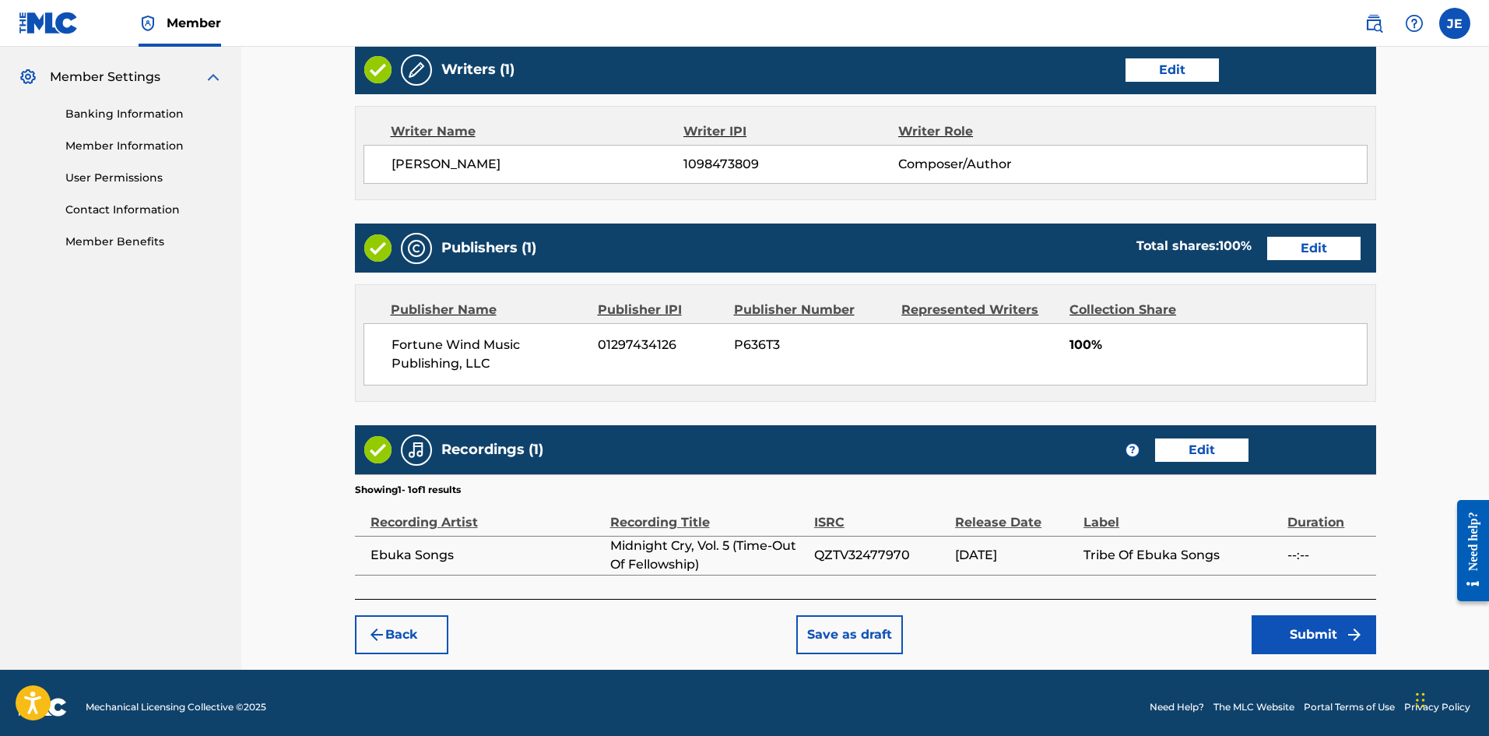
scroll to position [631, 0]
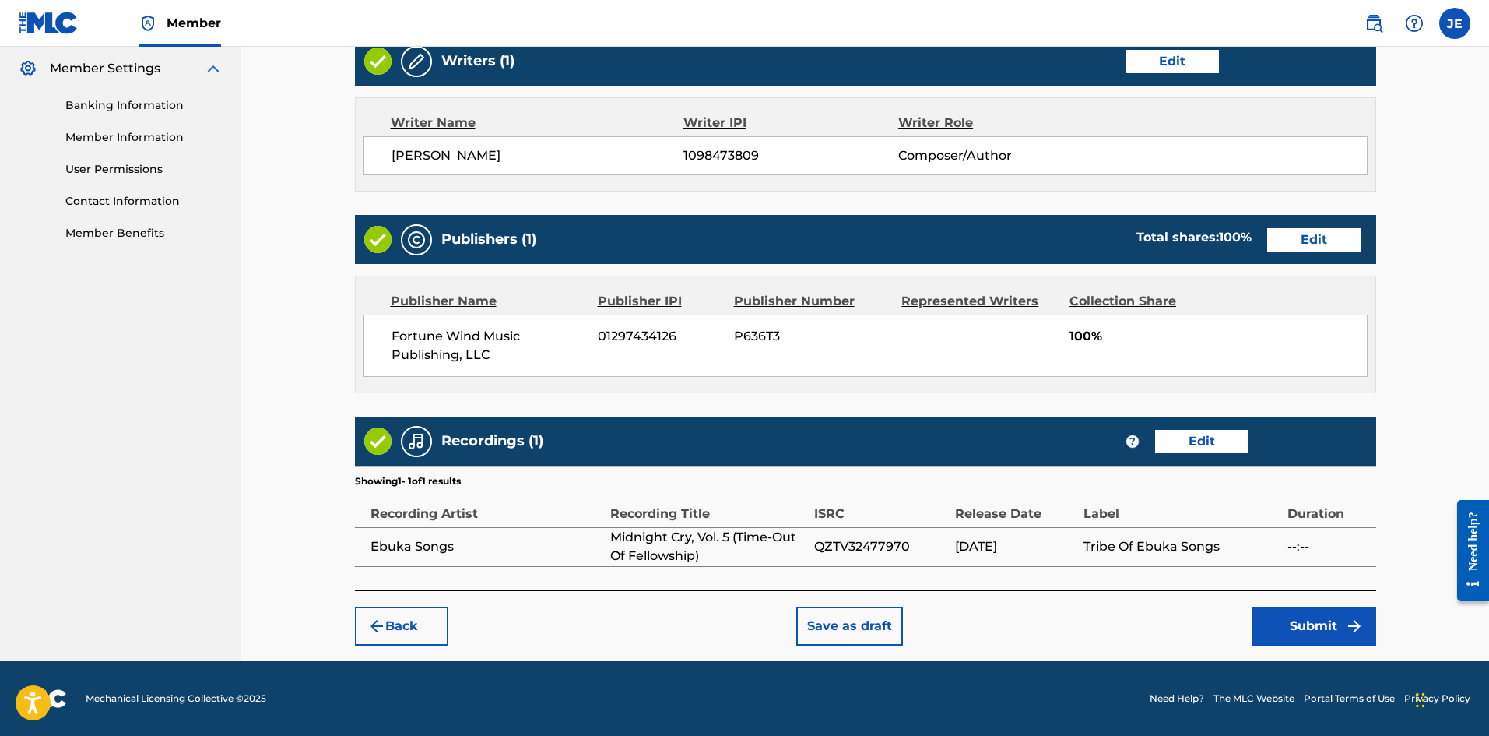
click at [1190, 568] on button "Submit" at bounding box center [1314, 625] width 125 height 39
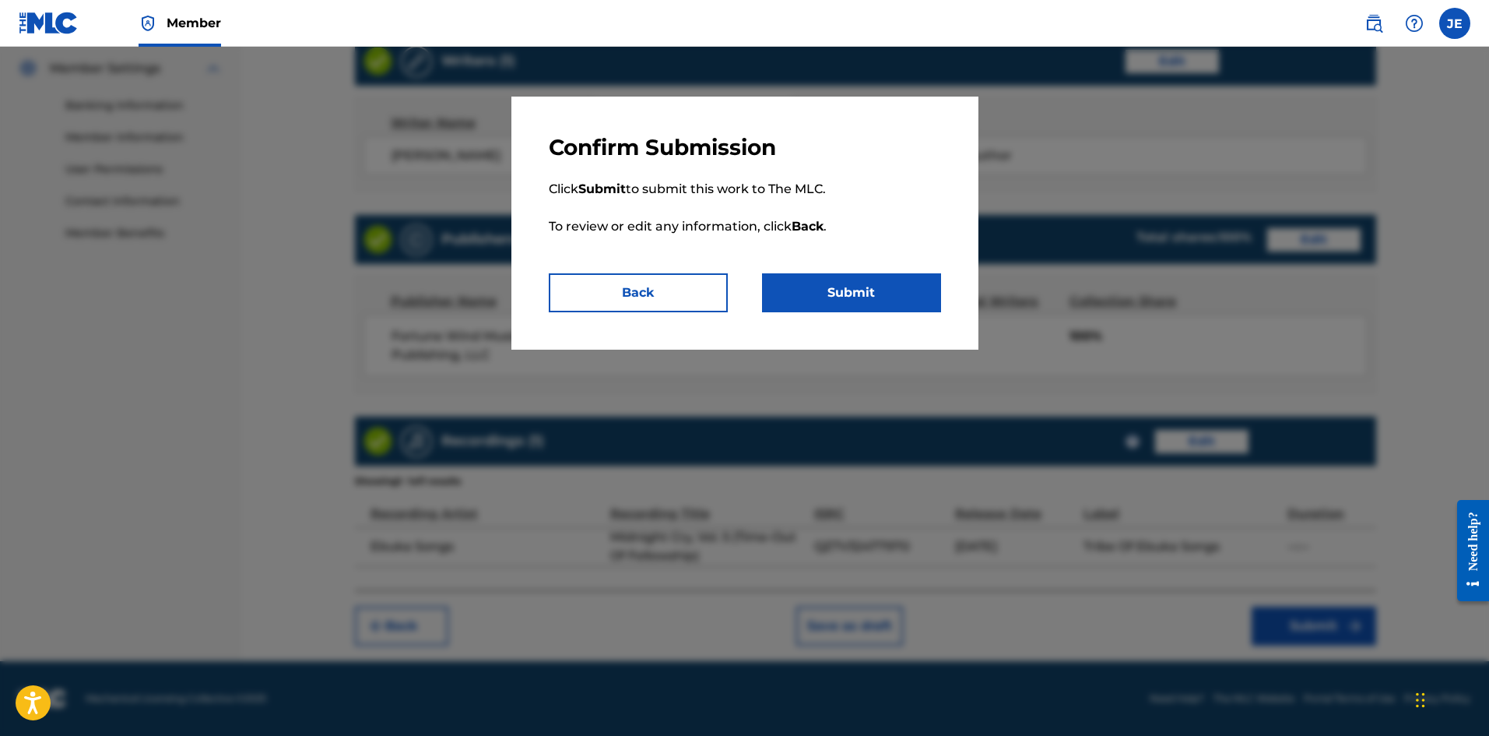
click at [902, 294] on button "Submit" at bounding box center [851, 292] width 179 height 39
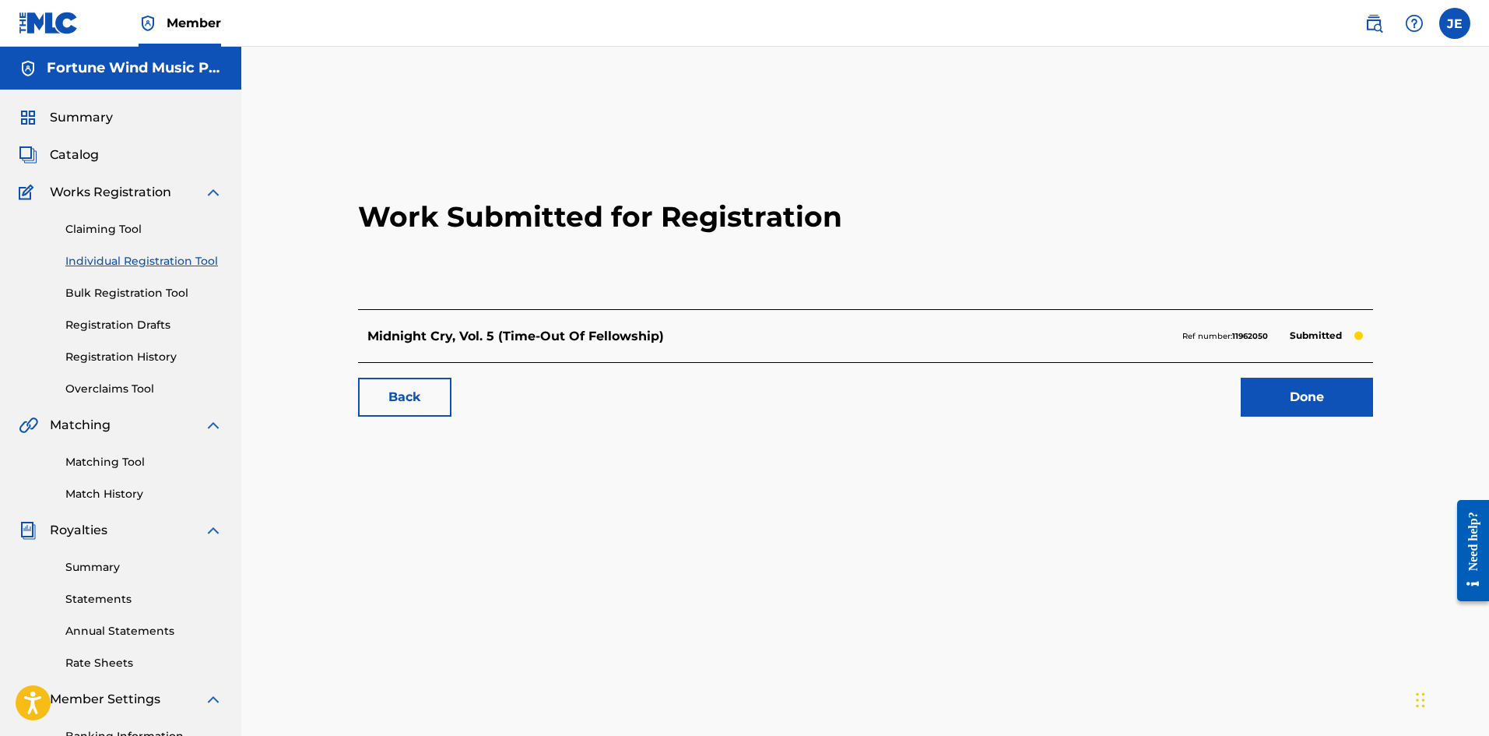
click at [51, 151] on span "Catalog" at bounding box center [74, 155] width 49 height 19
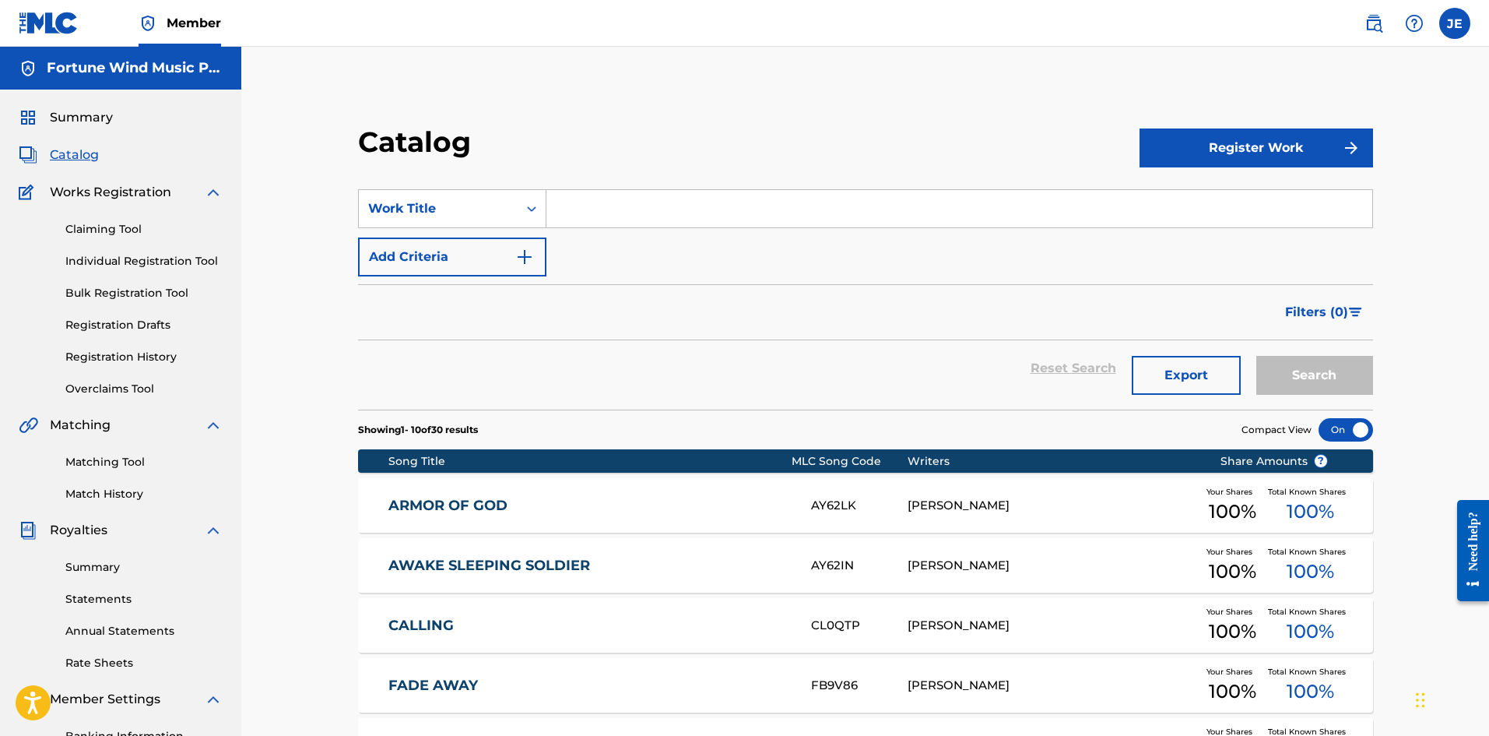
click at [1190, 146] on button "Register Work" at bounding box center [1257, 147] width 234 height 39
click at [1190, 197] on link "Individual" at bounding box center [1257, 198] width 234 height 37
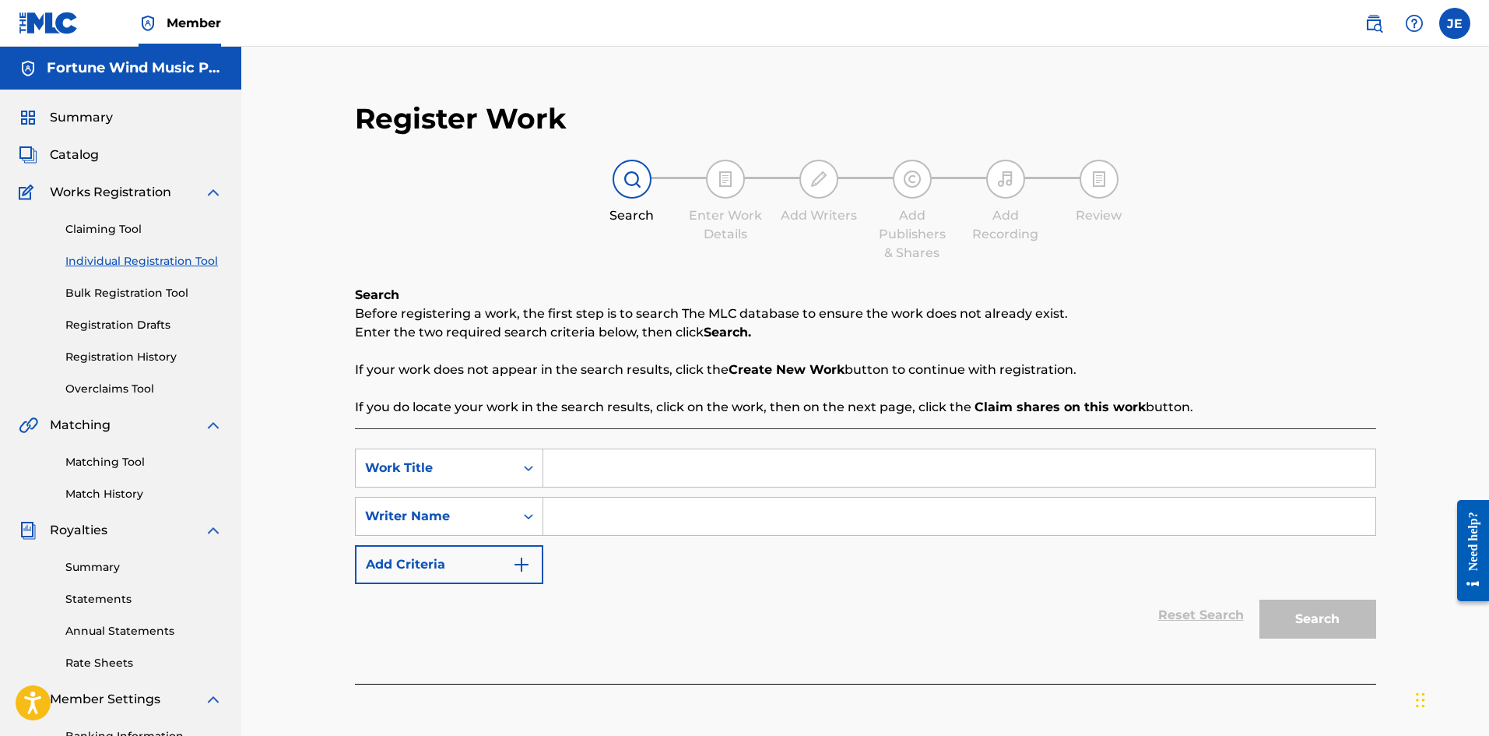
click at [694, 469] on input "Search Form" at bounding box center [959, 467] width 832 height 37
paste input "Midnight Cry, Vol. 6"
type input "Midnight Cry, Vol. 6"
click at [705, 508] on input "Search Form" at bounding box center [959, 515] width 832 height 37
type input "[PERSON_NAME]"
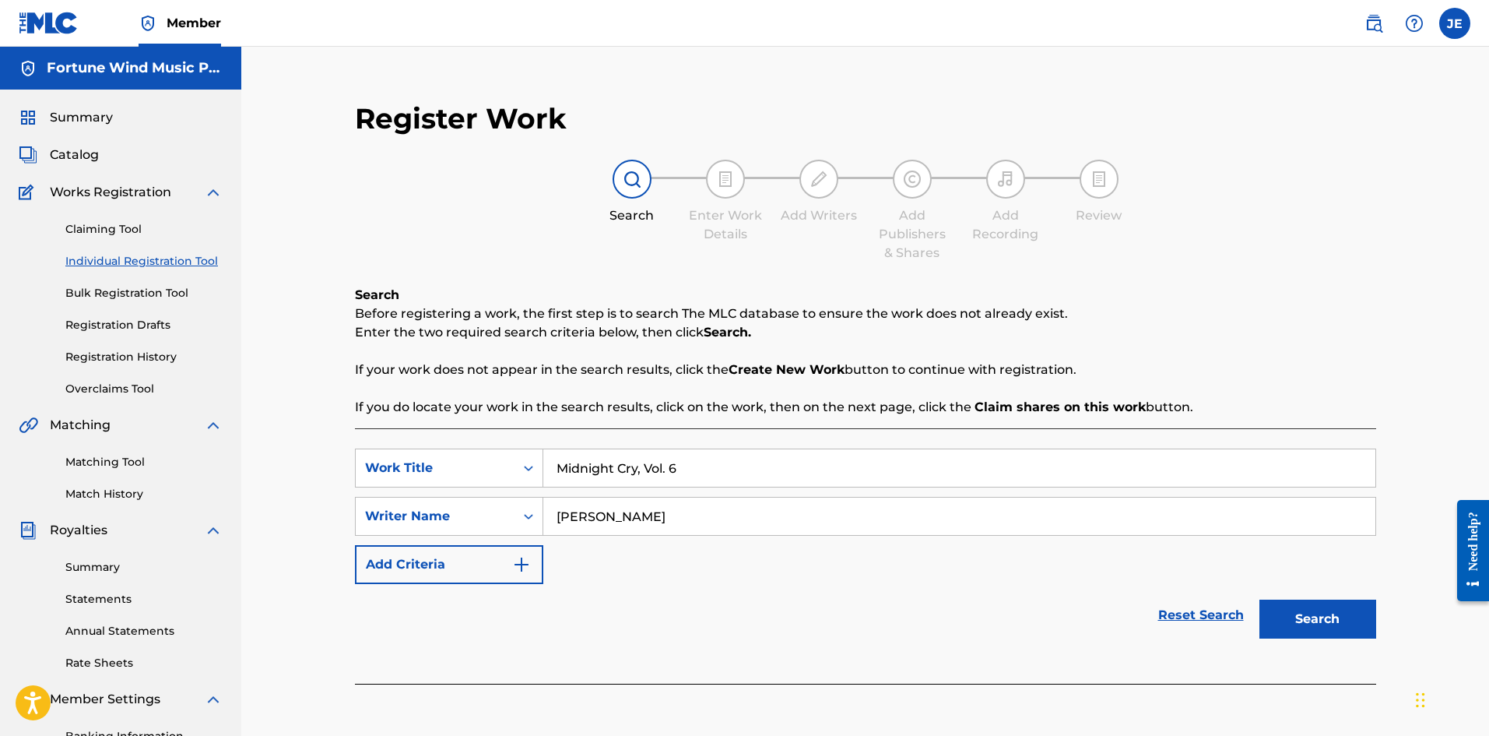
click at [1190, 568] on button "Search" at bounding box center [1318, 618] width 117 height 39
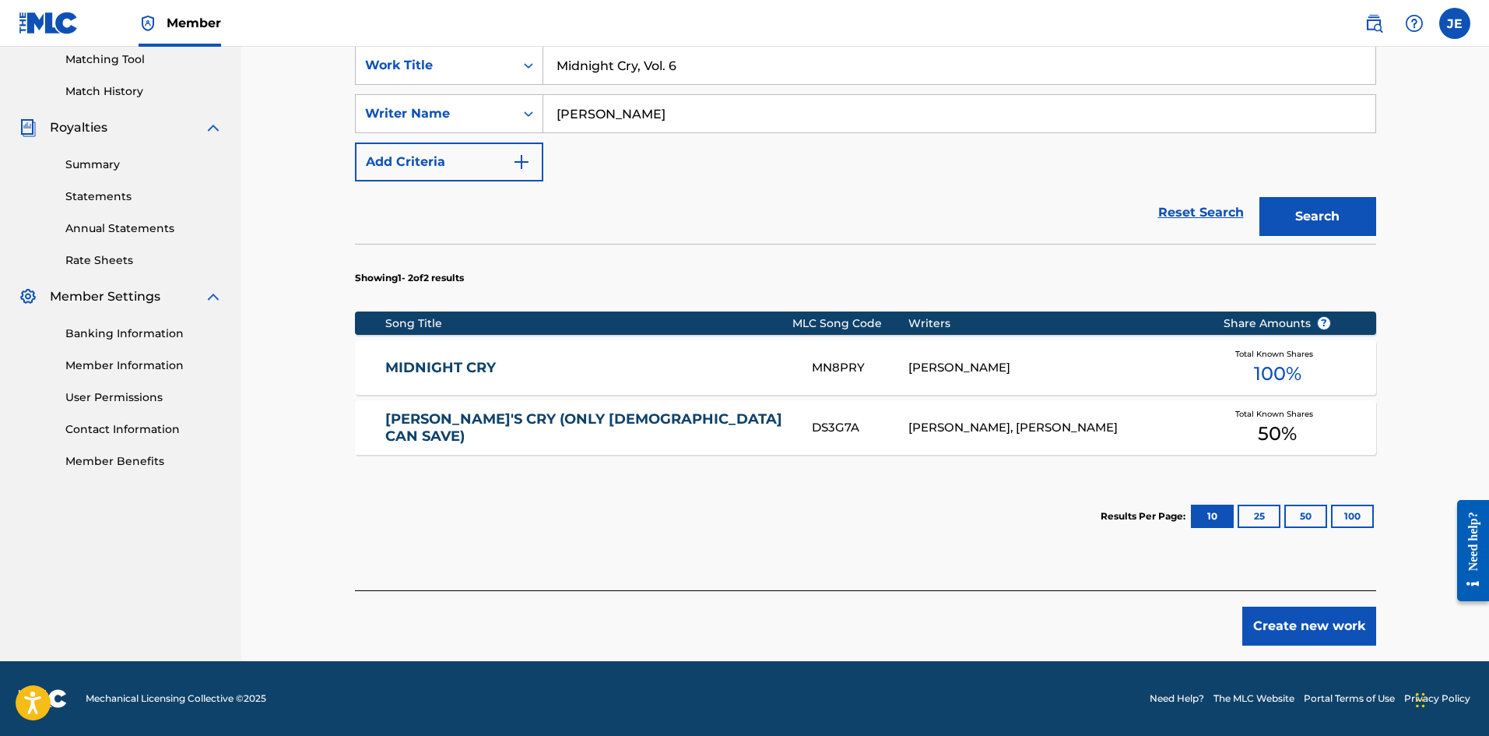
click at [1190, 568] on button "Create new work" at bounding box center [1310, 625] width 134 height 39
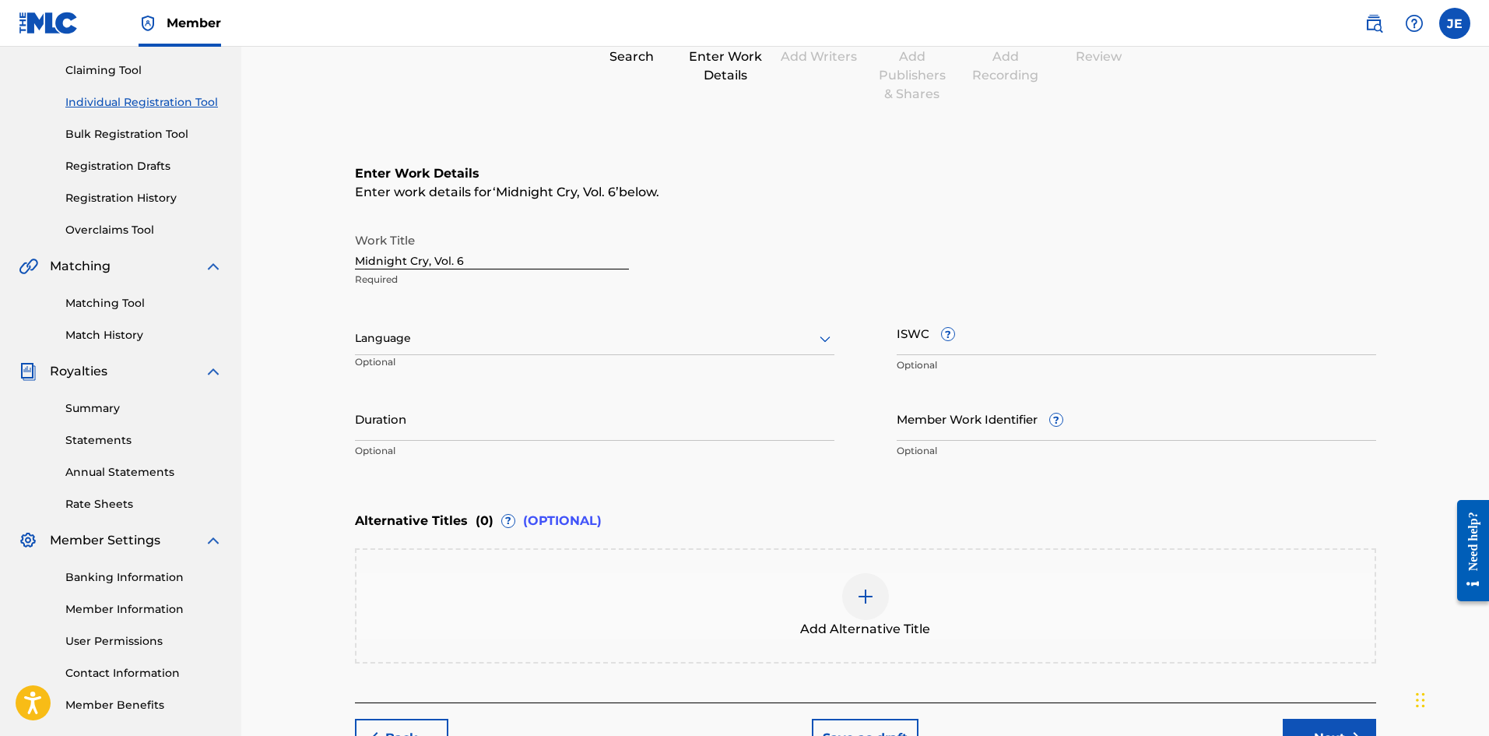
scroll to position [37, 0]
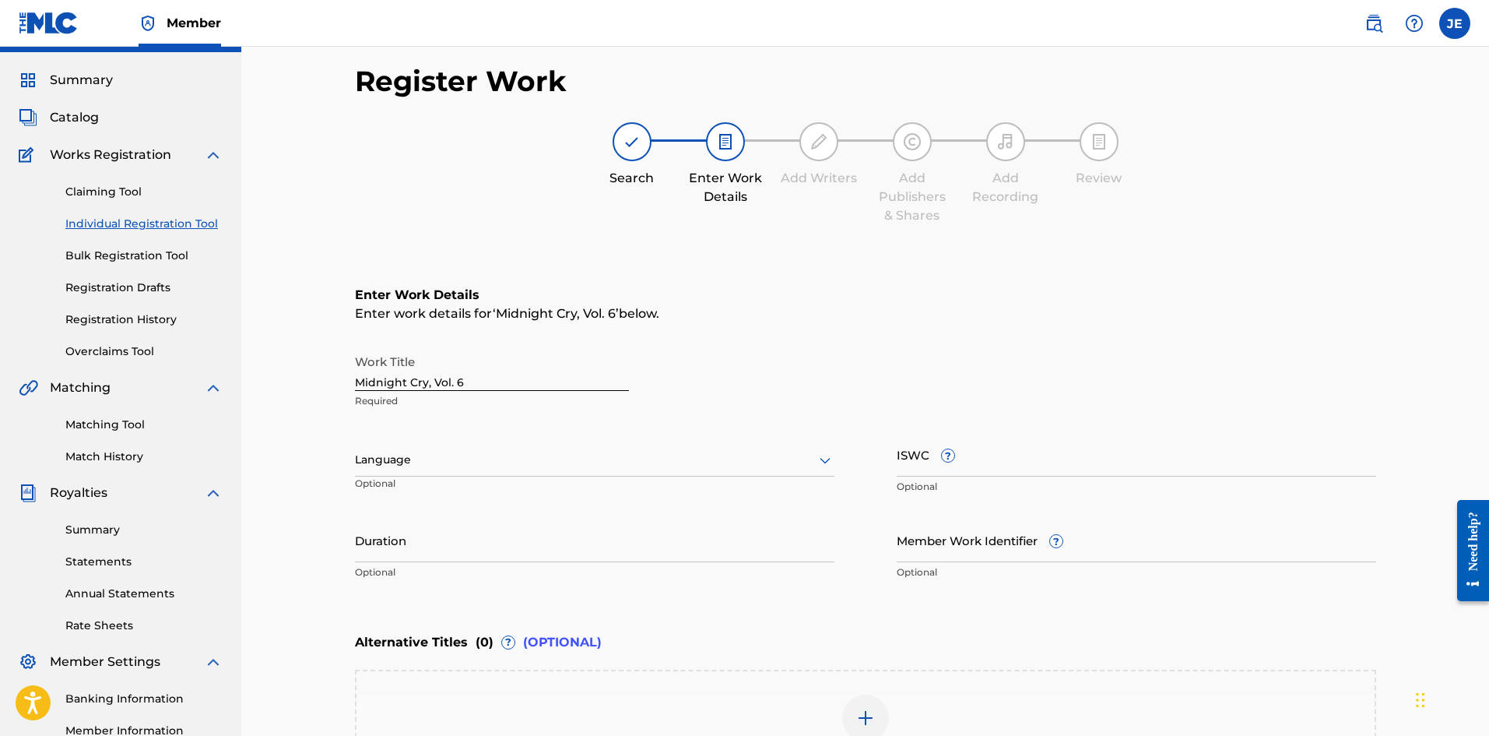
click at [600, 467] on div at bounding box center [595, 459] width 480 height 19
click at [575, 495] on div "English" at bounding box center [595, 493] width 478 height 35
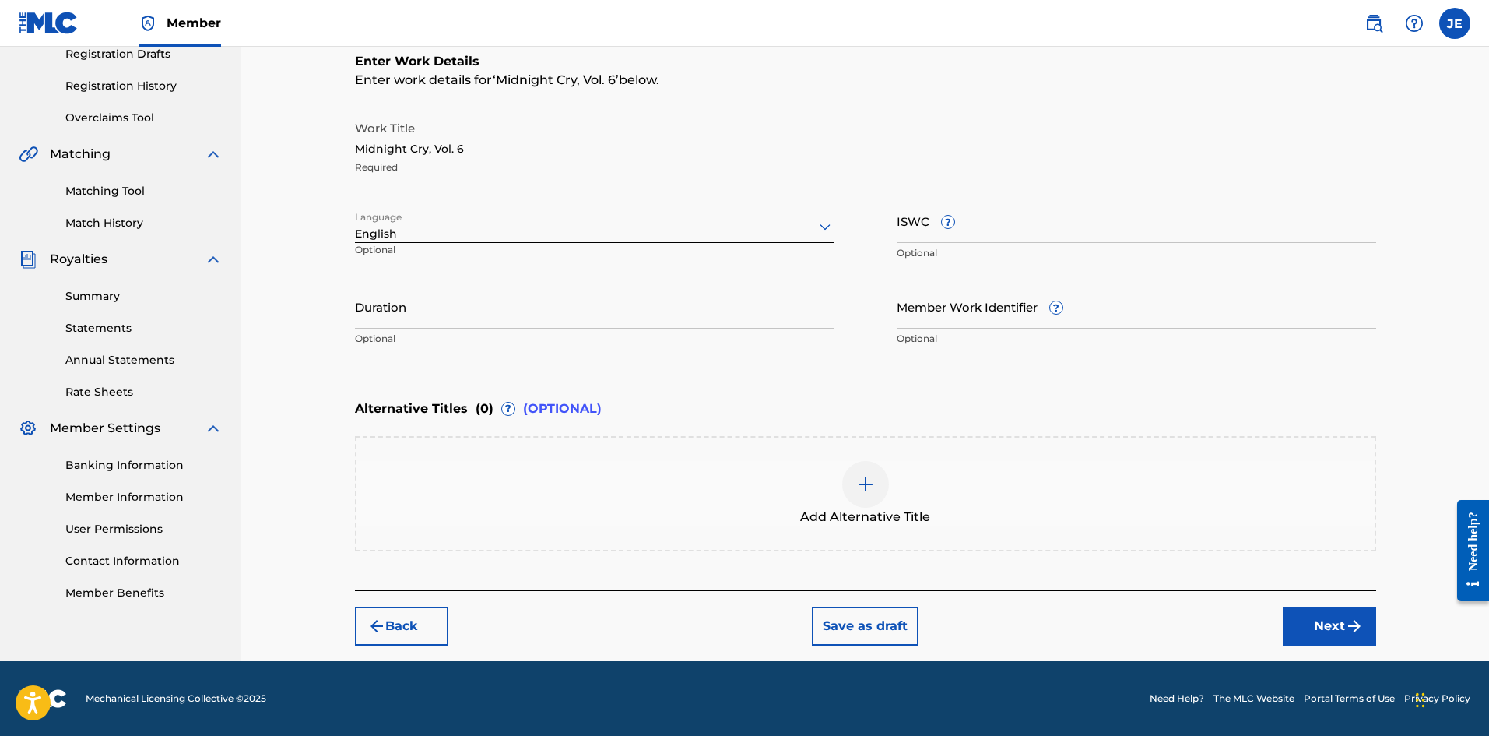
click at [1190, 568] on button "Next" at bounding box center [1329, 625] width 93 height 39
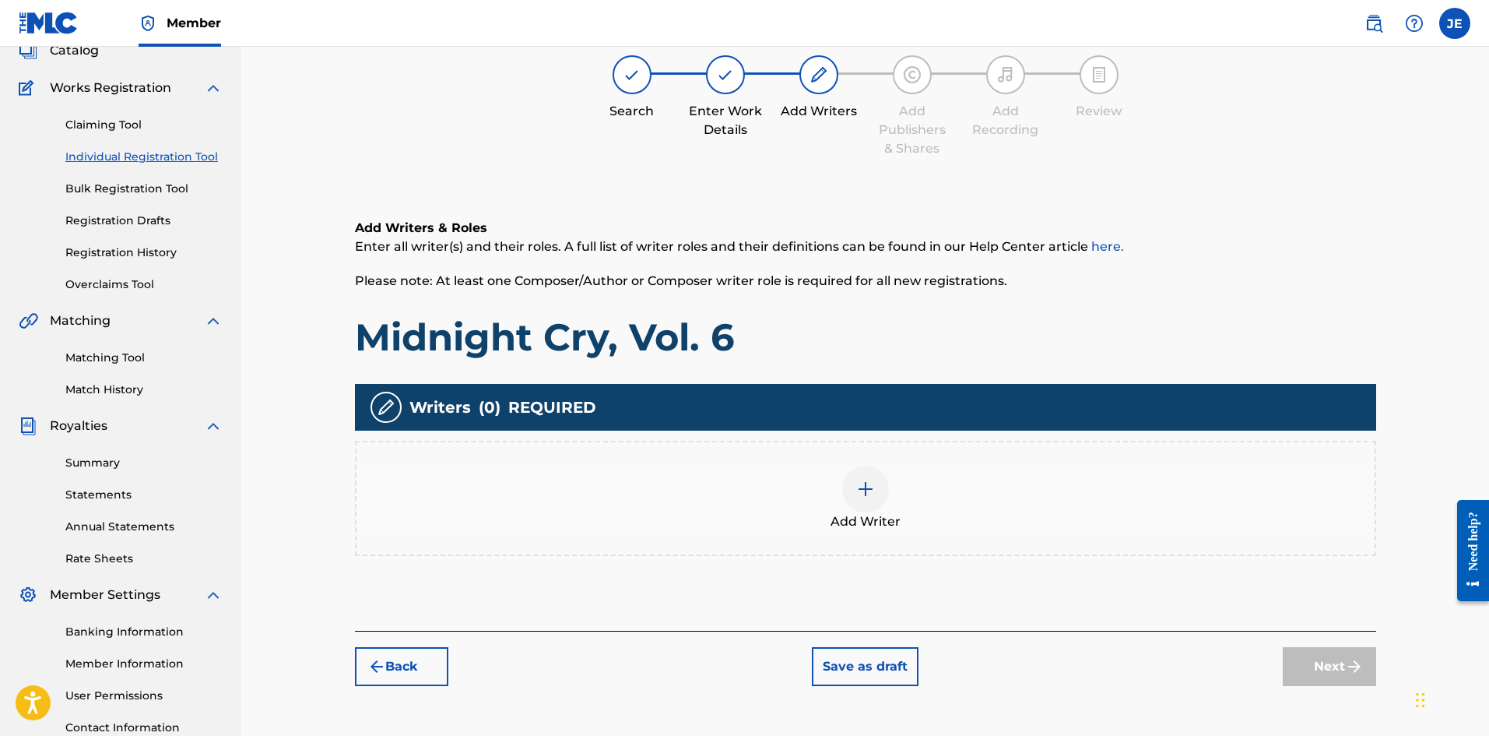
scroll to position [70, 0]
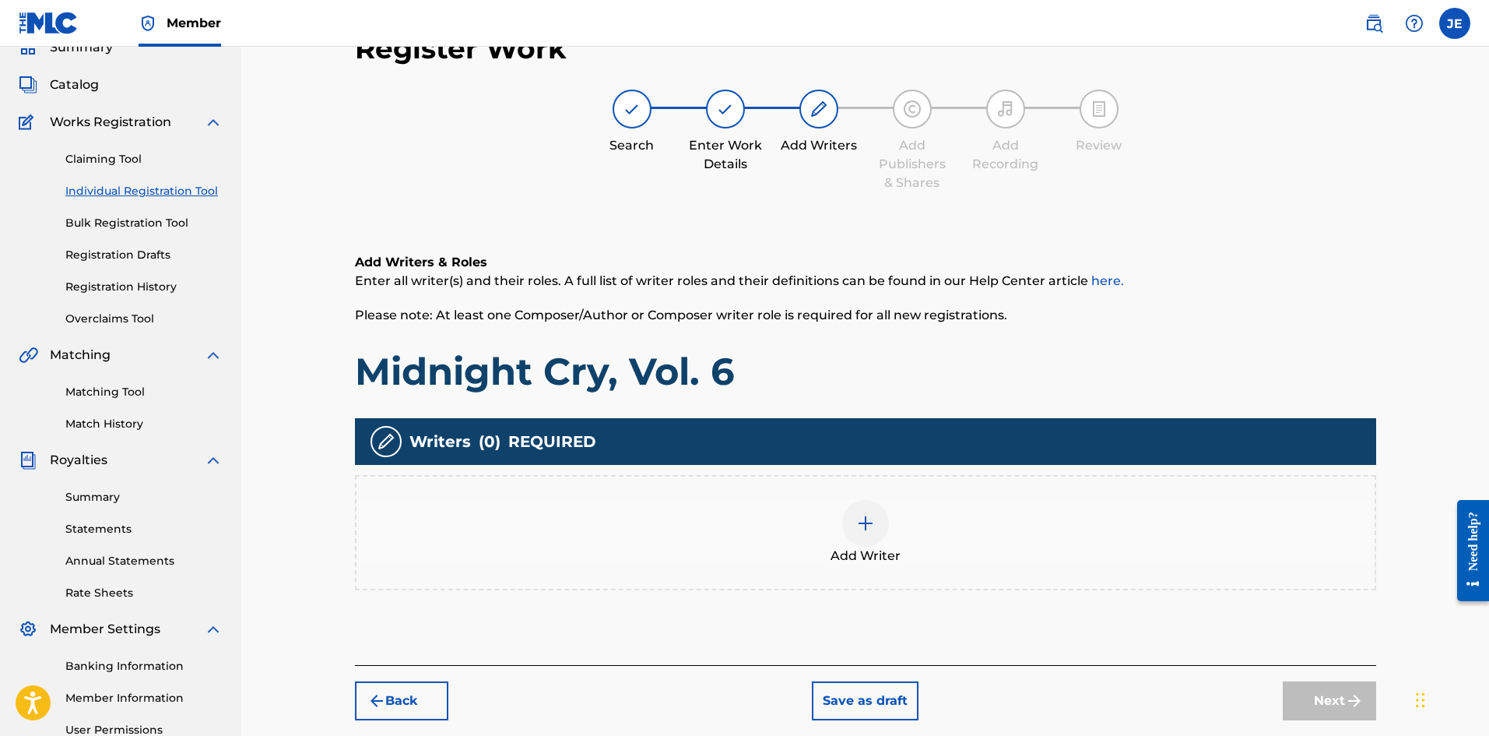
click at [900, 537] on div "Add Writer" at bounding box center [866, 532] width 1018 height 65
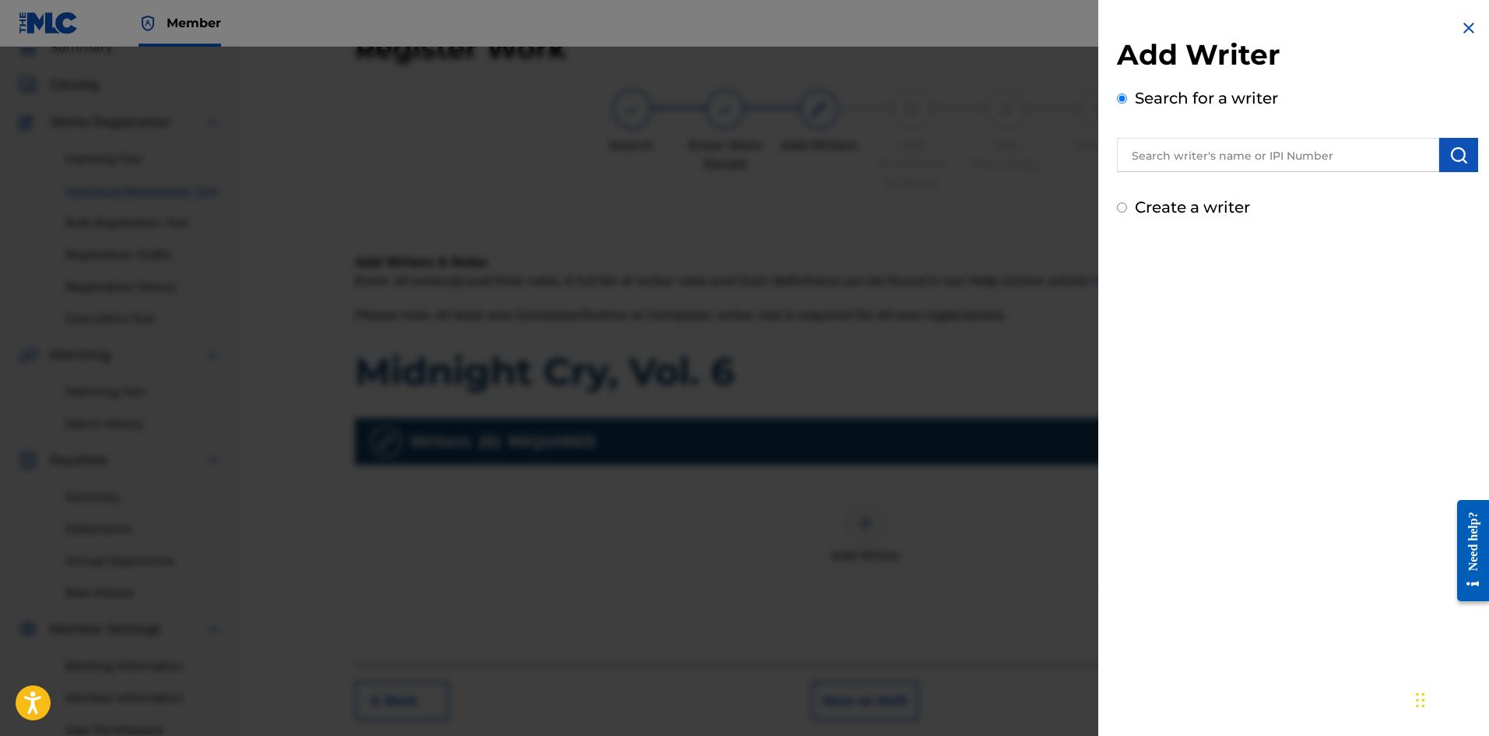
click at [1190, 203] on label "Create a writer" at bounding box center [1192, 207] width 115 height 19
radio input "true"
click at [1127, 203] on input "Create a writer" at bounding box center [1122, 207] width 10 height 10
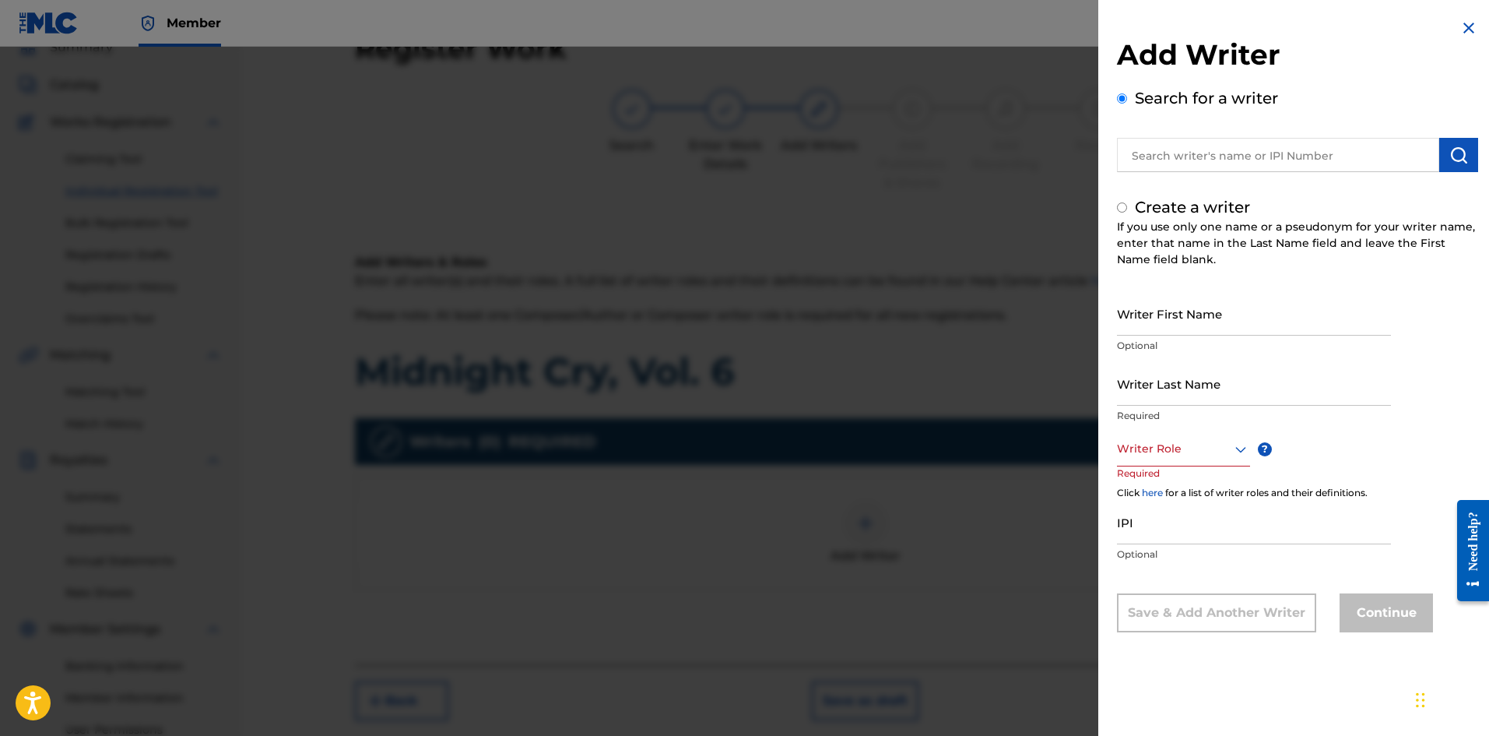
radio input "false"
radio input "true"
click at [1176, 289] on div "Create a writer If you use only one name or a pseudonym for your writer name, e…" at bounding box center [1297, 413] width 361 height 437
click at [1179, 301] on input "Writer First Name" at bounding box center [1254, 313] width 274 height 44
type input "[PERSON_NAME]"
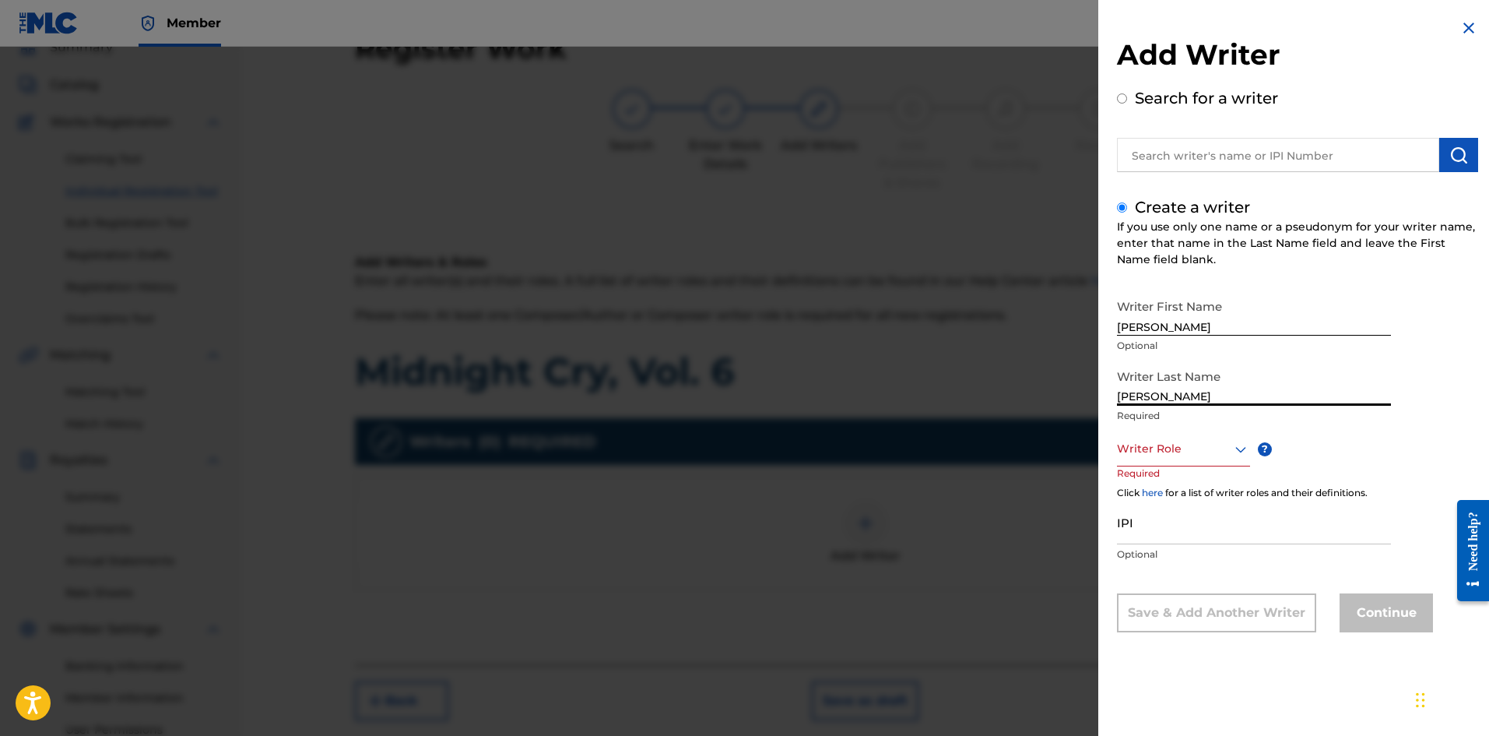
type input "[PERSON_NAME]"
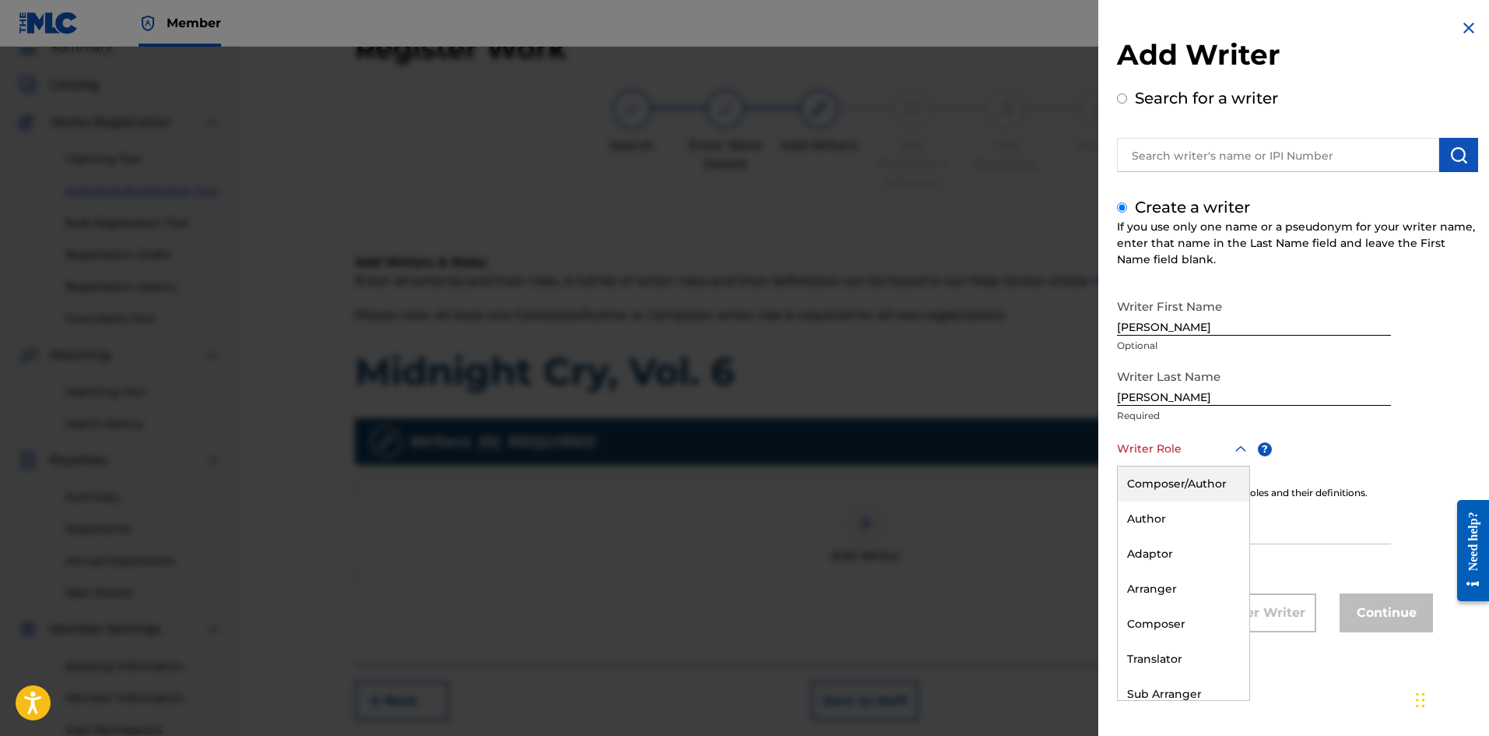
click at [1190, 466] on div "Writer Role" at bounding box center [1183, 448] width 133 height 35
click at [1190, 476] on div "Composer/Author" at bounding box center [1184, 483] width 132 height 35
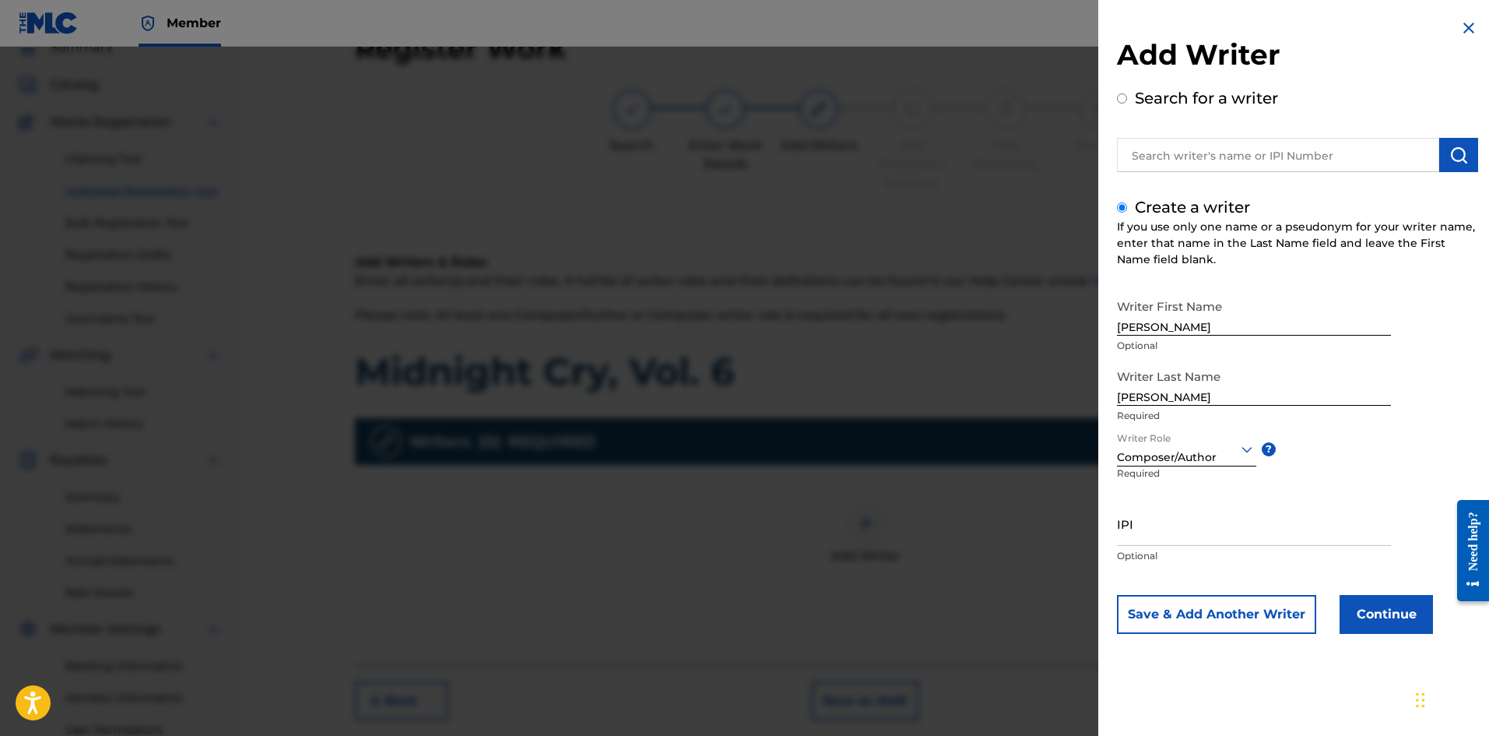
click at [1190, 527] on input "IPI" at bounding box center [1254, 523] width 274 height 44
click at [1190, 534] on input "IPI" at bounding box center [1254, 523] width 274 height 44
paste input "1098473809"
type input "1098473809"
click at [1190, 568] on button "Continue" at bounding box center [1386, 614] width 93 height 39
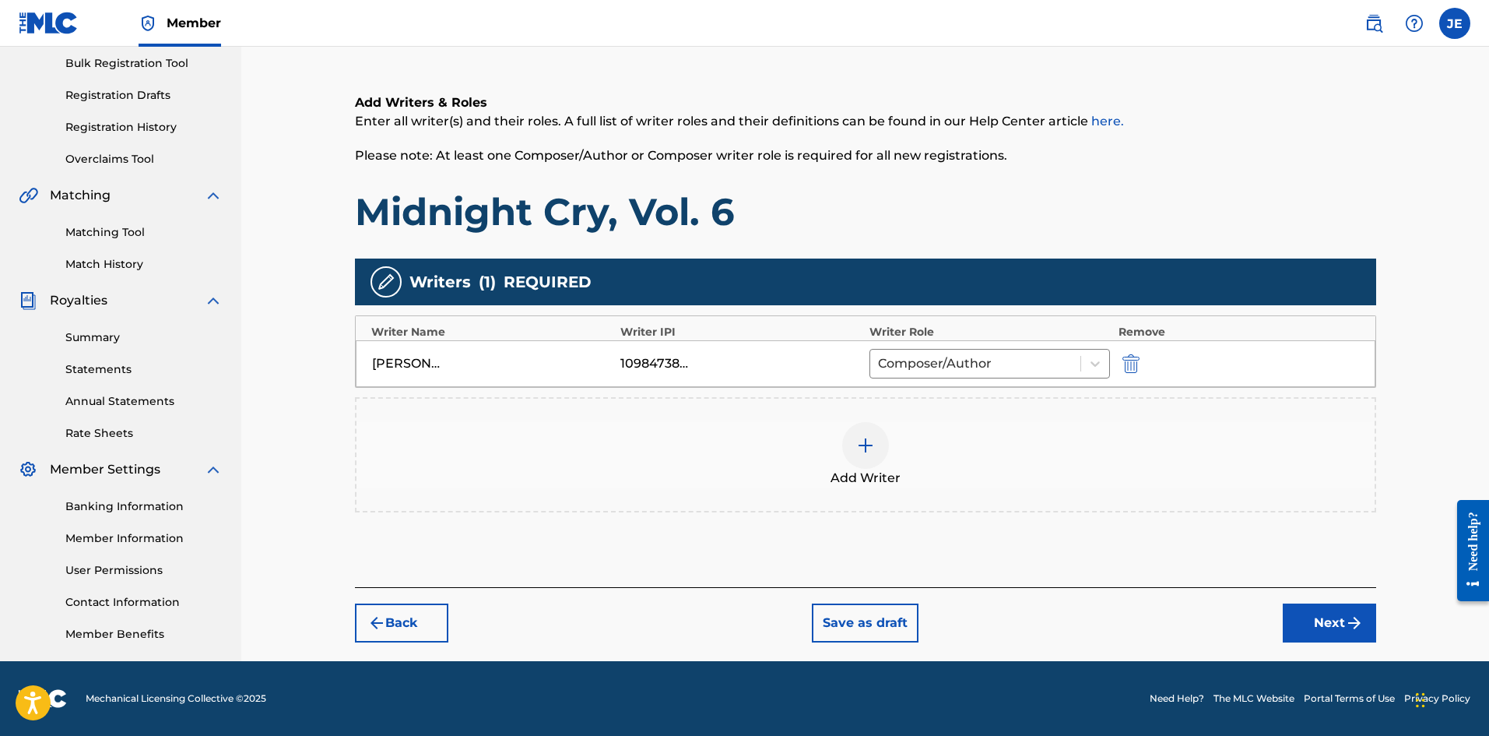
click at [1190, 568] on button "Next" at bounding box center [1329, 622] width 93 height 39
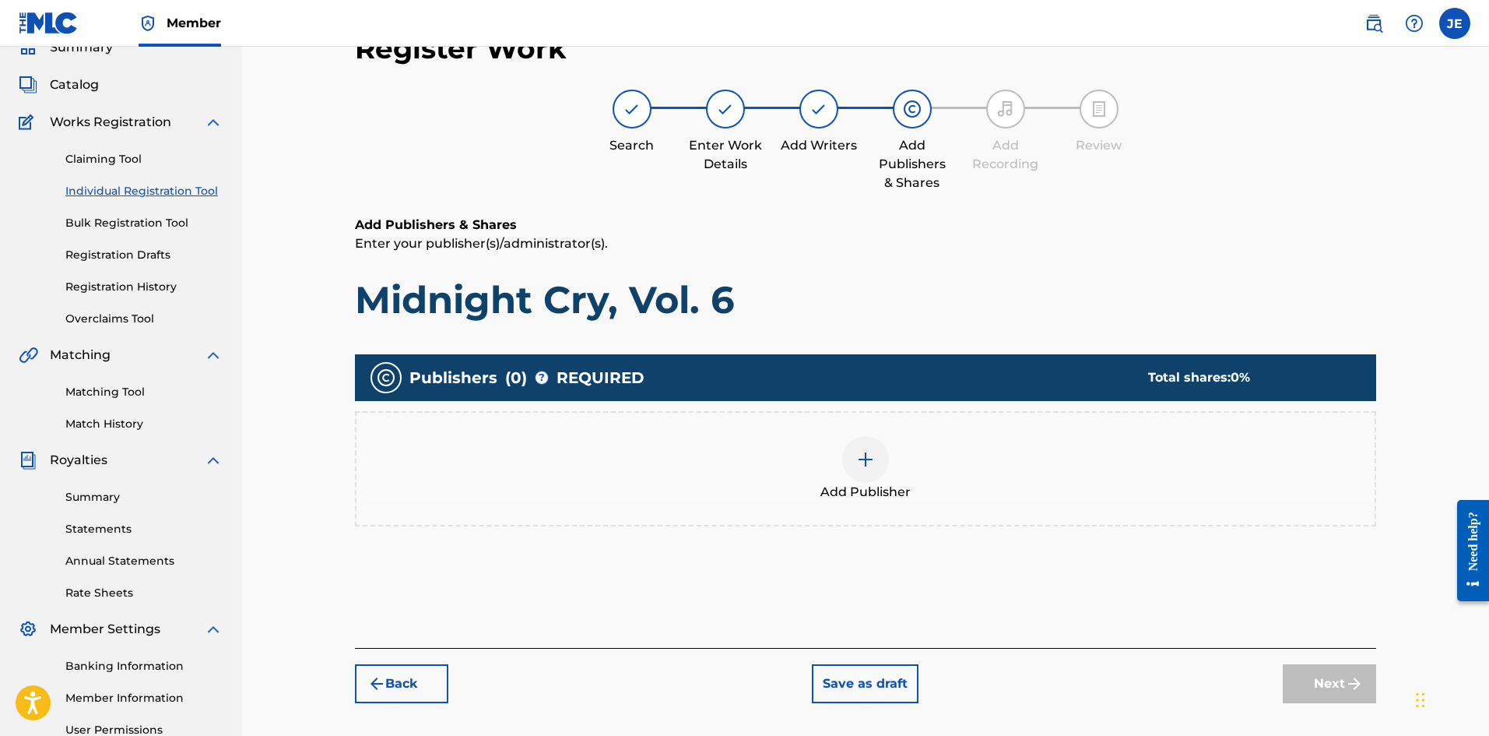
click at [856, 469] on div at bounding box center [865, 459] width 47 height 47
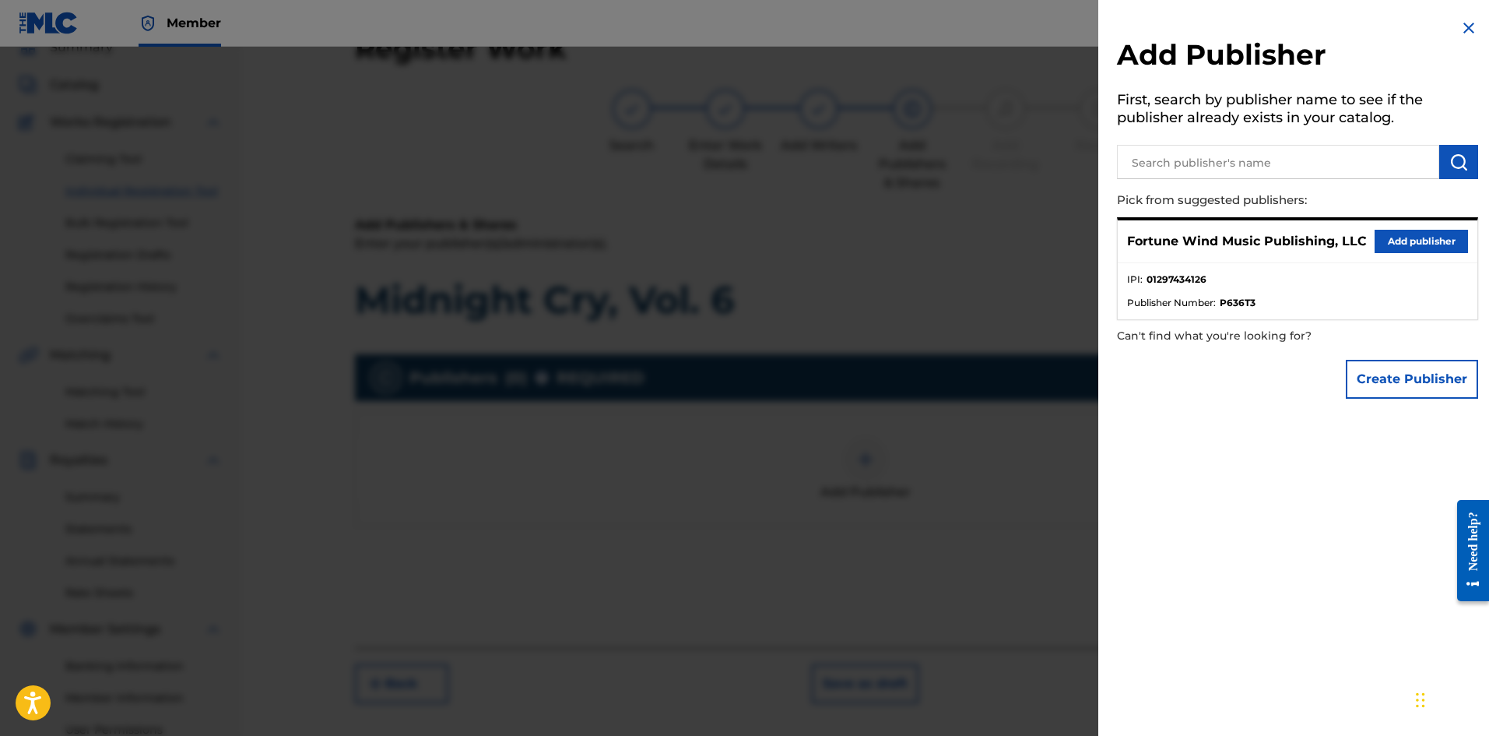
click at [1190, 235] on button "Add publisher" at bounding box center [1421, 241] width 93 height 23
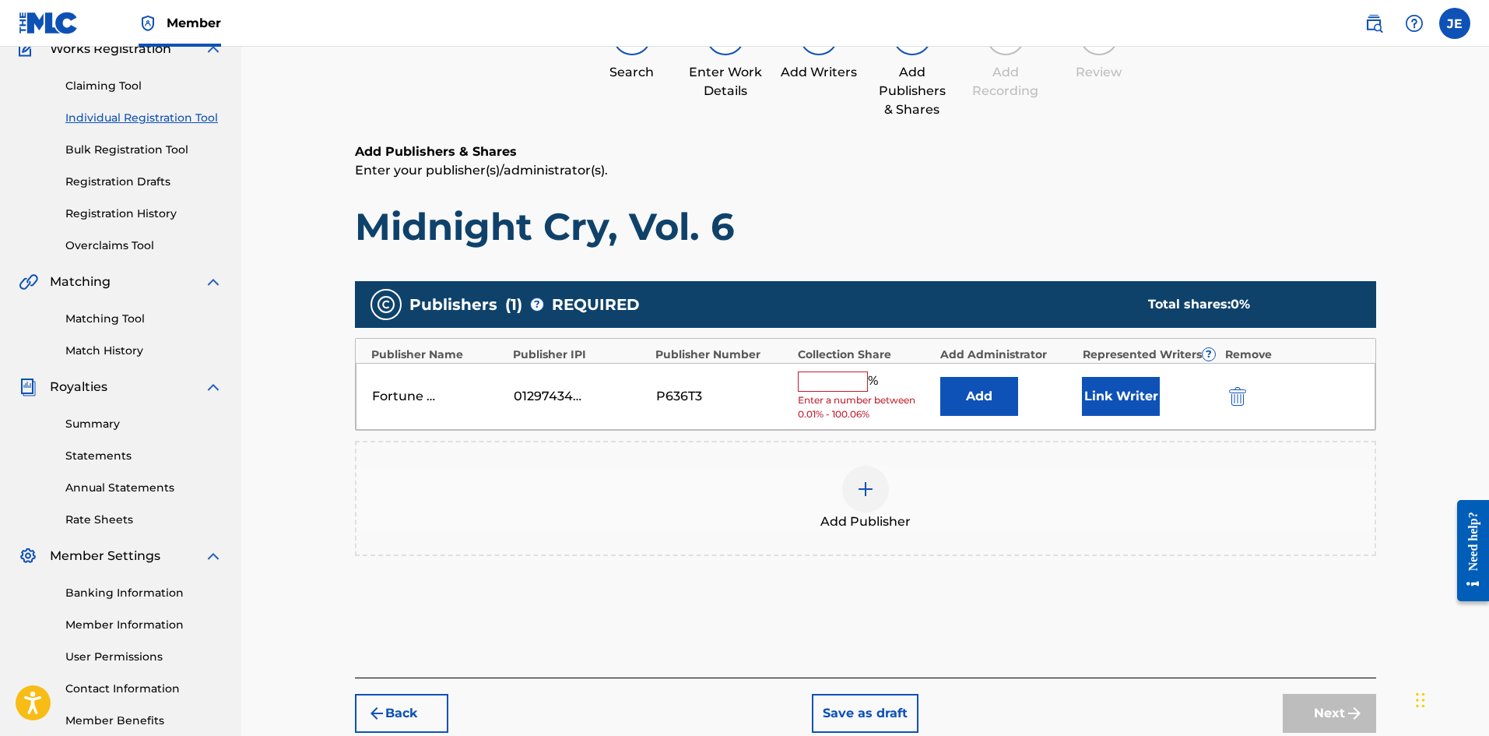
scroll to position [230, 0]
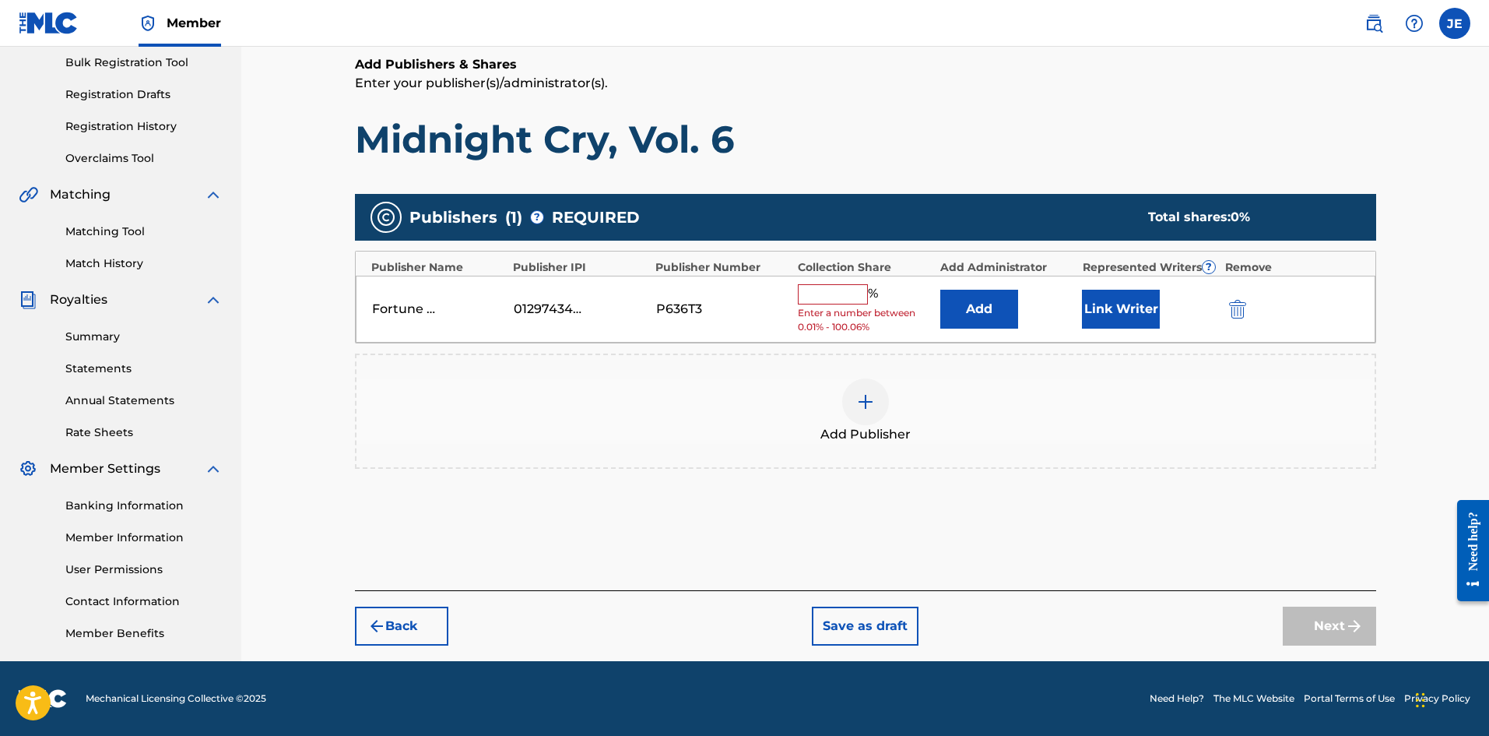
click at [795, 290] on div "Fortune Wind Music Publishing, LLC 01297434126 P636T3 % Enter a number between …" at bounding box center [866, 310] width 1020 height 68
click at [825, 298] on input "text" at bounding box center [833, 294] width 70 height 20
type input "100"
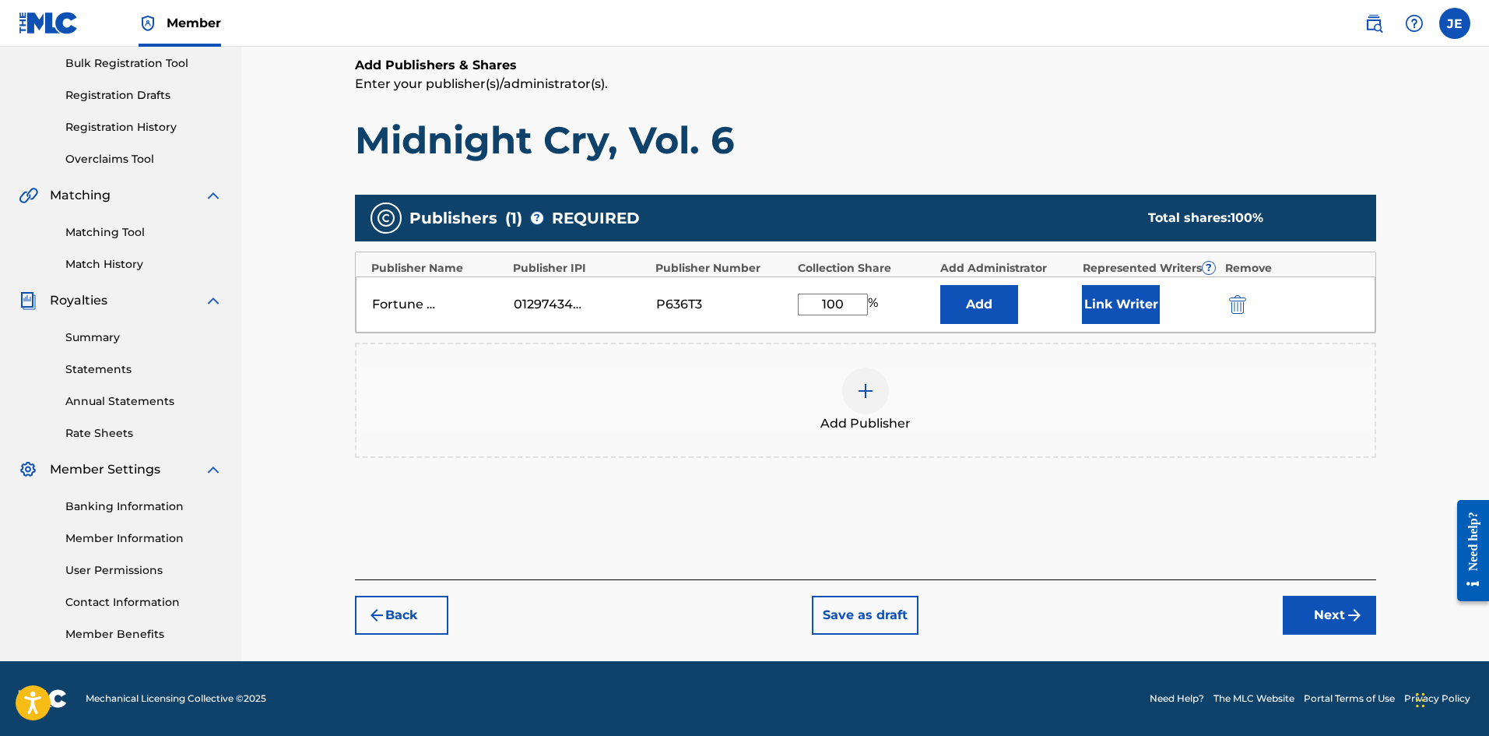
click at [1190, 568] on button "Next" at bounding box center [1329, 615] width 93 height 39
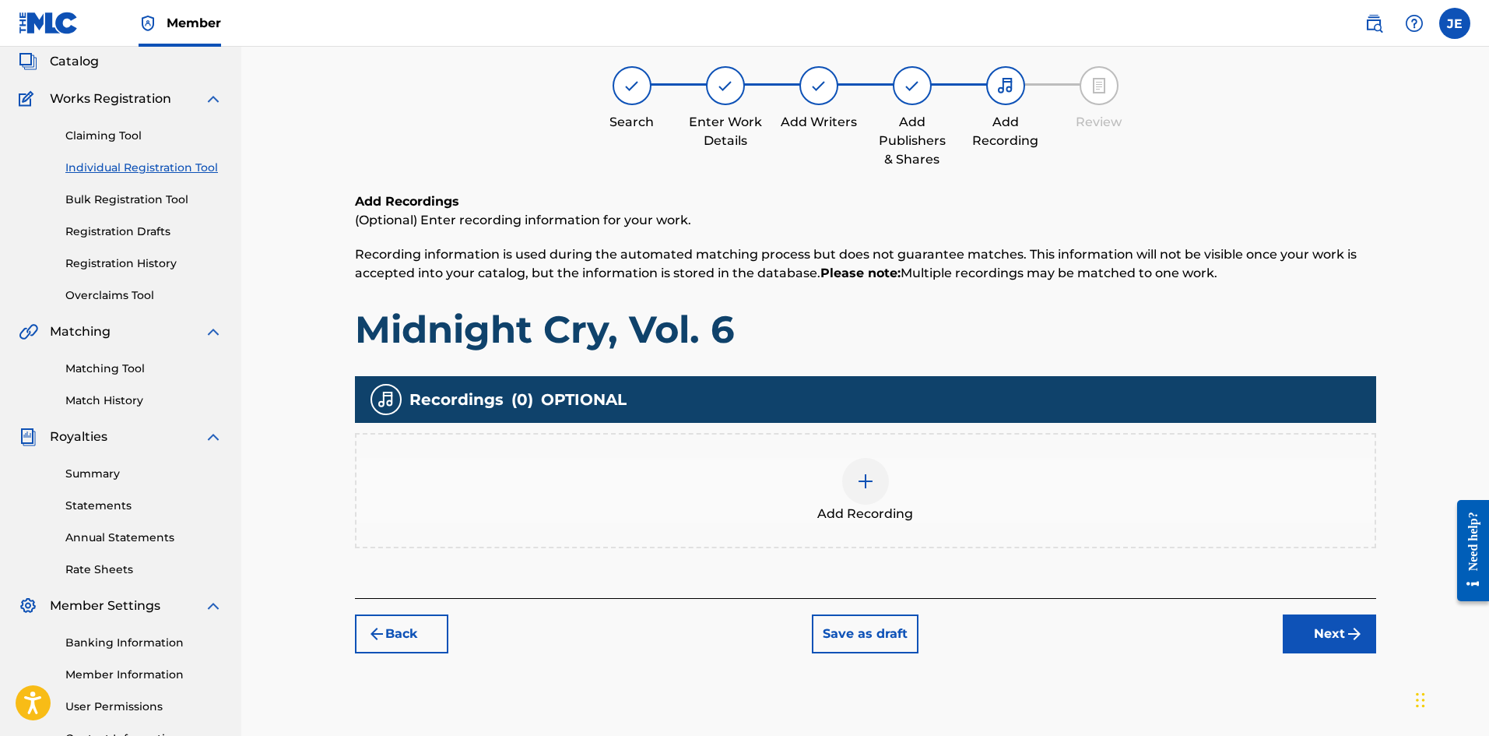
scroll to position [70, 0]
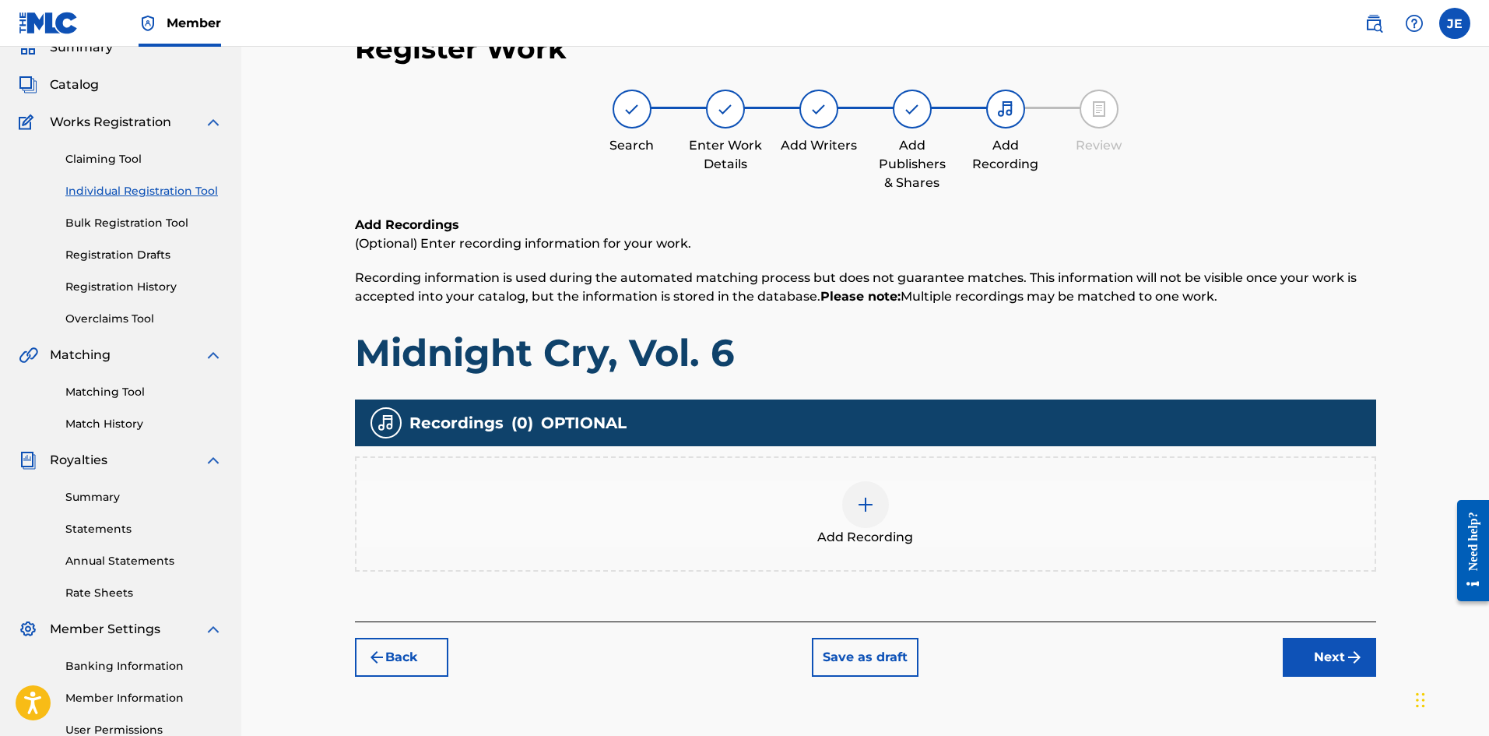
click at [923, 501] on div "Add Recording" at bounding box center [866, 513] width 1018 height 65
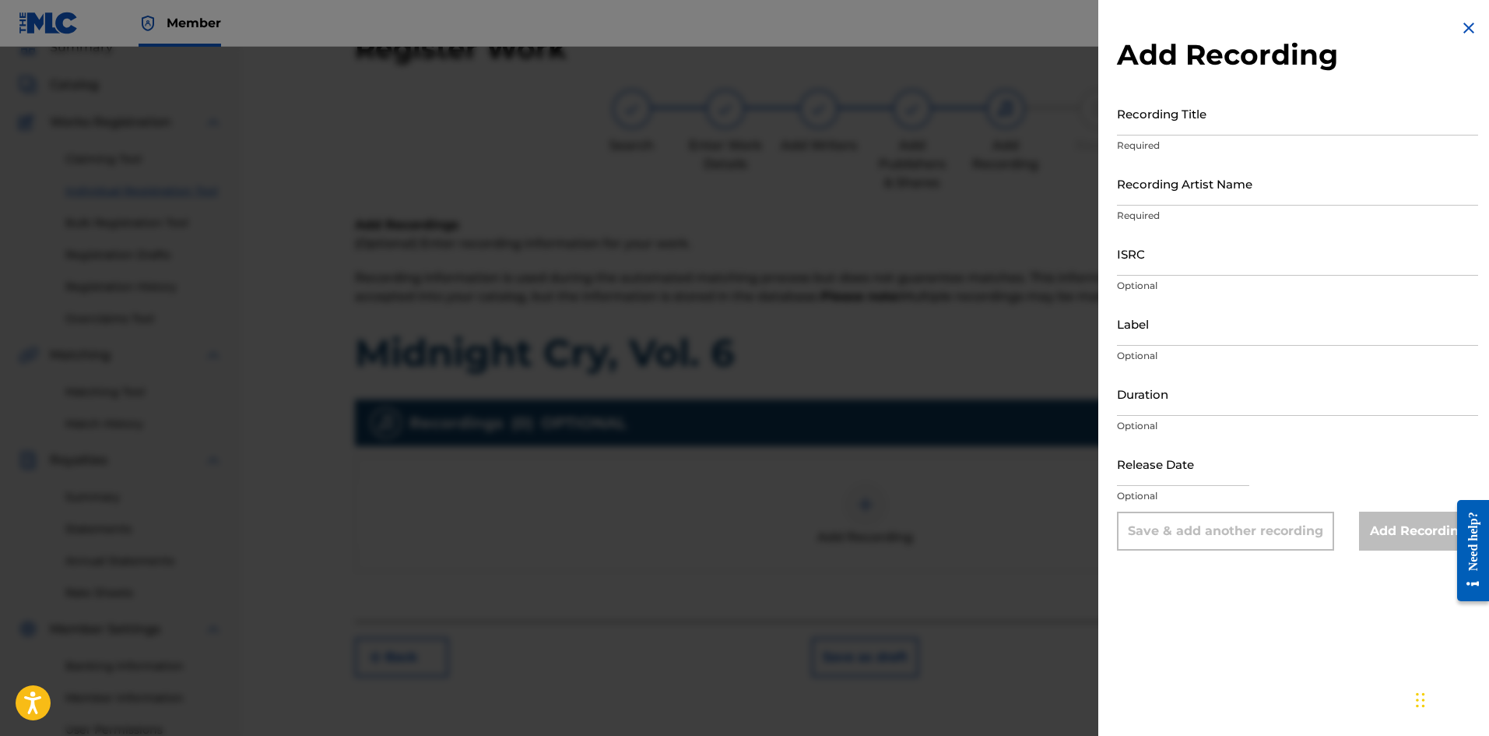
click at [1190, 36] on img at bounding box center [1469, 28] width 19 height 19
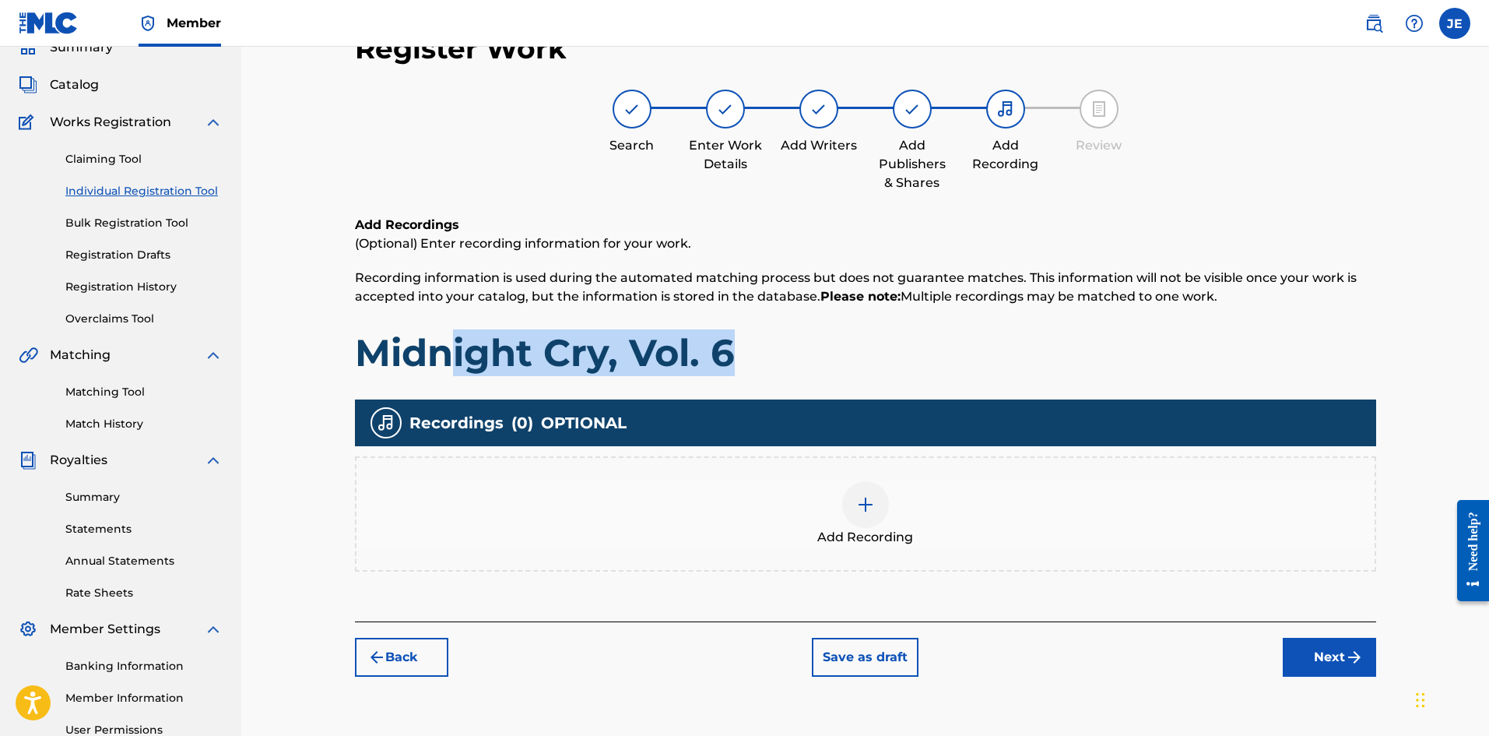
drag, startPoint x: 801, startPoint y: 362, endPoint x: 467, endPoint y: 364, distance: 334.0
click at [452, 371] on h1 "Midnight Cry, Vol. 6" at bounding box center [865, 352] width 1021 height 47
click at [785, 325] on div "Add Recordings (Optional) Enter recording information for your work. Recording …" at bounding box center [865, 296] width 1021 height 160
drag, startPoint x: 741, startPoint y: 350, endPoint x: 286, endPoint y: 351, distance: 455.4
click at [286, 351] on div "Register Work Search Enter Work Details Add Writers Add Publishers & Shares Add…" at bounding box center [865, 399] width 1248 height 844
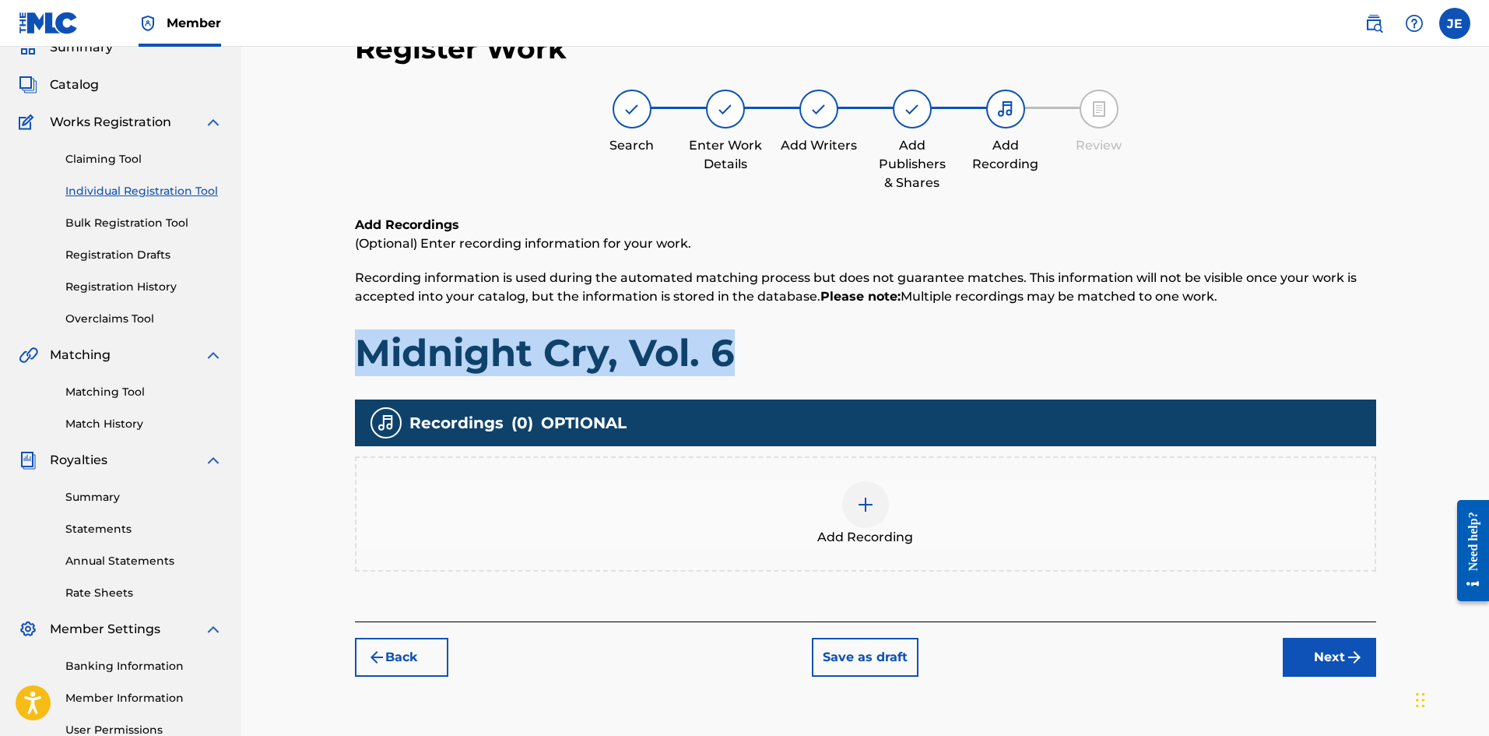
copy h1 "Midnight Cry, Vol. 6"
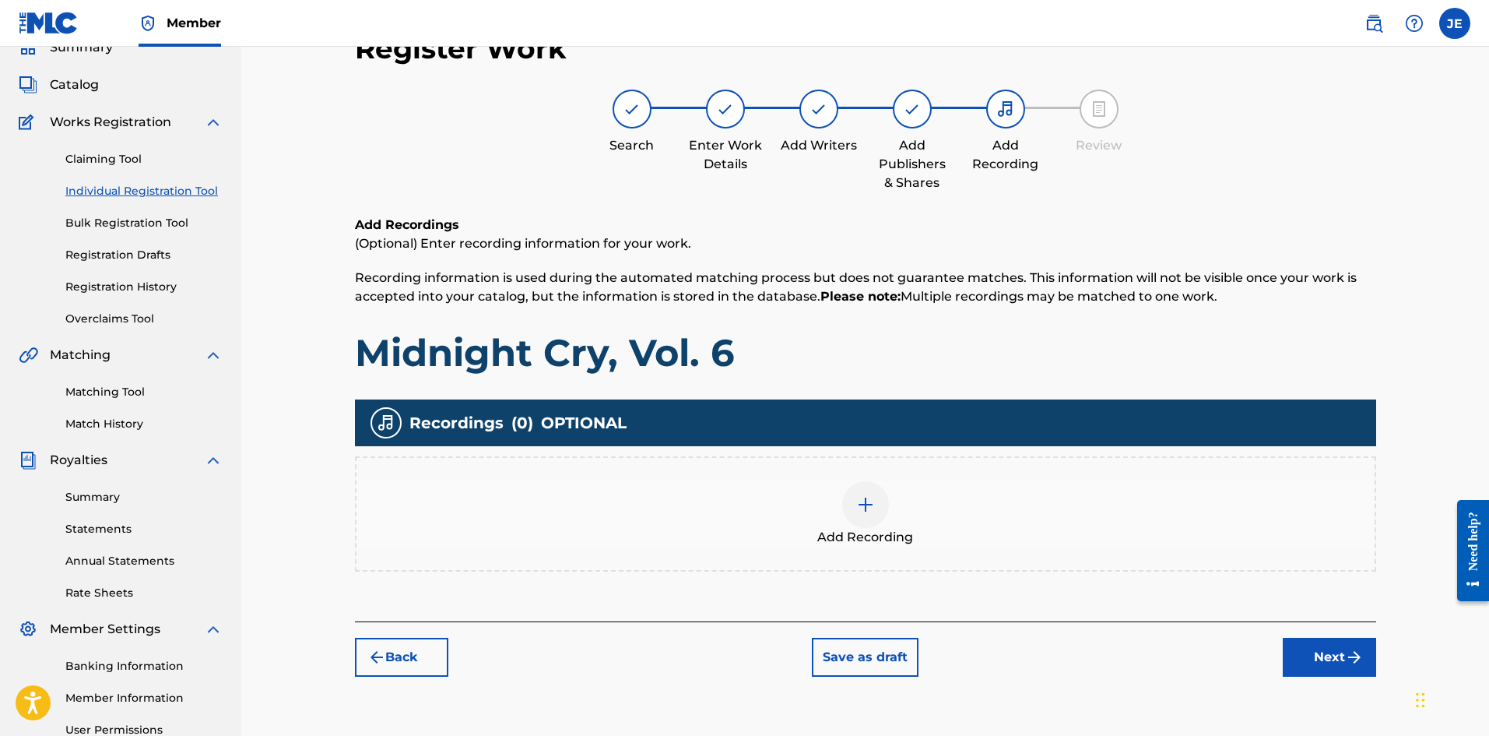
click at [839, 490] on div "Add Recording" at bounding box center [866, 513] width 1018 height 65
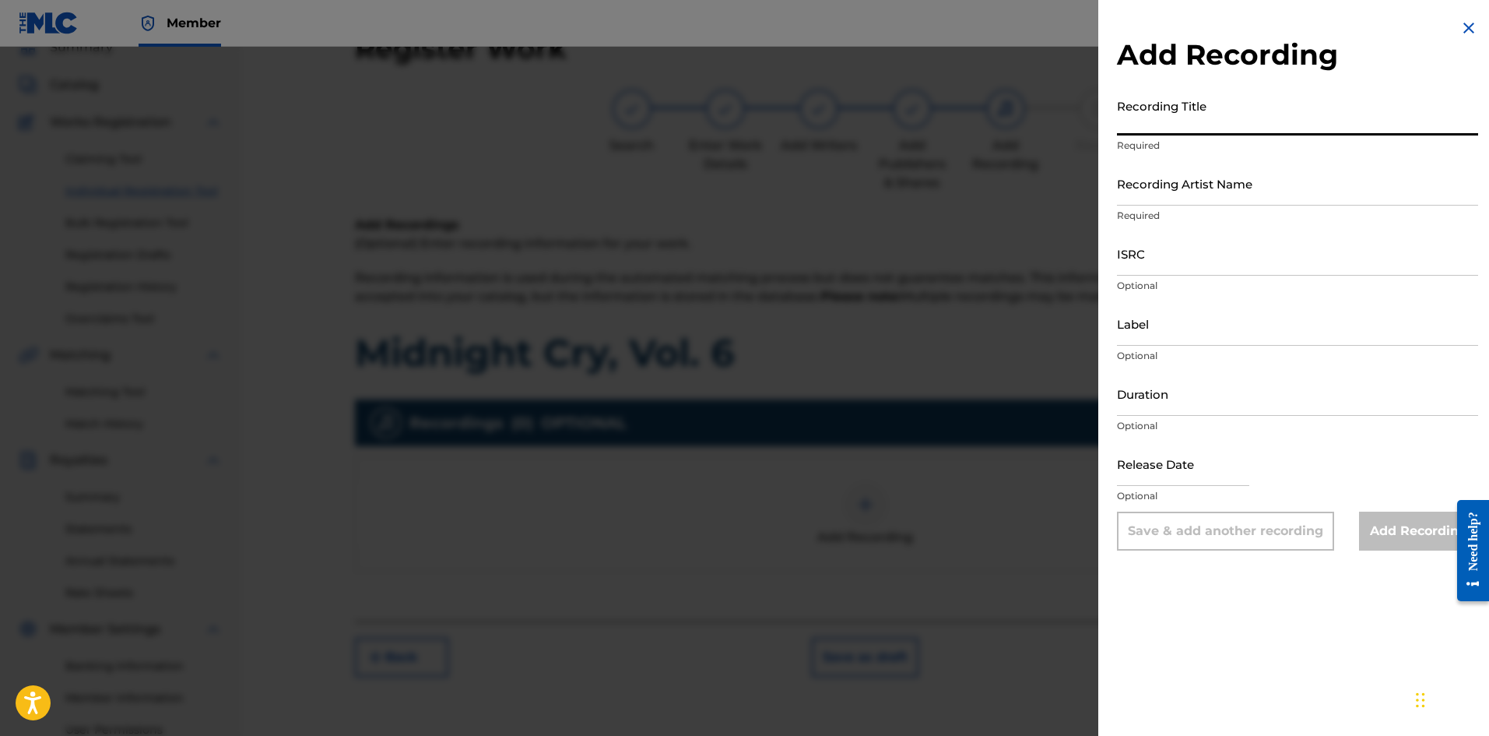
click at [1175, 121] on input "Recording Title" at bounding box center [1297, 113] width 361 height 44
paste input "Midnight Cry, Vol. 6"
type input "Midnight Cry, Vol. 6"
click at [1179, 269] on input "ISRC" at bounding box center [1297, 253] width 361 height 44
click at [1147, 327] on input "Label" at bounding box center [1297, 323] width 361 height 44
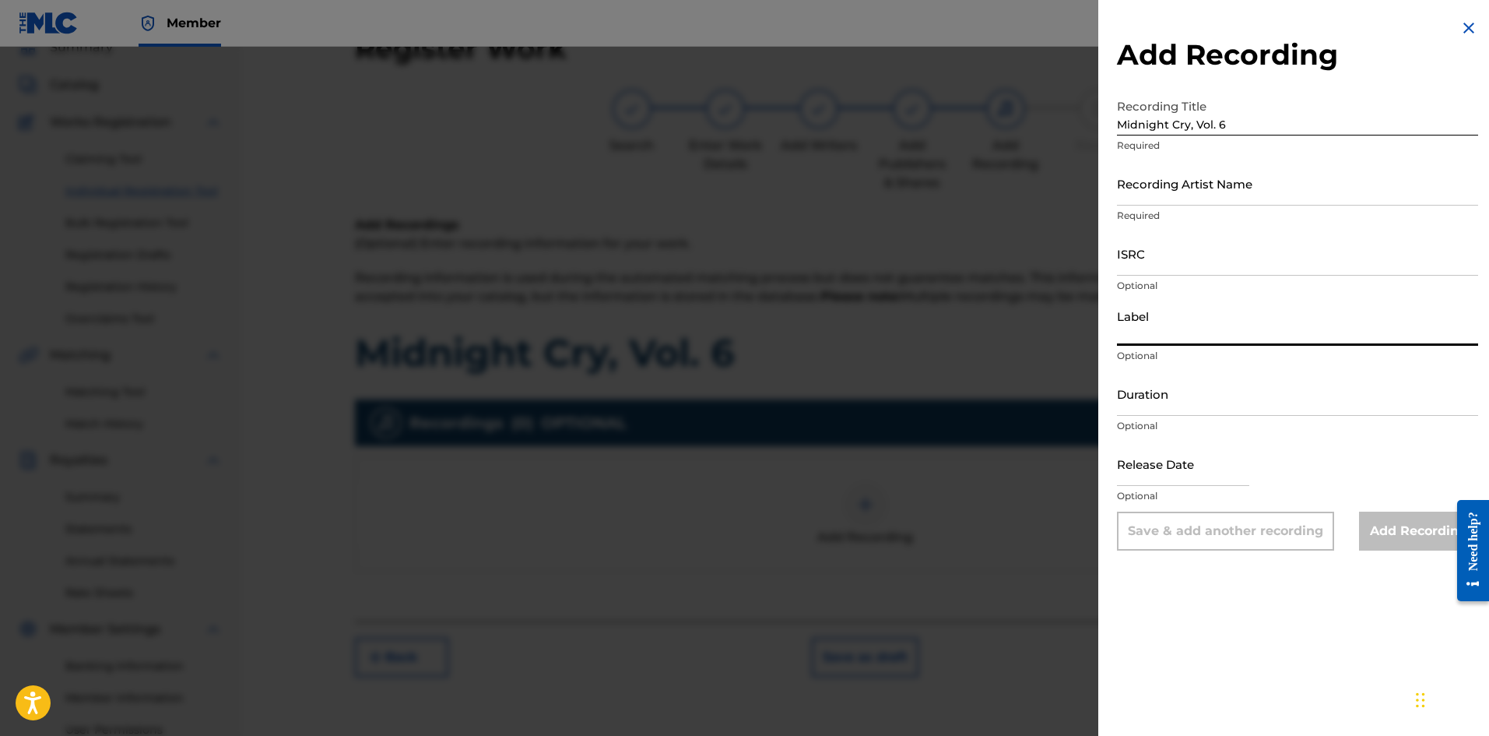
type input "Tribe Of Ebuka Songs"
click at [1171, 265] on input "ISRC" at bounding box center [1297, 253] width 361 height 44
paste input "QZZ8B2408793"
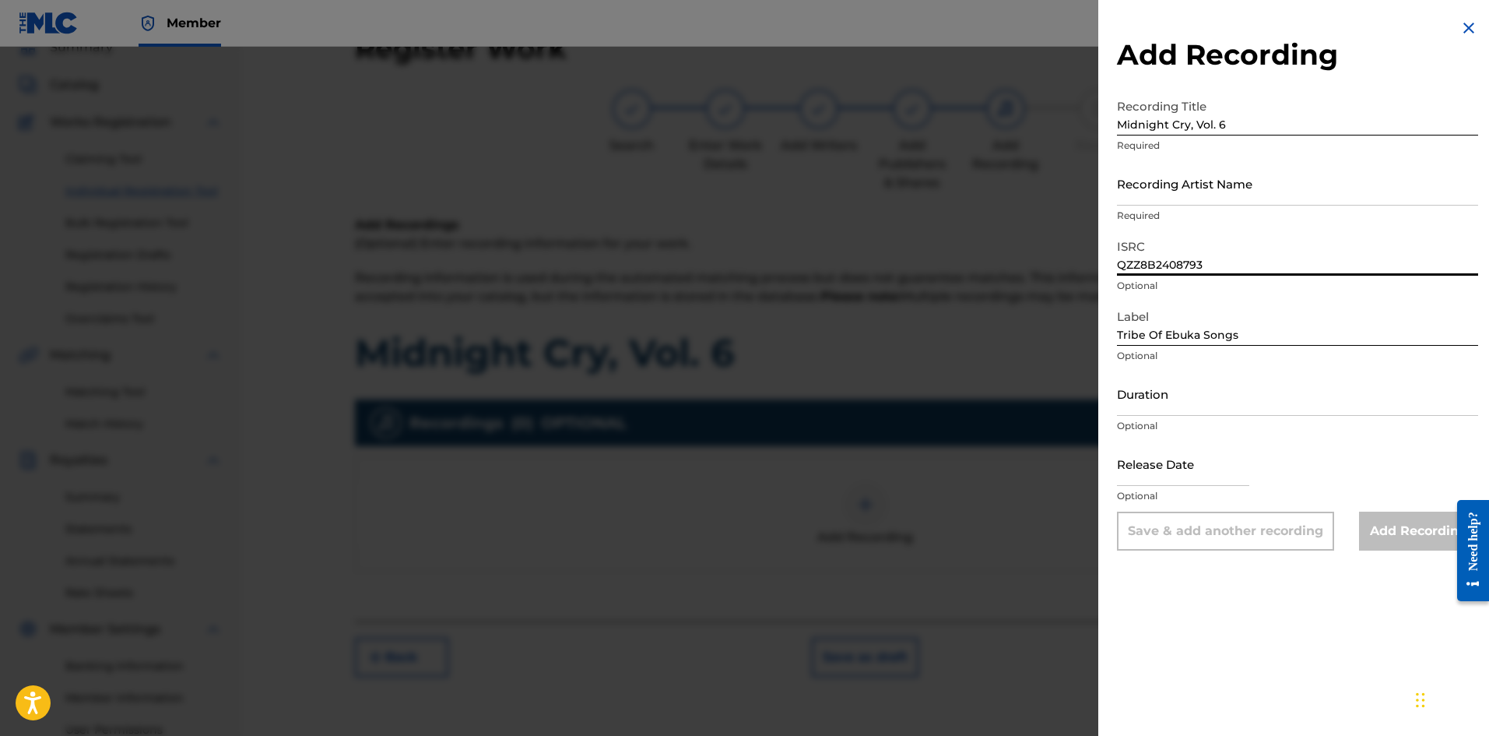
type input "QZZ8B2408793"
click at [1159, 197] on input "Recording Artist Name" at bounding box center [1297, 183] width 361 height 44
type input "Ebuka Songs"
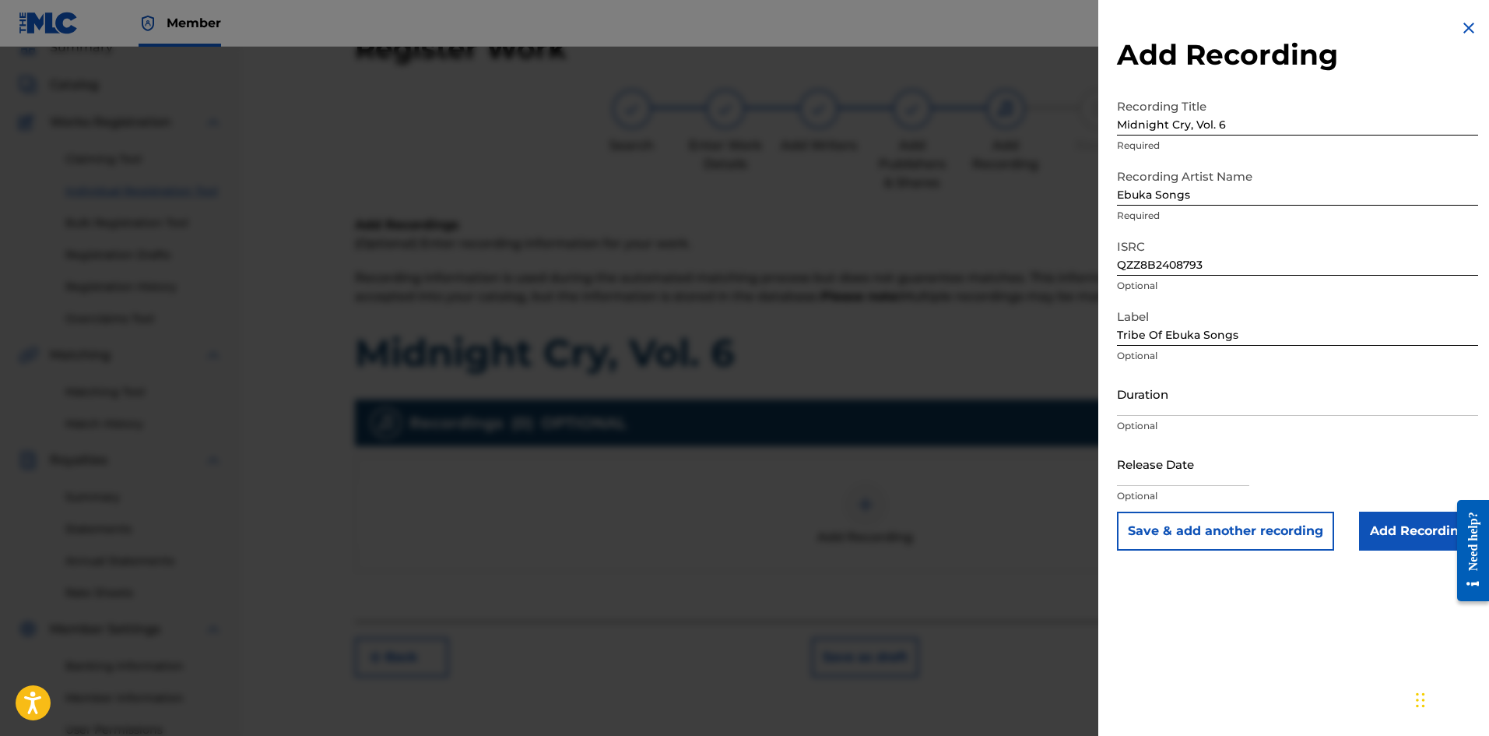
click at [1178, 473] on input "text" at bounding box center [1183, 463] width 132 height 44
select select "7"
select select "2025"
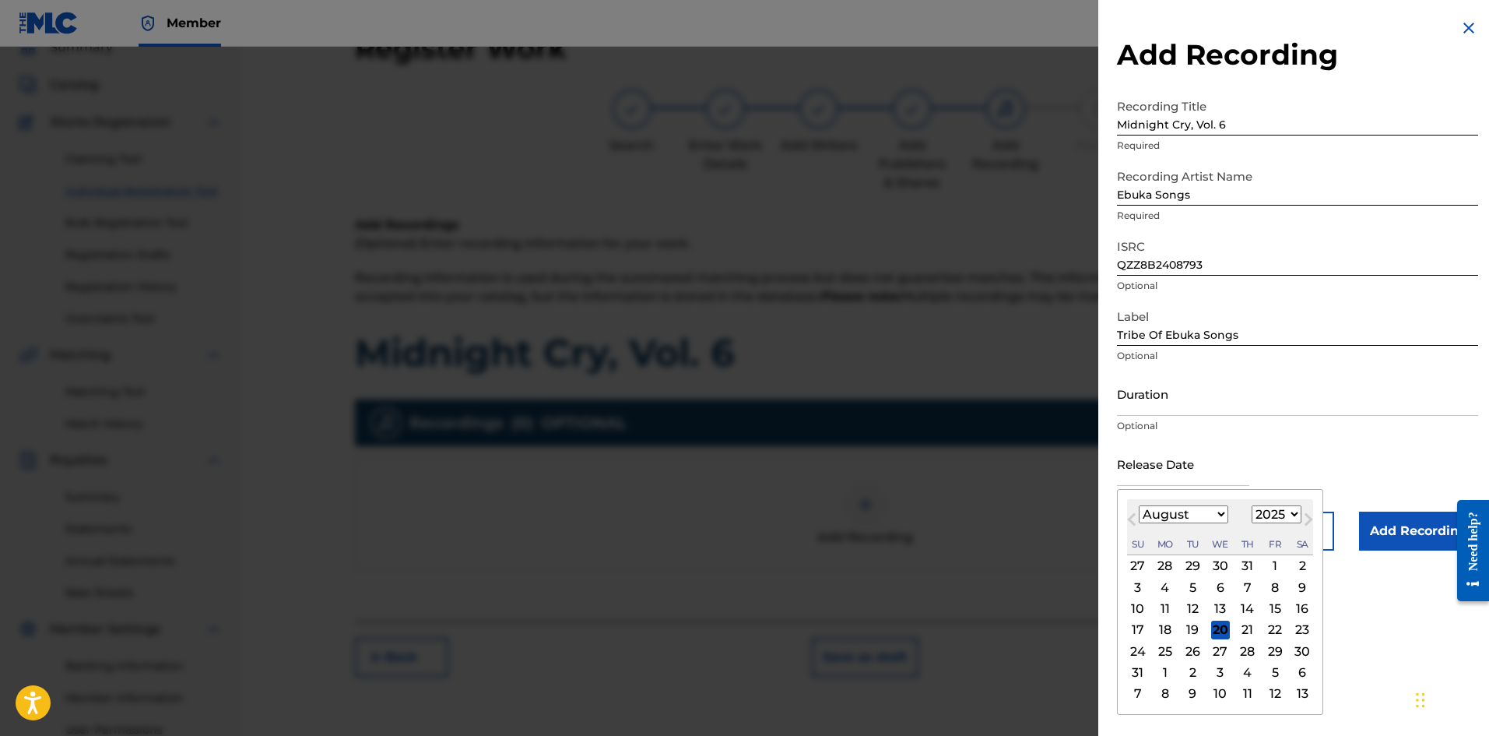
click at [1158, 516] on select "January February March April May June July August September October November De…" at bounding box center [1184, 514] width 90 height 18
select select "10"
click at [1139, 505] on select "January February March April May June July August September October November De…" at bounding box center [1184, 514] width 90 height 18
click at [1190, 509] on select "1900 1901 1902 1903 1904 1905 1906 1907 1908 1909 1910 1911 1912 1913 1914 1915…" at bounding box center [1277, 514] width 50 height 18
select select "2024"
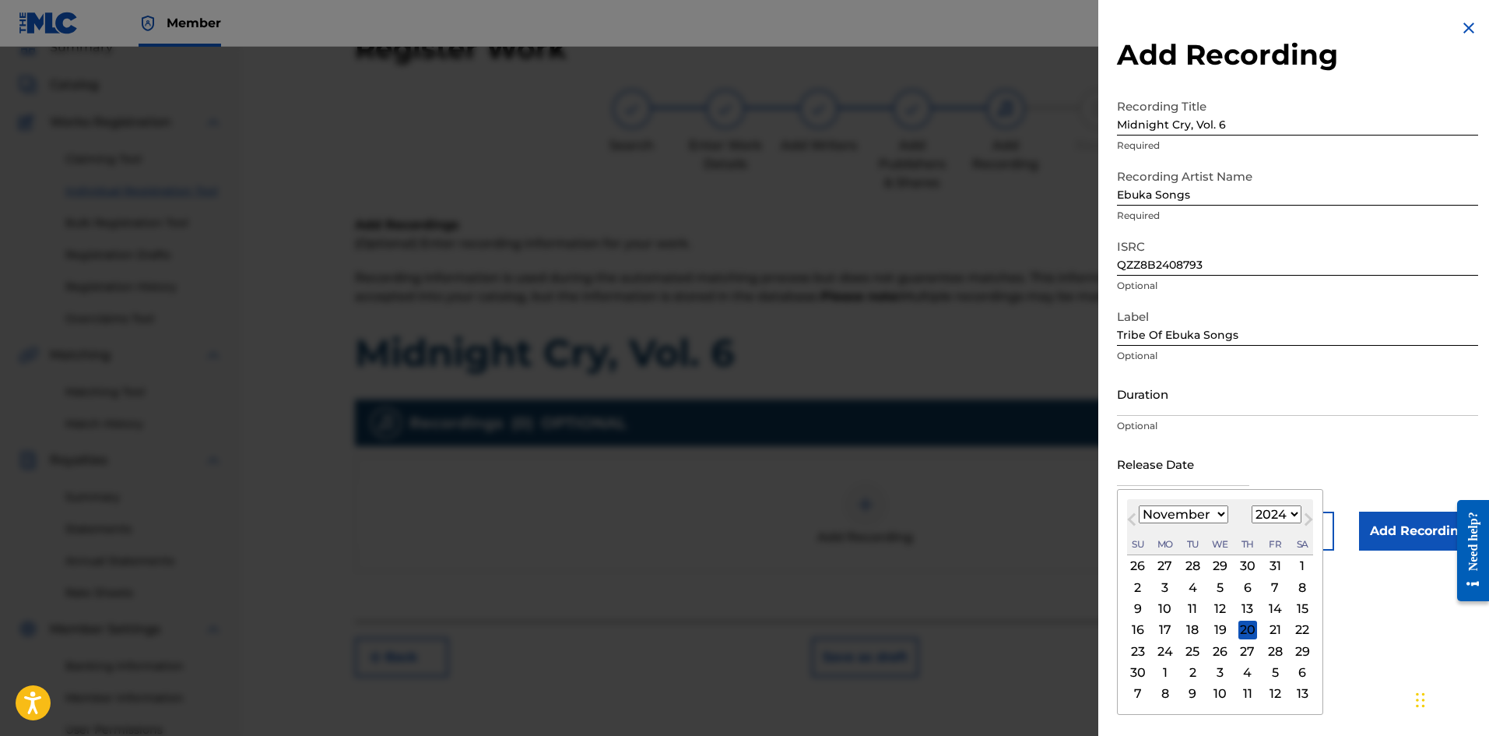
click at [1190, 505] on select "1900 1901 1902 1903 1904 1905 1906 1907 1908 1909 1910 1911 1912 1913 1914 1915…" at bounding box center [1277, 514] width 50 height 18
click at [1190, 558] on div "1" at bounding box center [1275, 566] width 19 height 19
type input "[DATE]"
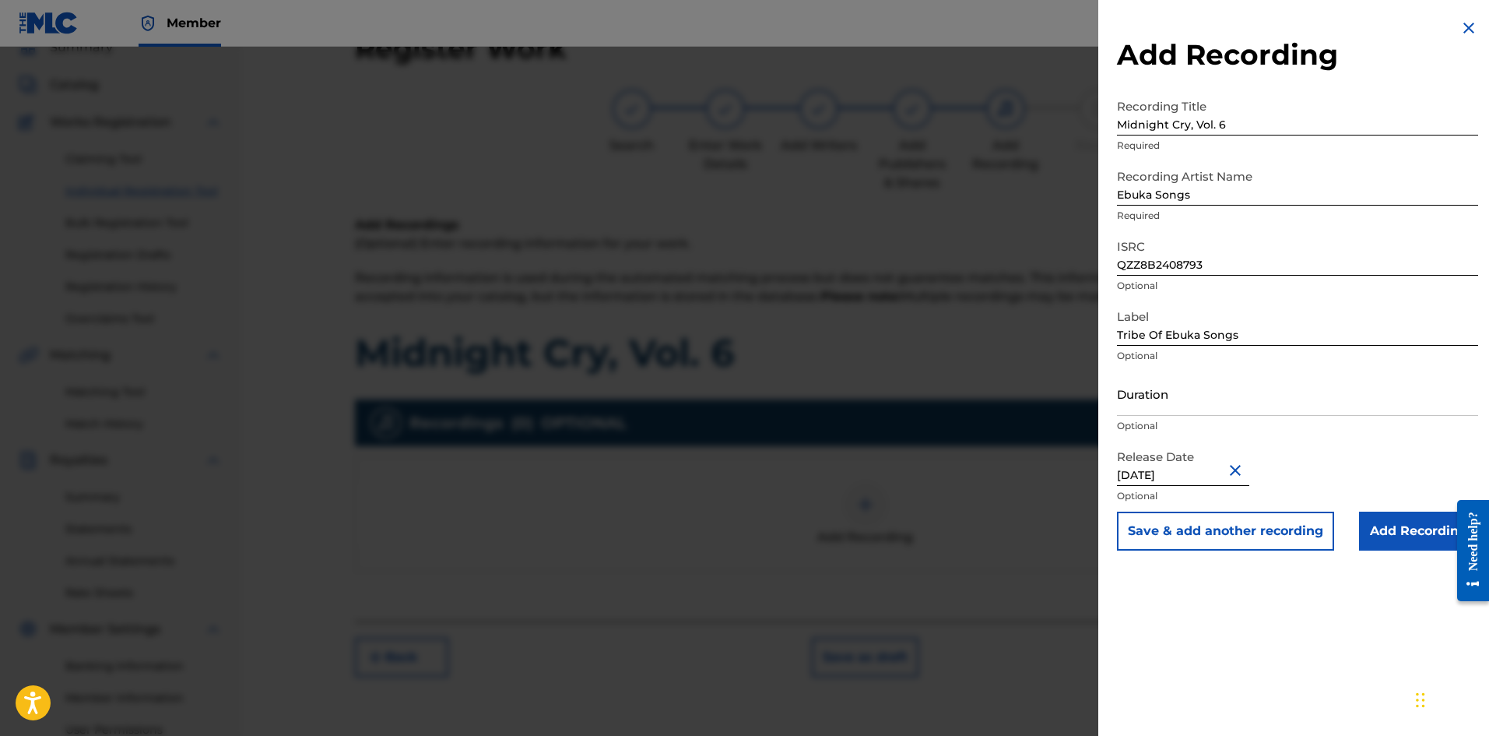
click at [1190, 528] on input "Add Recording" at bounding box center [1418, 530] width 119 height 39
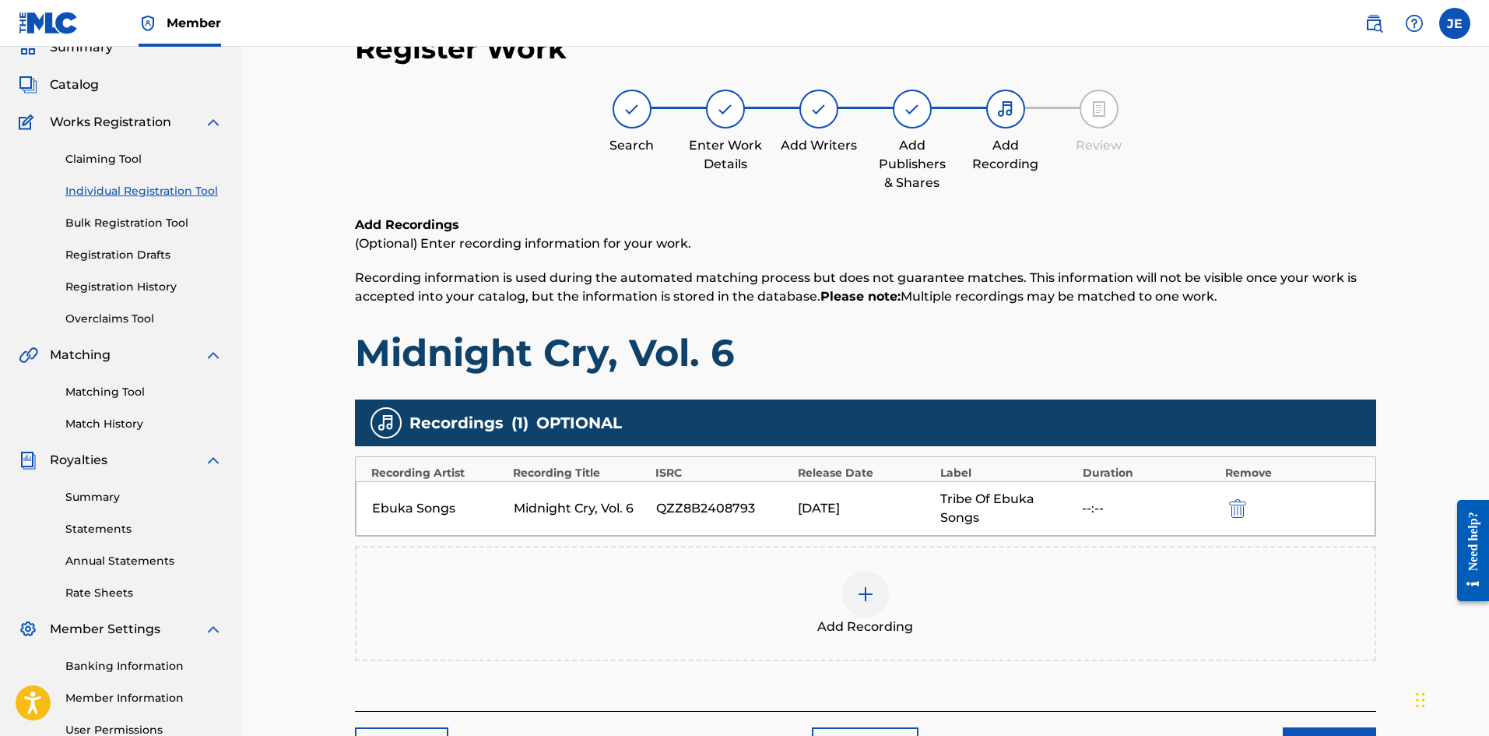
click at [874, 568] on img at bounding box center [865, 594] width 19 height 19
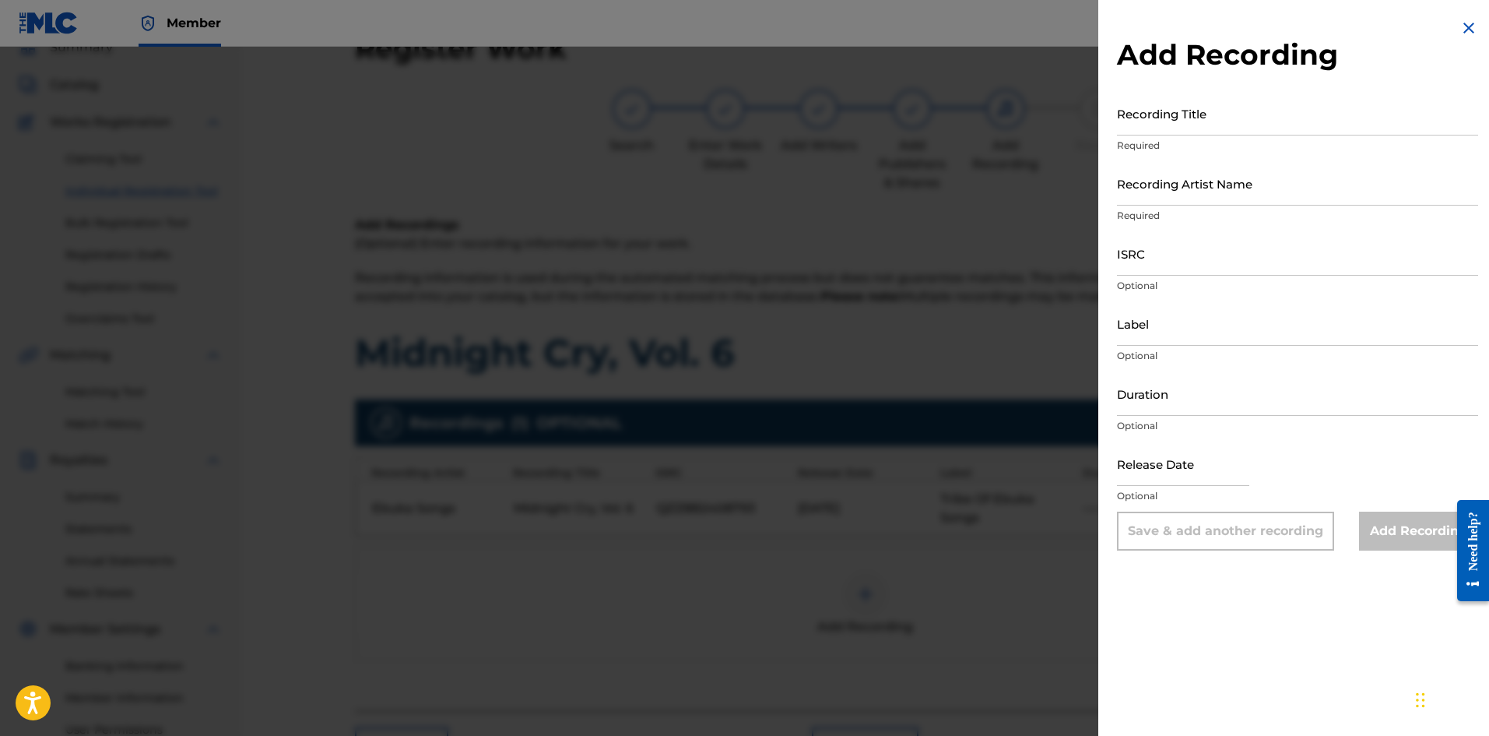
click at [1190, 25] on img at bounding box center [1469, 28] width 19 height 19
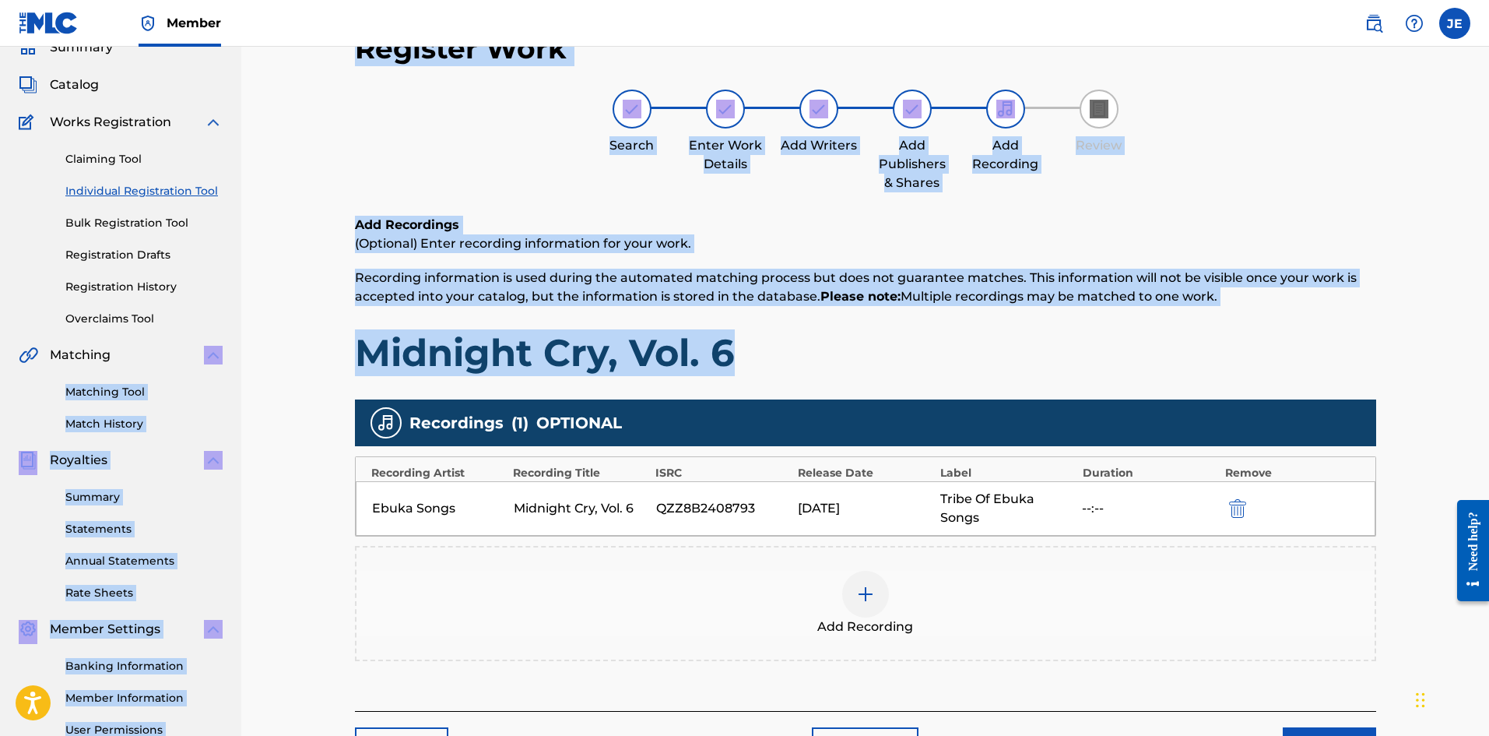
drag, startPoint x: 816, startPoint y: 341, endPoint x: 130, endPoint y: 351, distance: 686.0
click at [131, 351] on main "Fortune Wind Music Publishing, LLC Summary Catalog Works Registration Claiming …" at bounding box center [744, 399] width 1489 height 844
click at [602, 350] on h1 "Midnight Cry, Vol. 6" at bounding box center [865, 352] width 1021 height 47
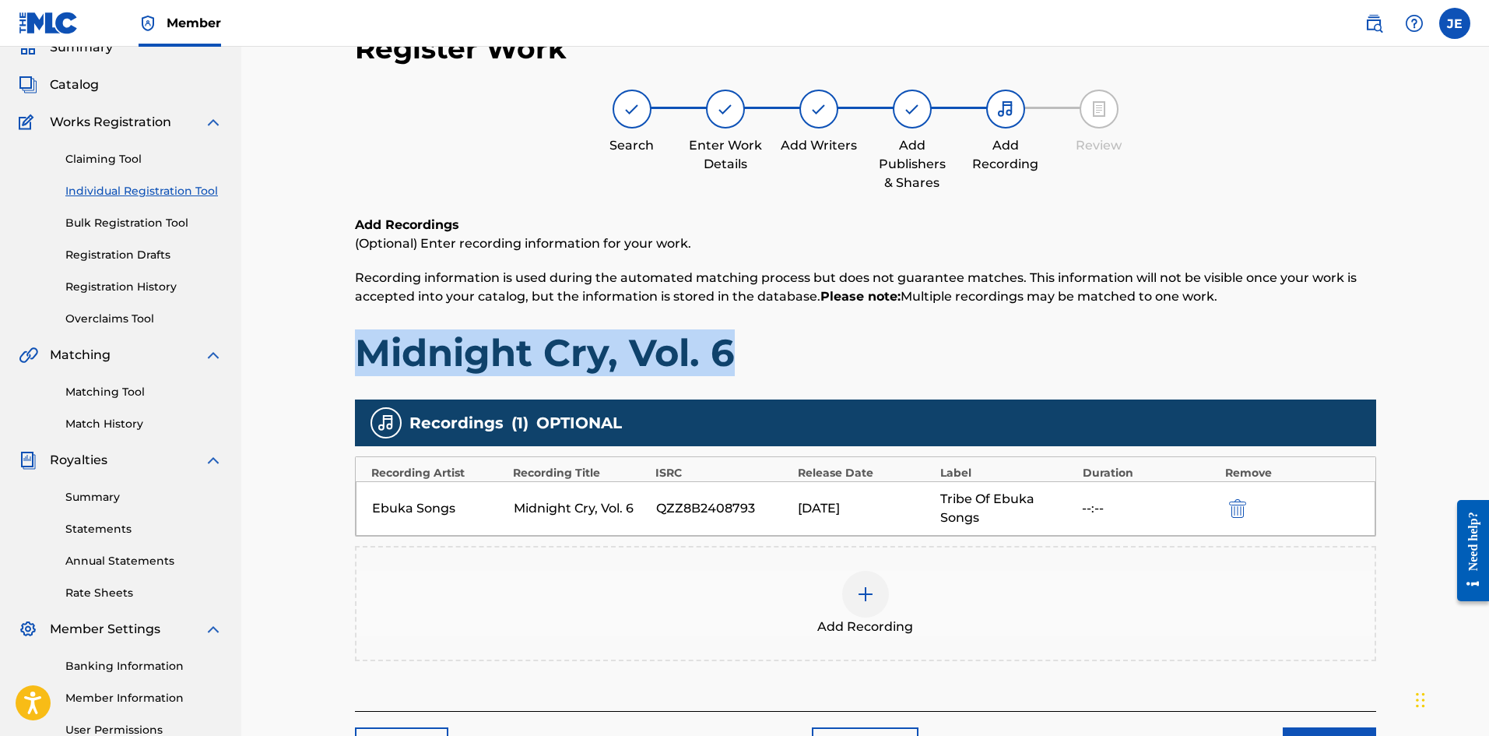
drag, startPoint x: 840, startPoint y: 342, endPoint x: 360, endPoint y: 365, distance: 480.9
click at [360, 365] on h1 "Midnight Cry, Vol. 6" at bounding box center [865, 352] width 1021 height 47
copy h1 "Midnight Cry, Vol. 6"
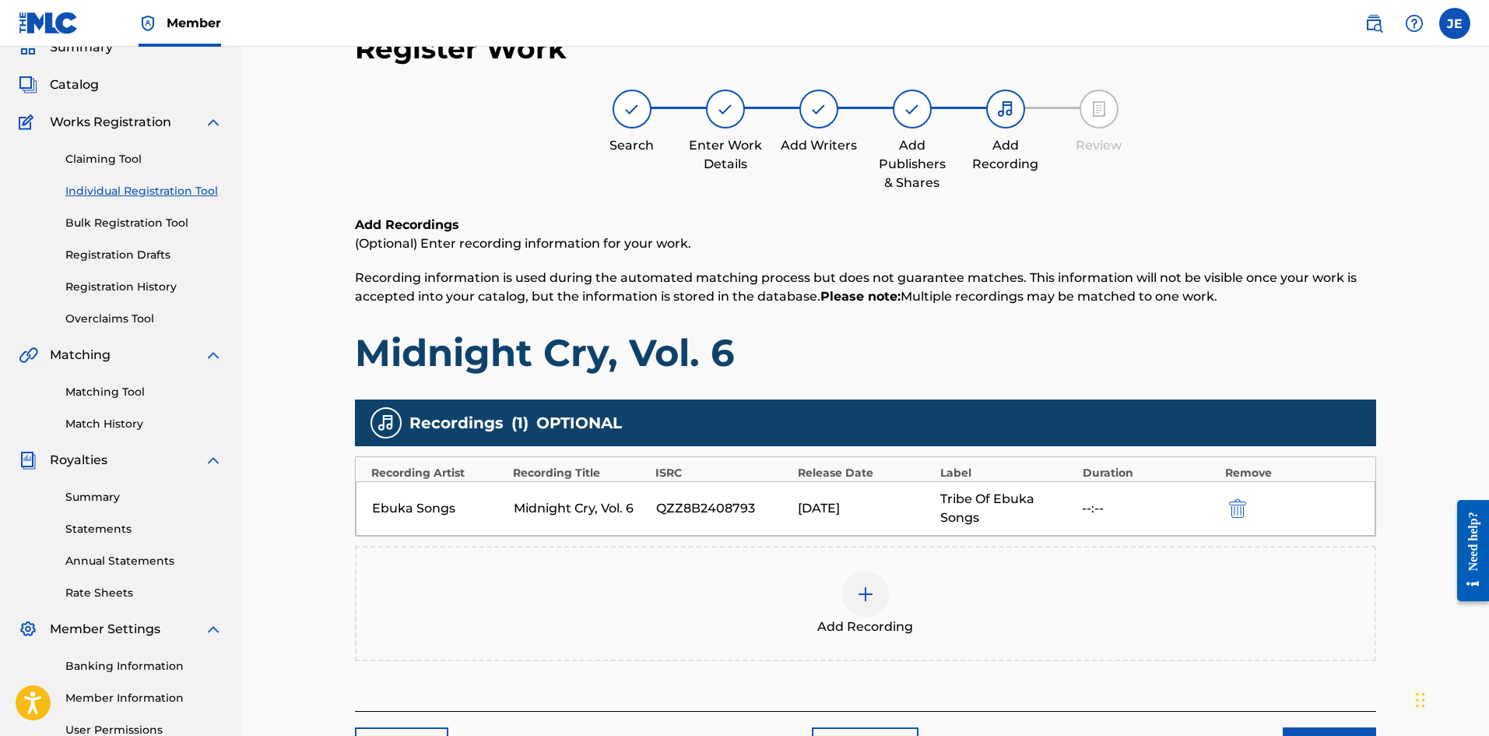
click at [884, 568] on span "Add Recording" at bounding box center [865, 626] width 96 height 19
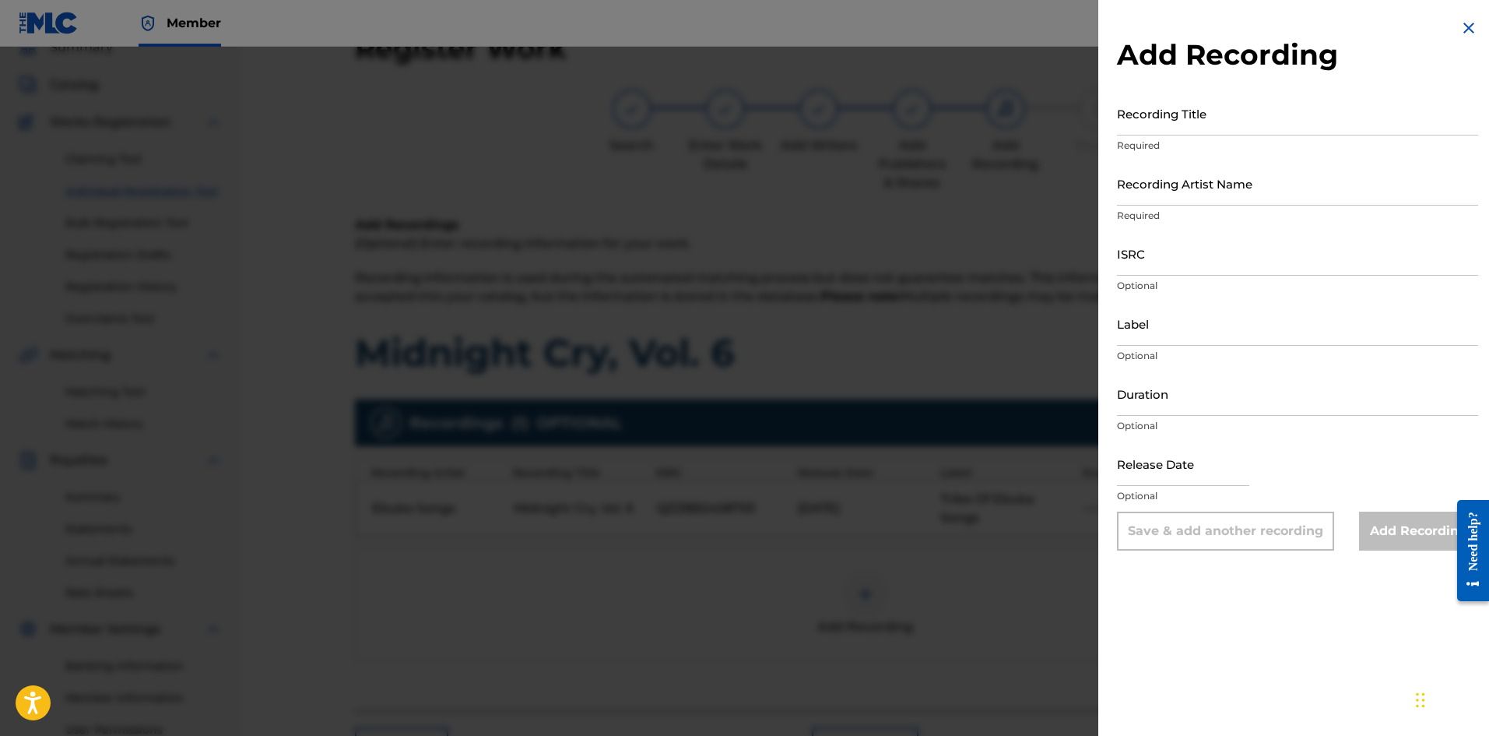
click at [1190, 111] on input "Recording Title" at bounding box center [1297, 113] width 361 height 44
paste input "Midnight Cry, Vol. 6"
type input "Midnight Cry, Vol. 6"
click at [1190, 181] on input "Recording Artist Name" at bounding box center [1297, 183] width 361 height 44
type input "Ebuka Songs"
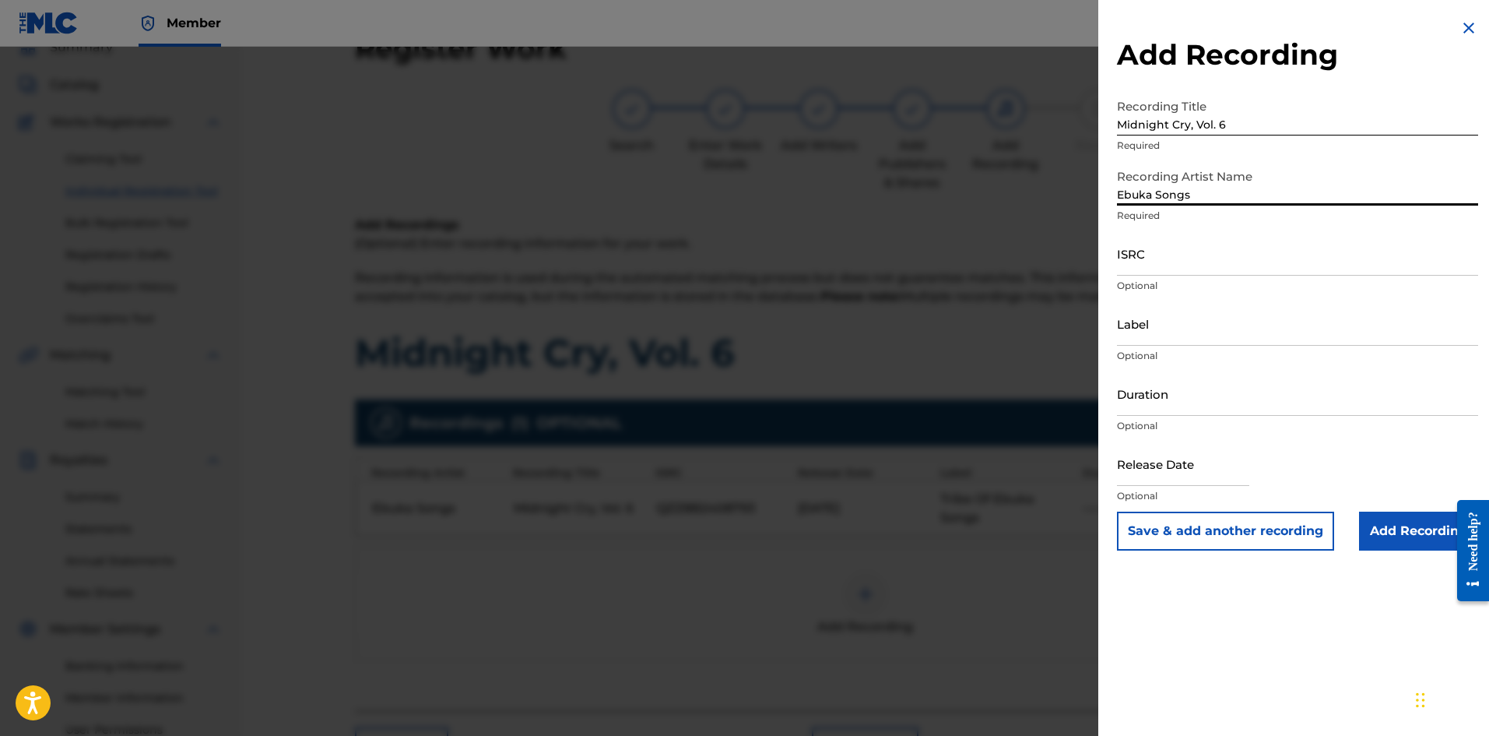
click at [1179, 269] on input "ISRC" at bounding box center [1297, 253] width 361 height 44
click at [1190, 265] on input "ISRC" at bounding box center [1297, 253] width 361 height 44
paste input "GBWUL2582775"
type input "GBWUL2582775"
click at [1169, 315] on input "Label" at bounding box center [1297, 323] width 361 height 44
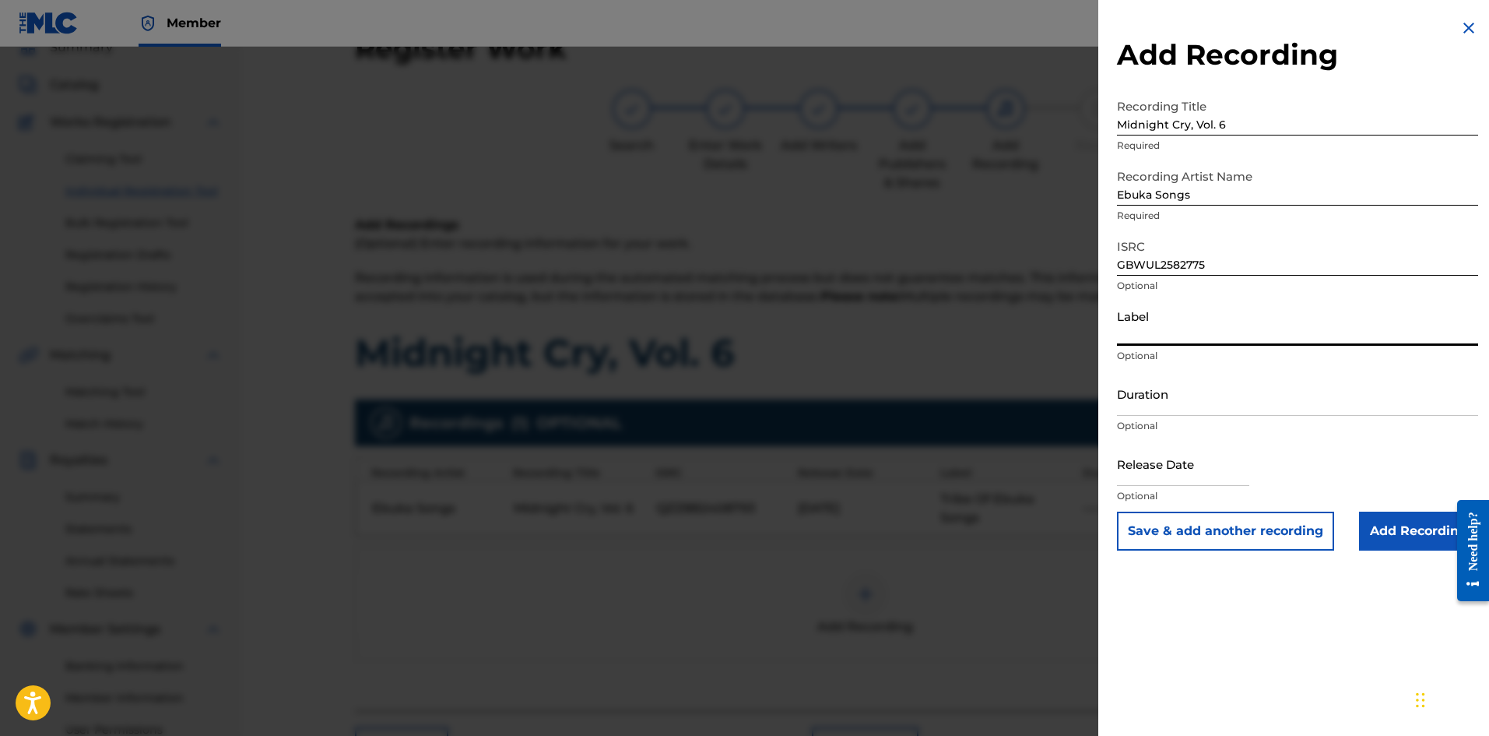
type input "Tribe Of Ebuka Songs"
select select "7"
select select "2025"
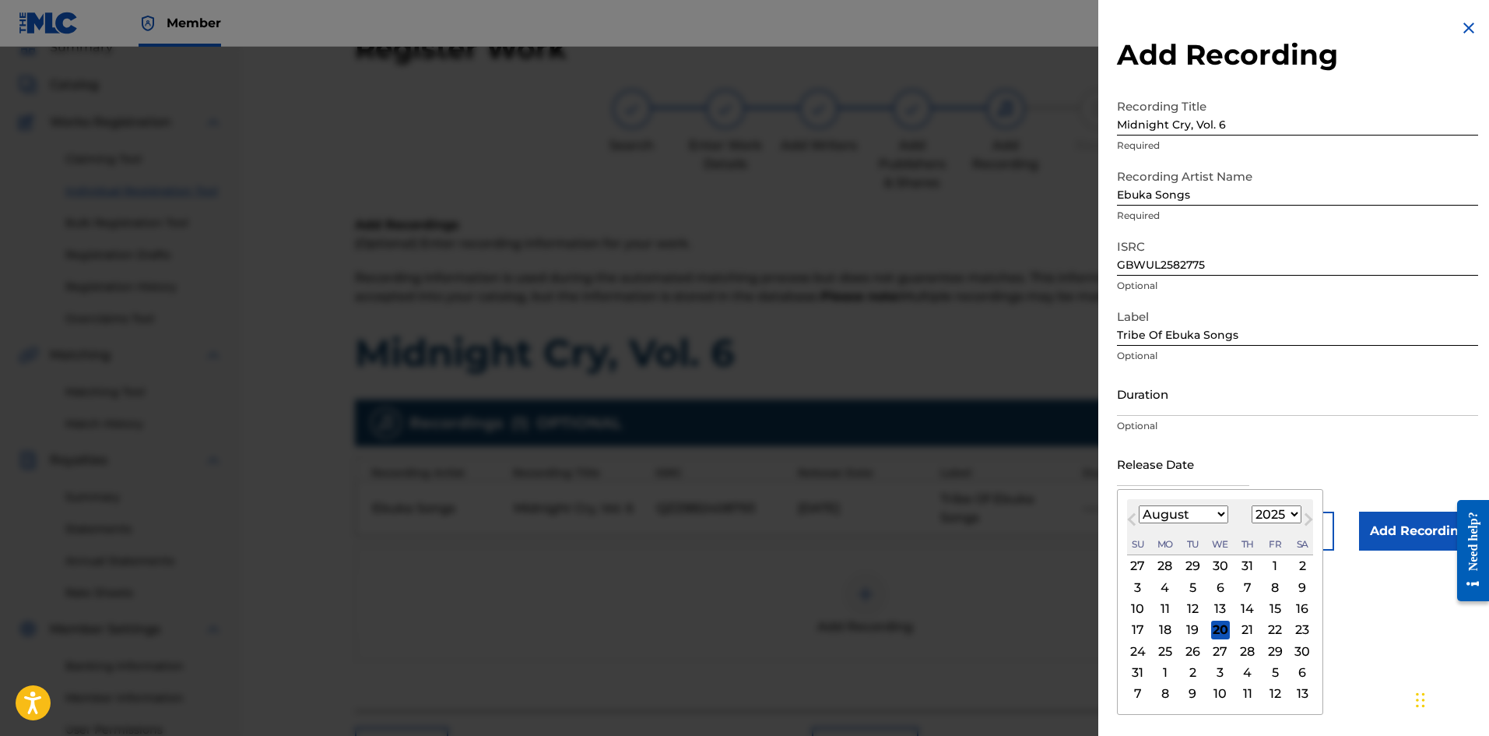
click at [1179, 478] on input "text" at bounding box center [1183, 463] width 132 height 44
click at [1190, 516] on select "January February March April May June July August September October November De…" at bounding box center [1184, 514] width 90 height 18
select select "2"
click at [1139, 505] on select "January February March April May June July August September October November De…" at bounding box center [1184, 514] width 90 height 18
click at [1190, 568] on div "21" at bounding box center [1275, 629] width 19 height 19
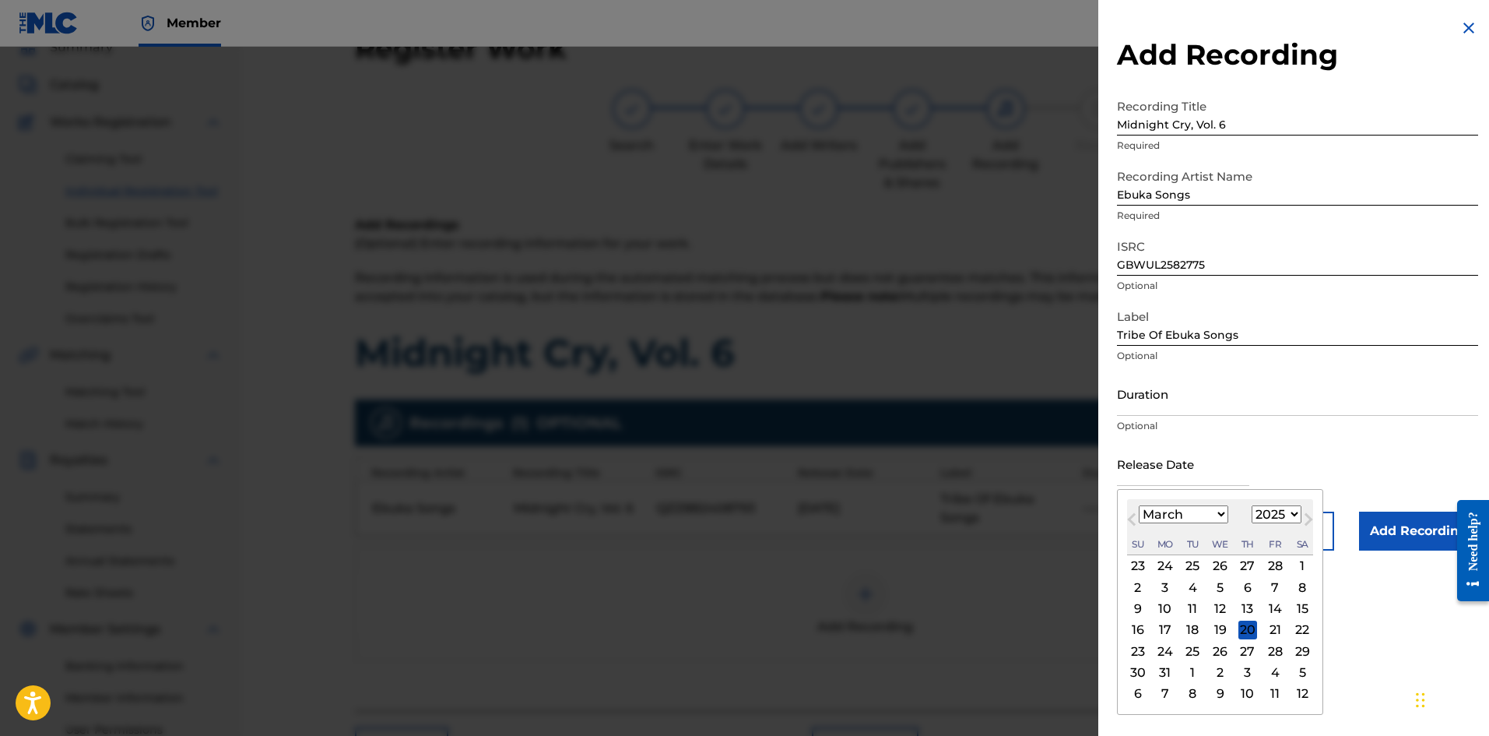
type input "[DATE]"
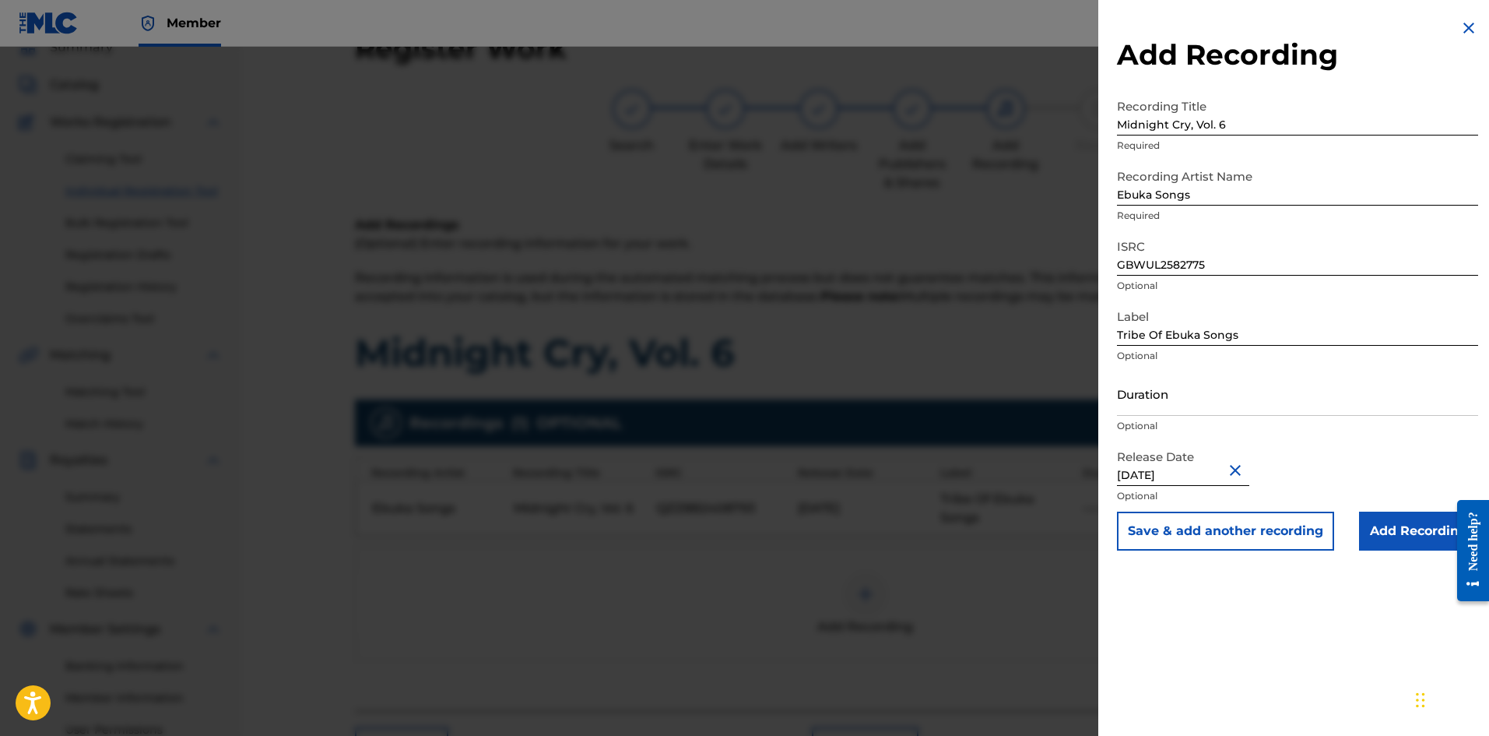
click at [1190, 527] on input "Add Recording" at bounding box center [1418, 530] width 119 height 39
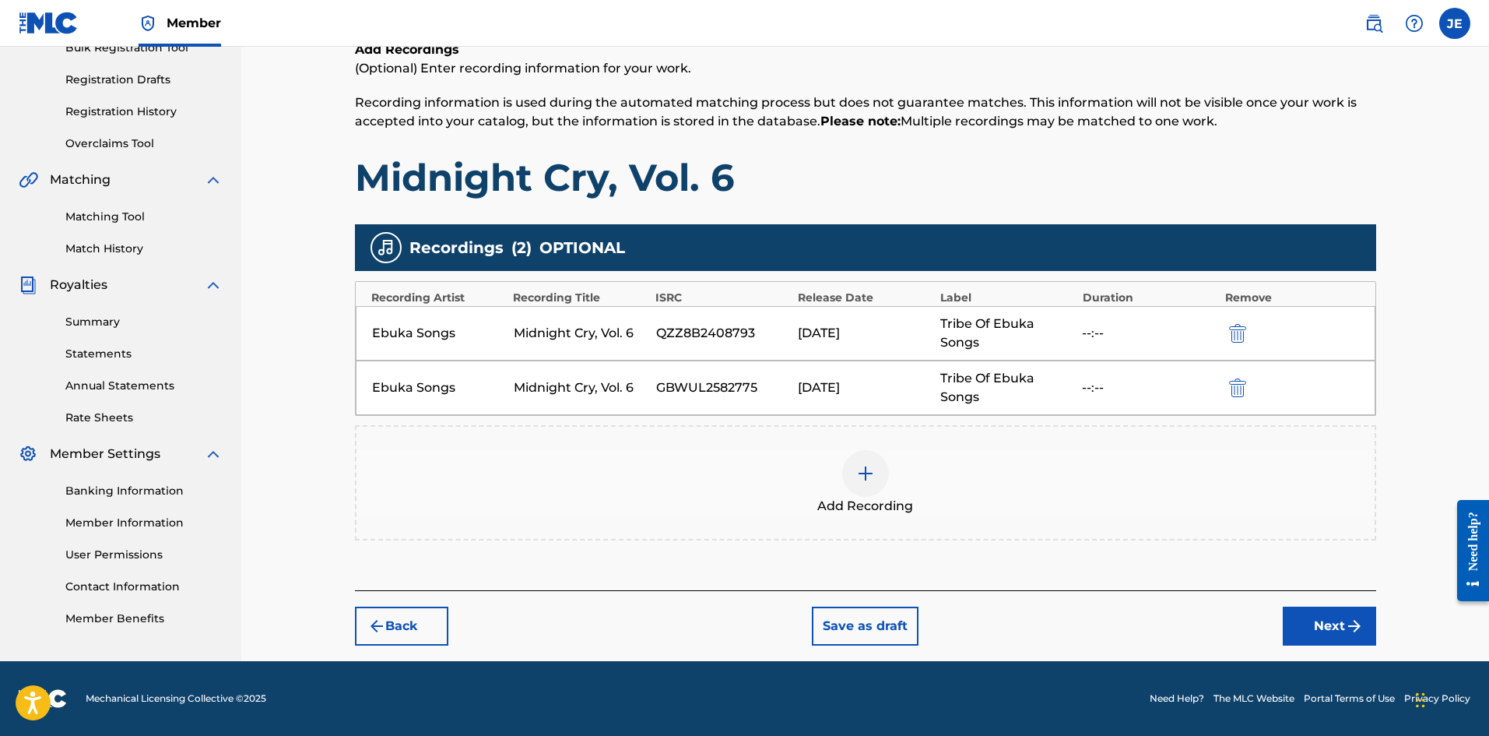
click at [1190, 568] on button "Next" at bounding box center [1329, 625] width 93 height 39
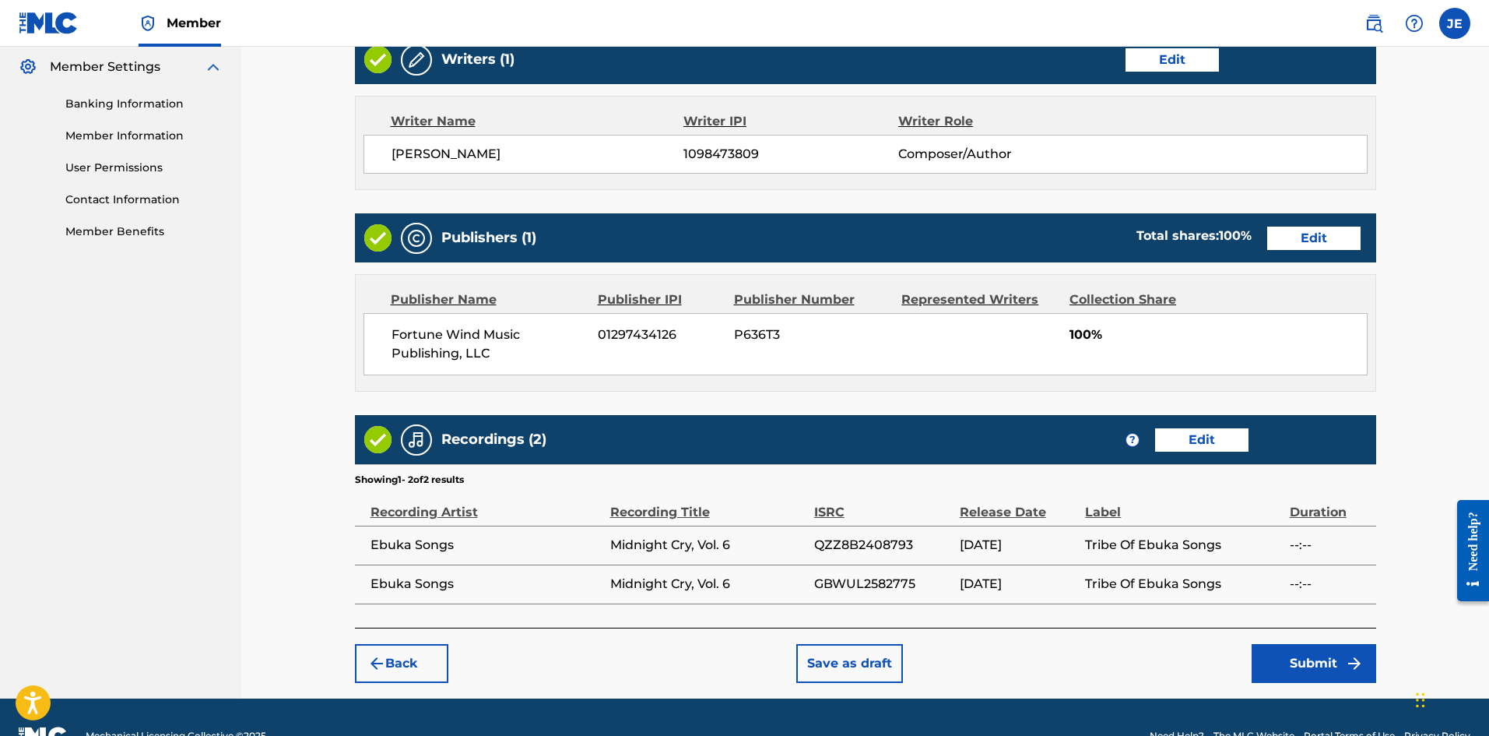
scroll to position [670, 0]
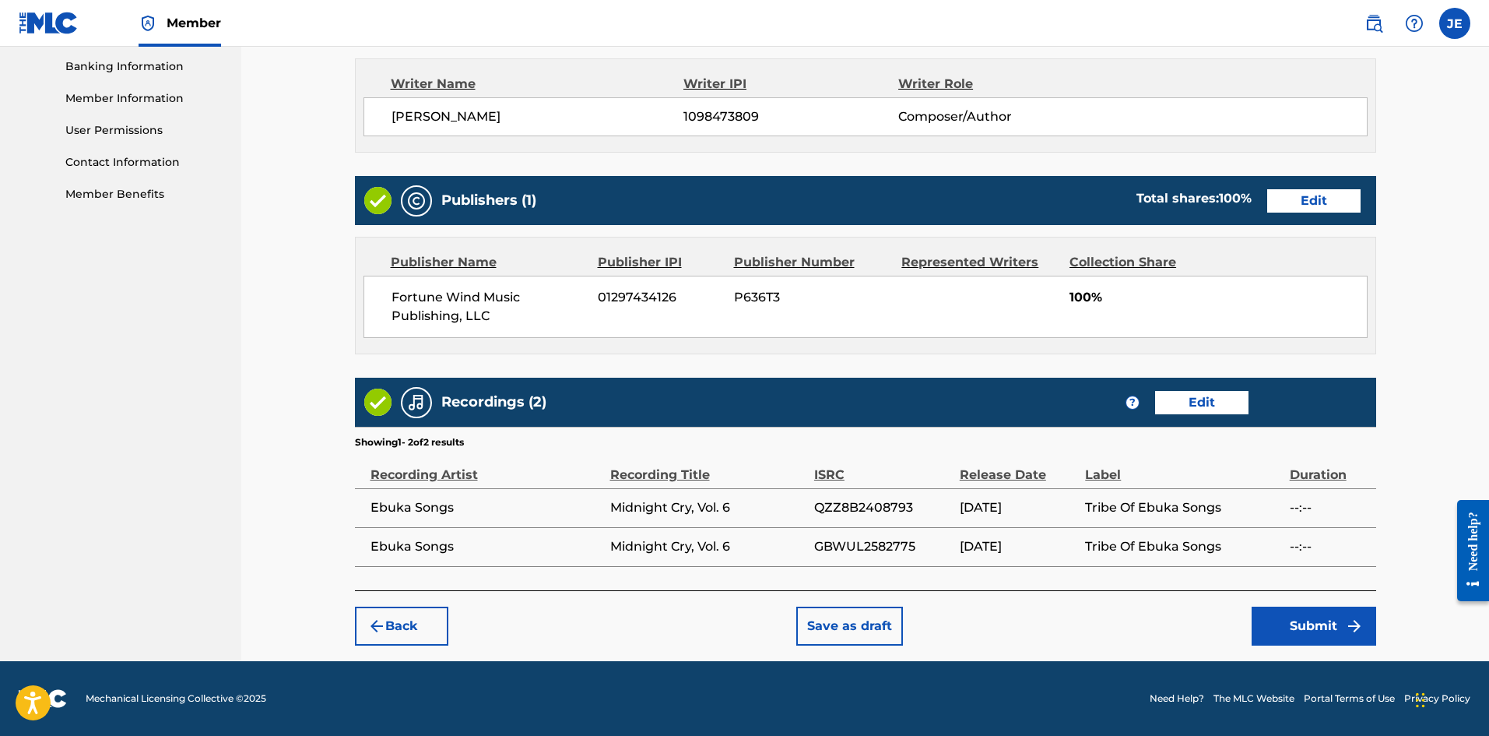
click at [1190, 568] on button "Submit" at bounding box center [1314, 625] width 125 height 39
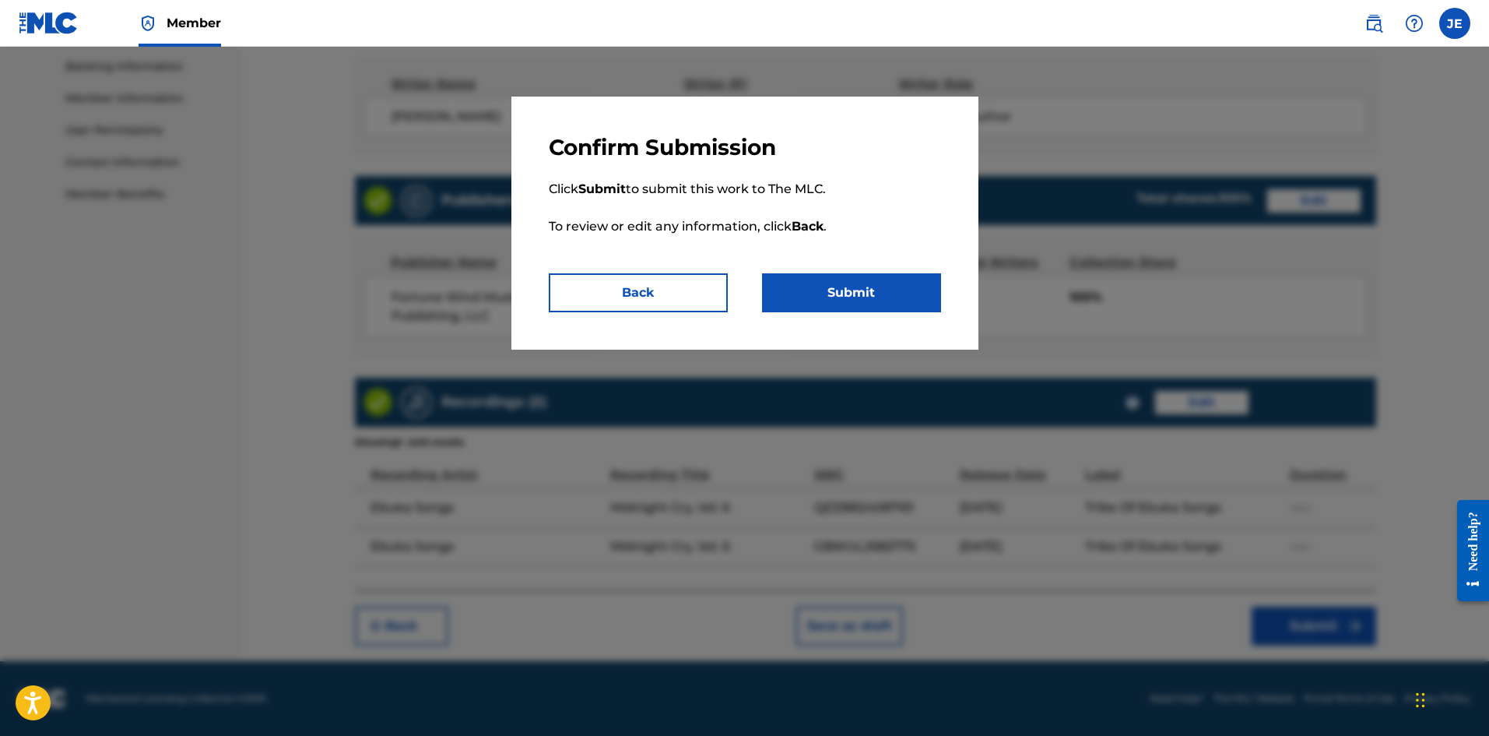
click at [861, 301] on button "Submit" at bounding box center [851, 292] width 179 height 39
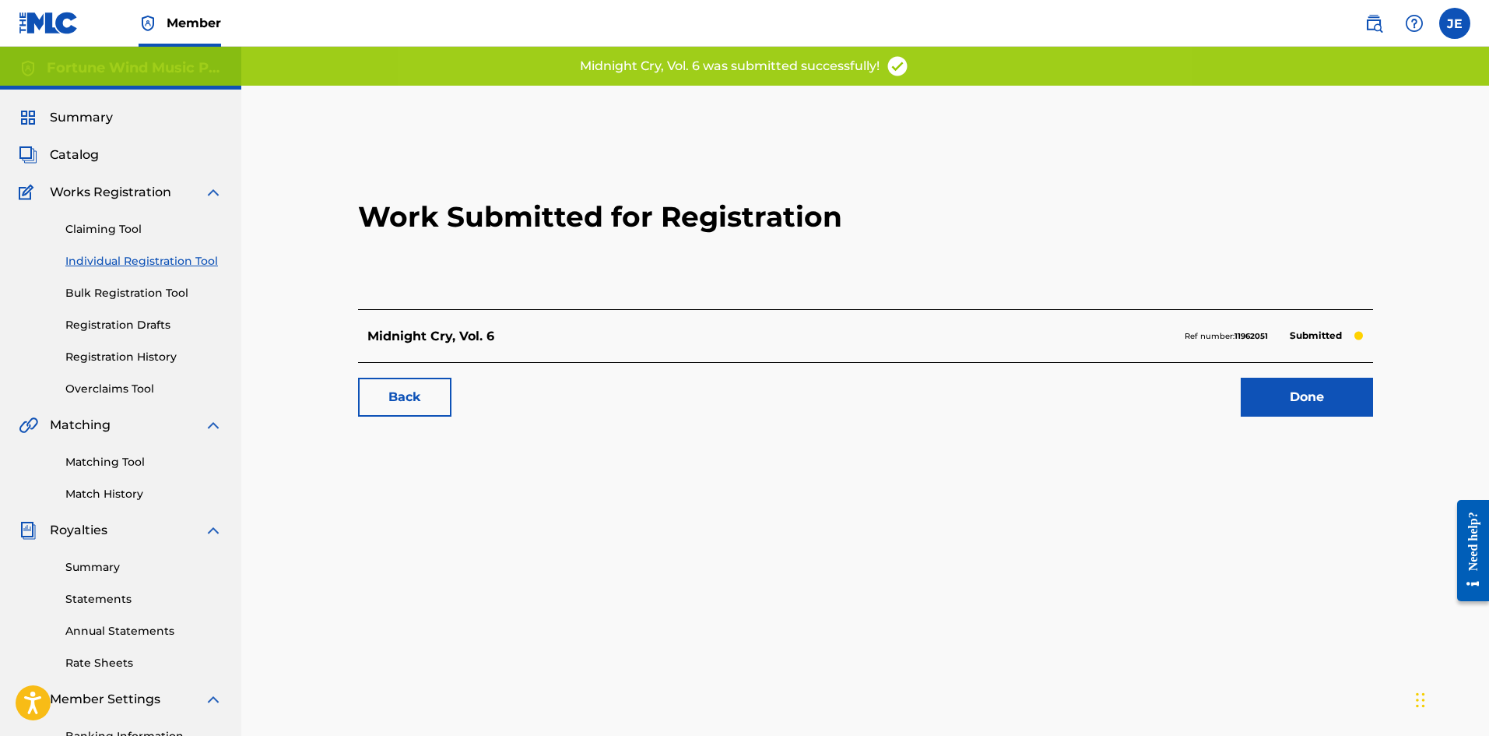
click at [1190, 403] on link "Done" at bounding box center [1307, 397] width 132 height 39
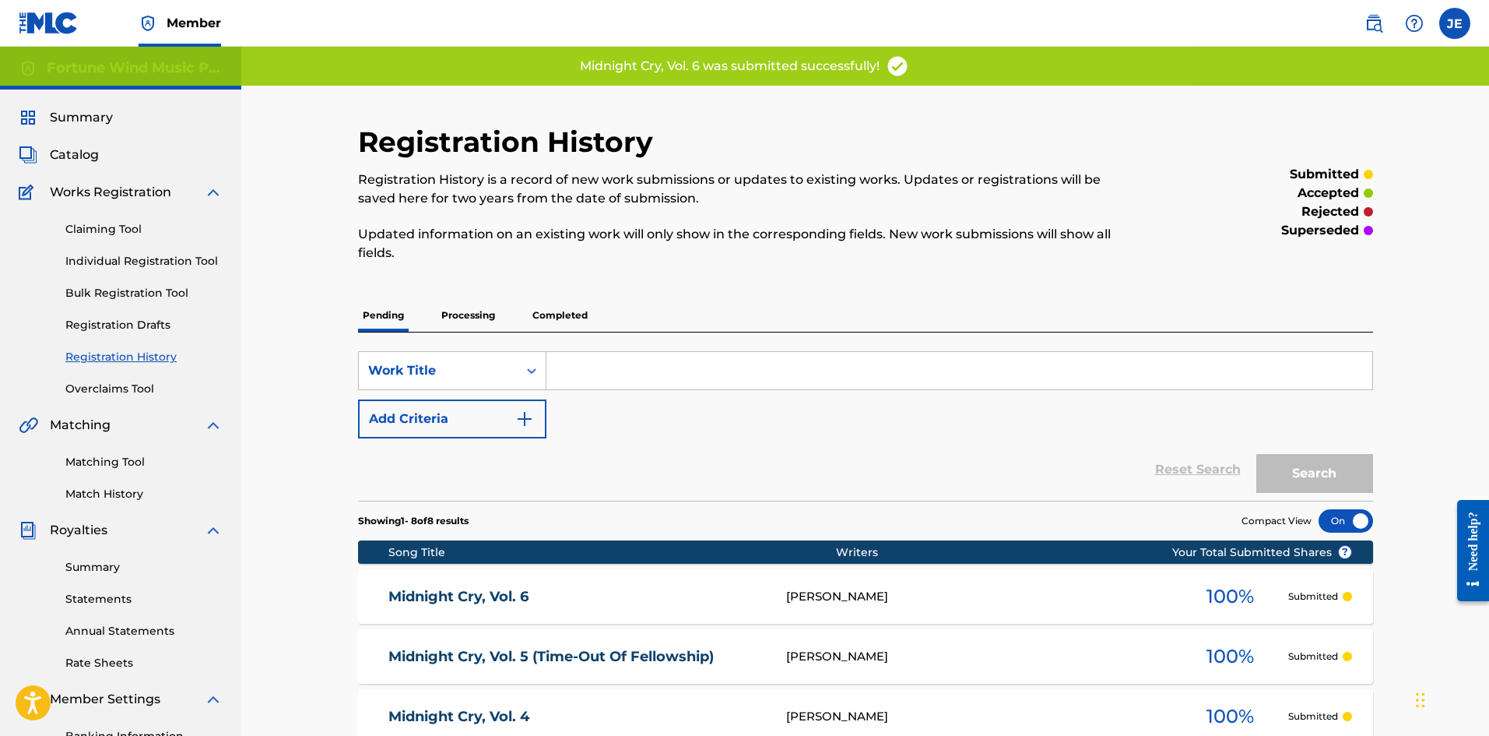
click at [480, 318] on p "Processing" at bounding box center [468, 315] width 63 height 33
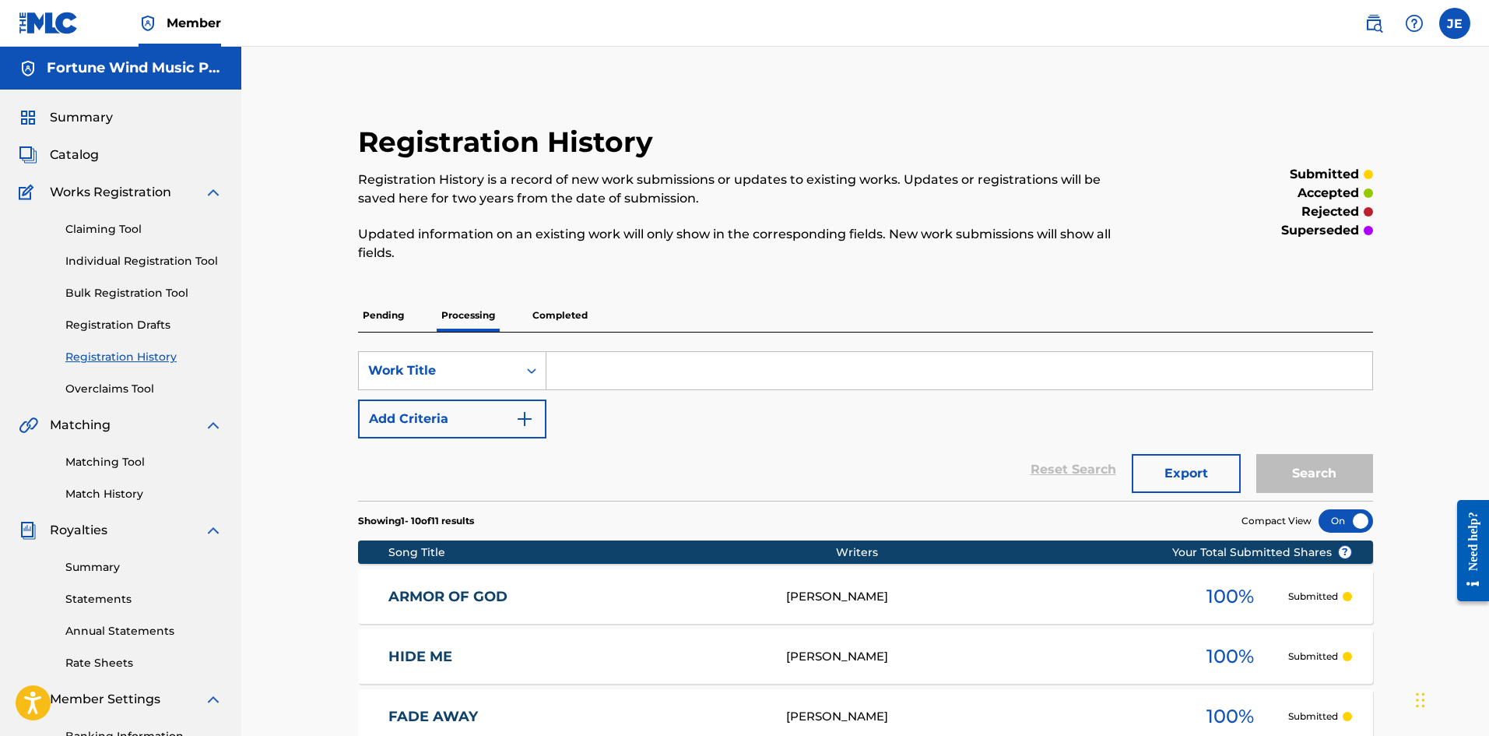
click at [552, 307] on p "Completed" at bounding box center [560, 315] width 65 height 33
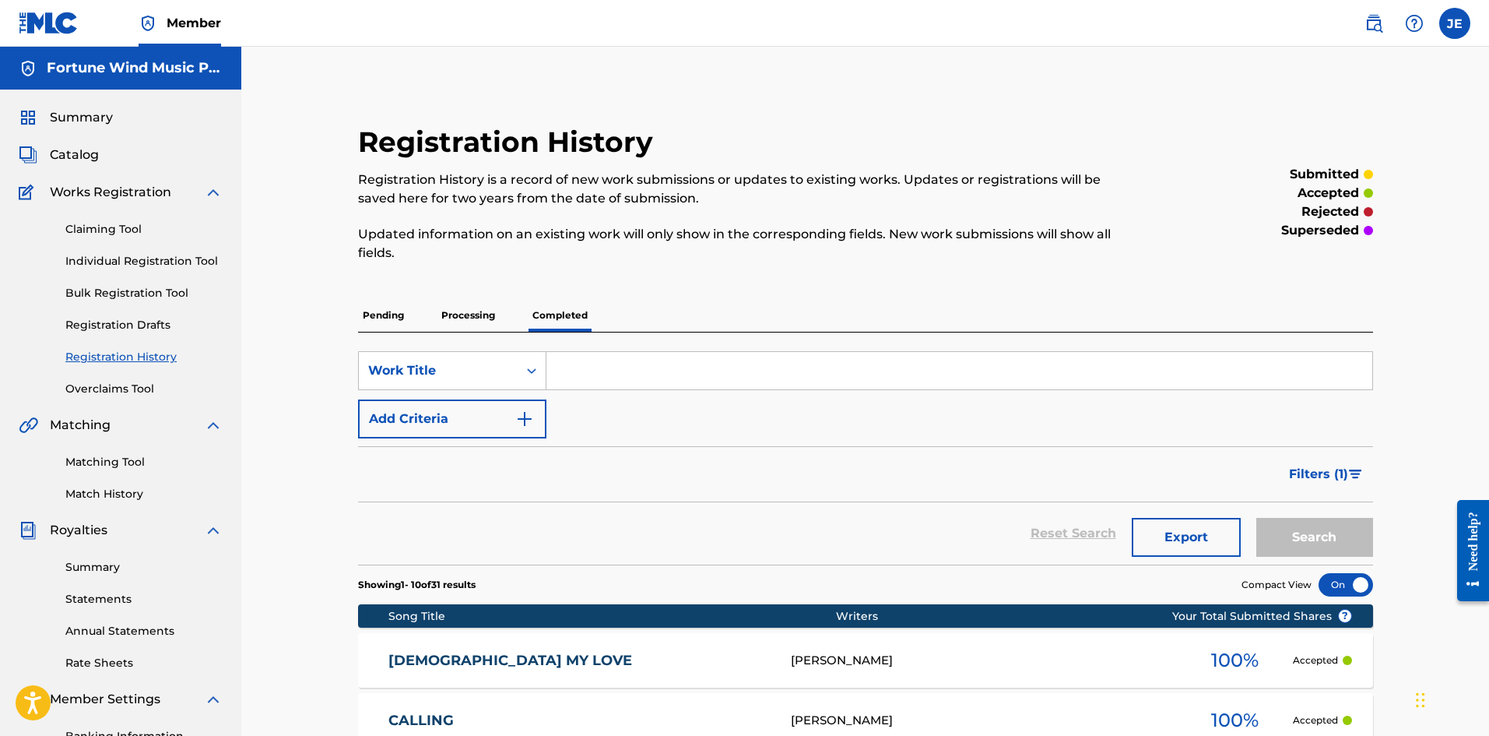
click at [68, 146] on span "Catalog" at bounding box center [74, 155] width 49 height 19
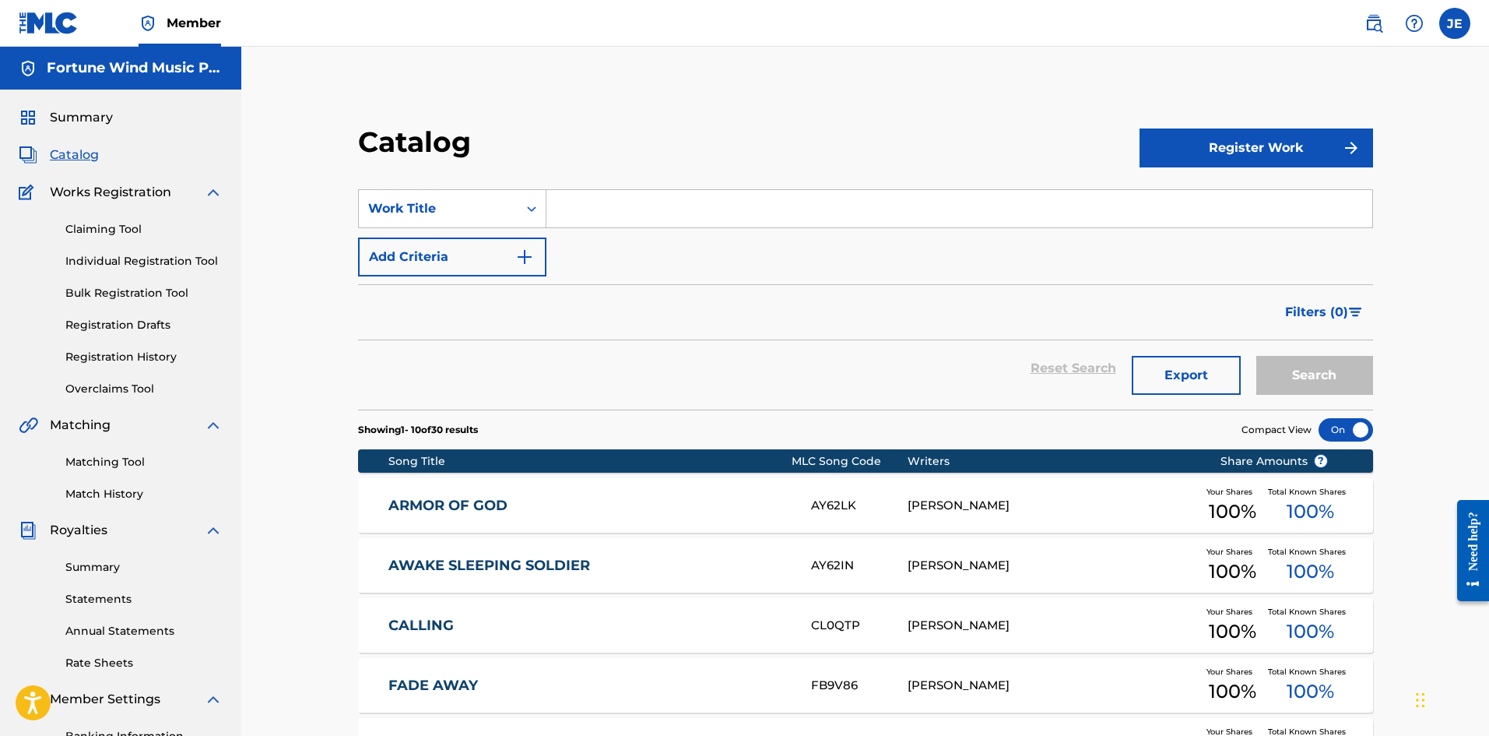
click at [1190, 151] on button "Register Work" at bounding box center [1257, 147] width 234 height 39
click at [1078, 135] on div "Catalog" at bounding box center [749, 148] width 782 height 46
